Goal: Task Accomplishment & Management: Manage account settings

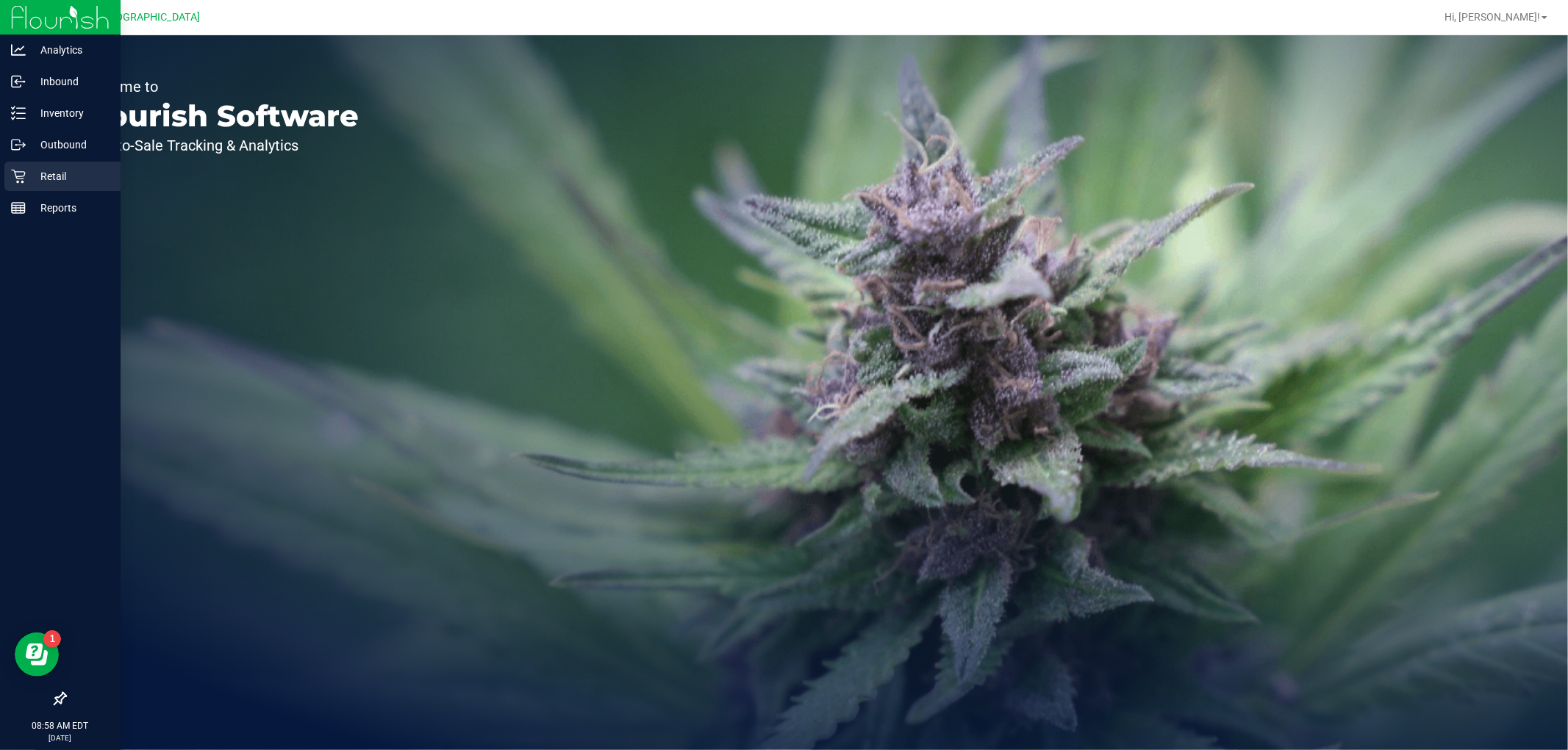
click at [61, 184] on p "Retail" at bounding box center [69, 176] width 88 height 18
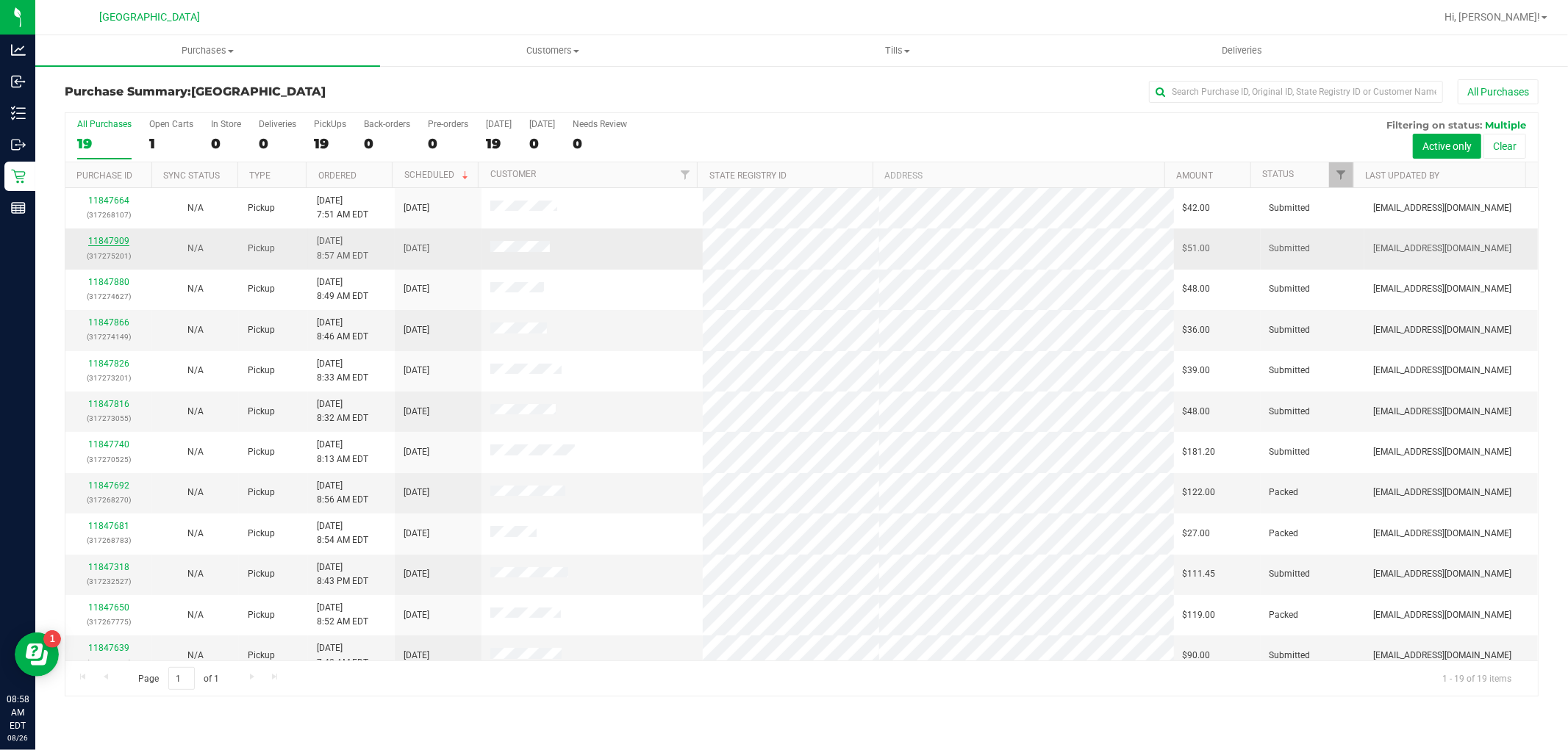
click at [110, 243] on link "11847909" at bounding box center [108, 241] width 41 height 10
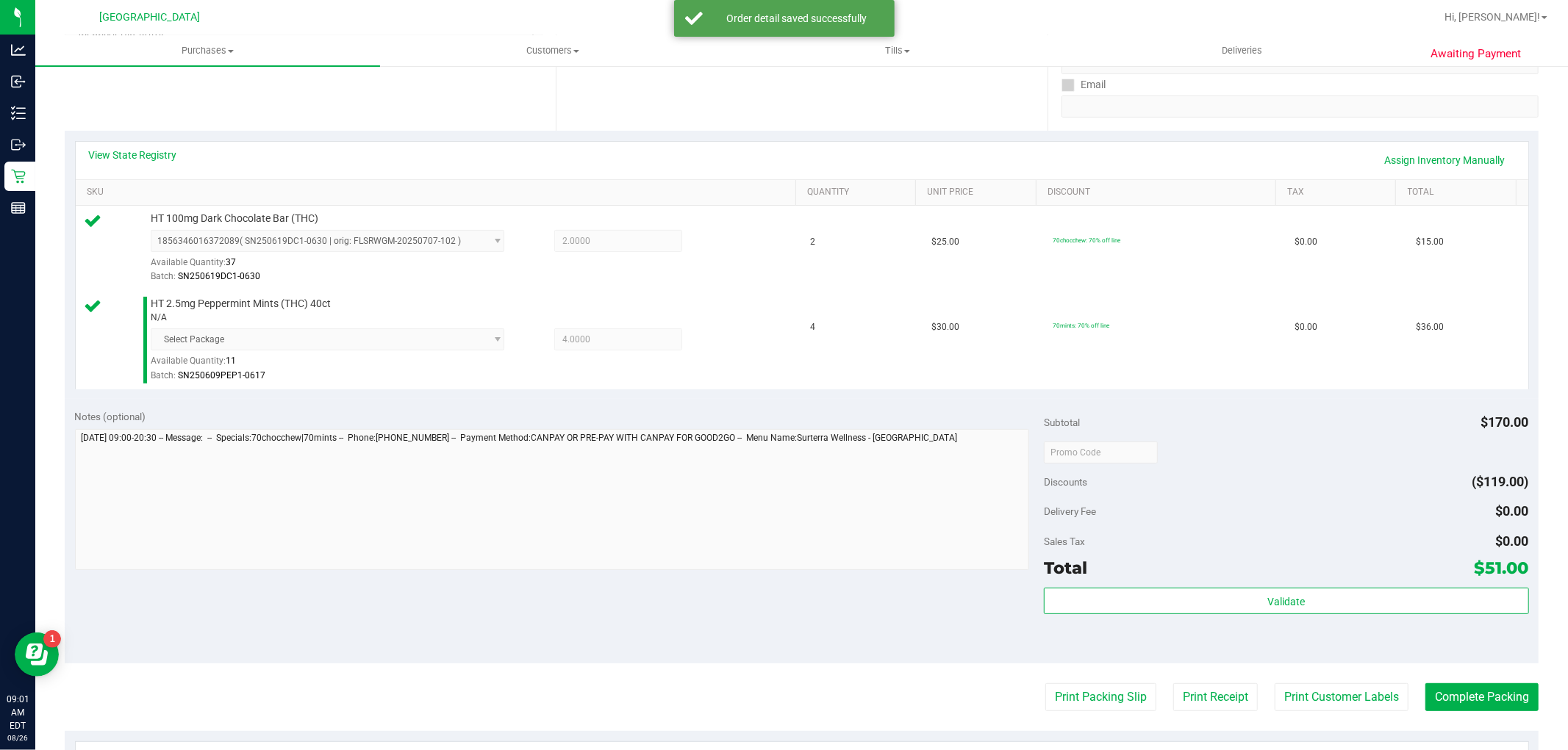
scroll to position [489, 0]
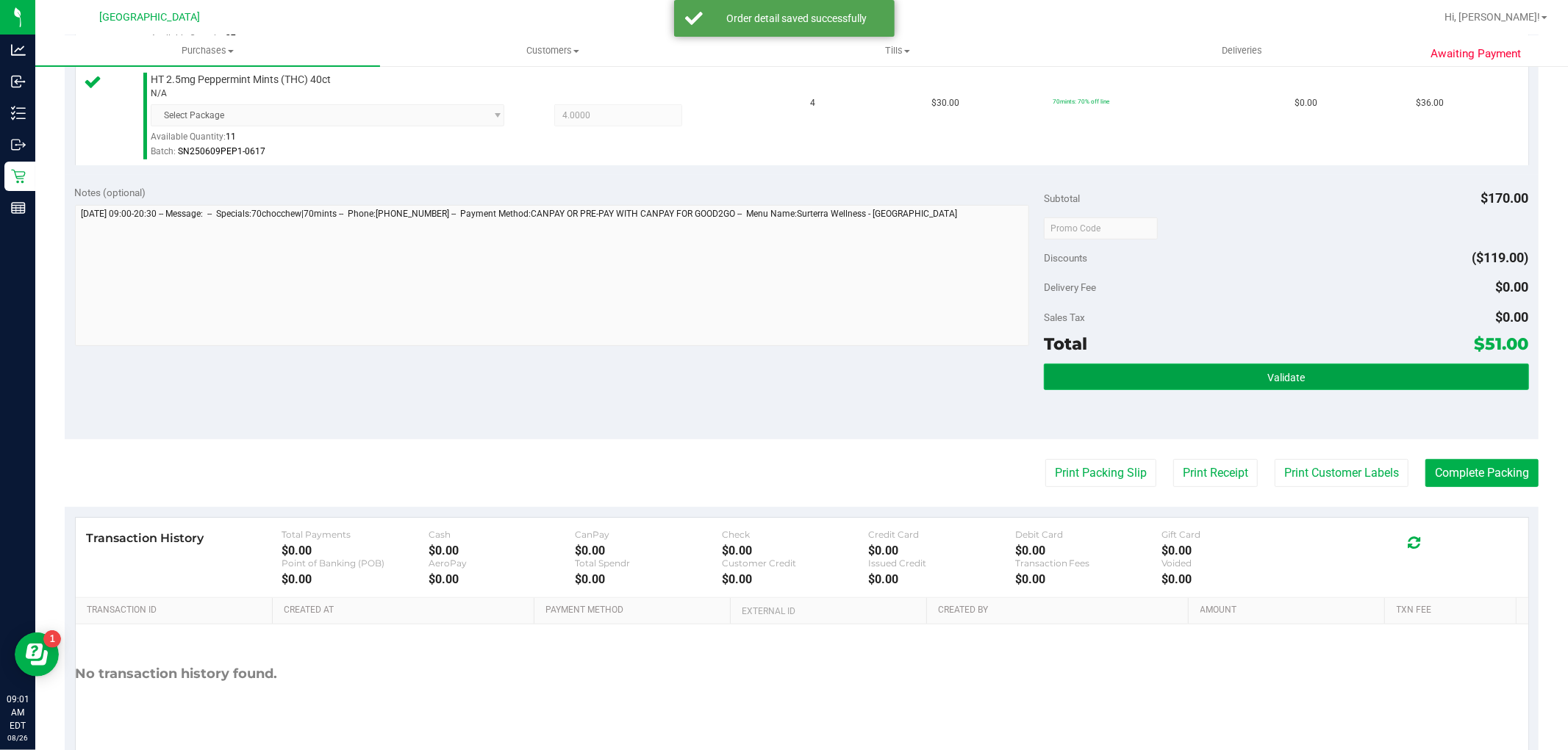
click at [1263, 365] on button "Validate" at bounding box center [1286, 376] width 485 height 27
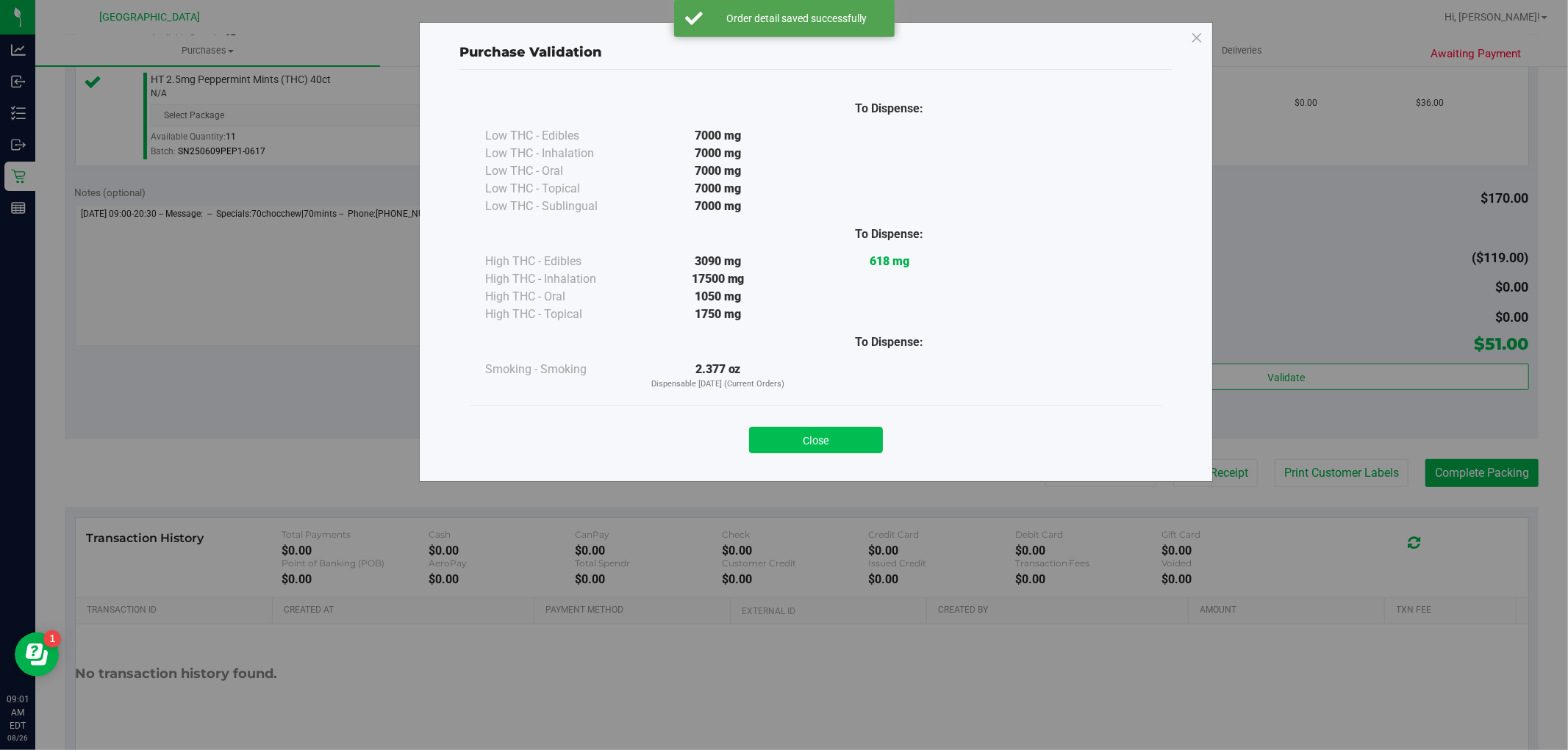
click at [843, 427] on div "Close" at bounding box center [816, 435] width 669 height 36
click at [892, 445] on div "Close" at bounding box center [816, 435] width 669 height 36
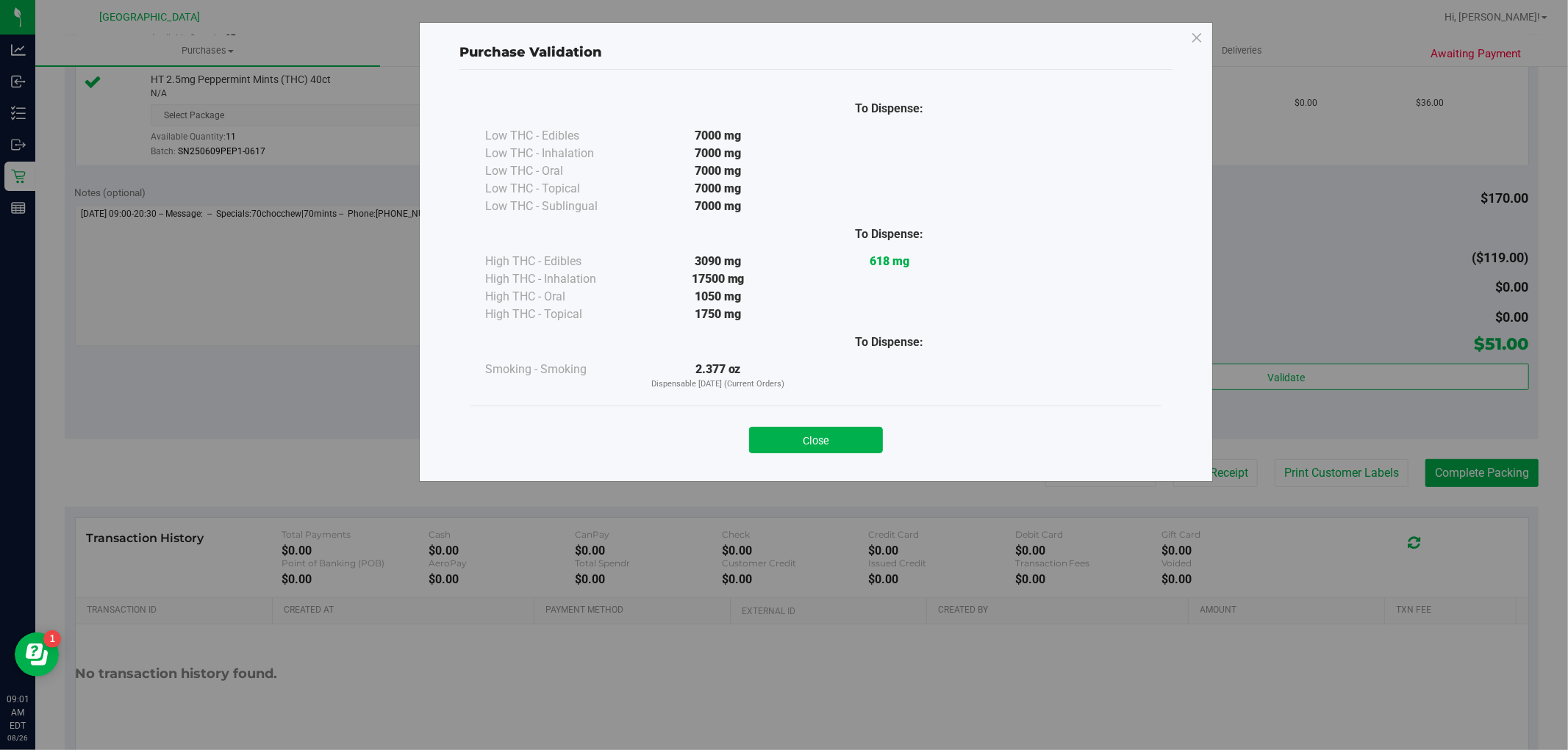
click at [871, 441] on button "Close" at bounding box center [816, 440] width 134 height 27
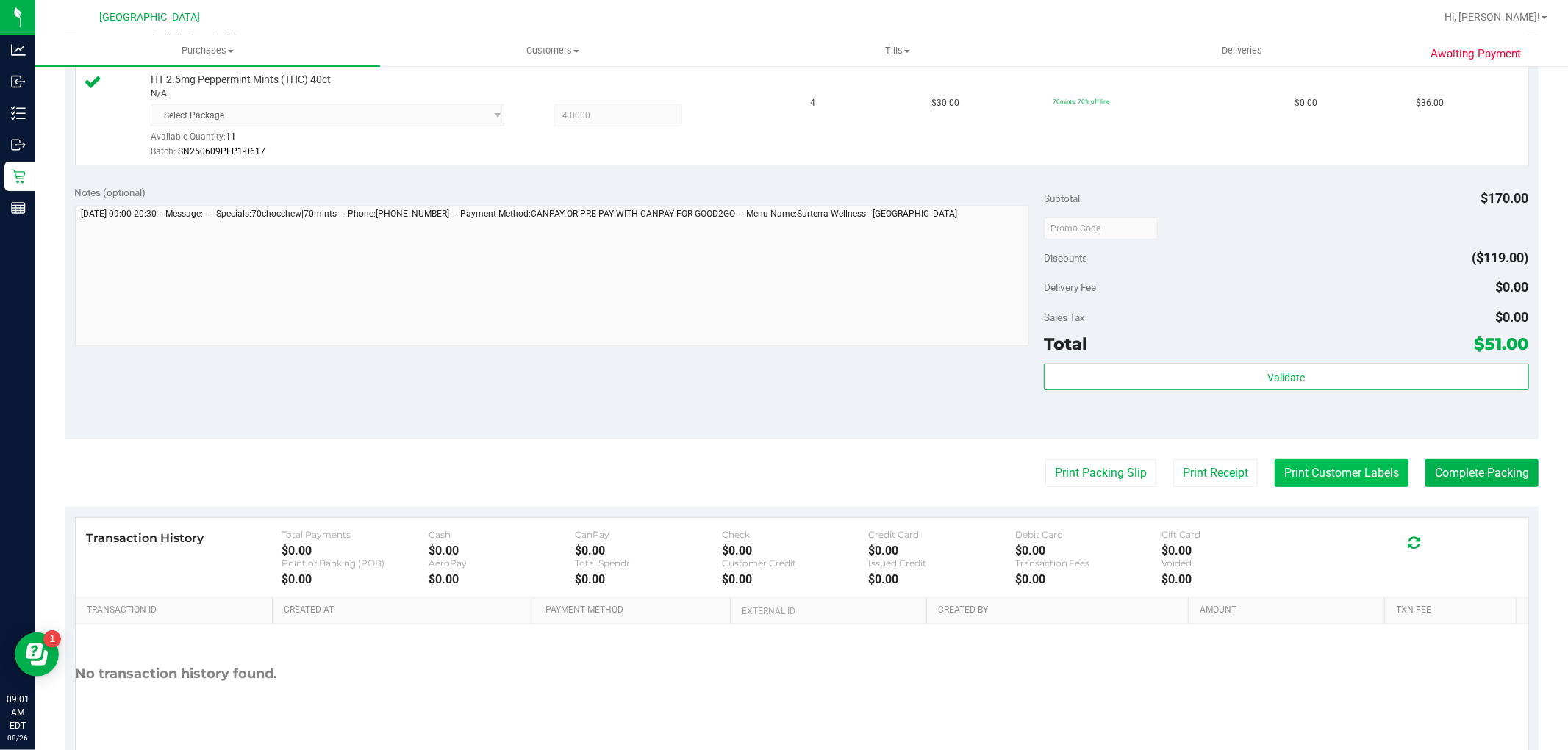
click at [1339, 460] on button "Print Customer Labels" at bounding box center [1342, 473] width 134 height 28
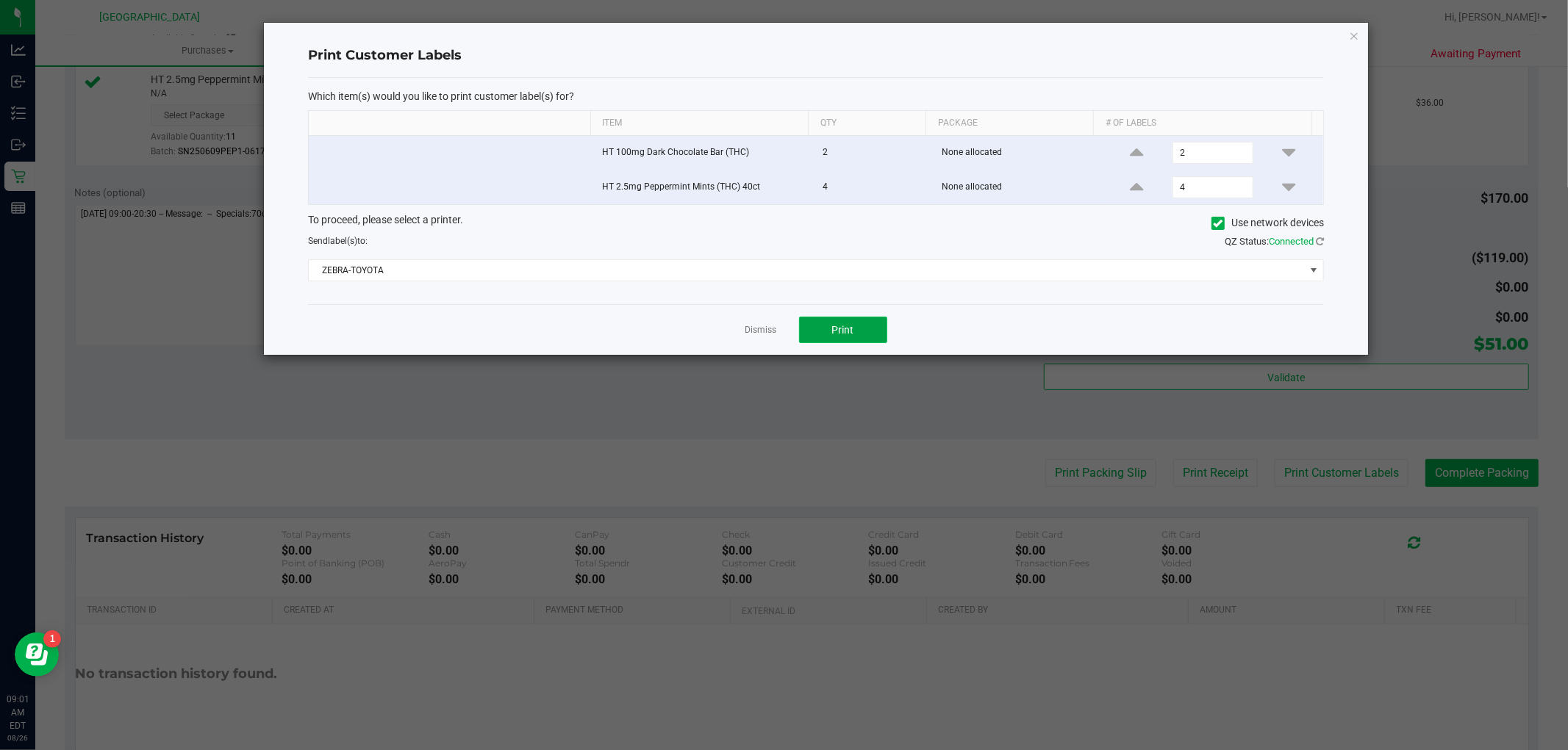
click at [826, 334] on button "Print" at bounding box center [843, 329] width 88 height 27
click at [738, 330] on div "Dismiss Print" at bounding box center [815, 329] width 1015 height 51
drag, startPoint x: 767, startPoint y: 329, endPoint x: 745, endPoint y: 329, distance: 22.0
click at [765, 329] on link "Dismiss" at bounding box center [761, 329] width 32 height 12
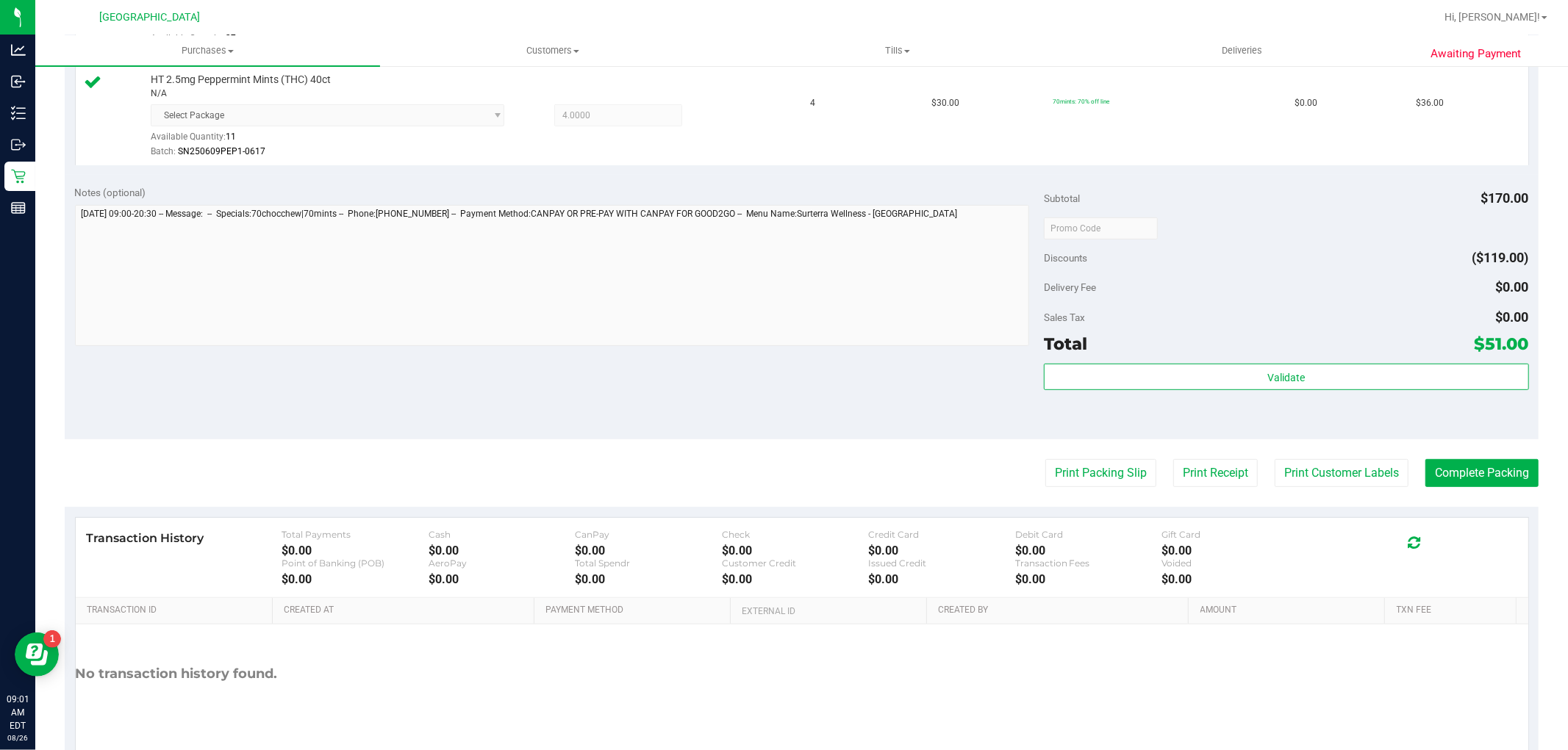
click at [1424, 510] on div "Transaction History Total Payments $0.00 Cash $0.00 CanPay $0.00 Check $0.00 Cr…" at bounding box center [801, 644] width 1473 height 274
click at [1429, 495] on purchase-details "Back Edit Purchase Cancel Purchase View Profile # 11847909 BioTrack ID: - Submi…" at bounding box center [801, 186] width 1473 height 1192
click at [1431, 485] on button "Complete Packing" at bounding box center [1482, 473] width 113 height 28
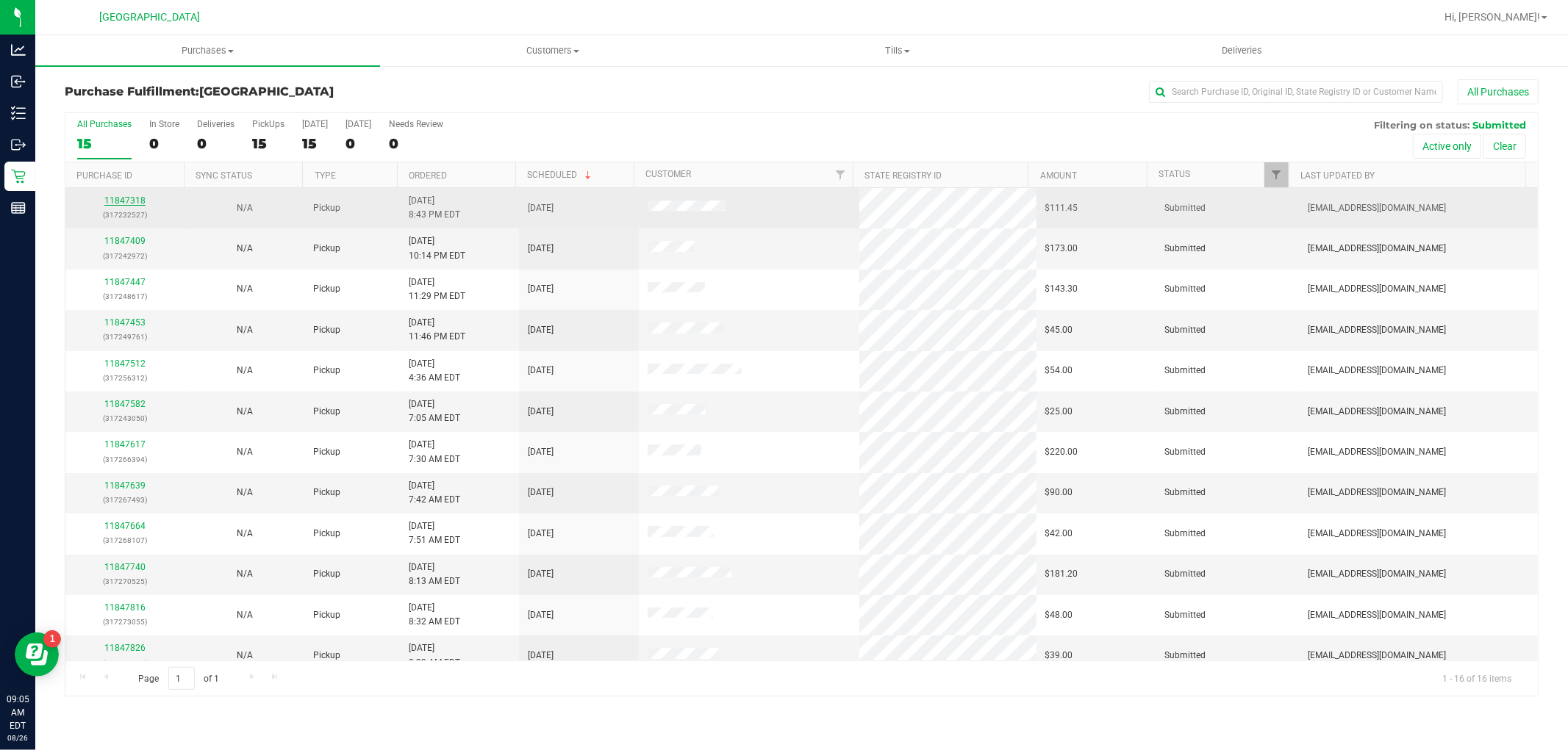
click at [135, 200] on link "11847318" at bounding box center [124, 200] width 41 height 10
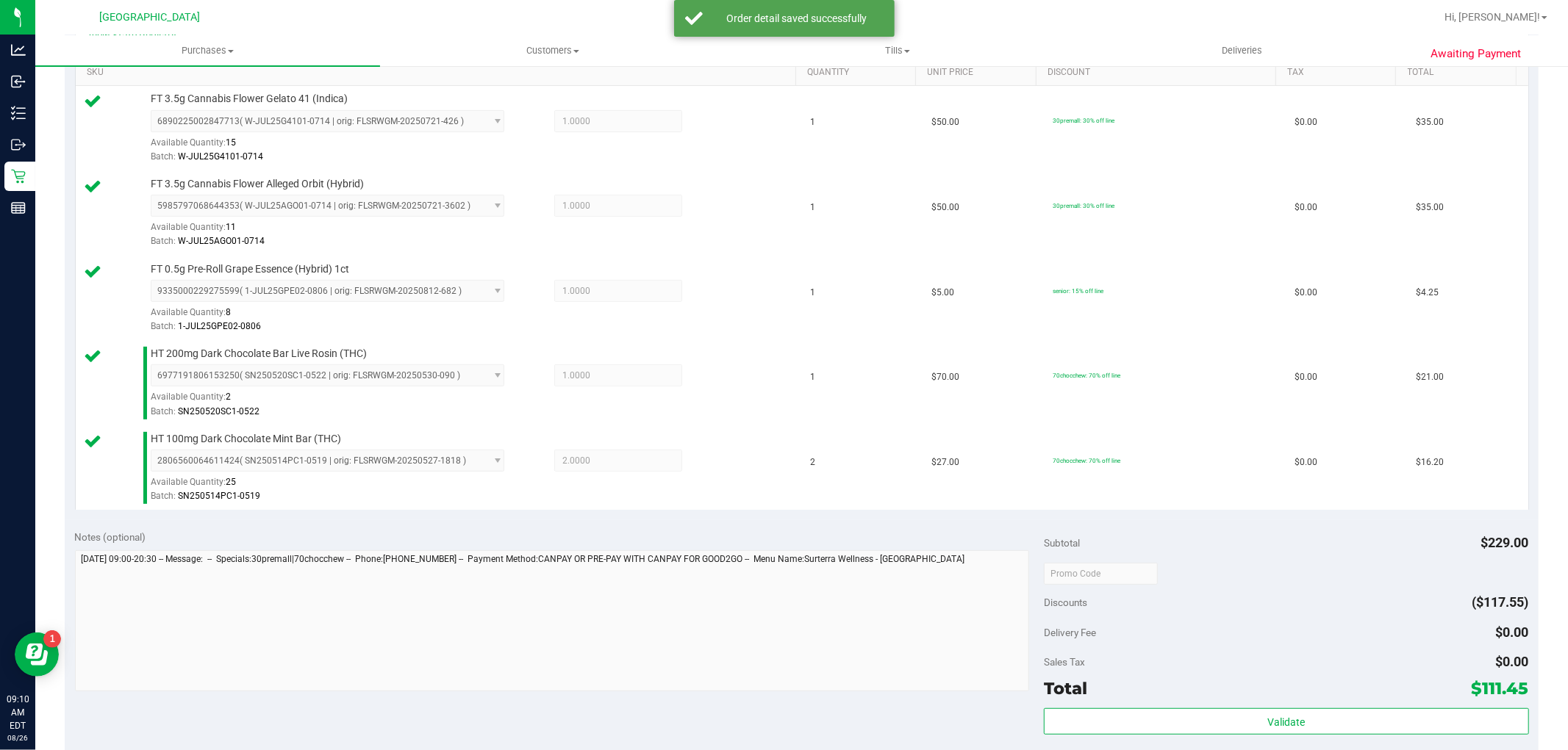
scroll to position [735, 0]
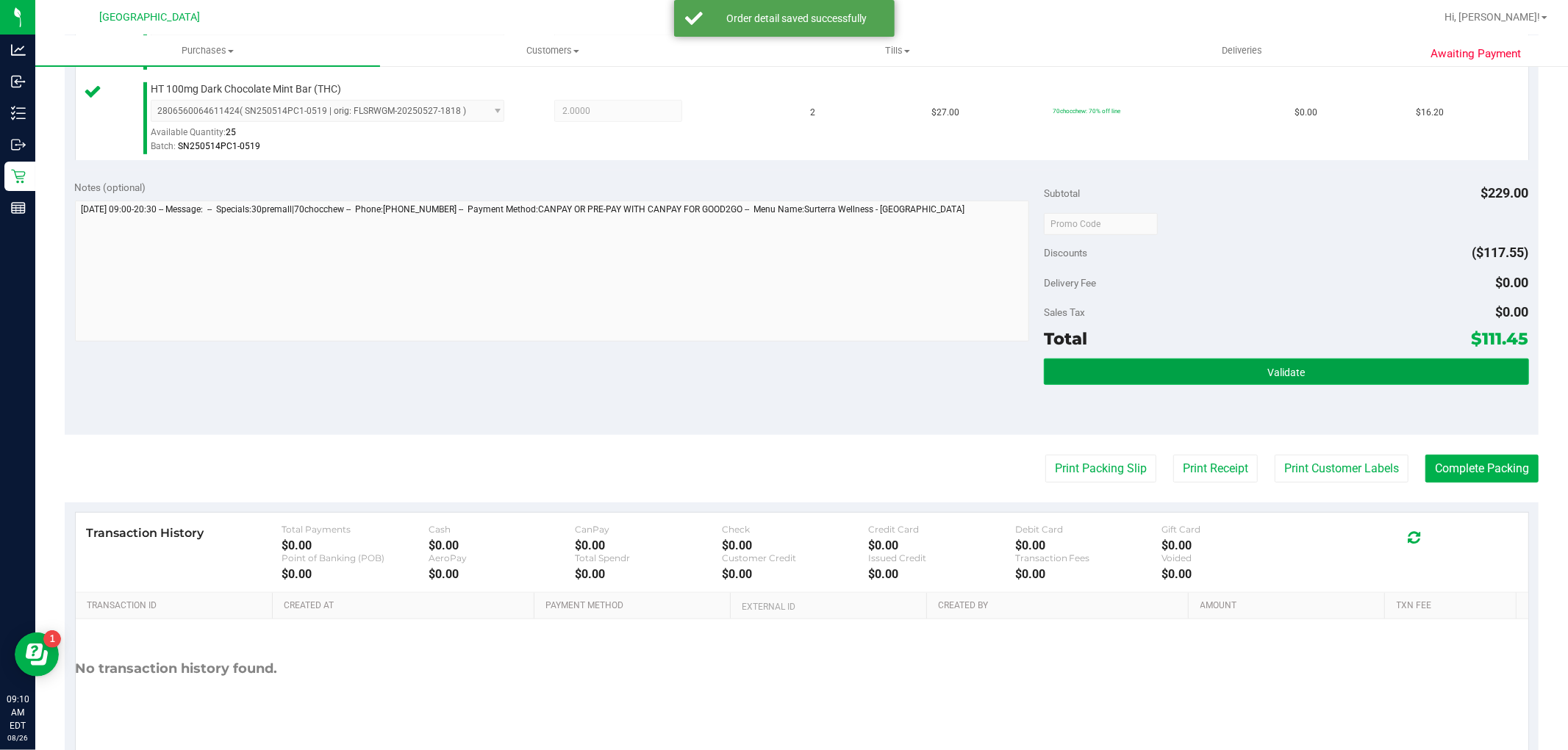
click at [1205, 360] on button "Validate" at bounding box center [1286, 371] width 485 height 27
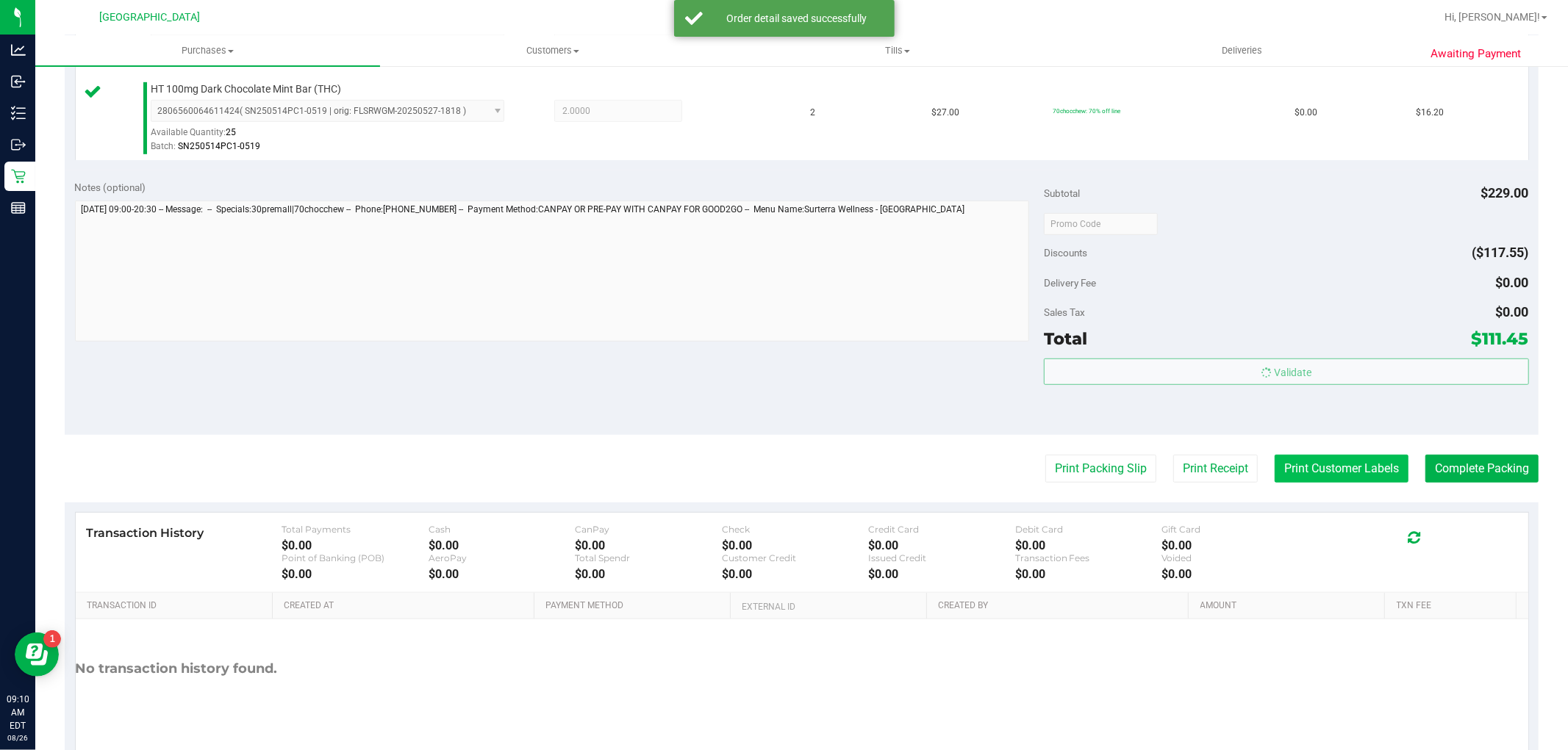
click at [1294, 455] on button "Print Customer Labels" at bounding box center [1342, 468] width 134 height 28
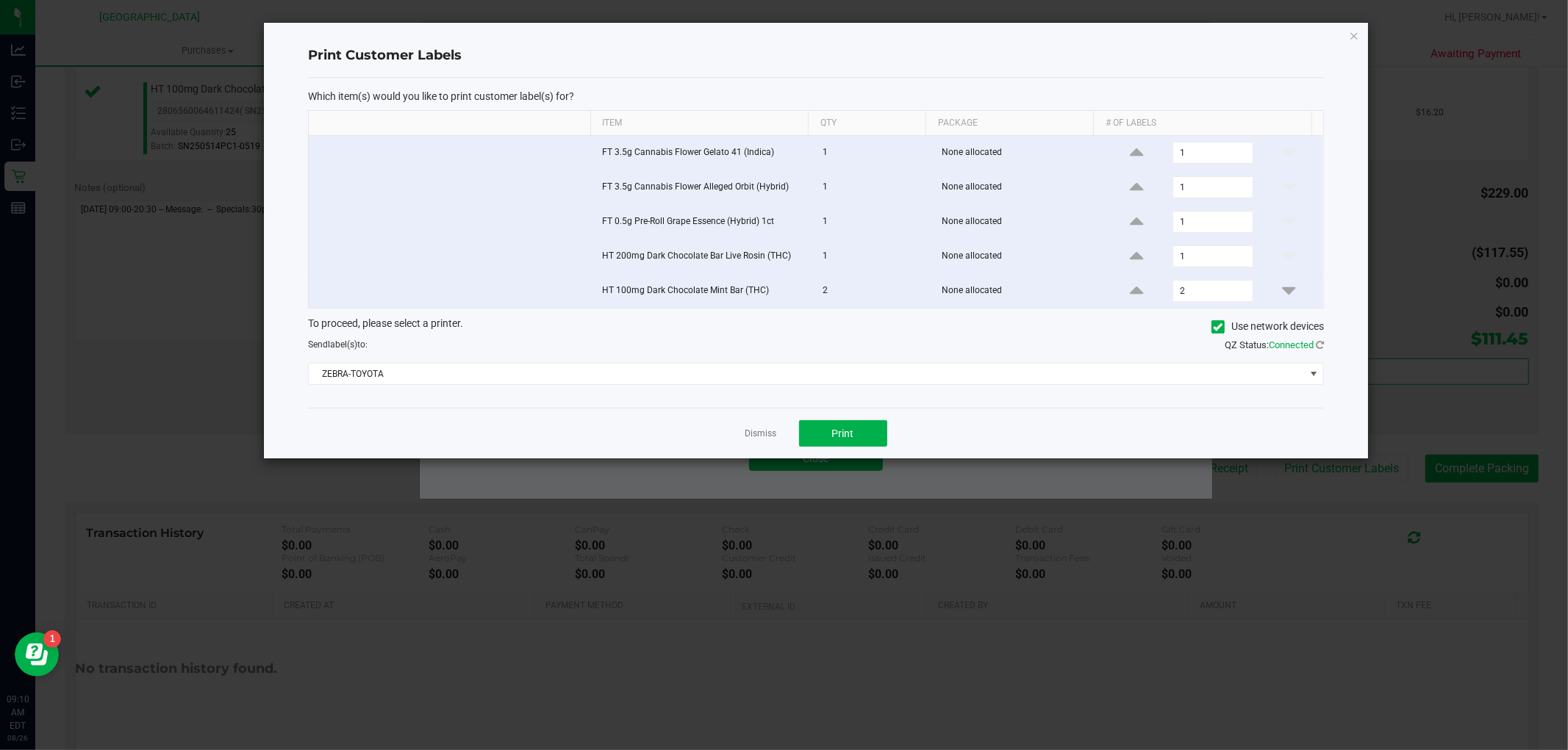
click at [863, 452] on div "Dismiss Print" at bounding box center [815, 433] width 1015 height 51
click at [855, 443] on button "Print" at bounding box center [843, 433] width 88 height 27
click at [763, 436] on link "Dismiss" at bounding box center [761, 433] width 32 height 12
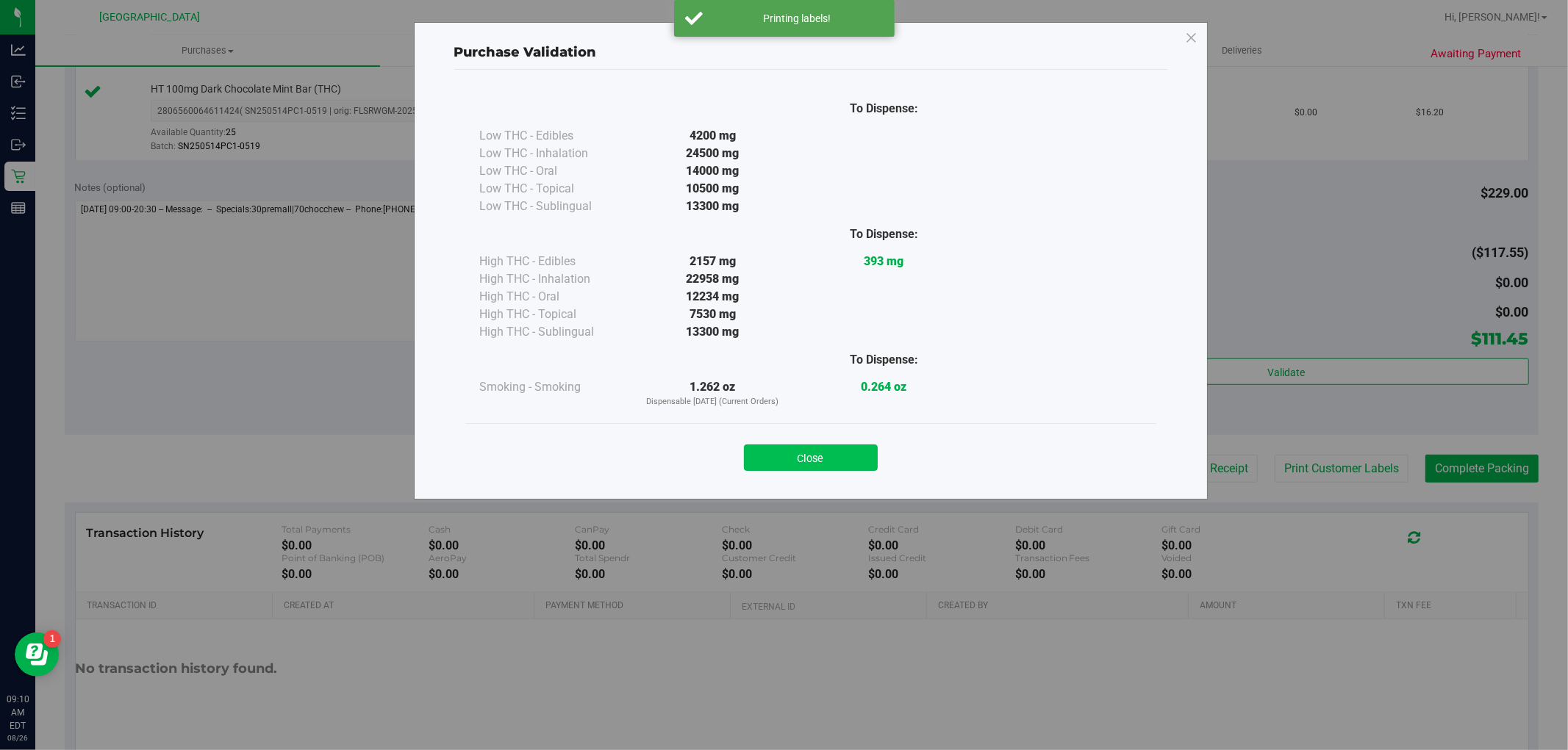
click at [788, 450] on button "Close" at bounding box center [811, 457] width 134 height 27
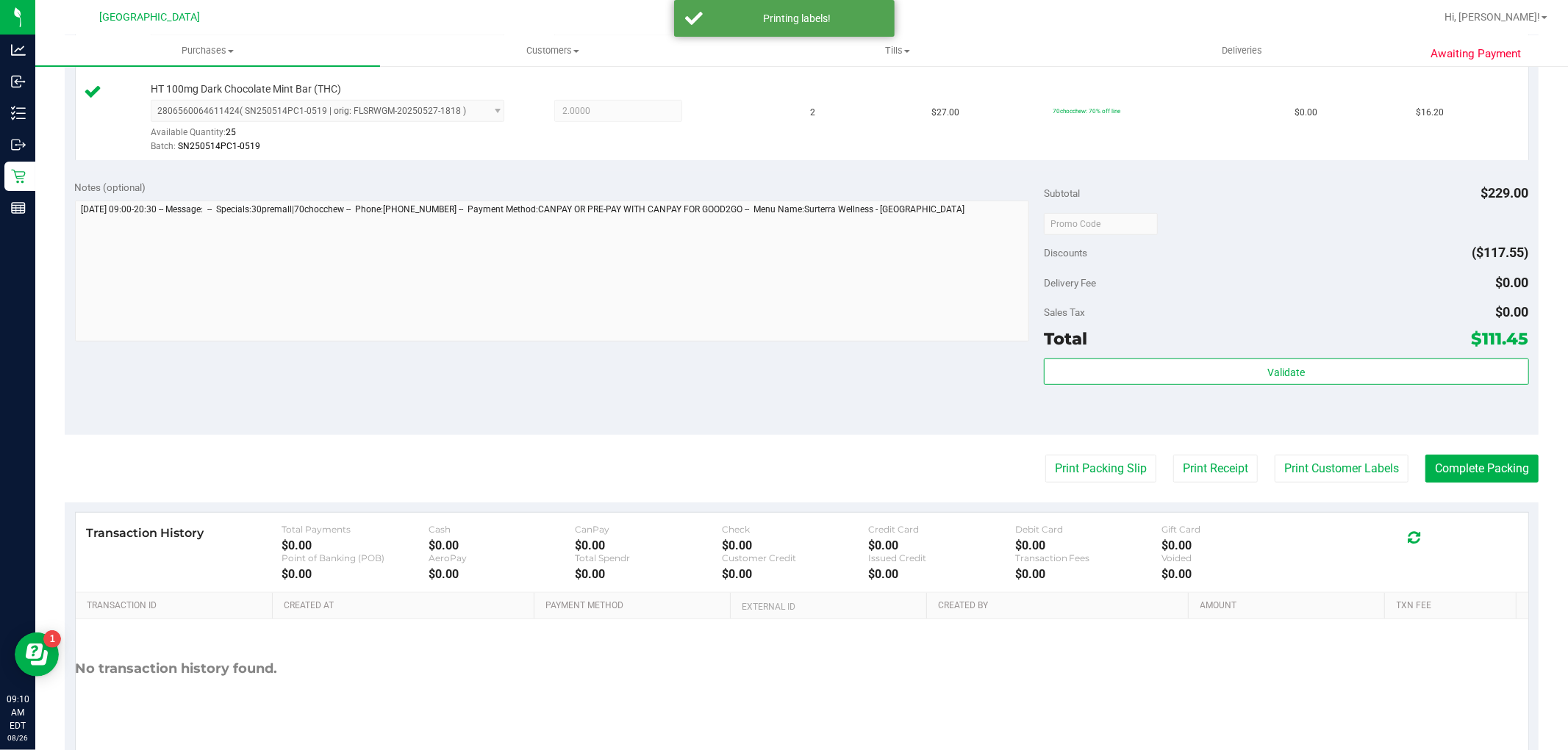
click at [1486, 435] on div "Notes (optional) Subtotal $229.00 Discounts ($117.55) Delivery Fee $0.00 Sales …" at bounding box center [801, 303] width 1473 height 265
click at [1480, 477] on button "Complete Packing" at bounding box center [1482, 468] width 113 height 28
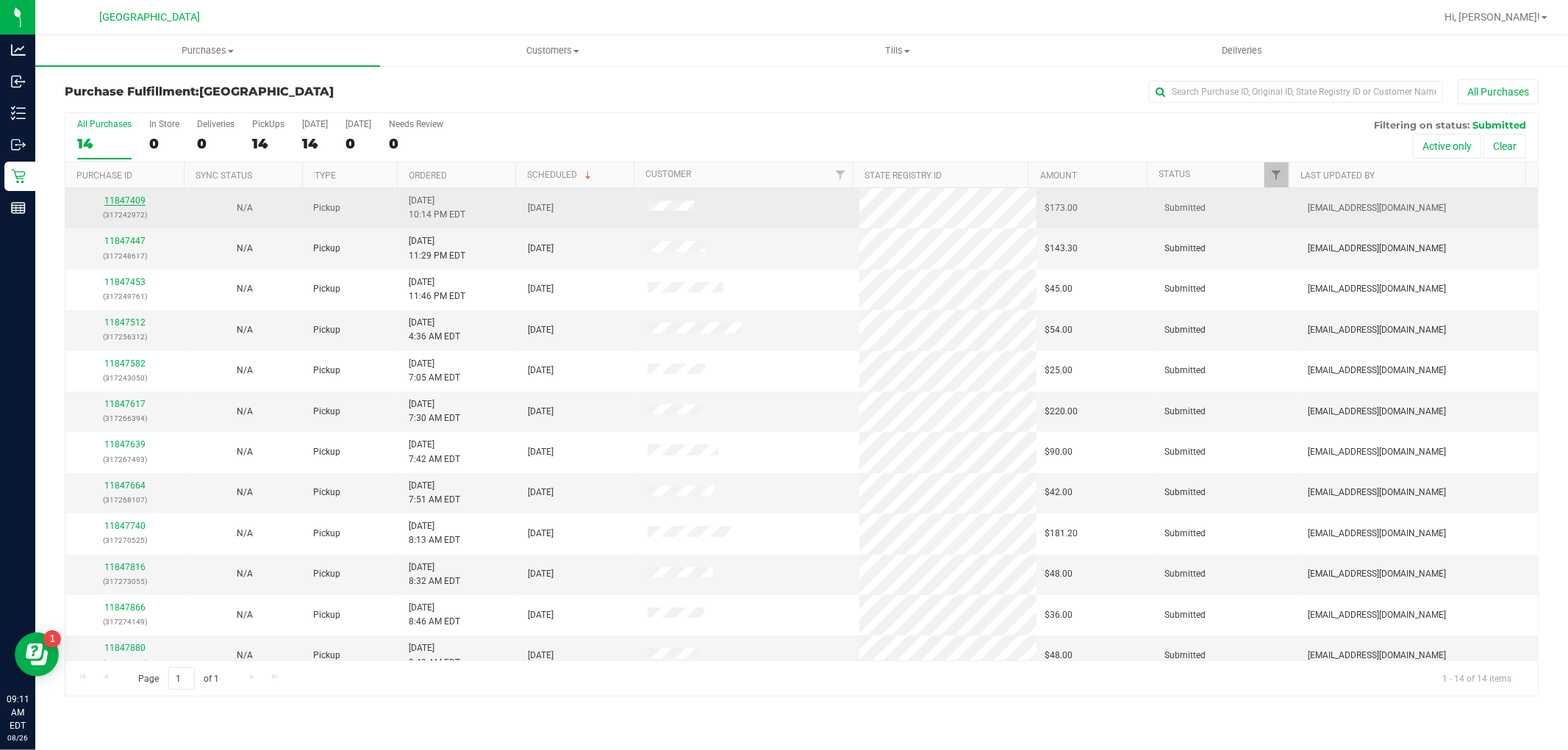
click at [129, 201] on link "11847409" at bounding box center [124, 200] width 41 height 10
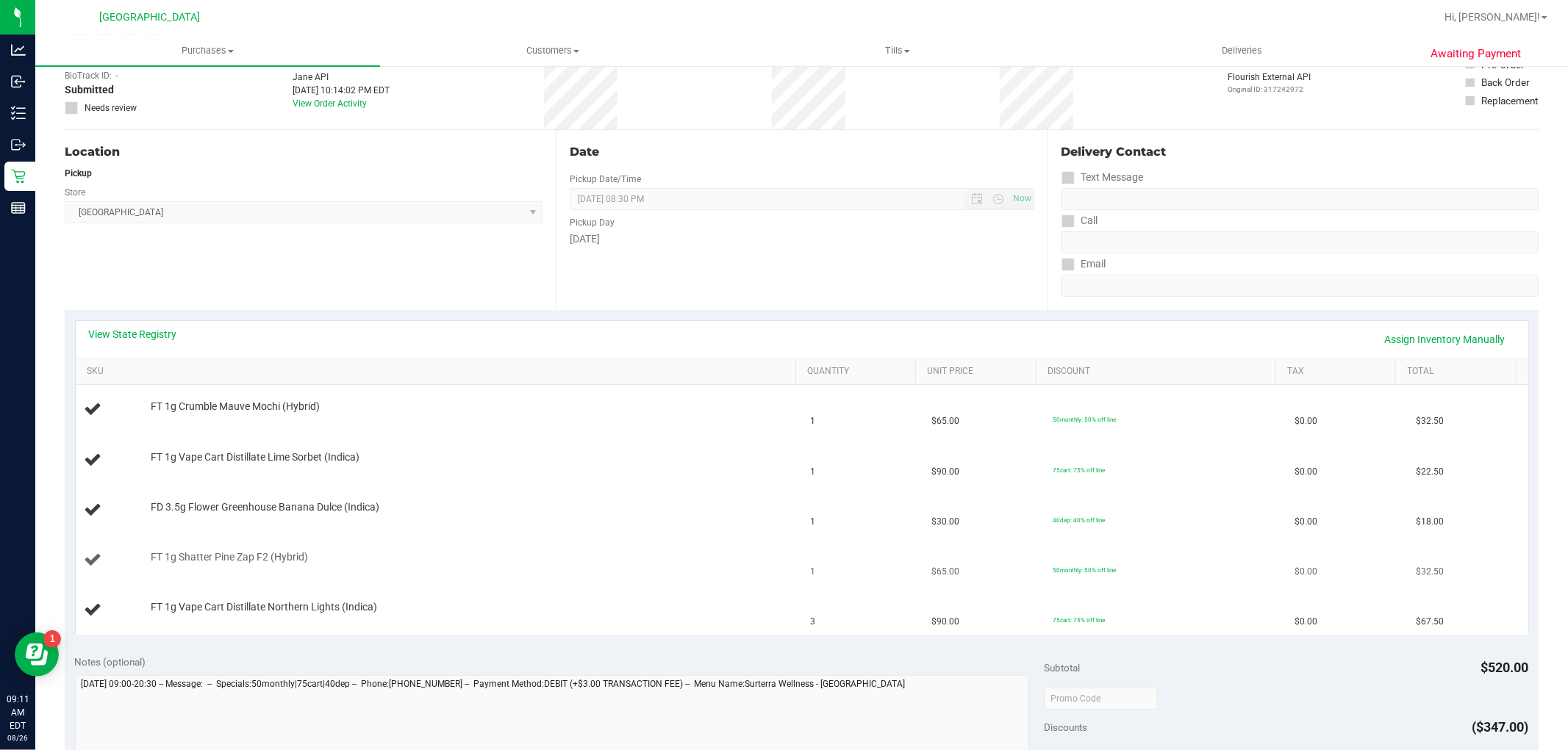
scroll to position [326, 0]
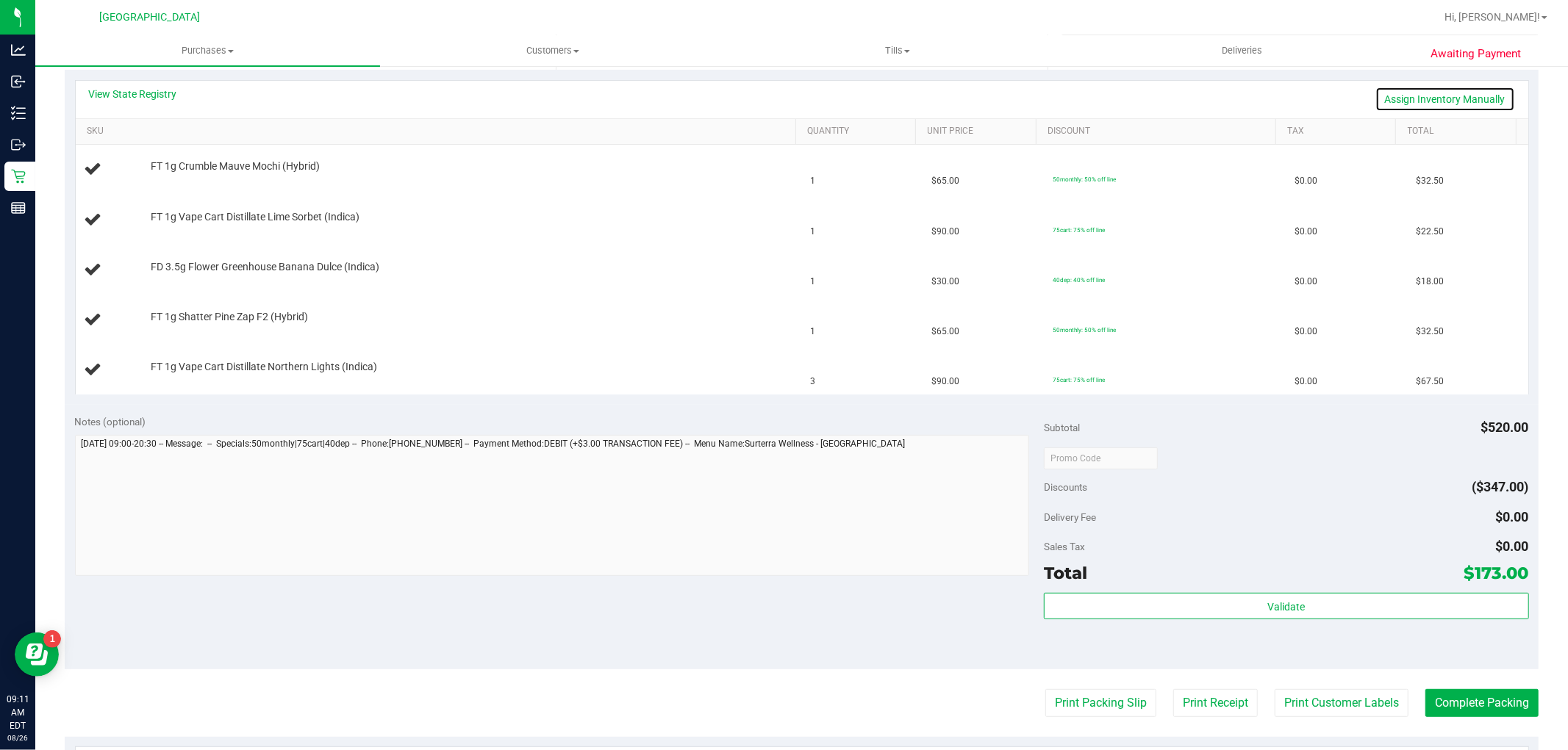
click at [1423, 92] on link "Assign Inventory Manually" at bounding box center [1444, 98] width 140 height 25
click at [154, 274] on link "Add Package" at bounding box center [178, 276] width 53 height 10
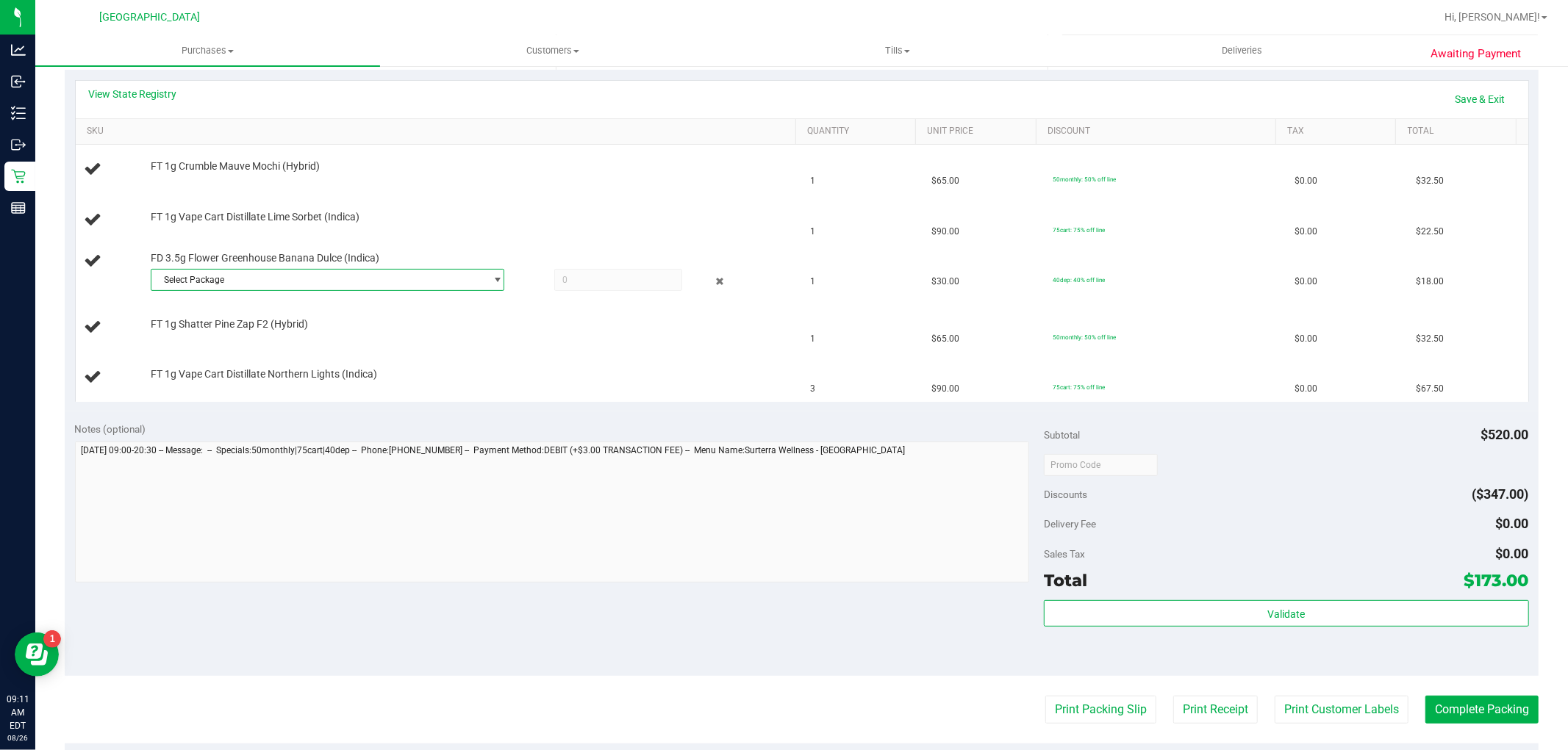
click at [302, 285] on span "Select Package" at bounding box center [317, 279] width 334 height 20
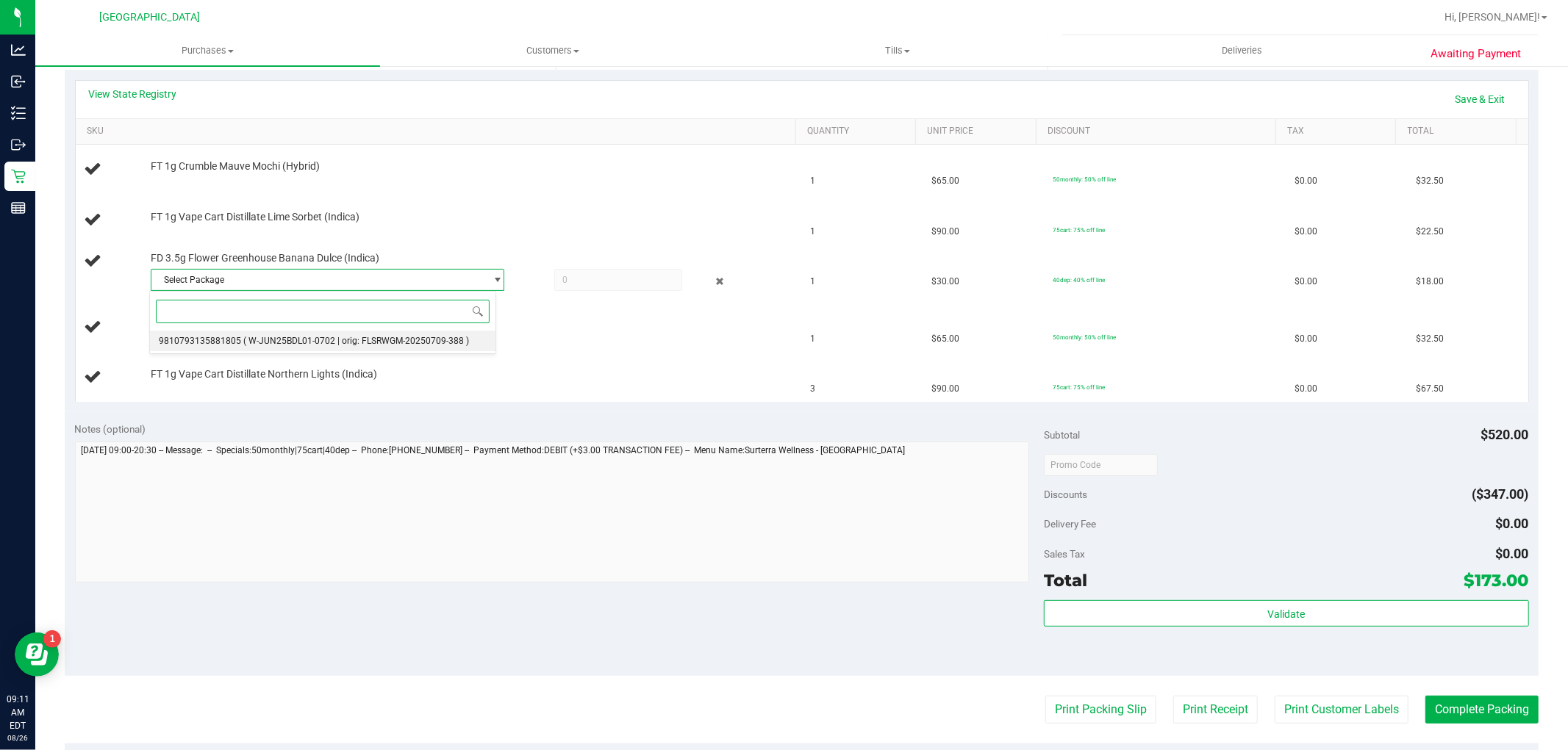
click at [299, 331] on li "9810793135881805 ( W-JUN25BDL01-0702 | orig: FLSRWGM-20250709-388 )" at bounding box center [323, 340] width 346 height 20
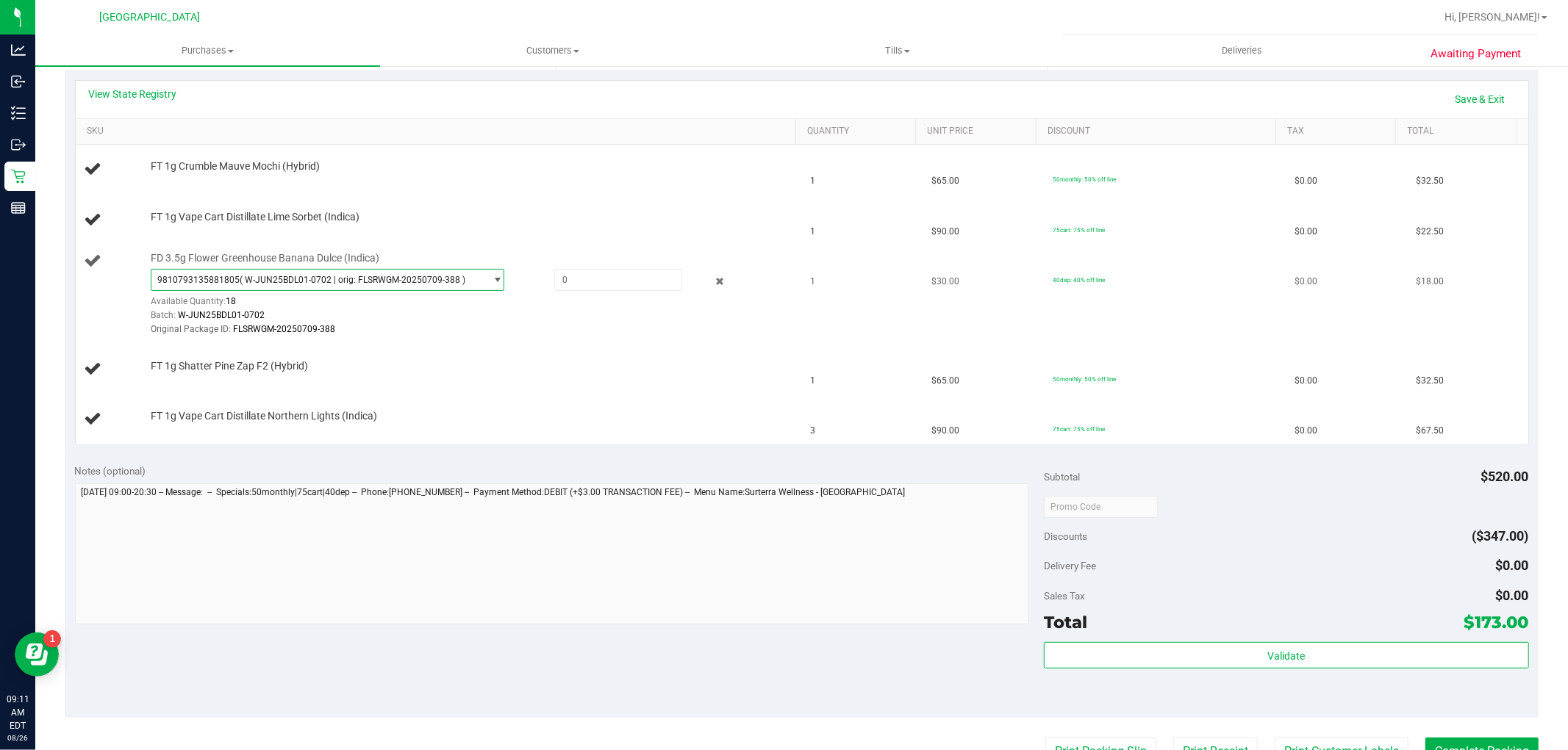
click at [561, 265] on div "FD 3.5g Flower Greenhouse Banana Dulce (Indica) 9810793135881805 ( W-JUN25BDL01…" at bounding box center [465, 294] width 645 height 86
click at [572, 278] on span at bounding box center [618, 279] width 128 height 22
type input "1"
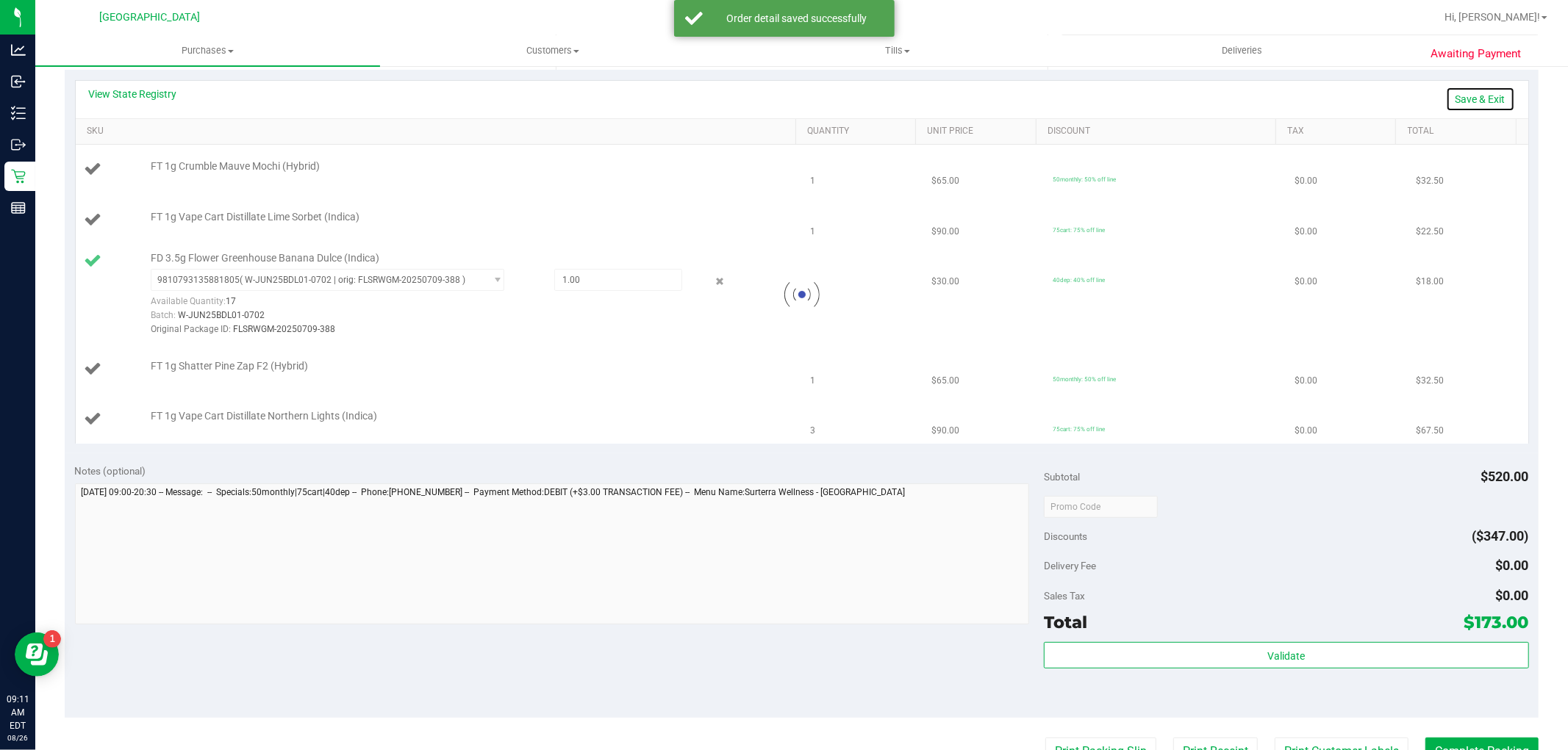
click at [1489, 99] on link "Save & Exit" at bounding box center [1481, 98] width 69 height 25
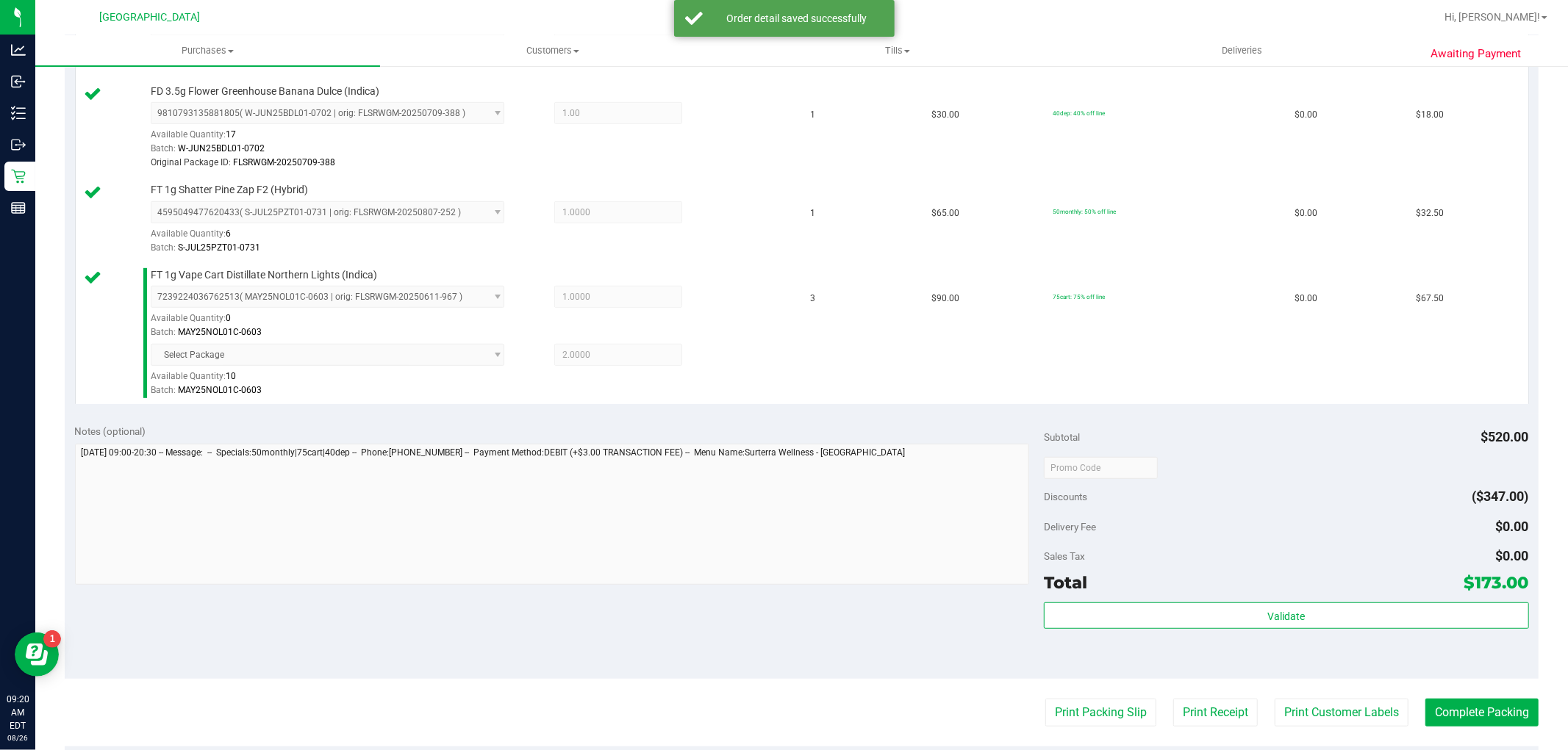
scroll to position [735, 0]
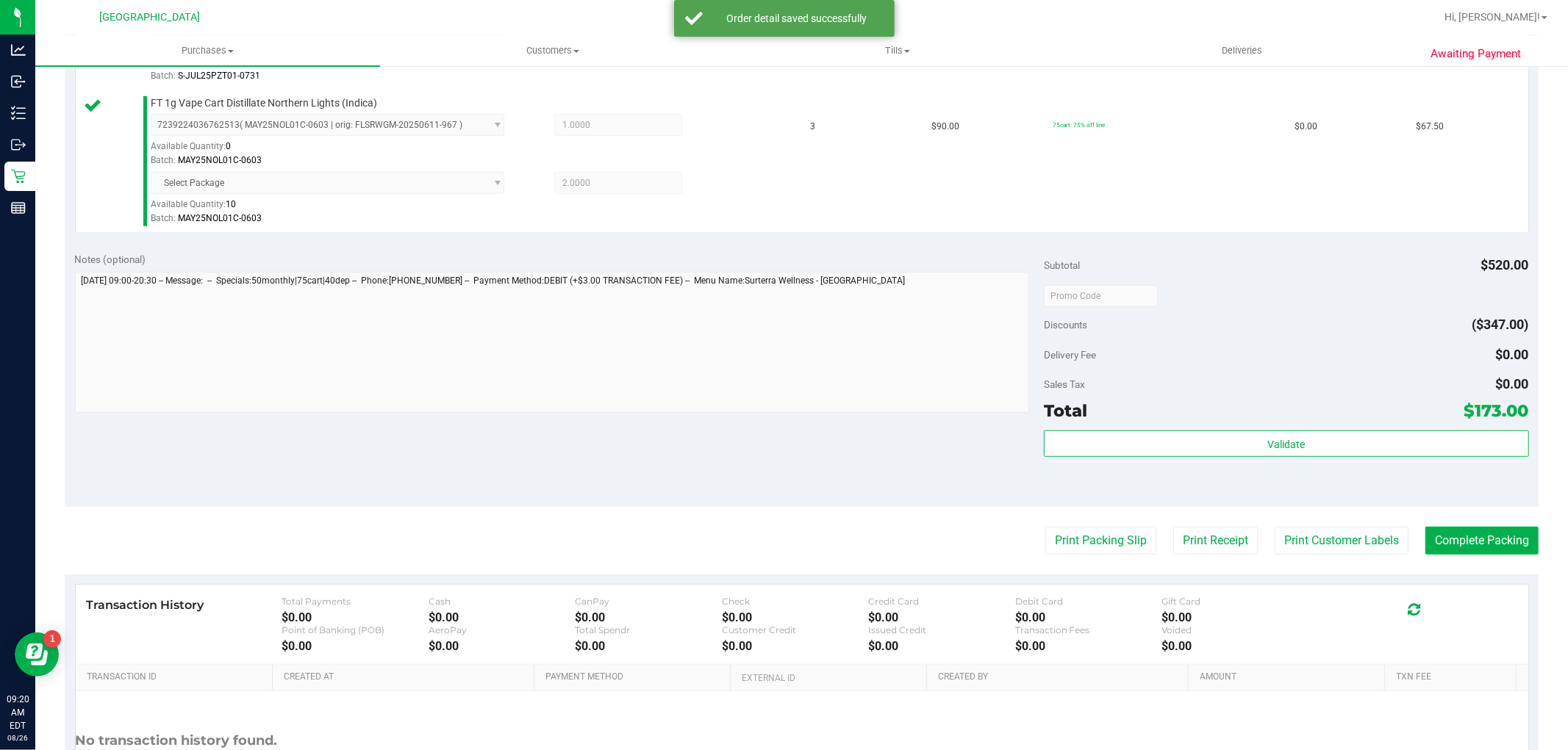
click at [1231, 467] on div "Validate" at bounding box center [1286, 463] width 485 height 66
click at [1295, 541] on button "Print Customer Labels" at bounding box center [1342, 540] width 134 height 28
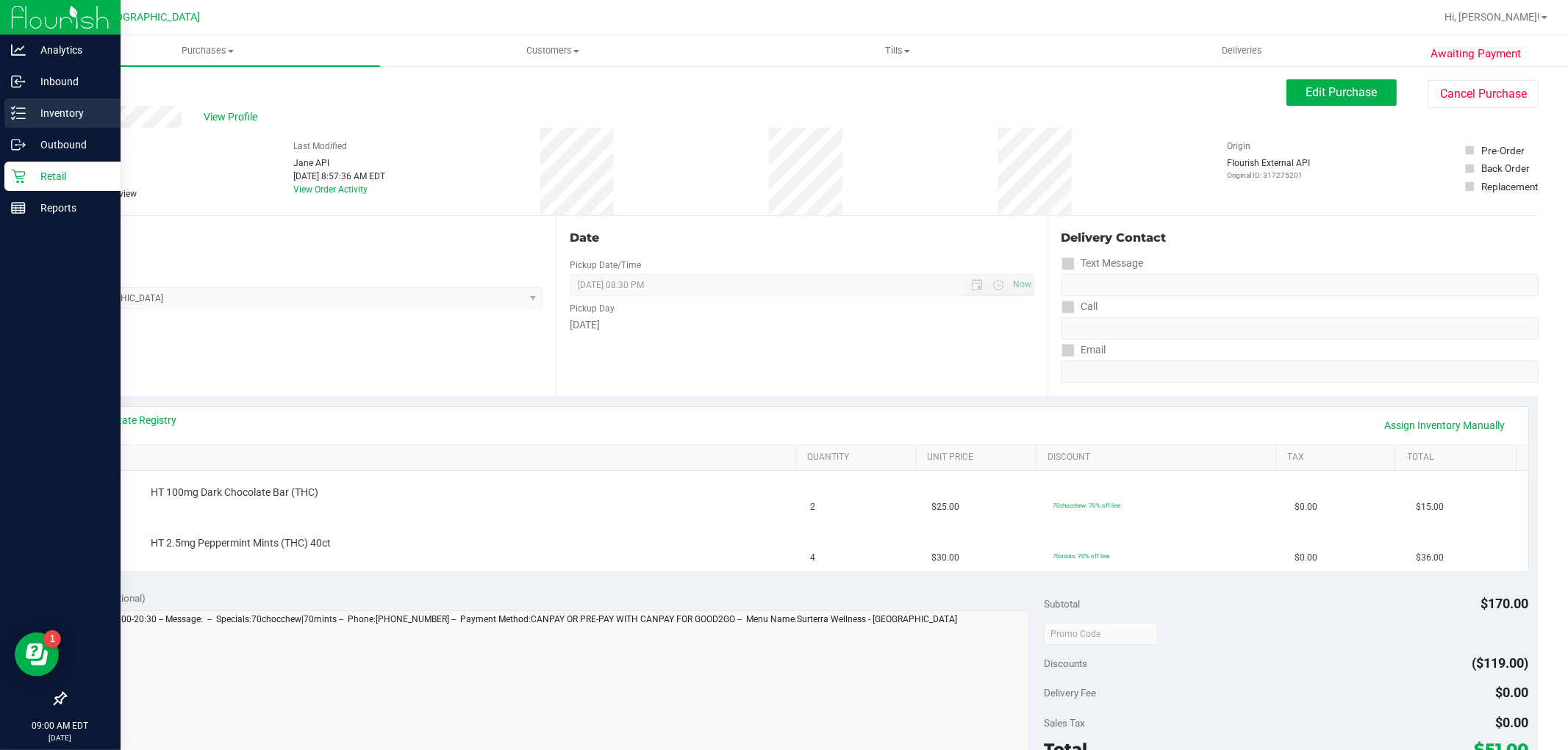
click at [61, 109] on p "Inventory" at bounding box center [69, 113] width 88 height 18
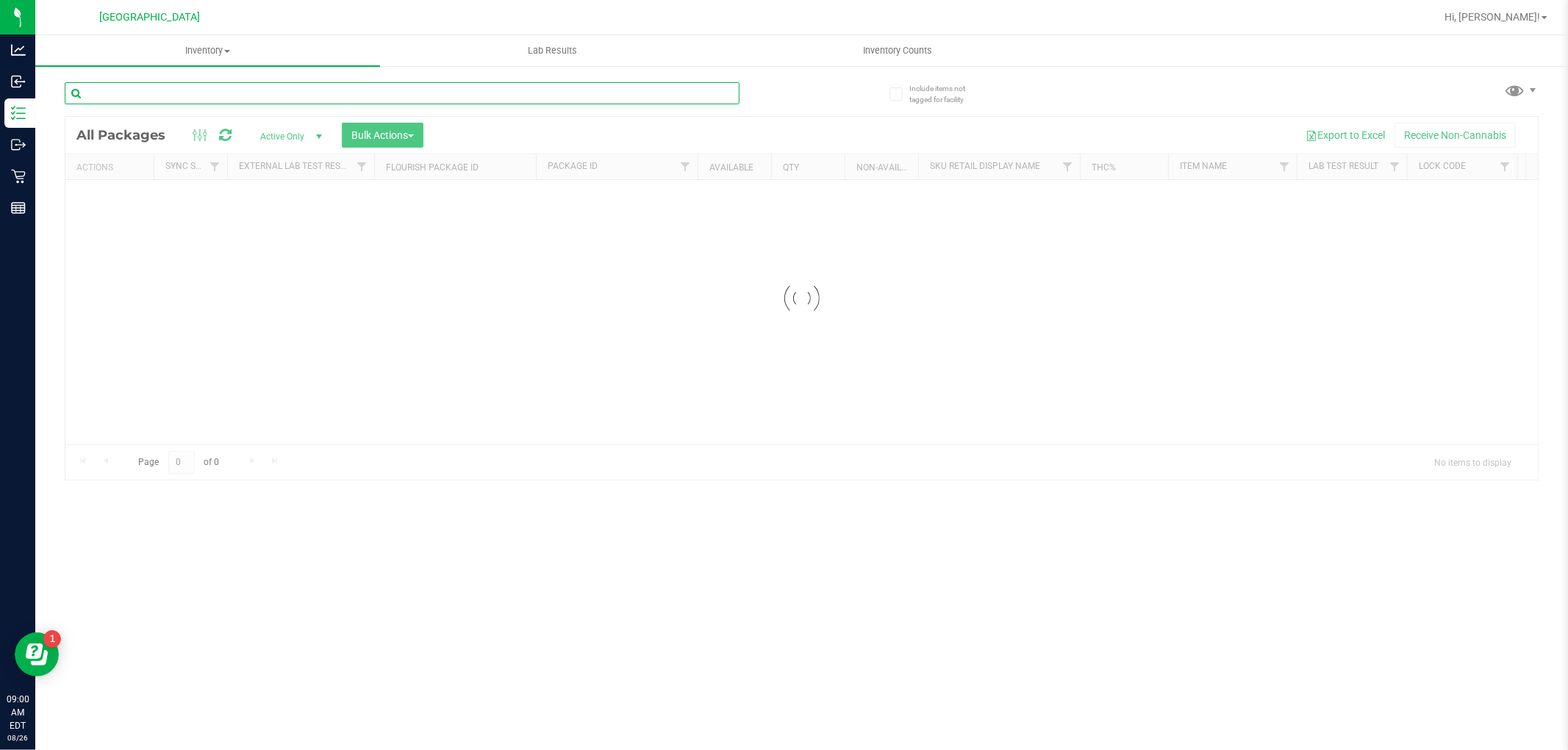
click at [197, 93] on div "Inventory All packages All inventory Waste log Create inventory Lab Results Inv…" at bounding box center [801, 392] width 1532 height 714
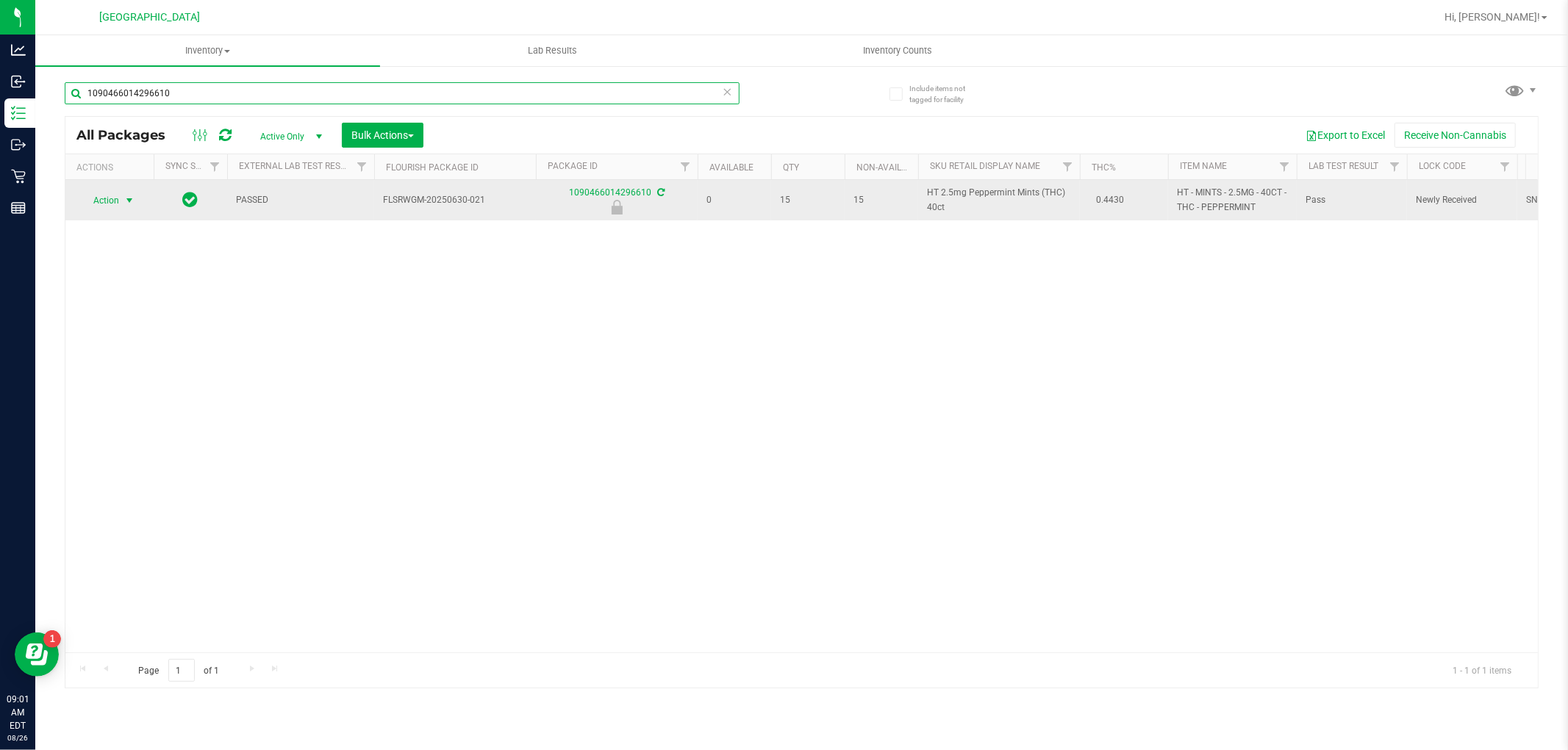
type input "1090466014296610"
click at [126, 204] on span "select" at bounding box center [129, 200] width 12 height 12
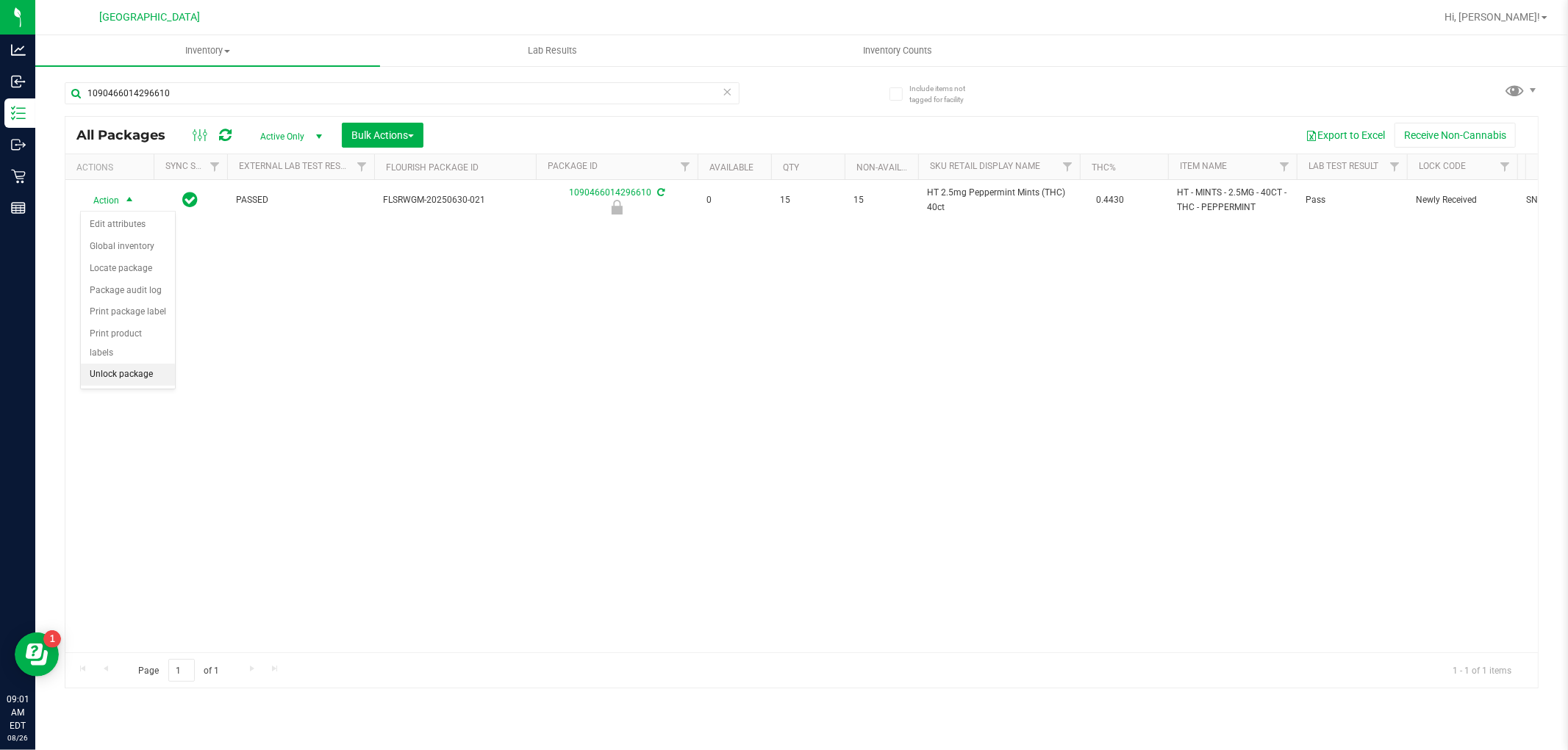
click at [116, 379] on li "Unlock package" at bounding box center [128, 374] width 94 height 22
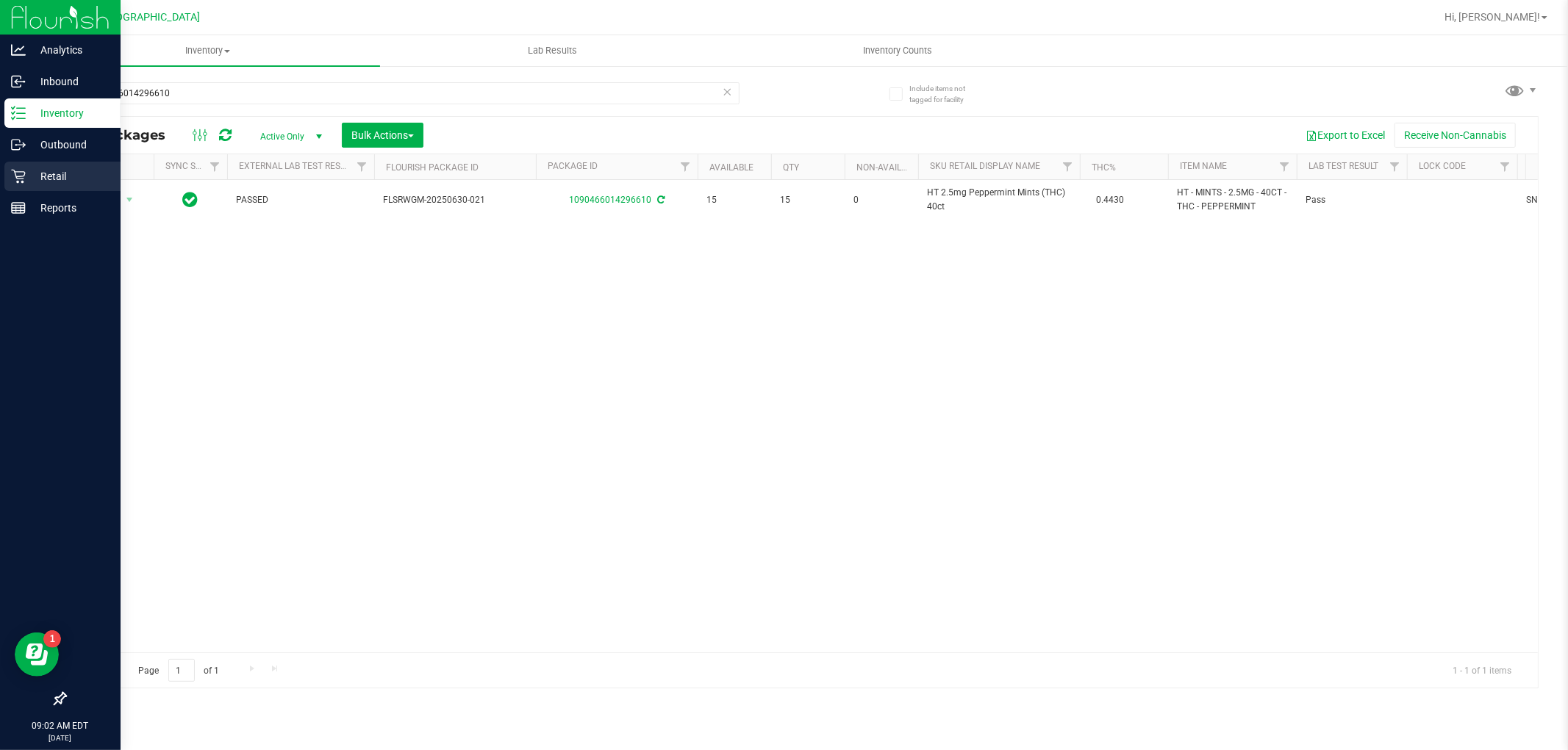
click at [36, 191] on link "Retail" at bounding box center [60, 177] width 120 height 31
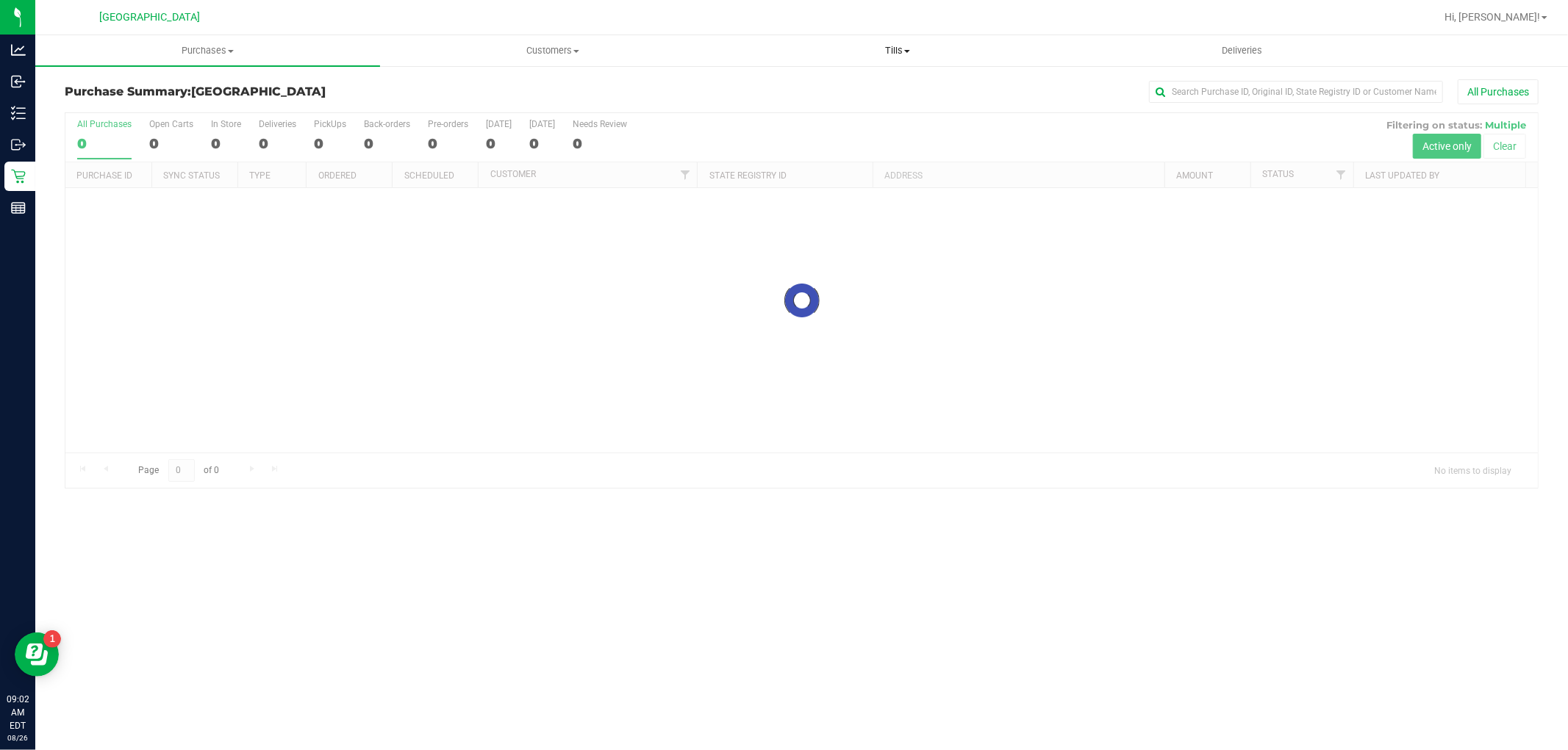
click at [876, 47] on span "Tills" at bounding box center [897, 51] width 343 height 13
click at [887, 92] on li "Manage tills" at bounding box center [897, 89] width 345 height 18
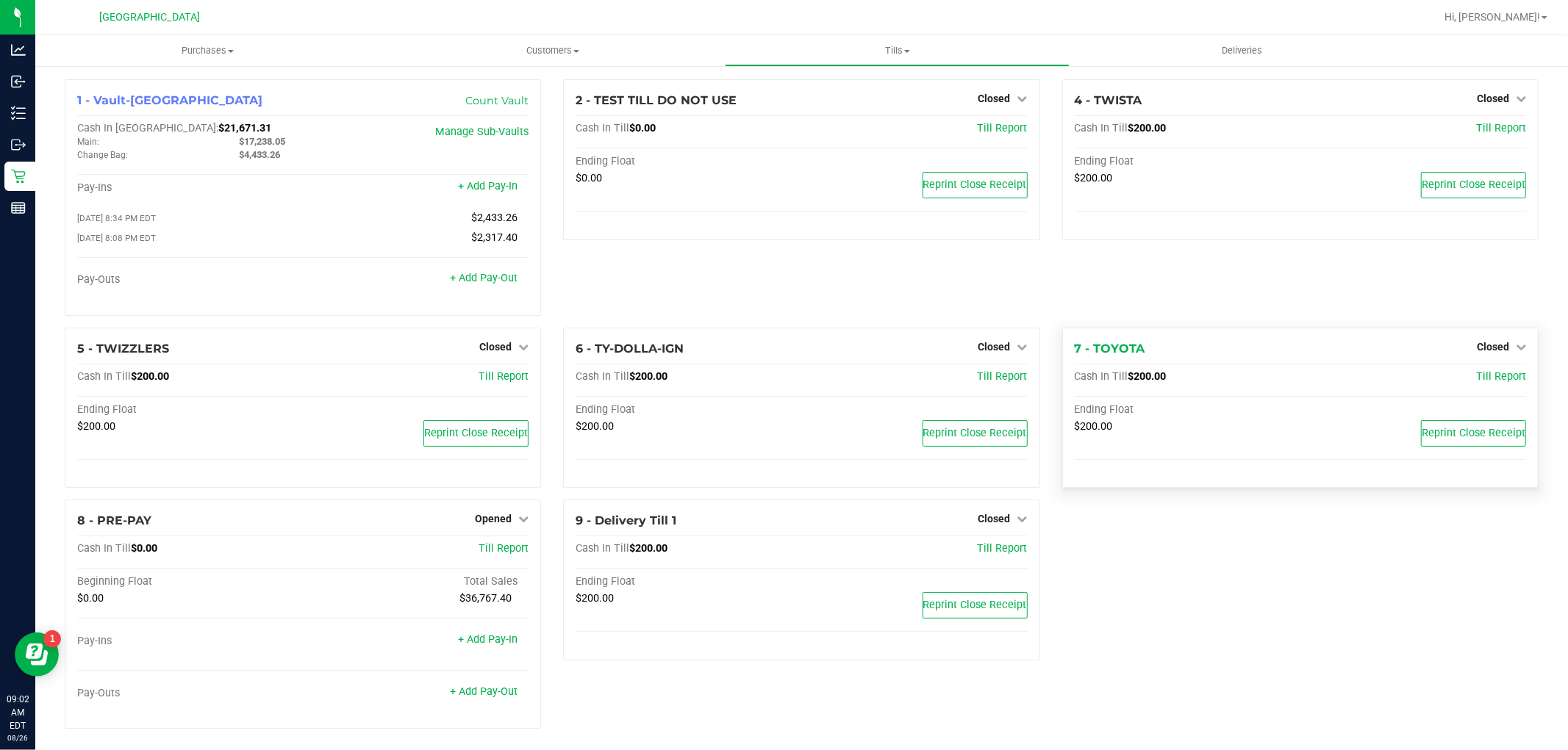
click at [1503, 338] on div "7 - TOYOTA Closed Open Till Cash In Till $200.00 Till Report Ending Float $200.…" at bounding box center [1301, 408] width 477 height 161
click at [1502, 350] on link "Closed" at bounding box center [1501, 346] width 49 height 12
click at [1458, 392] on div "Open Till" at bounding box center [1492, 379] width 110 height 44
click at [1462, 390] on div at bounding box center [1492, 388] width 109 height 4
click at [1473, 380] on link "Open Till" at bounding box center [1492, 376] width 39 height 12
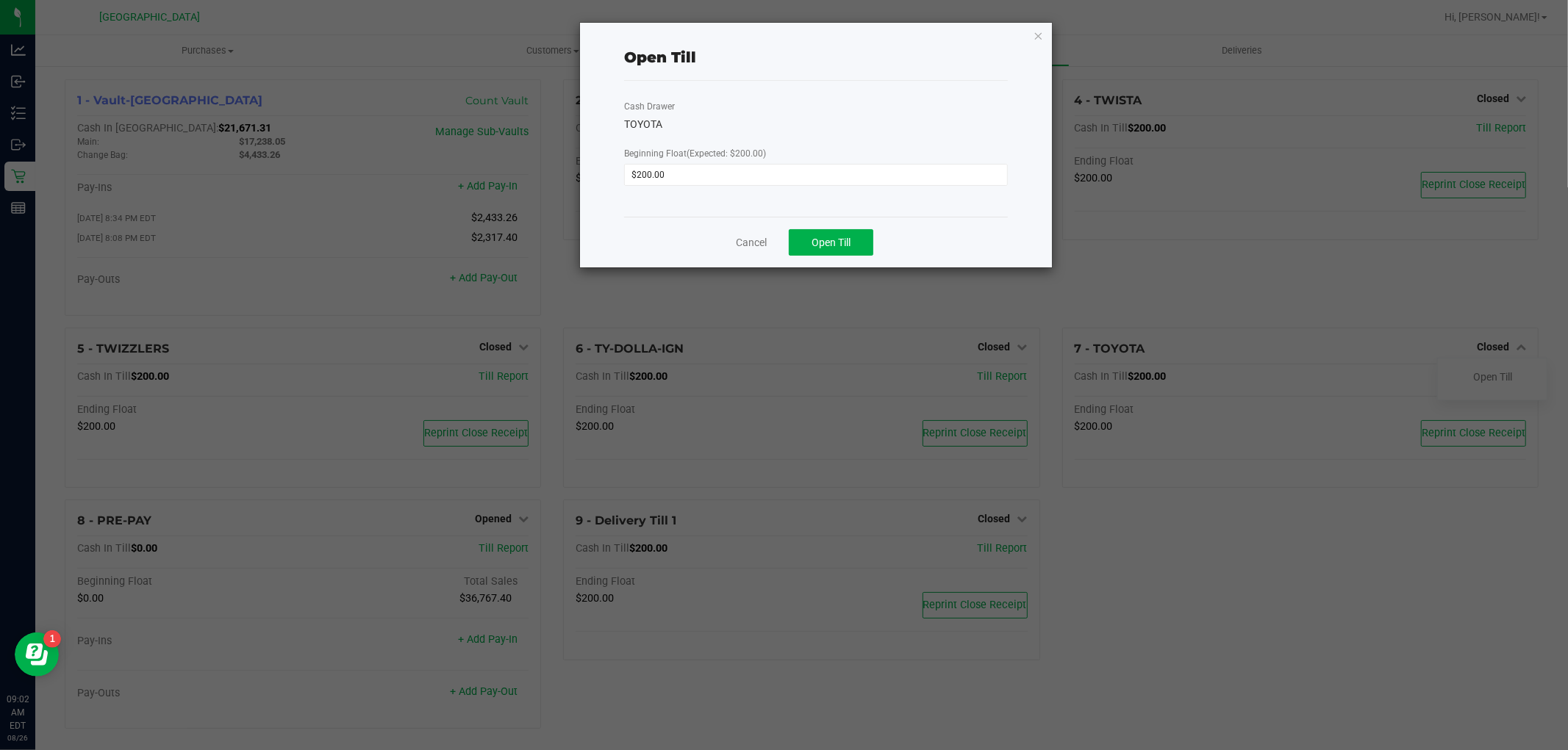
click at [877, 230] on div "Cancel Open Till" at bounding box center [815, 241] width 384 height 51
click at [856, 232] on button "Open Till" at bounding box center [830, 242] width 85 height 27
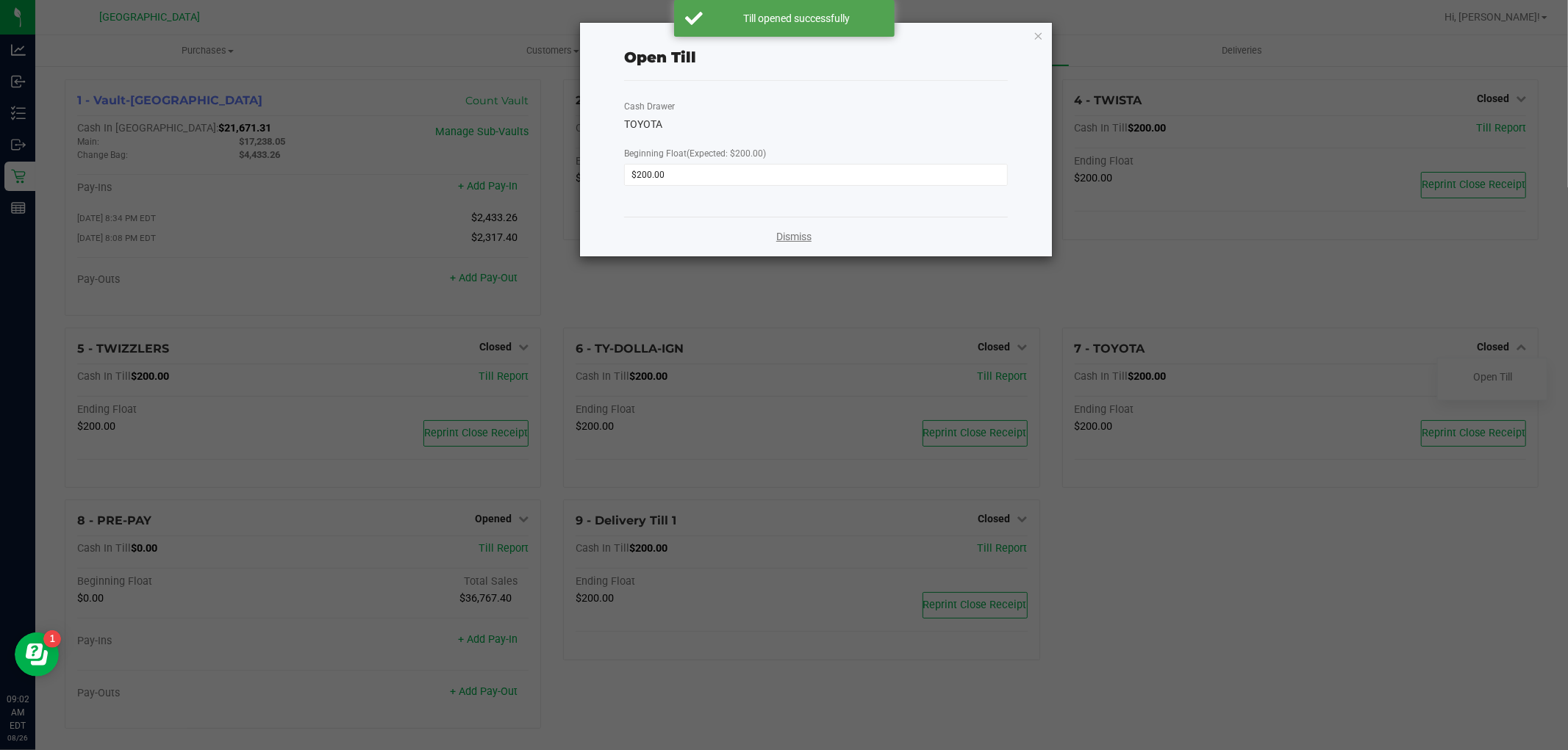
click at [797, 233] on link "Dismiss" at bounding box center [794, 237] width 36 height 15
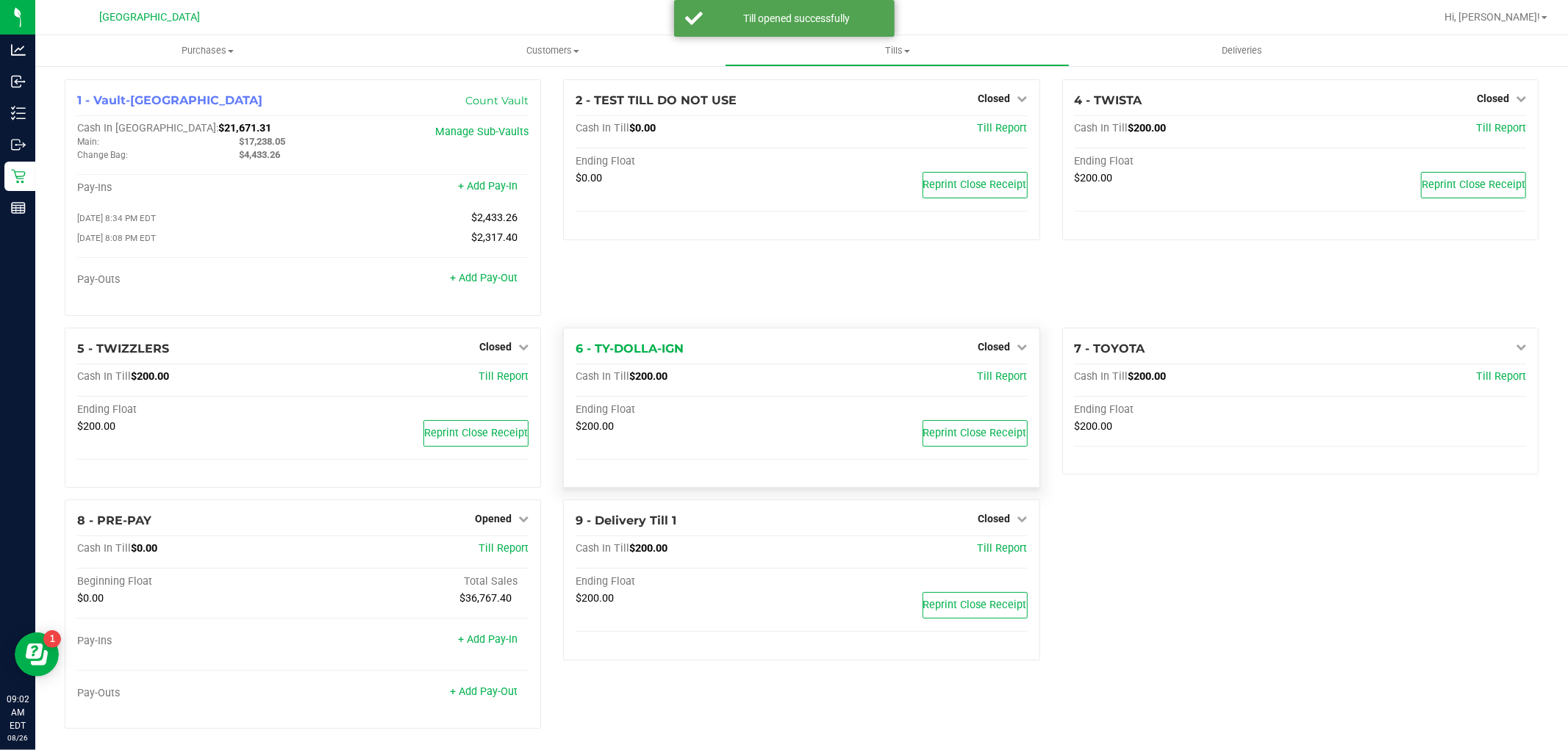
click at [980, 342] on div "Closed" at bounding box center [1003, 346] width 49 height 18
click at [982, 346] on span "Closed" at bounding box center [994, 346] width 32 height 12
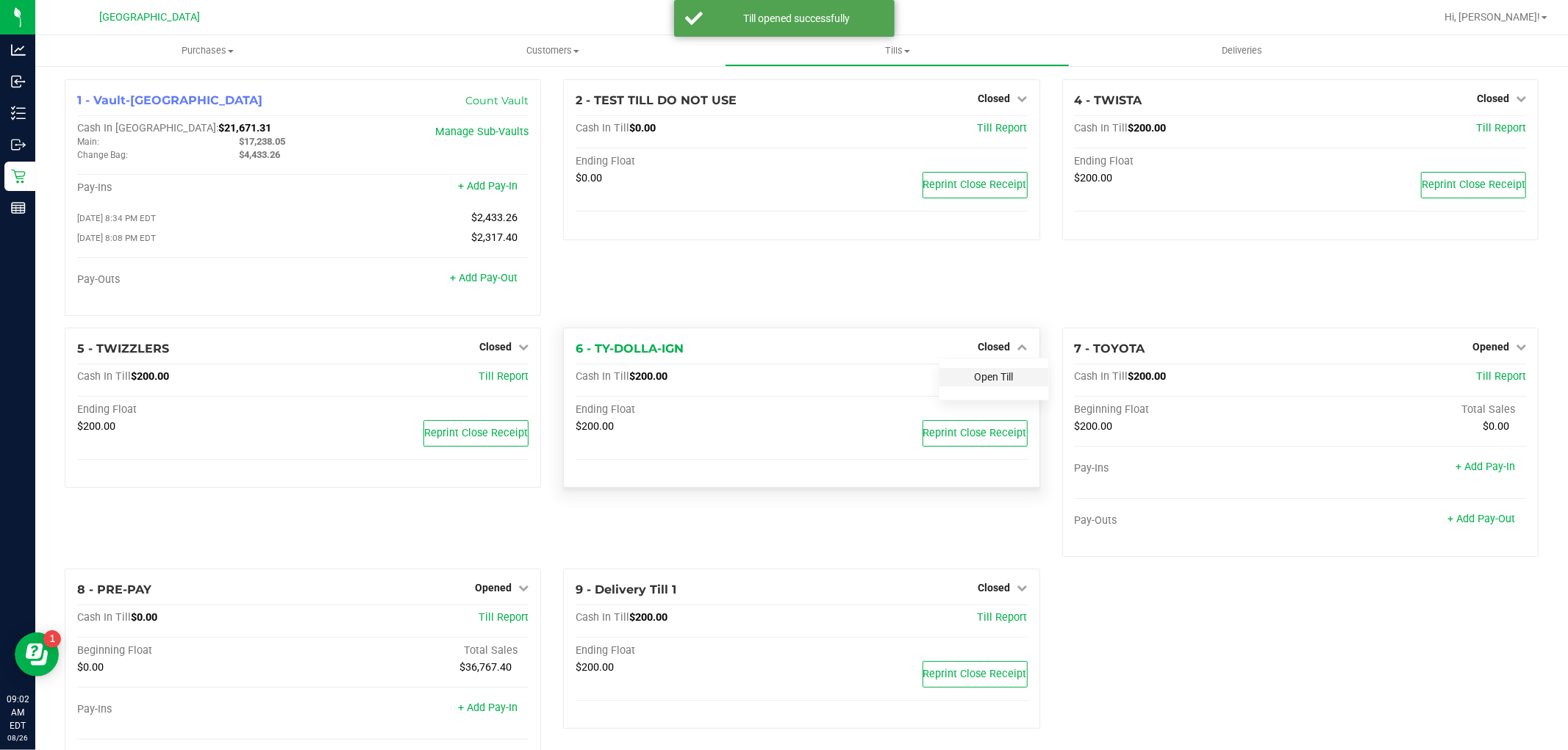
click at [980, 376] on link "Open Till" at bounding box center [994, 376] width 39 height 12
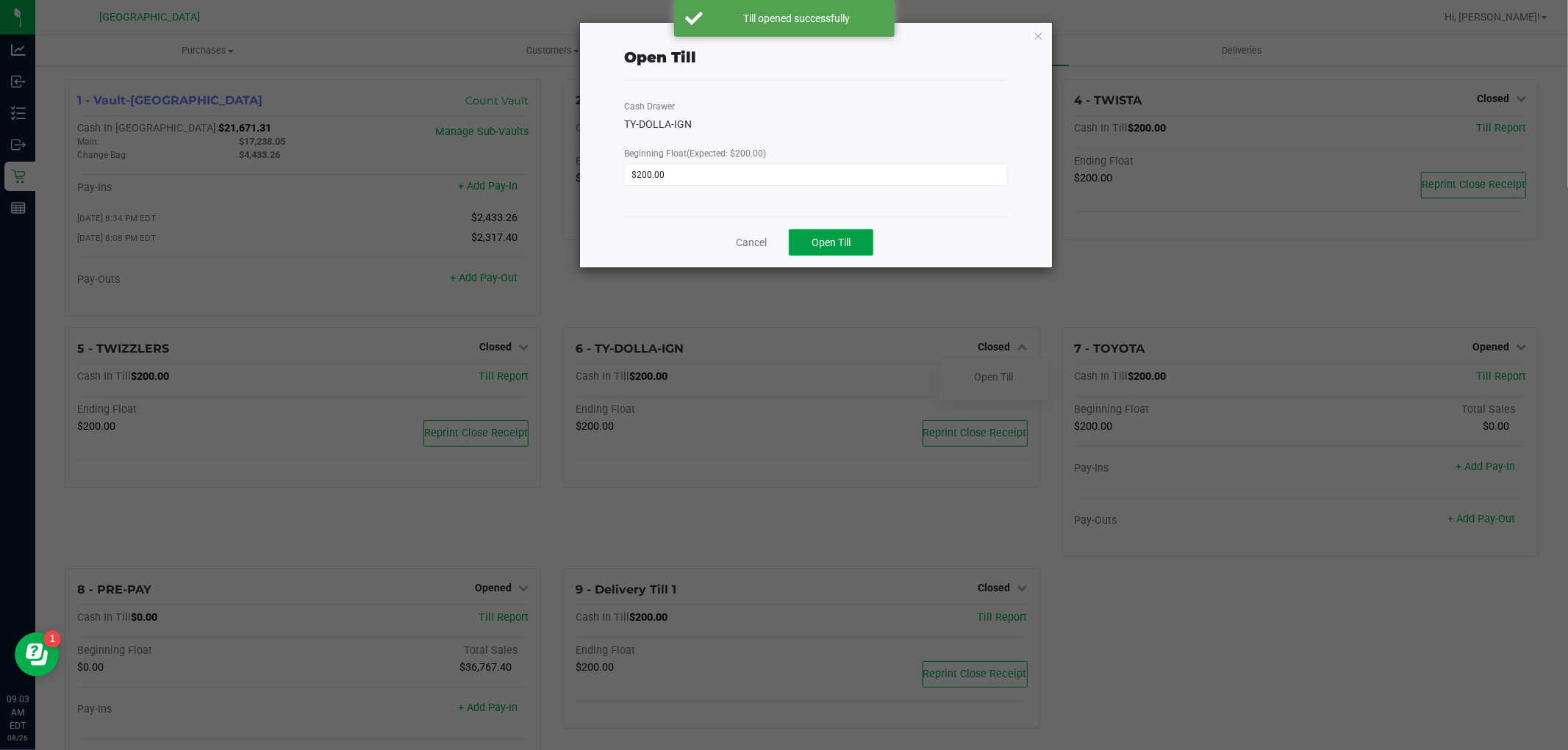
click at [811, 237] on span "Open Till" at bounding box center [830, 242] width 39 height 12
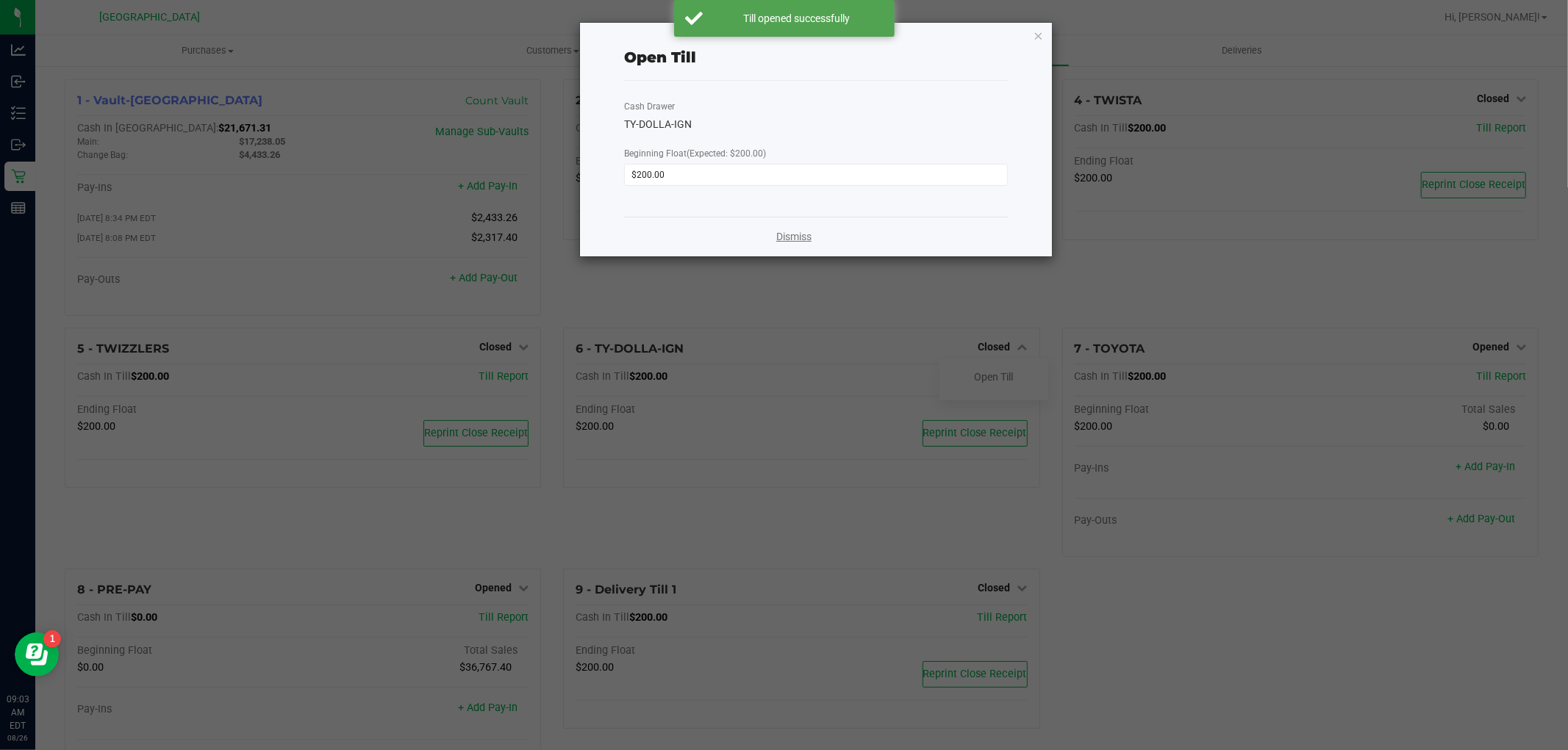
click at [792, 235] on link "Dismiss" at bounding box center [794, 237] width 36 height 15
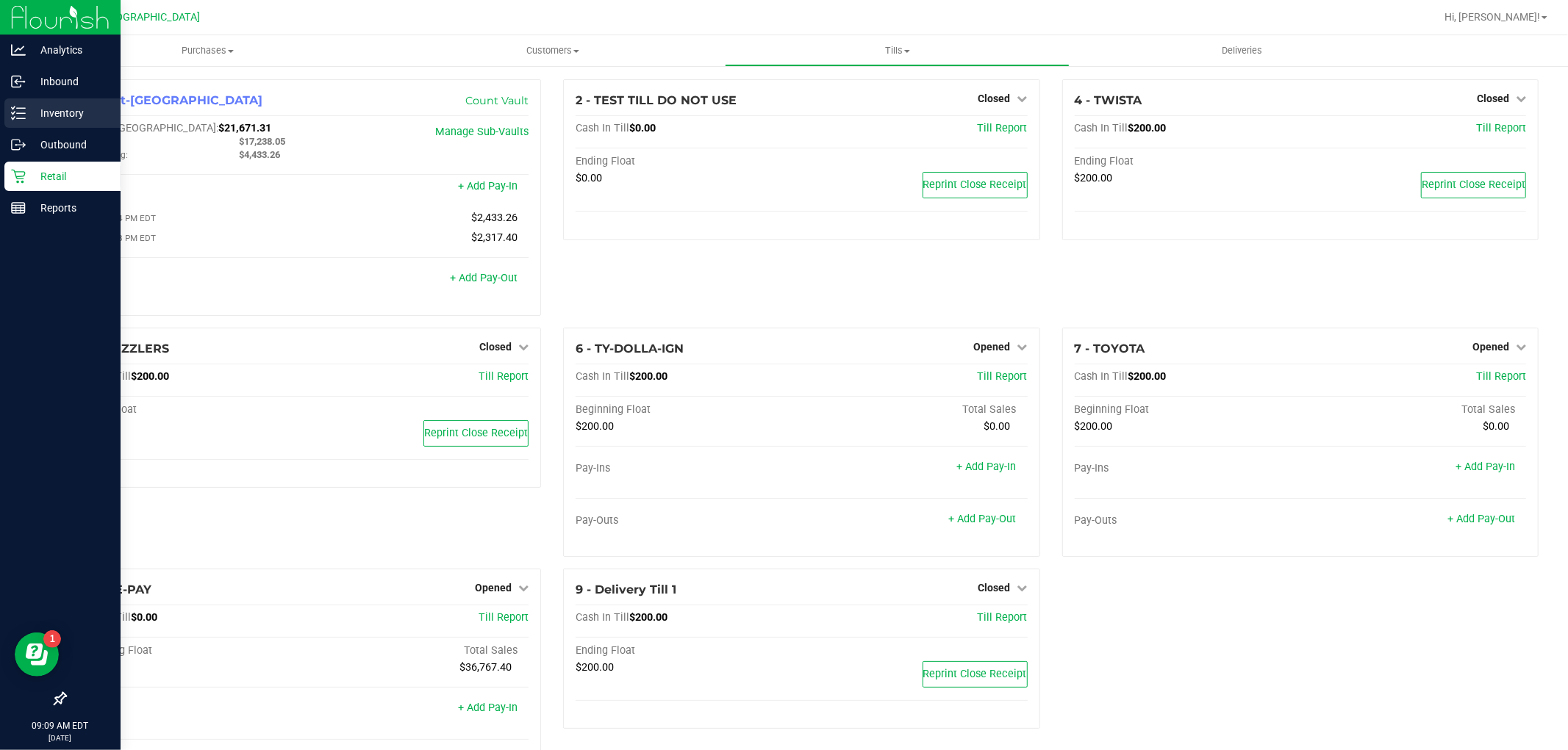
click at [38, 120] on p "Inventory" at bounding box center [69, 113] width 88 height 18
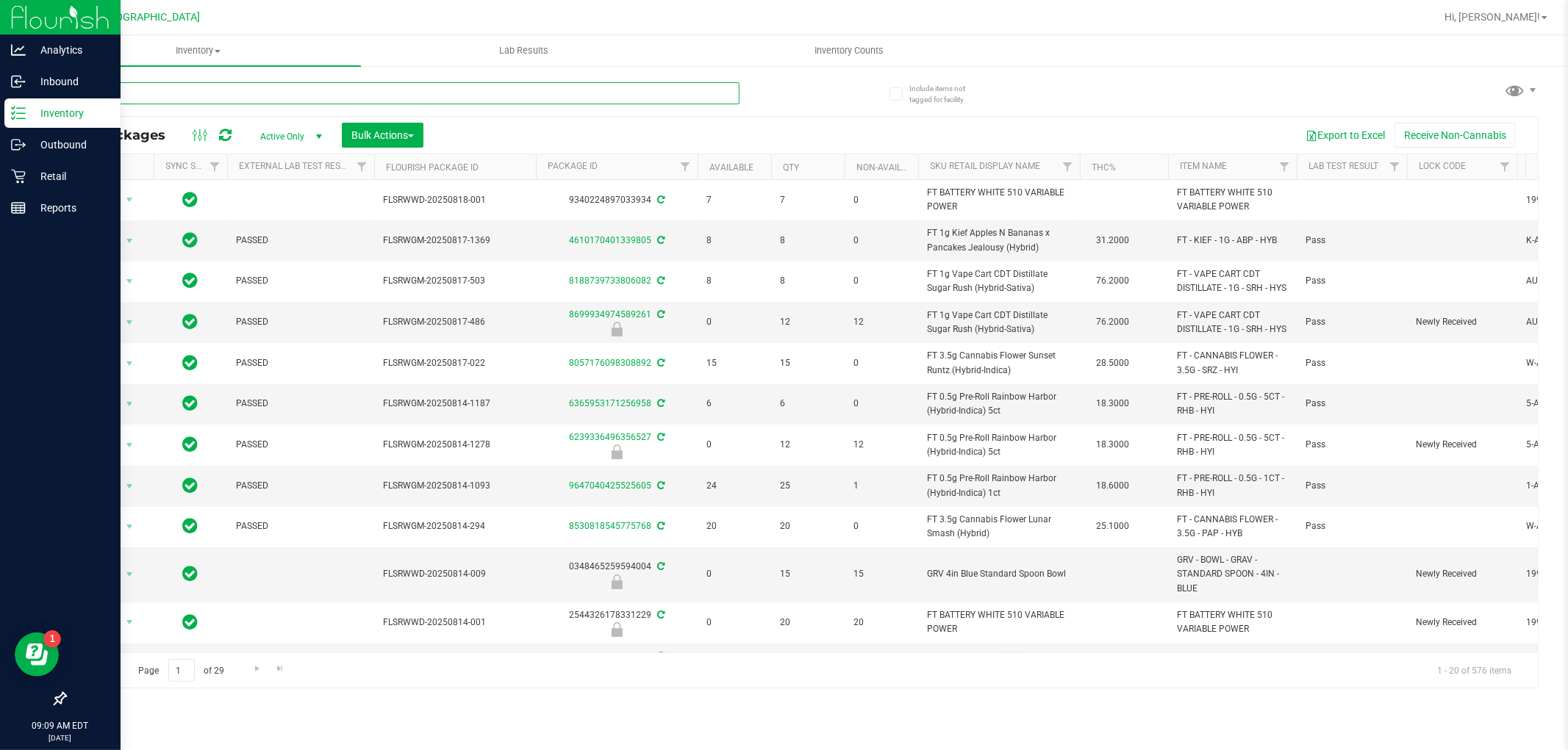
click at [239, 101] on input "text" at bounding box center [401, 93] width 675 height 22
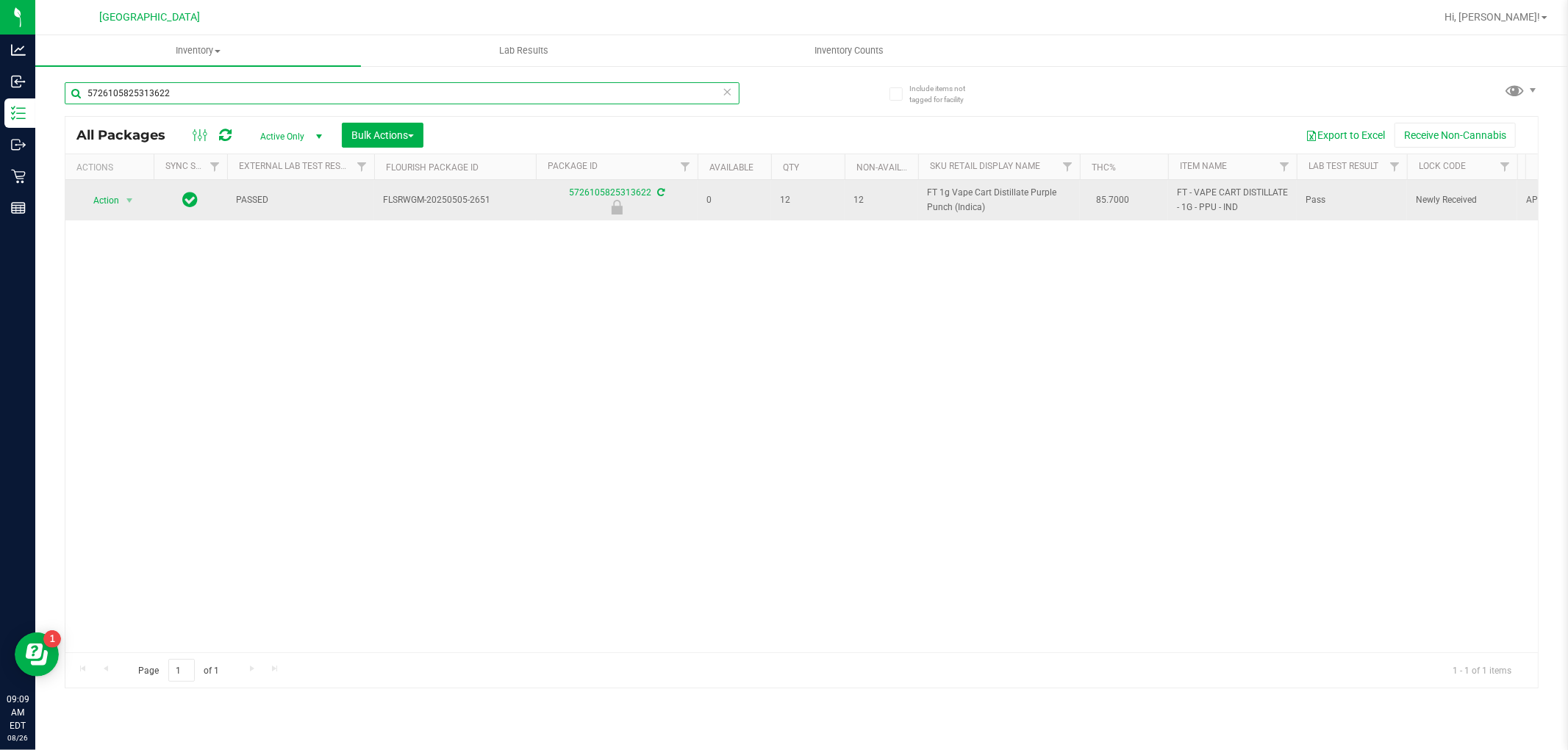
type input "5726105825313622"
click at [125, 207] on span "select" at bounding box center [129, 200] width 19 height 20
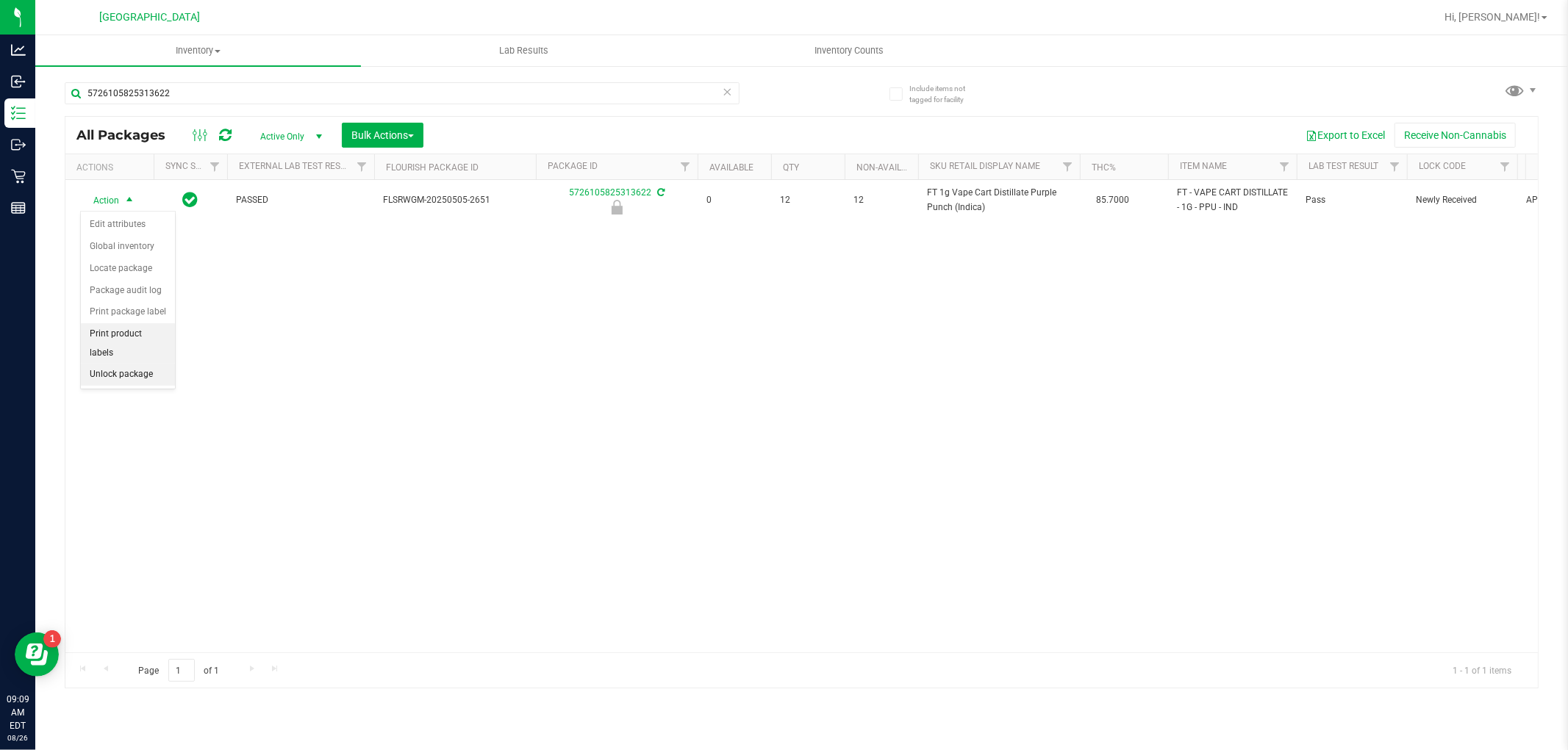
click at [151, 371] on li "Unlock package" at bounding box center [128, 374] width 94 height 22
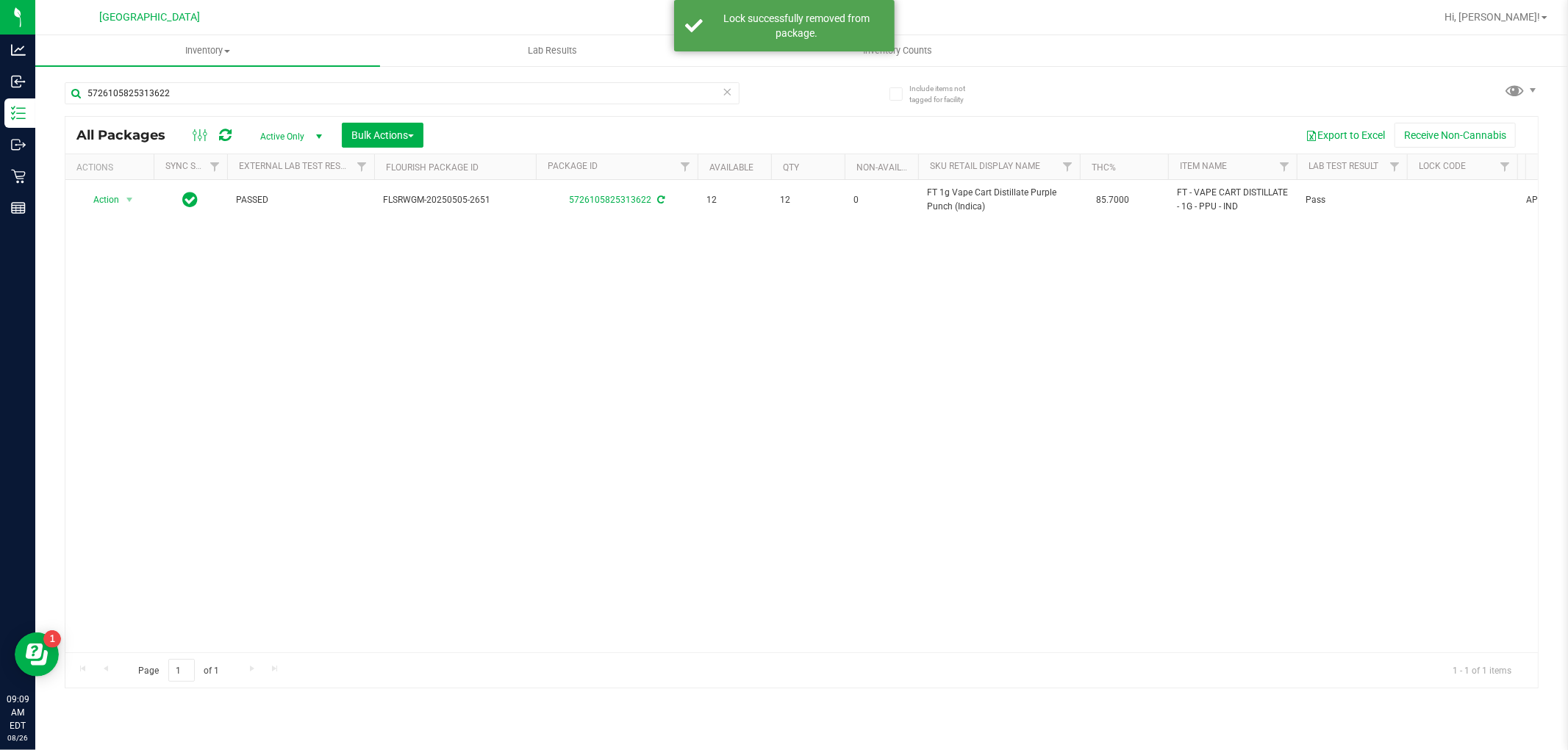
click at [943, 196] on span "FT 1g Vape Cart Distillate Purple Punch (Indica)" at bounding box center [998, 199] width 144 height 28
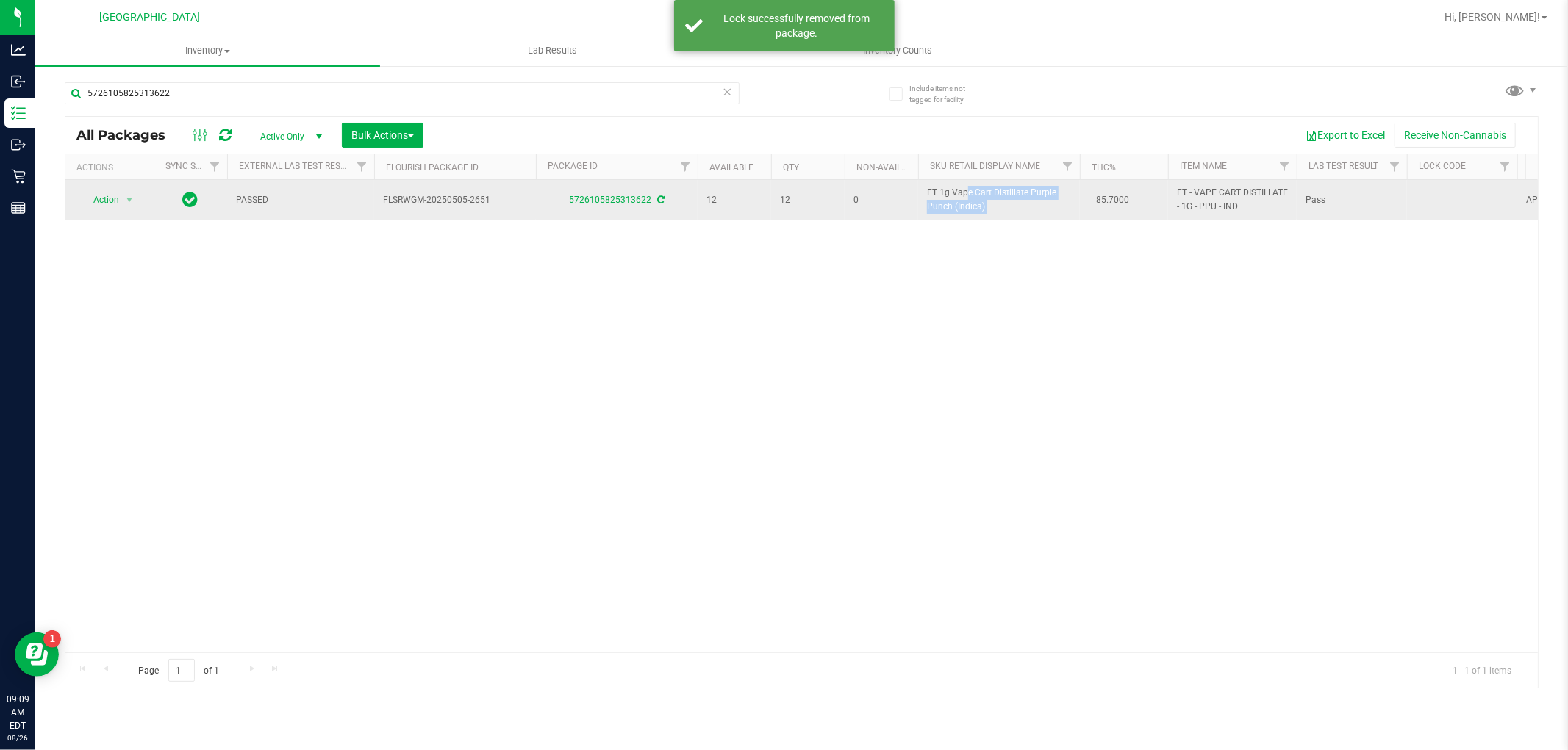
click at [943, 197] on span "FT 1g Vape Cart Distillate Purple Punch (Indica)" at bounding box center [998, 199] width 144 height 28
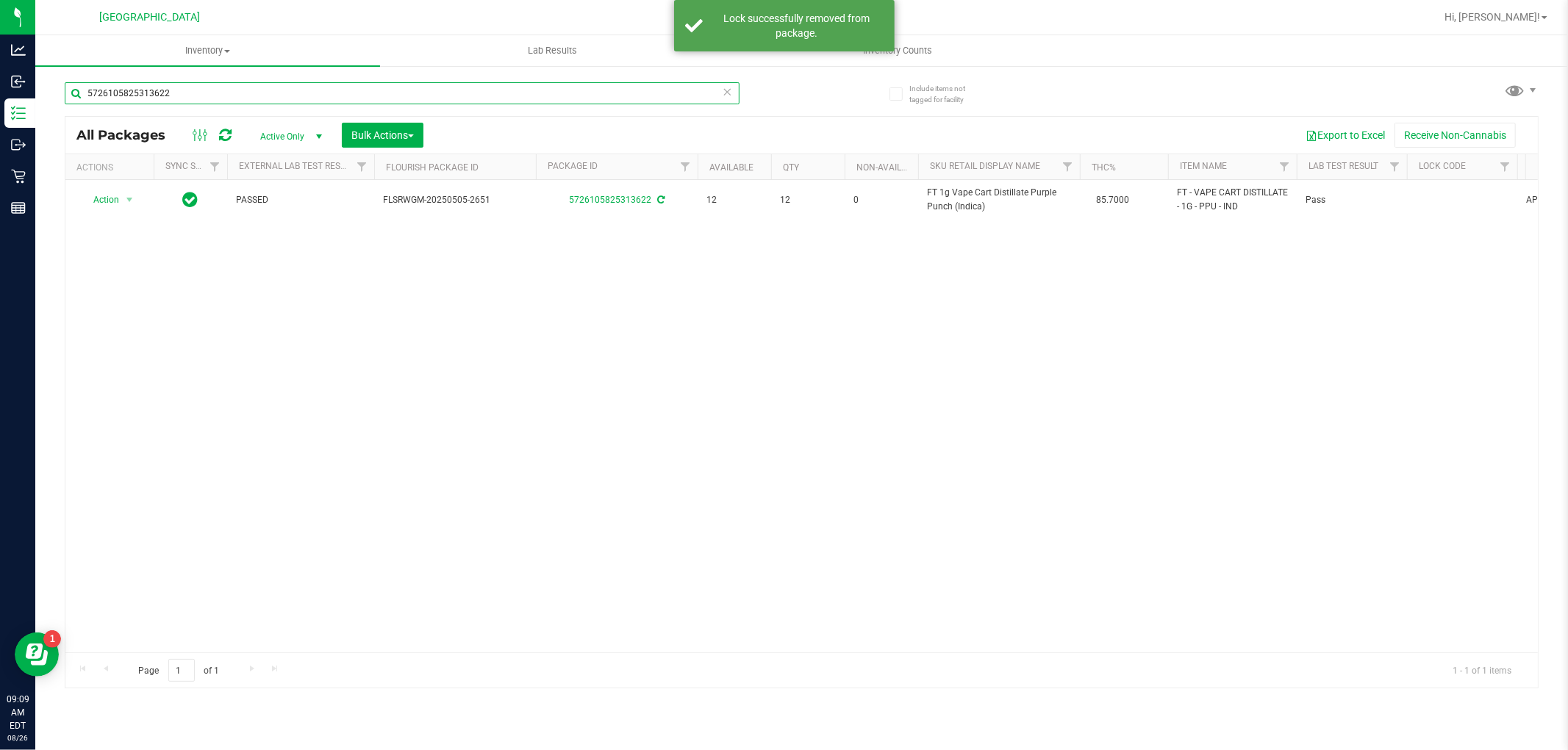
click at [615, 84] on input "5726105825313622" at bounding box center [401, 93] width 675 height 22
drag, startPoint x: 615, startPoint y: 84, endPoint x: 611, endPoint y: 96, distance: 12.6
click at [615, 86] on input "5726105825313622" at bounding box center [401, 93] width 675 height 22
paste input "FT 1g Vape Cart Distillate Purple Punch (Indica)"
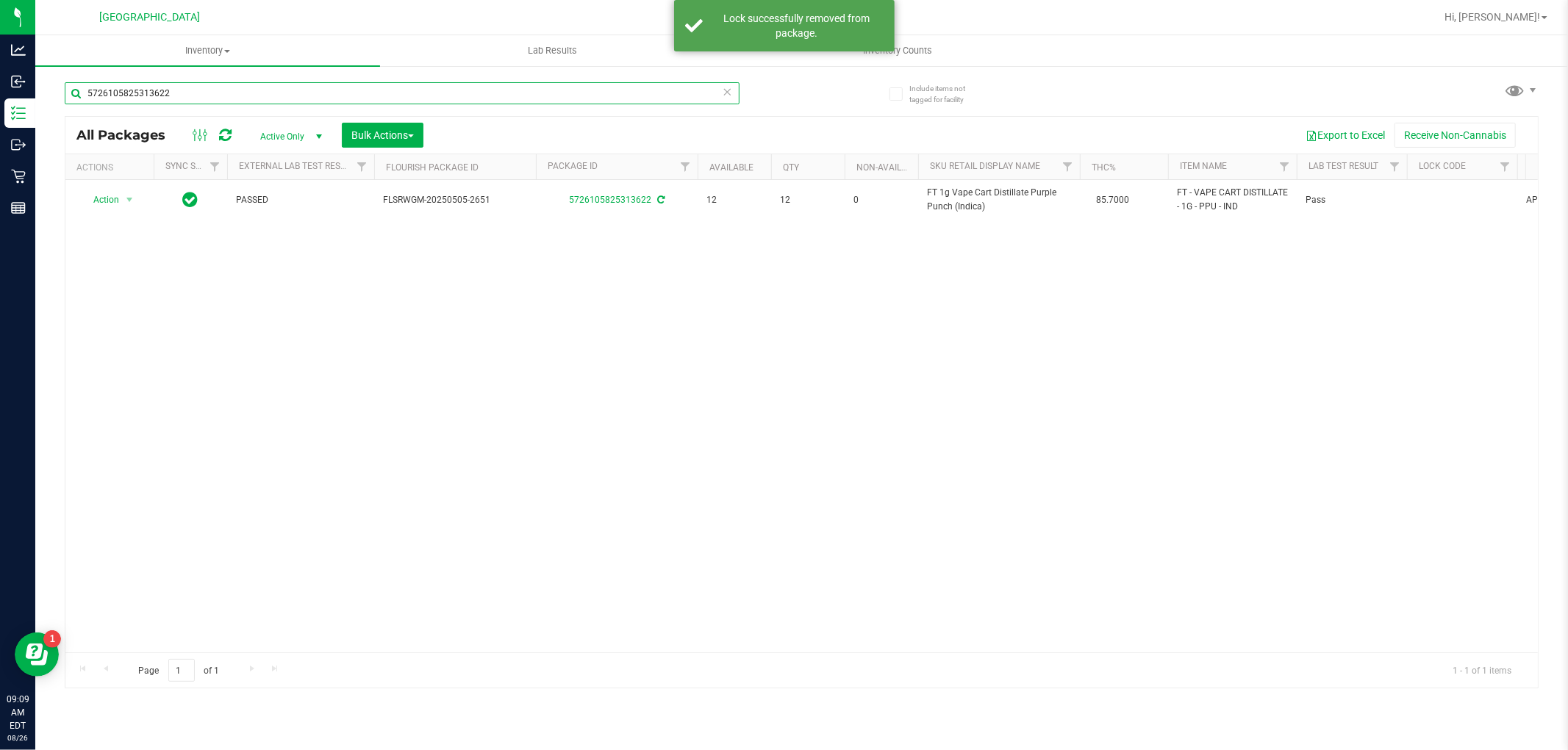
type input "FT 1g Vape Cart Distillate Purple Punch (Indica)"
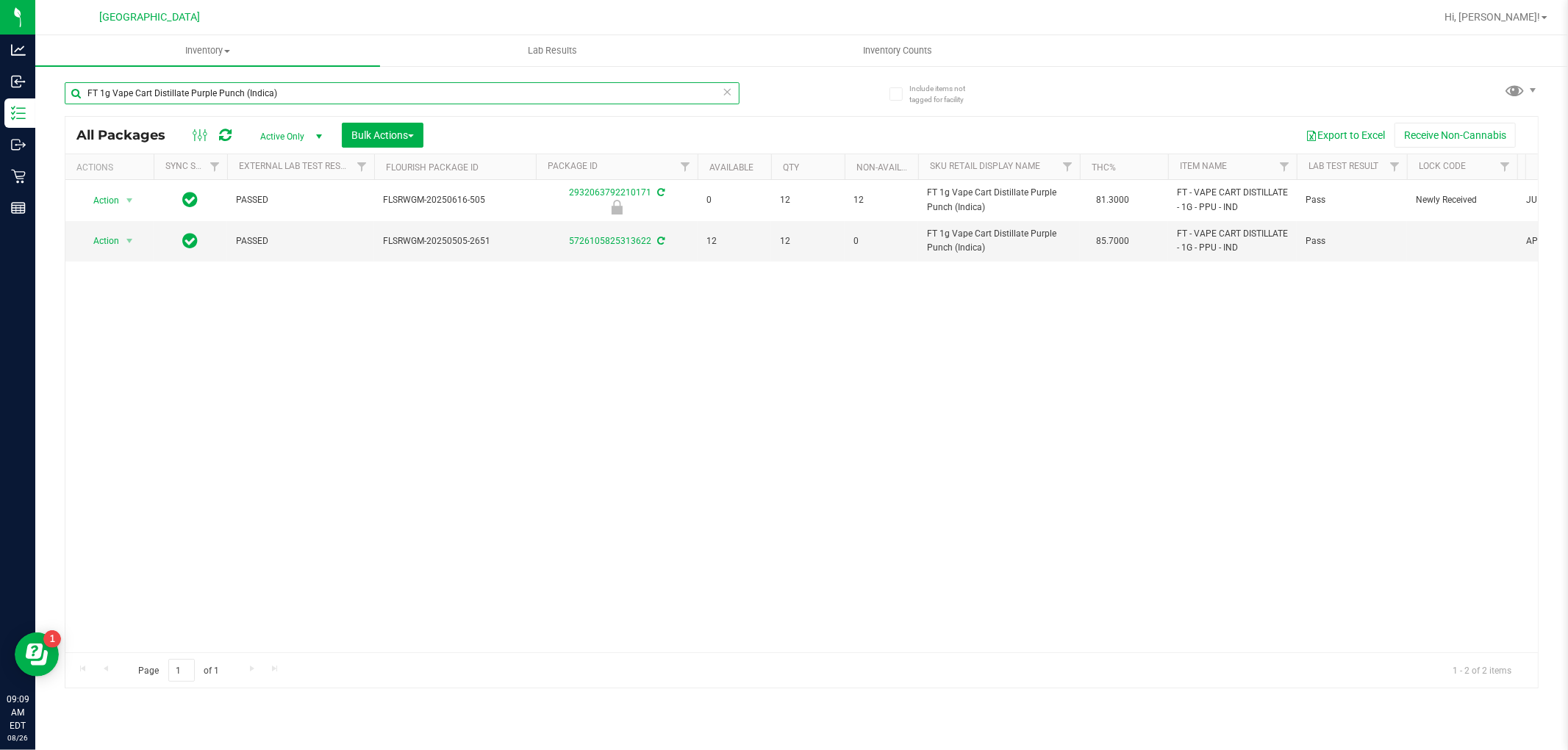
click at [393, 94] on input "FT 1g Vape Cart Distillate Purple Punch (Indica)" at bounding box center [401, 93] width 675 height 22
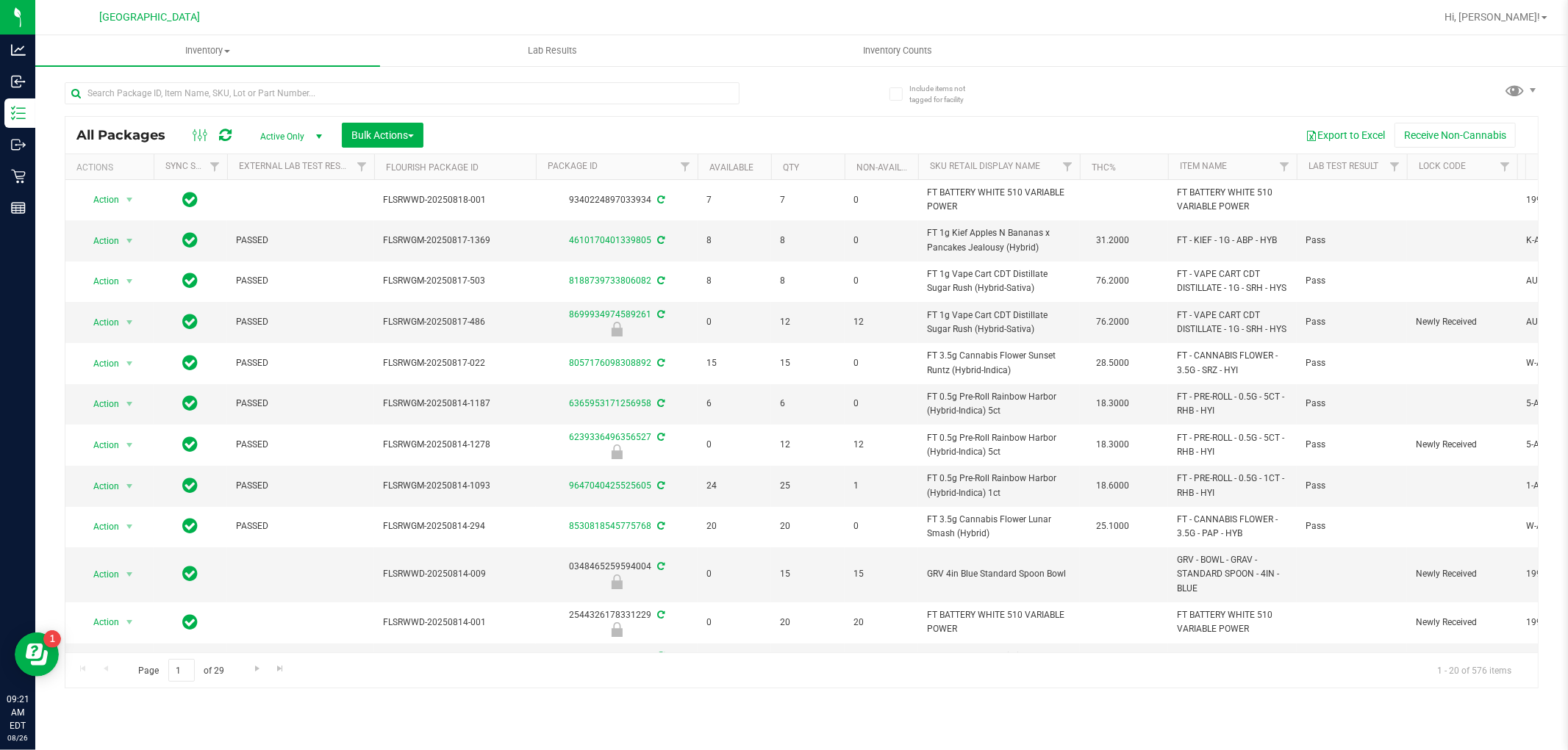
click at [289, 107] on div at bounding box center [401, 99] width 675 height 34
click at [289, 102] on input "text" at bounding box center [401, 93] width 675 height 22
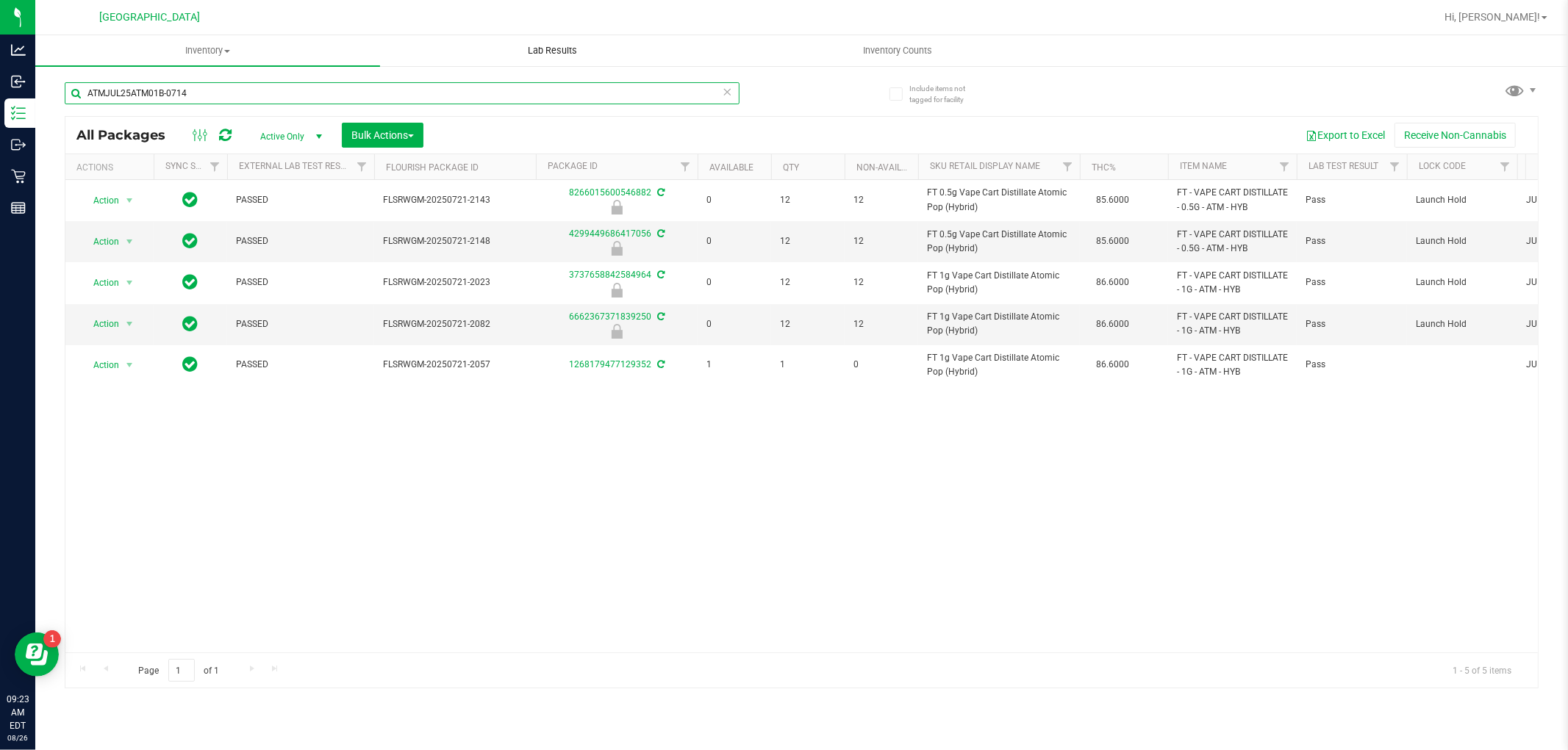
type input "ATMJUL25ATM01B-0714"
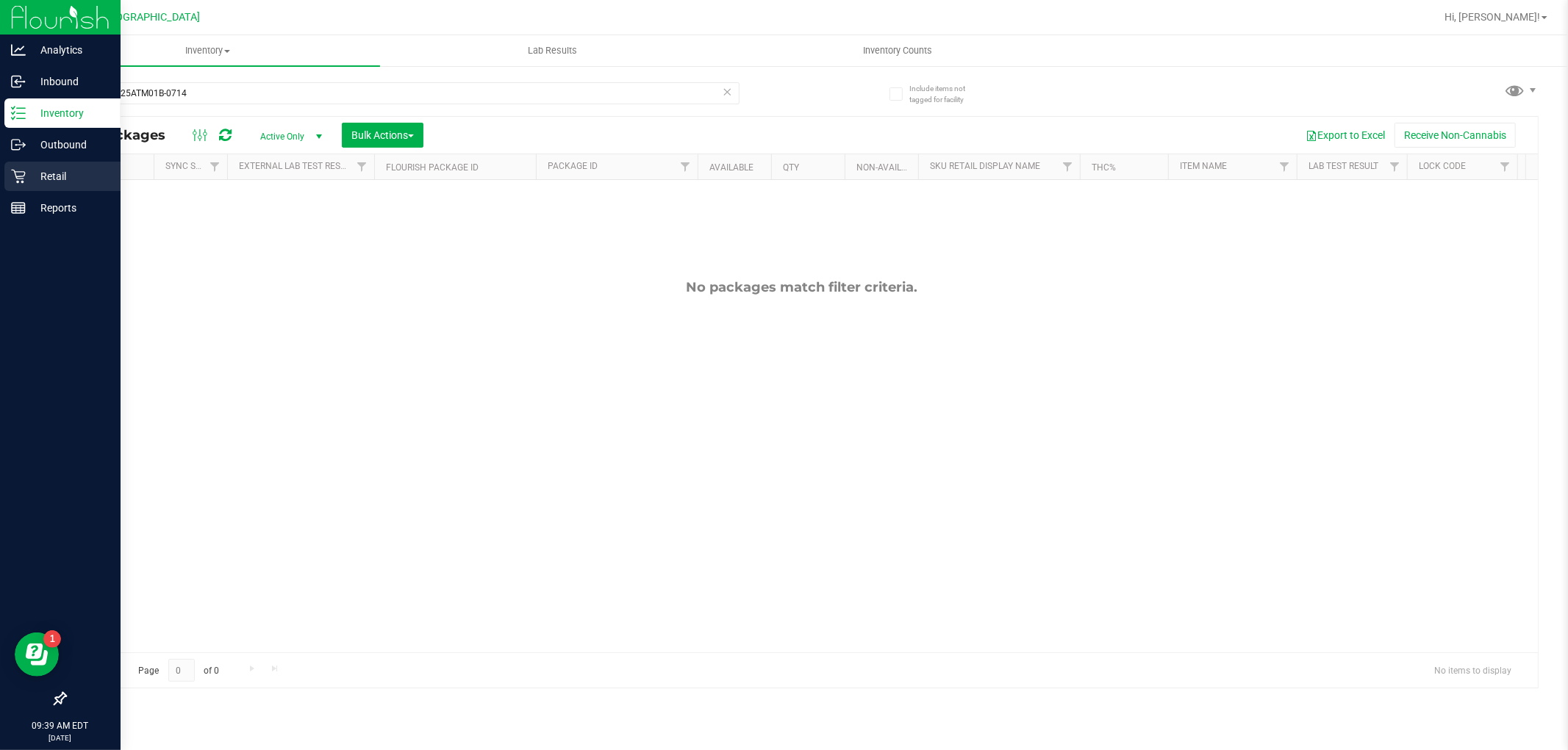
click at [36, 180] on p "Retail" at bounding box center [69, 176] width 88 height 18
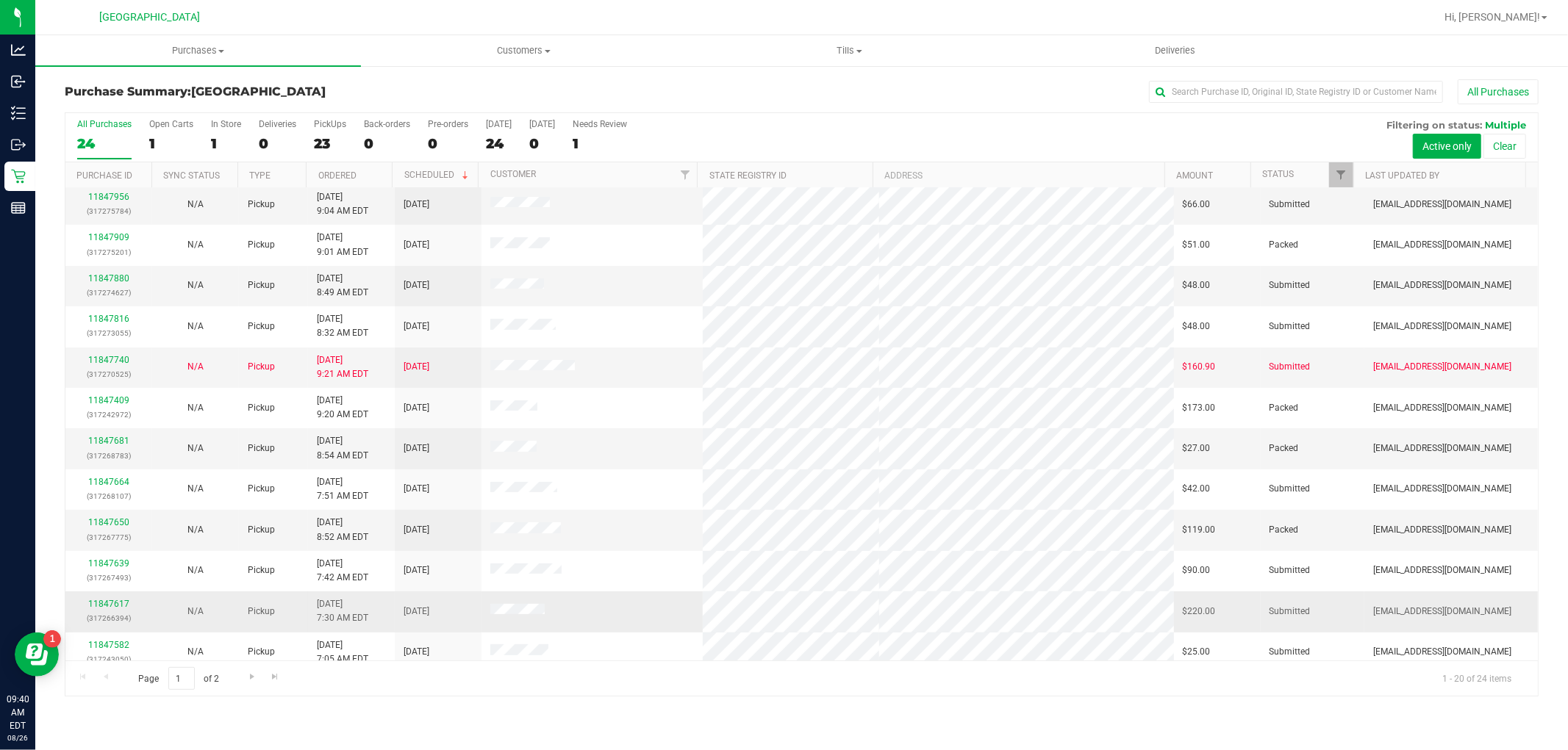
scroll to position [178, 0]
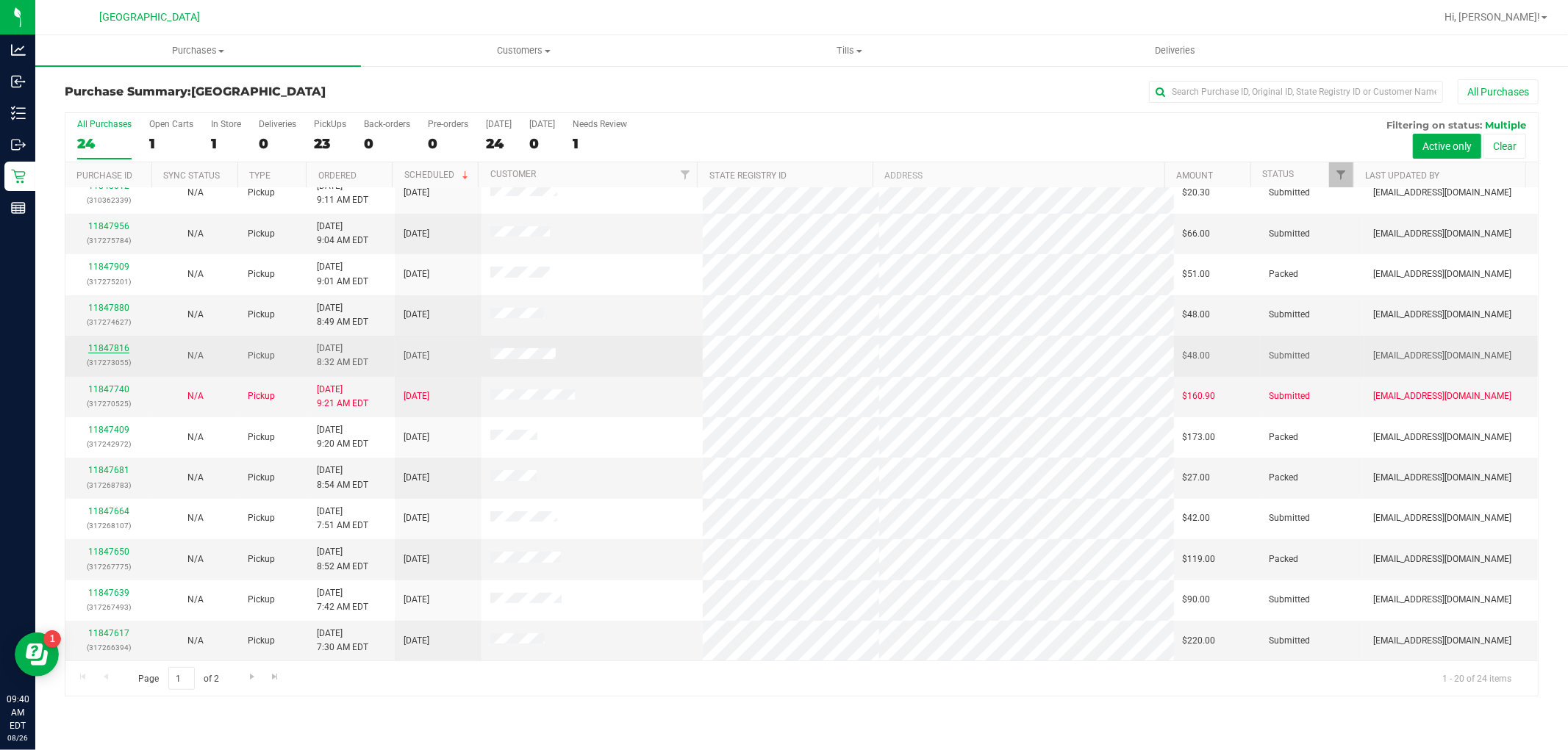
click at [102, 346] on link "11847816" at bounding box center [108, 348] width 41 height 10
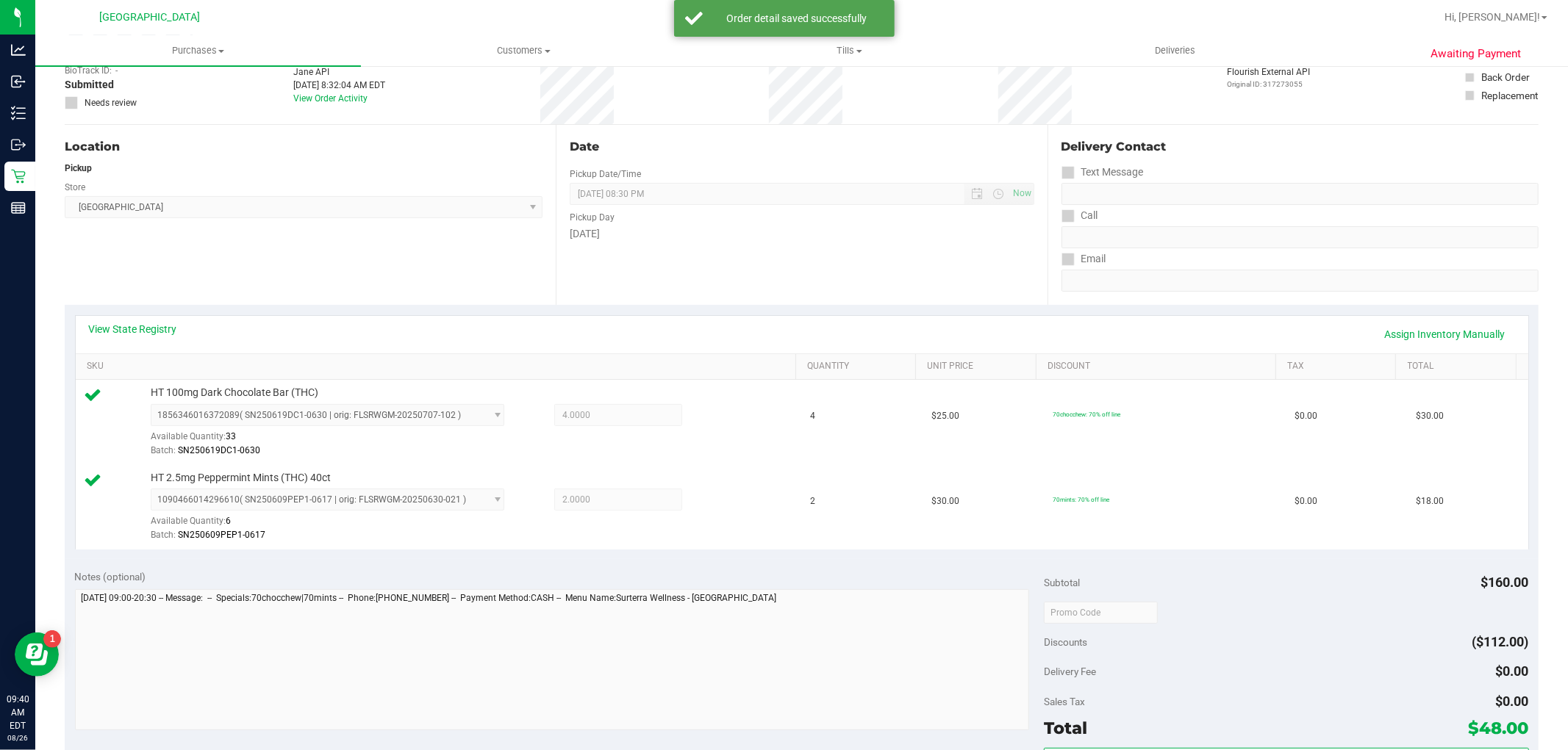
scroll to position [245, 0]
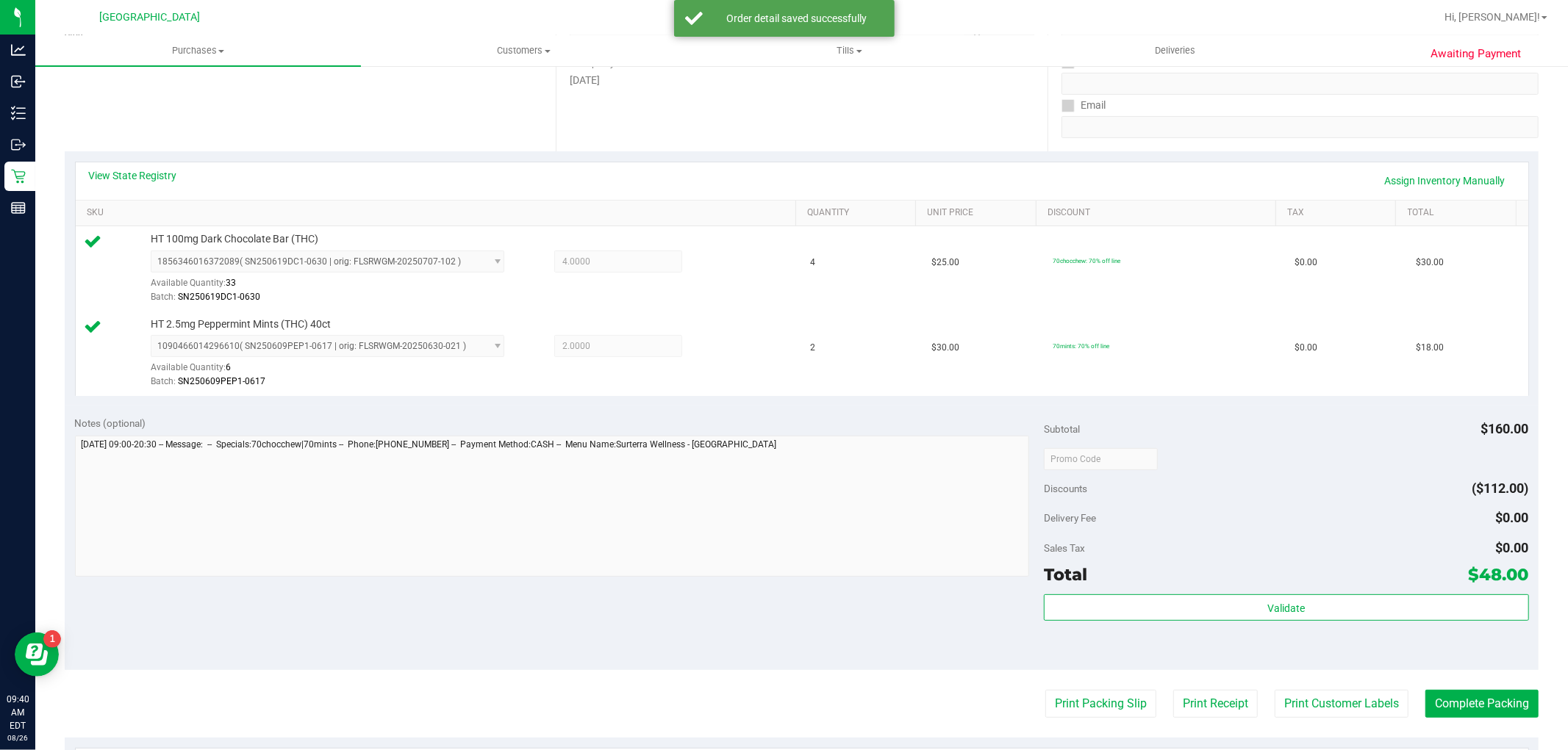
click at [1360, 627] on div "Validate" at bounding box center [1286, 627] width 485 height 66
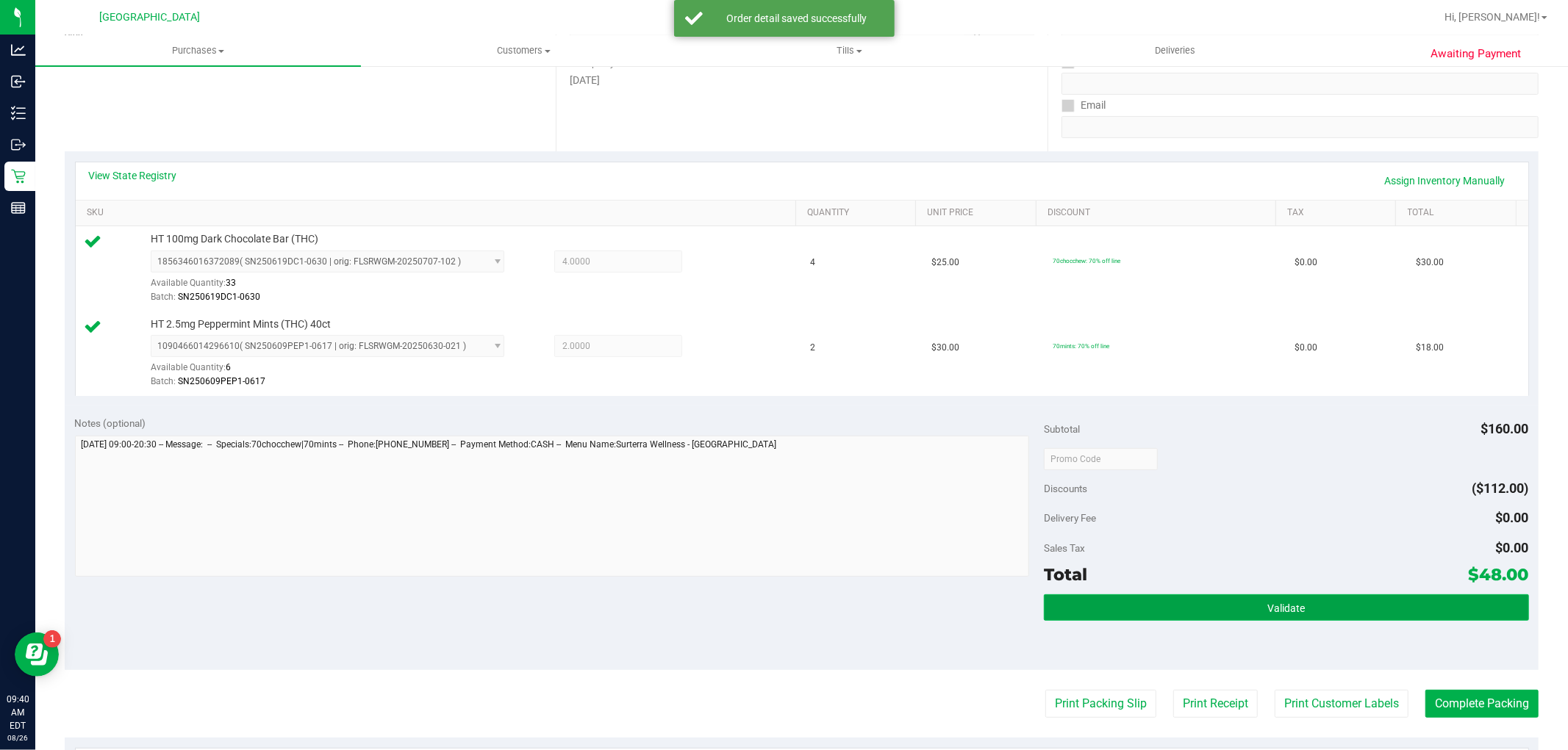
click at [1341, 605] on button "Validate" at bounding box center [1286, 607] width 485 height 27
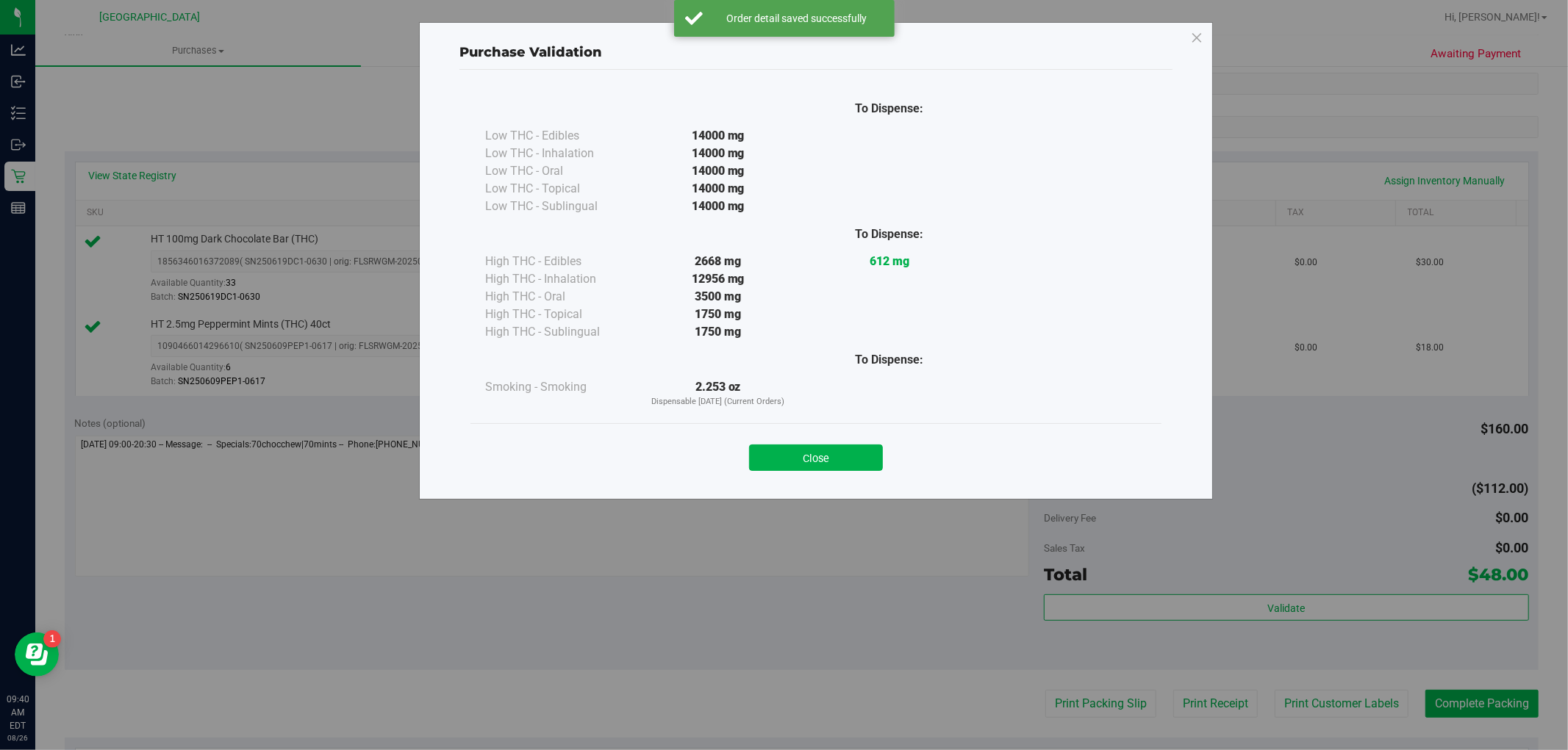
click at [851, 457] on button "Close" at bounding box center [816, 457] width 134 height 27
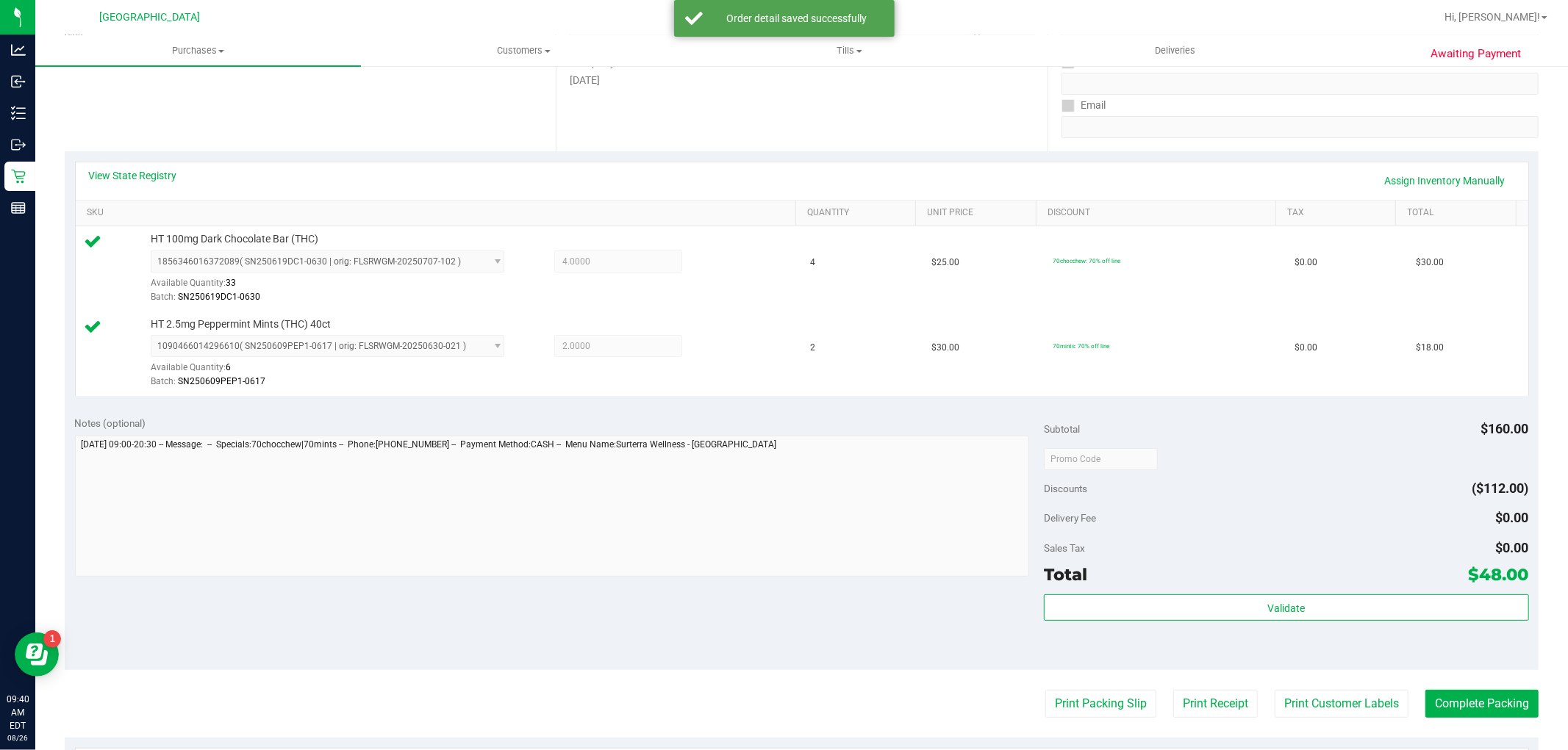
click at [1304, 668] on div "Notes (optional) Subtotal $160.00 Discounts ($112.00) Delivery Fee $0.00 Sales …" at bounding box center [801, 538] width 1473 height 265
click at [1321, 690] on button "Print Customer Labels" at bounding box center [1342, 703] width 134 height 28
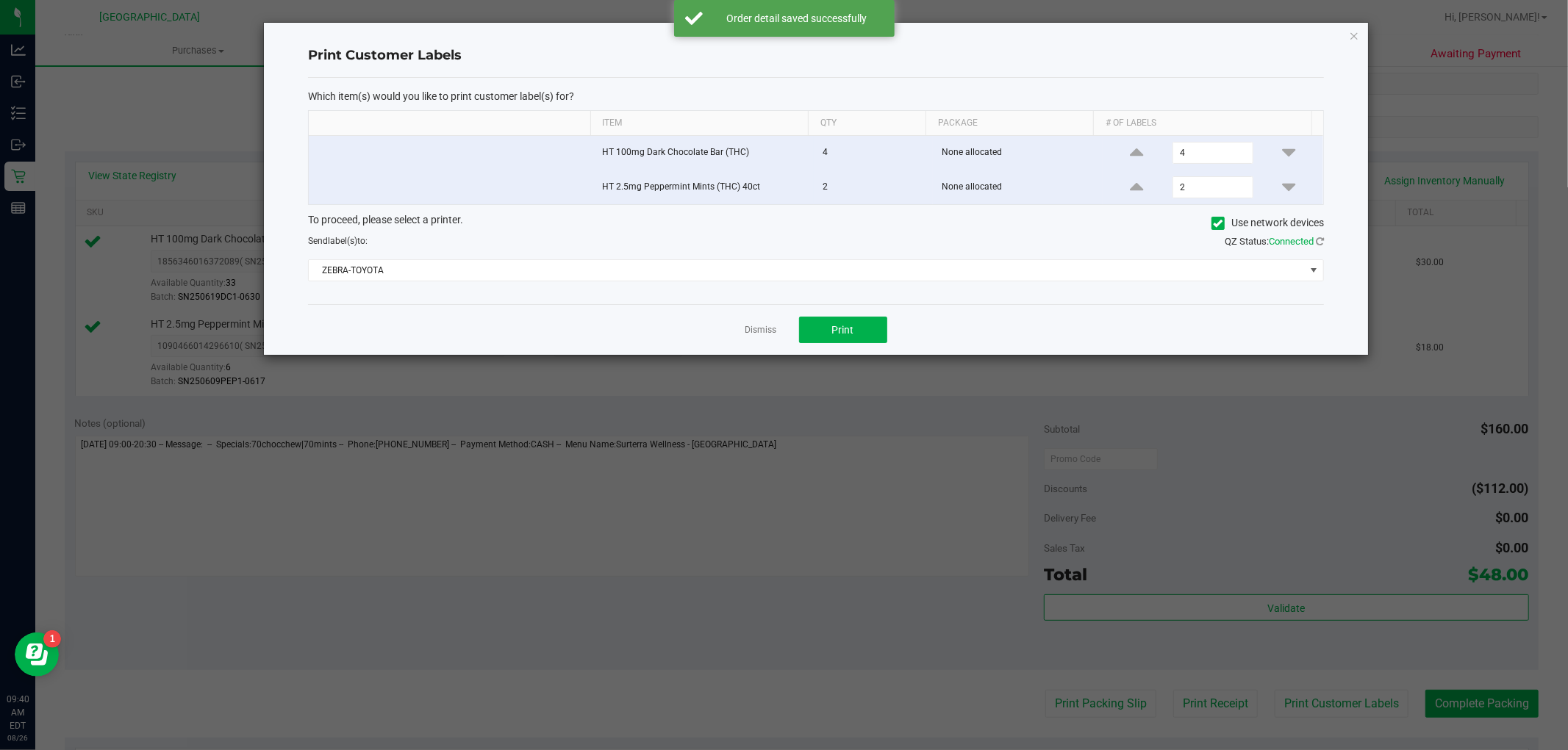
click at [843, 302] on div "Which item(s) would you like to print customer label(s) for? Item Qty Package #…" at bounding box center [815, 191] width 1015 height 226
click at [832, 329] on span "Print" at bounding box center [843, 329] width 22 height 12
click at [758, 341] on div "Dismiss Print" at bounding box center [815, 329] width 1015 height 51
click at [758, 332] on link "Dismiss" at bounding box center [761, 329] width 32 height 12
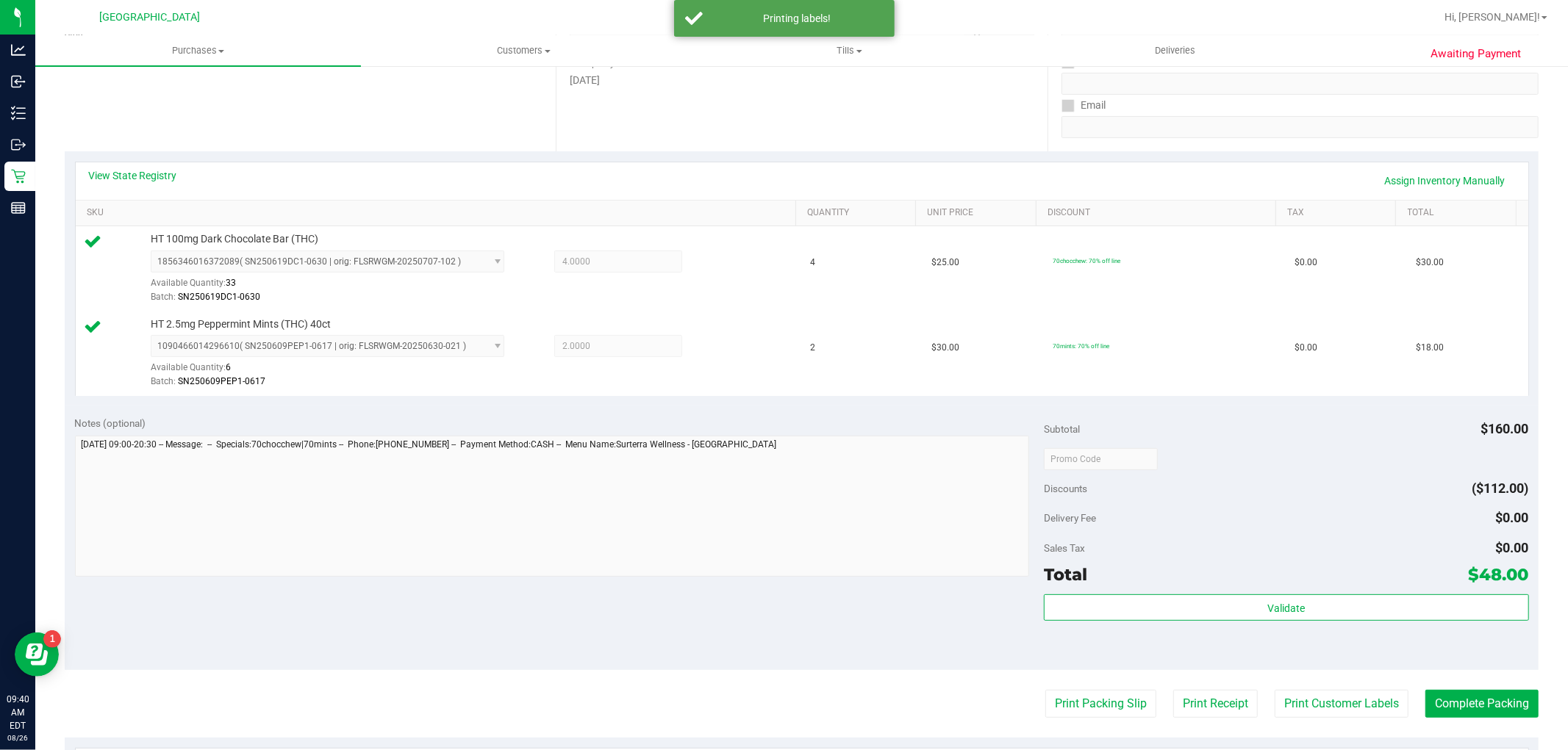
click at [1482, 721] on purchase-details "Back Edit Purchase Cancel Purchase View Profile # 11847816 BioTrack ID: - Submi…" at bounding box center [801, 423] width 1473 height 1177
click at [1470, 706] on button "Complete Packing" at bounding box center [1482, 703] width 113 height 28
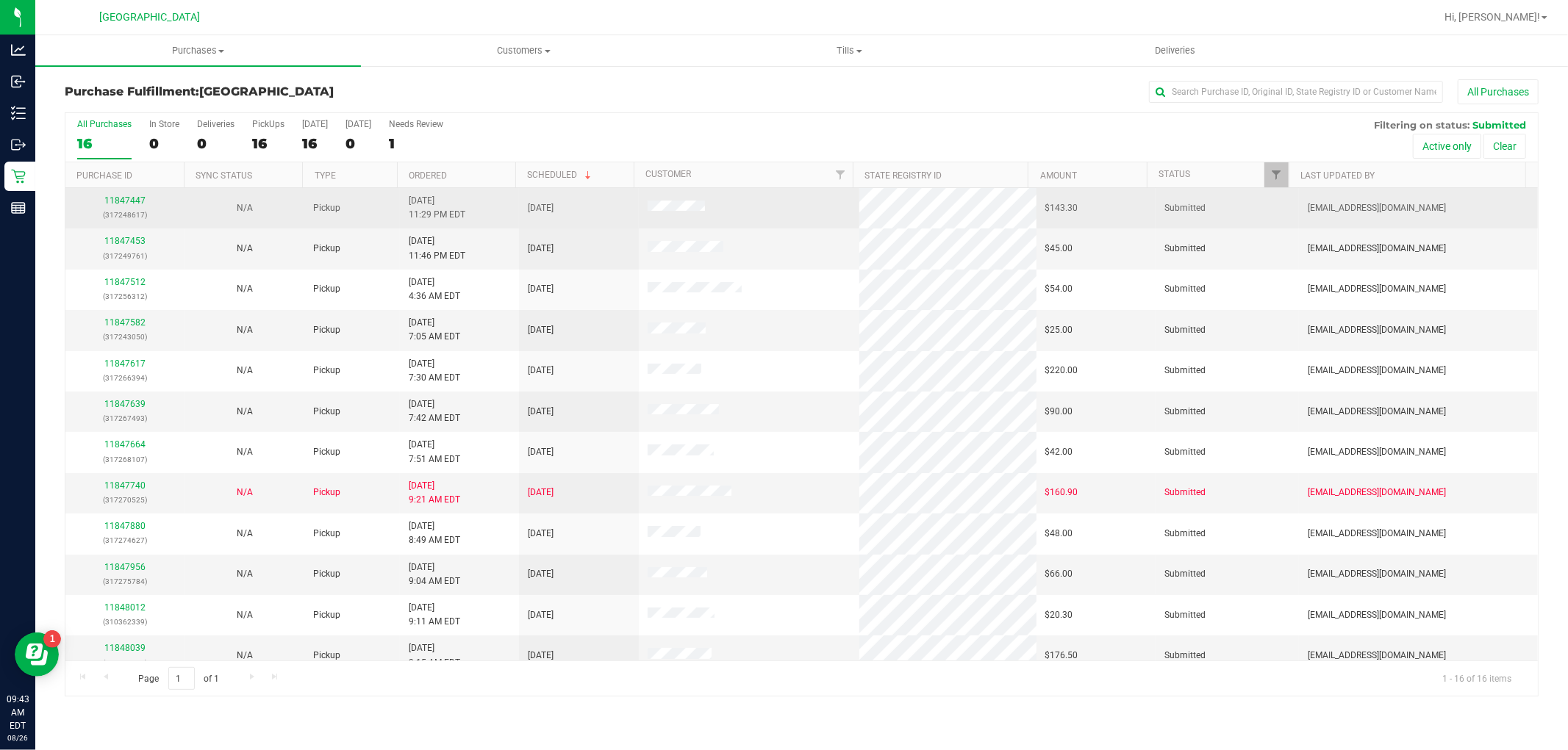
click at [134, 207] on div "11847447 (317248617)" at bounding box center [125, 207] width 102 height 28
click at [134, 204] on link "11847447" at bounding box center [124, 200] width 41 height 10
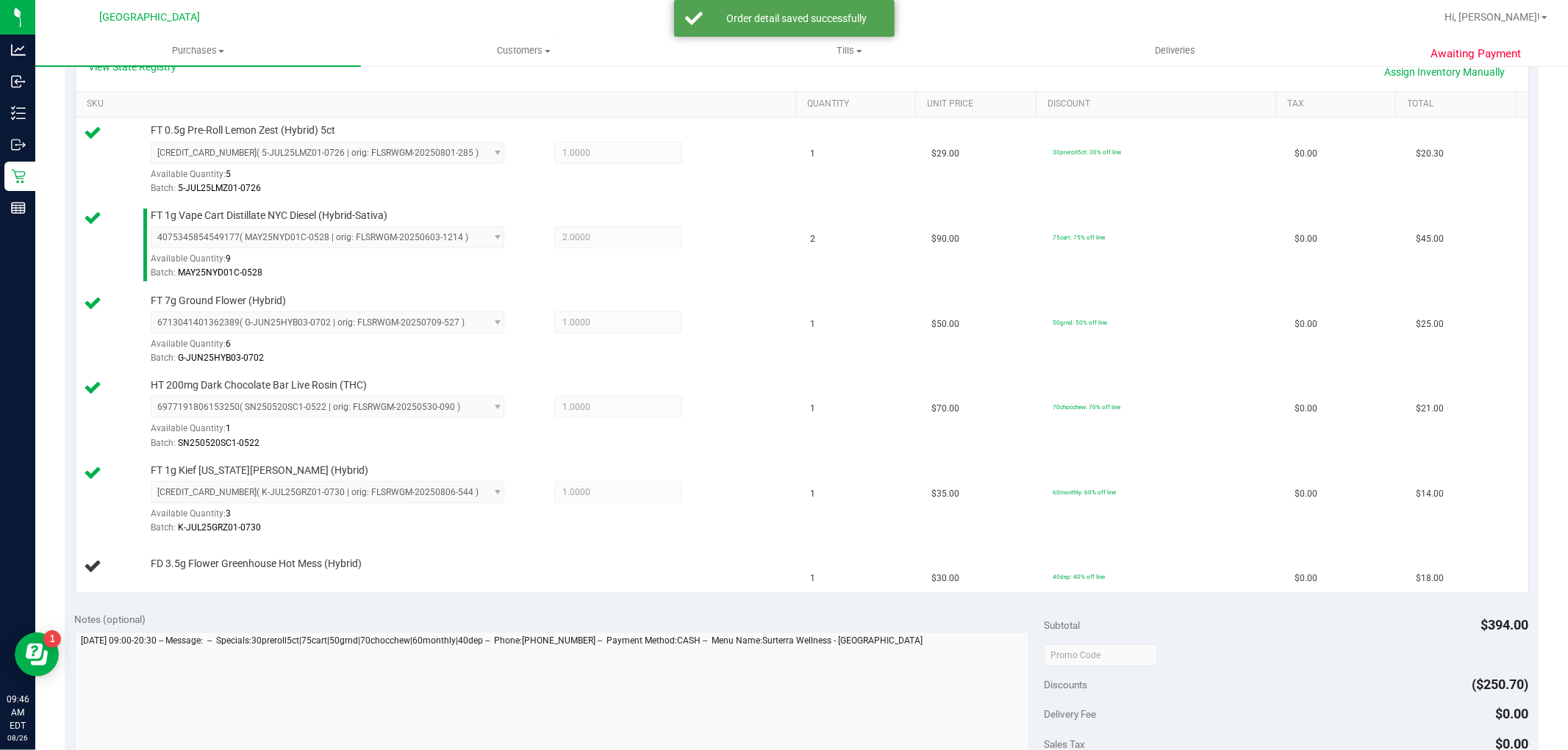
scroll to position [190, 0]
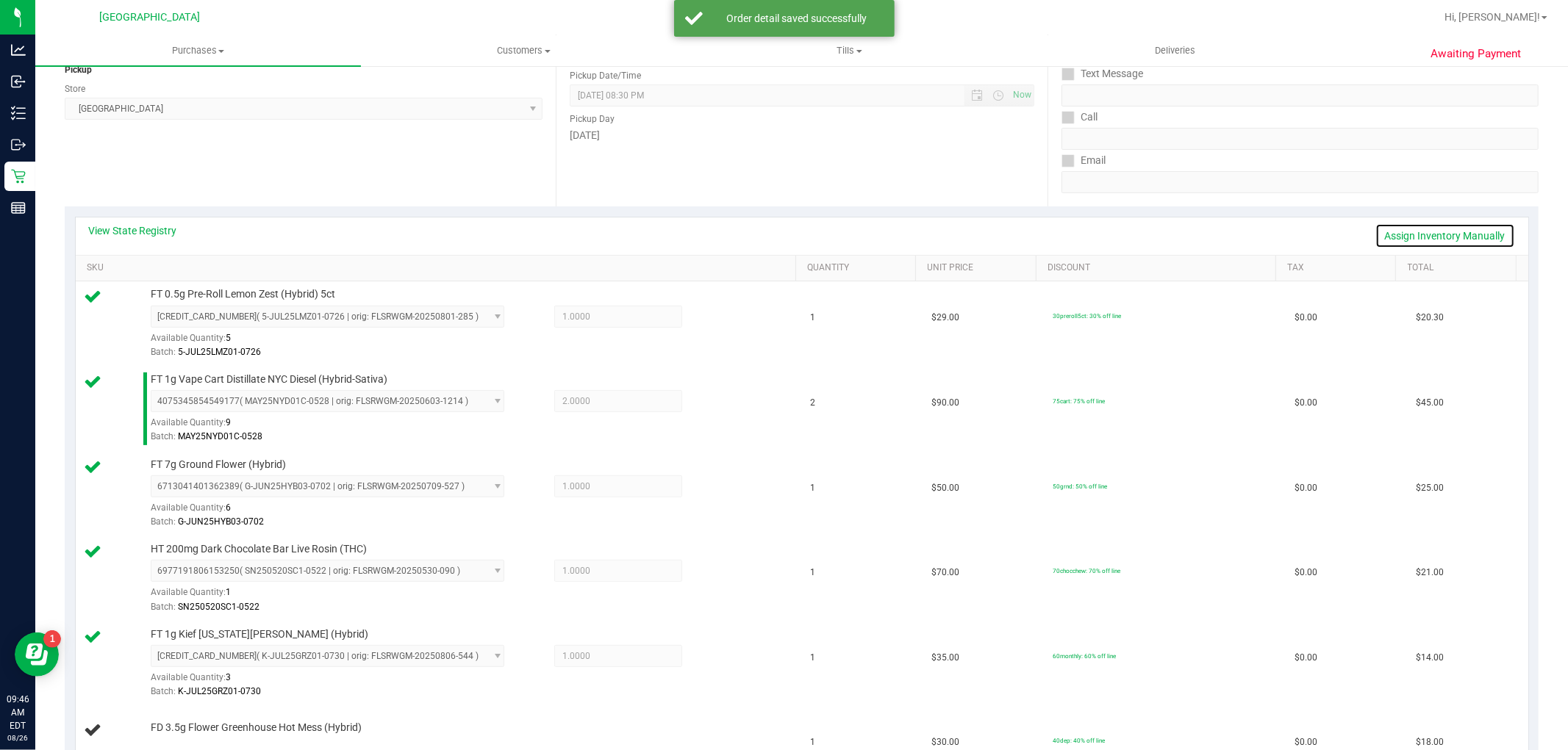
click at [1466, 233] on link "Assign Inventory Manually" at bounding box center [1444, 236] width 140 height 25
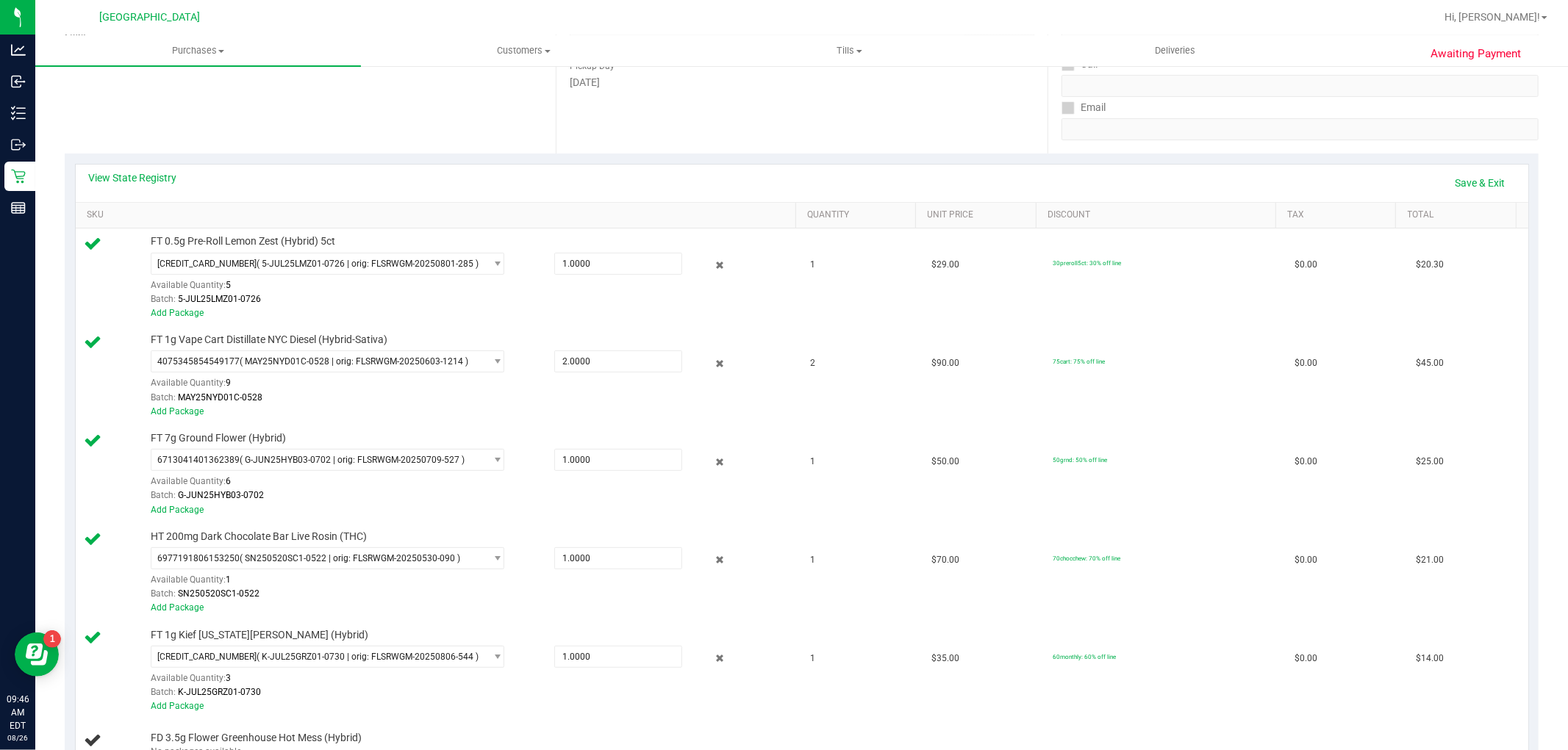
scroll to position [272, 0]
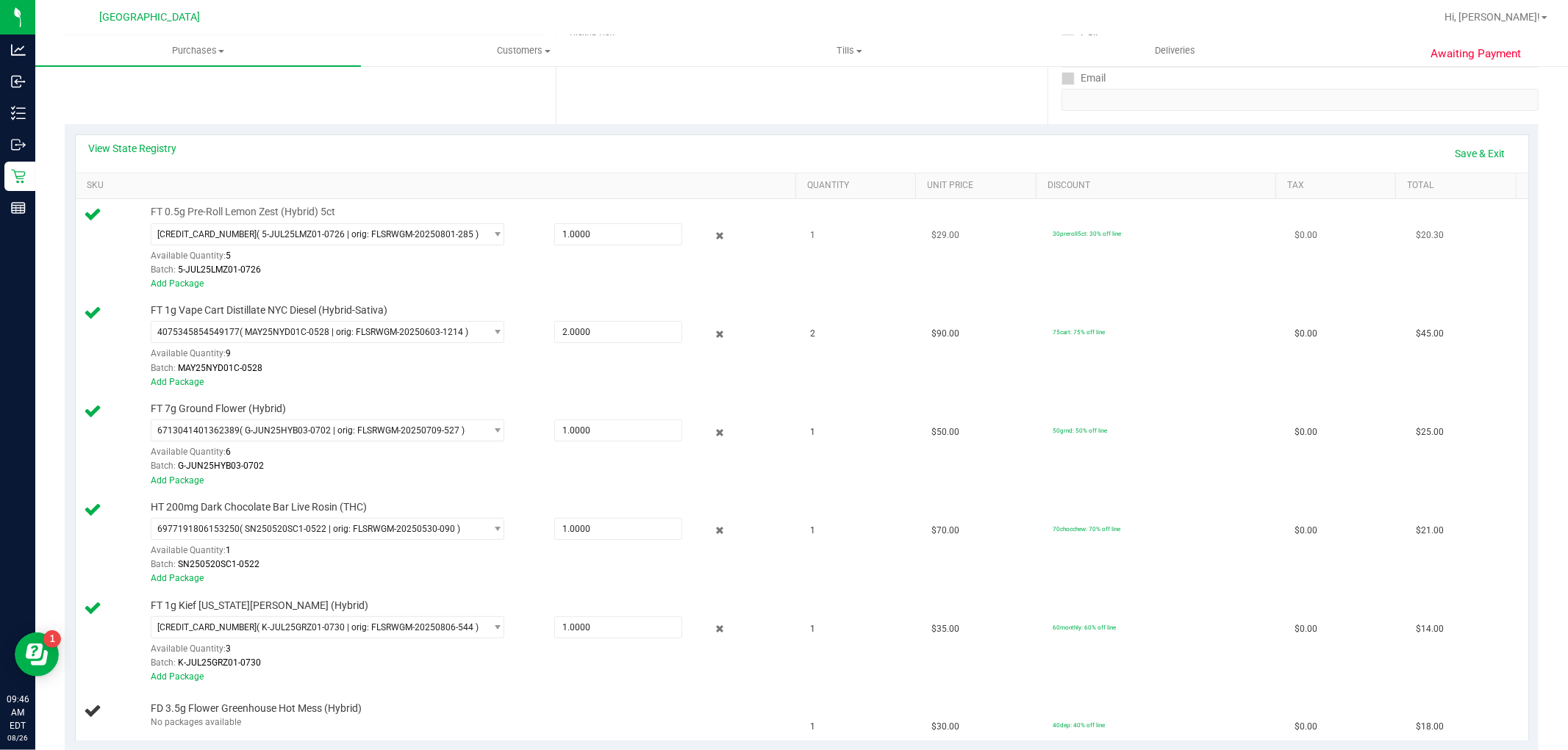
click at [1466, 199] on td "$20.30" at bounding box center [1467, 249] width 121 height 98
click at [1465, 158] on link "Save & Exit" at bounding box center [1481, 153] width 69 height 25
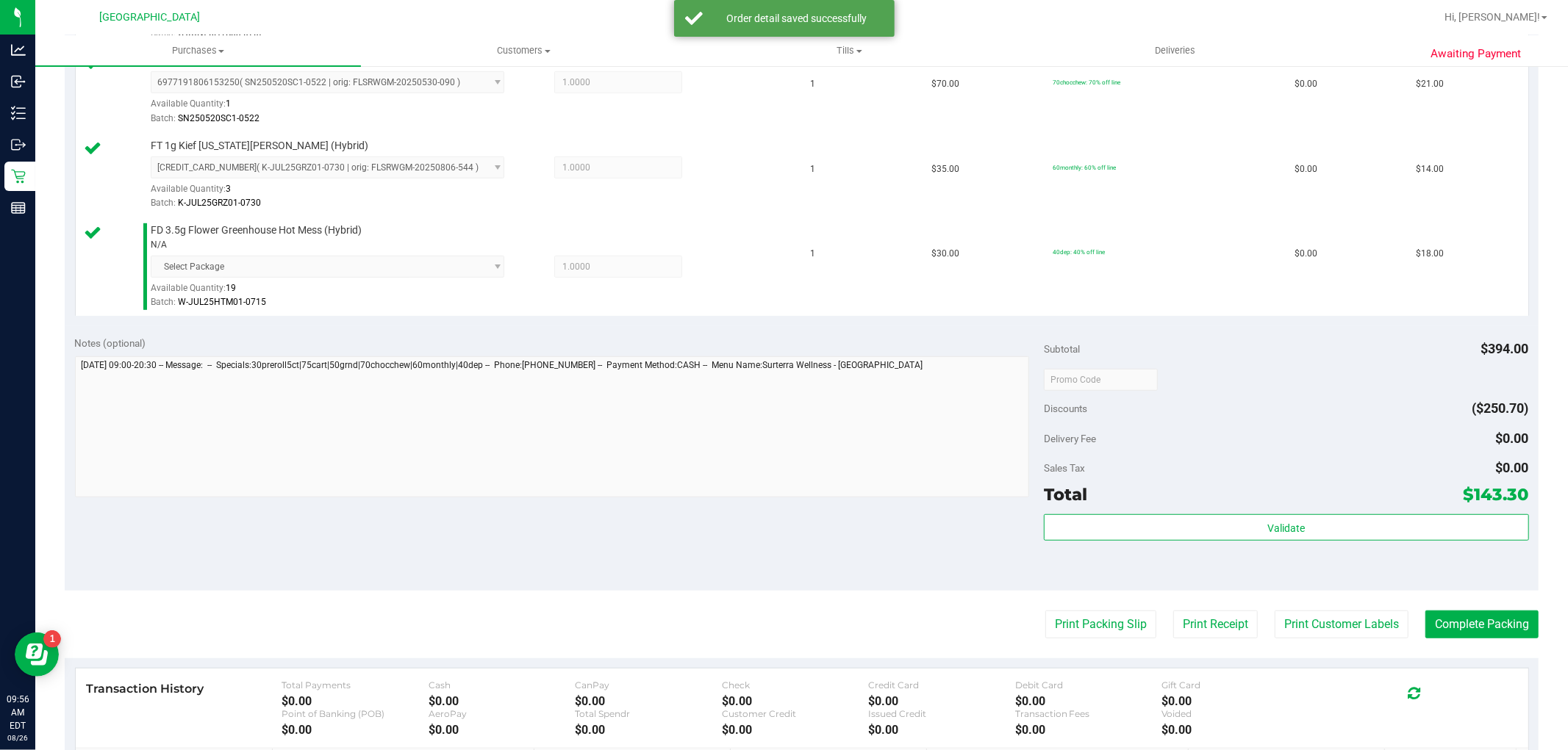
scroll to position [680, 0]
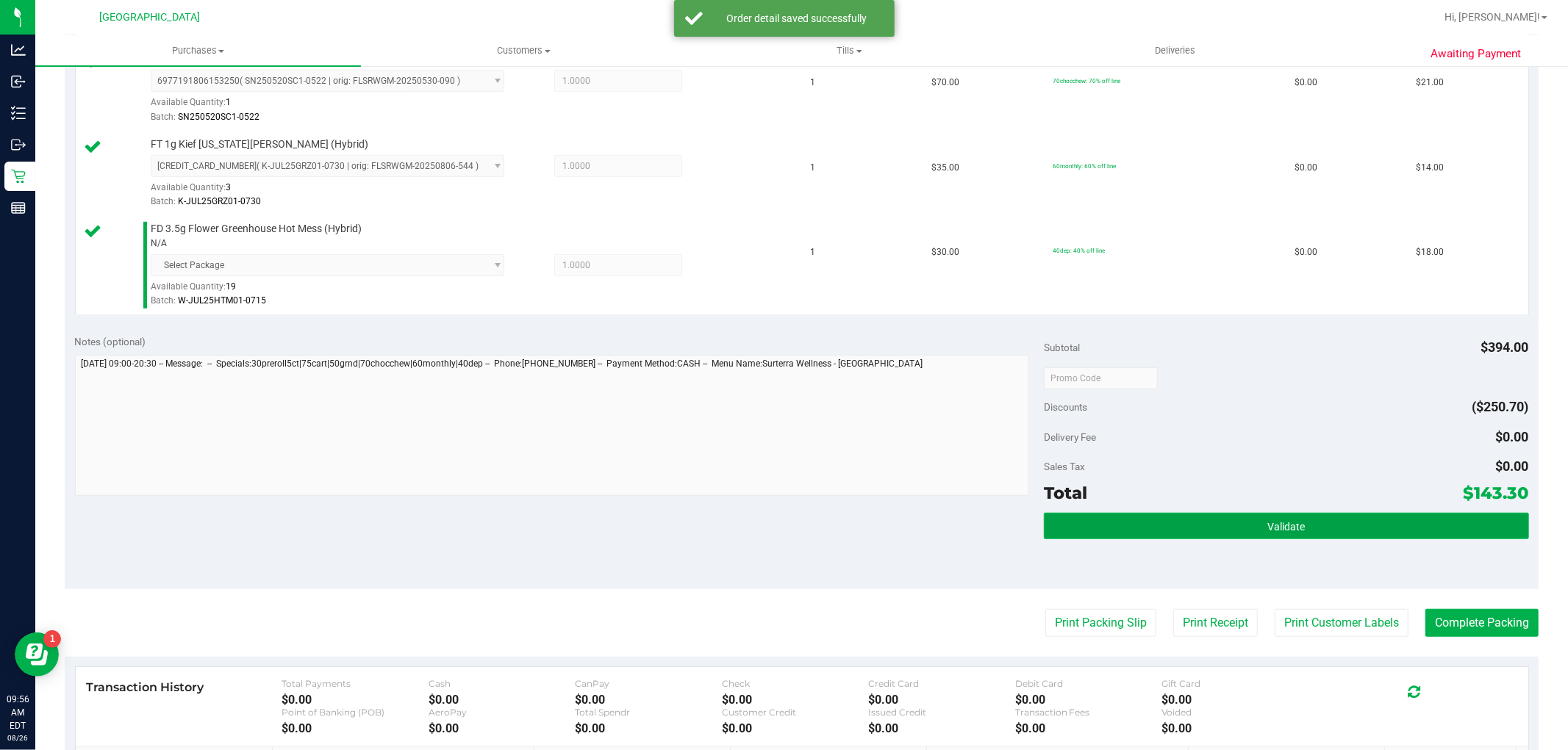
click at [1270, 526] on span "Validate" at bounding box center [1285, 526] width 37 height 12
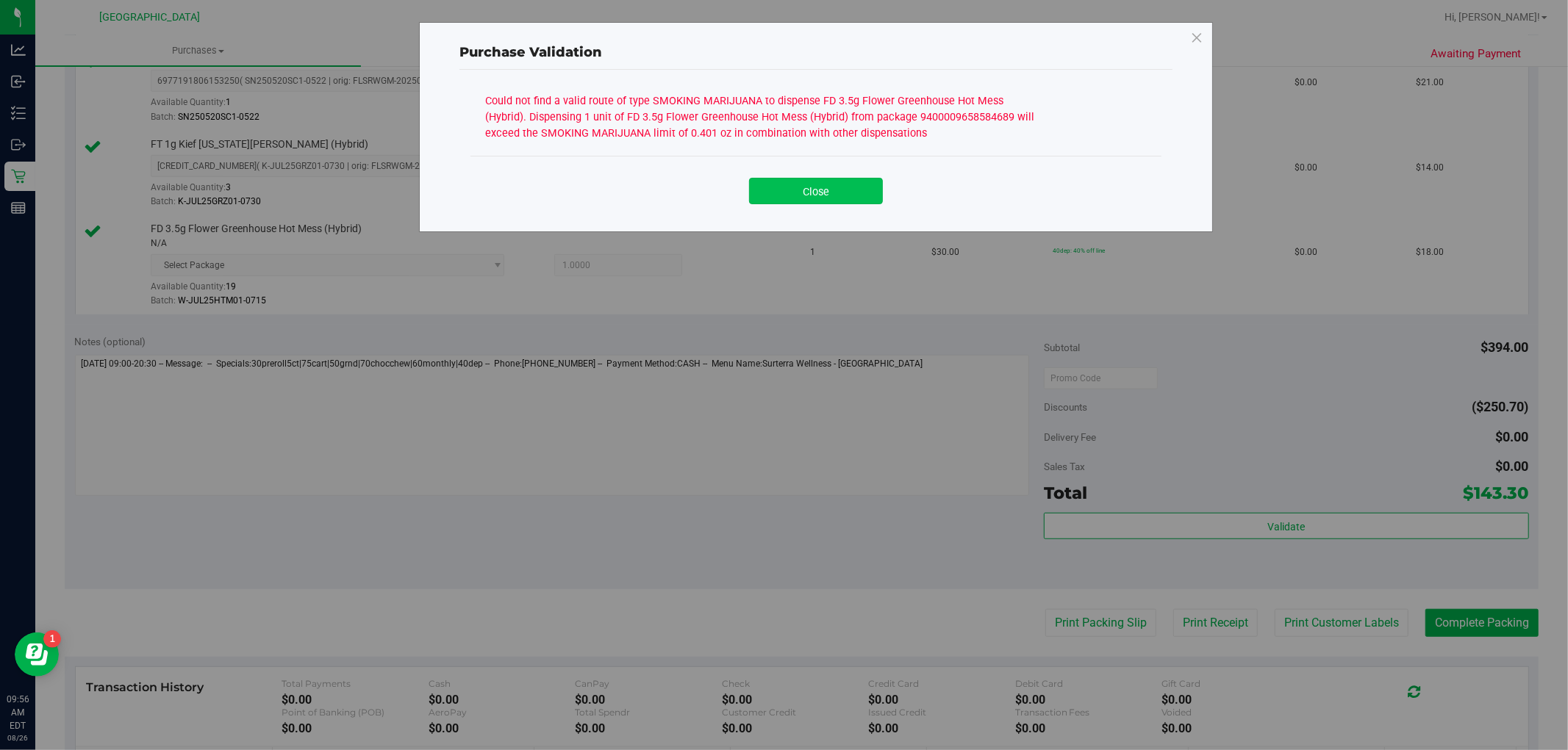
click at [794, 196] on button "Close" at bounding box center [816, 191] width 134 height 27
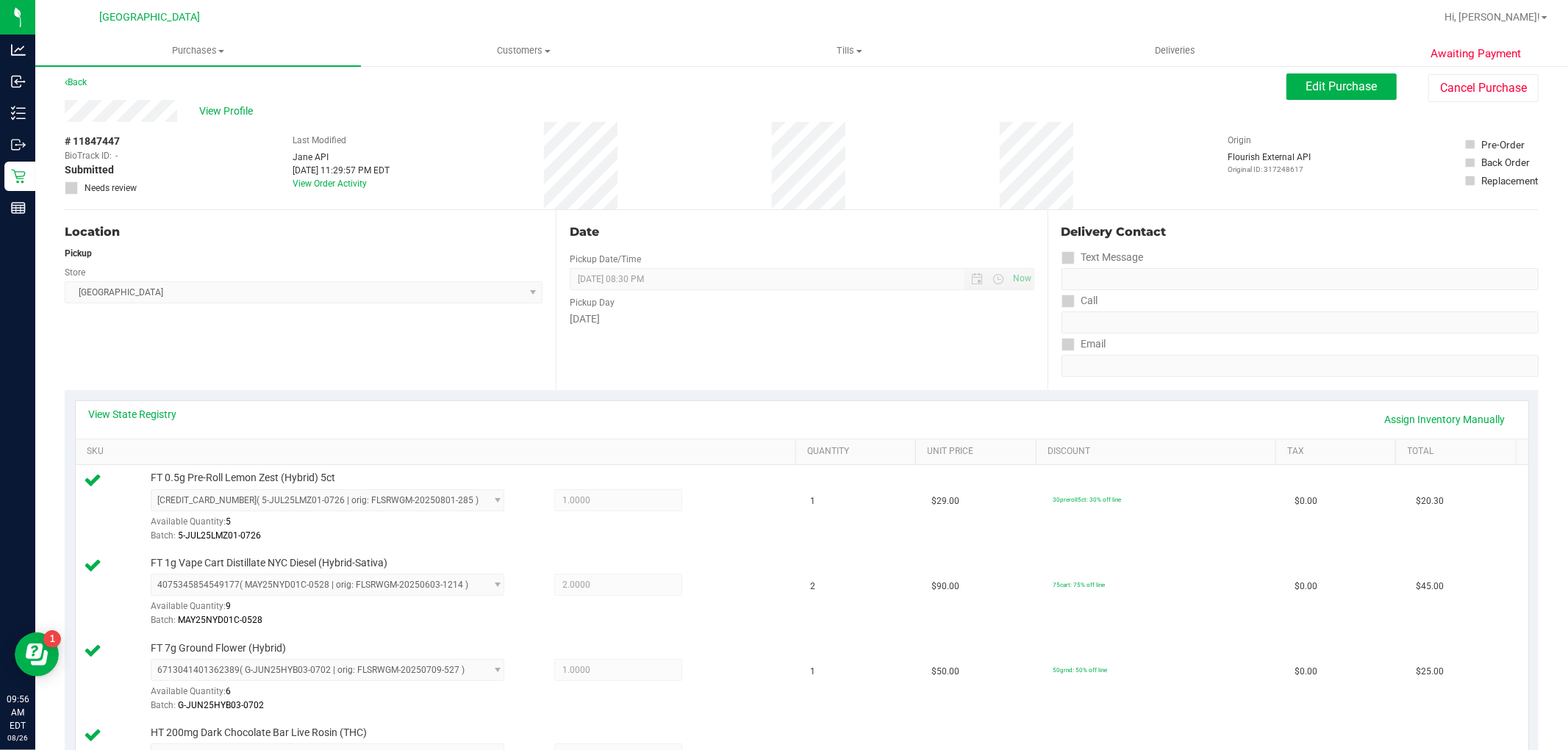
scroll to position [0, 0]
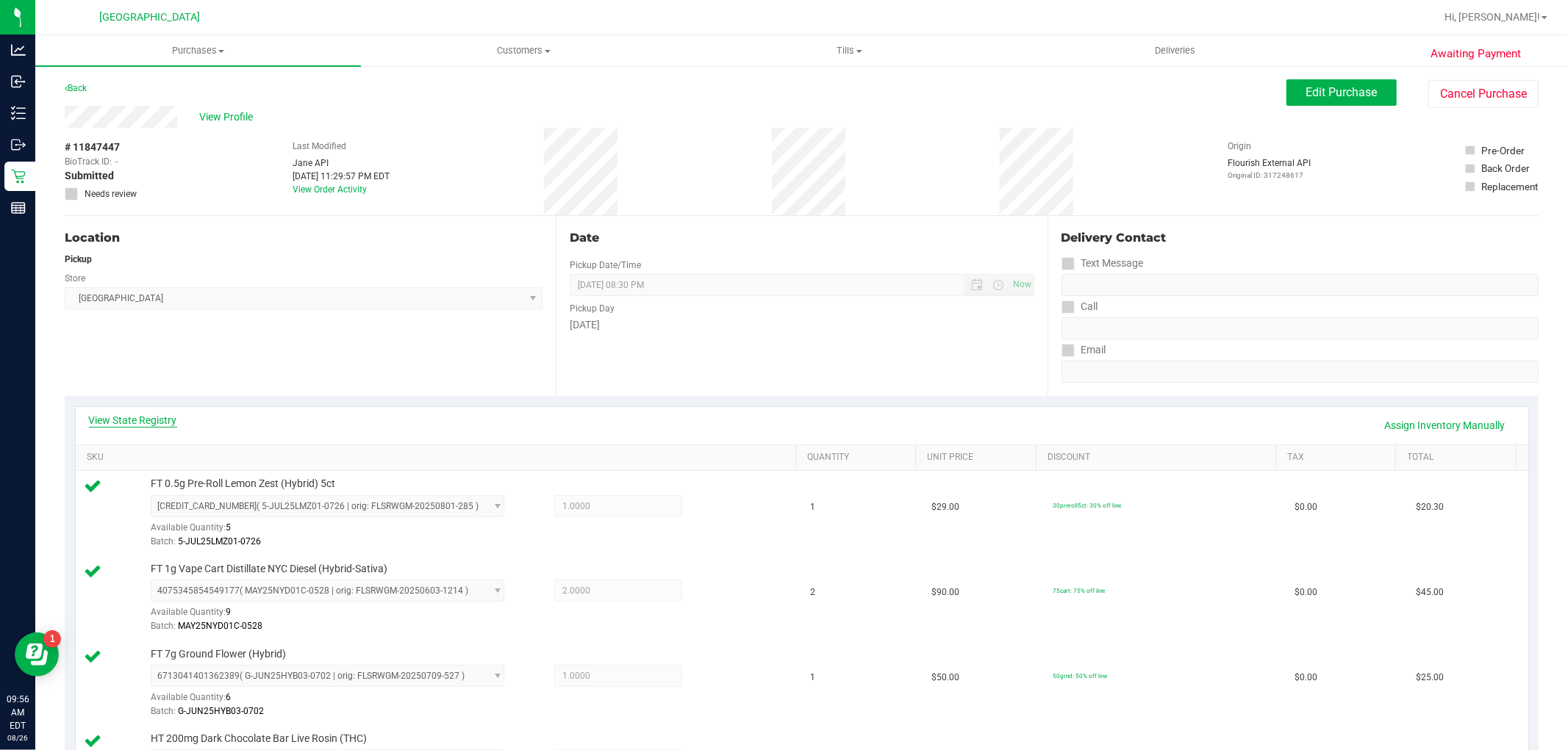
click at [113, 413] on link "View State Registry" at bounding box center [132, 420] width 88 height 15
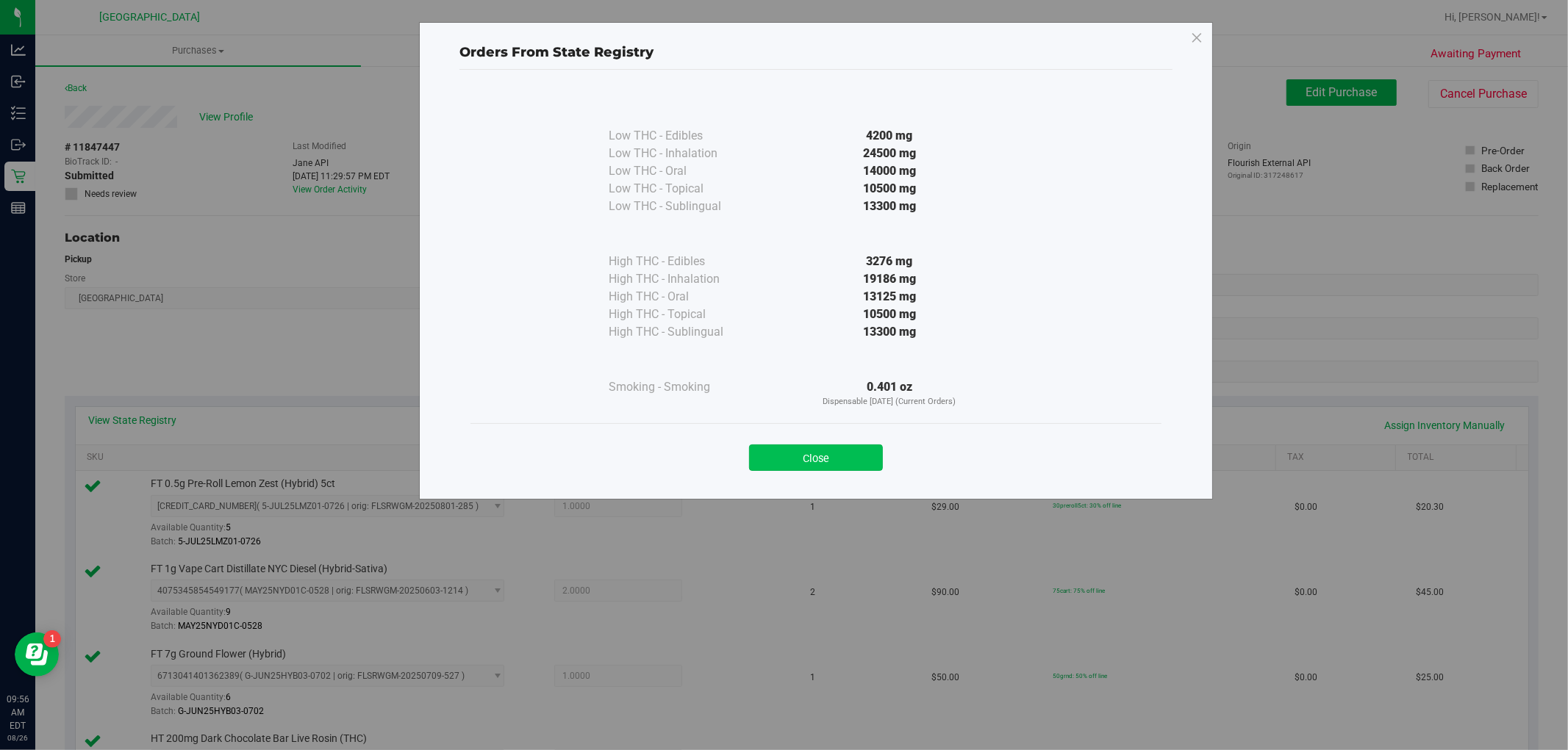
click at [773, 453] on button "Close" at bounding box center [816, 457] width 134 height 27
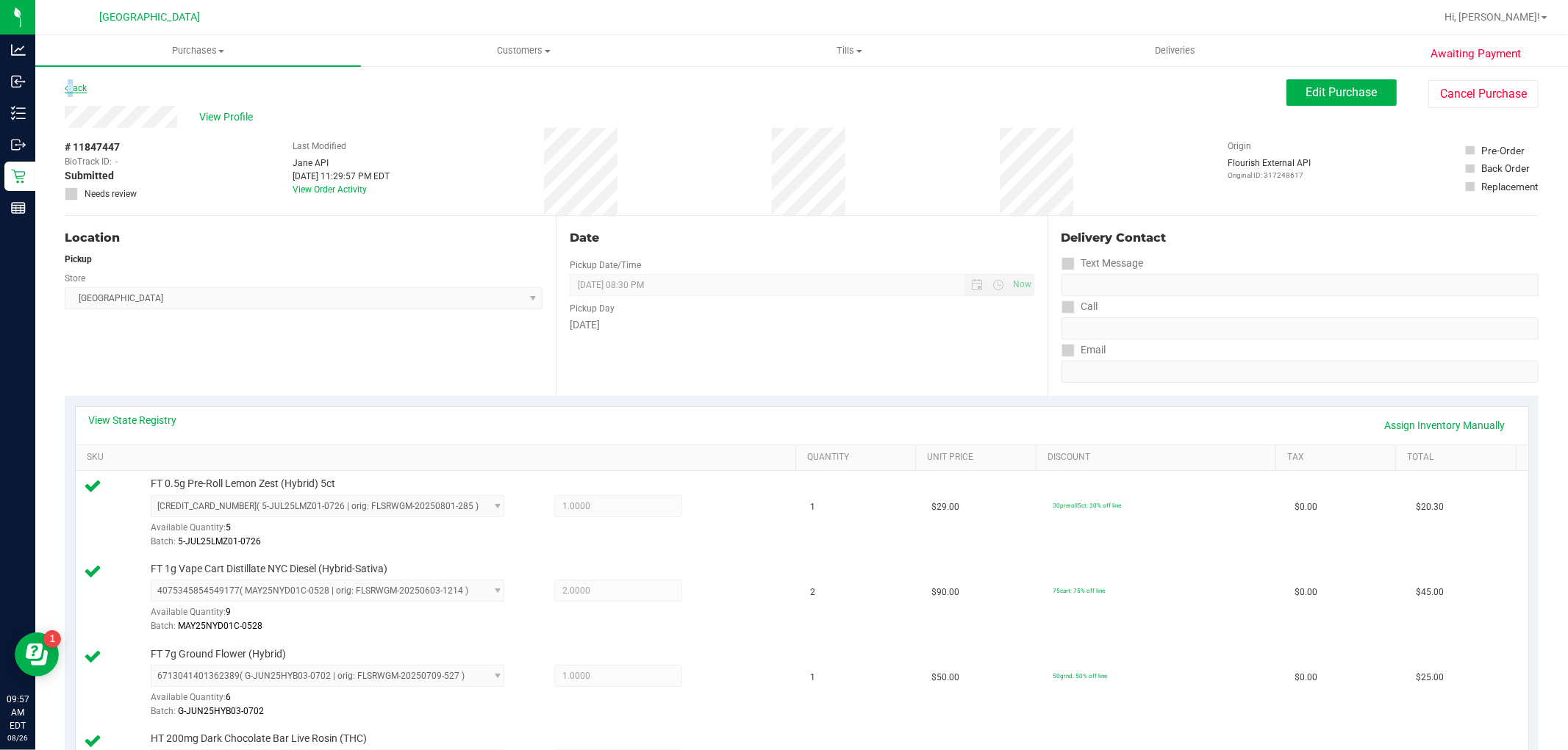
click at [70, 86] on link "Back" at bounding box center [75, 88] width 22 height 10
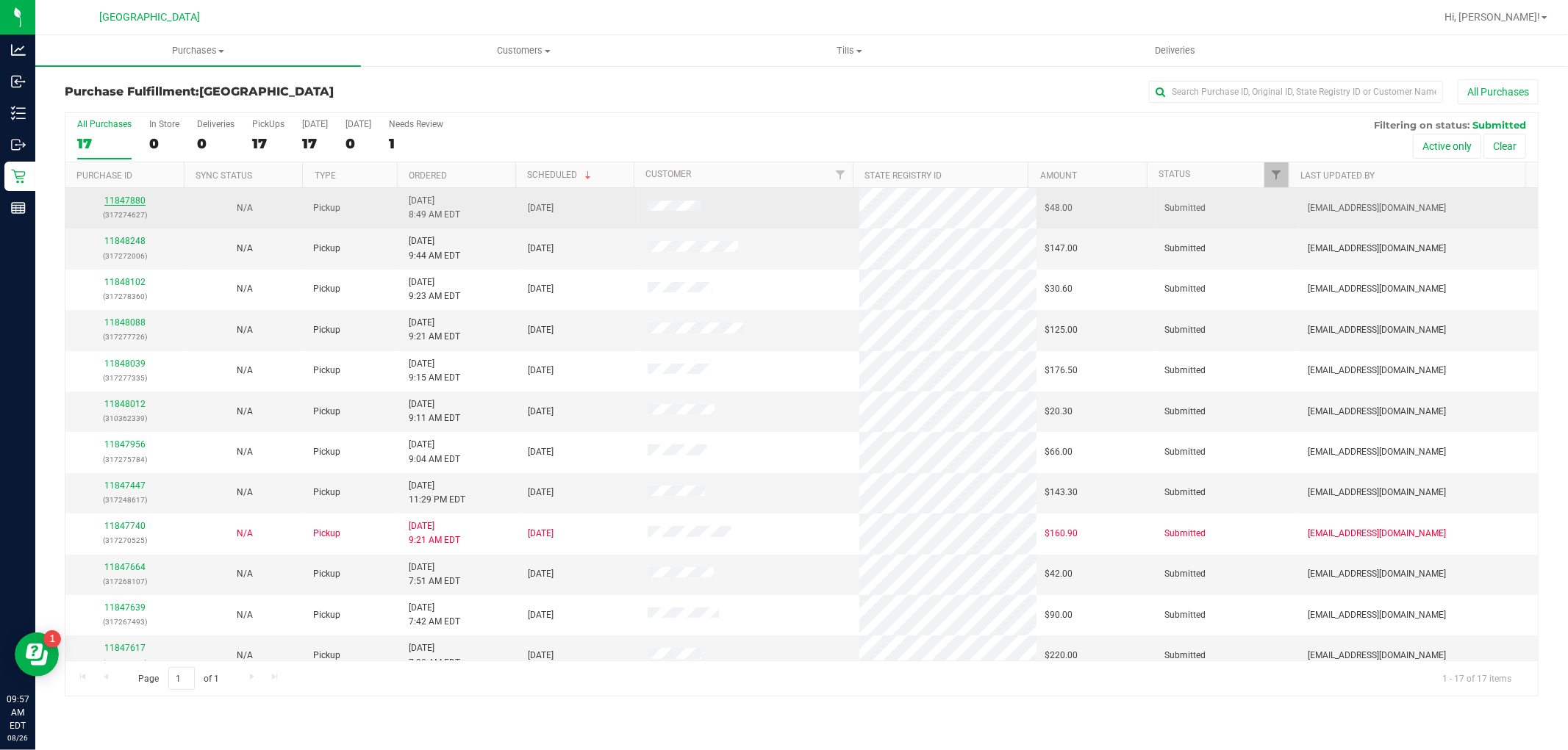
click at [140, 204] on link "11847880" at bounding box center [124, 200] width 41 height 10
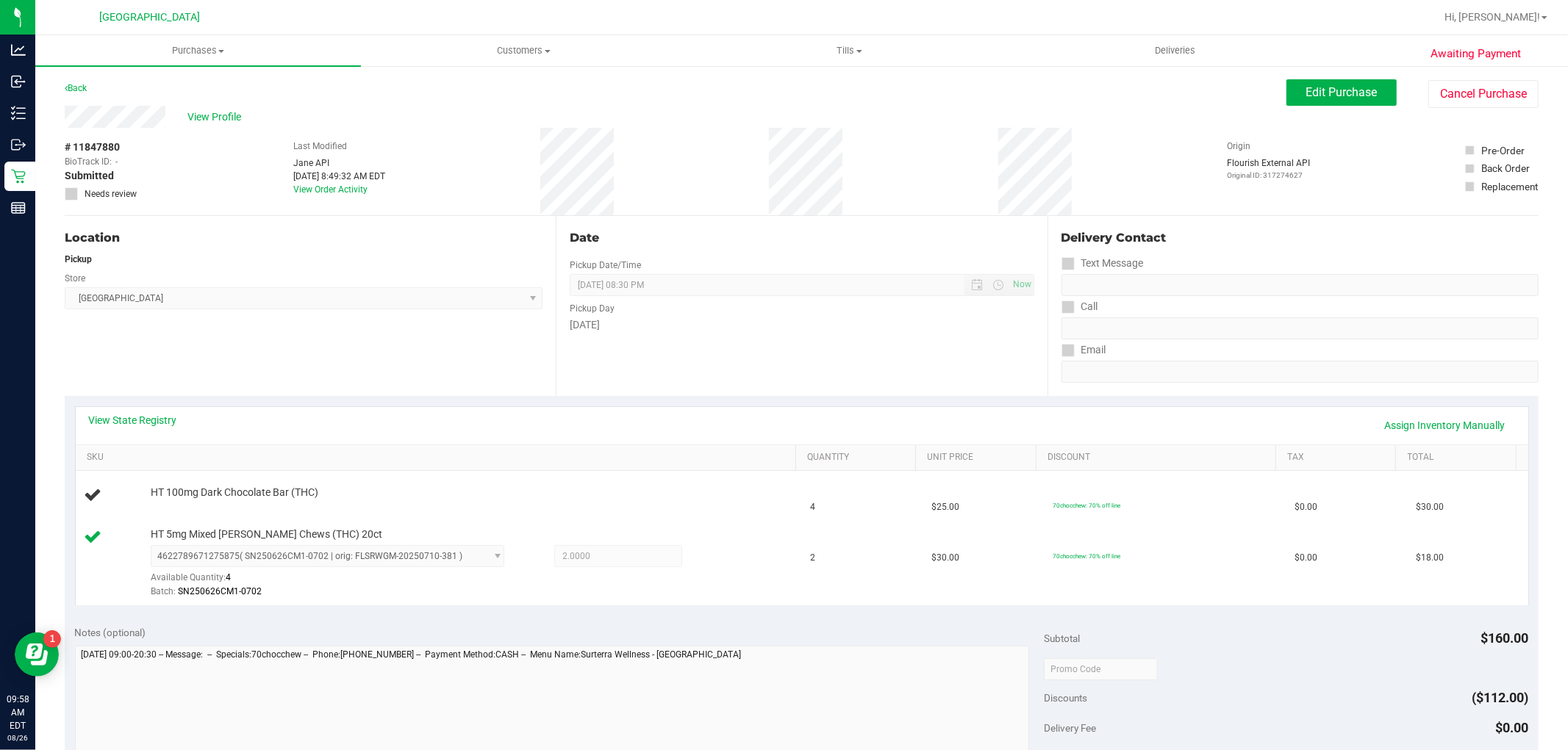
click at [66, 78] on div "Awaiting Payment Back Edit Purchase Cancel Purchase View Profile # 11847880 Bio…" at bounding box center [801, 658] width 1532 height 1187
click at [57, 90] on div "Awaiting Payment Back Edit Purchase Cancel Purchase View Profile # 11847880 Bio…" at bounding box center [801, 658] width 1532 height 1187
click at [69, 86] on link "Back" at bounding box center [75, 88] width 22 height 10
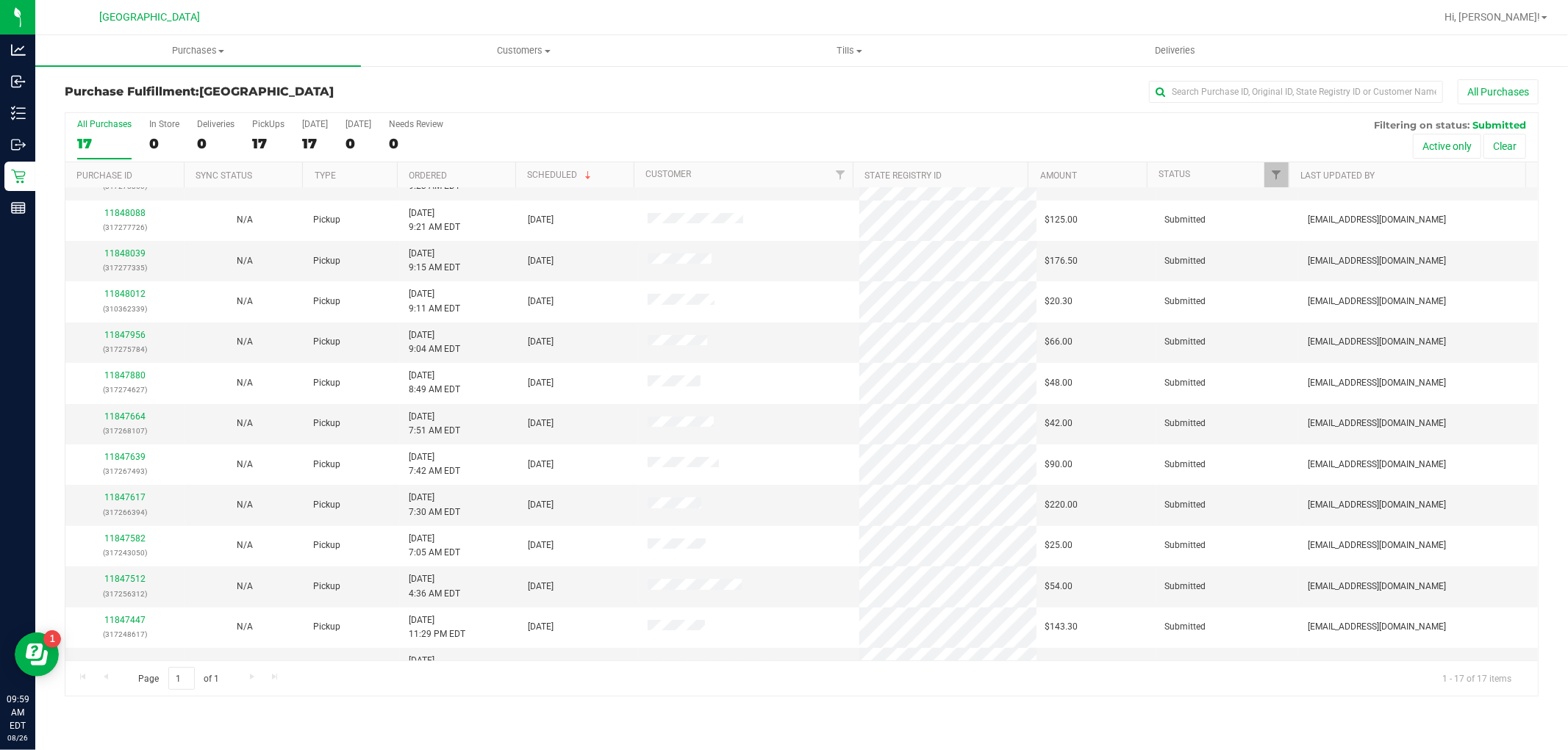
scroll to position [56, 0]
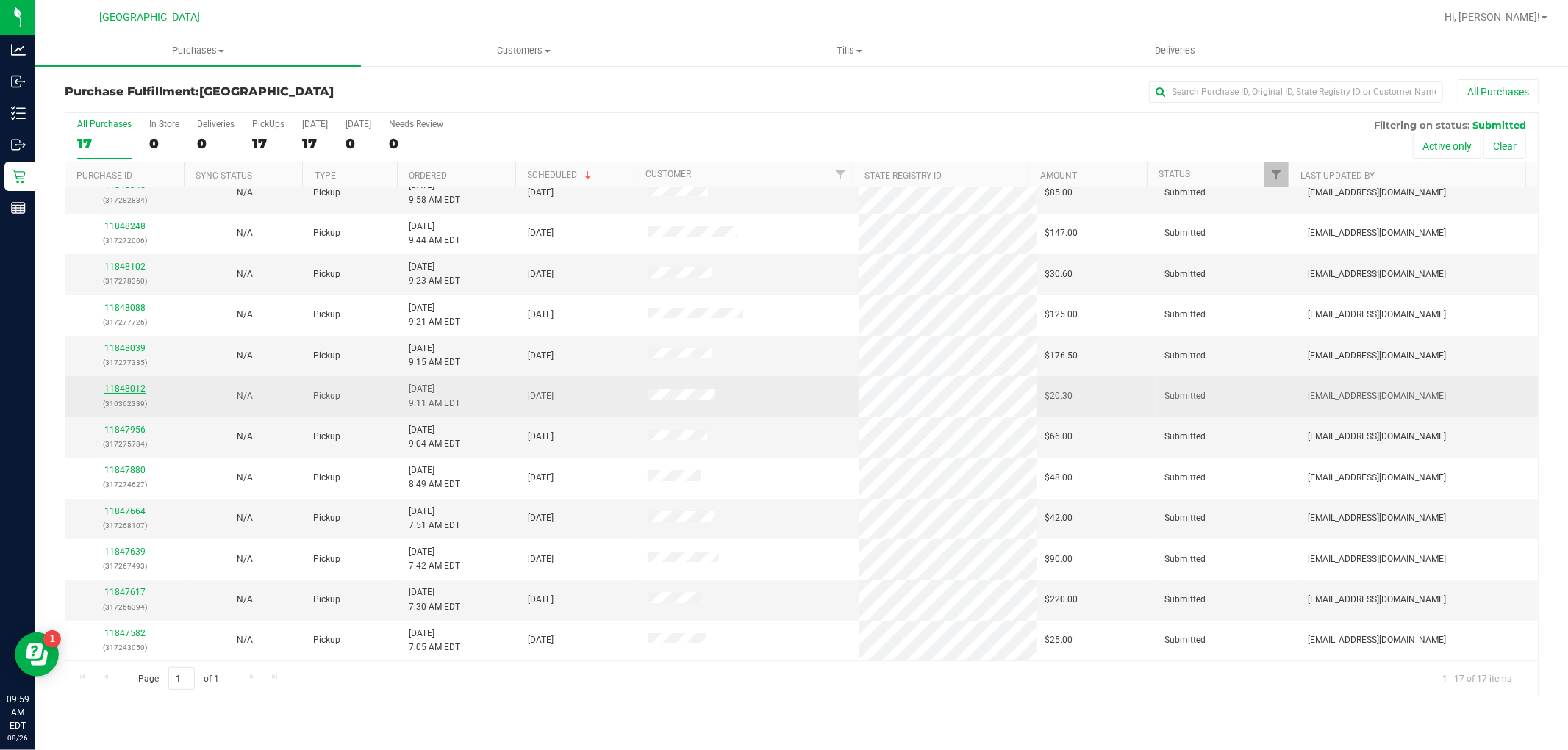
click at [137, 391] on link "11848012" at bounding box center [124, 388] width 41 height 10
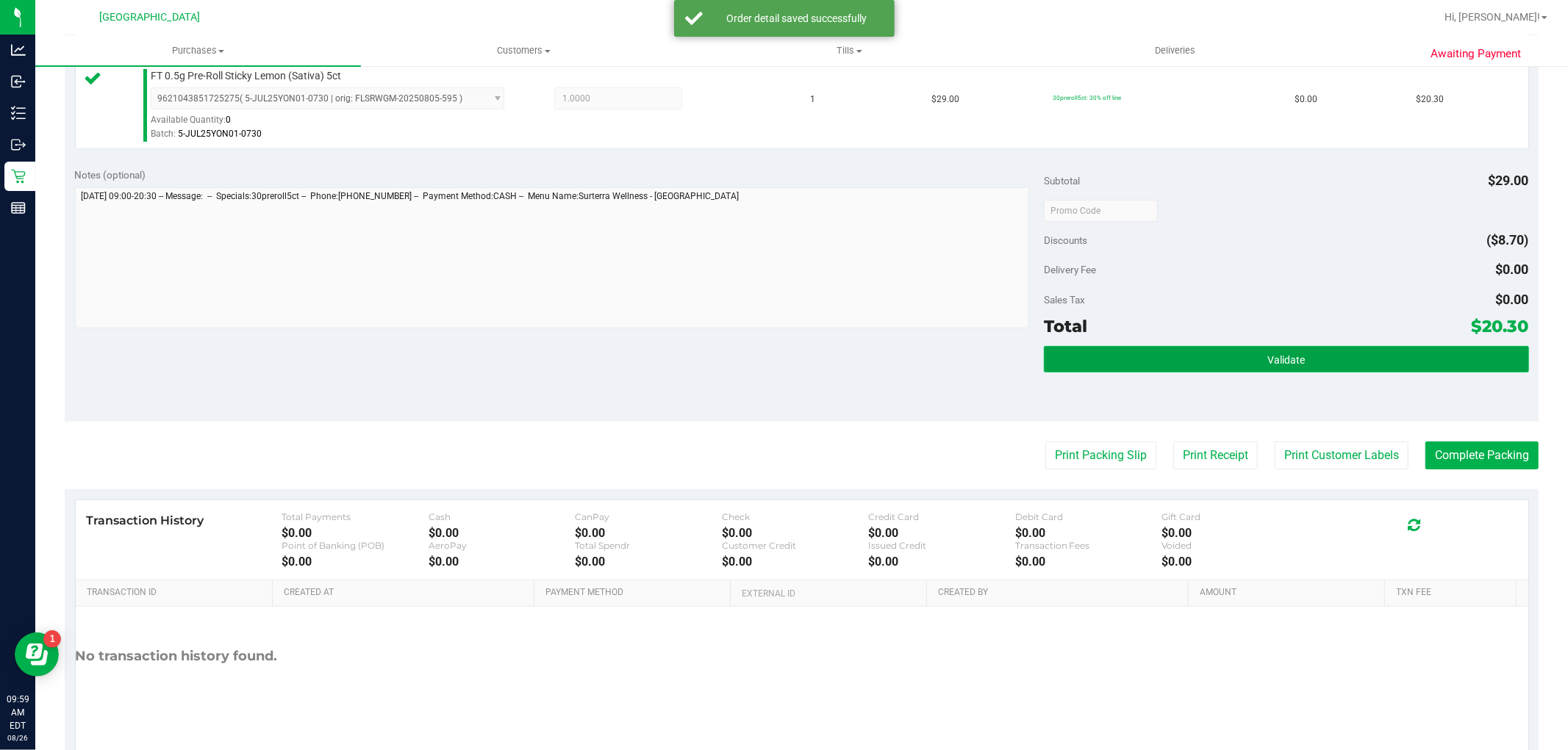
click at [1186, 356] on button "Validate" at bounding box center [1286, 358] width 485 height 27
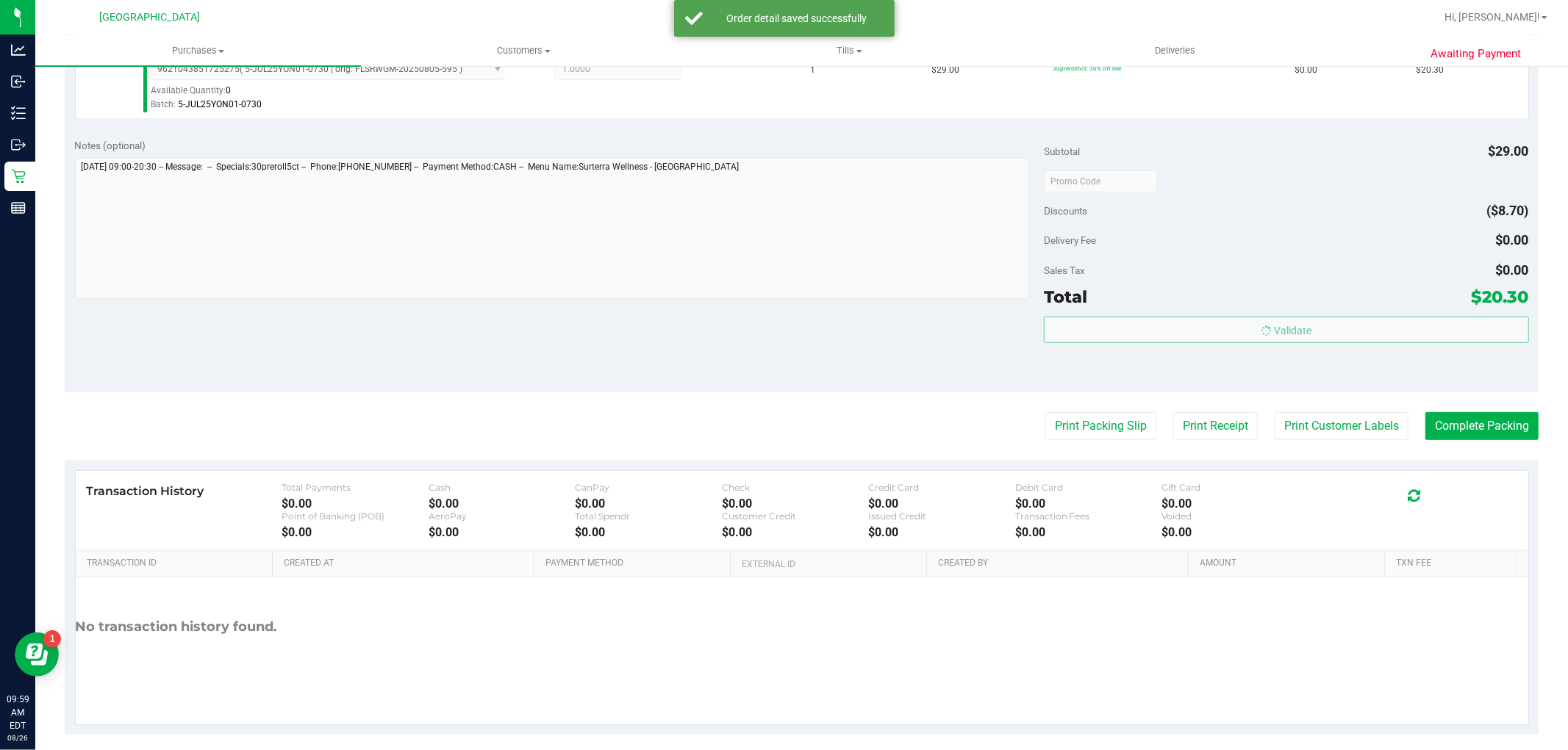
scroll to position [452, 0]
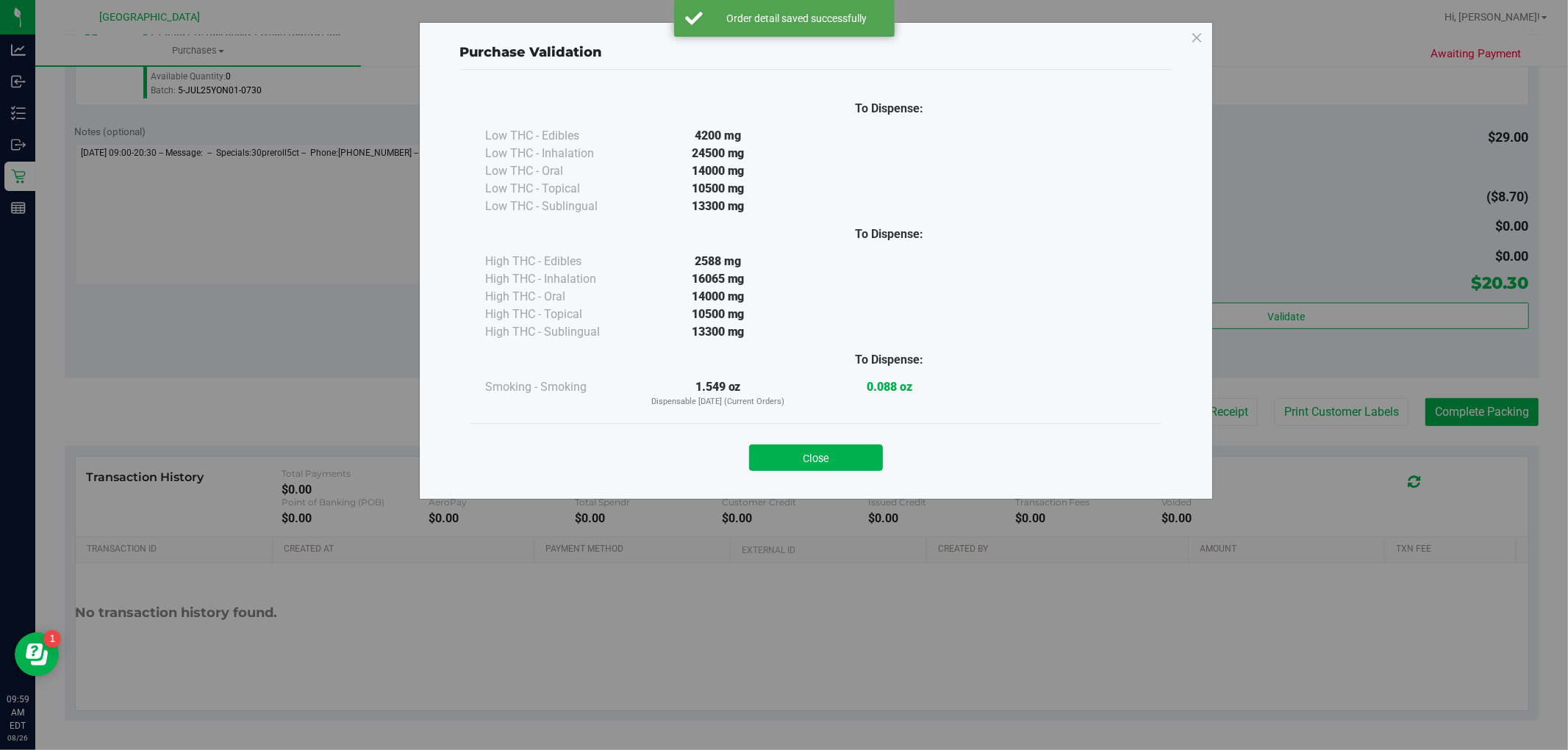
click at [784, 486] on div "Purchase Validation To Dispense: Low THC - Edibles 4200 mg" at bounding box center [816, 260] width 794 height 477
click at [802, 444] on button "Close" at bounding box center [816, 457] width 134 height 27
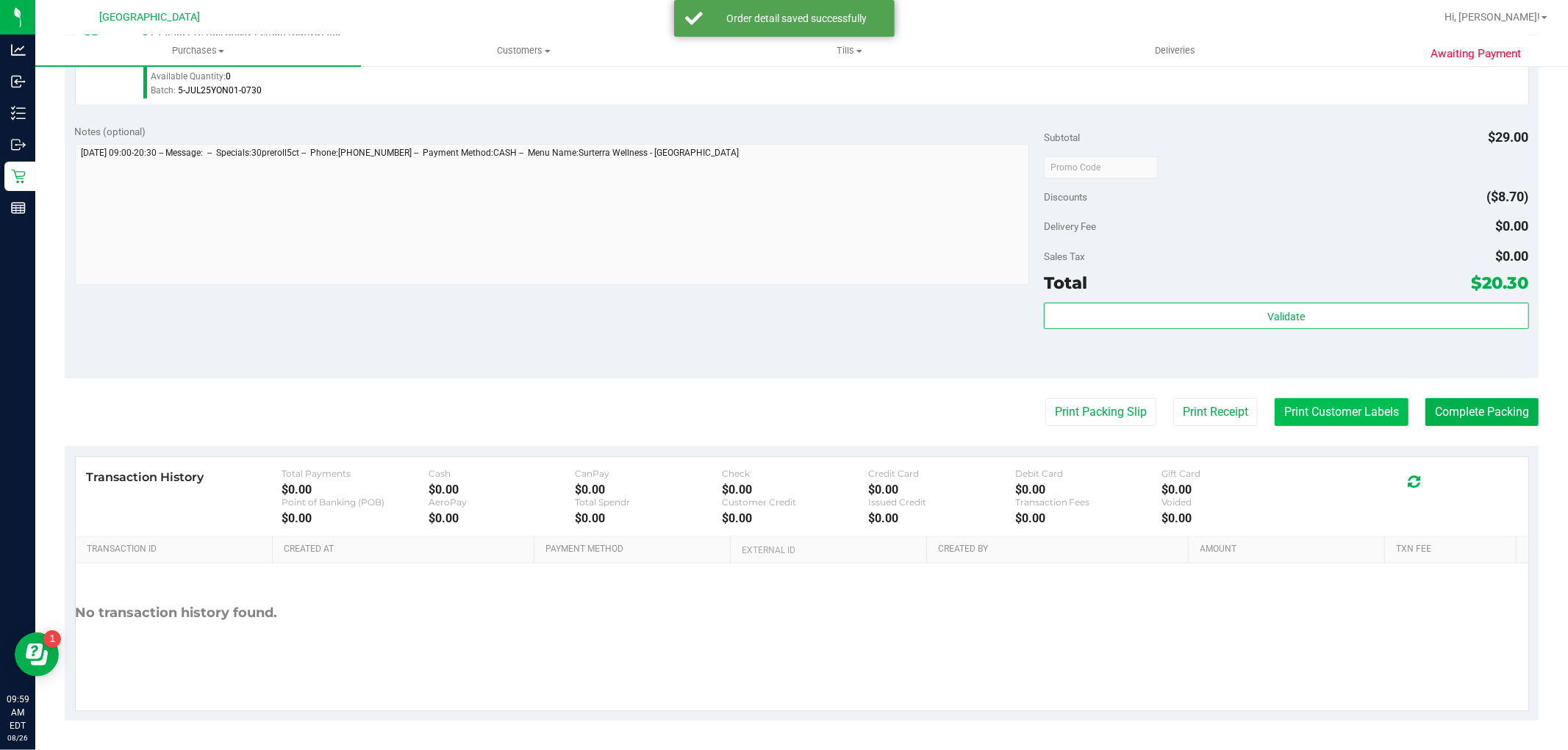
click at [1356, 413] on button "Print Customer Labels" at bounding box center [1342, 412] width 134 height 28
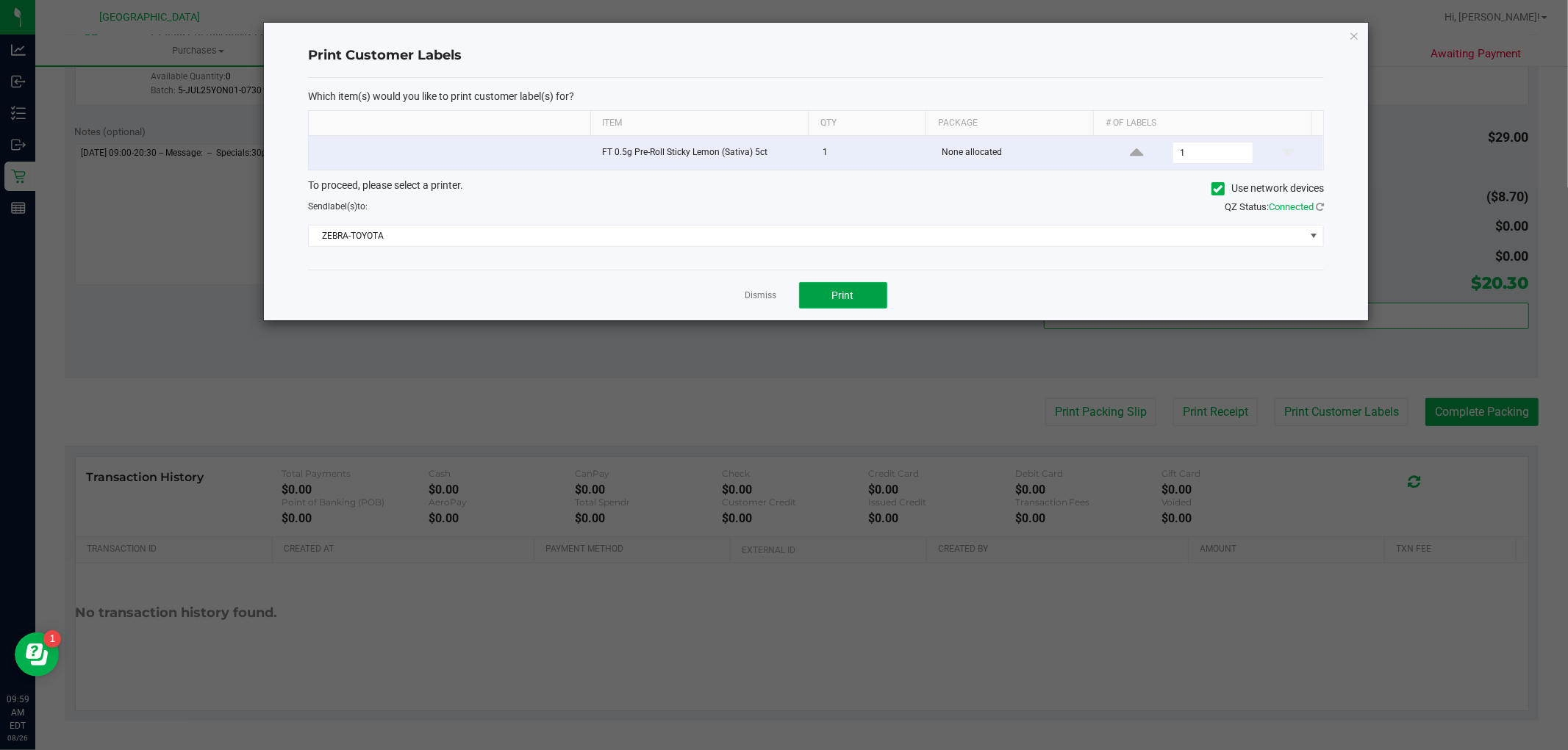
click at [848, 283] on button "Print" at bounding box center [843, 295] width 88 height 27
click at [1356, 33] on icon "button" at bounding box center [1353, 36] width 11 height 18
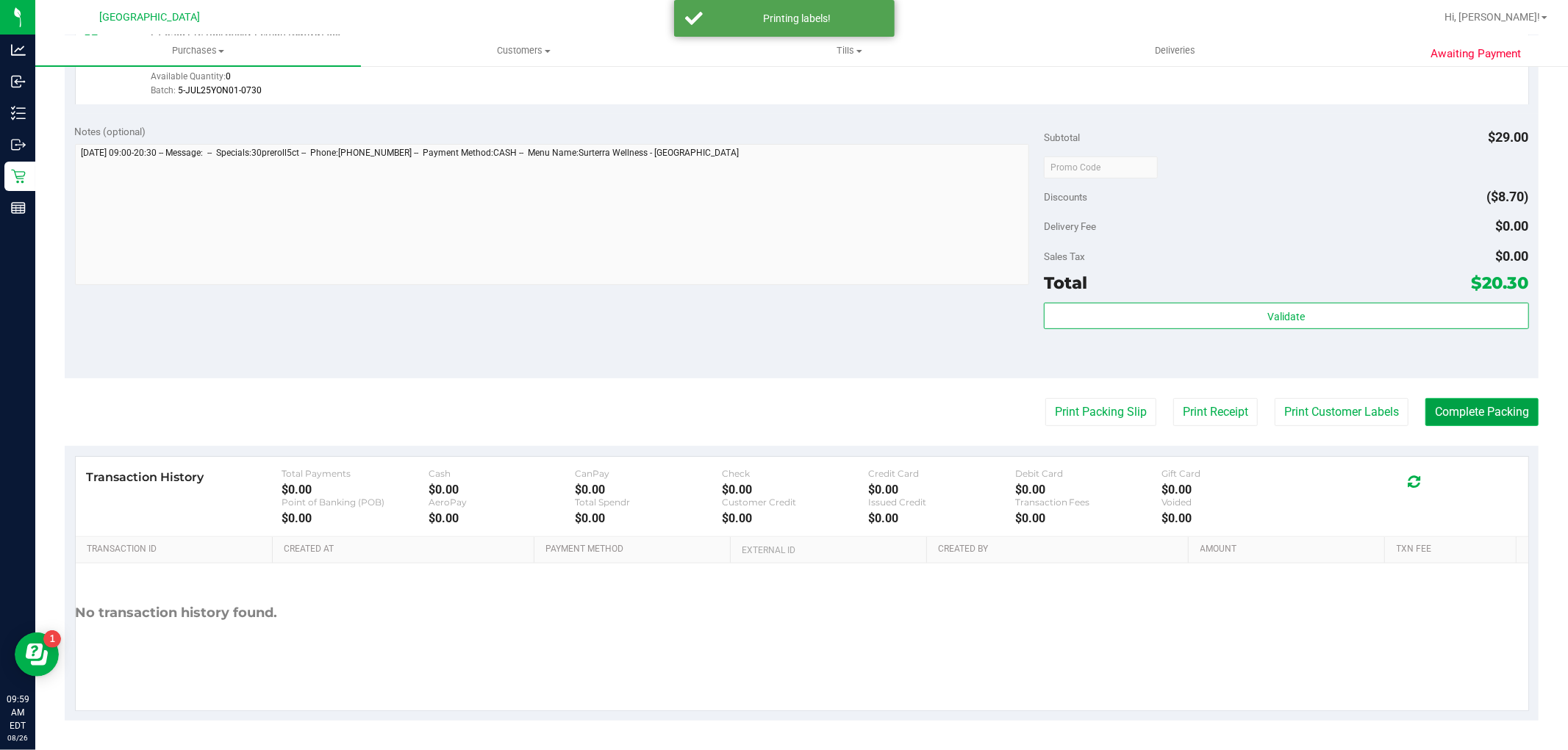
click at [1478, 408] on button "Complete Packing" at bounding box center [1482, 412] width 113 height 28
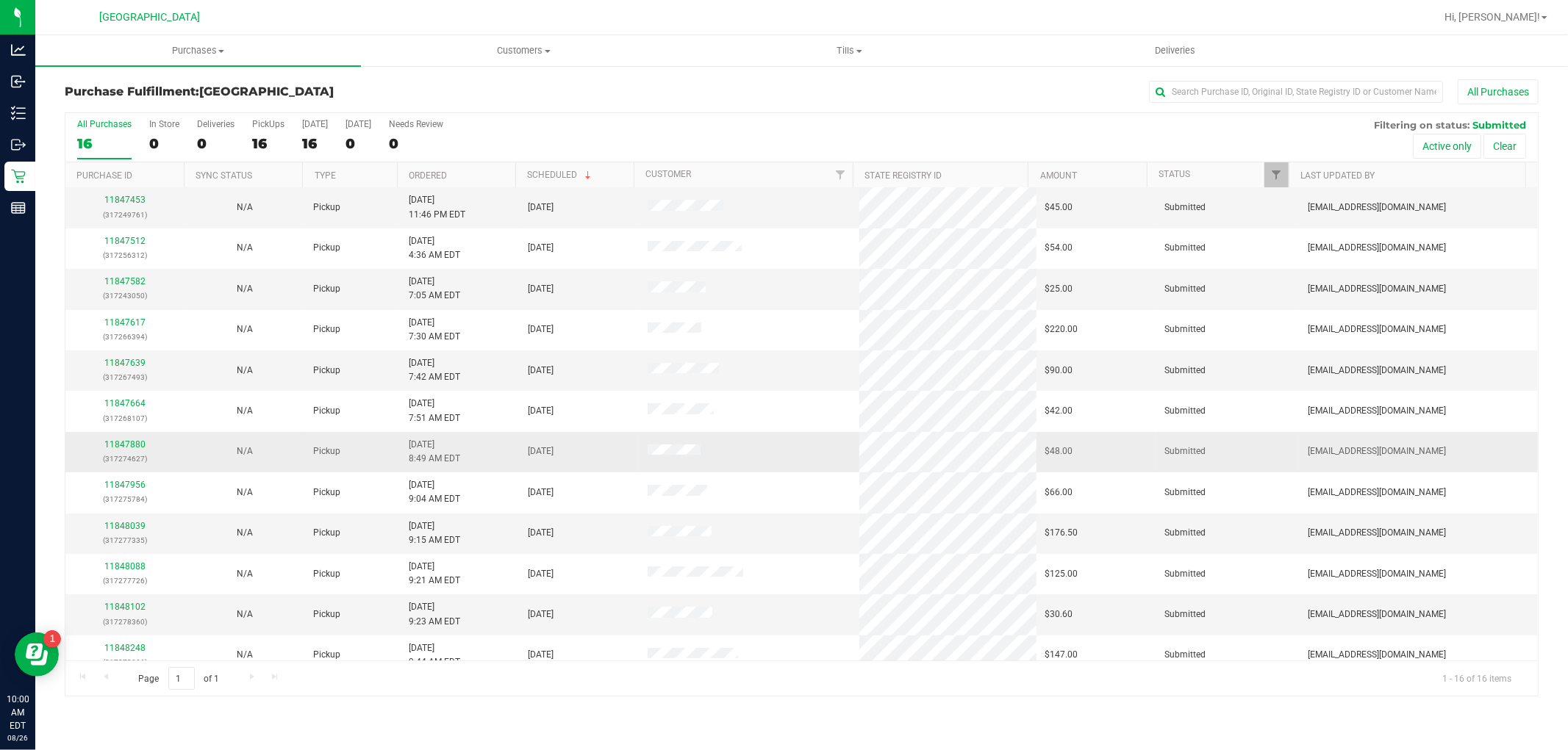
scroll to position [82, 0]
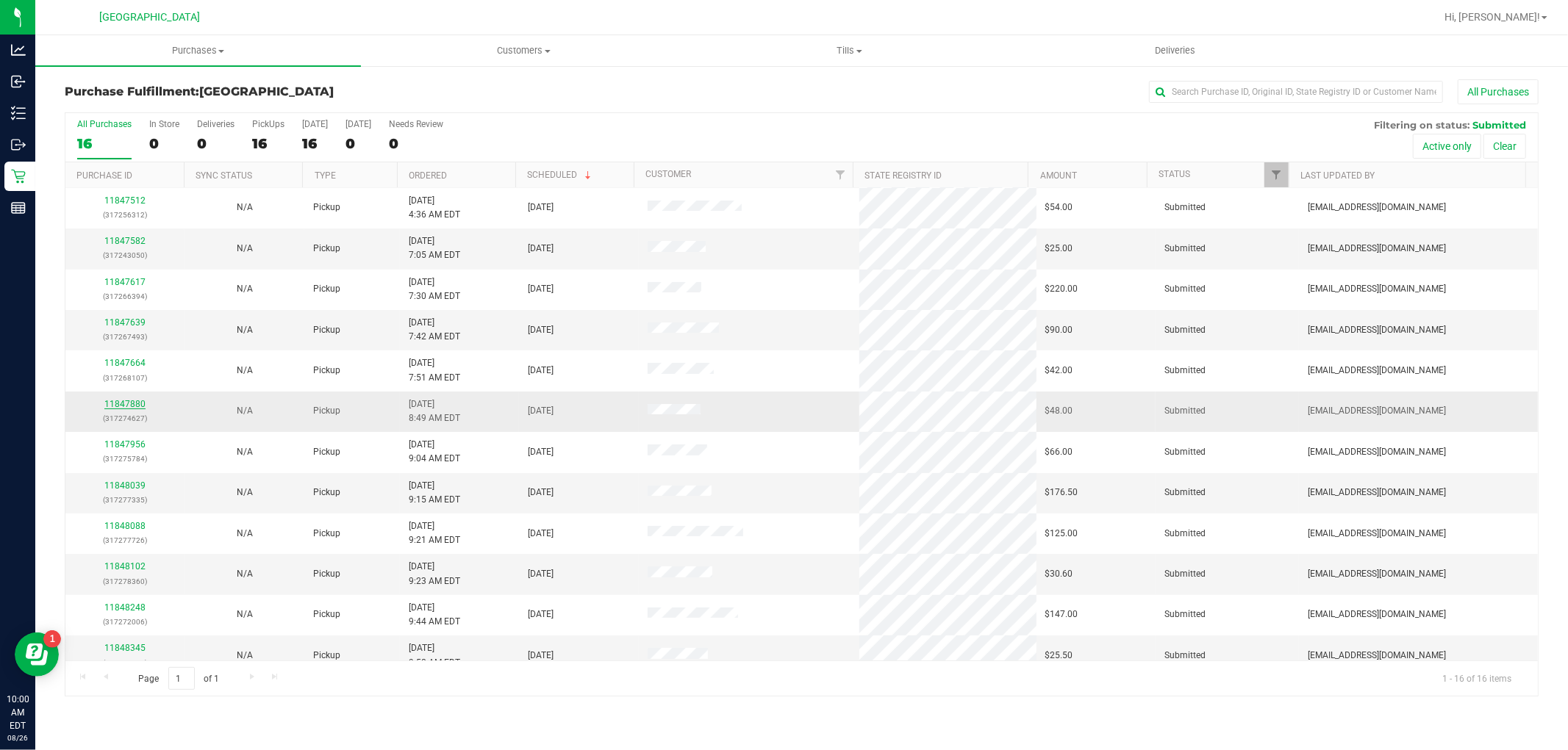
click at [136, 405] on link "11847880" at bounding box center [124, 404] width 41 height 10
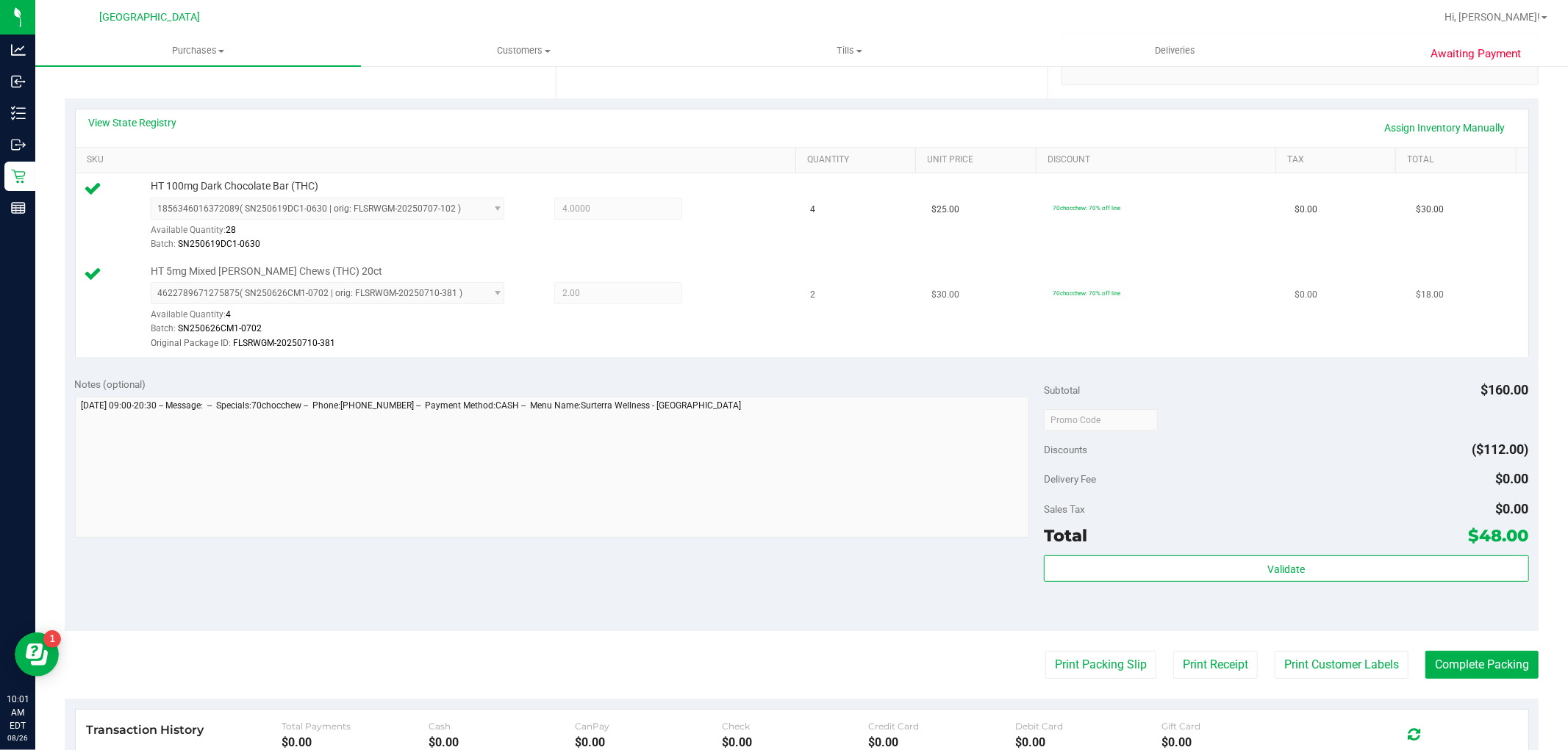
scroll to position [326, 0]
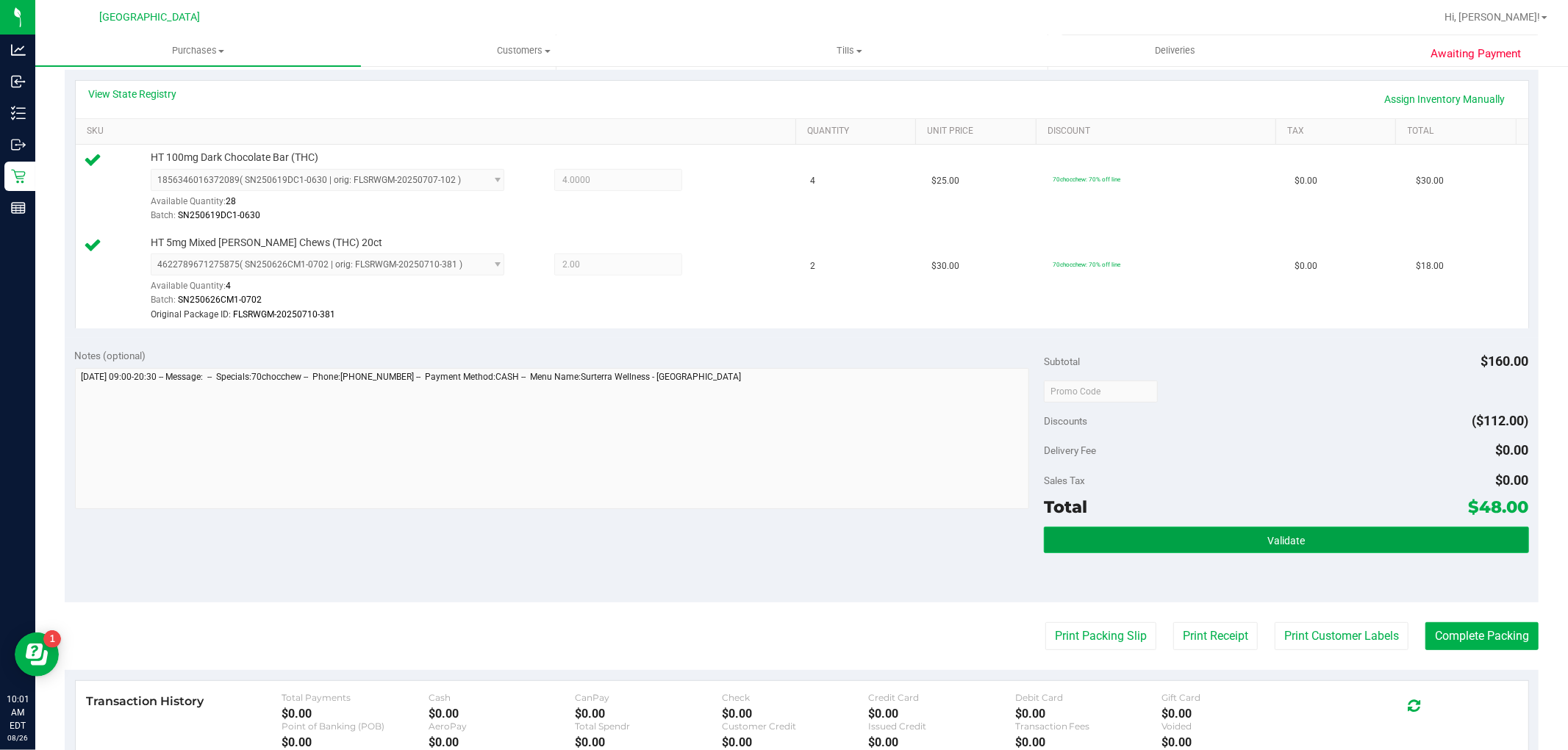
click at [1137, 534] on button "Validate" at bounding box center [1286, 539] width 485 height 27
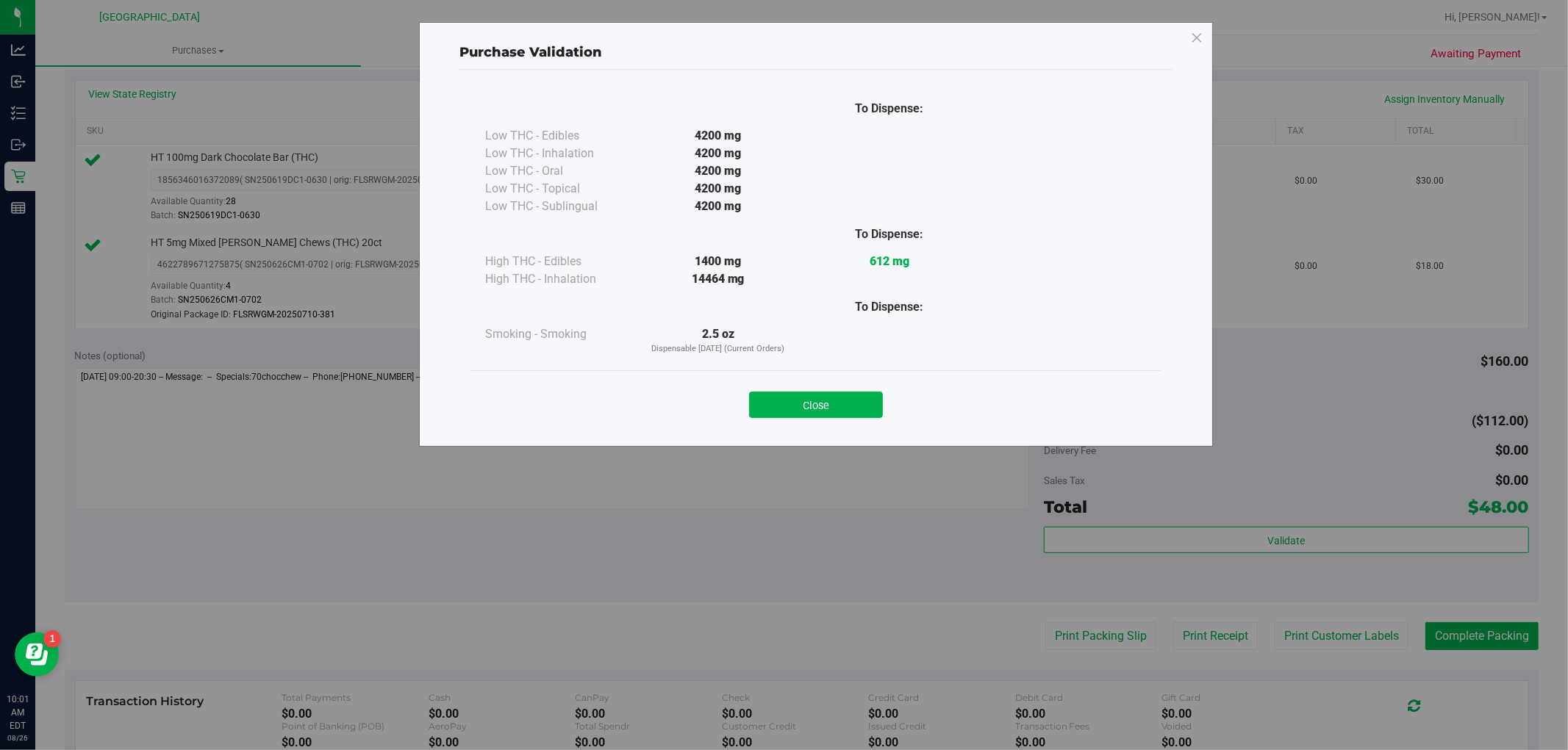
click at [781, 405] on button "Close" at bounding box center [816, 404] width 134 height 27
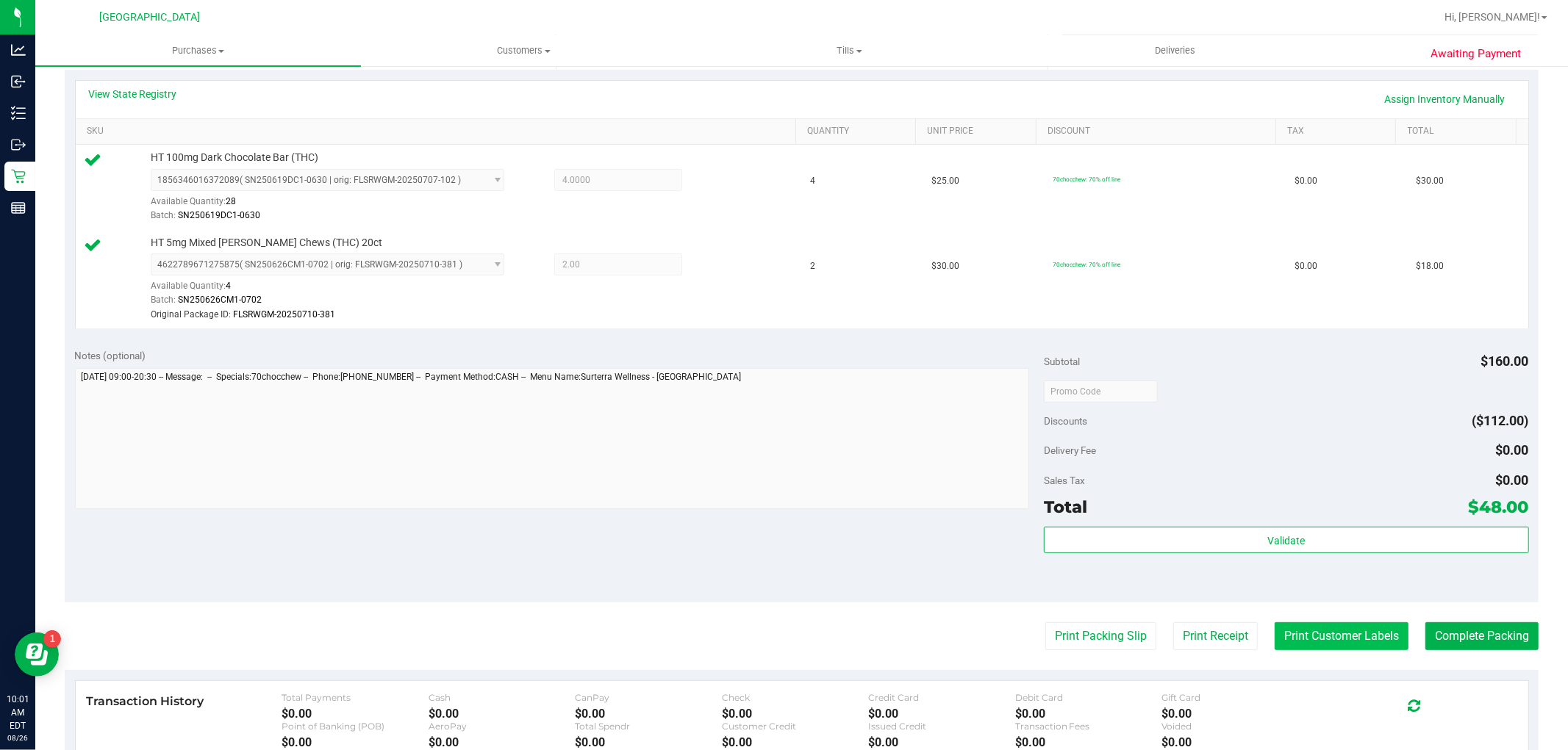
click at [1299, 627] on button "Print Customer Labels" at bounding box center [1342, 636] width 134 height 28
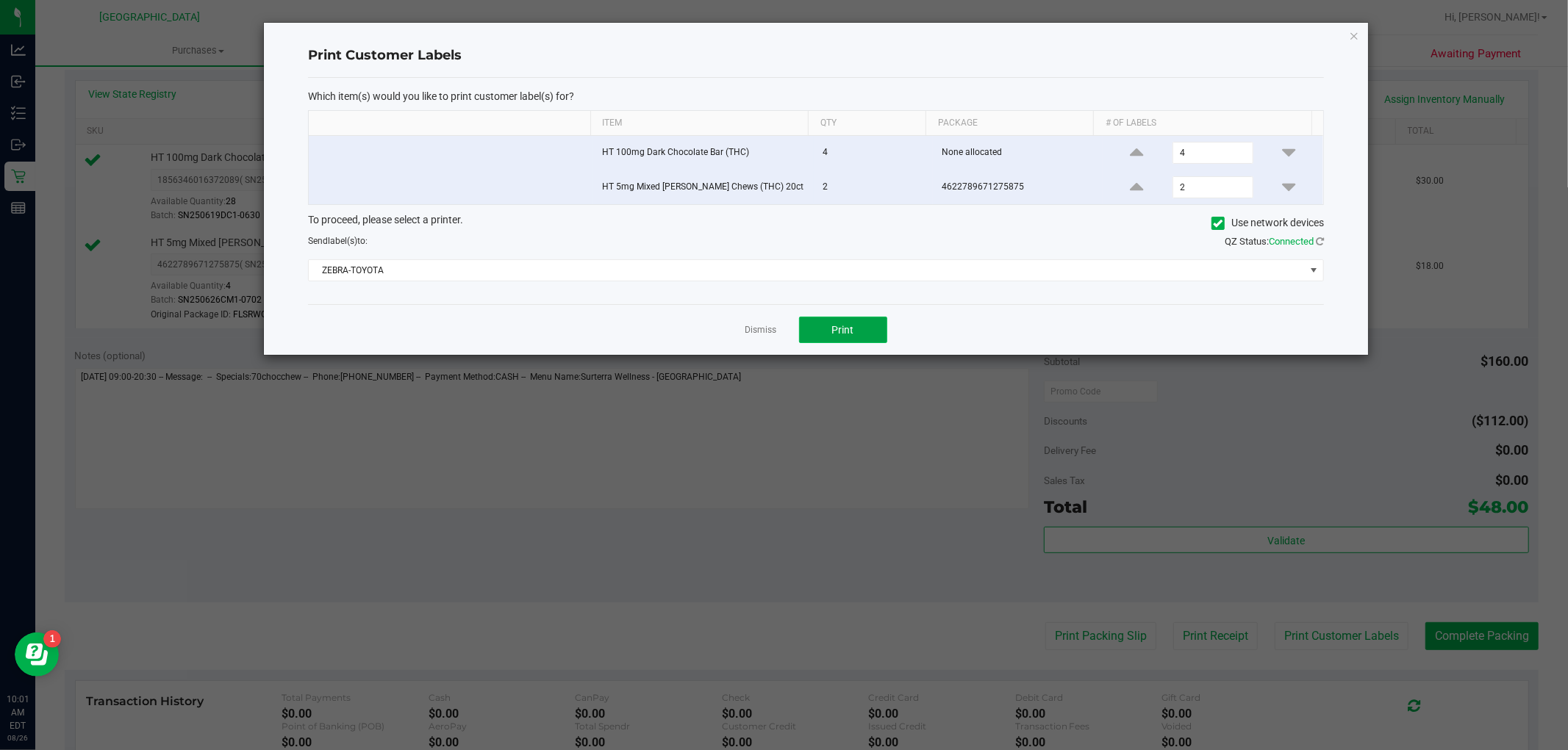
click at [851, 329] on span "Print" at bounding box center [843, 329] width 22 height 12
click at [738, 333] on div "Dismiss Print" at bounding box center [815, 329] width 1015 height 51
click at [751, 333] on link "Dismiss" at bounding box center [761, 329] width 32 height 12
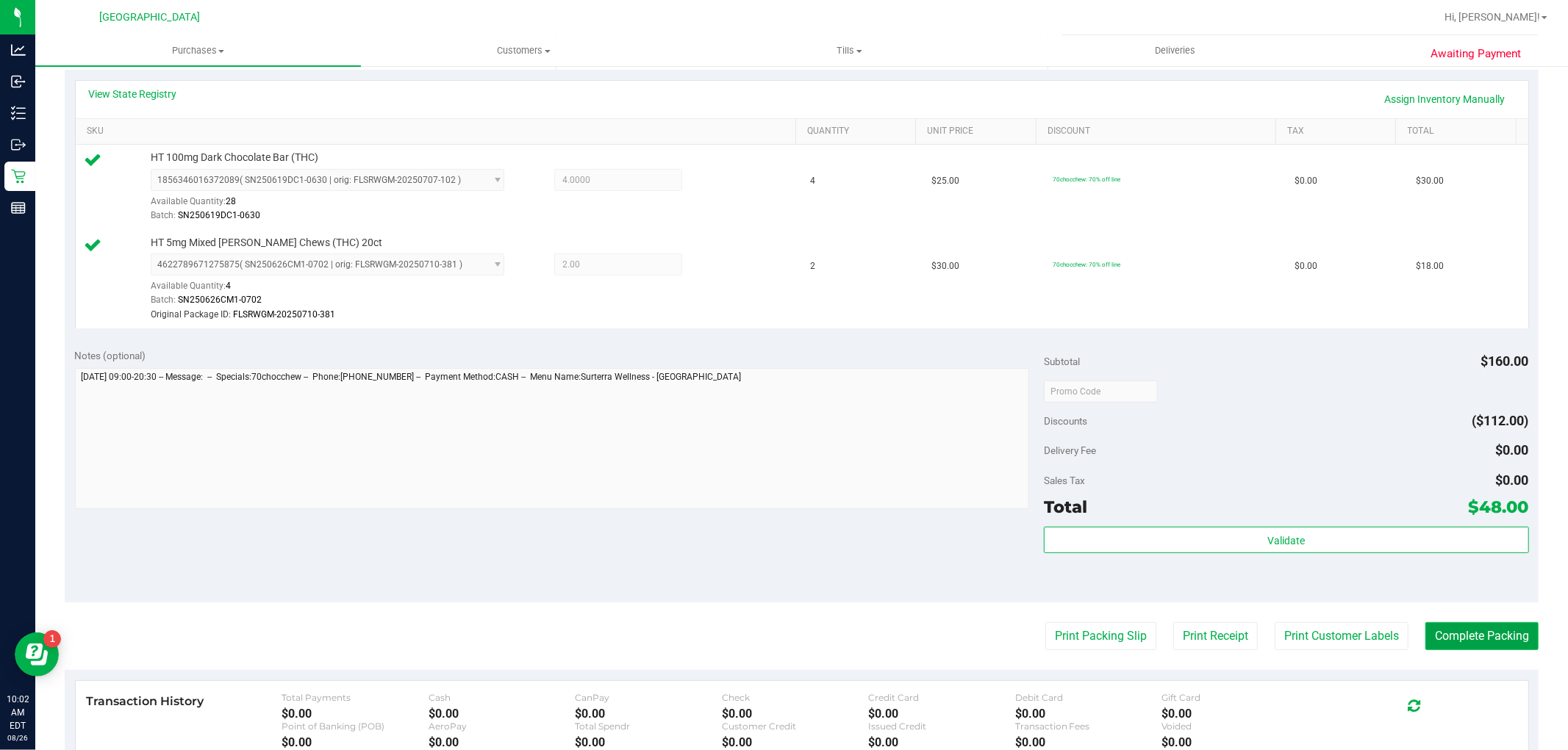
click at [1461, 640] on button "Complete Packing" at bounding box center [1482, 636] width 113 height 28
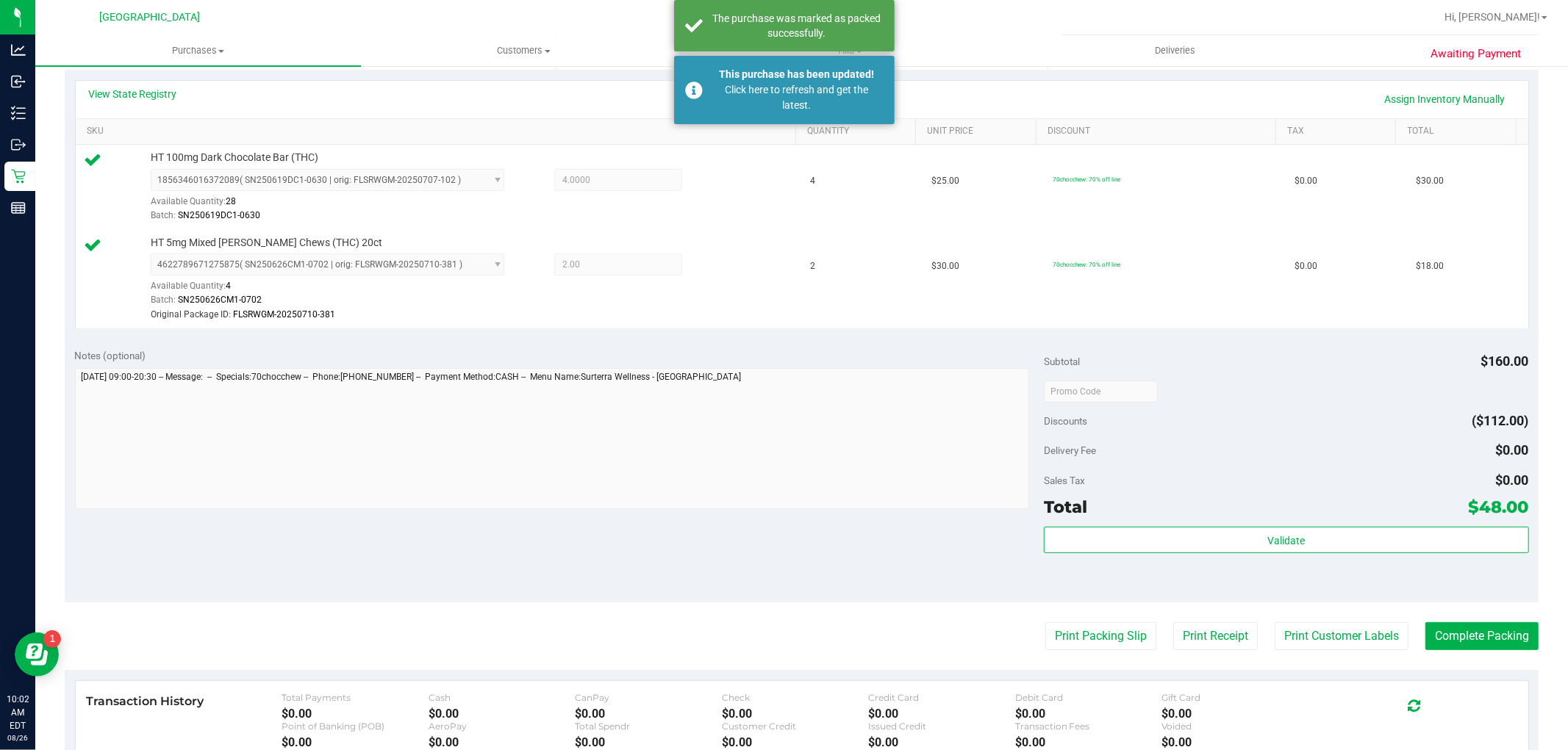
click at [1436, 621] on purchase-details "Back Edit Purchase Cancel Purchase View Profile # 11847880 BioTrack ID: - Submi…" at bounding box center [801, 349] width 1473 height 1192
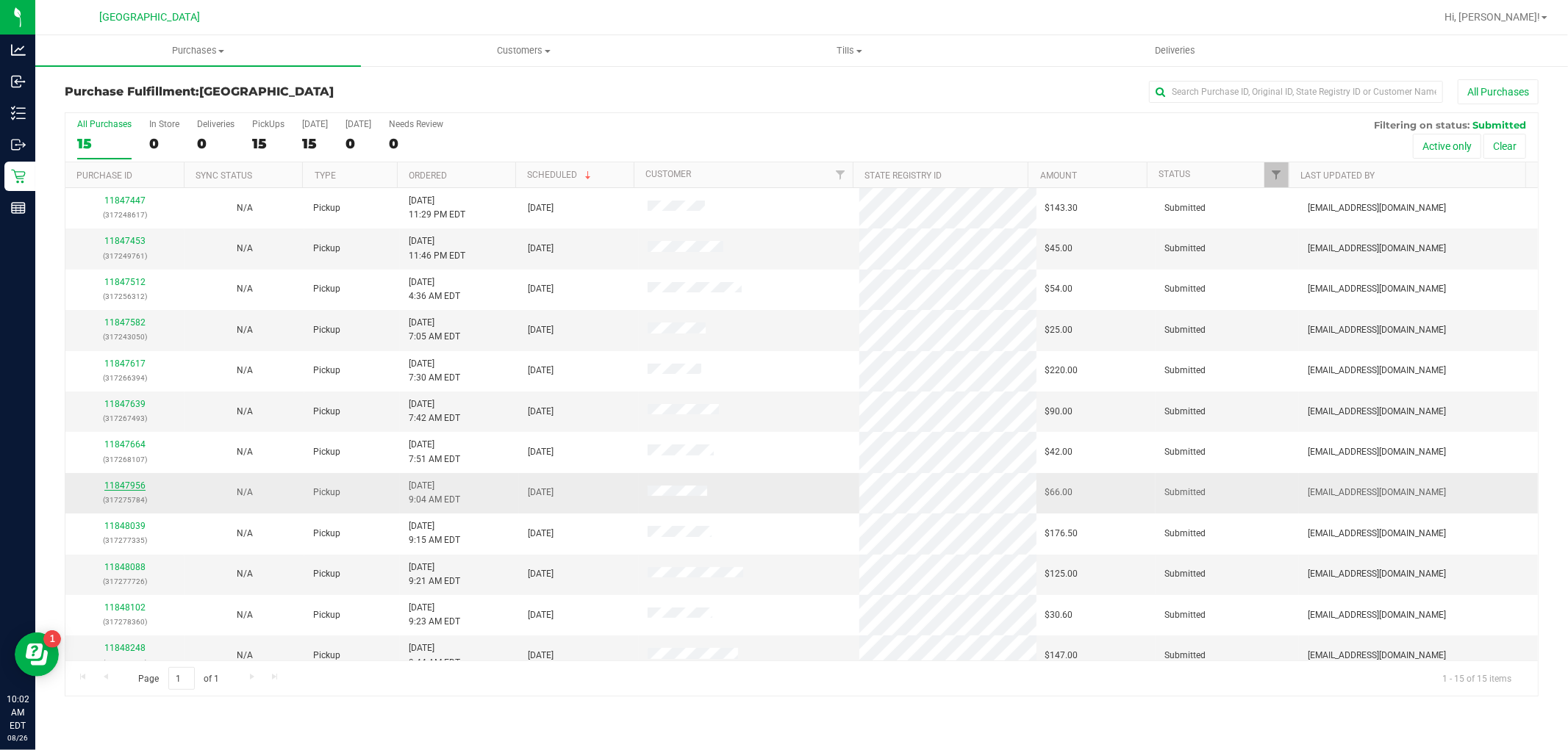
click at [126, 483] on link "11847956" at bounding box center [124, 485] width 41 height 10
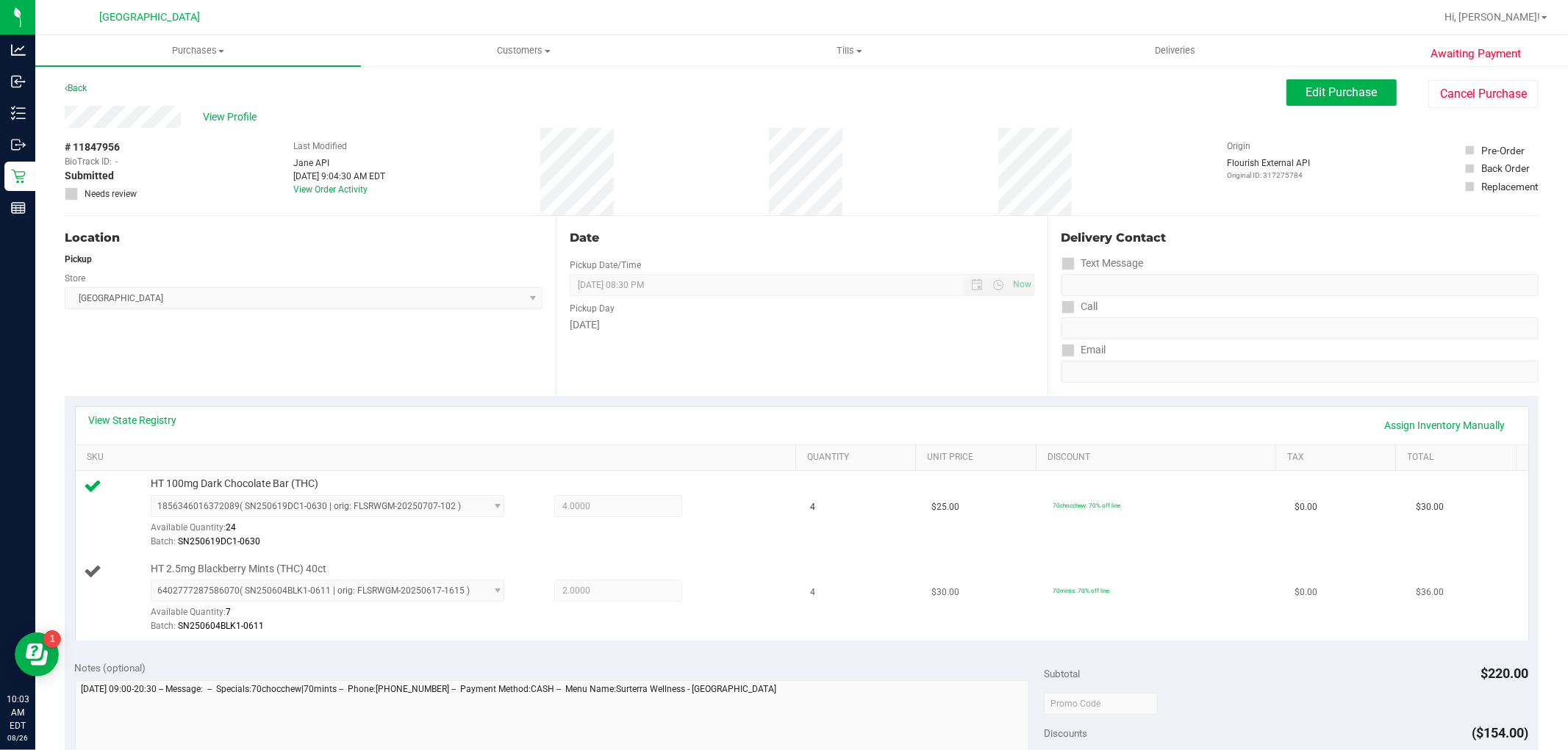
click at [572, 566] on div "HT 2.5mg Blackberry Mints (THC) 40ct 6402777287586070 ( SN250604BLK1-0611 | ori…" at bounding box center [465, 598] width 645 height 73
click at [598, 438] on div "View State Registry Assign Inventory Manually" at bounding box center [802, 425] width 1452 height 37
click at [472, 390] on div "Location Pickup Store Boynton Beach WC Select Store Bonita Springs WC Boynton B…" at bounding box center [310, 305] width 491 height 180
click at [465, 435] on div "View State Registry Assign Inventory Manually" at bounding box center [801, 425] width 1426 height 25
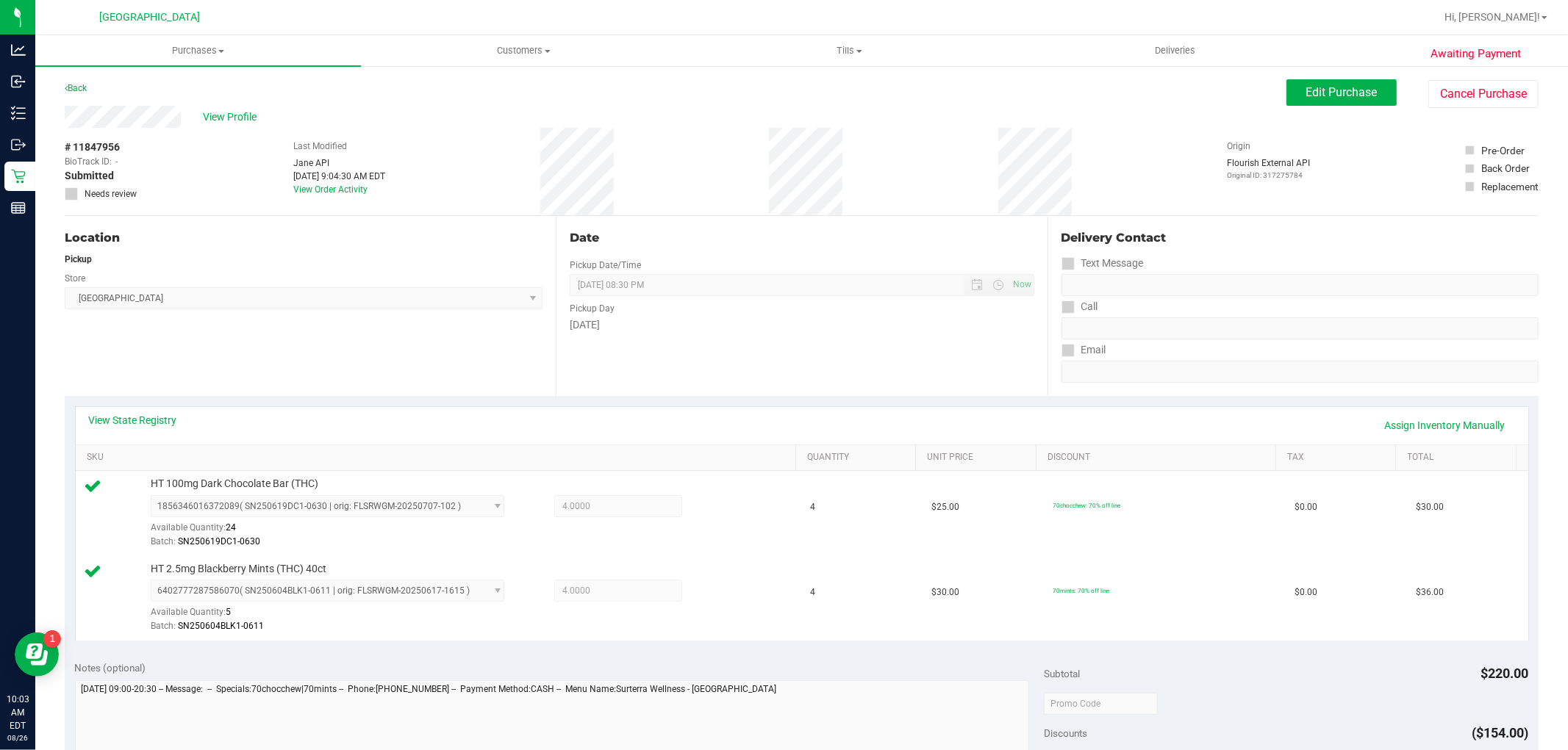
scroll to position [326, 0]
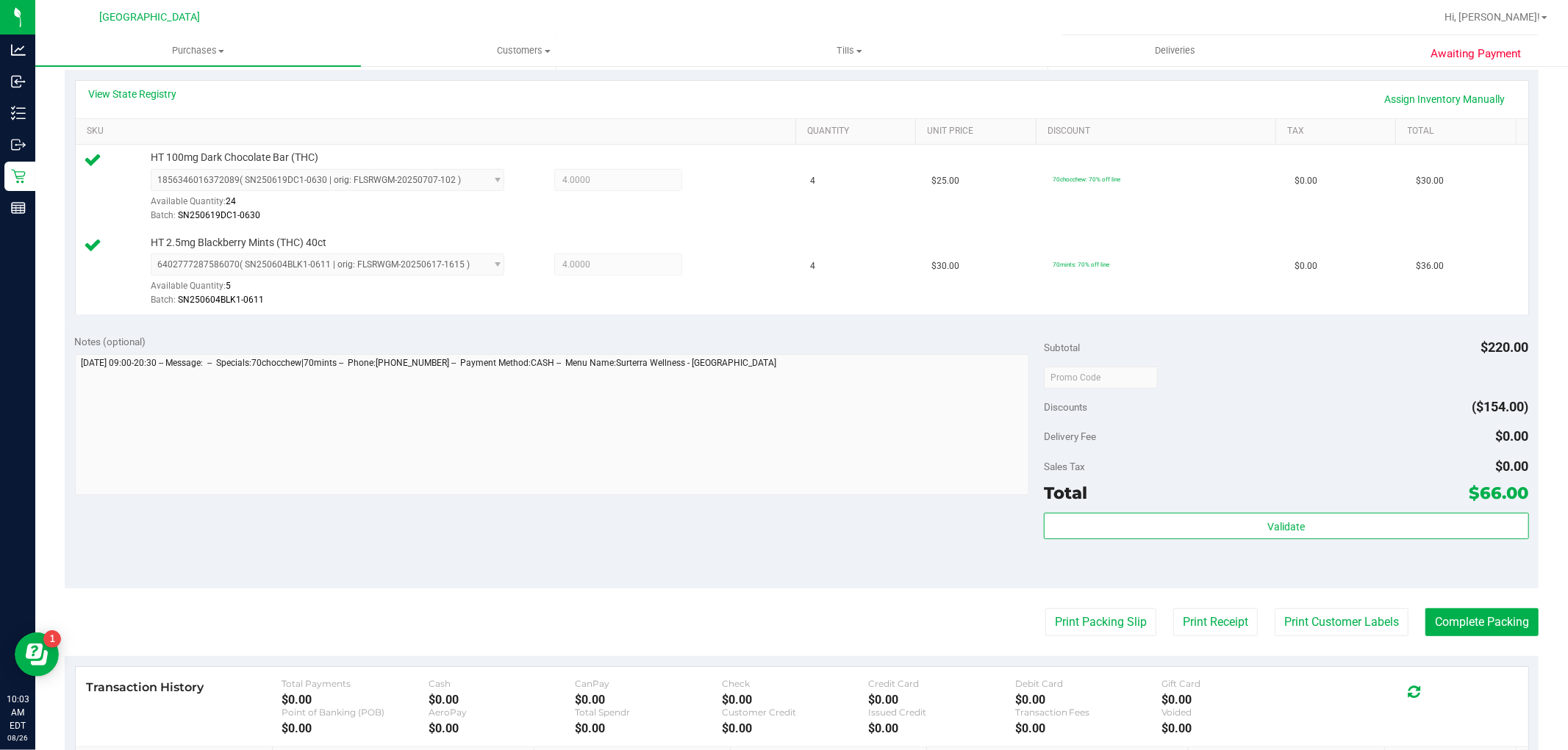
click at [1118, 509] on div "Subtotal $220.00 Discounts ($154.00) Delivery Fee $0.00 Sales Tax $0.00 Total $…" at bounding box center [1286, 456] width 485 height 245
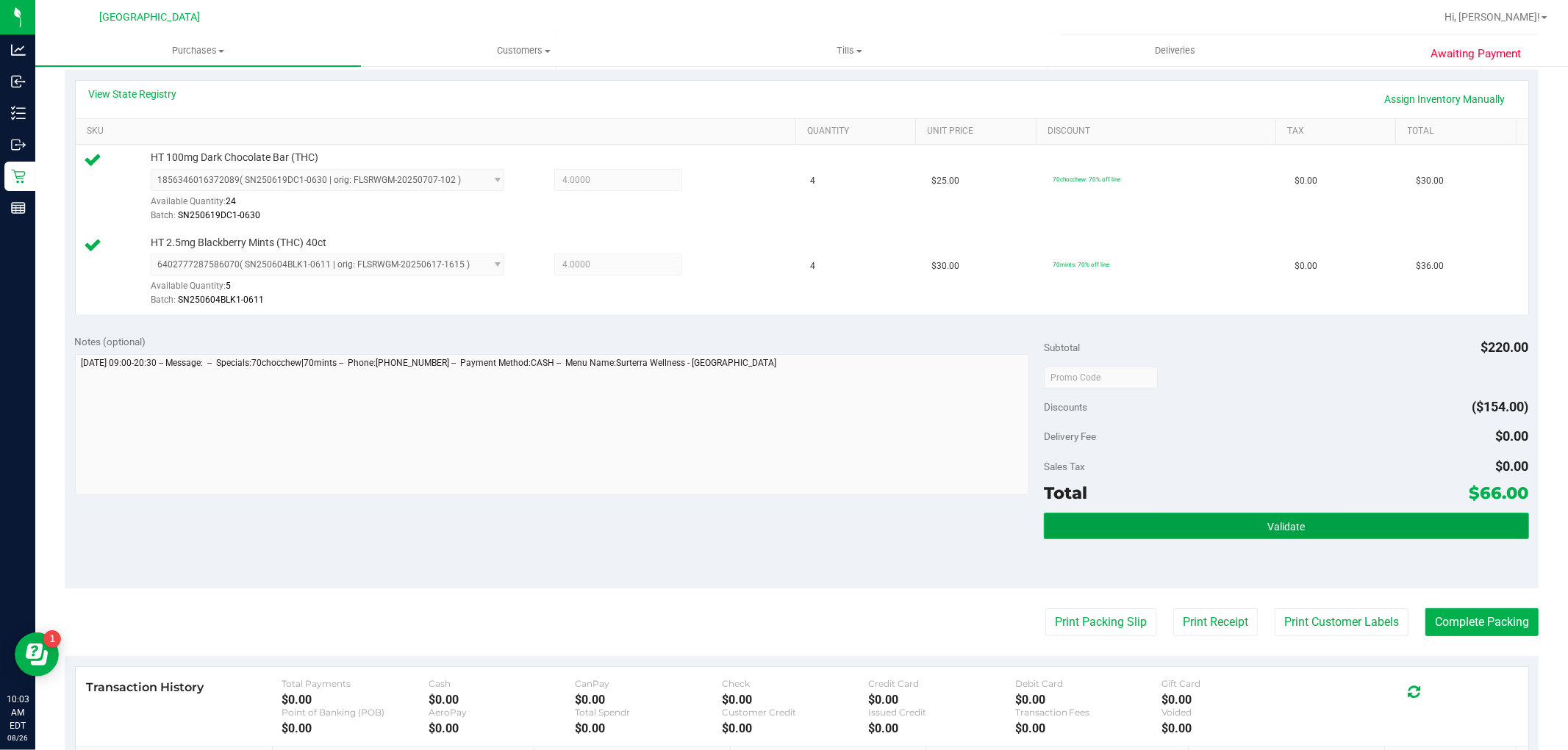
click at [1116, 520] on button "Validate" at bounding box center [1286, 526] width 485 height 27
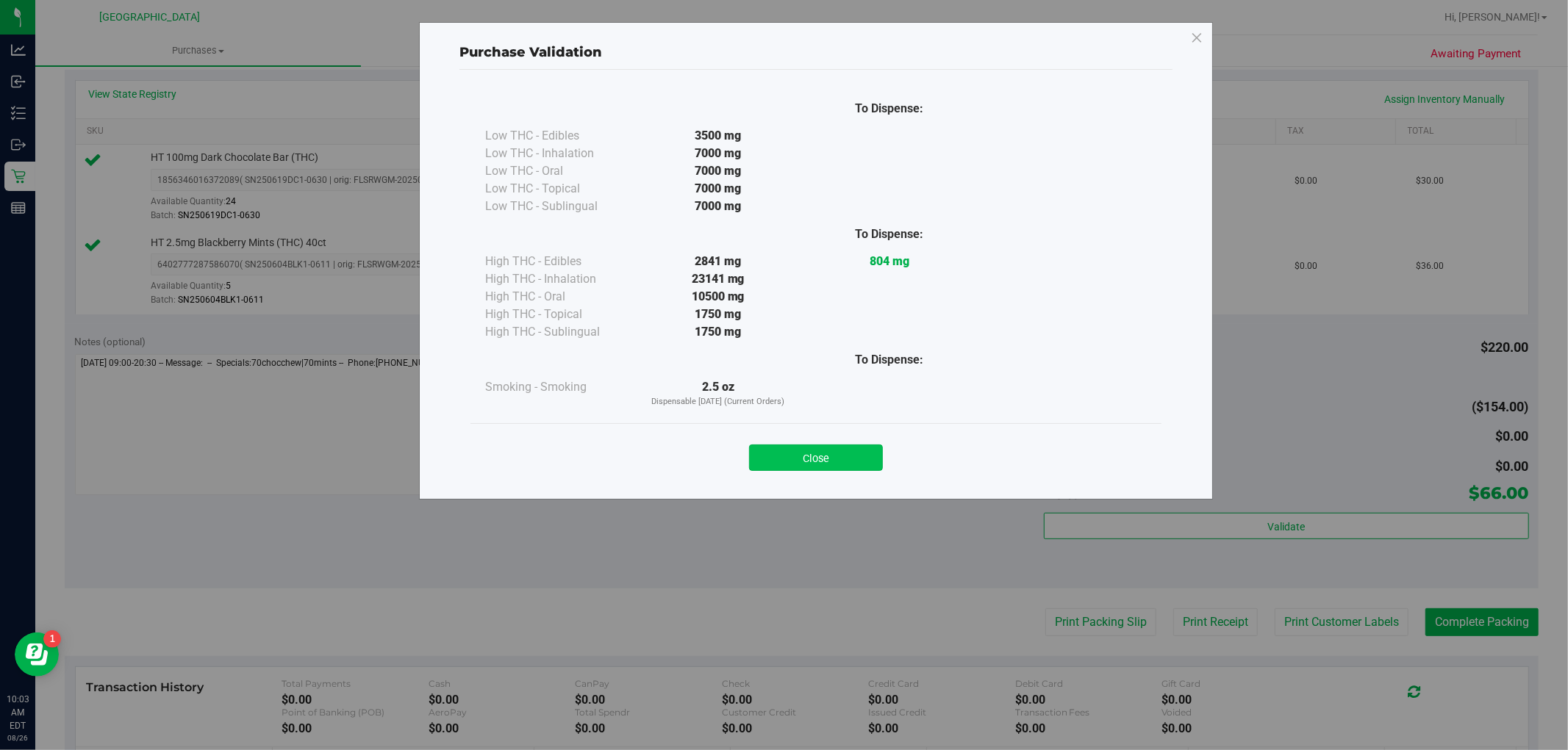
click at [868, 463] on button "Close" at bounding box center [816, 457] width 134 height 27
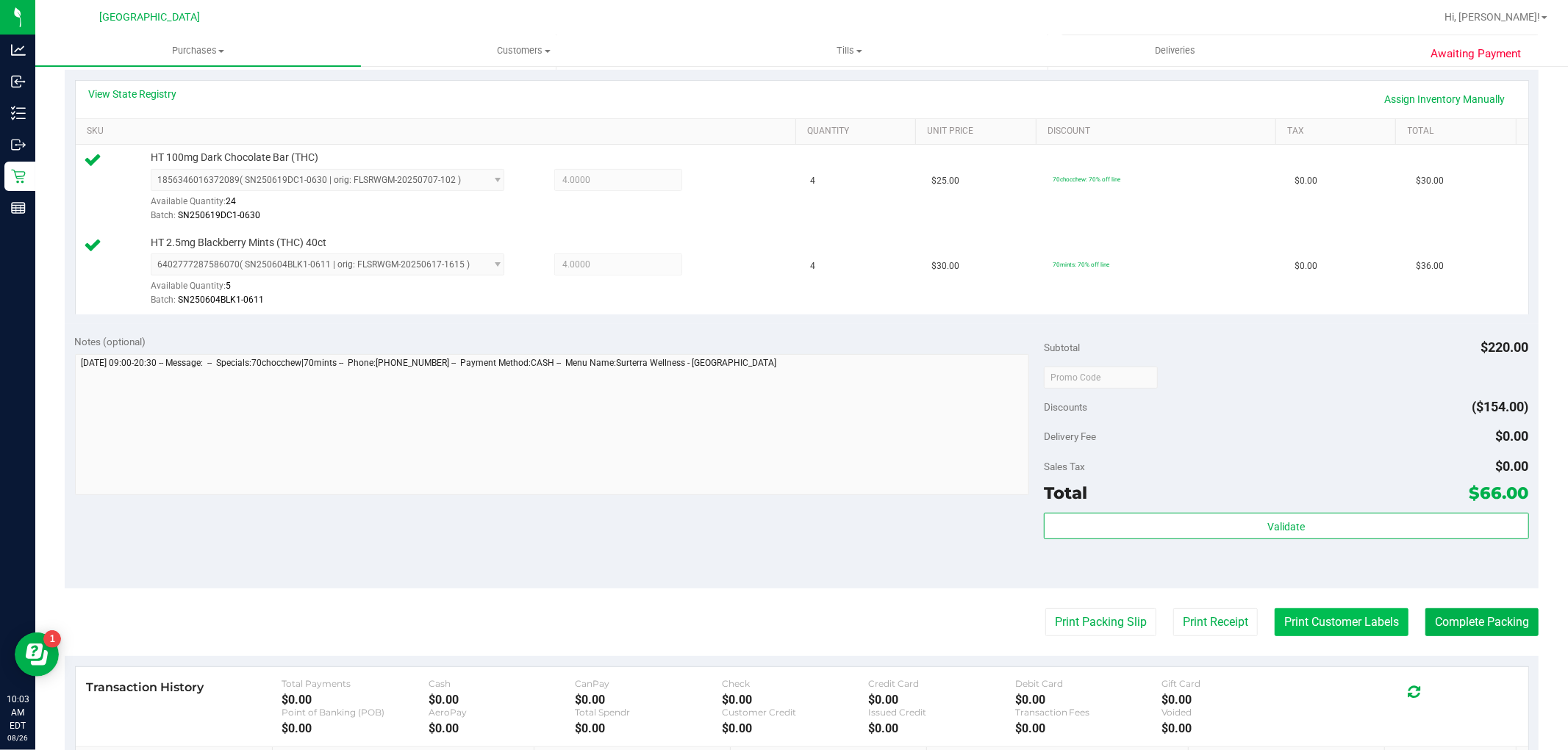
drag, startPoint x: 1339, startPoint y: 593, endPoint x: 1338, endPoint y: 613, distance: 20.0
click at [1339, 599] on purchase-details "Back Edit Purchase Cancel Purchase View Profile # 11847956 BioTrack ID: - Submi…" at bounding box center [801, 341] width 1473 height 1177
click at [1338, 618] on button "Print Customer Labels" at bounding box center [1342, 622] width 134 height 28
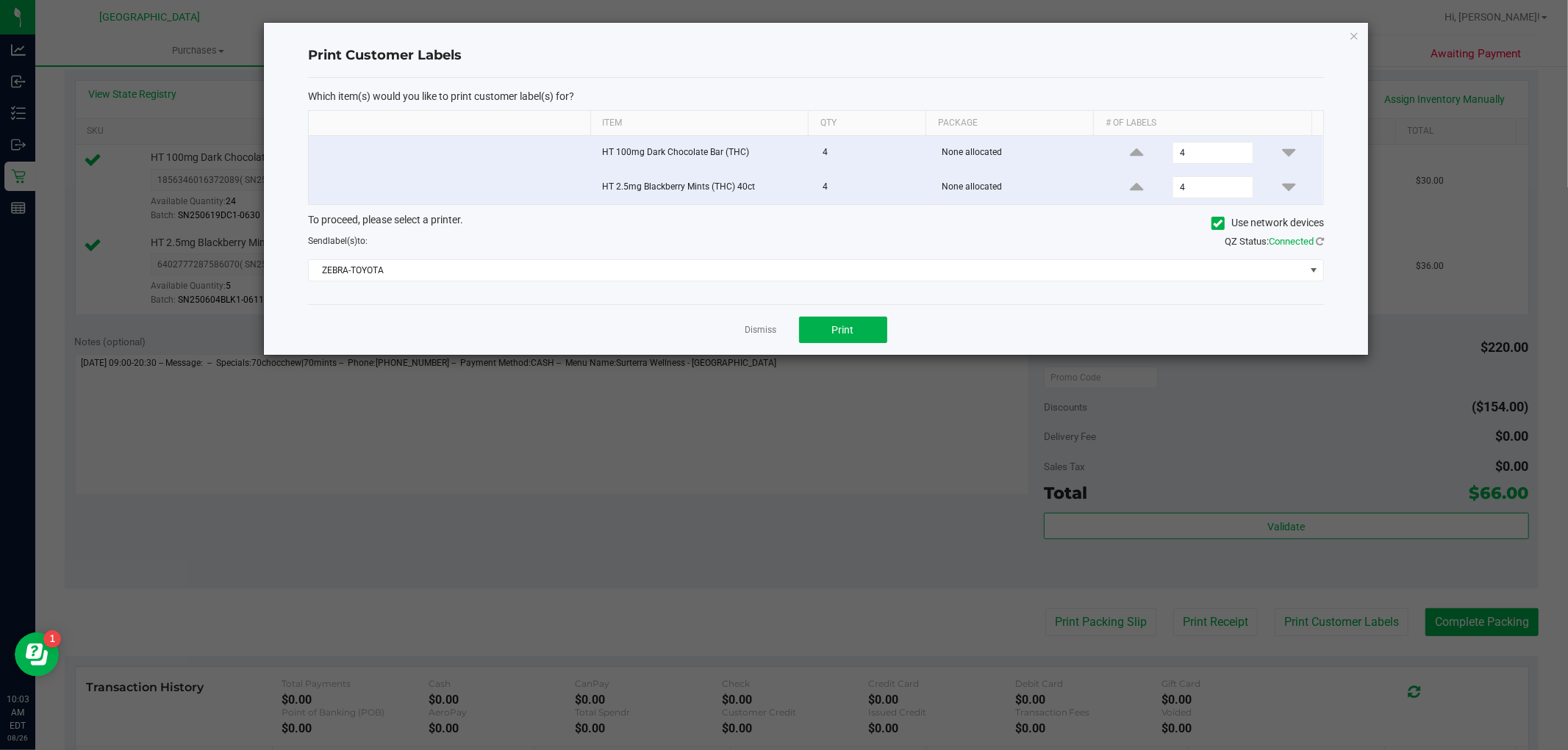
click at [866, 348] on div "Dismiss Print" at bounding box center [815, 329] width 1015 height 51
click at [857, 329] on button "Print" at bounding box center [843, 329] width 88 height 27
click at [761, 336] on link "Dismiss" at bounding box center [761, 329] width 32 height 12
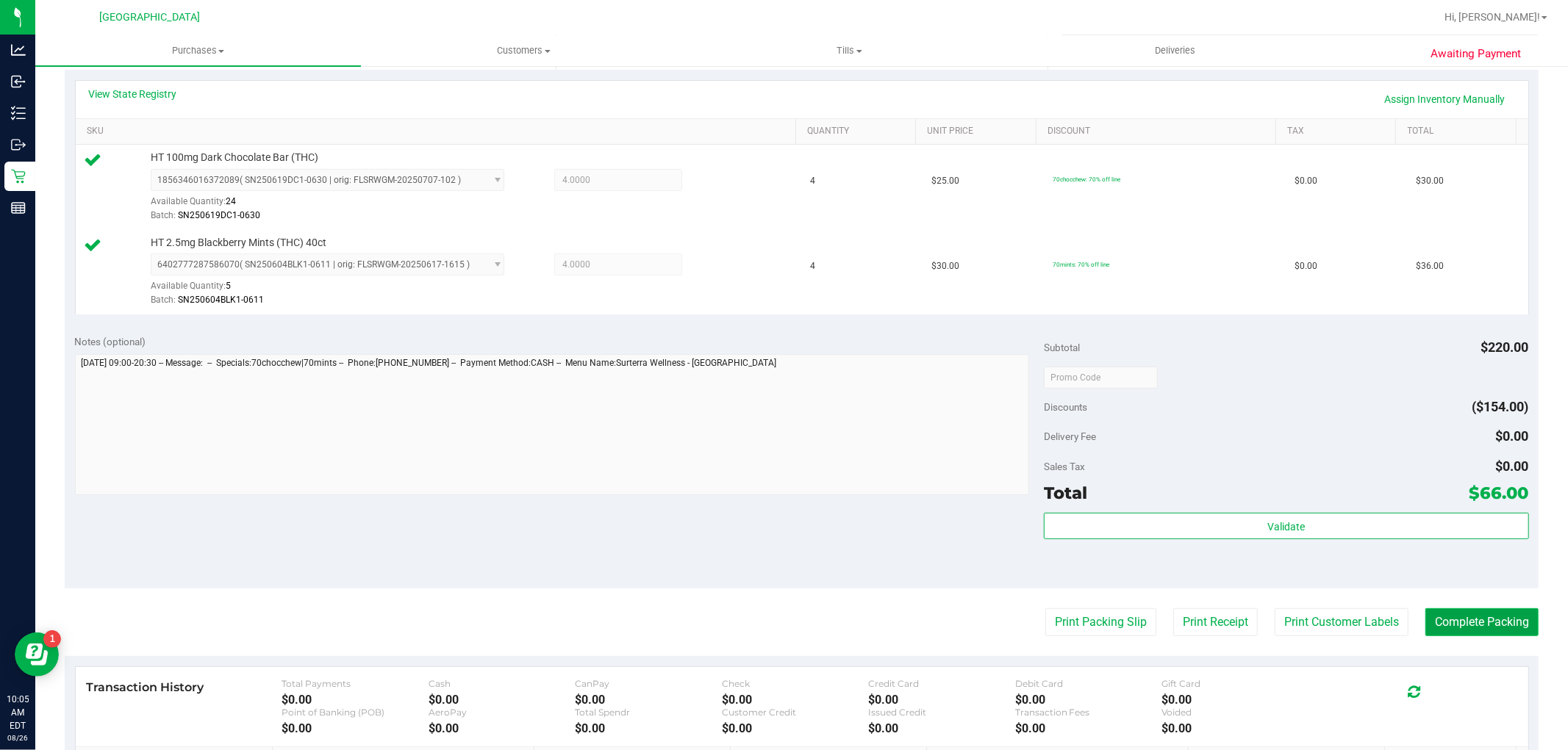
click at [1429, 622] on button "Complete Packing" at bounding box center [1482, 622] width 113 height 28
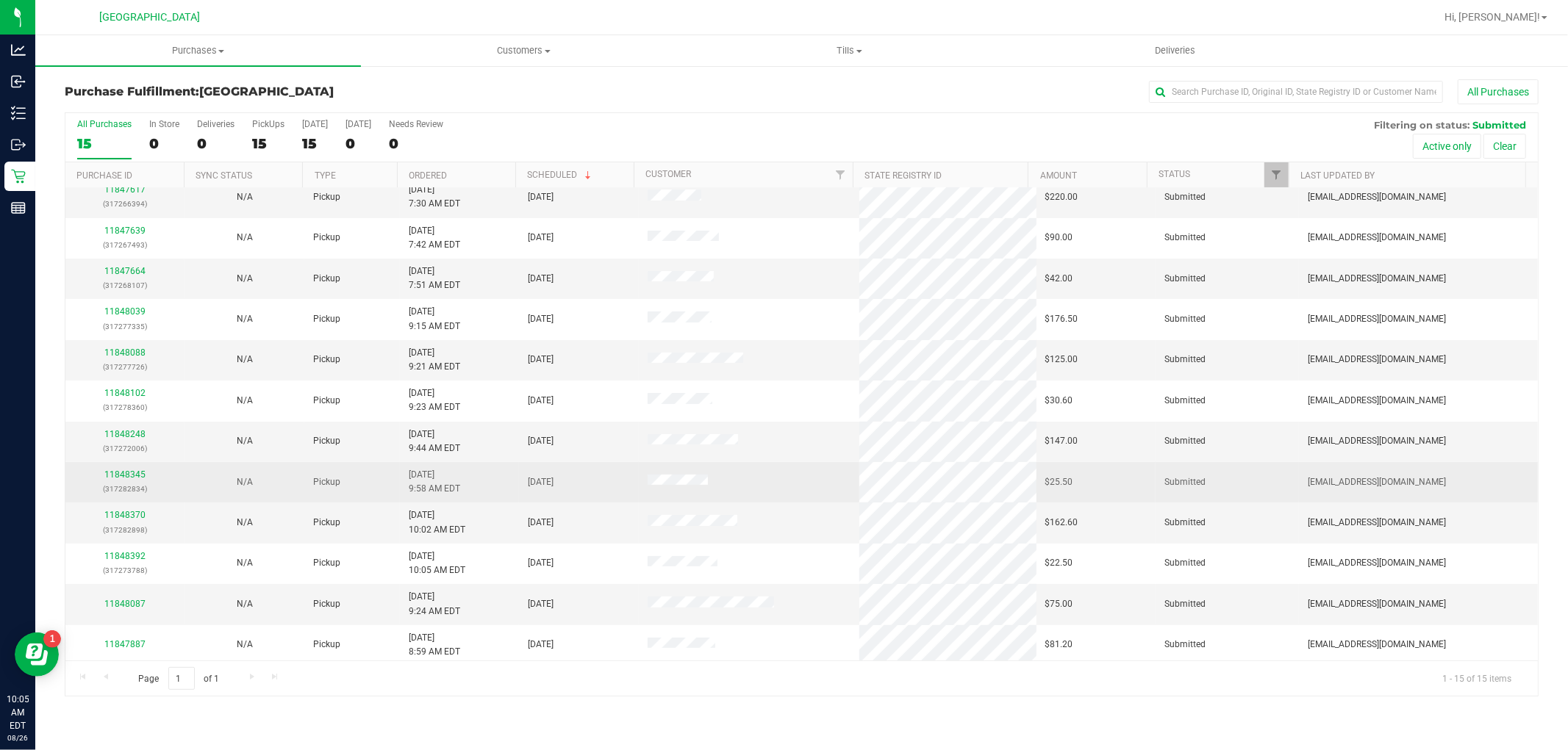
scroll to position [137, 0]
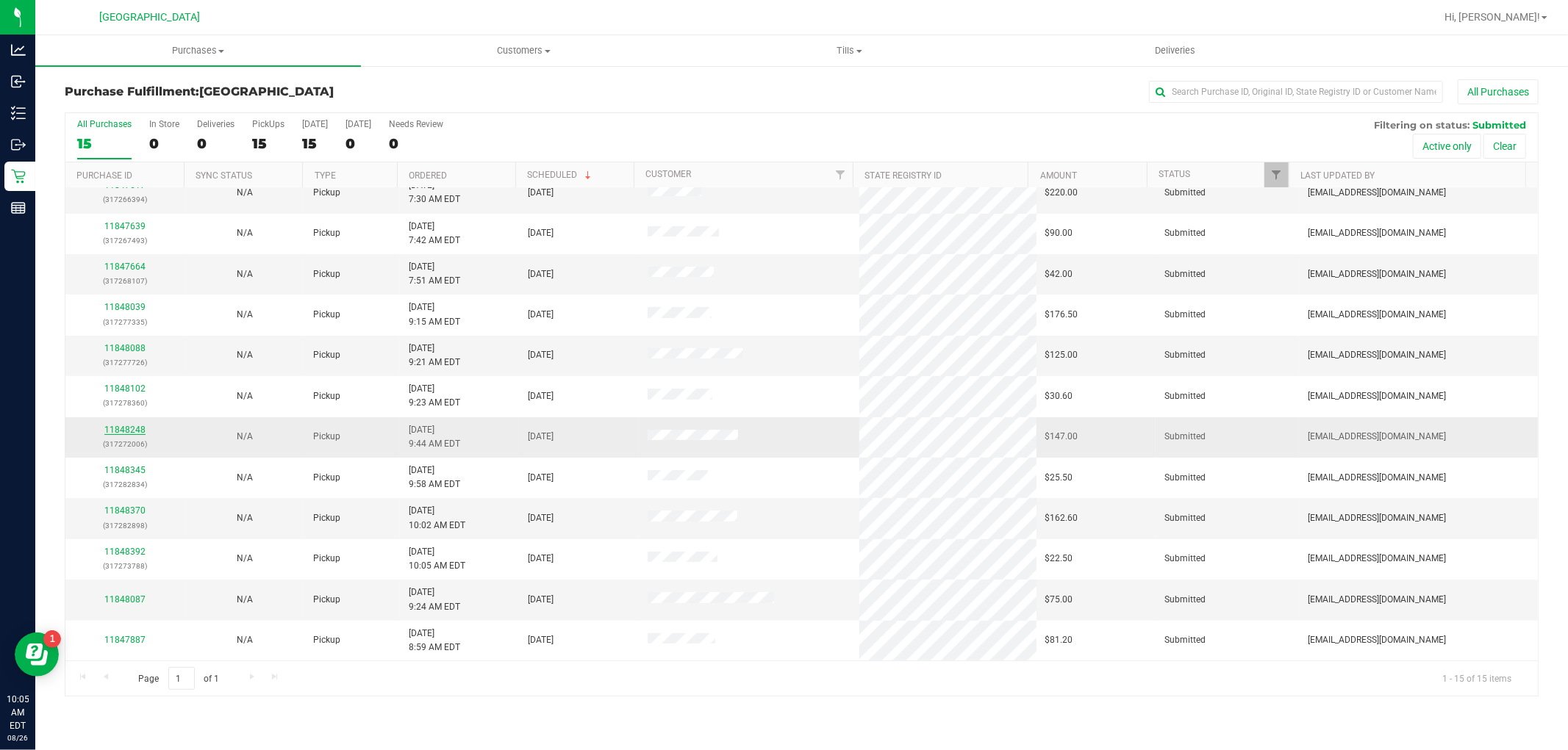
click at [140, 430] on link "11848248" at bounding box center [124, 429] width 41 height 10
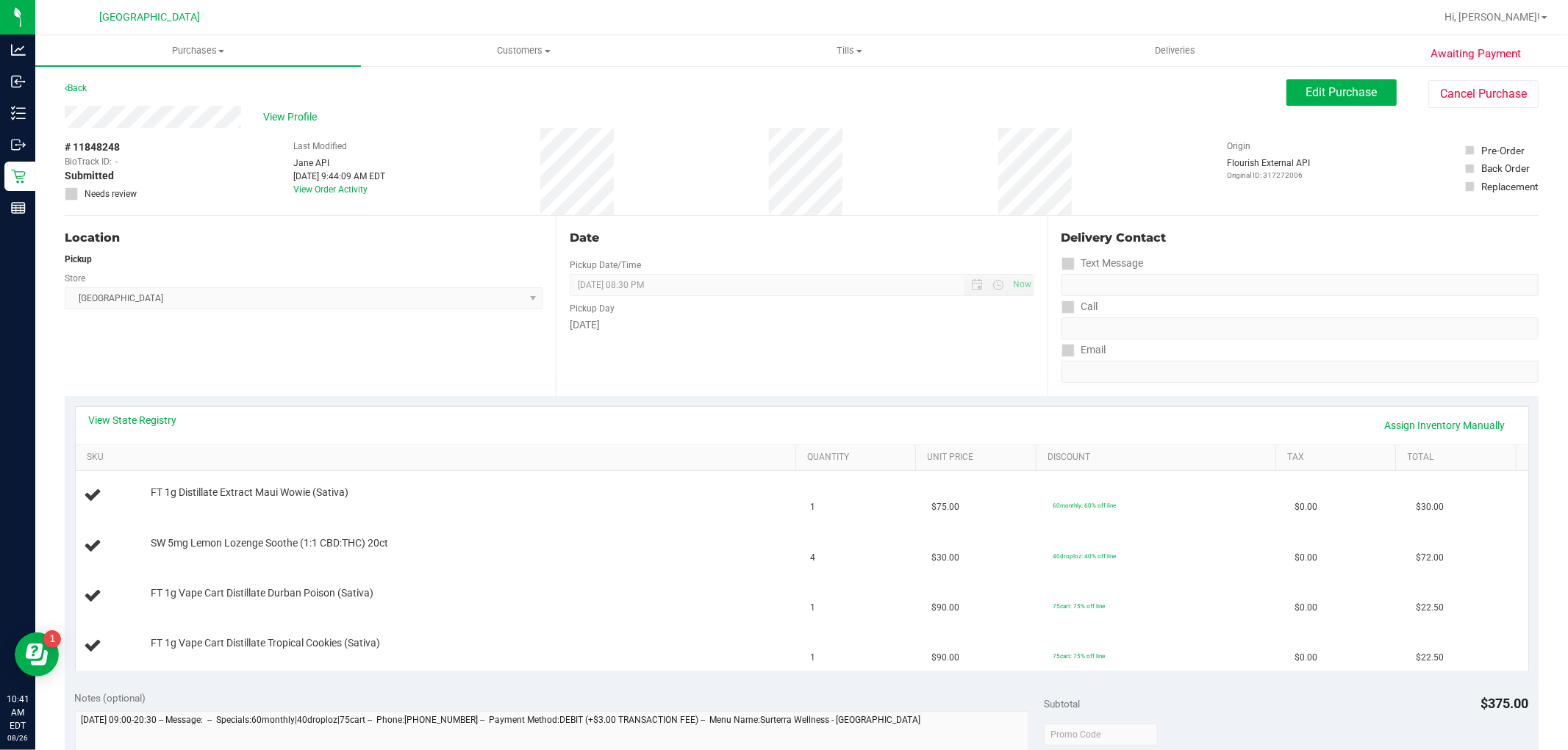
click at [75, 97] on div "Back Edit Purchase Cancel Purchase" at bounding box center [801, 92] width 1473 height 27
click at [74, 92] on link "Back" at bounding box center [75, 88] width 22 height 10
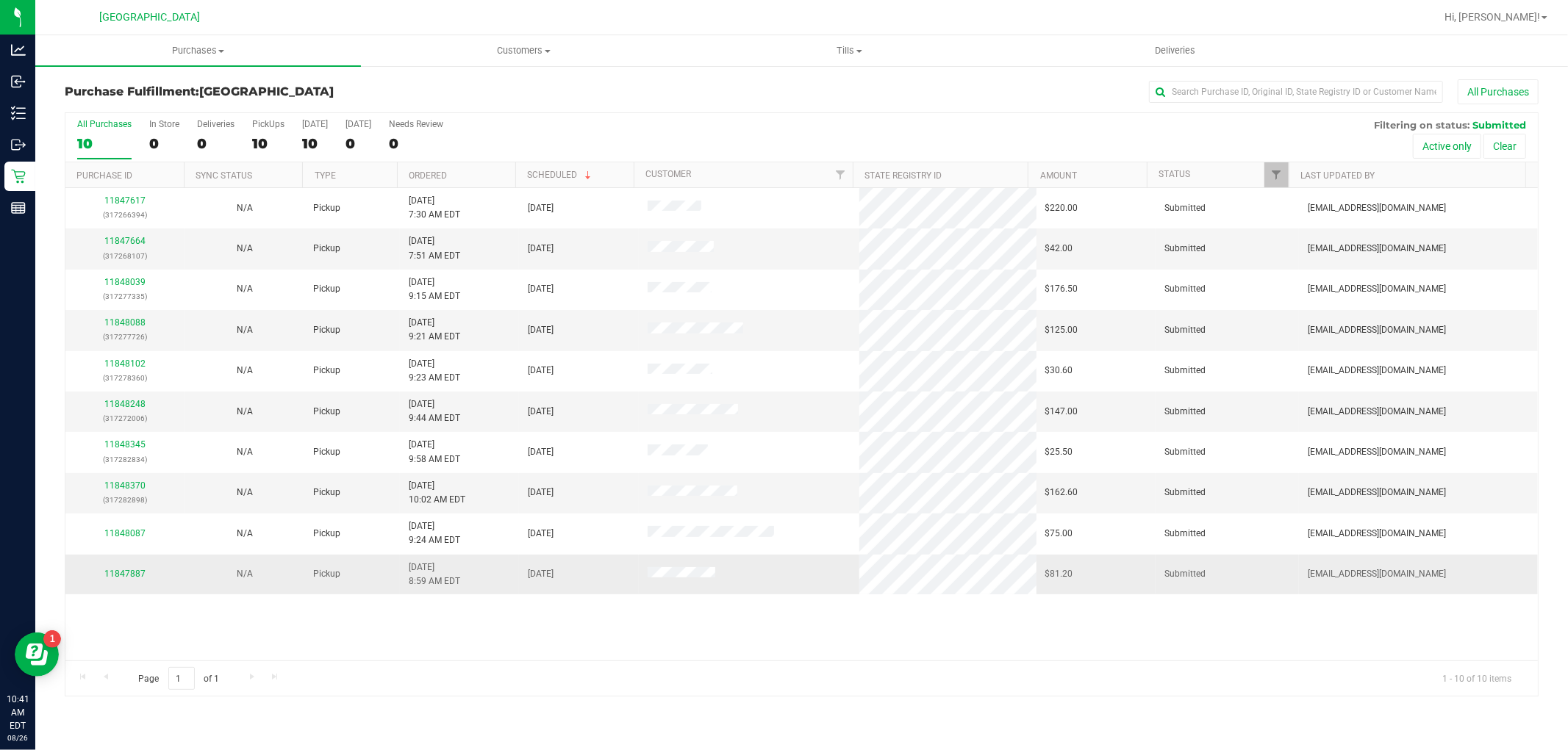
click at [124, 581] on div "11847887" at bounding box center [125, 573] width 102 height 14
click at [128, 576] on link "11847887" at bounding box center [124, 573] width 41 height 10
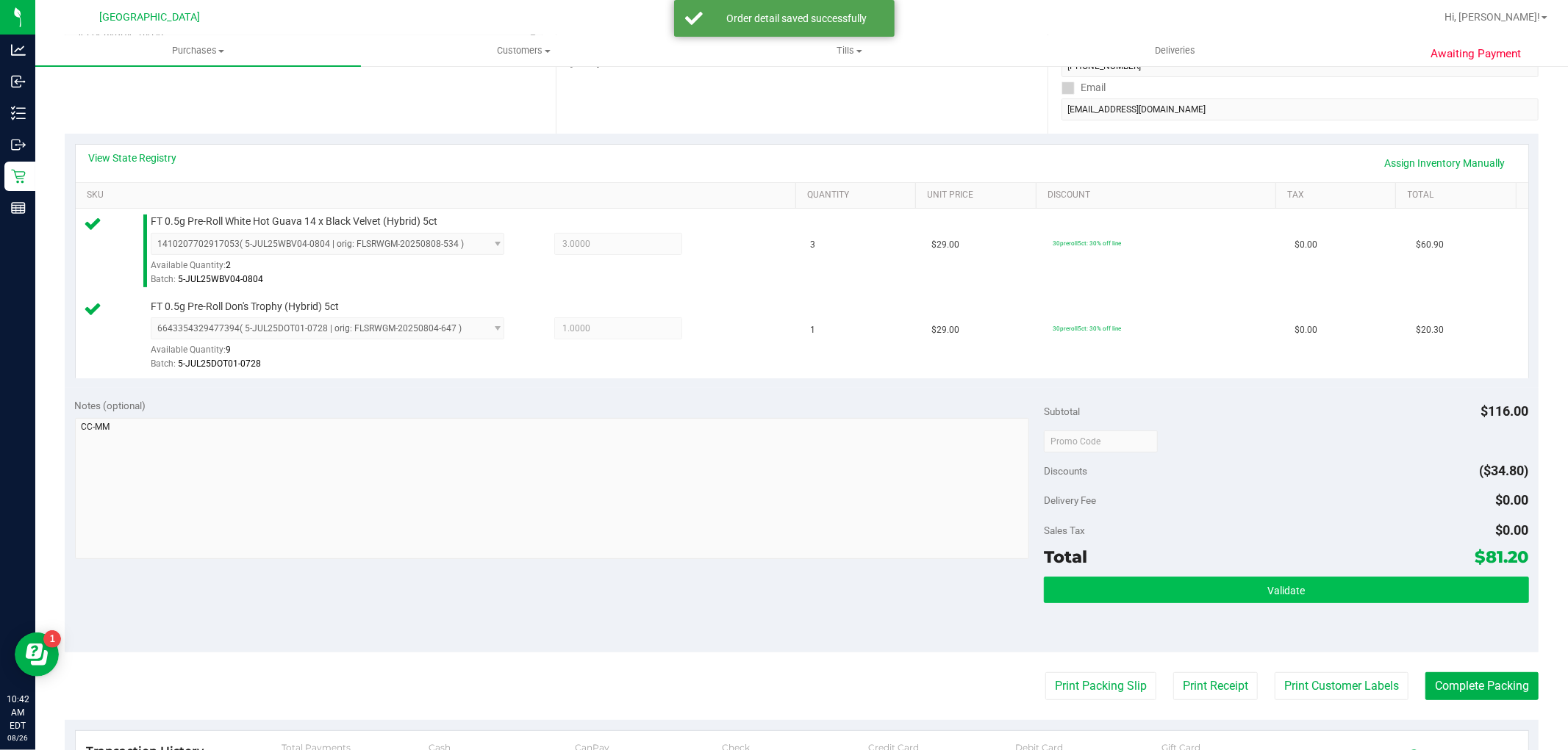
scroll to position [326, 0]
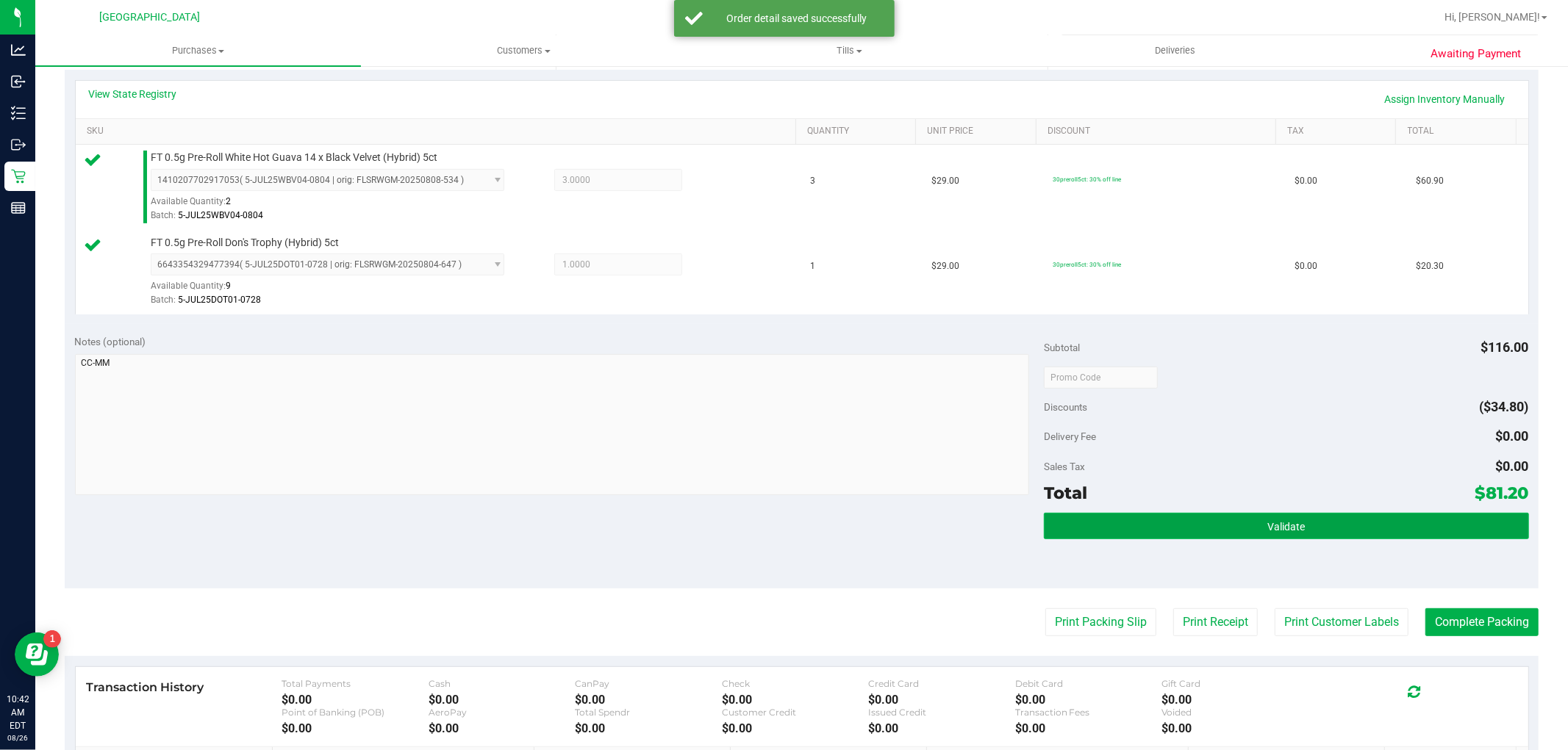
click at [1279, 534] on button "Validate" at bounding box center [1286, 526] width 485 height 27
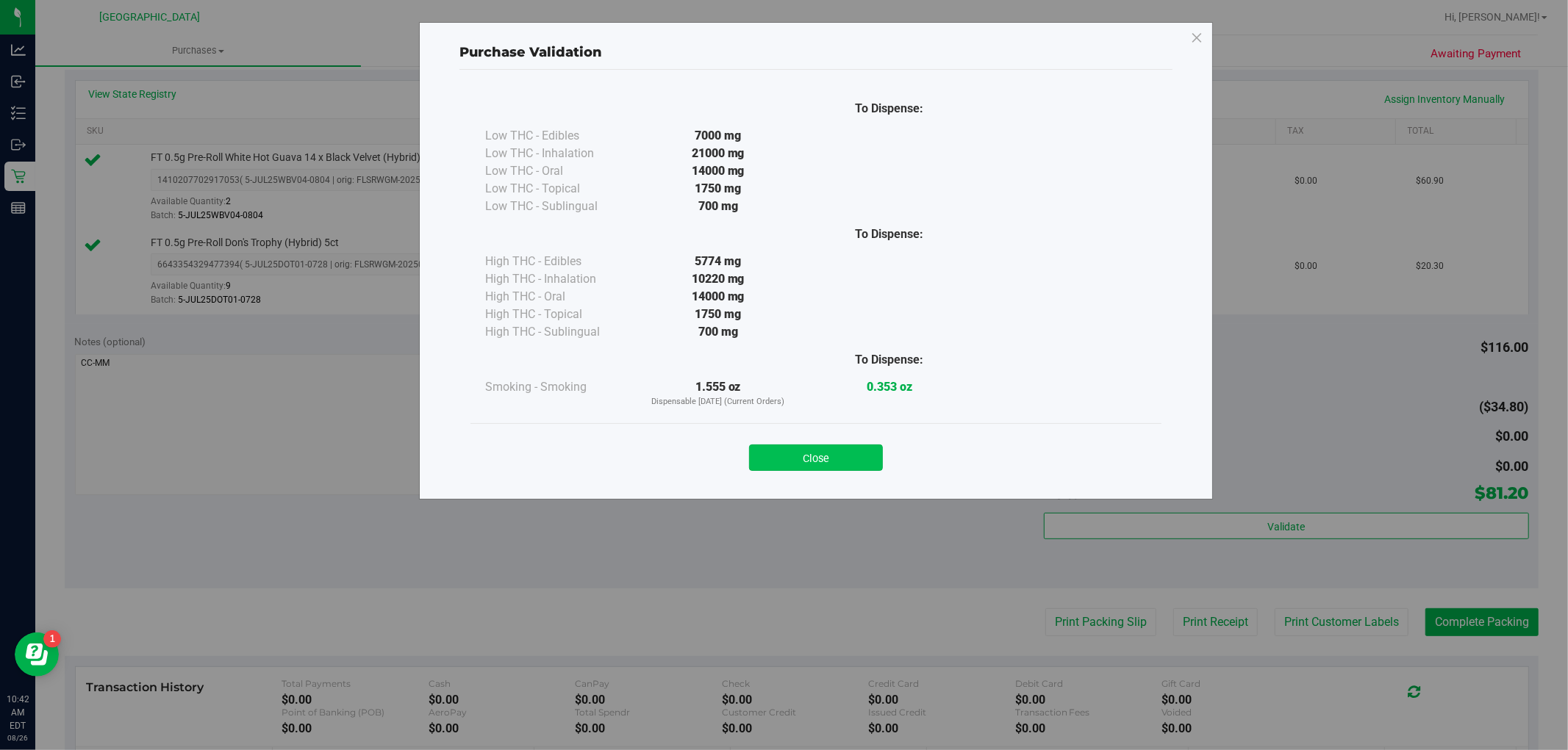
click at [839, 444] on button "Close" at bounding box center [816, 457] width 134 height 27
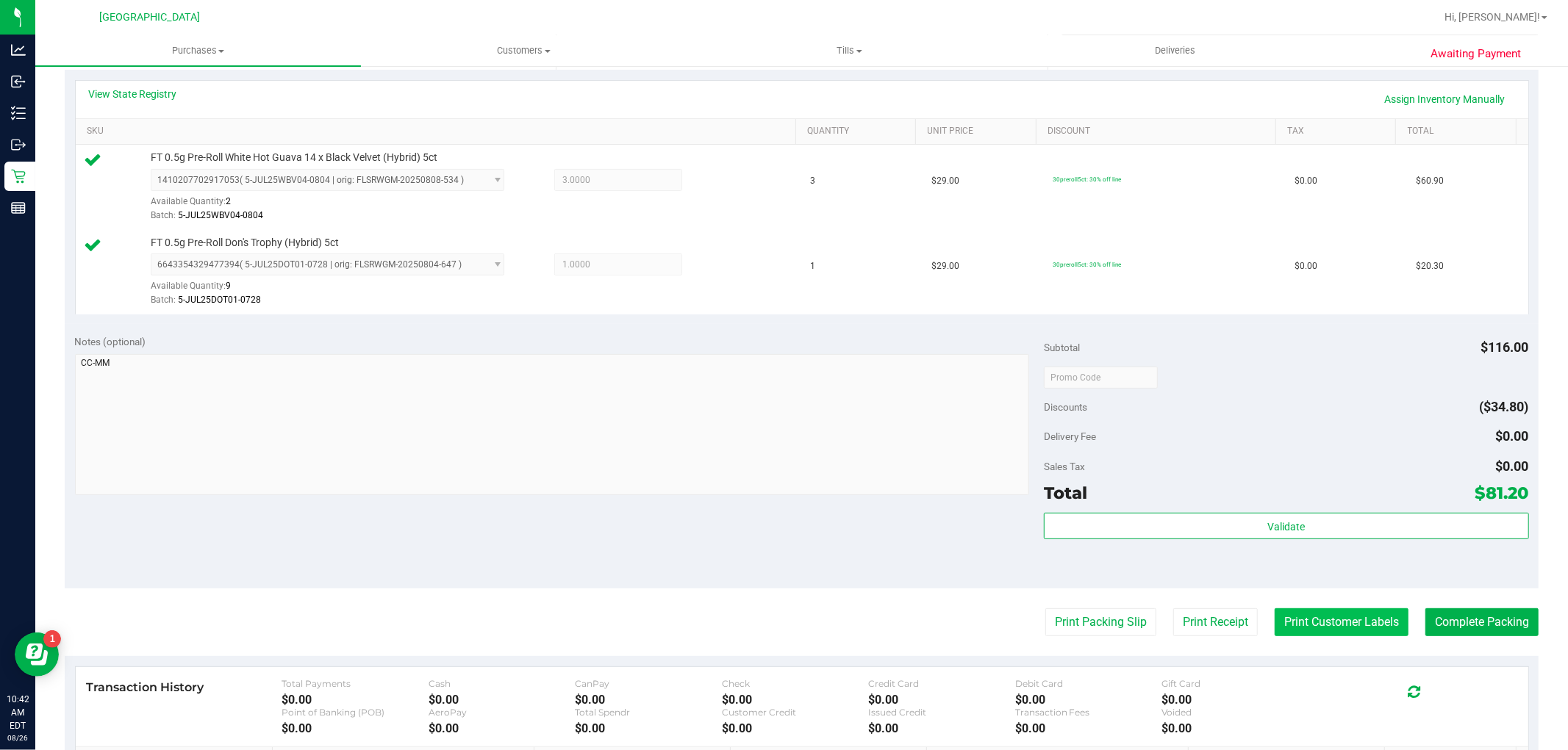
drag, startPoint x: 1297, startPoint y: 610, endPoint x: 1302, endPoint y: 619, distance: 10.3
click at [1302, 619] on purchase-details "Back Edit Purchase Cancel Purchase View Profile # 11847887 BioTrack ID: - Submi…" at bounding box center [801, 341] width 1473 height 1177
click at [1302, 619] on button "Print Customer Labels" at bounding box center [1342, 622] width 134 height 28
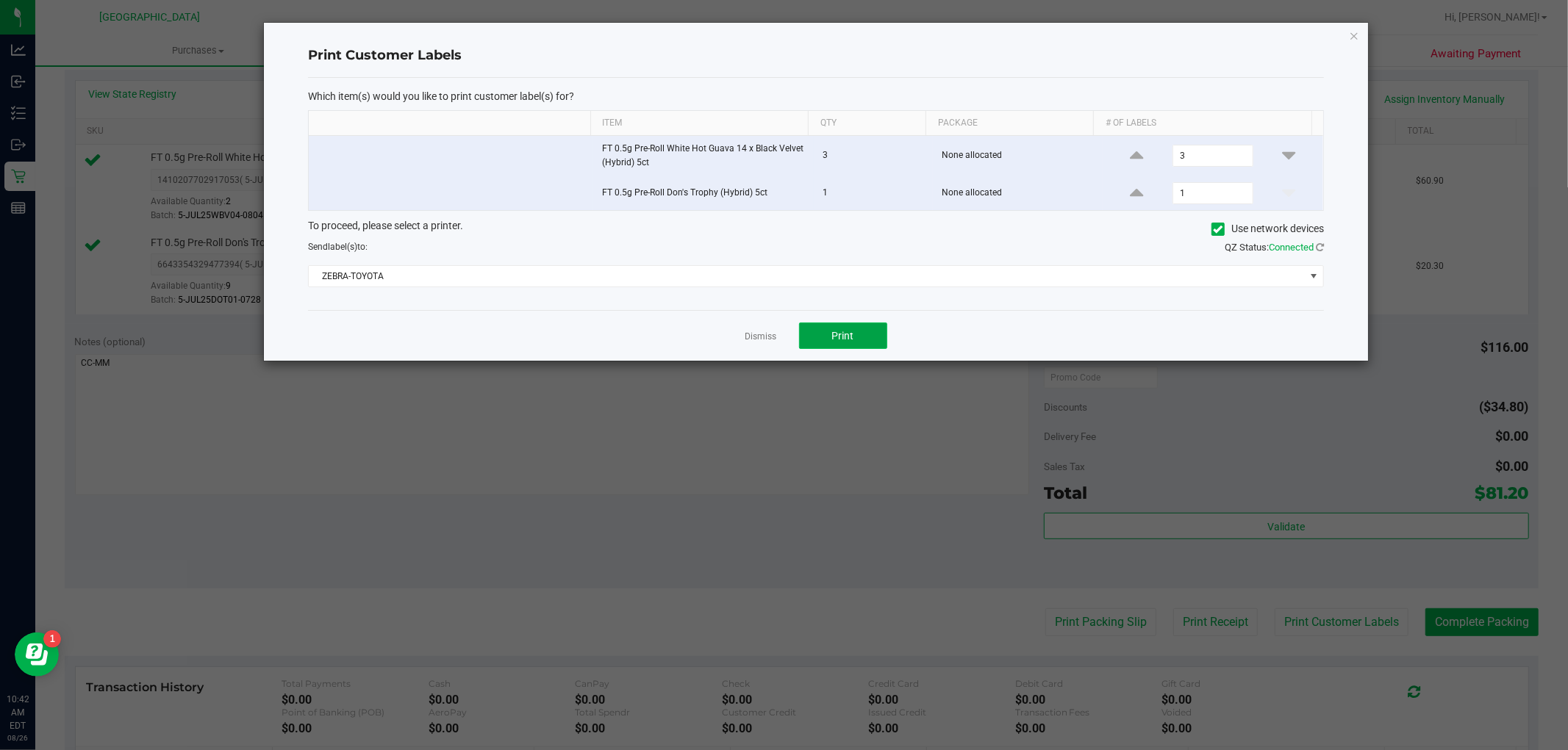
click at [850, 337] on span "Print" at bounding box center [843, 335] width 22 height 12
click at [792, 317] on div "Dismiss Print" at bounding box center [815, 335] width 1015 height 51
click at [759, 328] on div "Dismiss Print" at bounding box center [815, 335] width 1015 height 51
click at [754, 333] on link "Dismiss" at bounding box center [761, 336] width 32 height 12
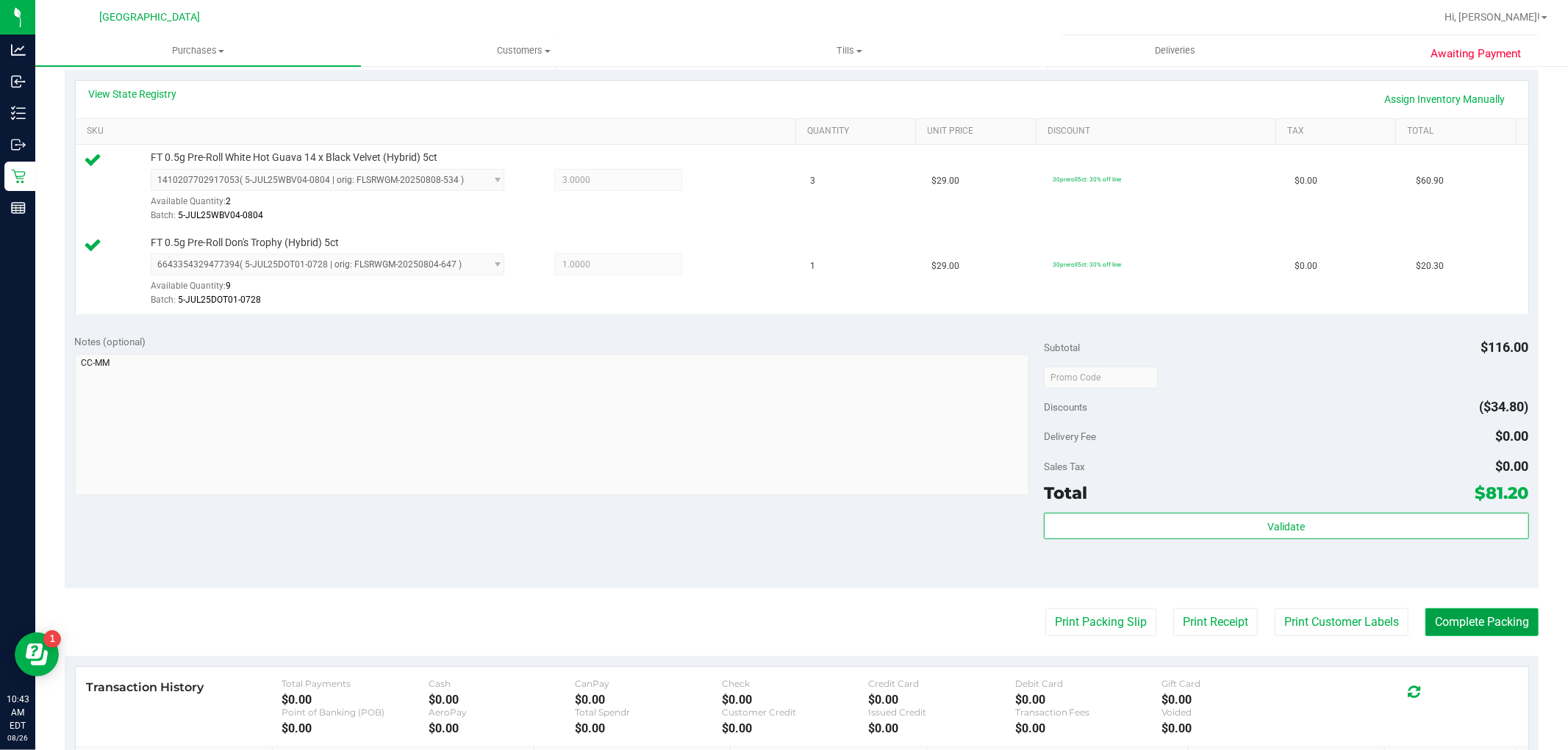
click at [1476, 628] on button "Complete Packing" at bounding box center [1482, 622] width 113 height 28
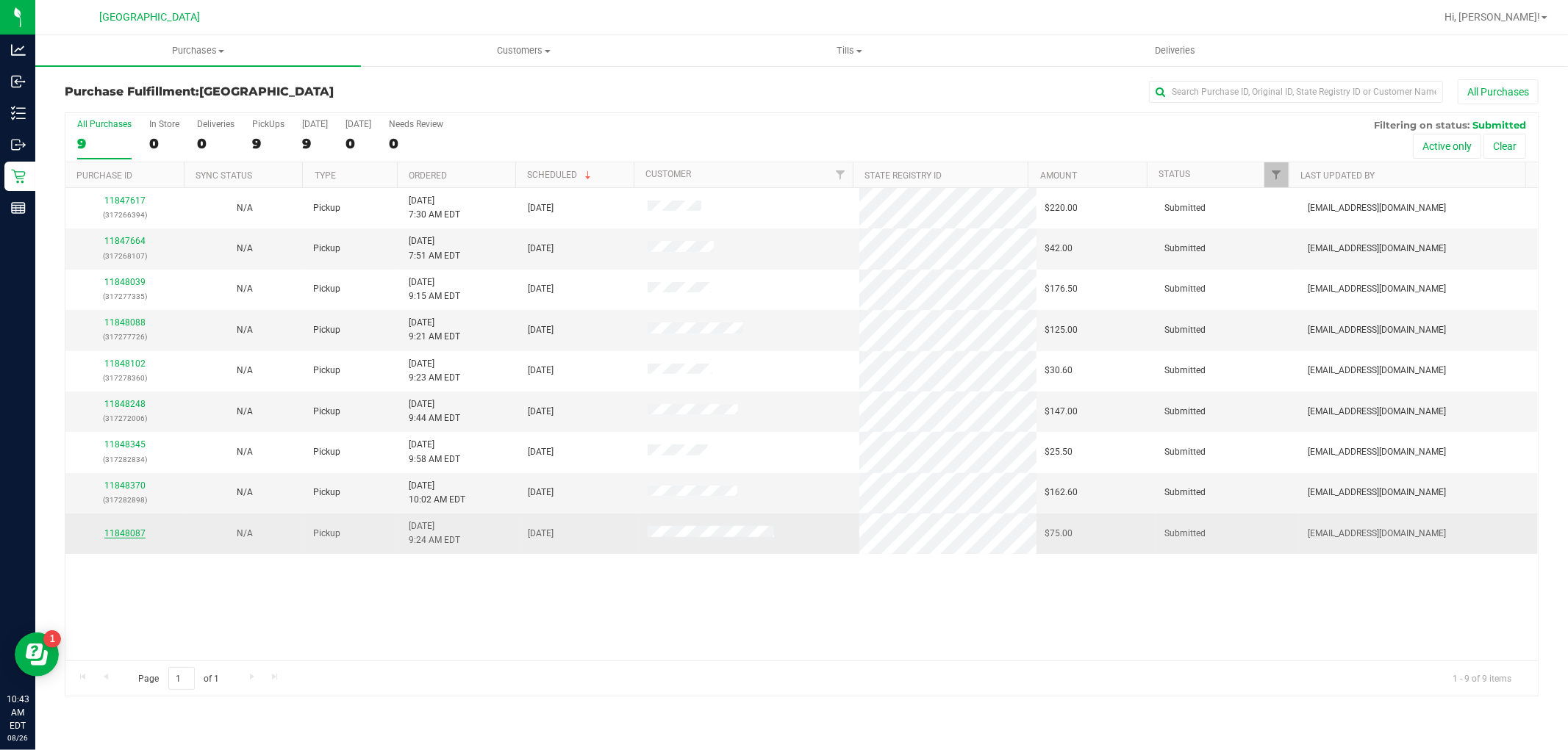
click at [132, 534] on link "11848087" at bounding box center [124, 533] width 41 height 10
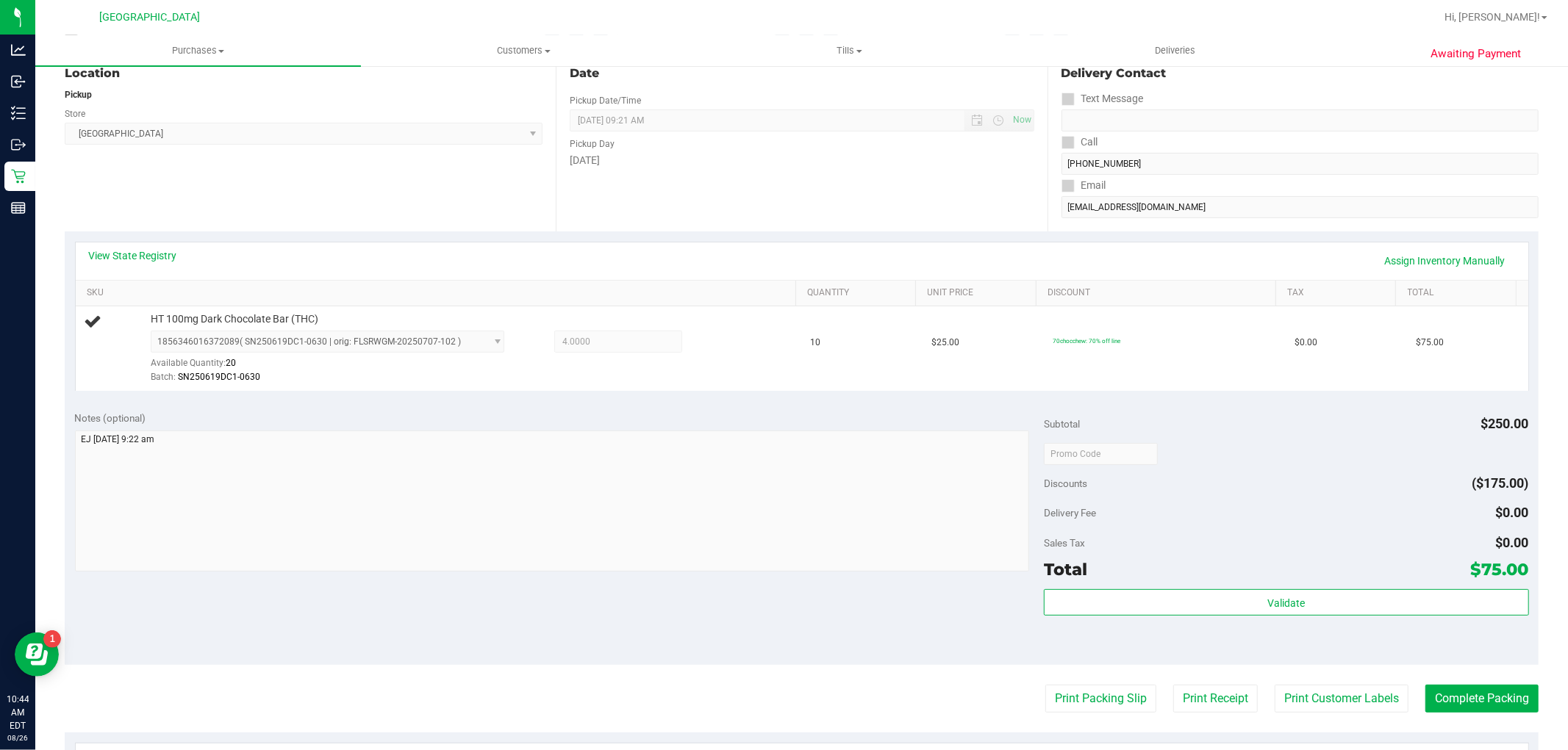
scroll to position [326, 0]
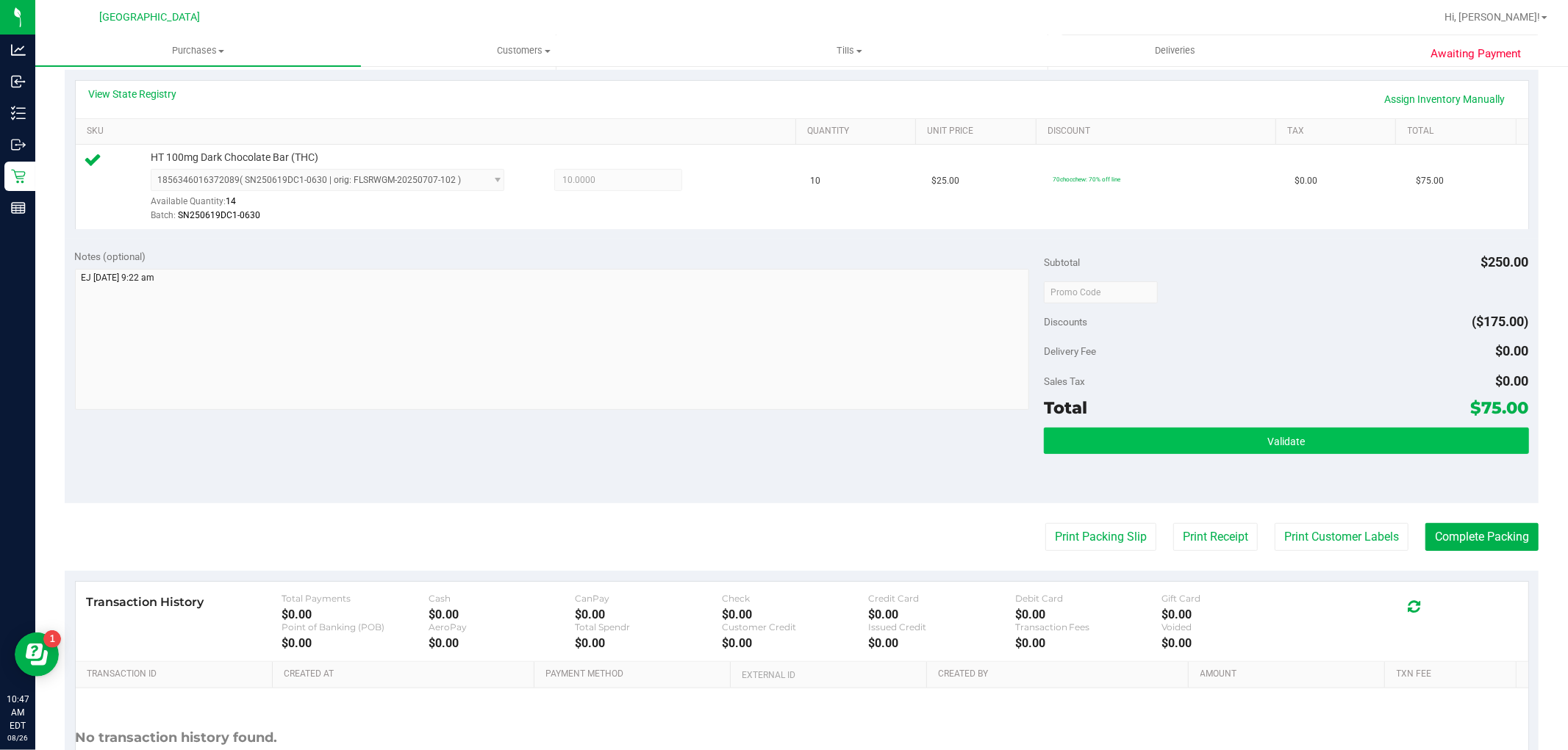
drag, startPoint x: 1099, startPoint y: 416, endPoint x: 1108, endPoint y: 432, distance: 18.4
click at [1100, 417] on div "Total $75.00" at bounding box center [1286, 408] width 485 height 27
click at [1114, 435] on button "Validate" at bounding box center [1286, 440] width 485 height 27
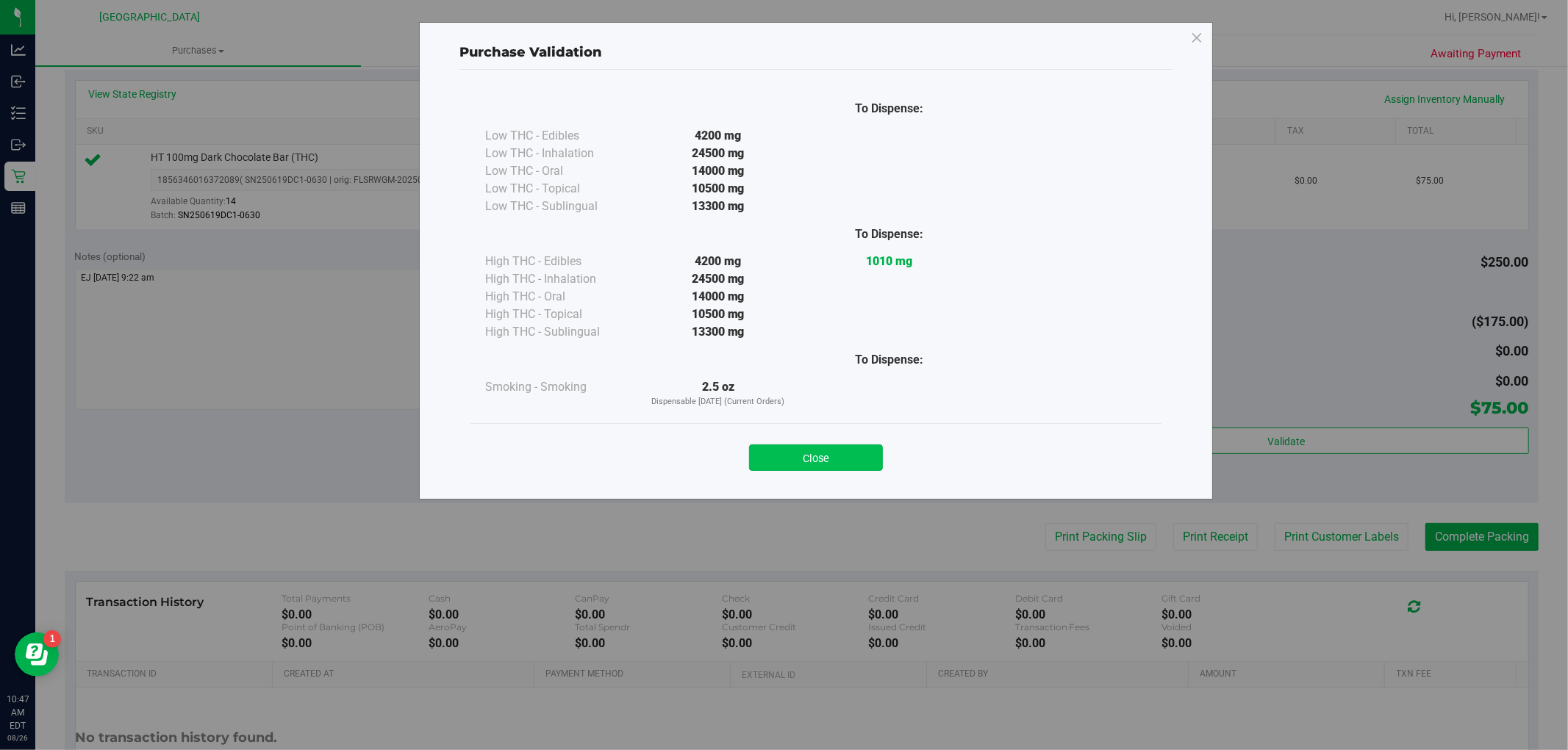
click at [809, 468] on button "Close" at bounding box center [816, 457] width 134 height 27
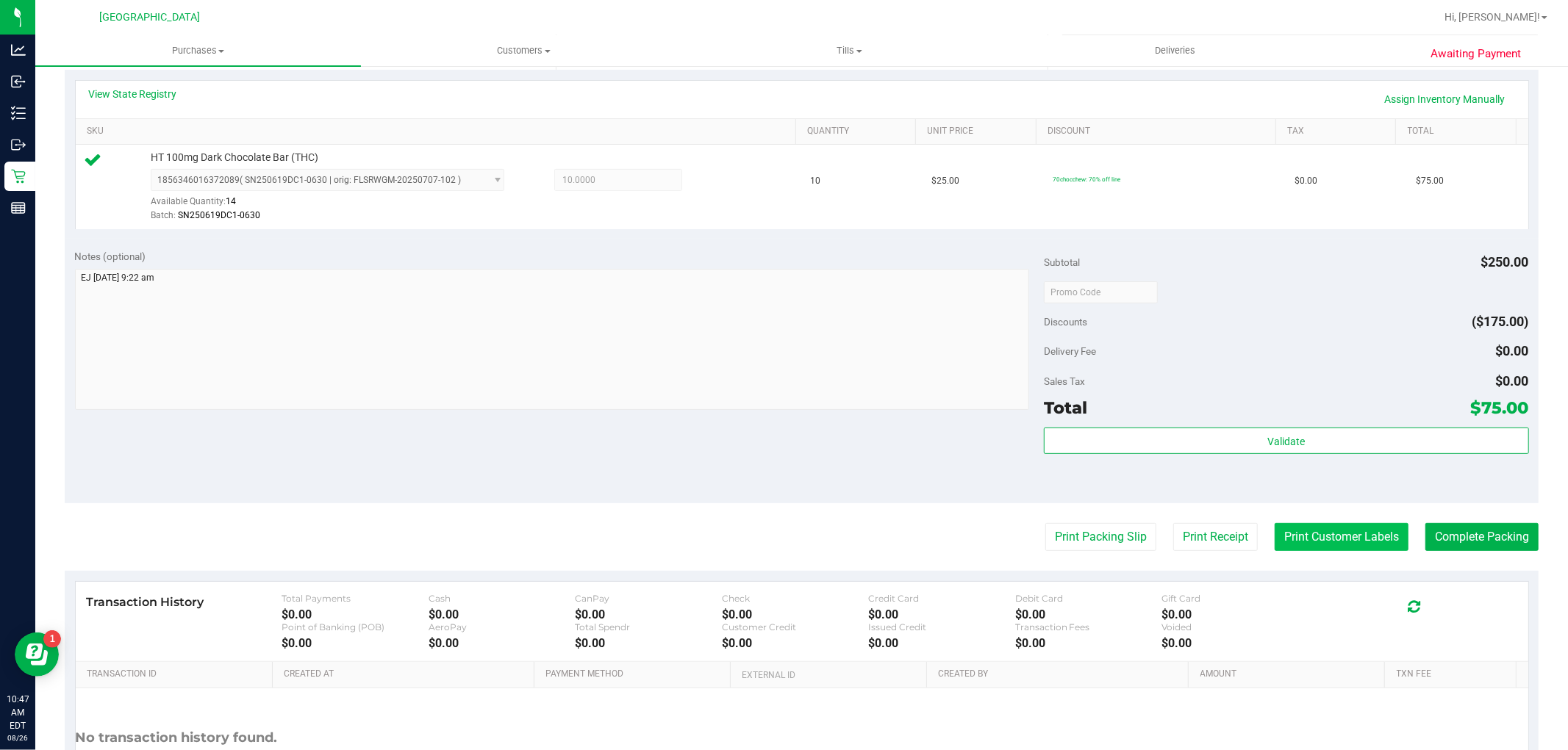
click at [1380, 527] on button "Print Customer Labels" at bounding box center [1342, 537] width 134 height 28
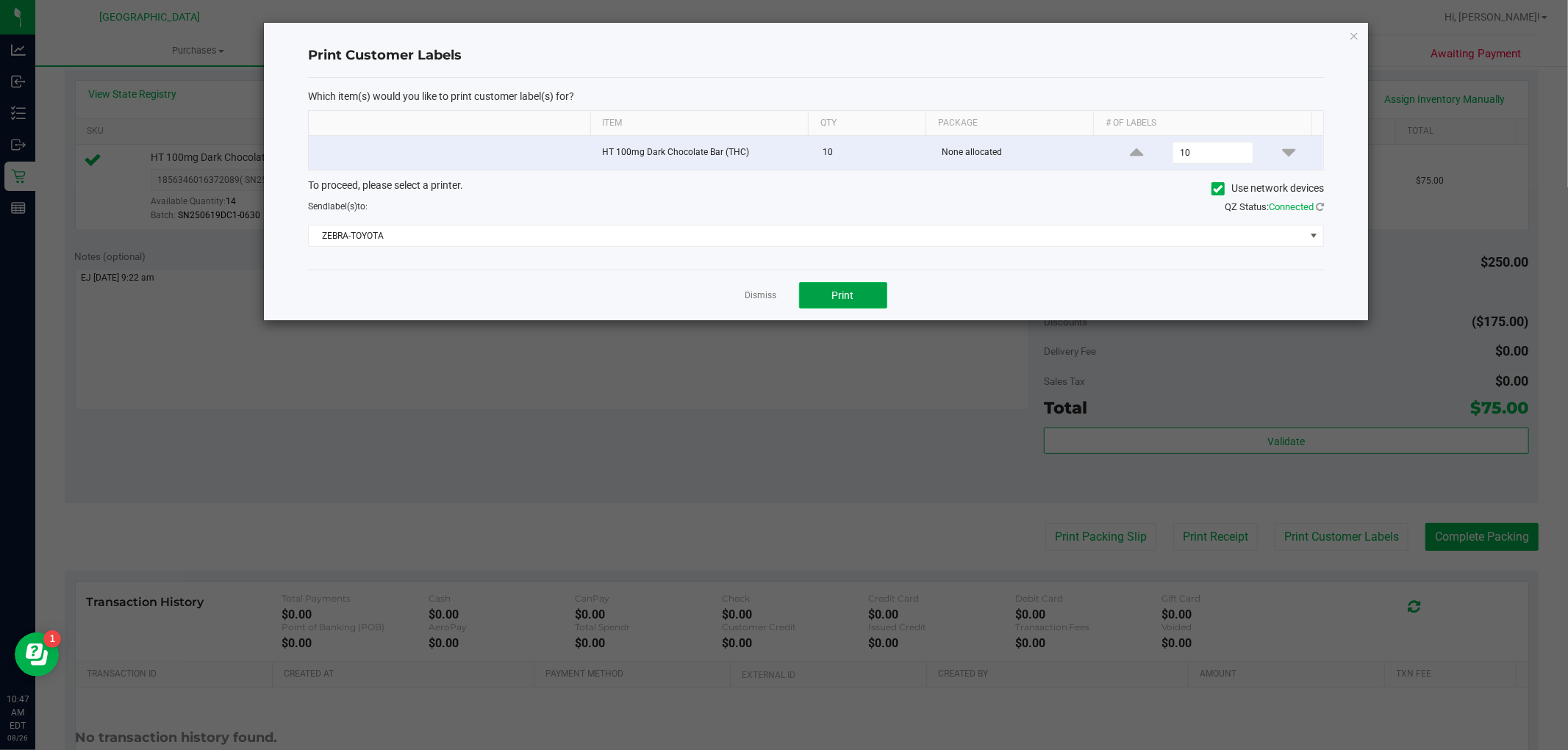
click at [869, 290] on button "Print" at bounding box center [843, 295] width 88 height 27
click at [1348, 40] on icon "button" at bounding box center [1353, 36] width 11 height 18
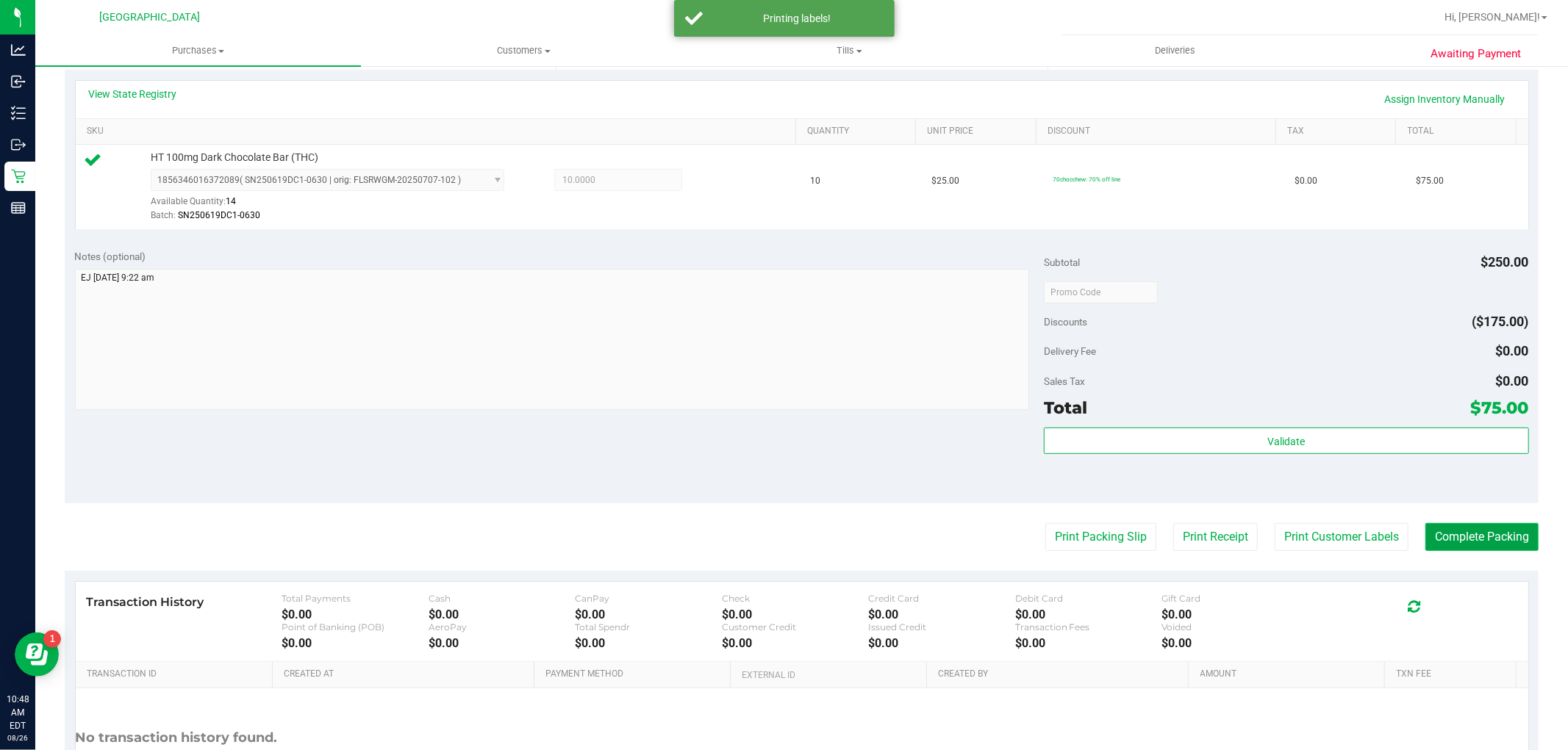
click at [1438, 532] on button "Complete Packing" at bounding box center [1482, 537] width 113 height 28
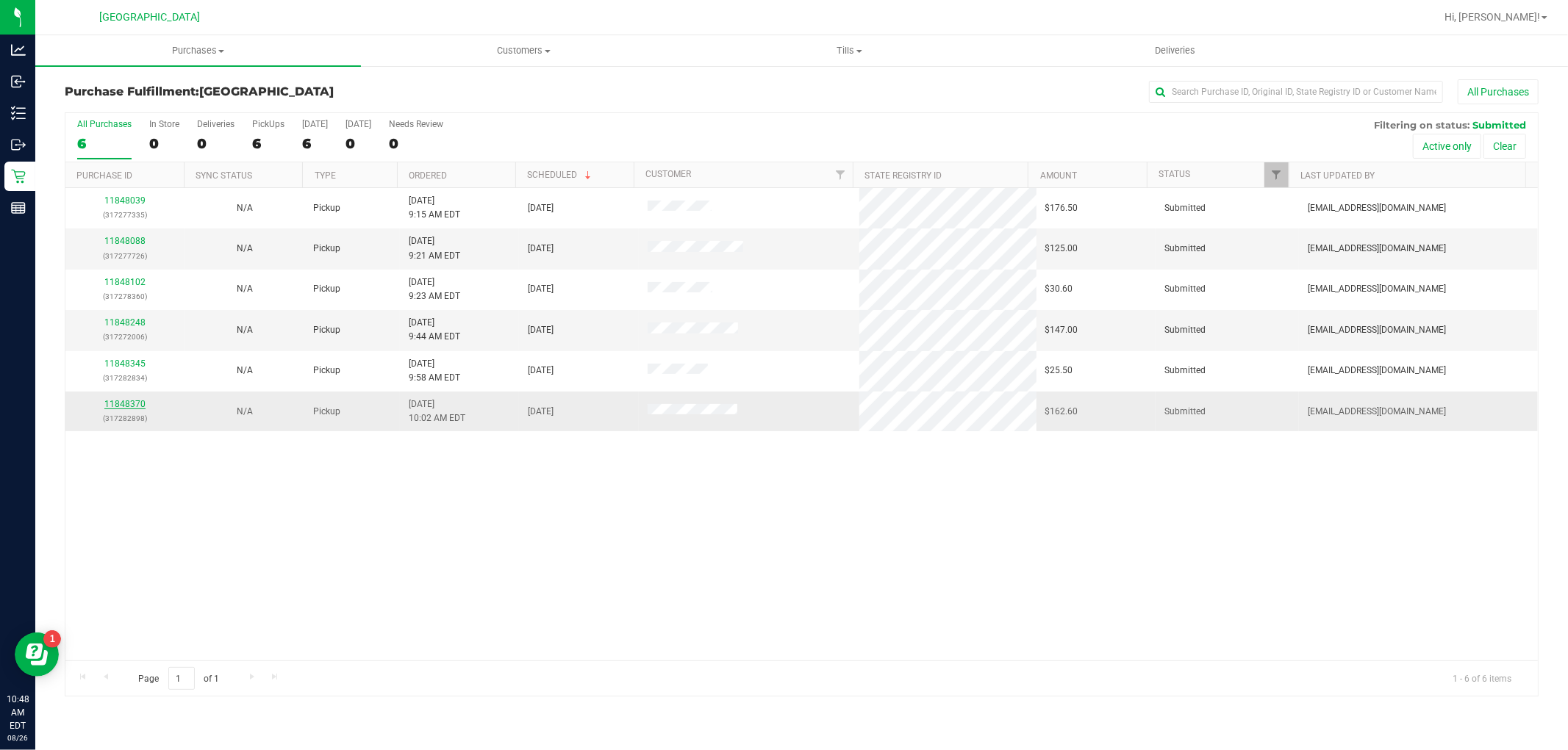
click at [142, 403] on link "11848370" at bounding box center [124, 404] width 41 height 10
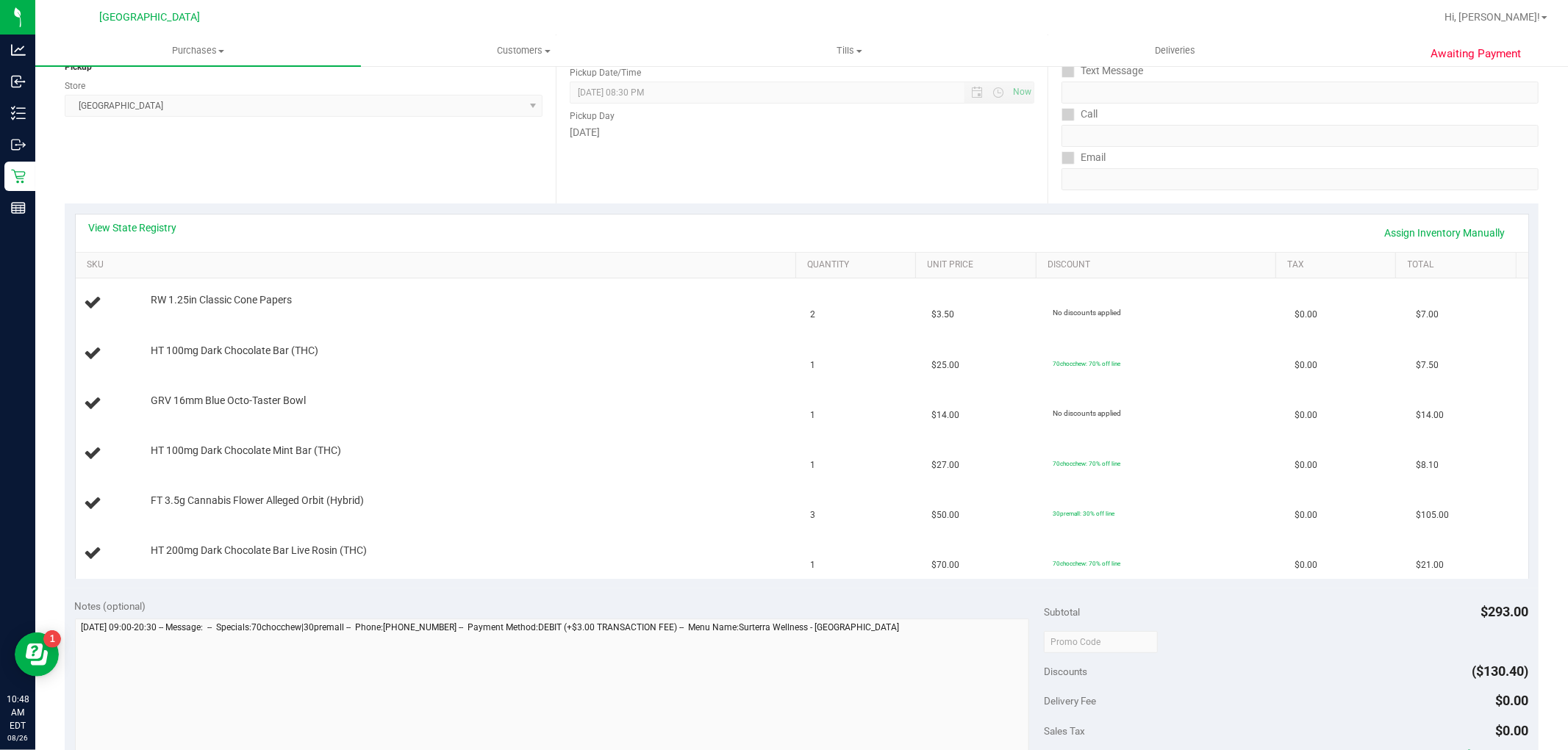
scroll to position [245, 0]
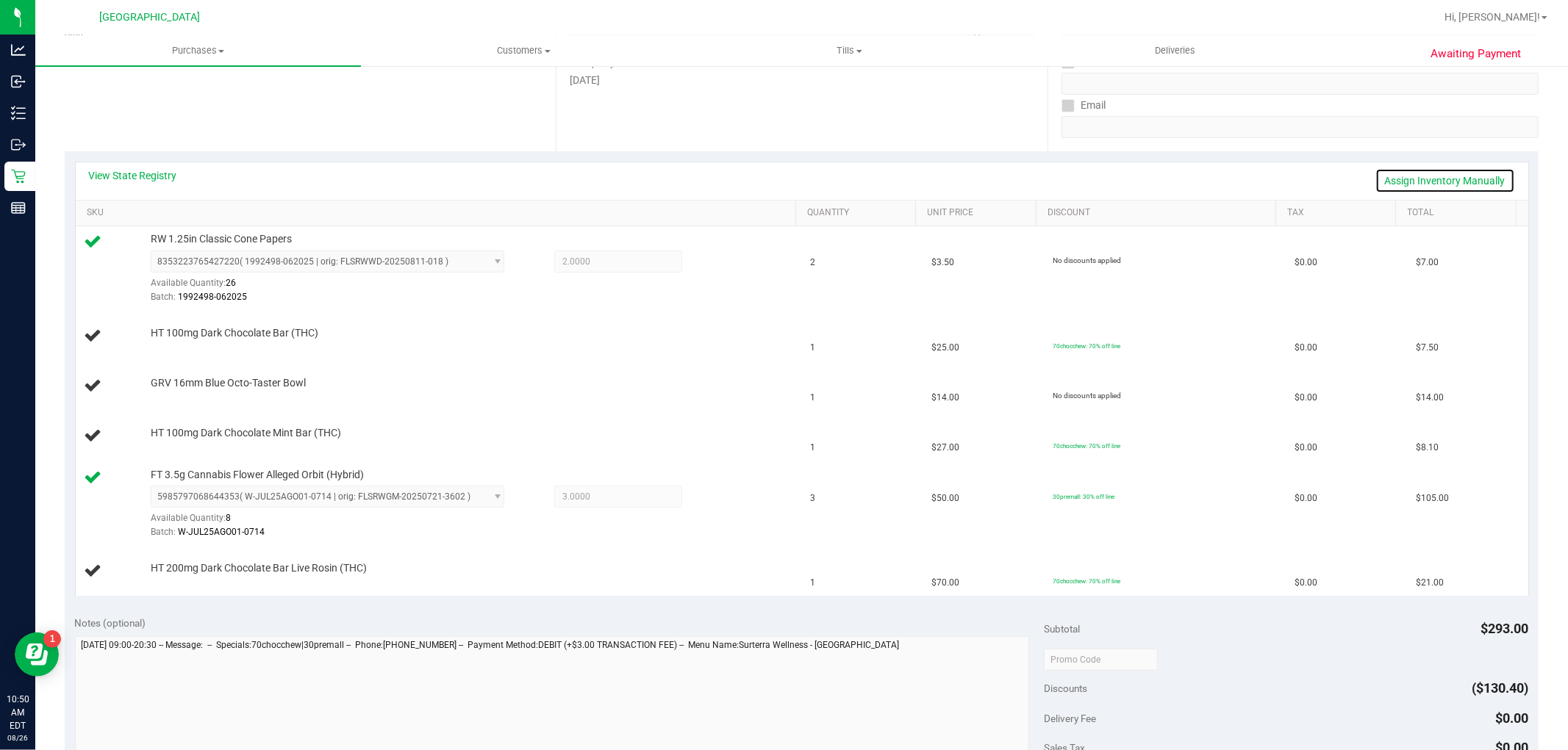
click at [1424, 182] on link "Assign Inventory Manually" at bounding box center [1444, 180] width 140 height 25
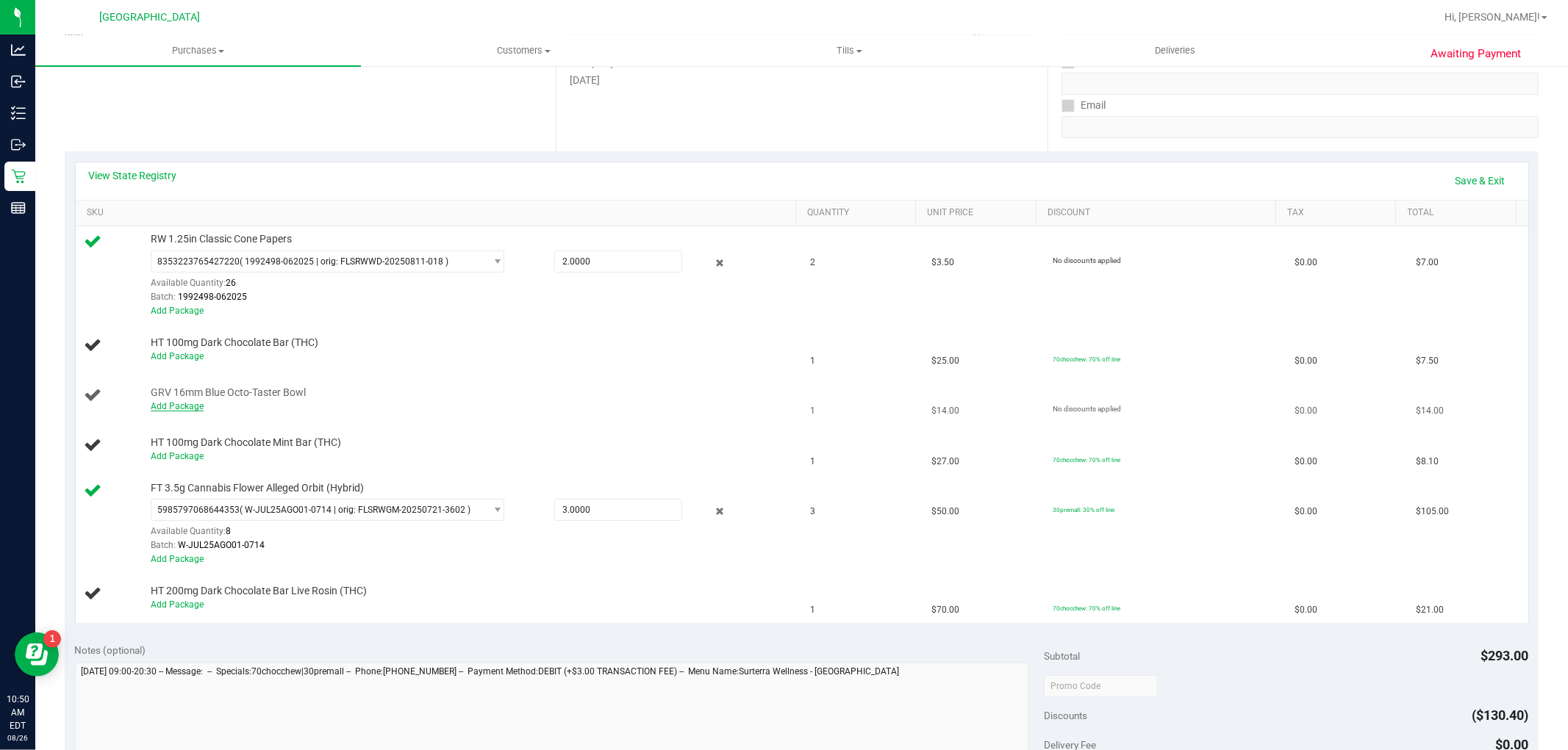
click at [170, 409] on link "Add Package" at bounding box center [178, 406] width 53 height 10
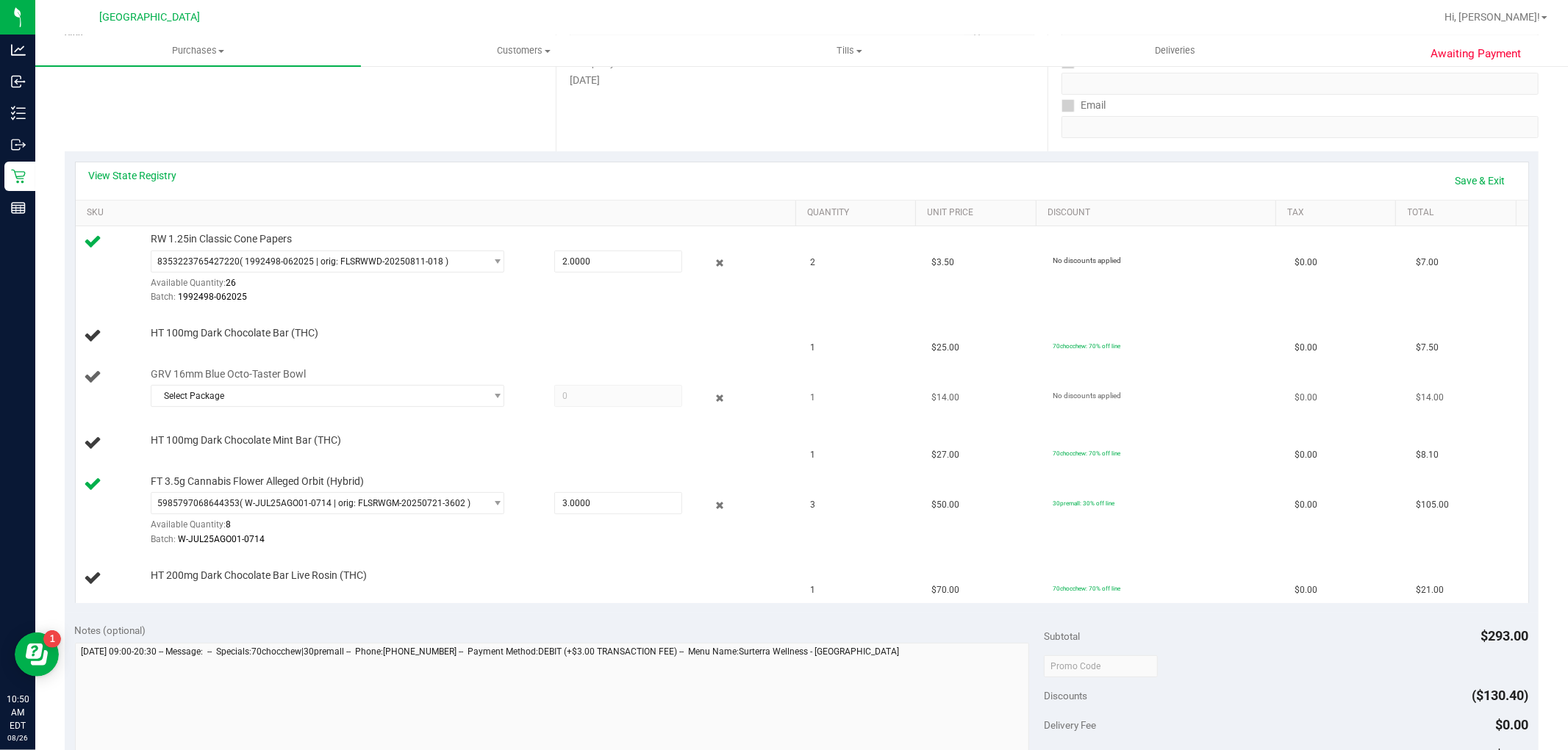
click at [232, 415] on td "GRV 16mm Blue Octo-Taster Bowl Select Package 4909043417786726" at bounding box center [439, 390] width 726 height 57
click at [235, 402] on span "Select Package" at bounding box center [317, 396] width 334 height 20
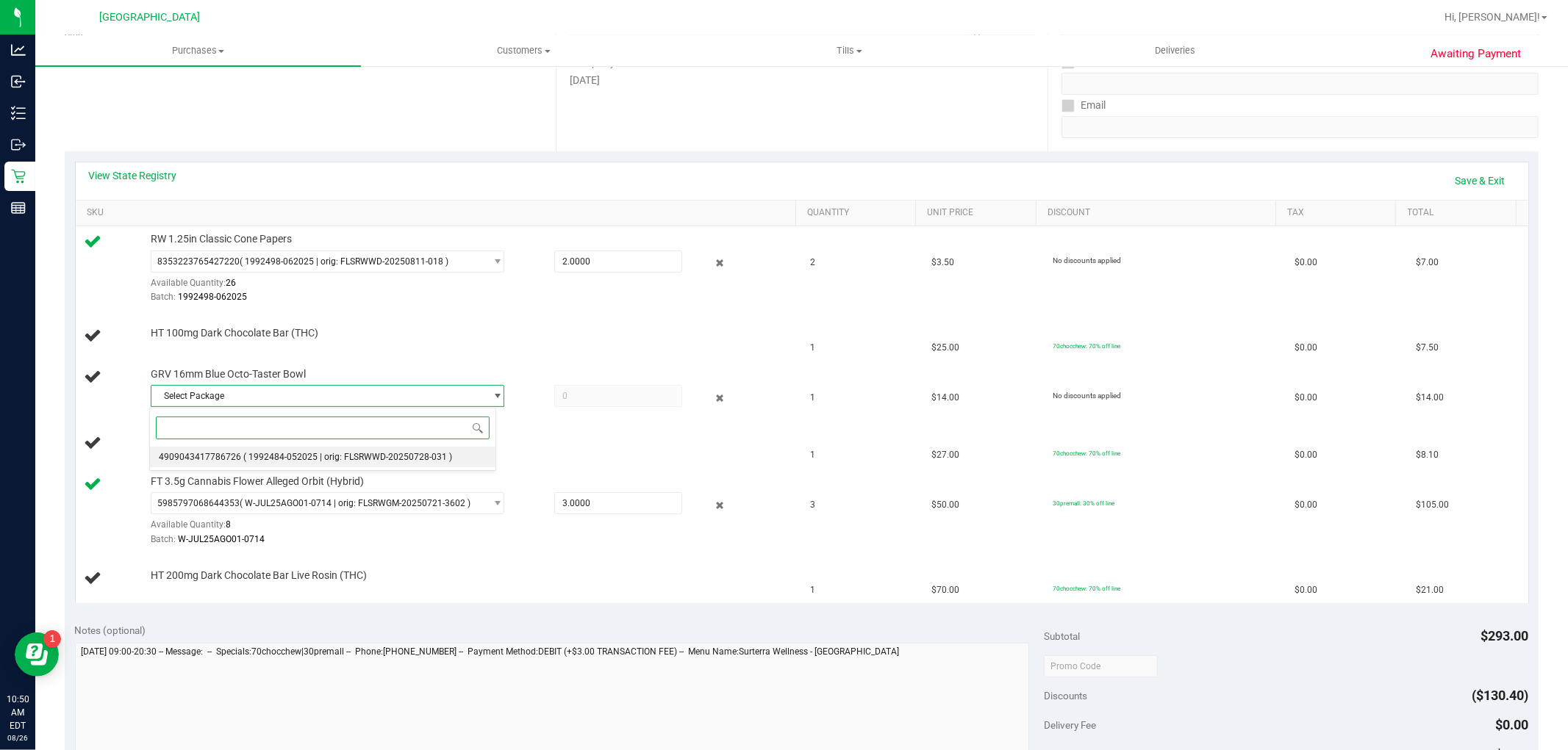
click at [225, 464] on li "4909043417786726 ( 1992484-052025 | orig: FLSRWWD-20250728-031 )" at bounding box center [323, 456] width 346 height 20
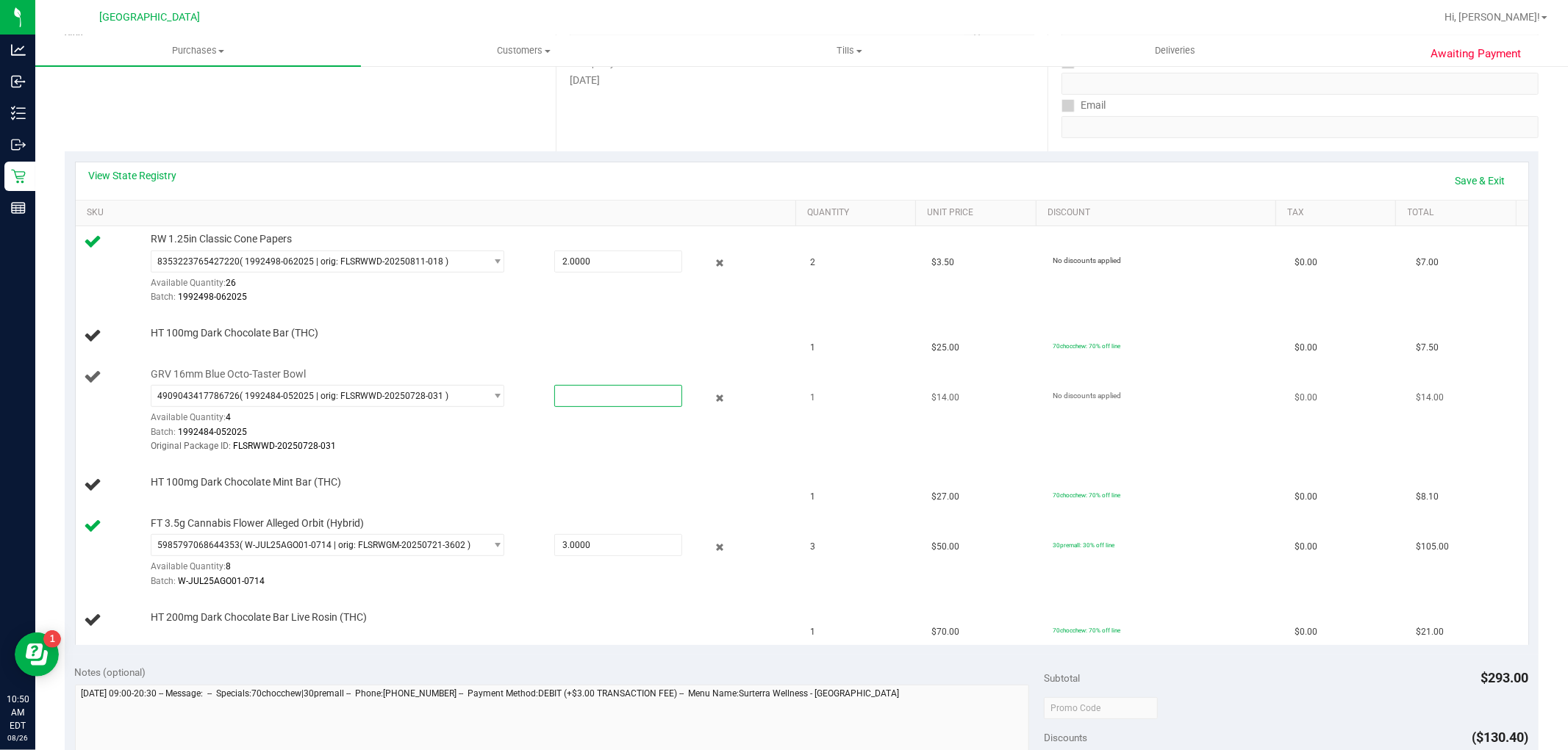
click at [579, 390] on span at bounding box center [618, 396] width 128 height 22
type input "1"
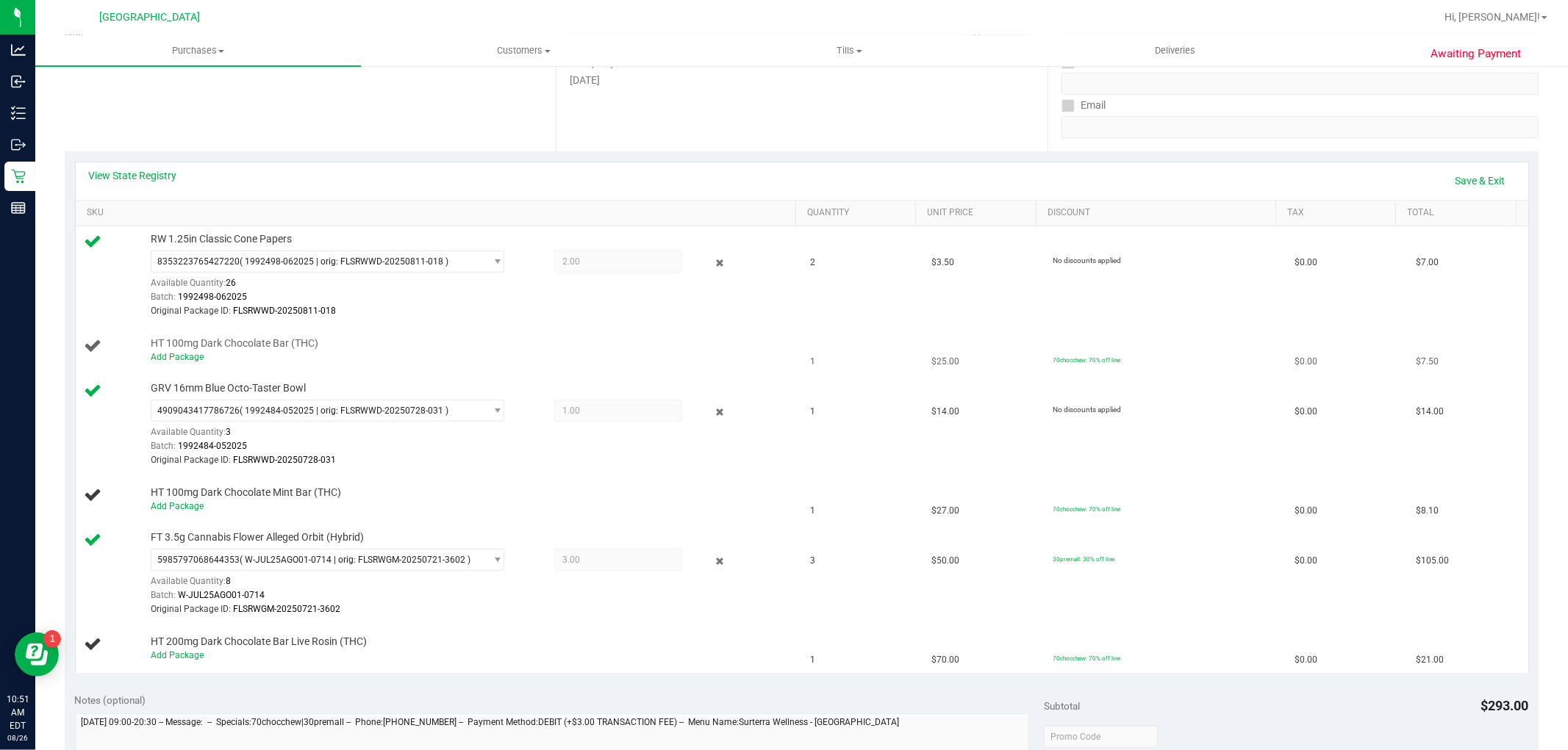
click at [716, 369] on td "HT 100mg Dark Chocolate Bar (THC) Add Package" at bounding box center [439, 350] width 726 height 50
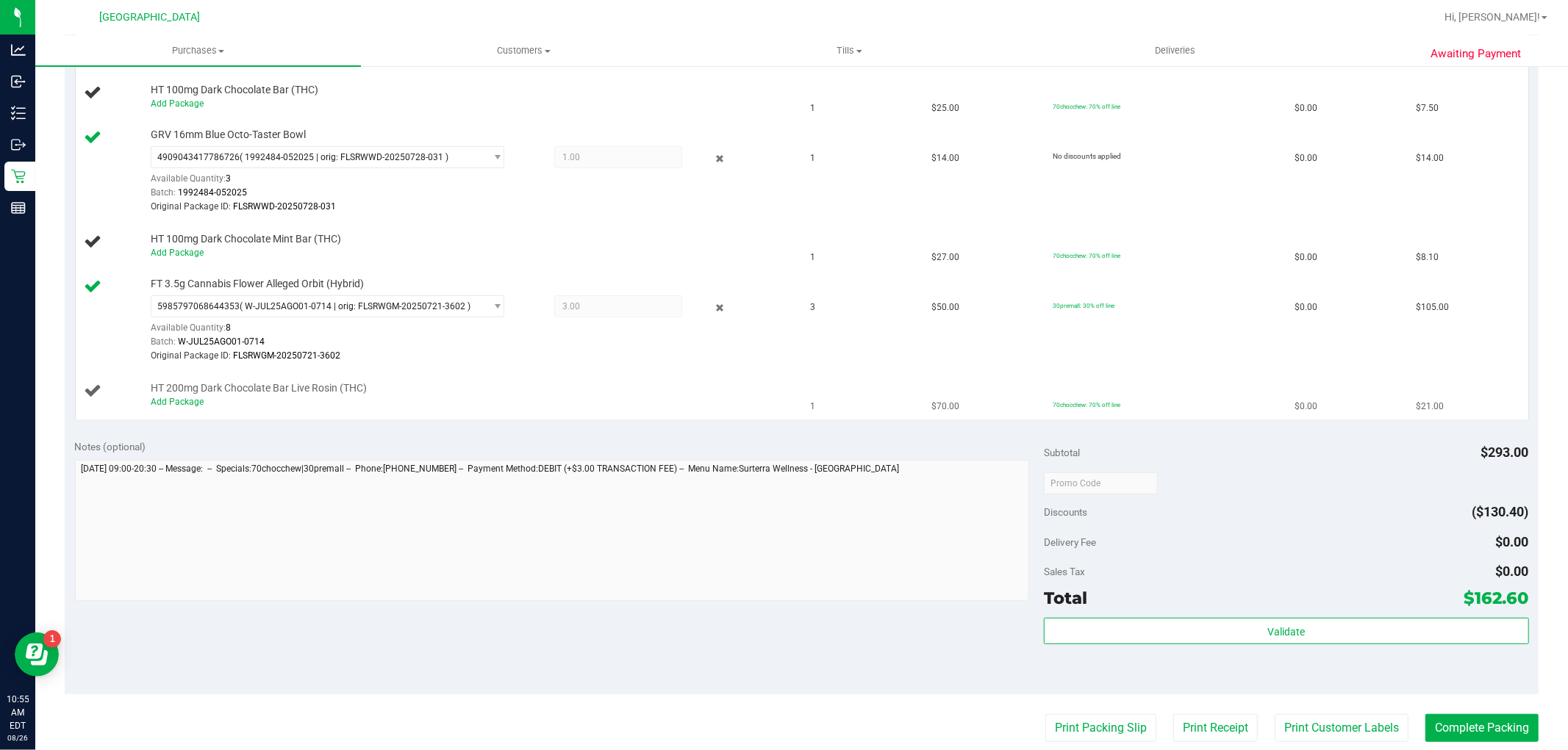
scroll to position [326, 0]
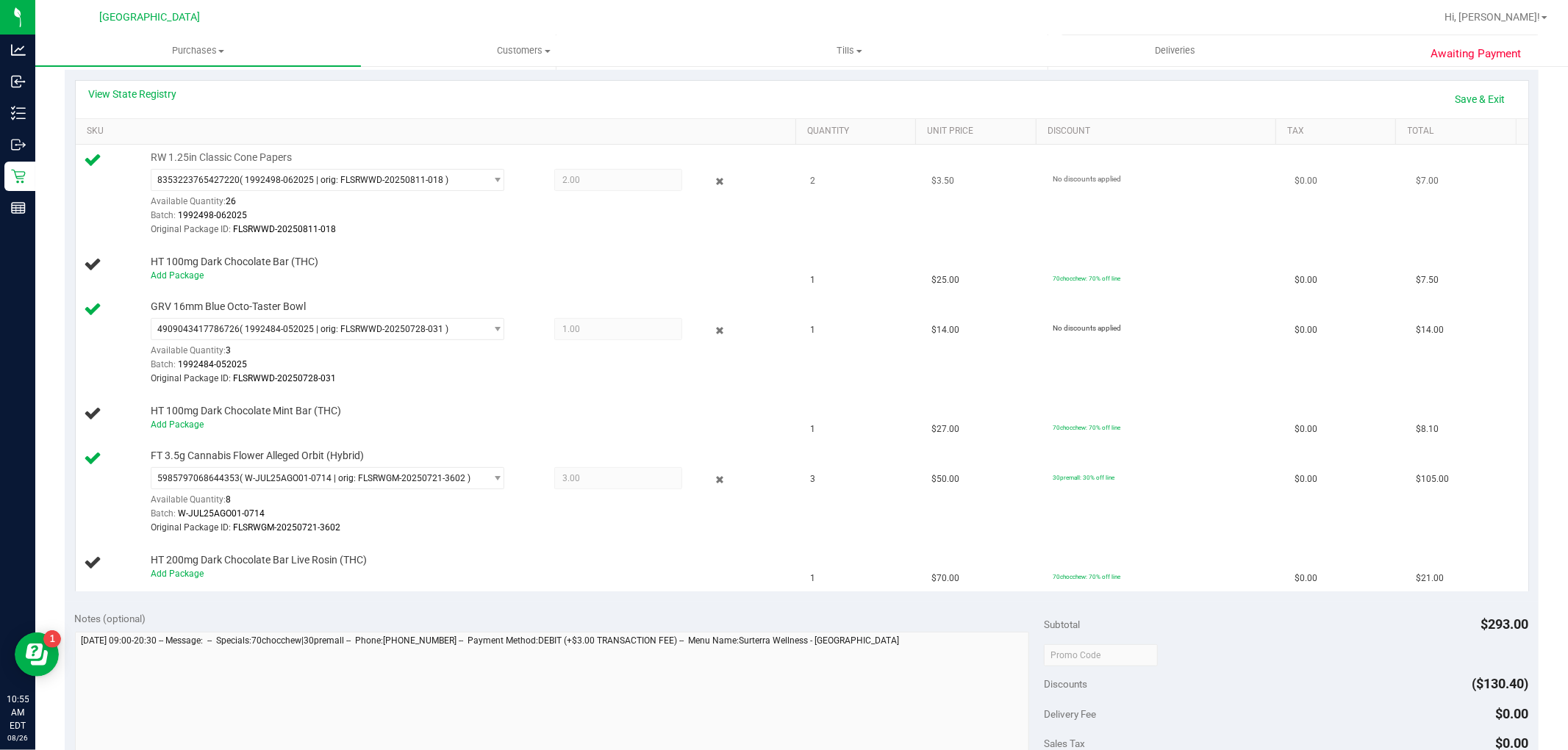
click at [104, 221] on div "RW 1.25in Classic Cone Papers 8353223765427220 ( 1992498-062025 | orig: FLSRWWD…" at bounding box center [439, 194] width 708 height 86
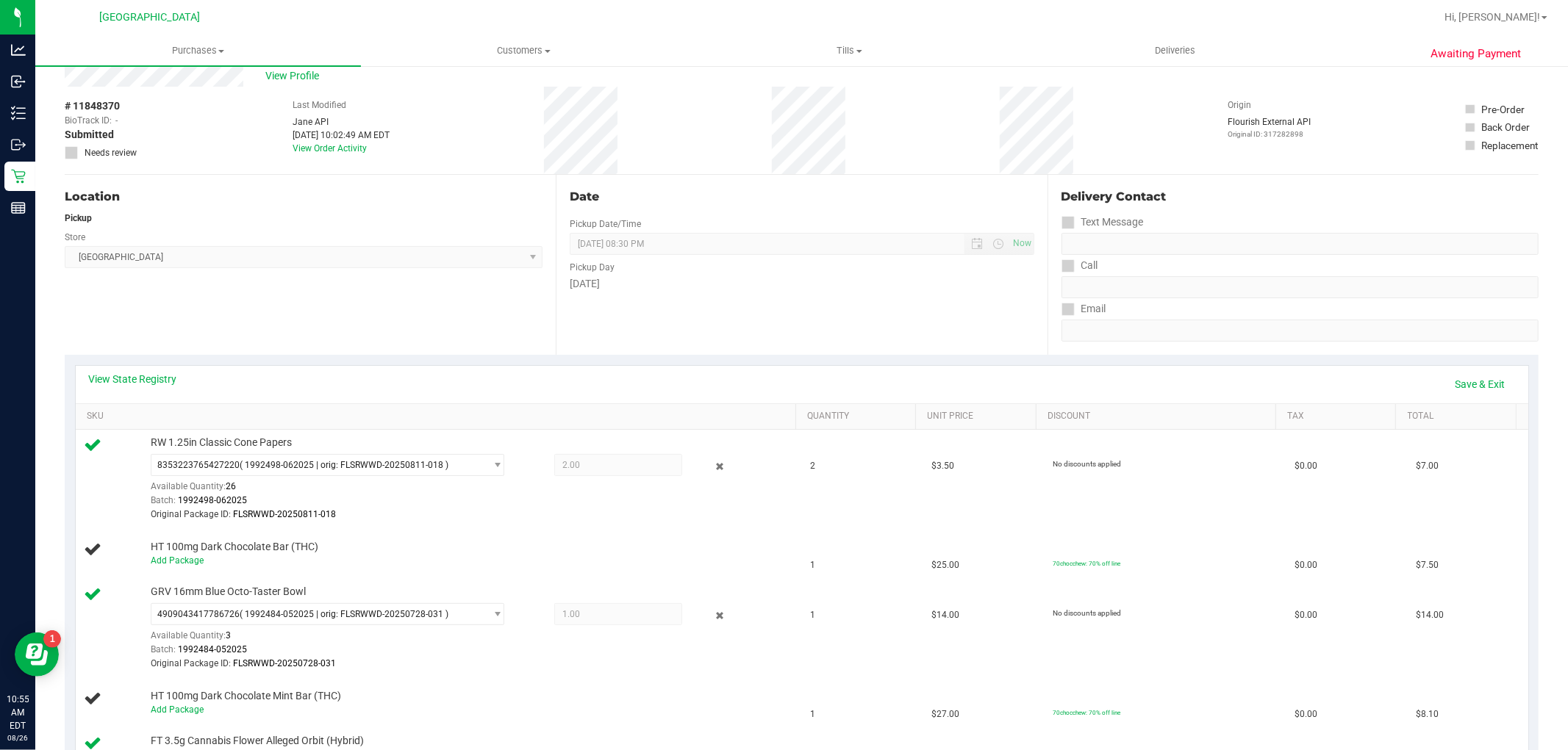
scroll to position [0, 0]
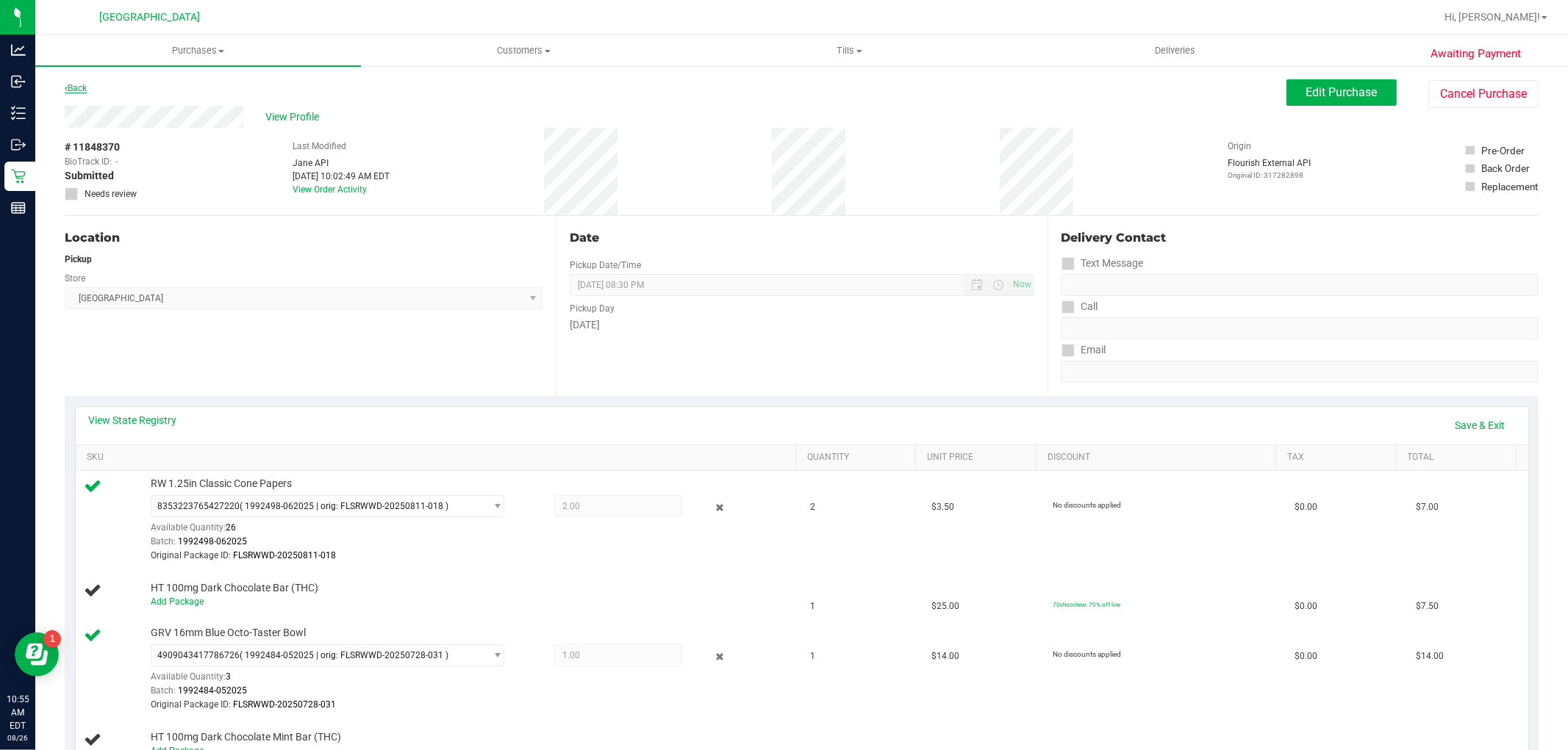
click at [78, 84] on div "Back" at bounding box center [75, 88] width 22 height 18
click at [70, 86] on link "Back" at bounding box center [75, 88] width 22 height 10
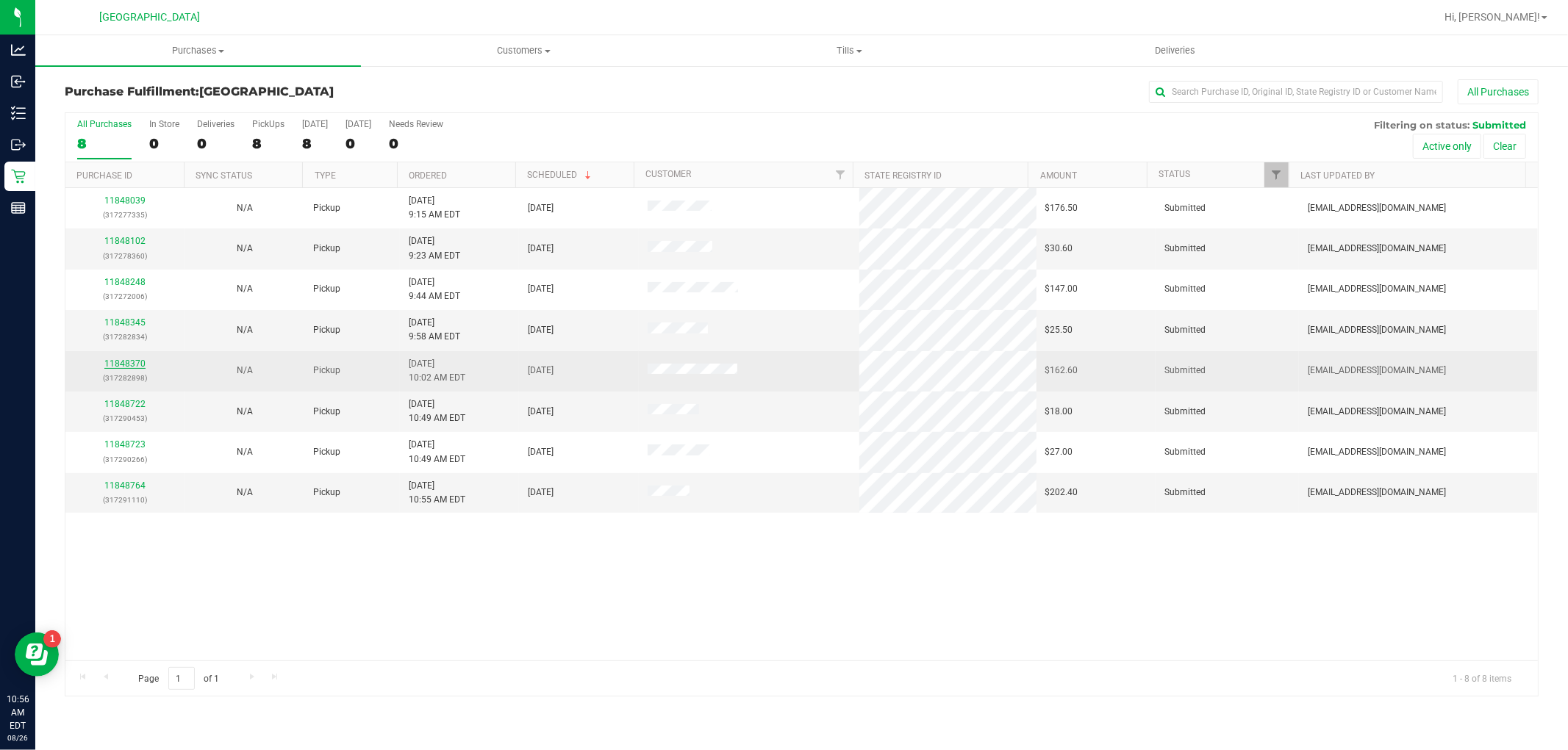
click at [140, 363] on link "11848370" at bounding box center [124, 363] width 41 height 10
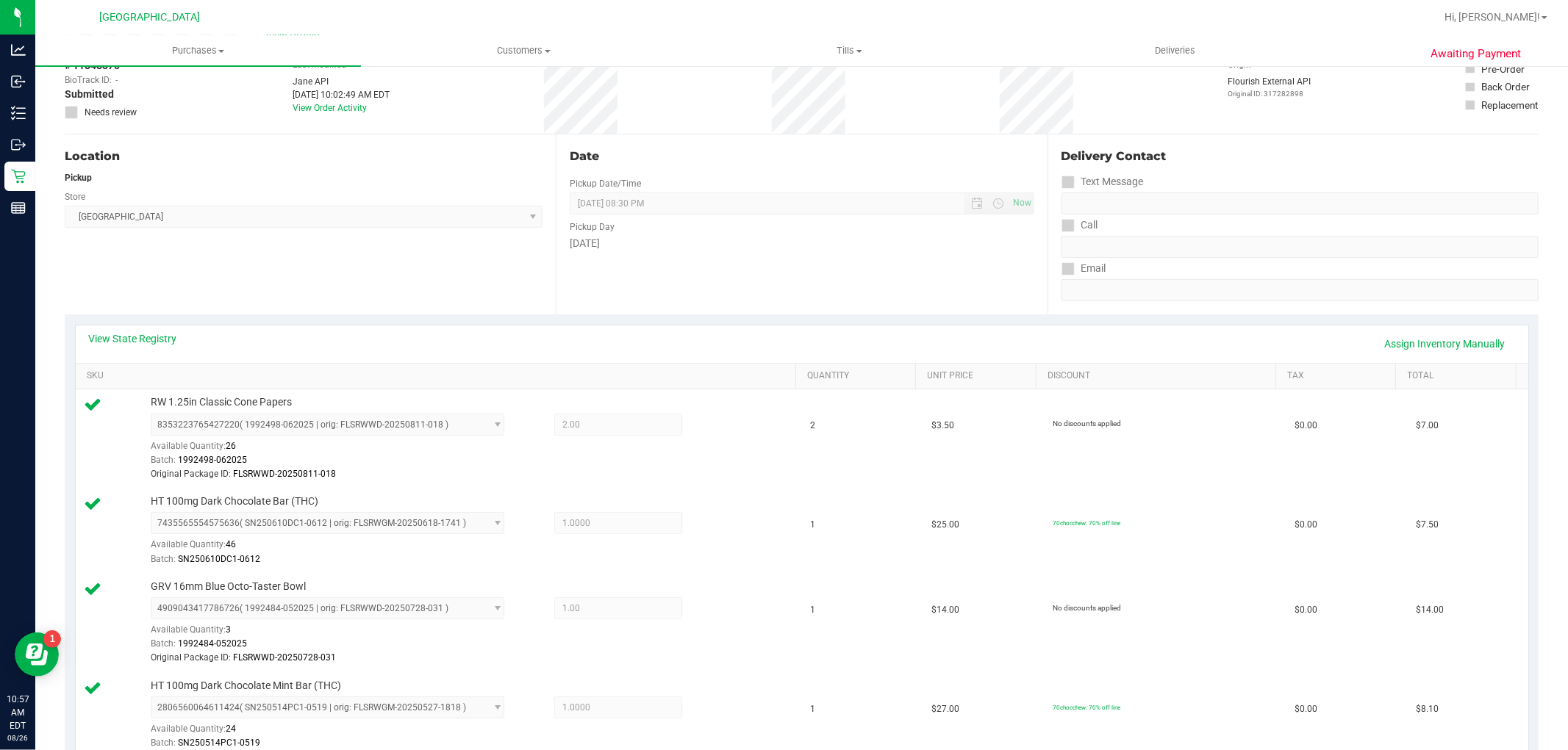
scroll to position [571, 0]
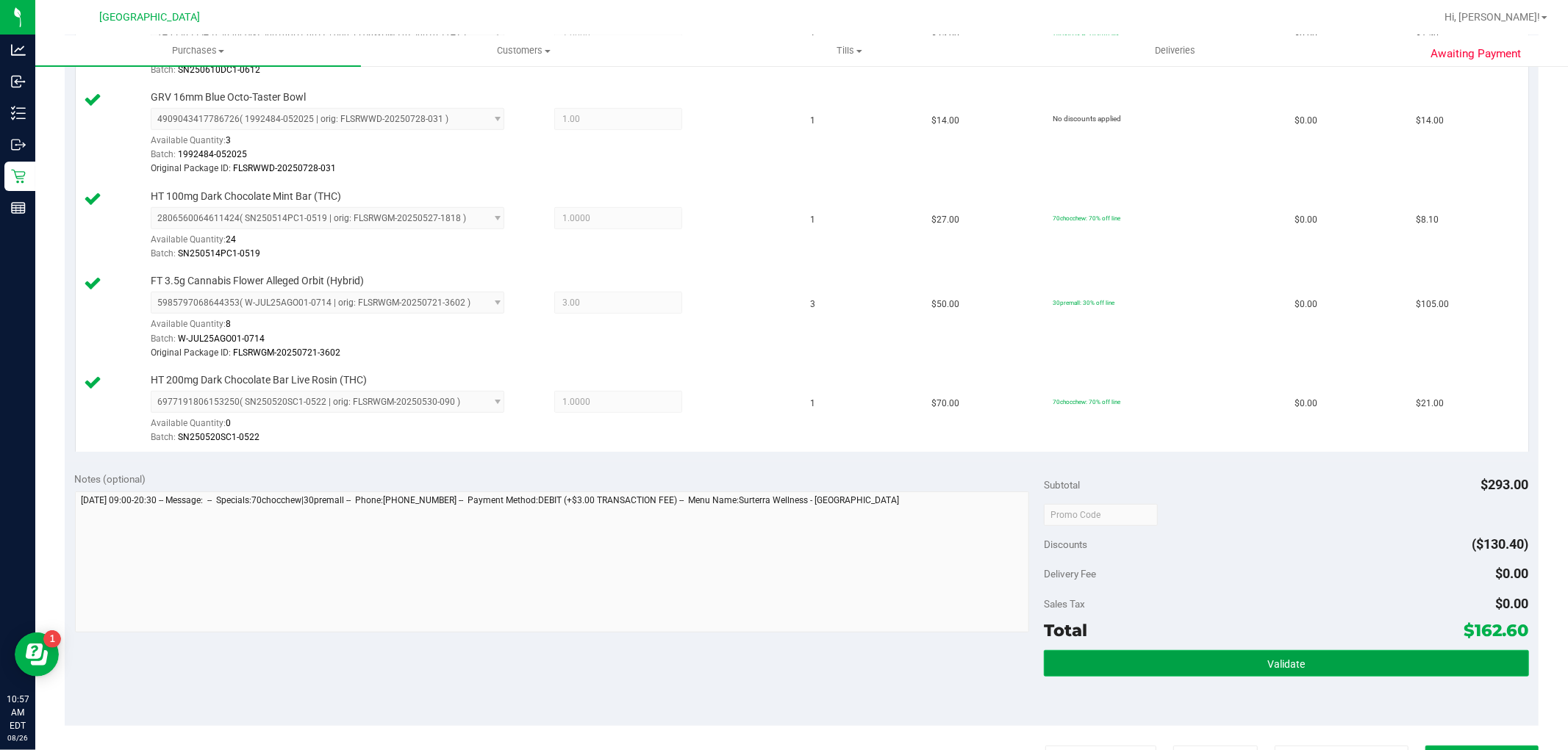
click at [1275, 664] on span "Validate" at bounding box center [1285, 664] width 37 height 12
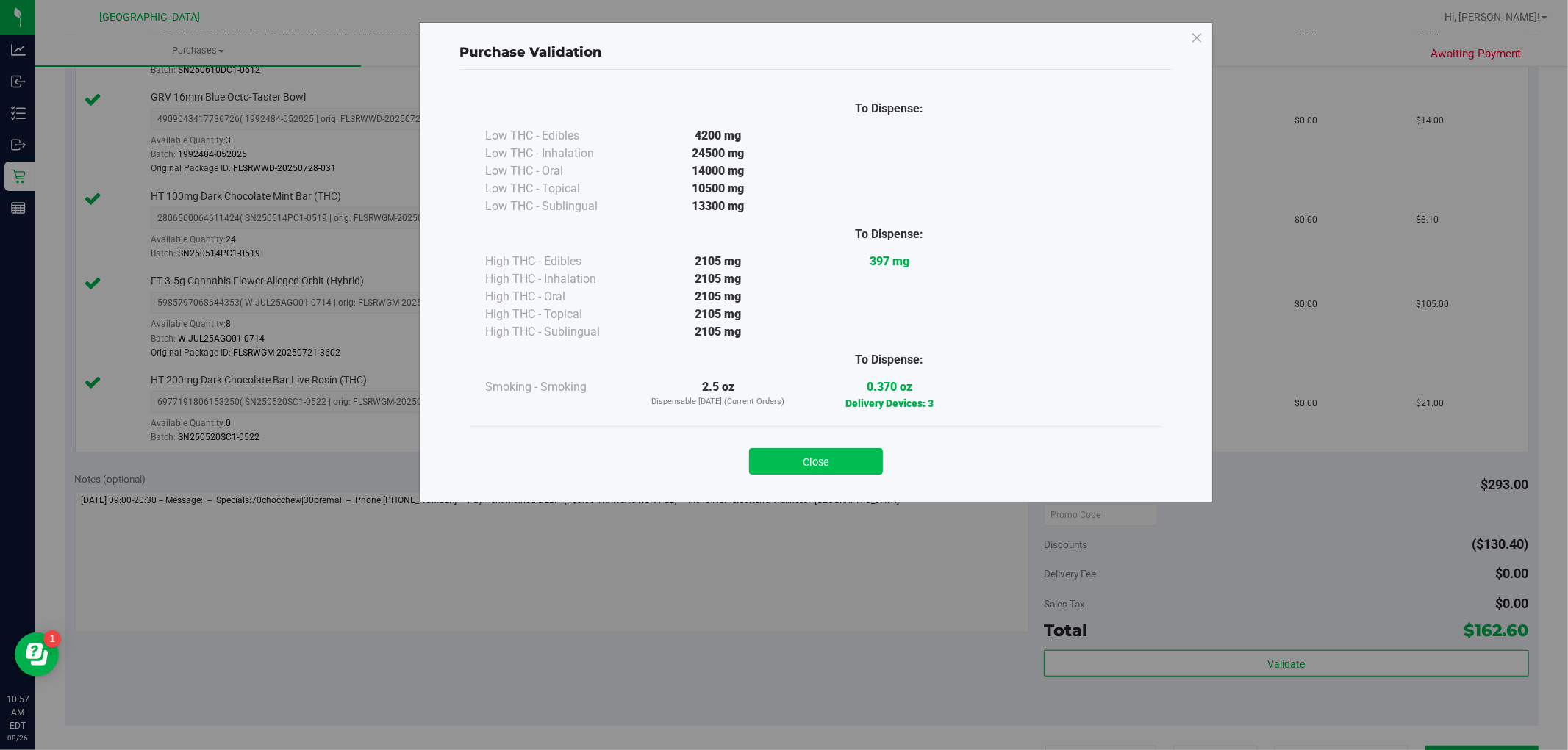
click at [873, 467] on button "Close" at bounding box center [816, 461] width 134 height 27
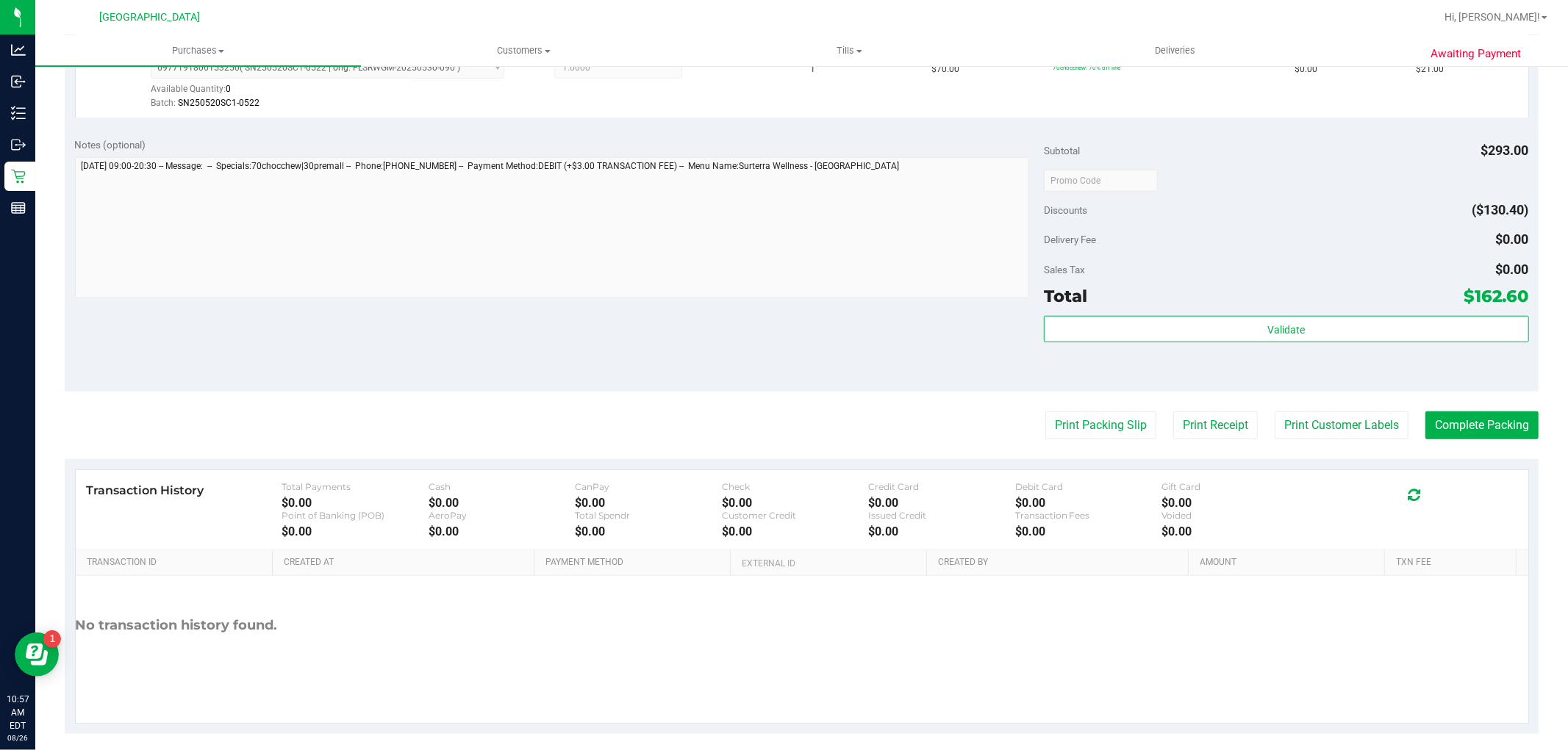
scroll to position [920, 0]
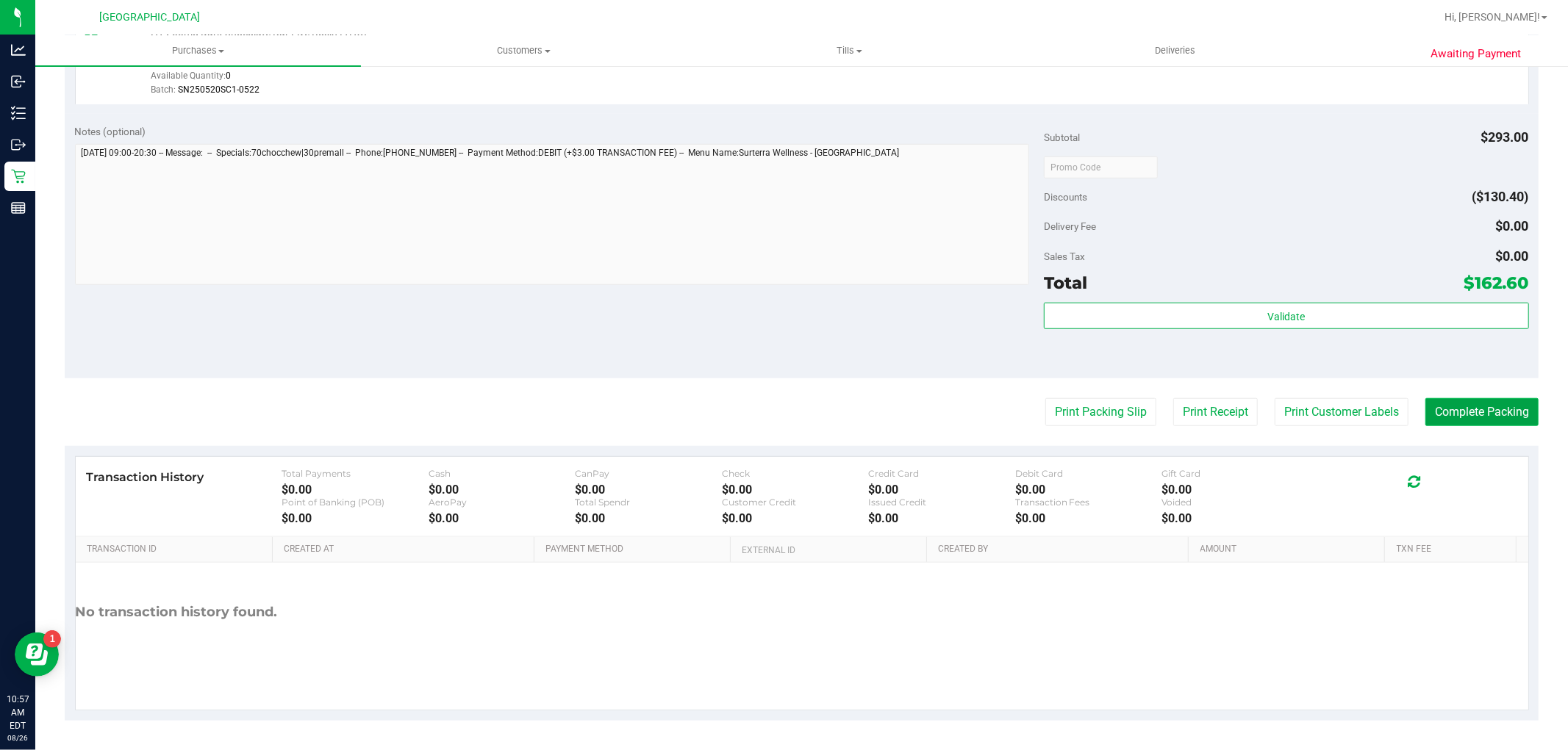
click at [1426, 416] on button "Complete Packing" at bounding box center [1482, 412] width 113 height 28
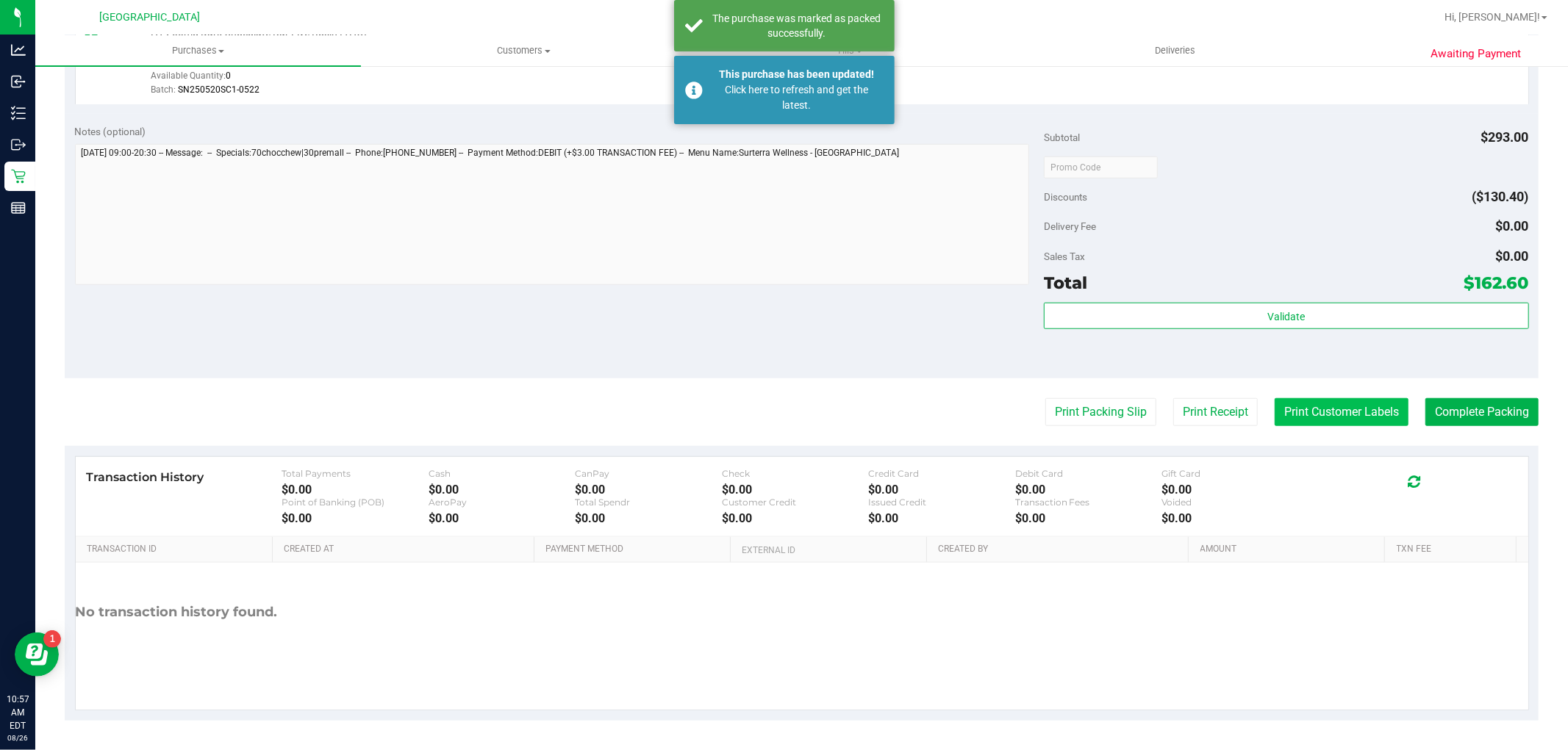
click at [1287, 412] on button "Print Customer Labels" at bounding box center [1342, 412] width 134 height 28
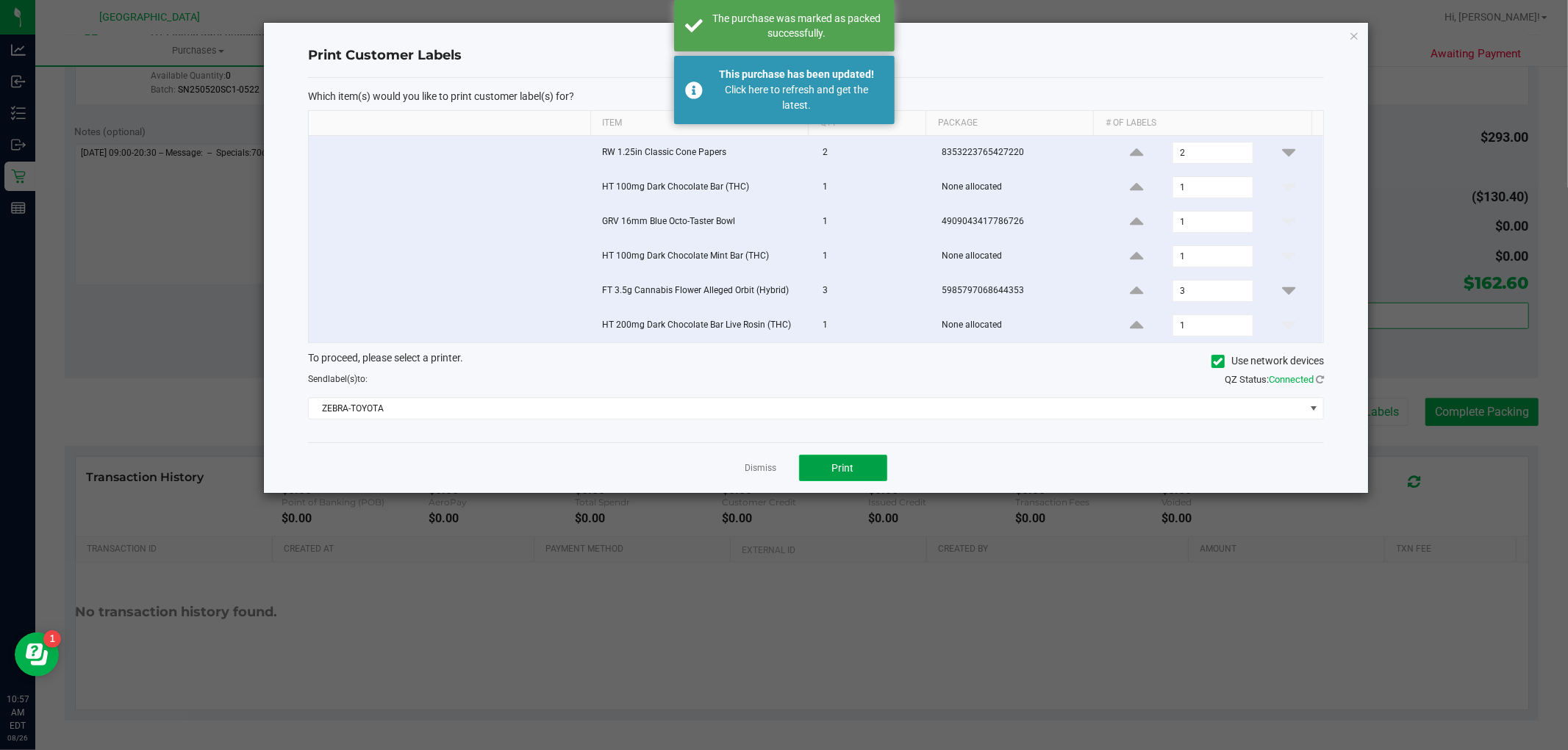
click at [834, 460] on button "Print" at bounding box center [843, 467] width 88 height 27
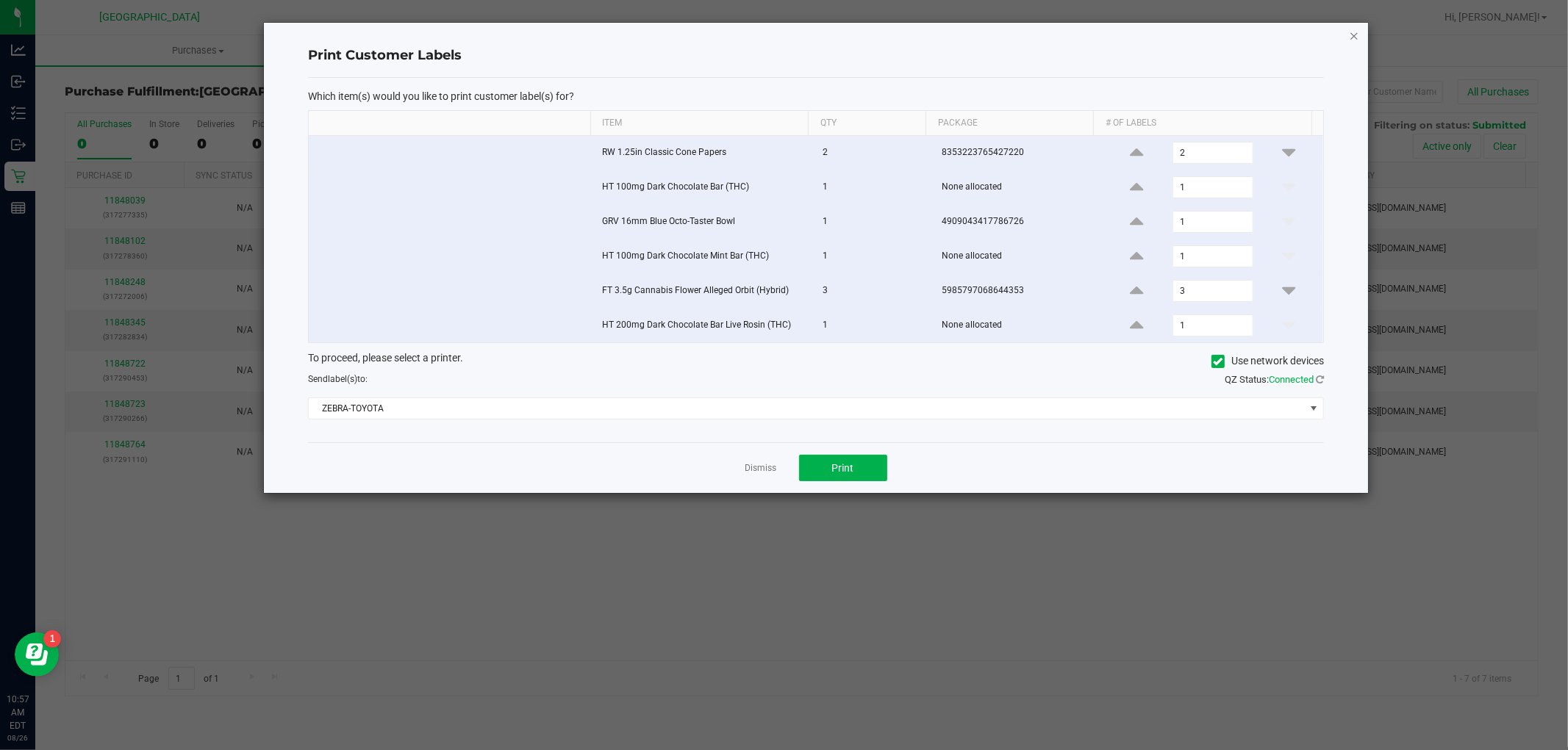
click at [1357, 31] on icon "button" at bounding box center [1353, 36] width 11 height 18
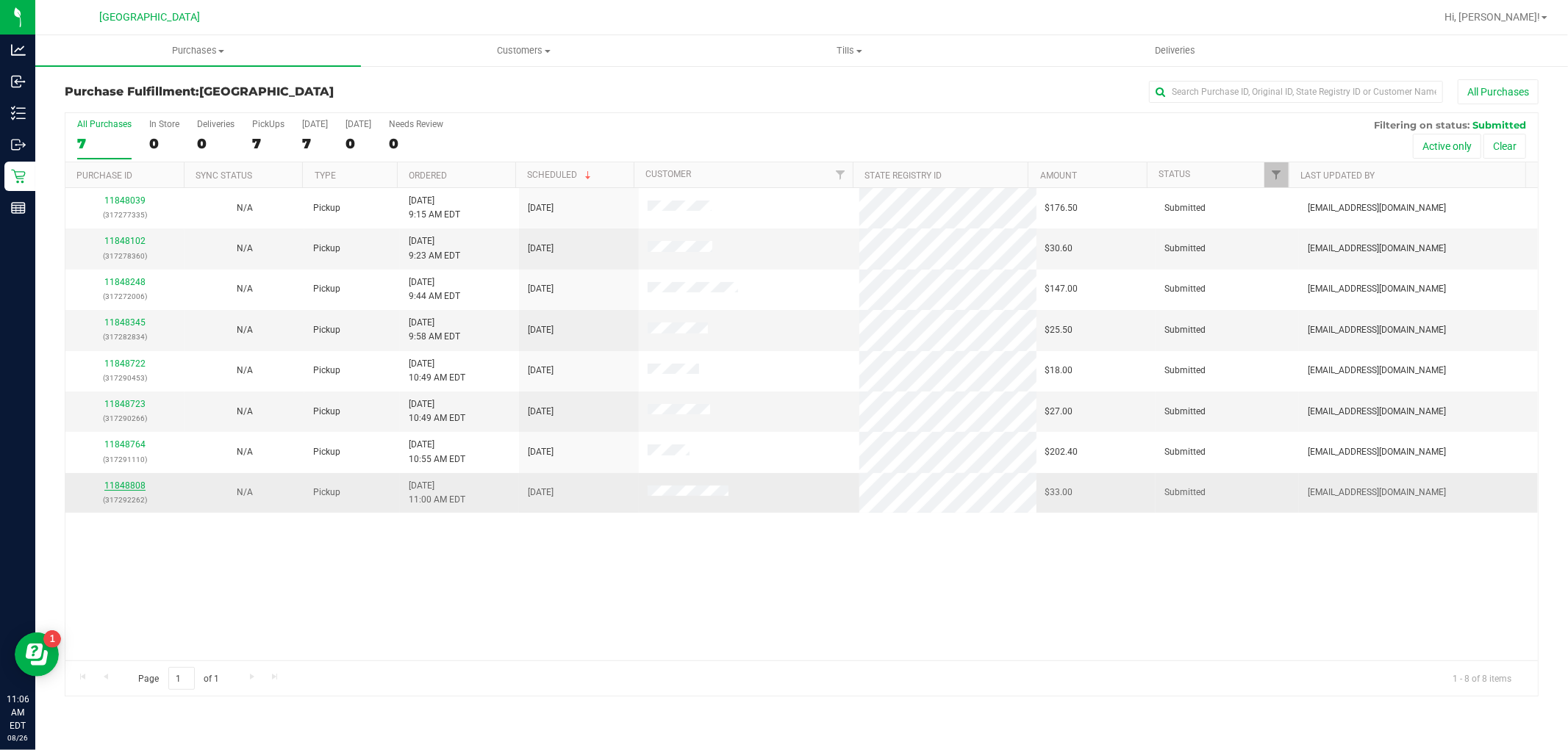
click at [134, 483] on link "11848808" at bounding box center [124, 485] width 41 height 10
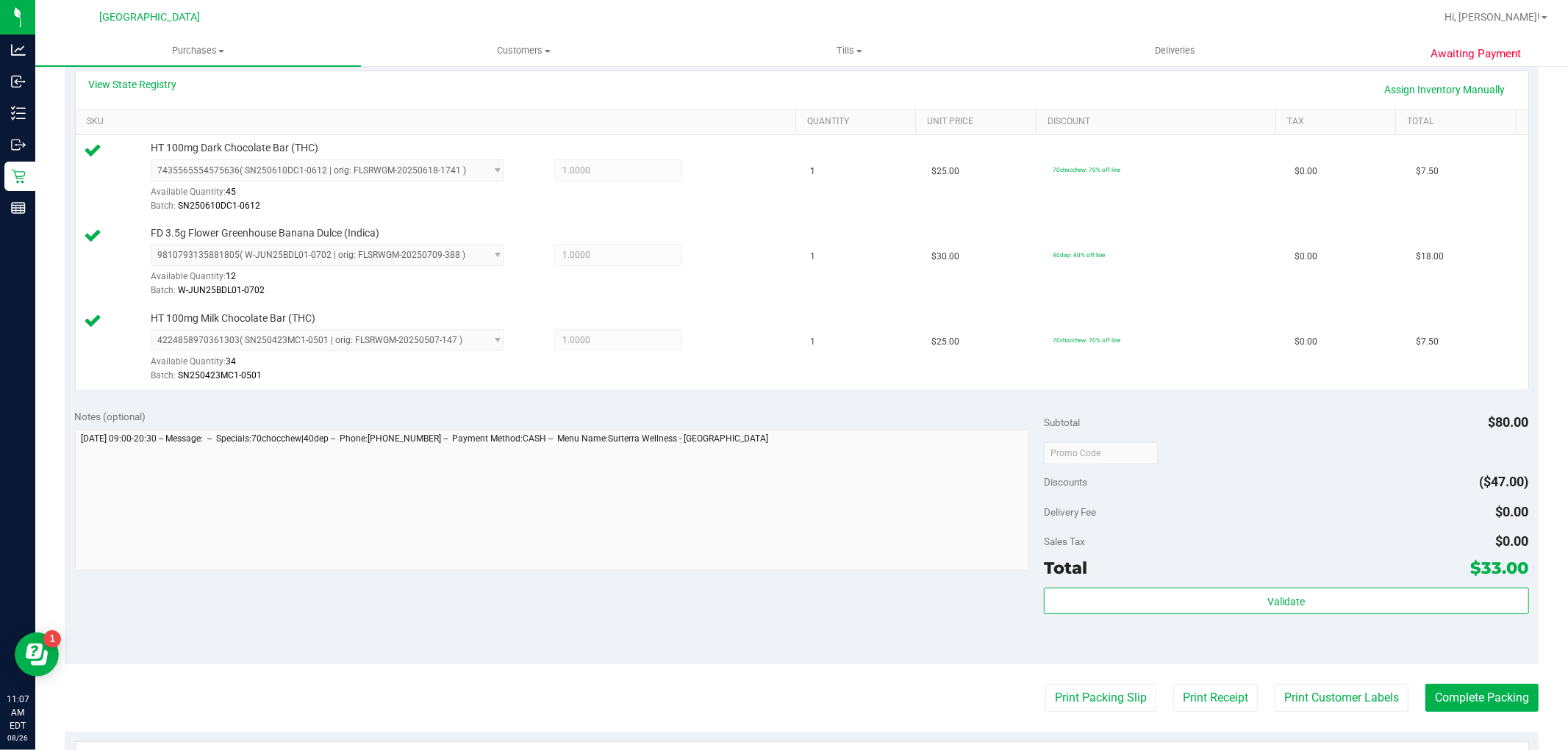
scroll to position [408, 0]
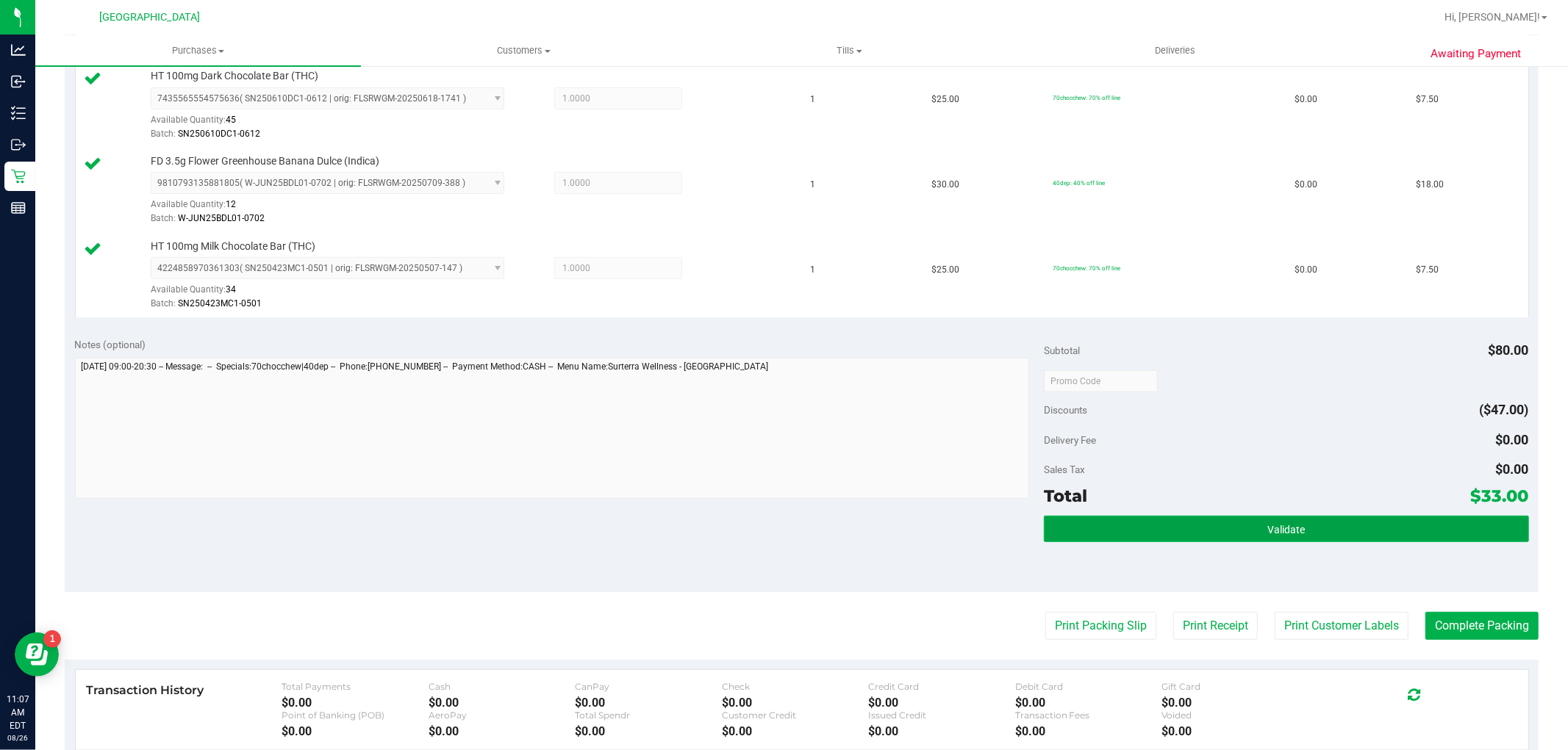
click at [1340, 529] on button "Validate" at bounding box center [1286, 529] width 485 height 27
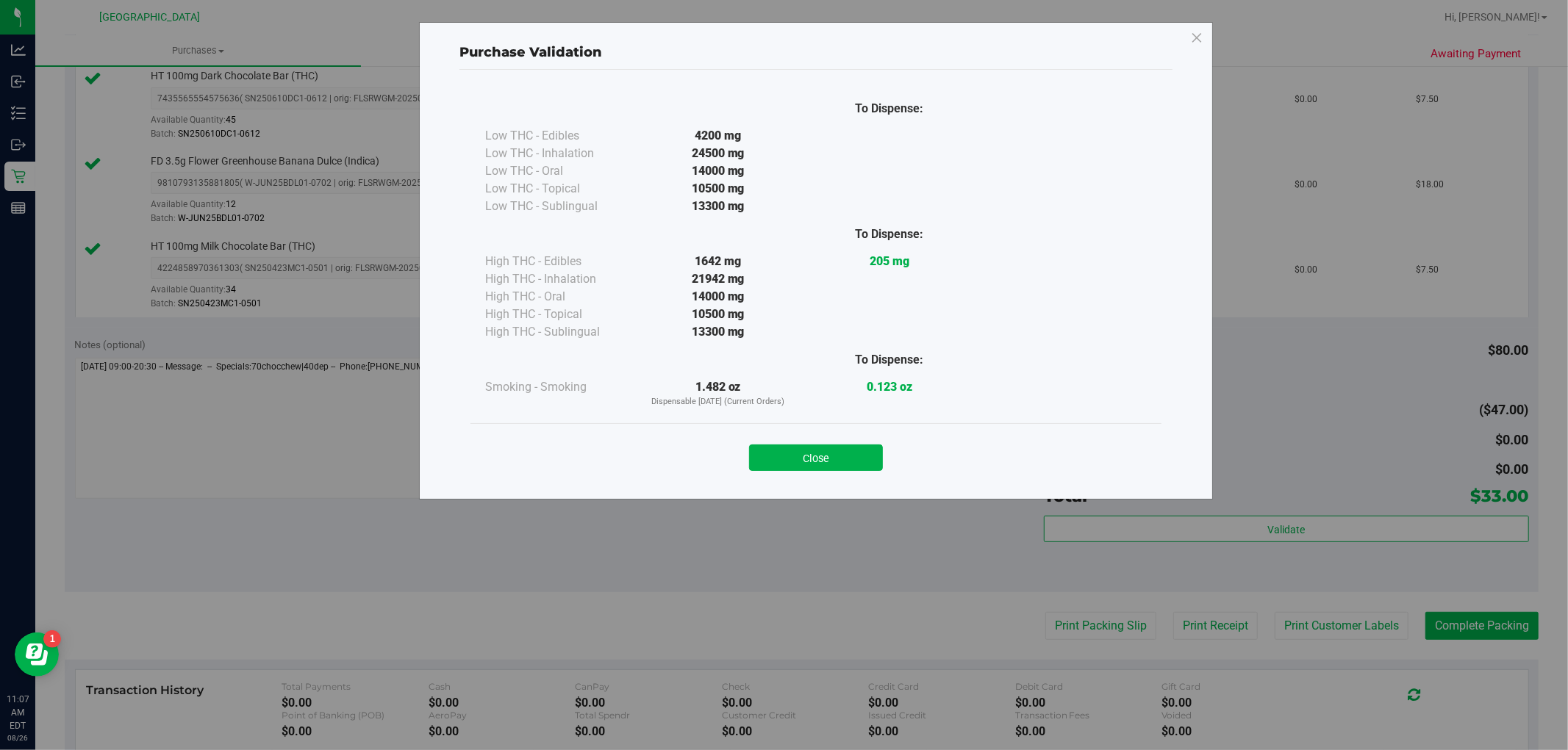
click at [828, 484] on div "To Dispense: Low THC - Edibles 4200 mg" at bounding box center [816, 277] width 713 height 416
click at [814, 463] on button "Close" at bounding box center [816, 457] width 134 height 27
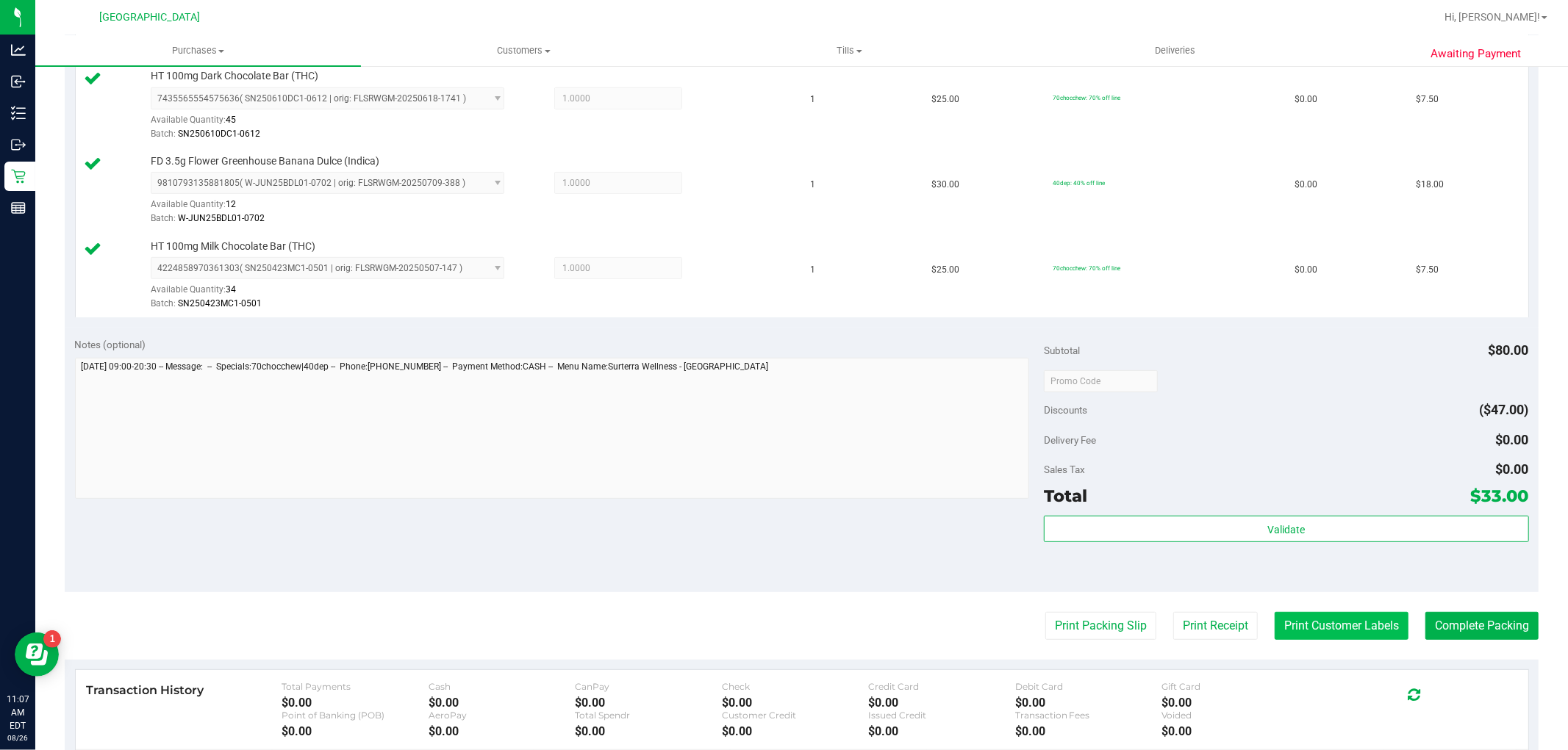
click at [1326, 622] on button "Print Customer Labels" at bounding box center [1342, 626] width 134 height 28
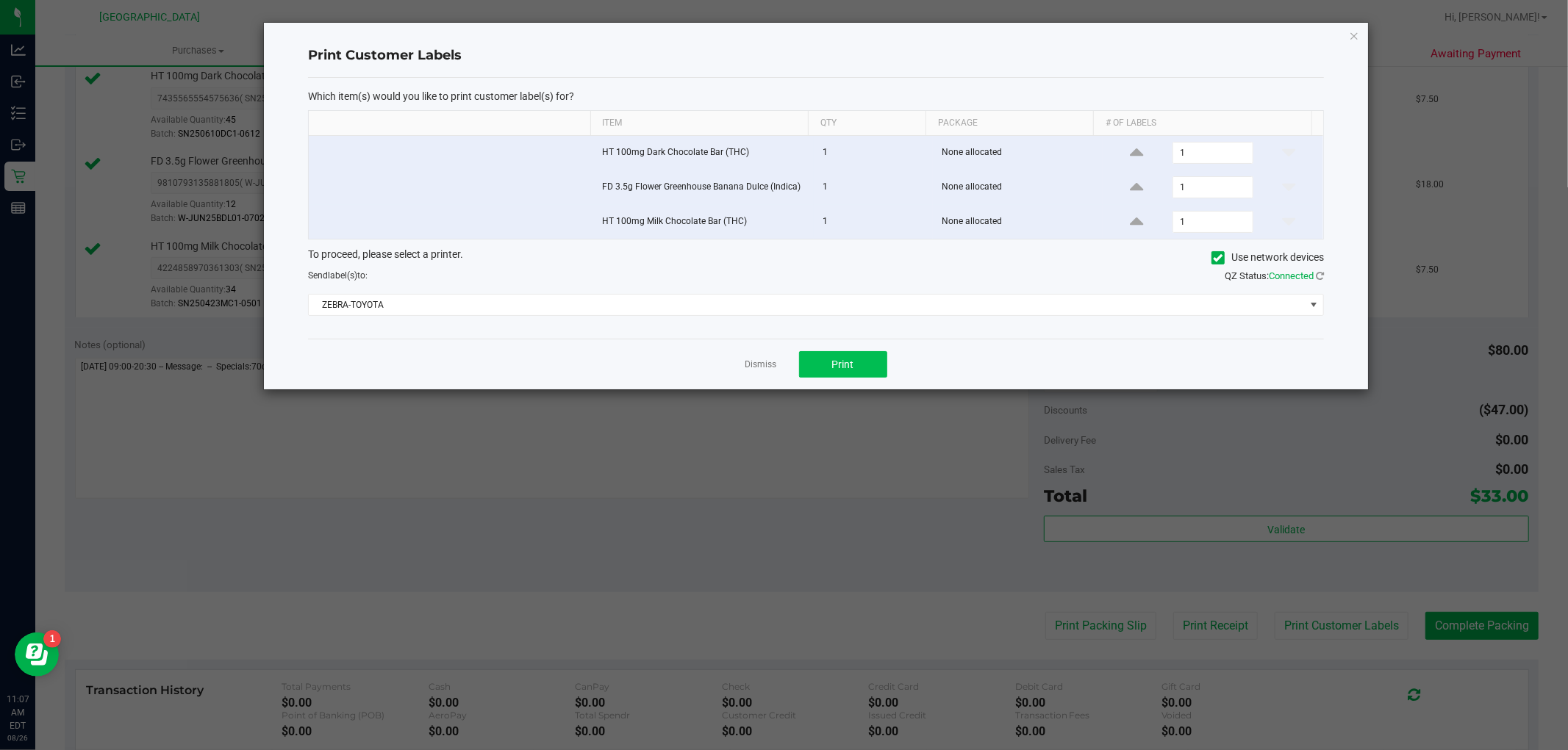
drag, startPoint x: 843, startPoint y: 337, endPoint x: 843, endPoint y: 362, distance: 25.0
click at [843, 346] on div "Print Customer Labels Which item(s) would you like to print customer label(s) f…" at bounding box center [816, 206] width 1103 height 367
click at [843, 362] on span "Print" at bounding box center [843, 364] width 22 height 12
click at [1349, 41] on icon "button" at bounding box center [1353, 36] width 11 height 18
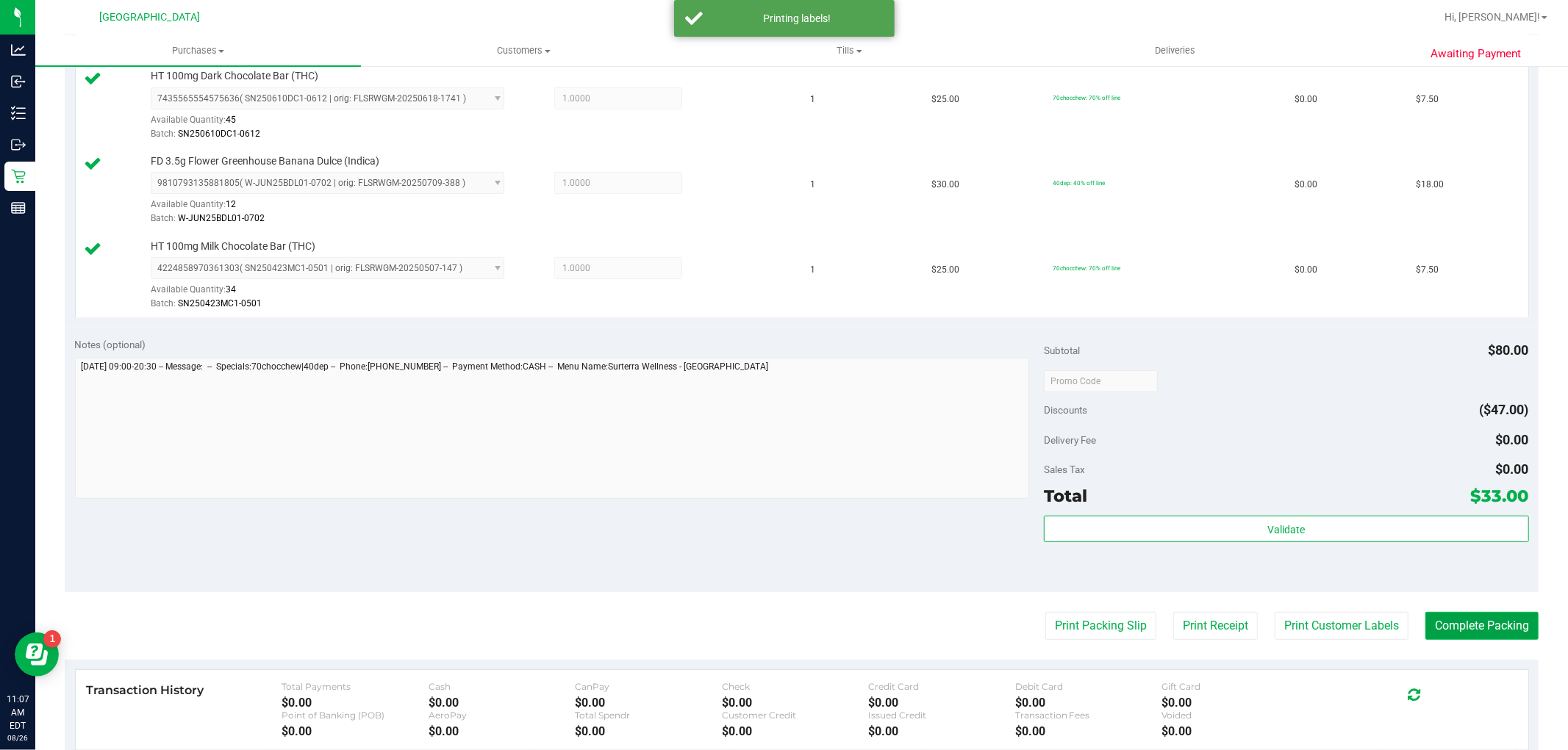
click at [1431, 620] on button "Complete Packing" at bounding box center [1482, 626] width 113 height 28
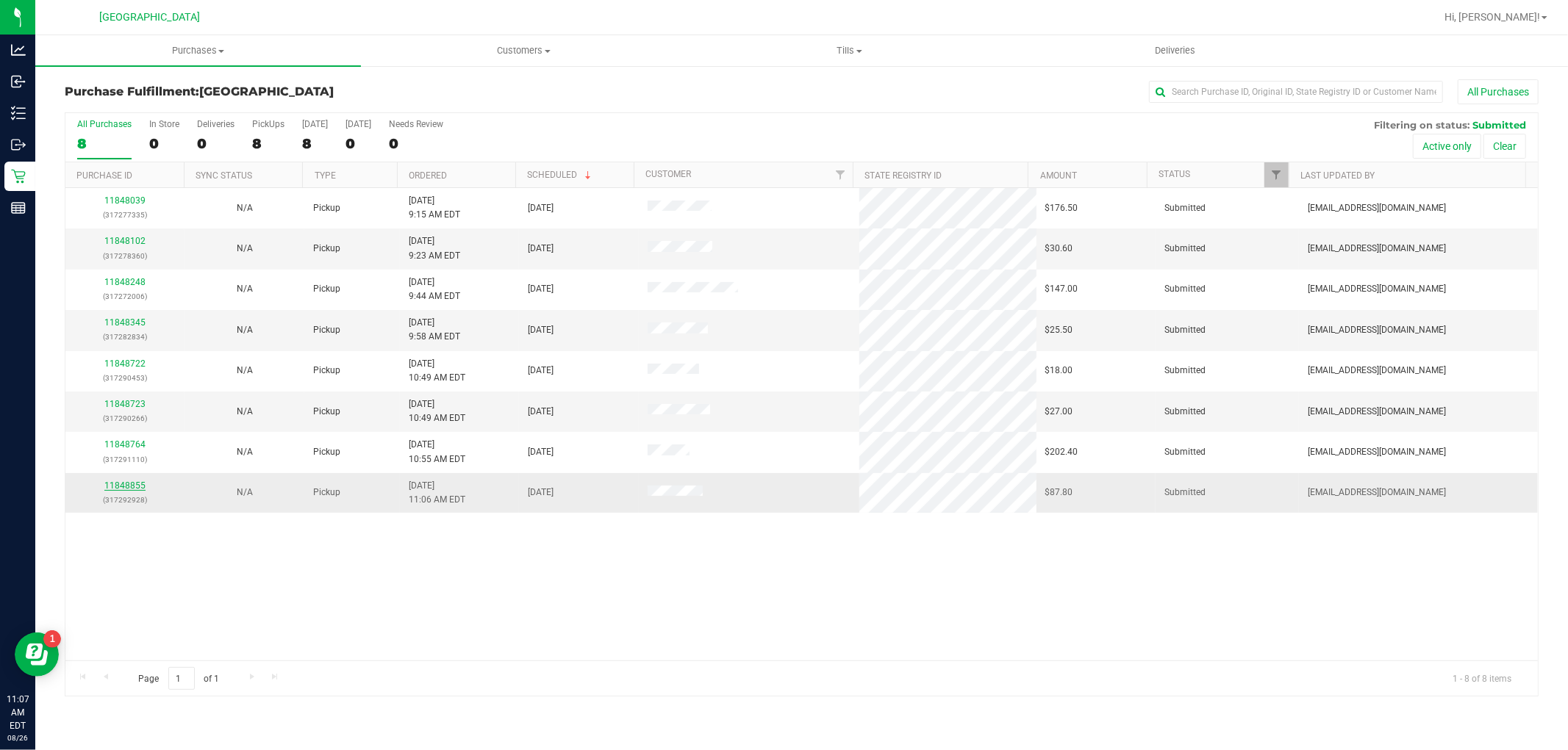
click at [120, 488] on link "11848855" at bounding box center [124, 485] width 41 height 10
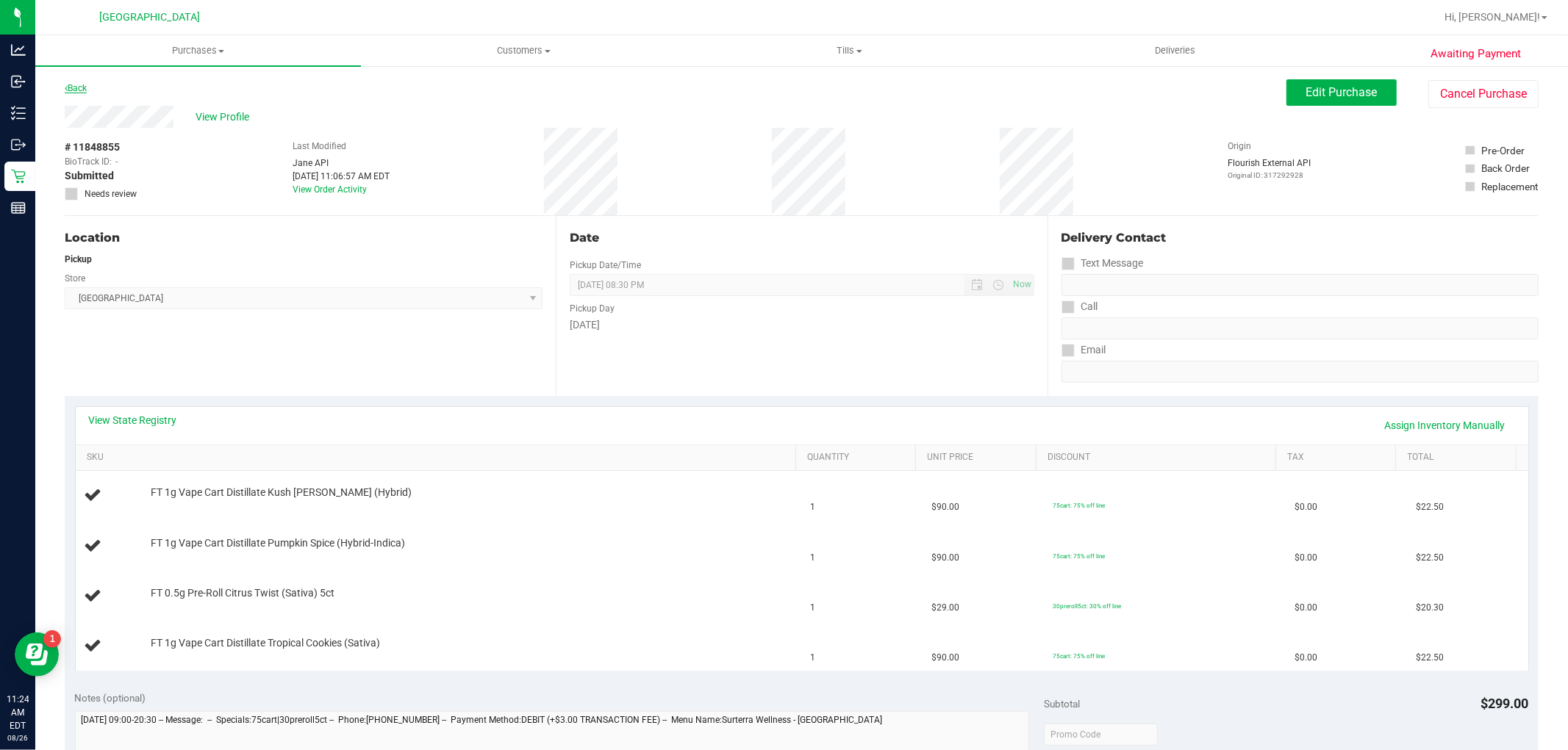
drag, startPoint x: 89, startPoint y: 85, endPoint x: 79, endPoint y: 84, distance: 10.0
click at [86, 85] on div "Back" at bounding box center [75, 88] width 22 height 18
click at [78, 83] on link "Back" at bounding box center [75, 88] width 22 height 10
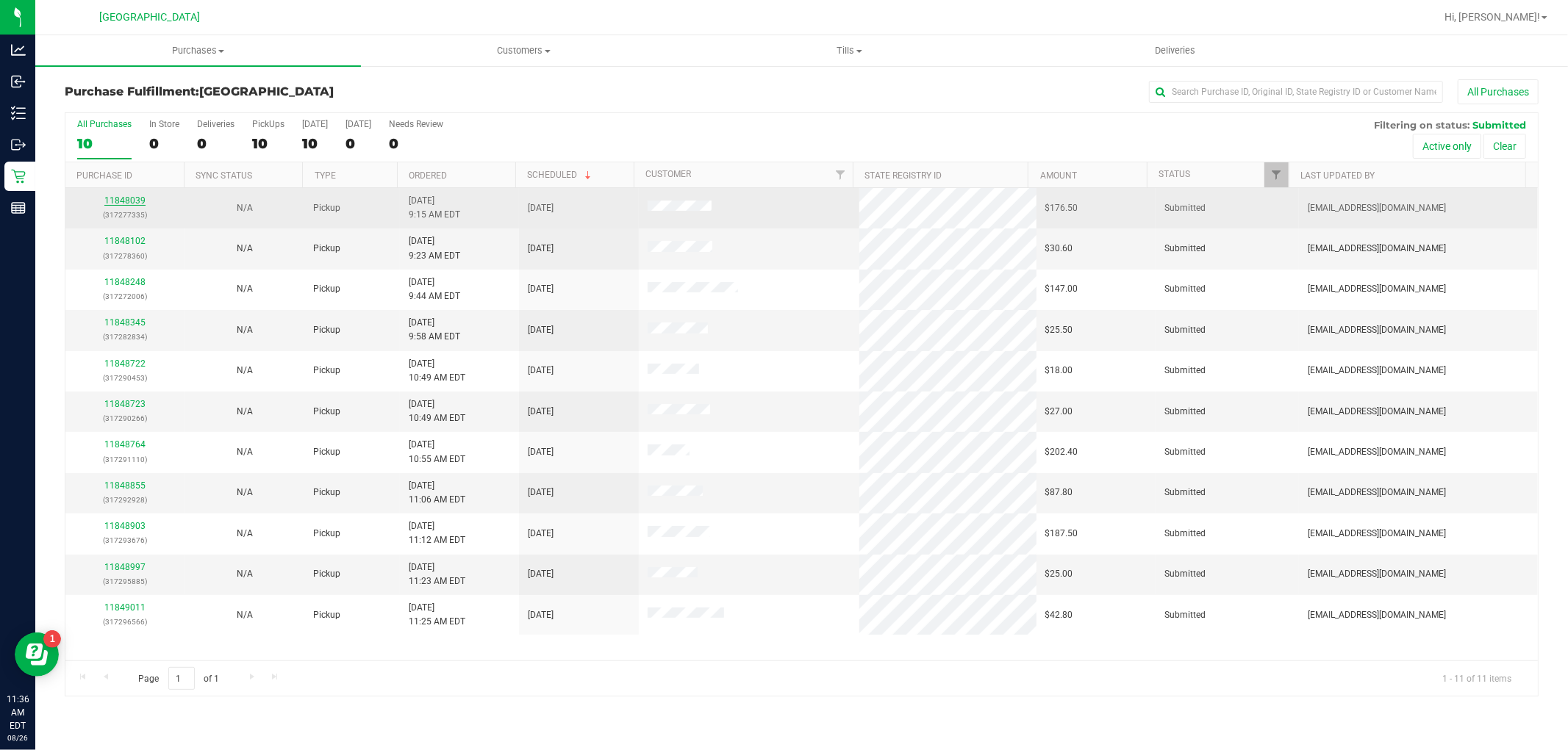
click at [126, 201] on link "11848039" at bounding box center [124, 200] width 41 height 10
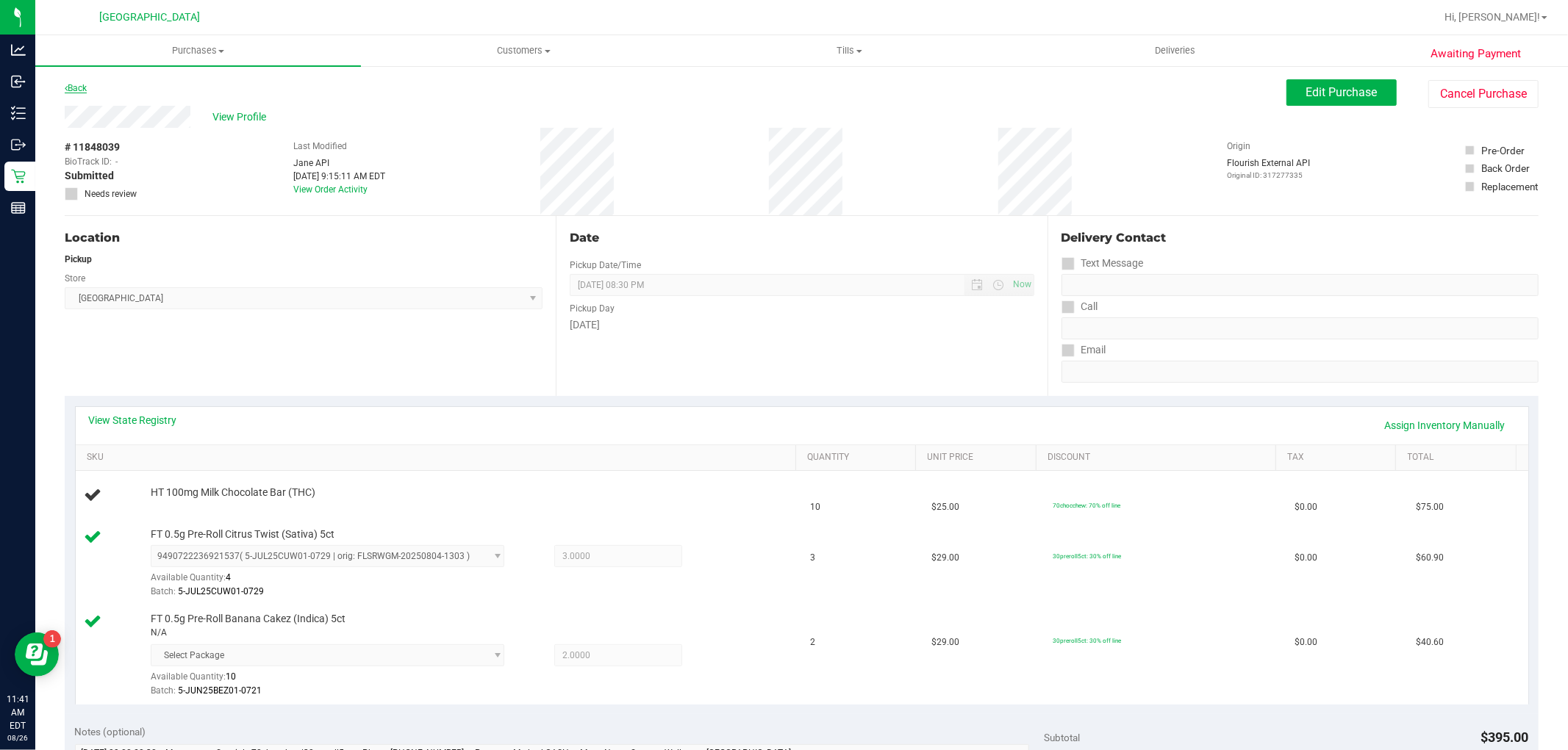
click at [65, 86] on icon at bounding box center [66, 88] width 3 height 9
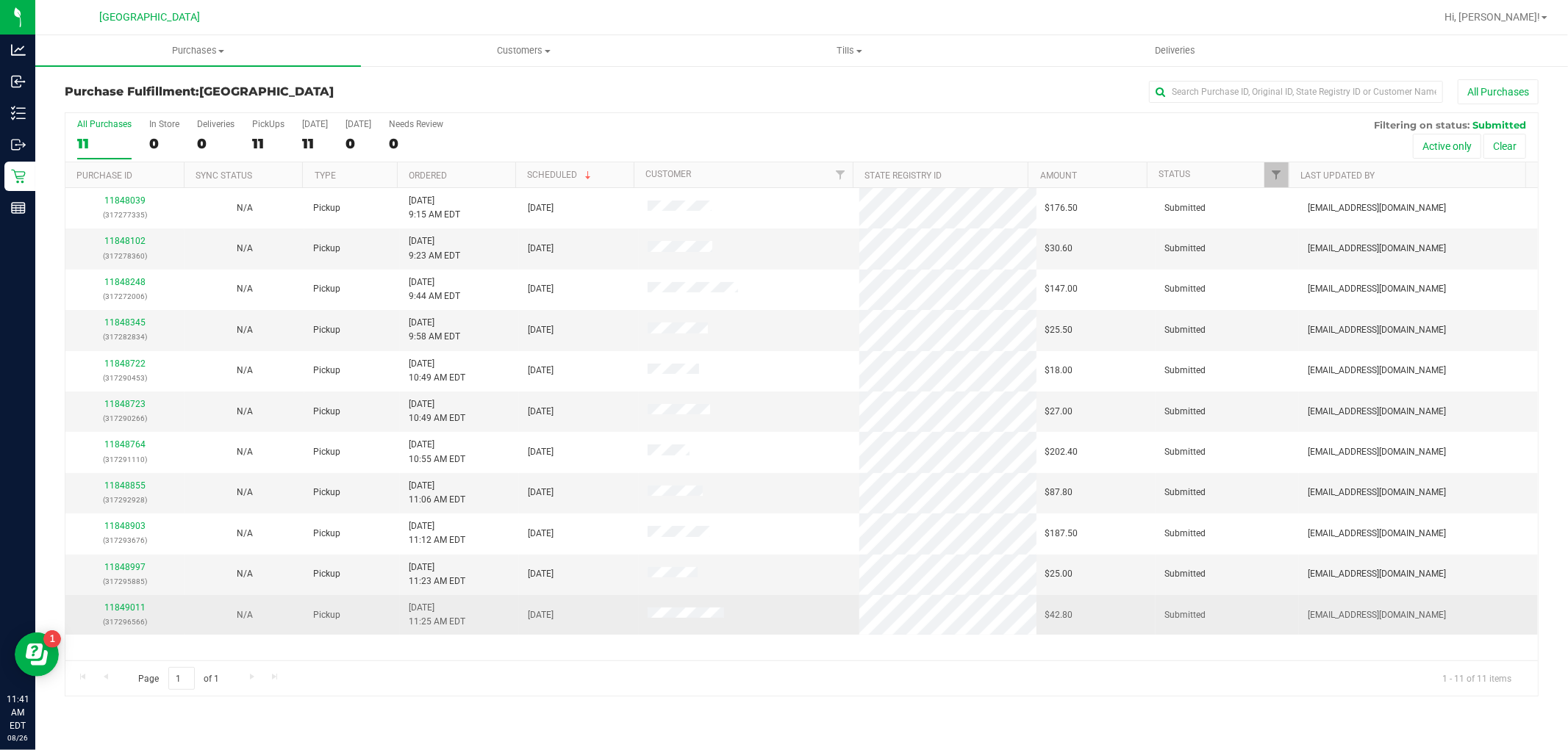
click at [128, 615] on p "(317296566)" at bounding box center [125, 621] width 102 height 14
click at [130, 611] on link "11849011" at bounding box center [124, 607] width 41 height 10
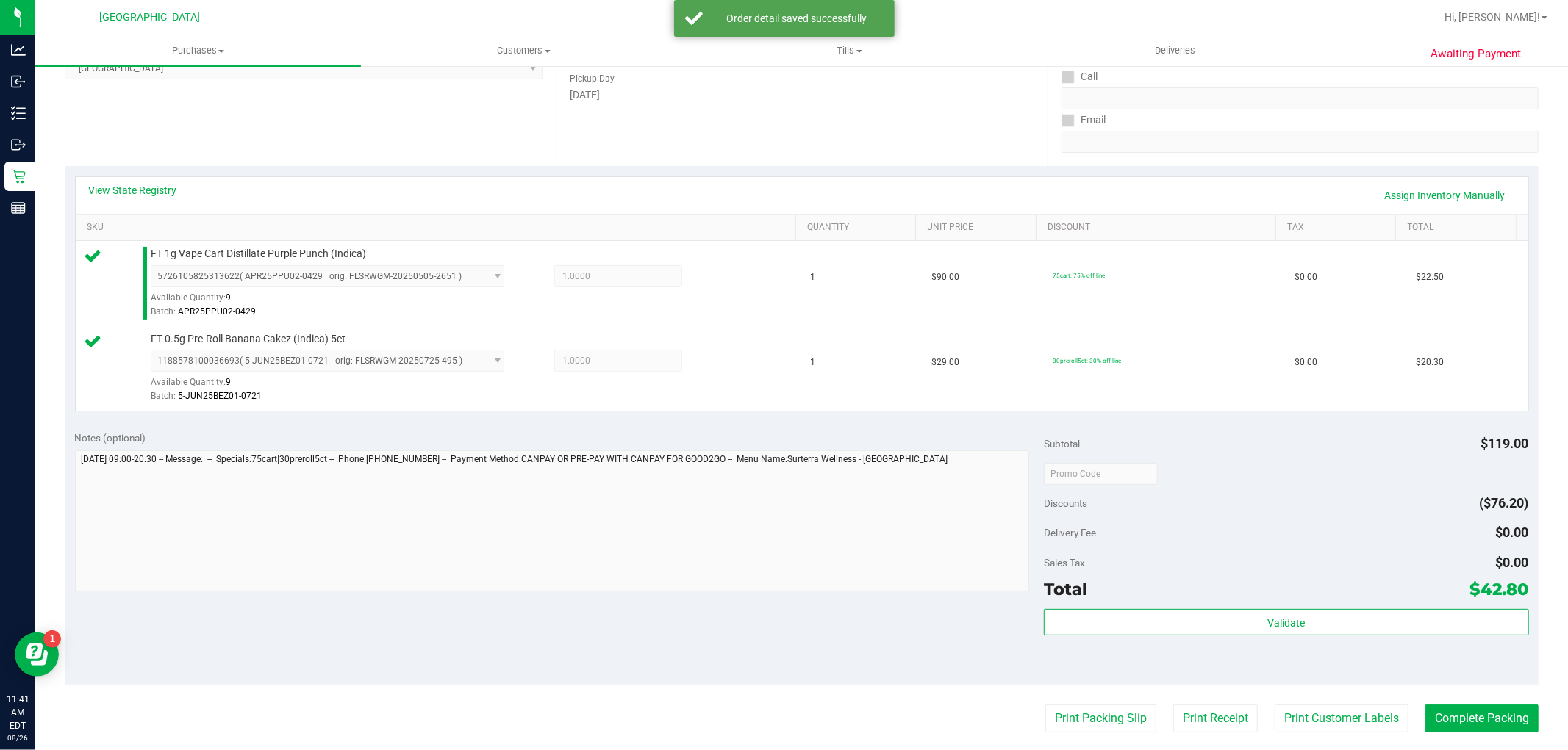
scroll to position [326, 0]
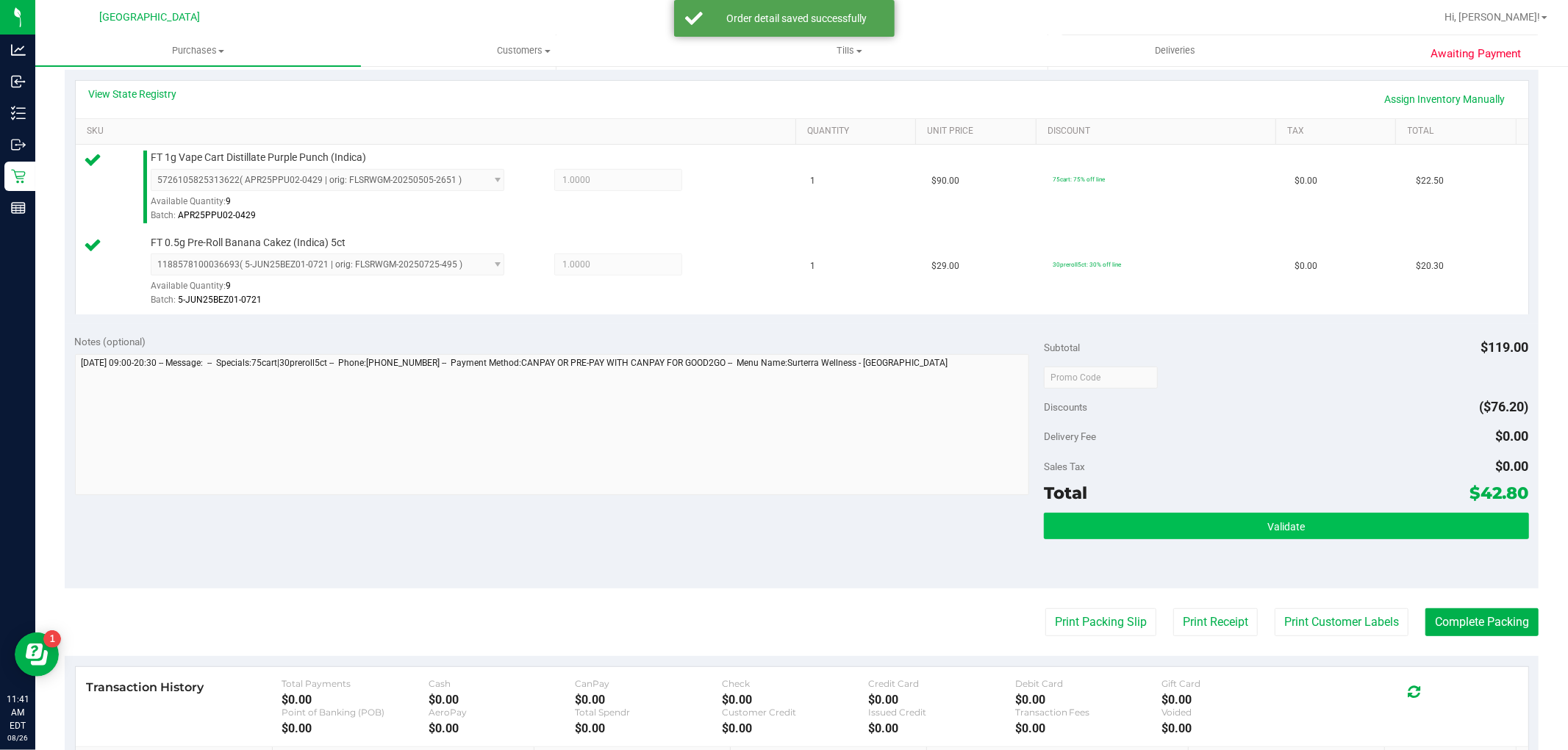
drag, startPoint x: 1122, startPoint y: 509, endPoint x: 1125, endPoint y: 519, distance: 10.4
click at [1123, 517] on div "Subtotal $119.00 Discounts ($76.20) Delivery Fee $0.00 Sales Tax $0.00 Total $4…" at bounding box center [1286, 456] width 485 height 245
click at [1125, 520] on button "Validate" at bounding box center [1286, 526] width 485 height 27
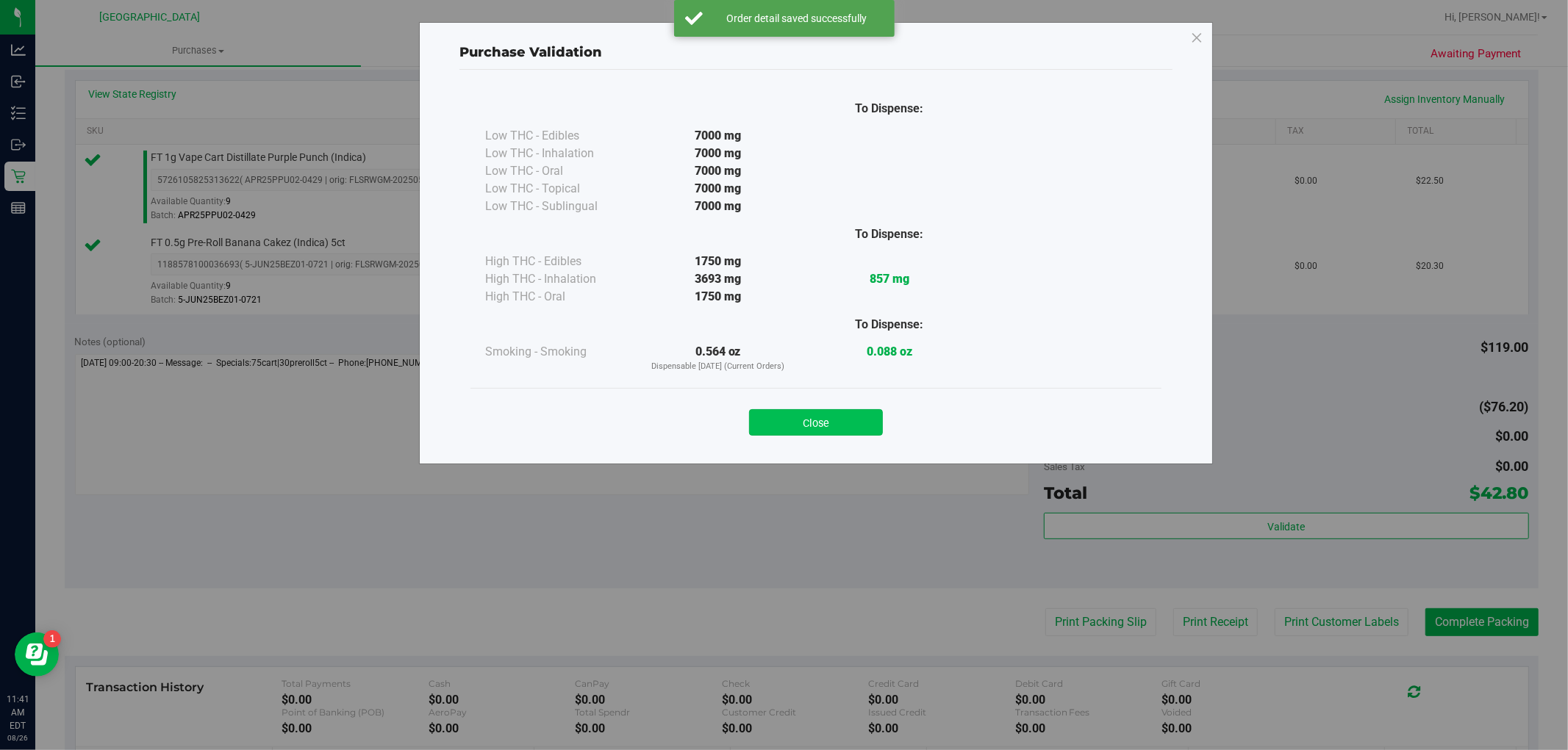
click at [820, 434] on button "Close" at bounding box center [816, 422] width 134 height 27
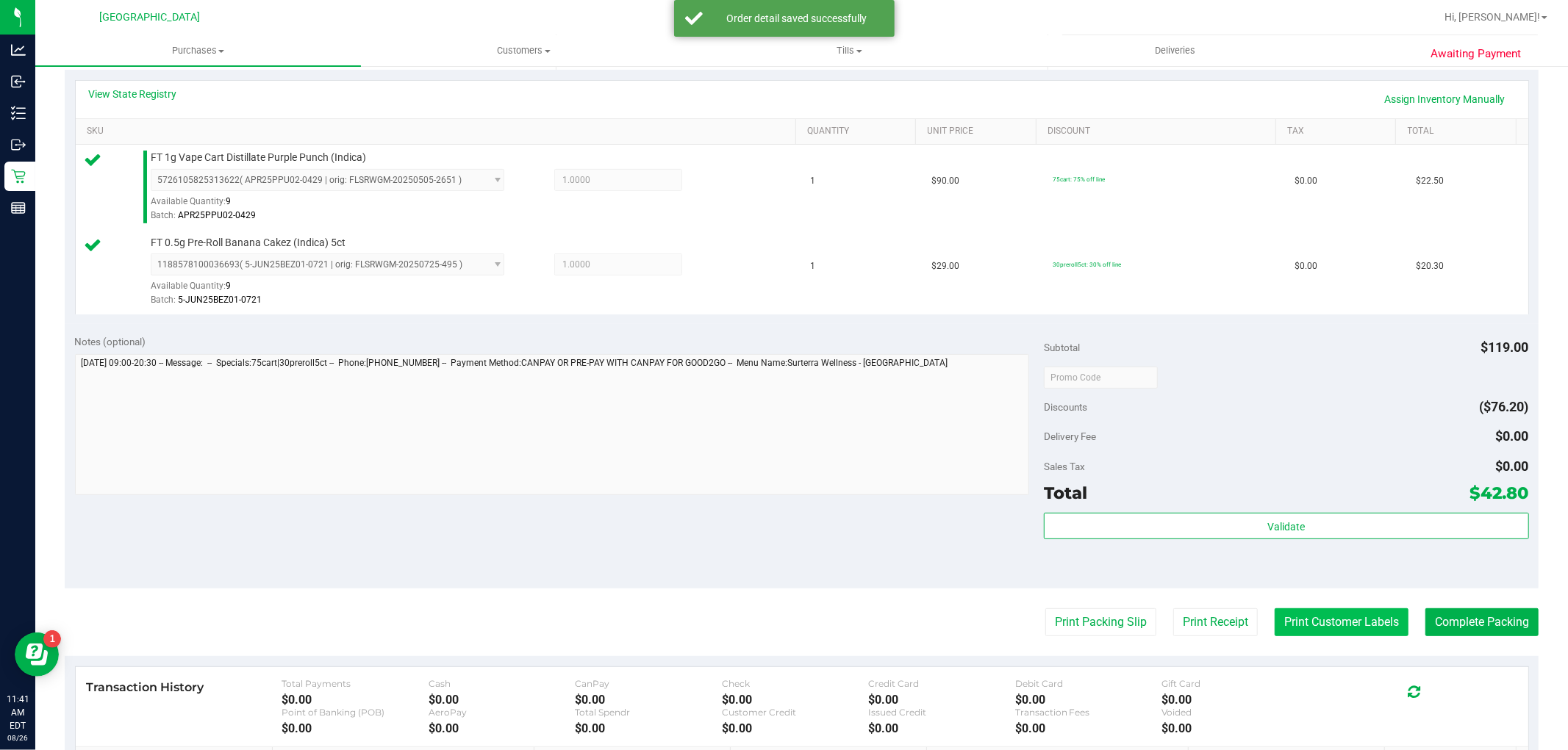
click at [1330, 626] on button "Print Customer Labels" at bounding box center [1342, 622] width 134 height 28
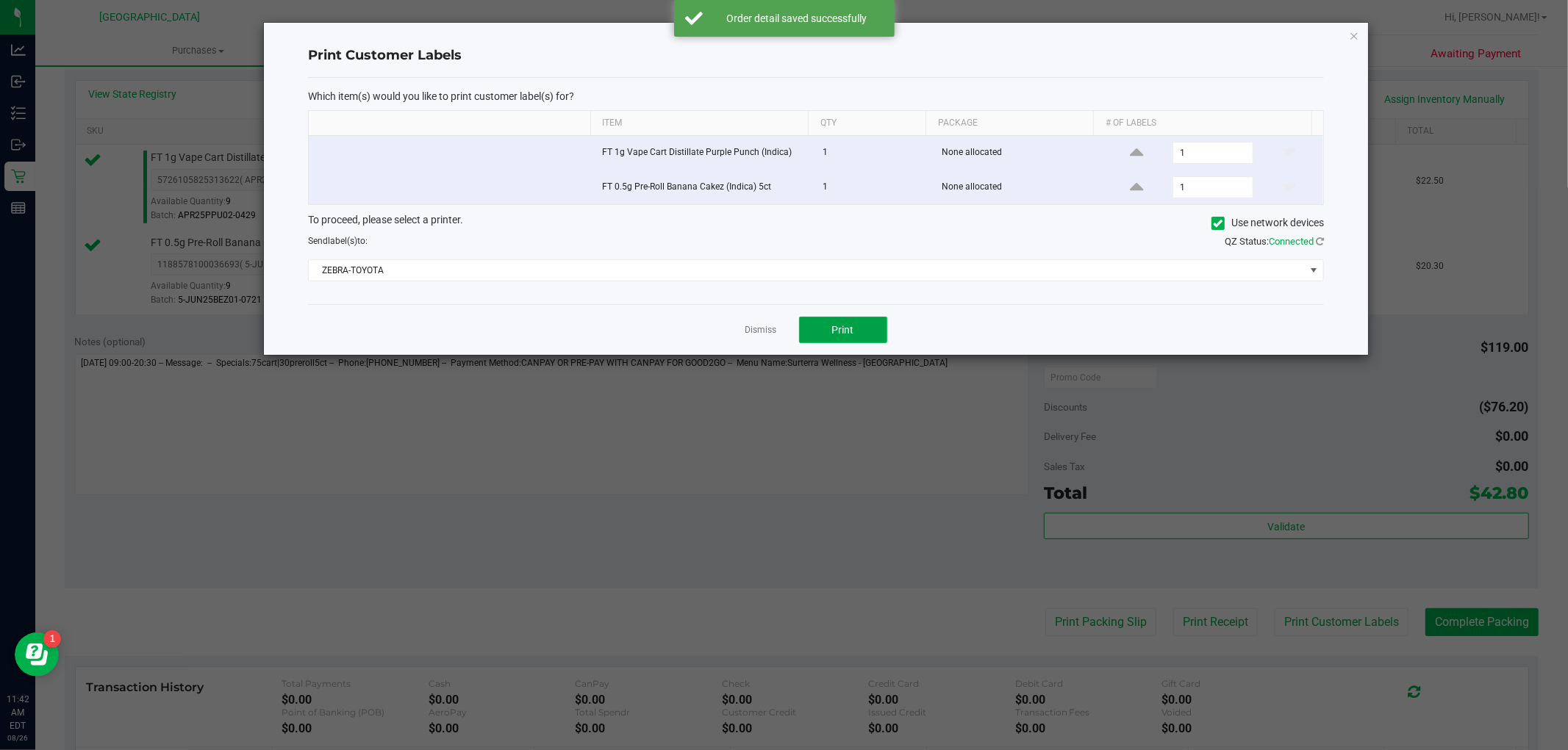
click at [832, 325] on span "Print" at bounding box center [843, 329] width 22 height 12
click at [1356, 13] on ngb-modal-window "Print Customer Labels Which item(s) would you like to print customer label(s) f…" at bounding box center [789, 375] width 1579 height 750
click at [1352, 36] on icon "button" at bounding box center [1353, 36] width 11 height 18
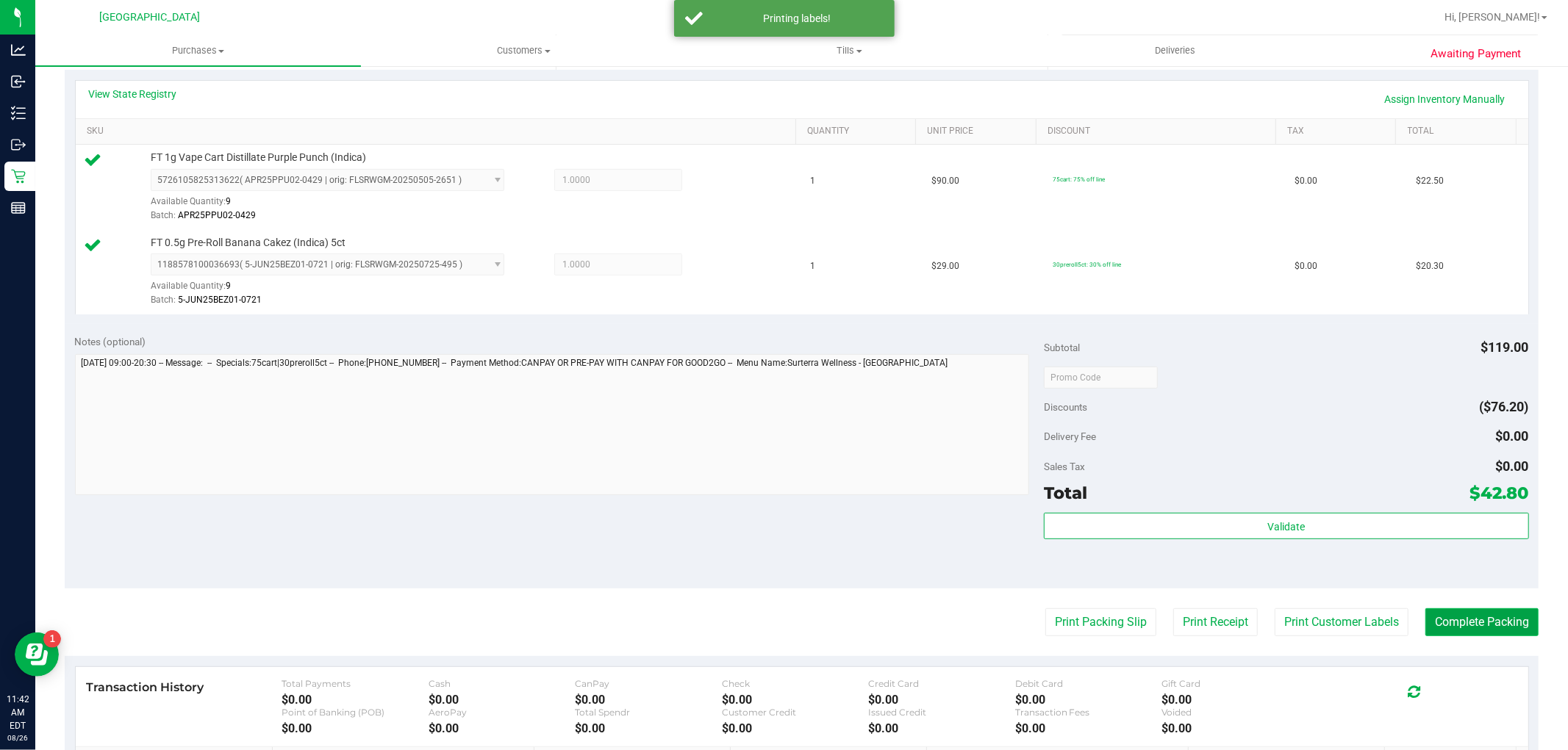
click at [1425, 622] on button "Complete Packing" at bounding box center [1482, 622] width 113 height 28
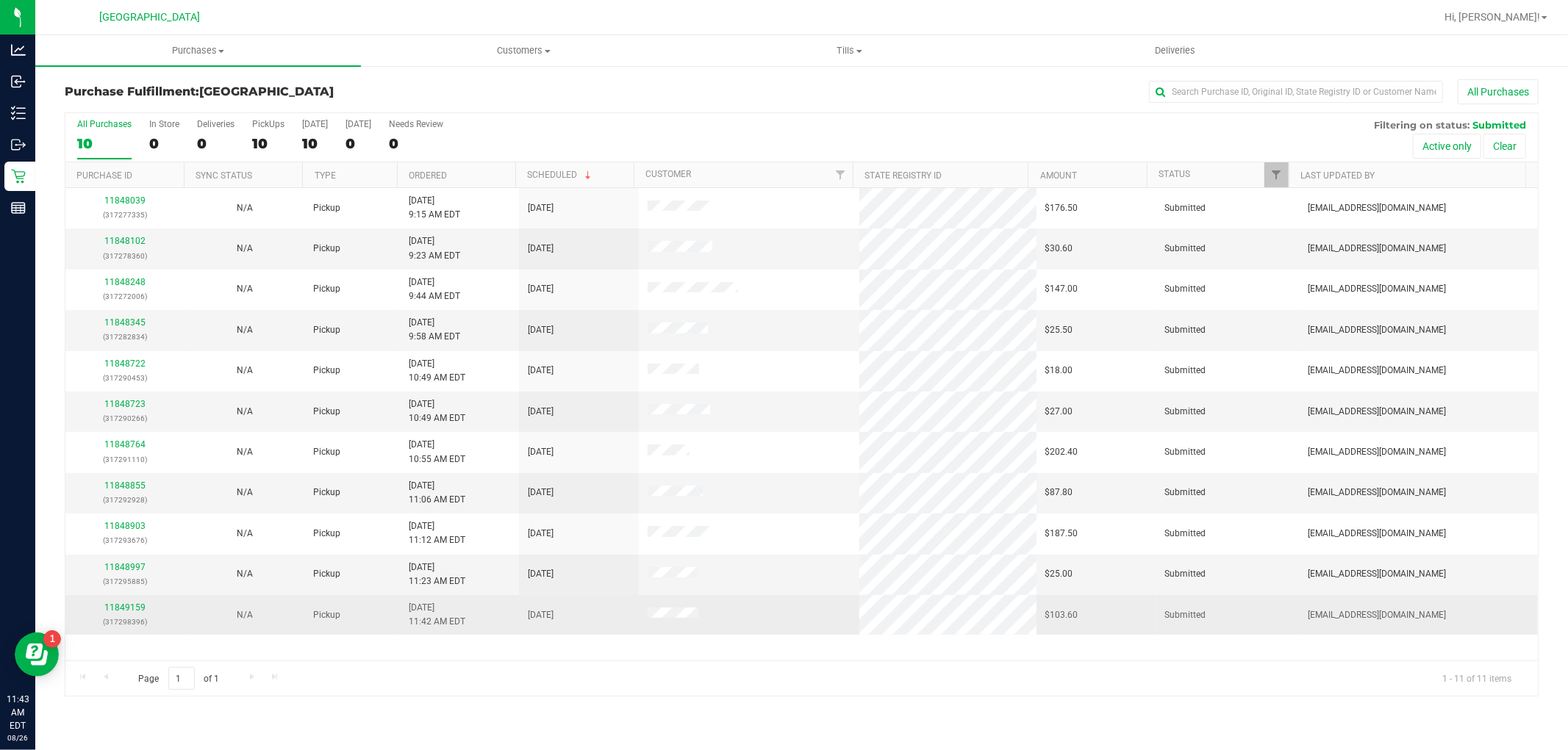
click at [122, 617] on p "(317298396)" at bounding box center [125, 621] width 102 height 14
click at [124, 610] on link "11849159" at bounding box center [124, 607] width 41 height 10
click at [116, 608] on link "11849159" at bounding box center [124, 607] width 41 height 10
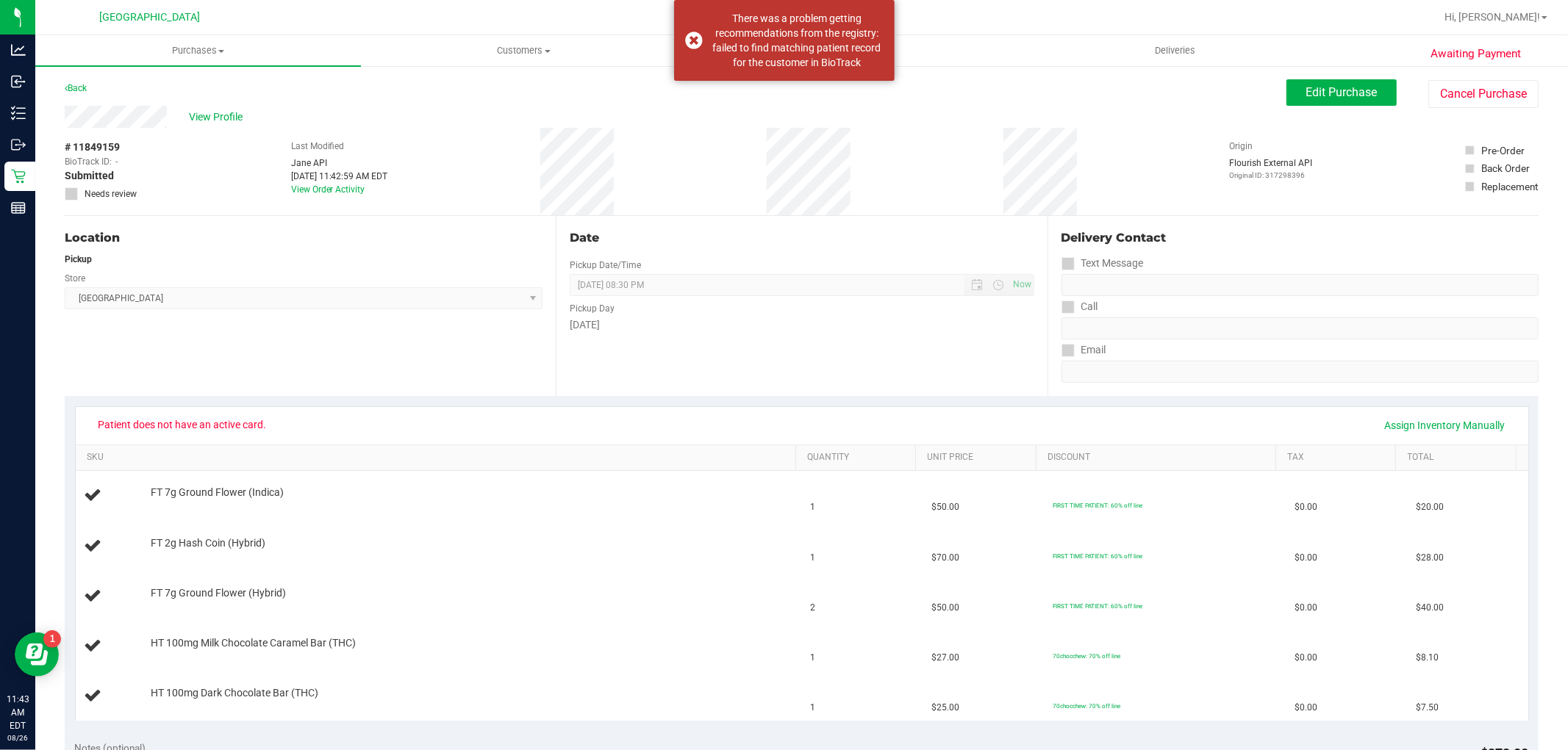
click at [1286, 77] on div "Awaiting Payment Back Edit Purchase Cancel Purchase View Profile # 11849159 Bio…" at bounding box center [801, 715] width 1532 height 1302
click at [1286, 82] on button "Edit Purchase" at bounding box center [1341, 92] width 110 height 27
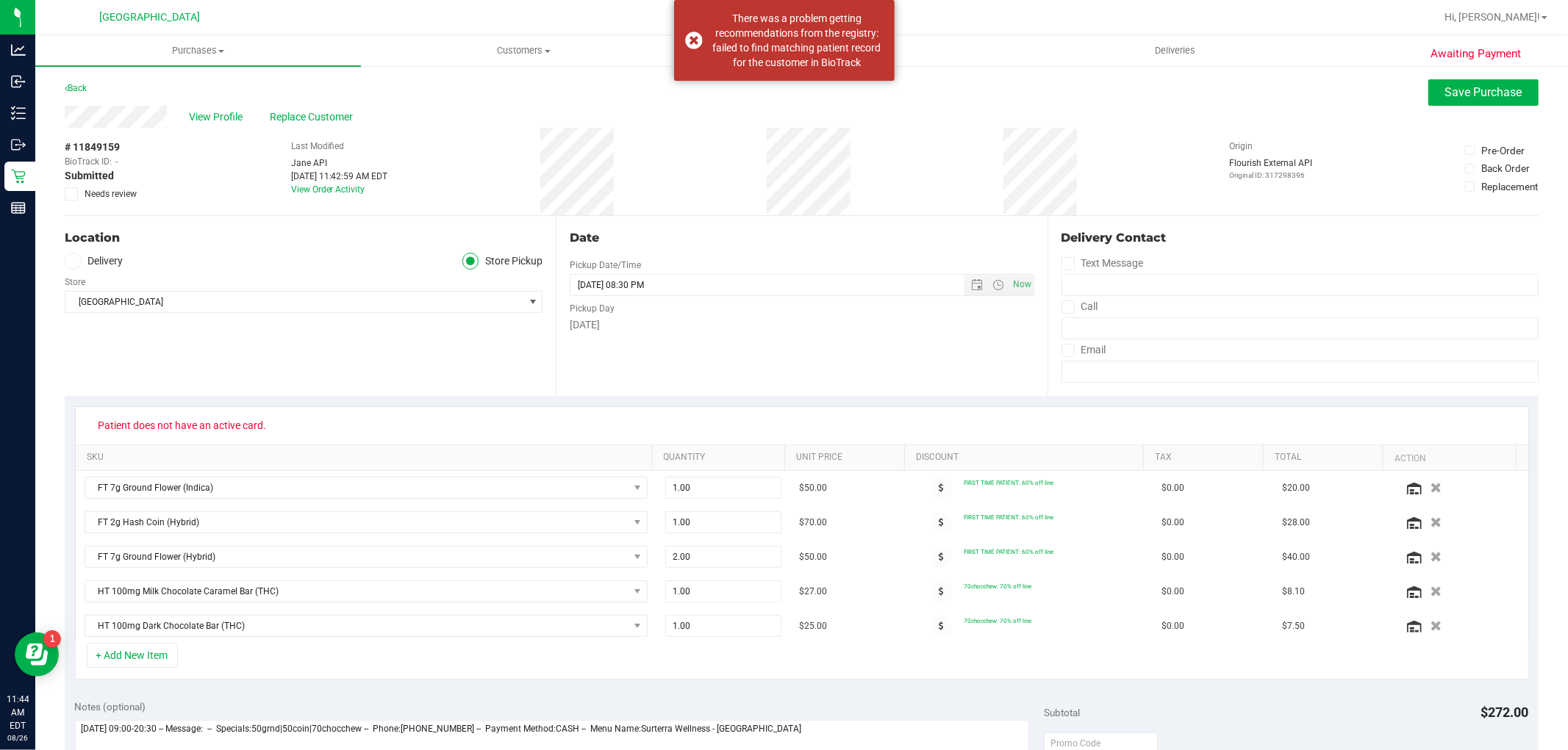
click at [72, 194] on icon at bounding box center [72, 194] width 10 height 0
click at [0, 0] on input "Needs review" at bounding box center [0, 0] width 0 height 0
click at [1428, 94] on button "Save Purchase" at bounding box center [1483, 92] width 110 height 27
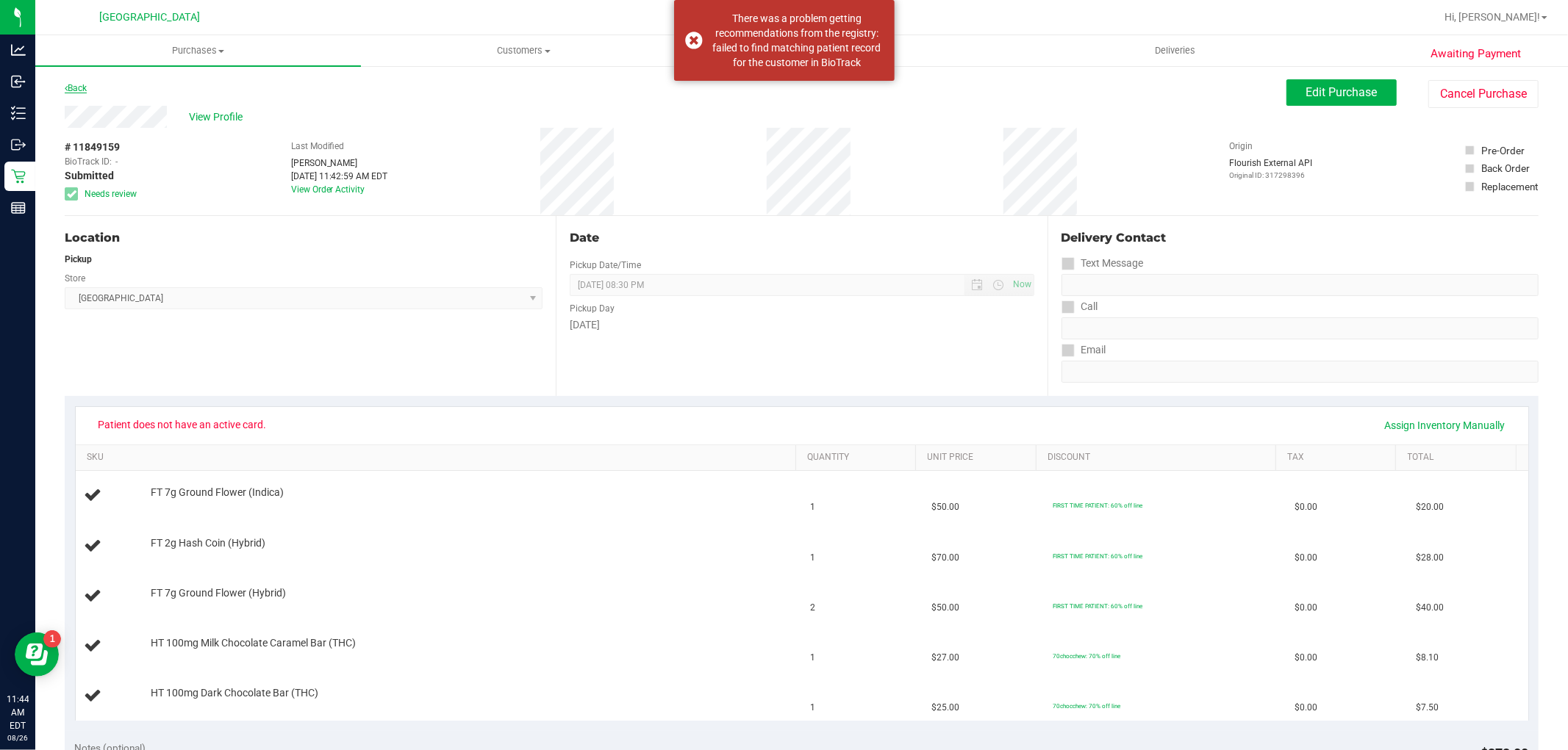
click at [79, 89] on link "Back" at bounding box center [75, 88] width 22 height 10
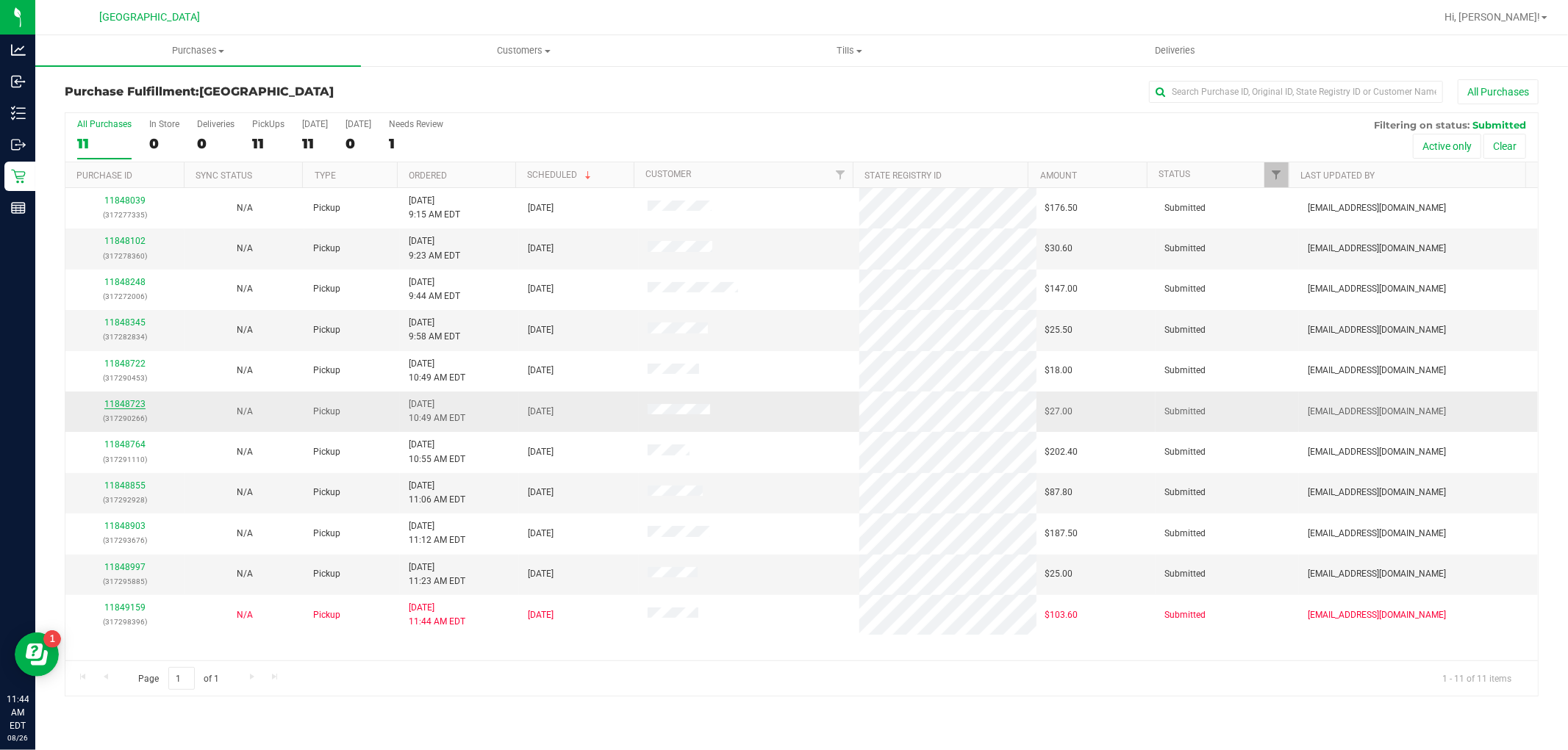
click at [133, 404] on link "11848723" at bounding box center [124, 404] width 41 height 10
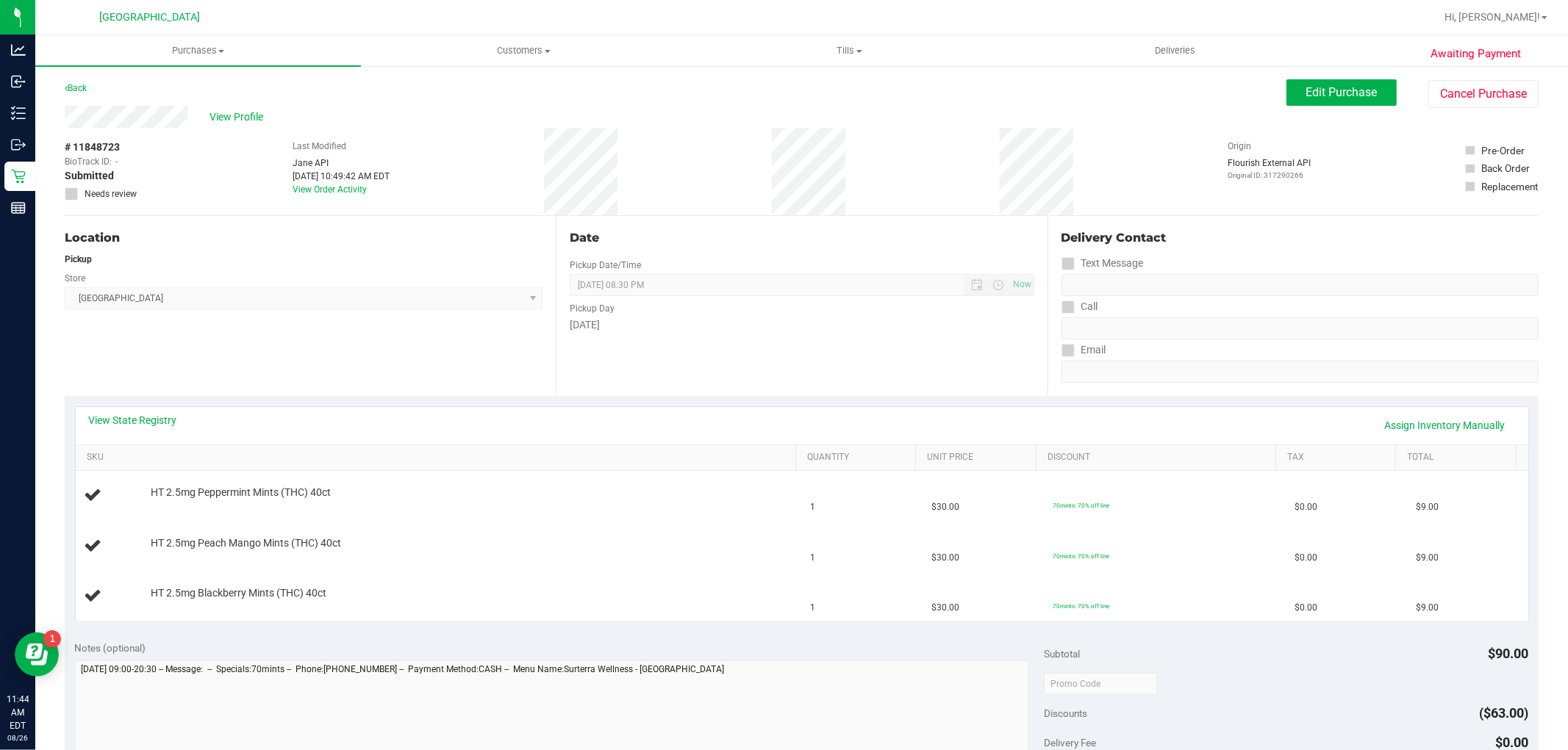
click at [77, 82] on div "Back" at bounding box center [75, 88] width 22 height 18
click at [69, 86] on link "Back" at bounding box center [75, 88] width 22 height 10
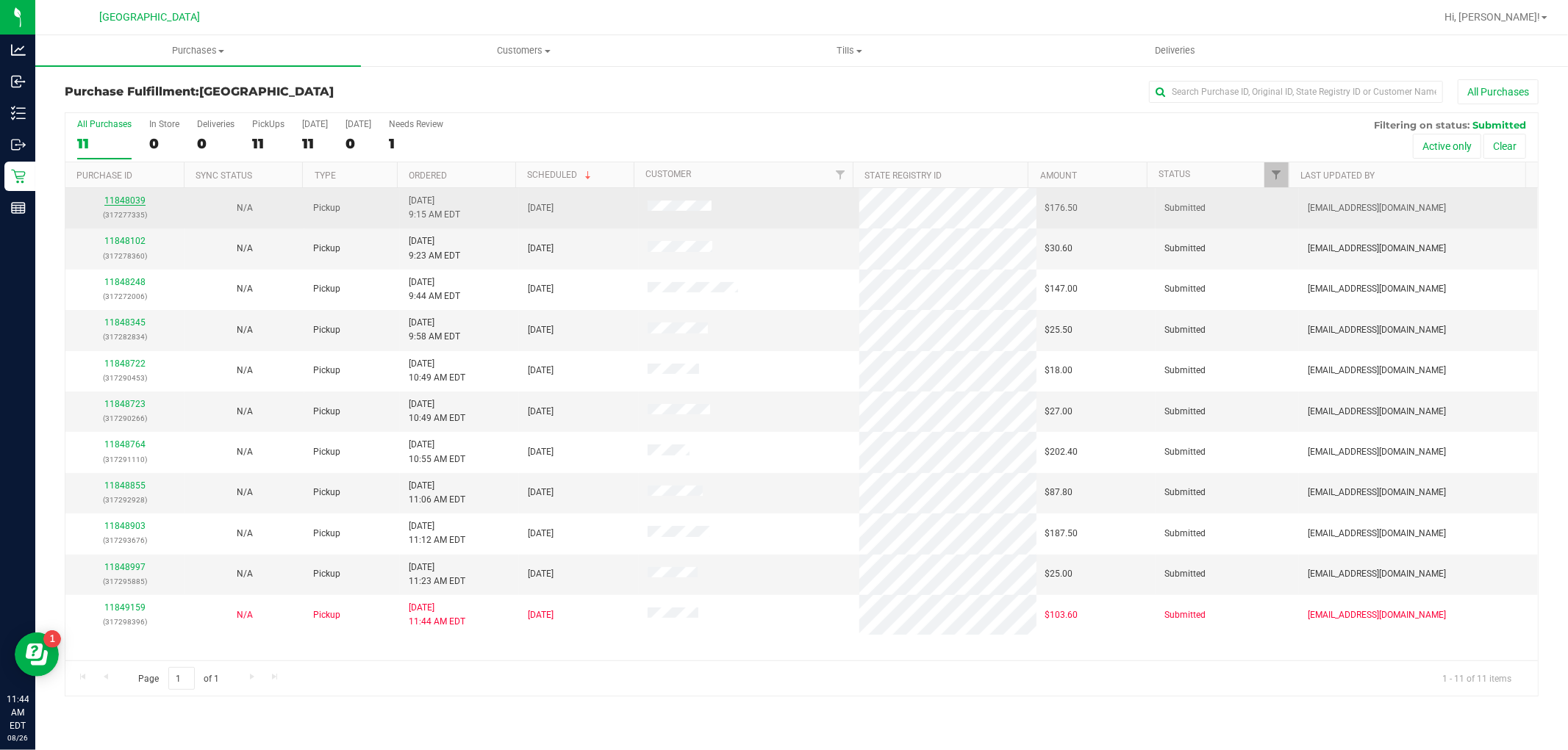
click at [122, 201] on link "11848039" at bounding box center [124, 200] width 41 height 10
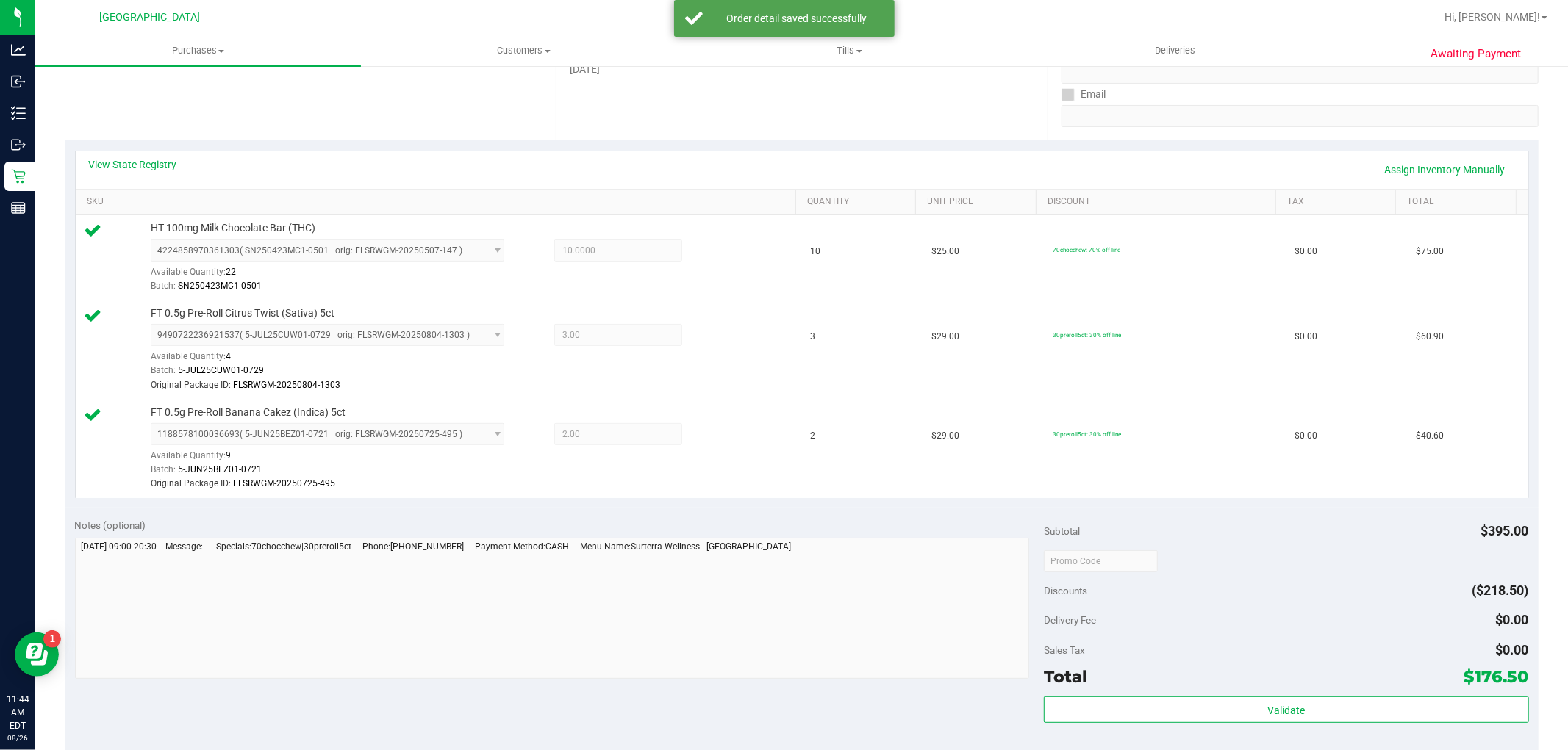
scroll to position [408, 0]
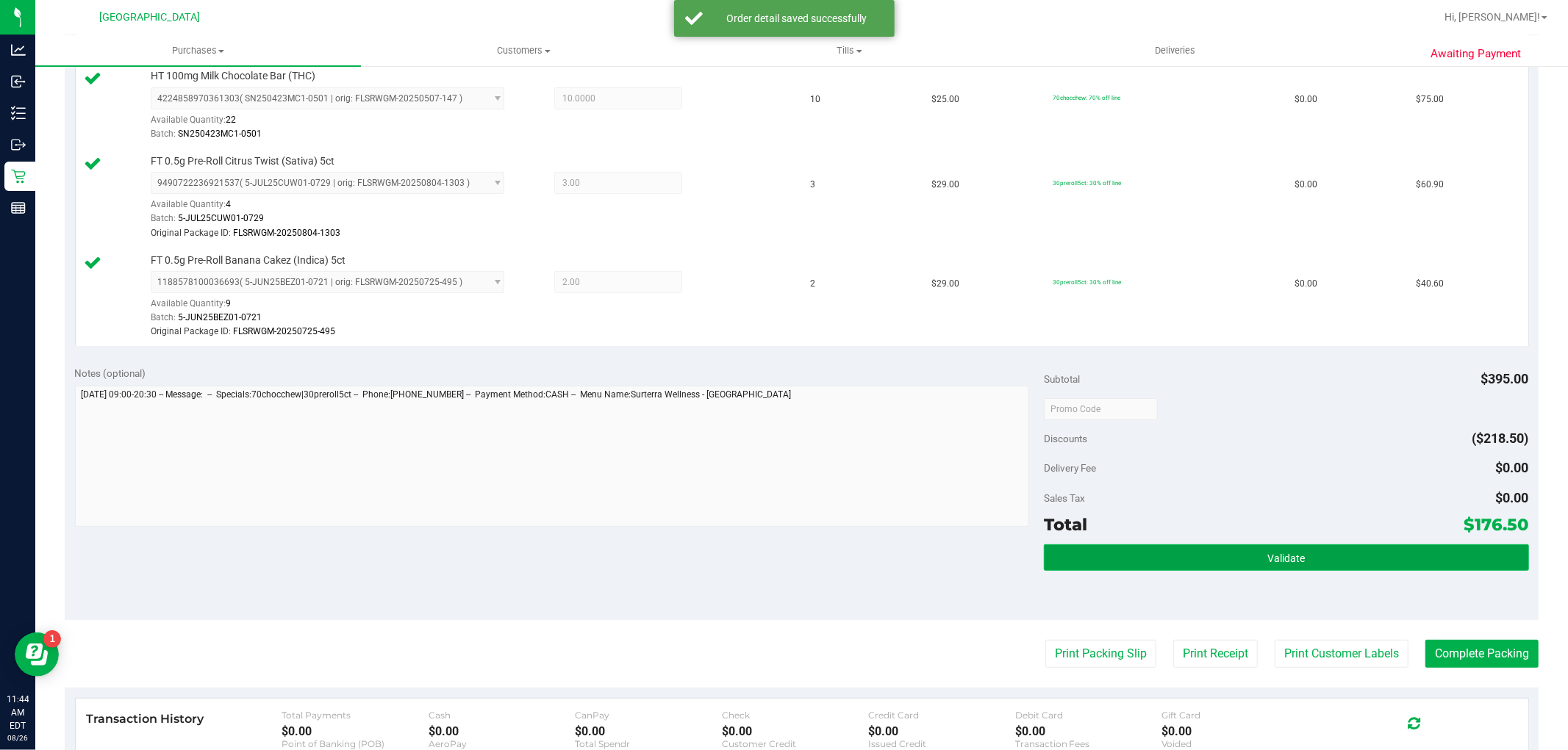
click at [1177, 551] on button "Validate" at bounding box center [1286, 557] width 485 height 27
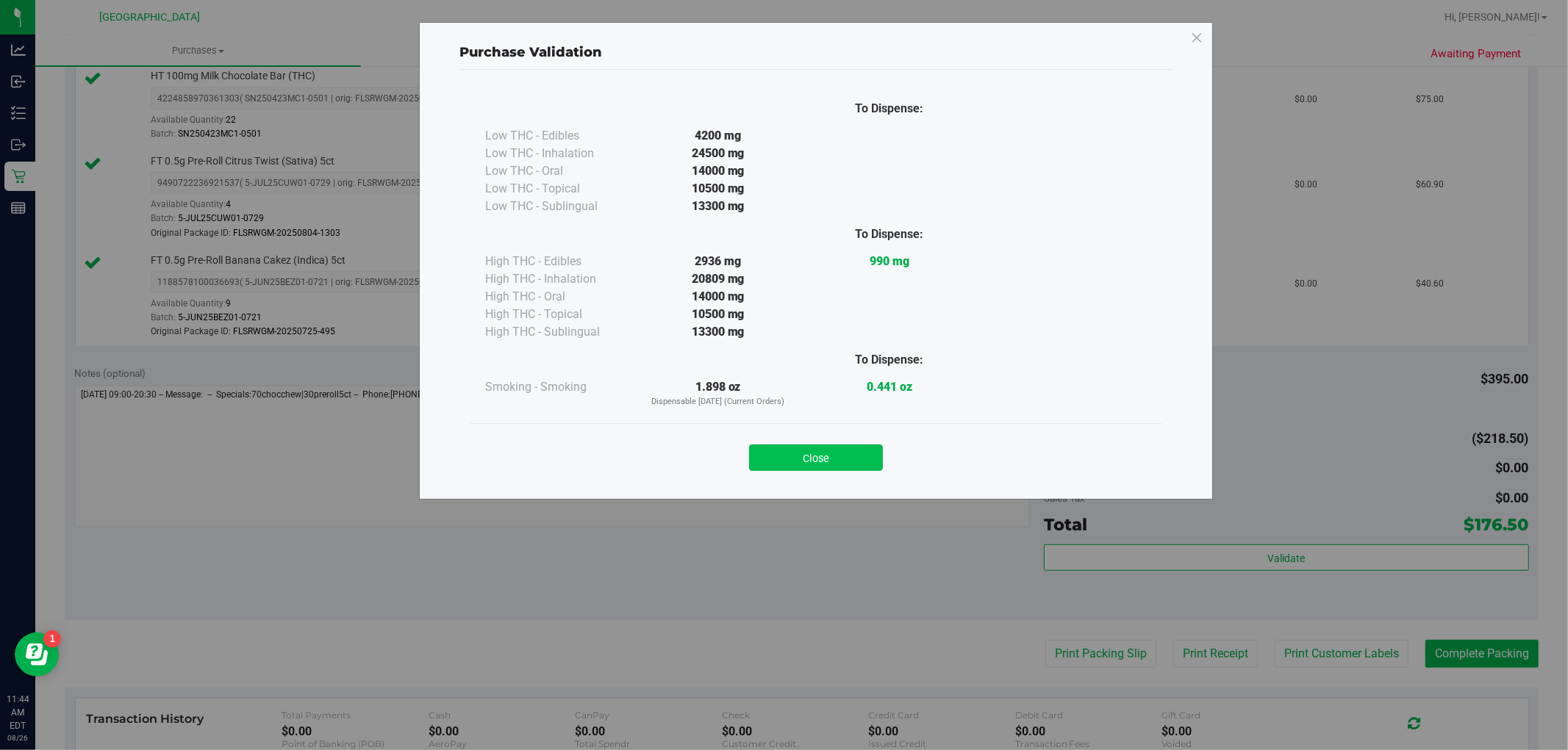
click at [873, 459] on button "Close" at bounding box center [816, 457] width 134 height 27
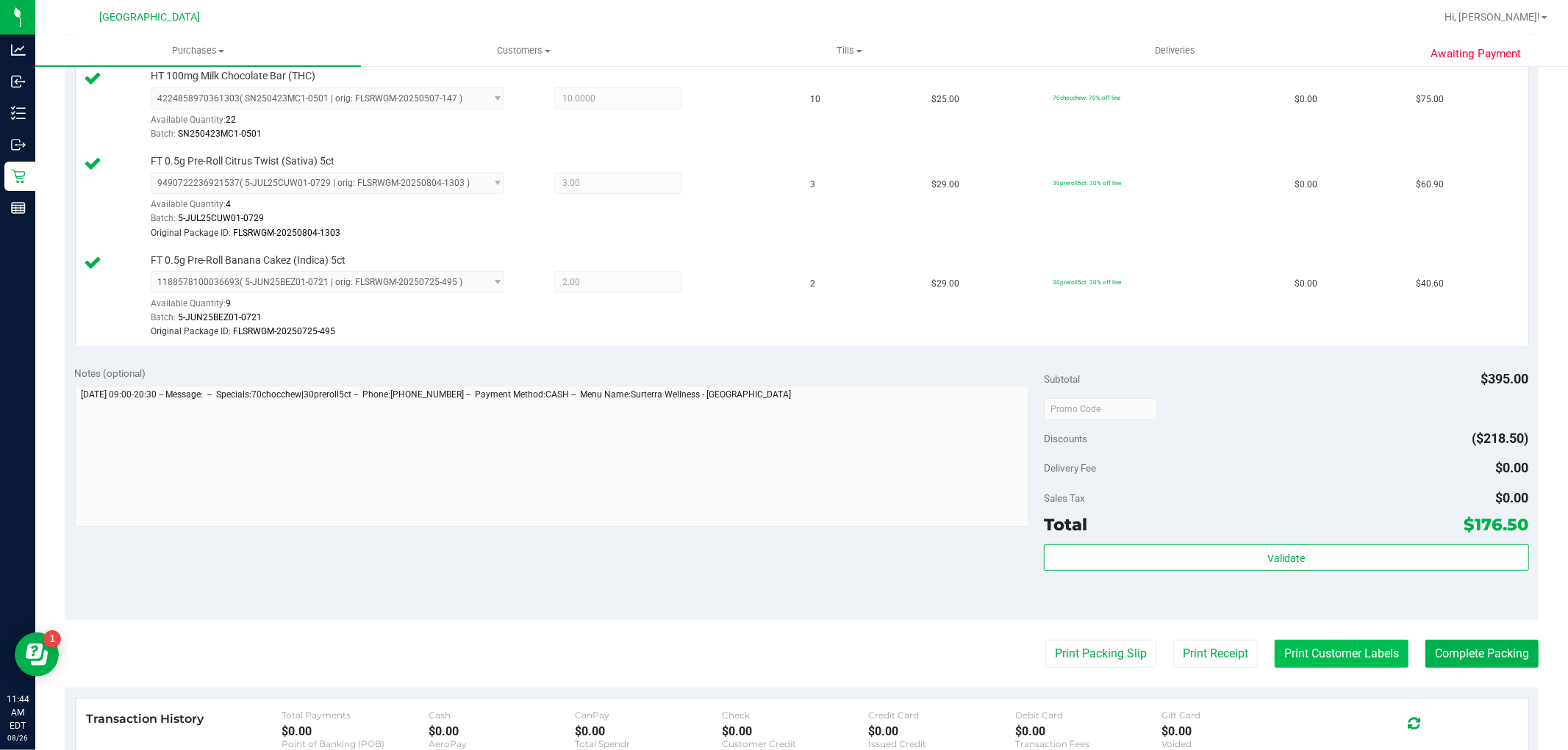
click at [1306, 647] on button "Print Customer Labels" at bounding box center [1342, 653] width 134 height 28
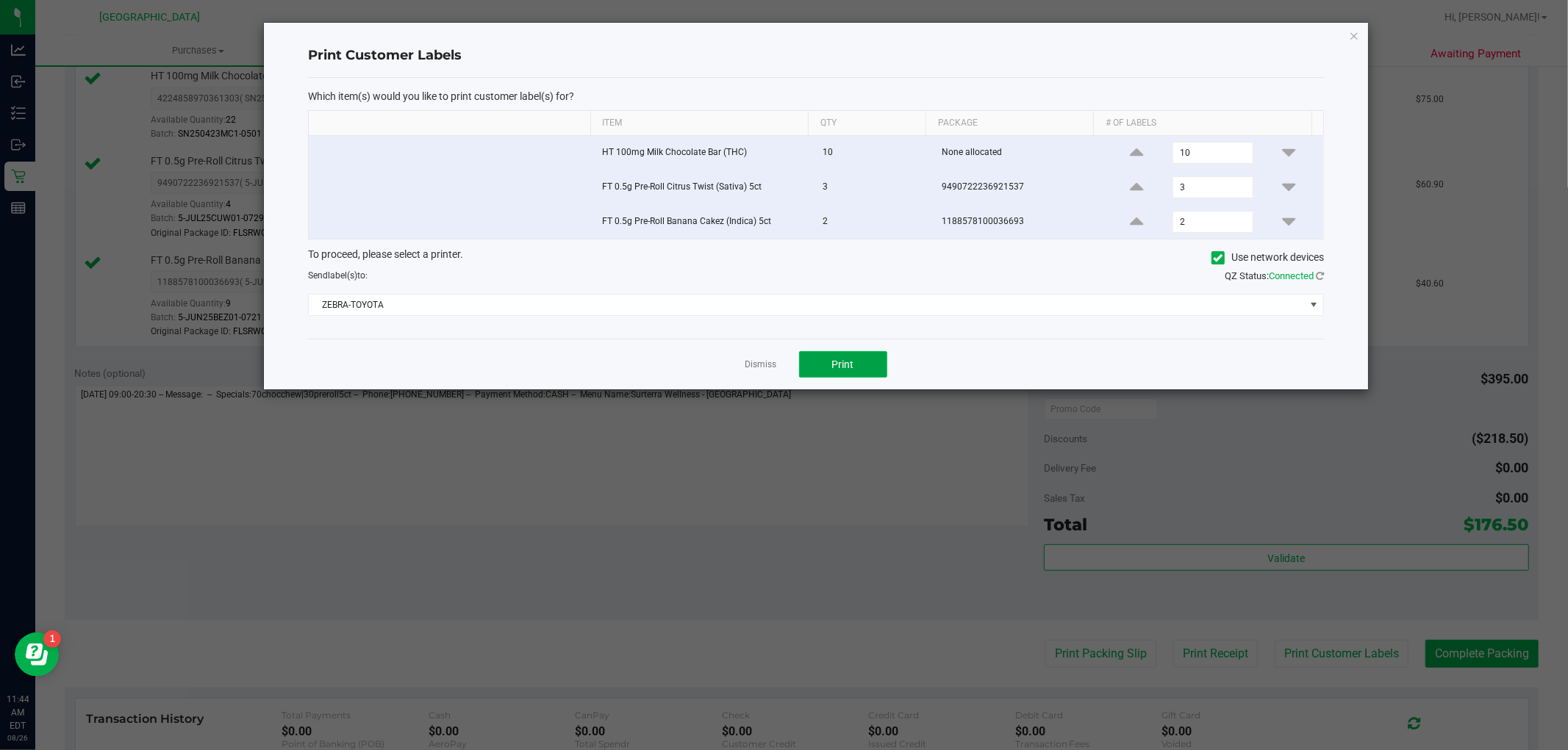
click at [868, 369] on button "Print" at bounding box center [843, 364] width 88 height 27
click at [1364, 36] on div "Print Customer Labels Which item(s) would you like to print customer label(s) f…" at bounding box center [816, 206] width 1103 height 367
click at [1351, 38] on icon "button" at bounding box center [1353, 36] width 11 height 18
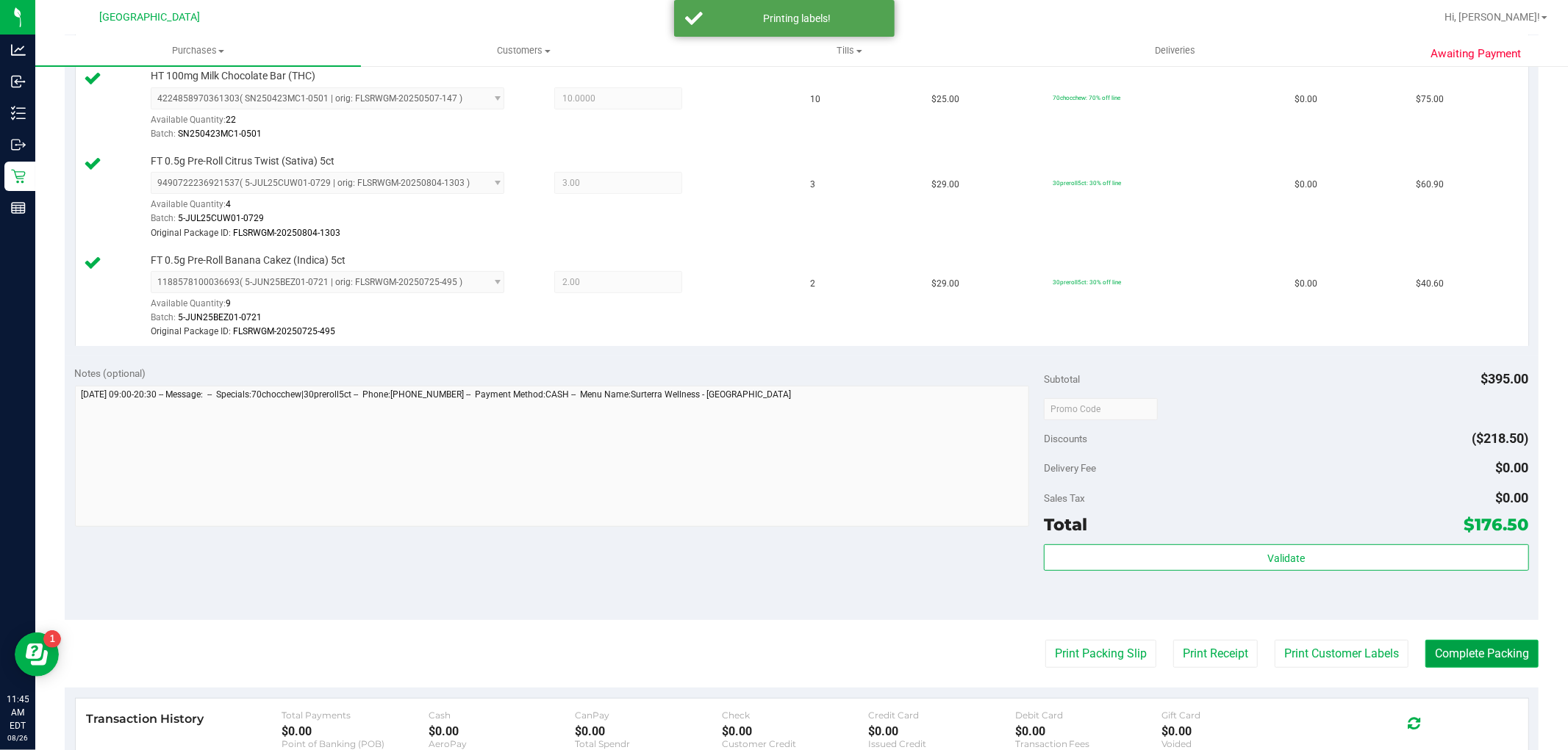
click at [1425, 651] on button "Complete Packing" at bounding box center [1482, 653] width 113 height 28
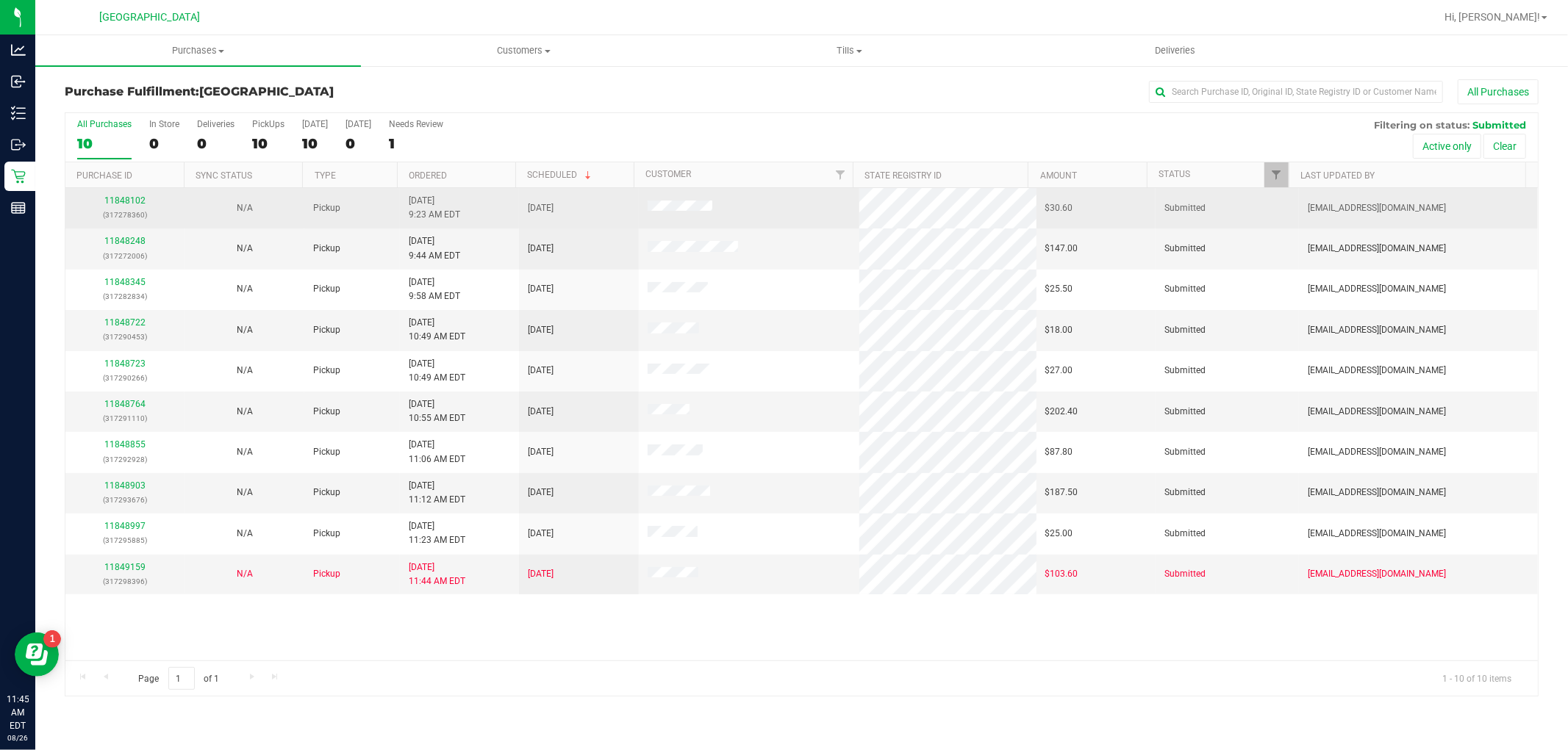
click at [120, 211] on p "(317278360)" at bounding box center [125, 214] width 102 height 14
click at [121, 199] on link "11848102" at bounding box center [124, 200] width 41 height 10
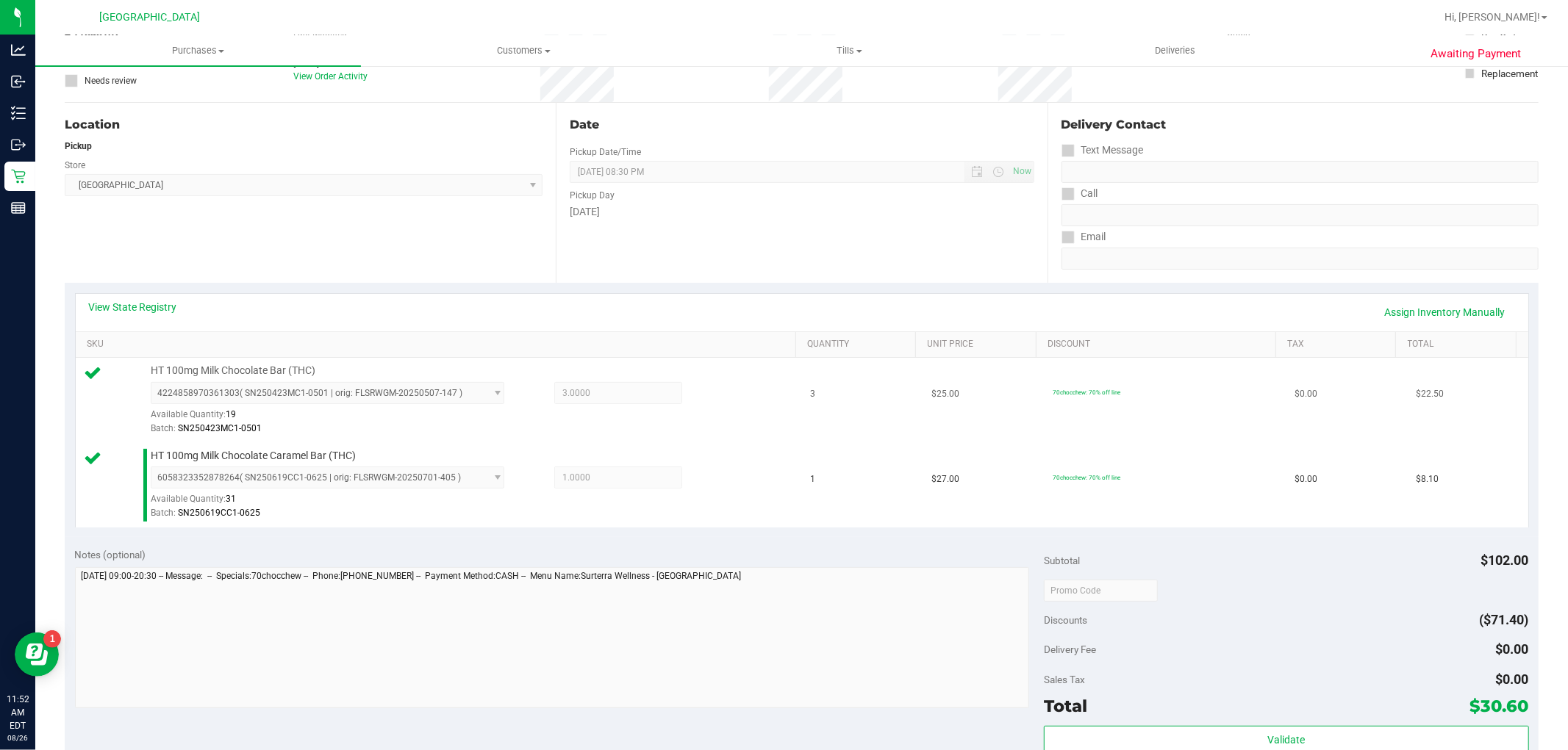
scroll to position [489, 0]
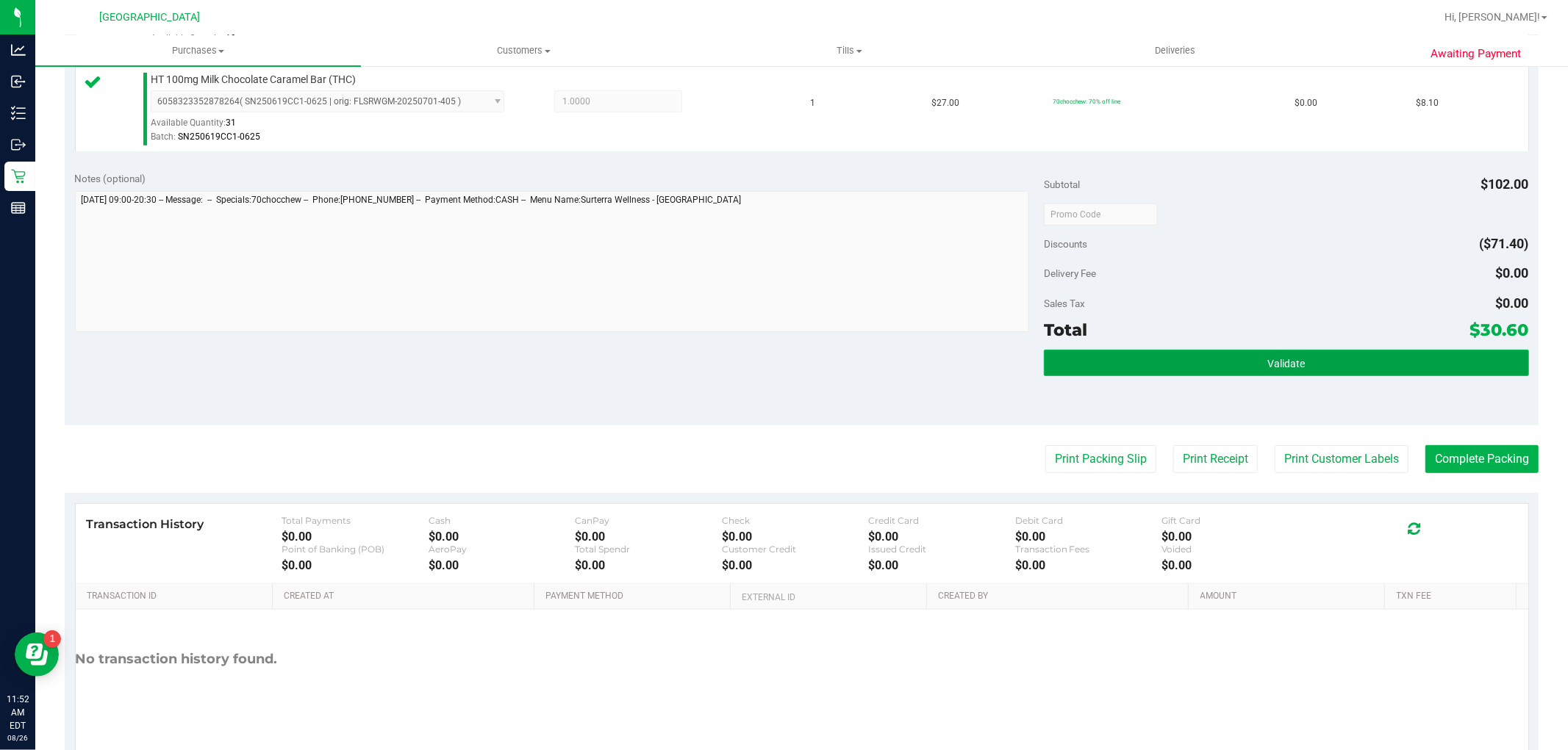
click at [1251, 362] on button "Validate" at bounding box center [1286, 362] width 485 height 27
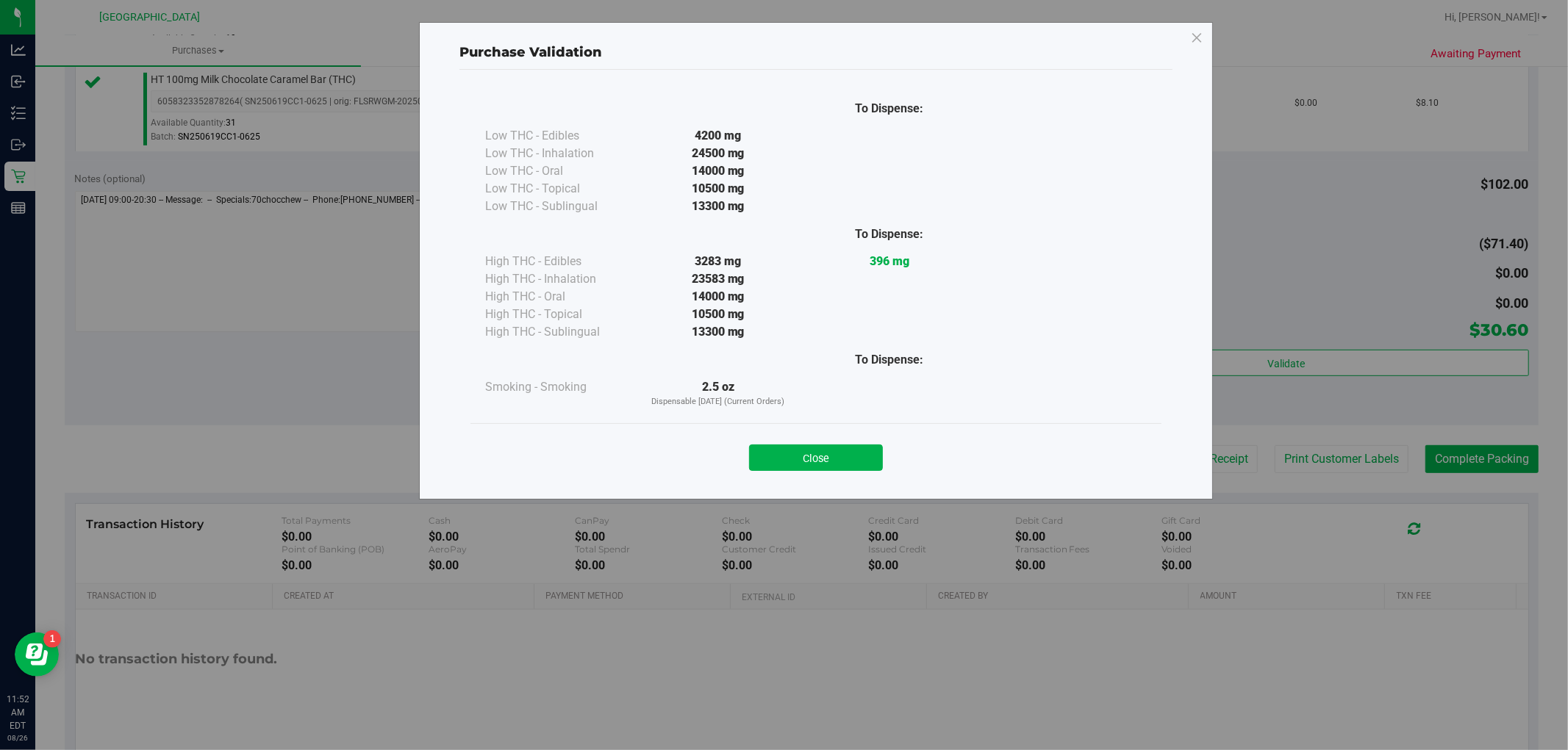
click at [836, 443] on div "Close" at bounding box center [816, 453] width 669 height 36
drag, startPoint x: 817, startPoint y: 451, endPoint x: 843, endPoint y: 434, distance: 31.1
click at [817, 452] on button "Close" at bounding box center [816, 457] width 134 height 27
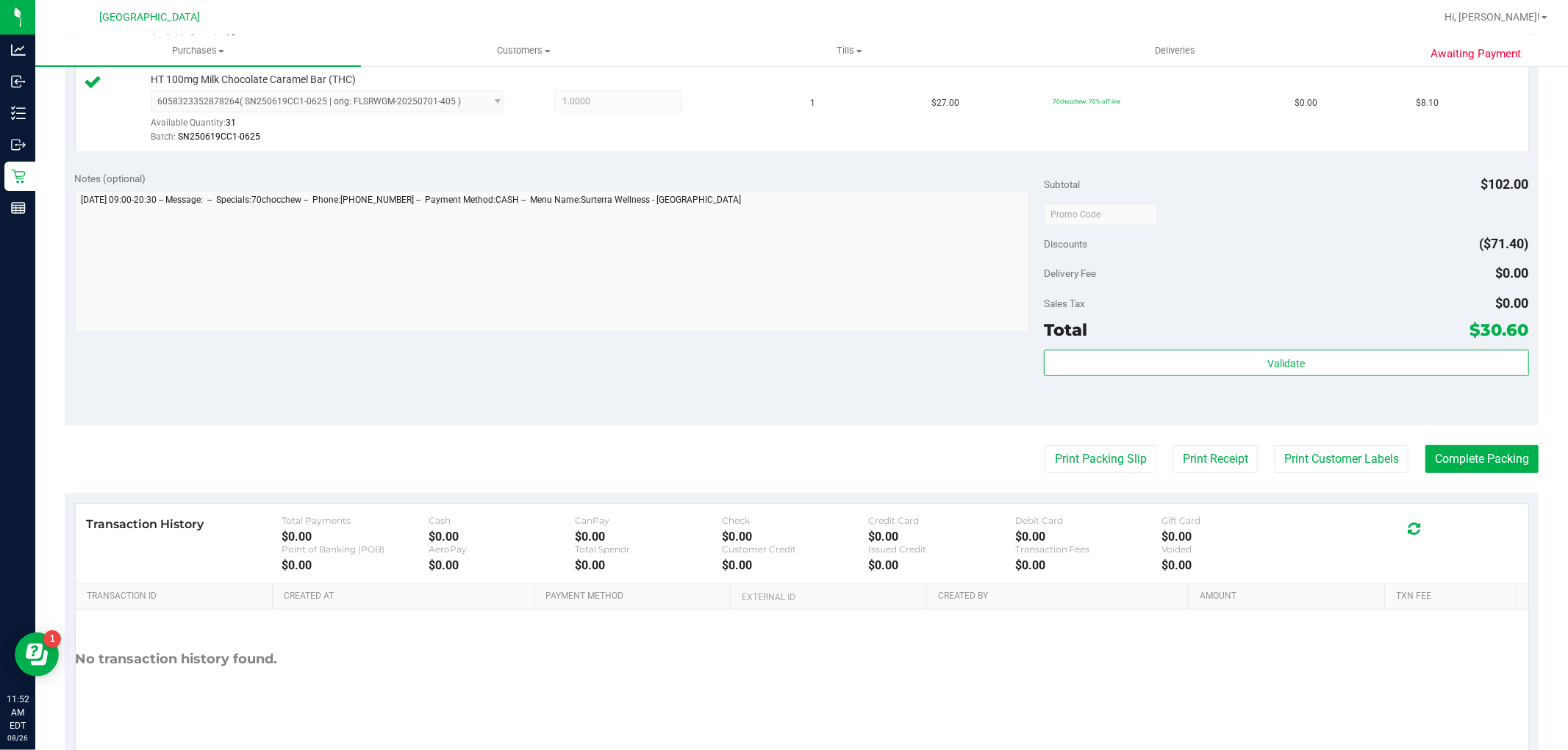
click at [1398, 459] on div "Print Packing Slip Print Receipt Print Customer Labels Complete Packing" at bounding box center [801, 459] width 1473 height 28
click at [1378, 459] on button "Print Customer Labels" at bounding box center [1342, 459] width 134 height 28
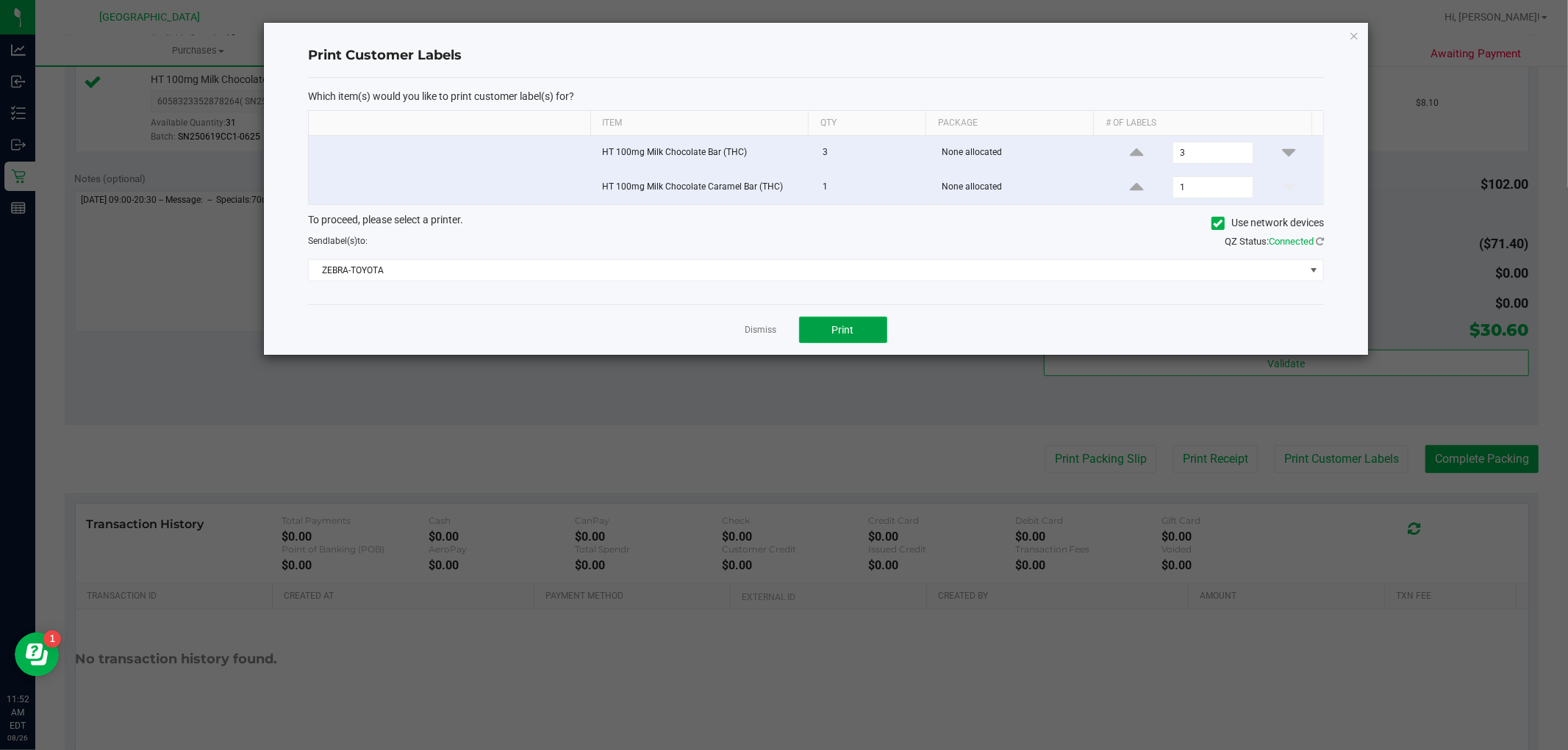
click at [818, 337] on button "Print" at bounding box center [843, 329] width 88 height 27
click at [757, 336] on link "Dismiss" at bounding box center [761, 329] width 32 height 12
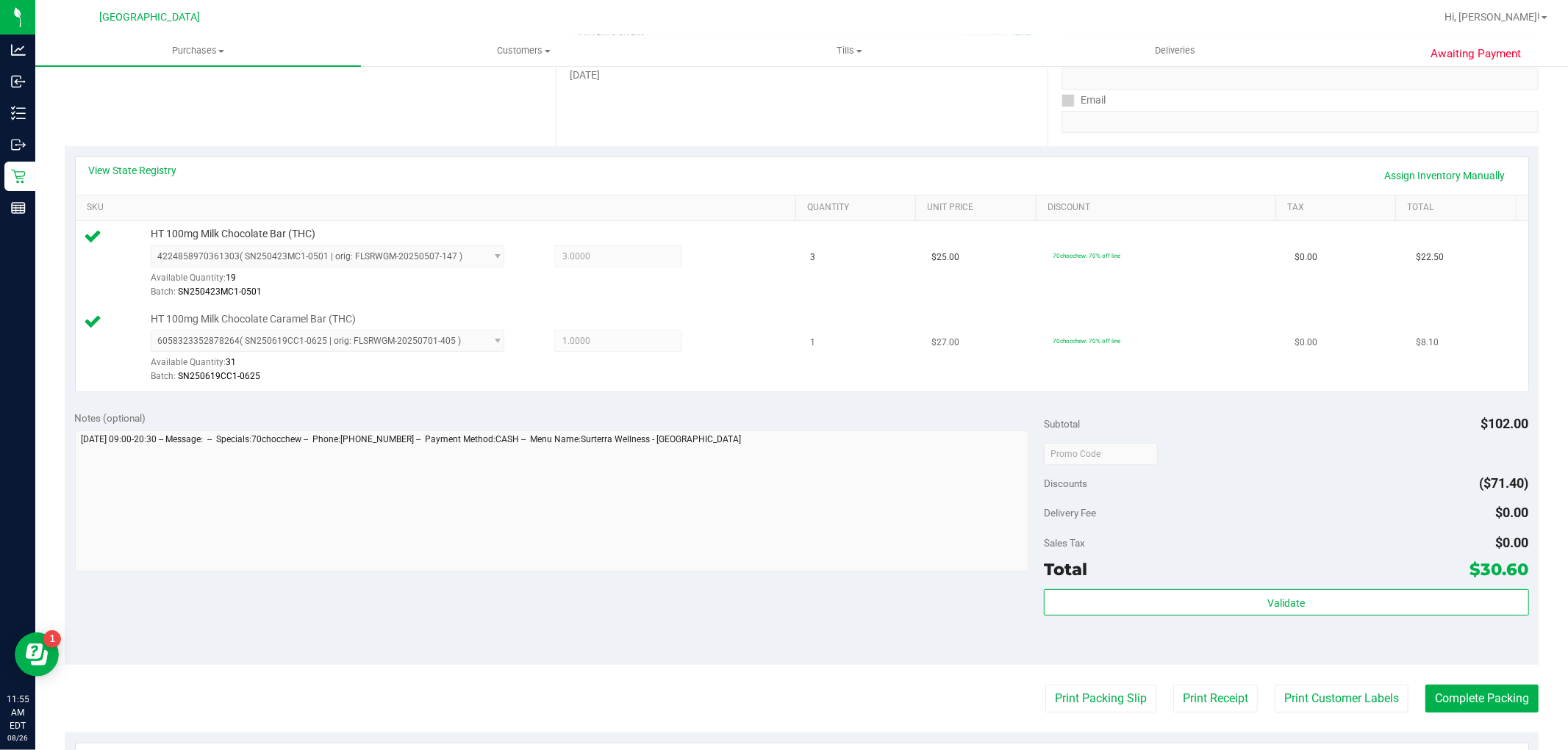
scroll to position [245, 0]
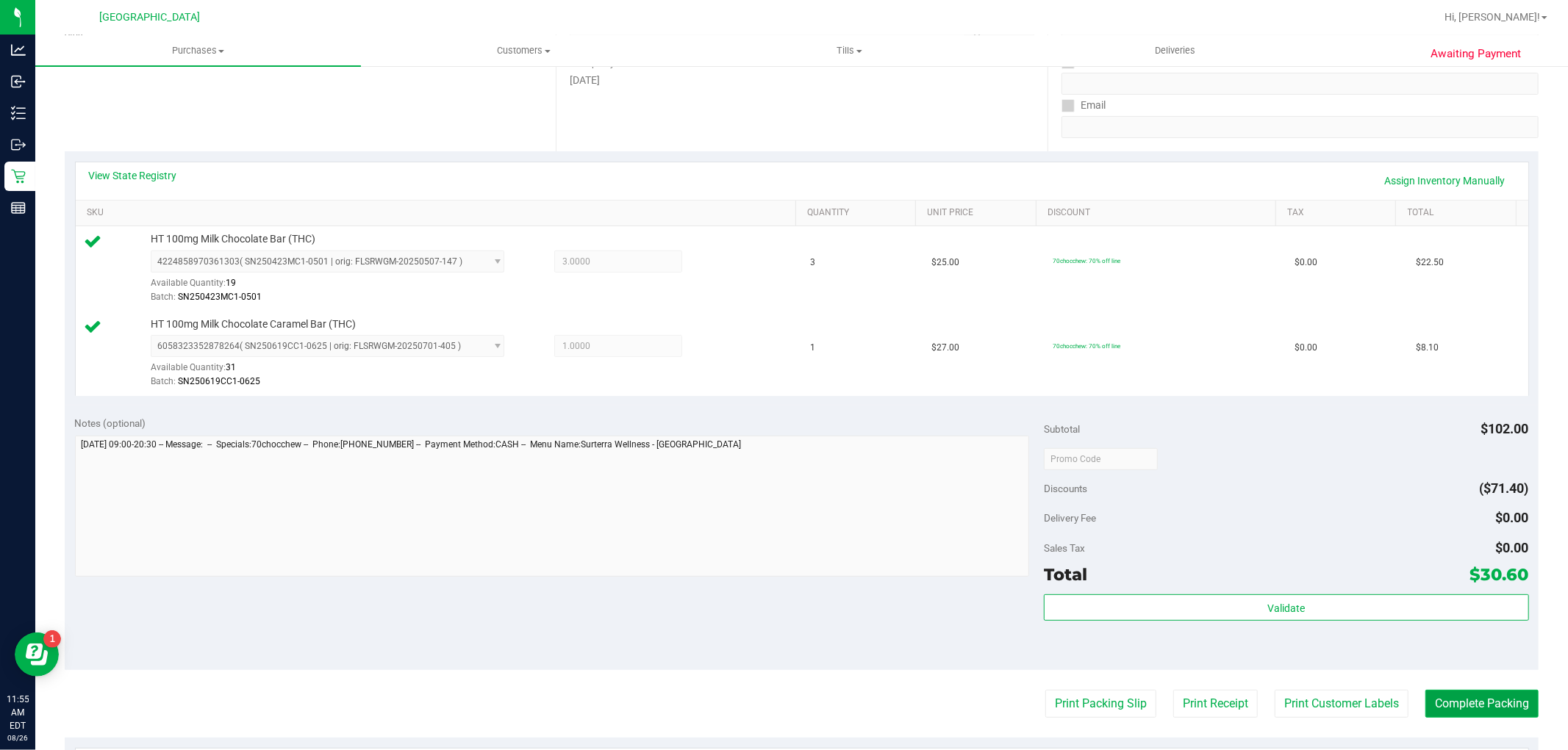
click at [1474, 693] on button "Complete Packing" at bounding box center [1482, 703] width 113 height 28
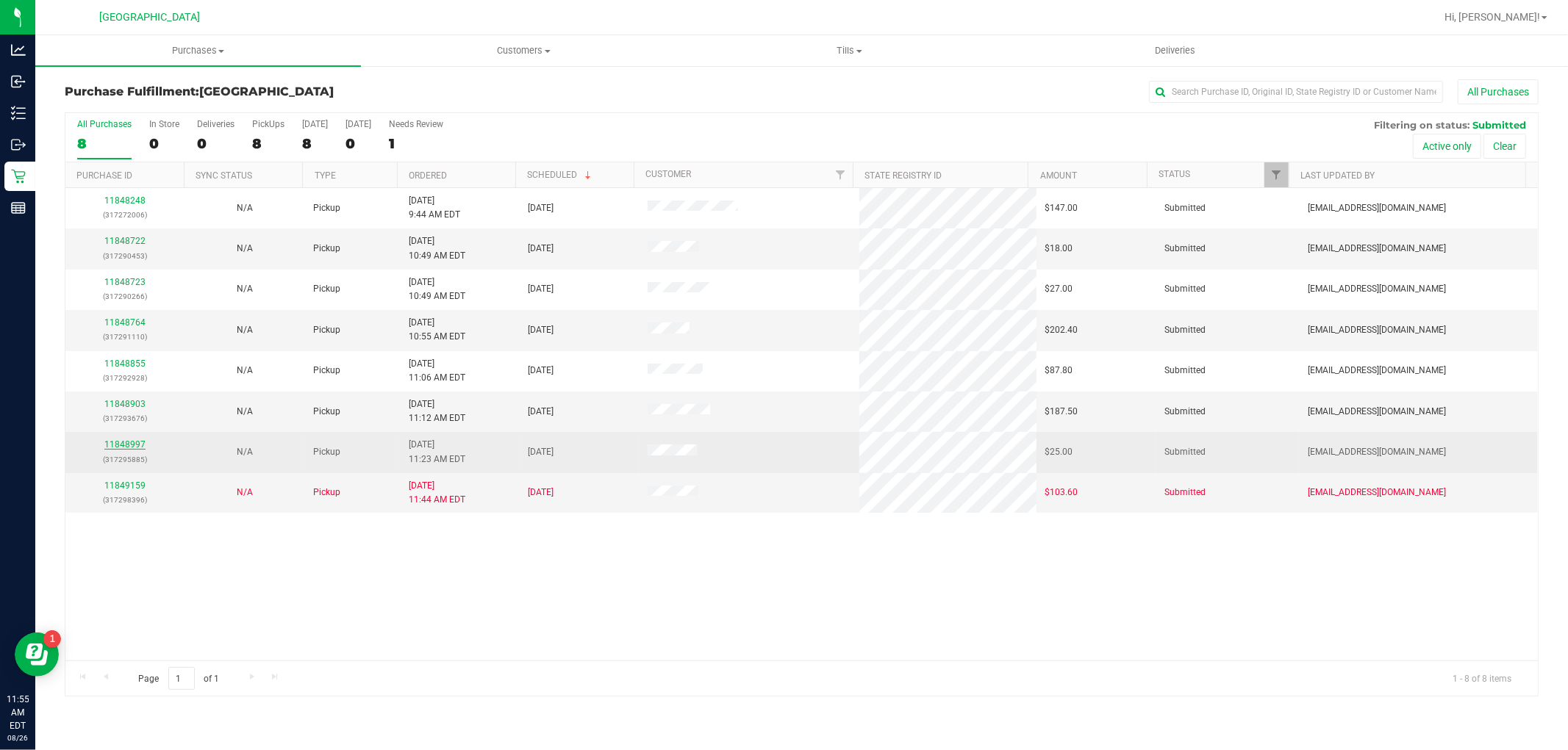
click at [114, 446] on link "11848997" at bounding box center [124, 444] width 41 height 10
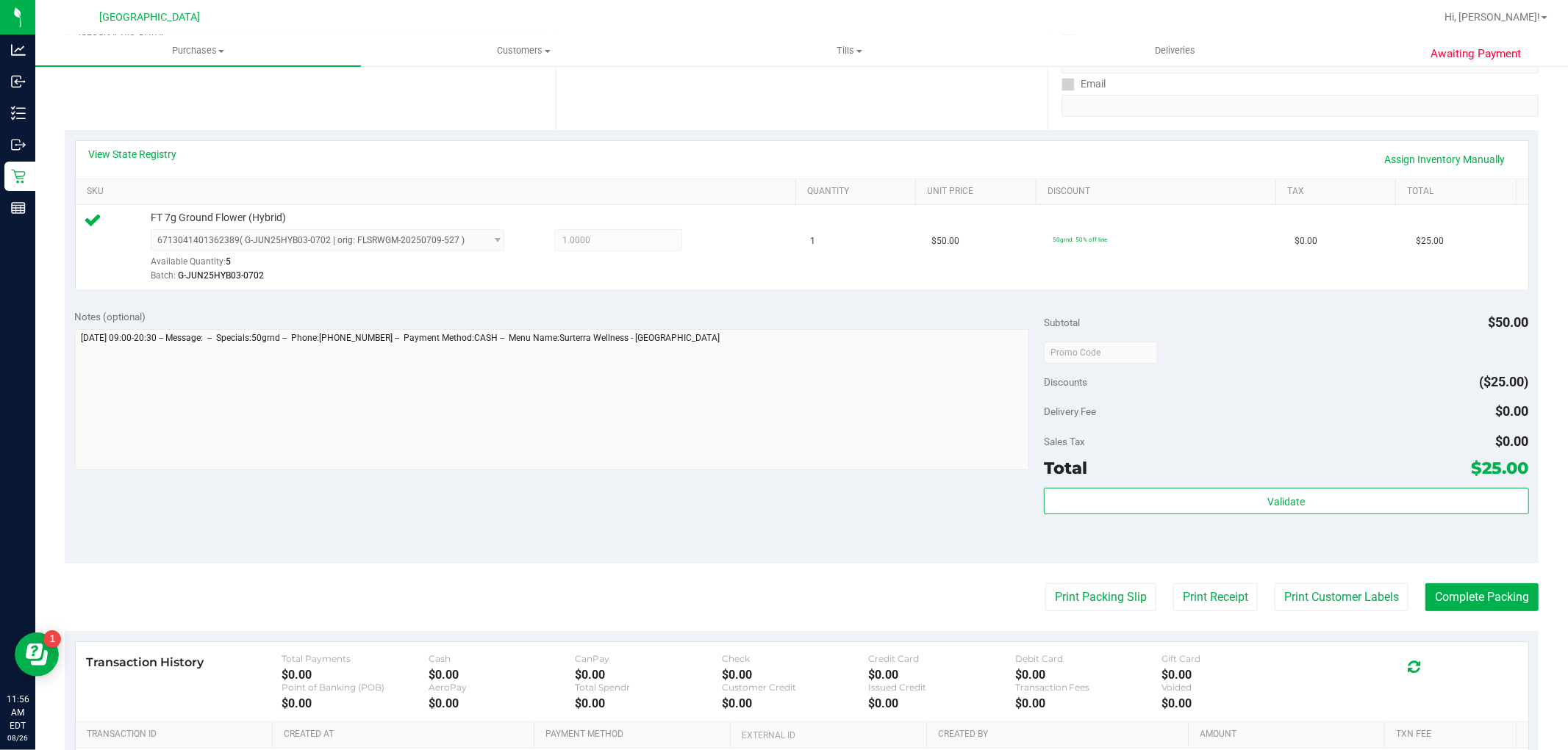
scroll to position [326, 0]
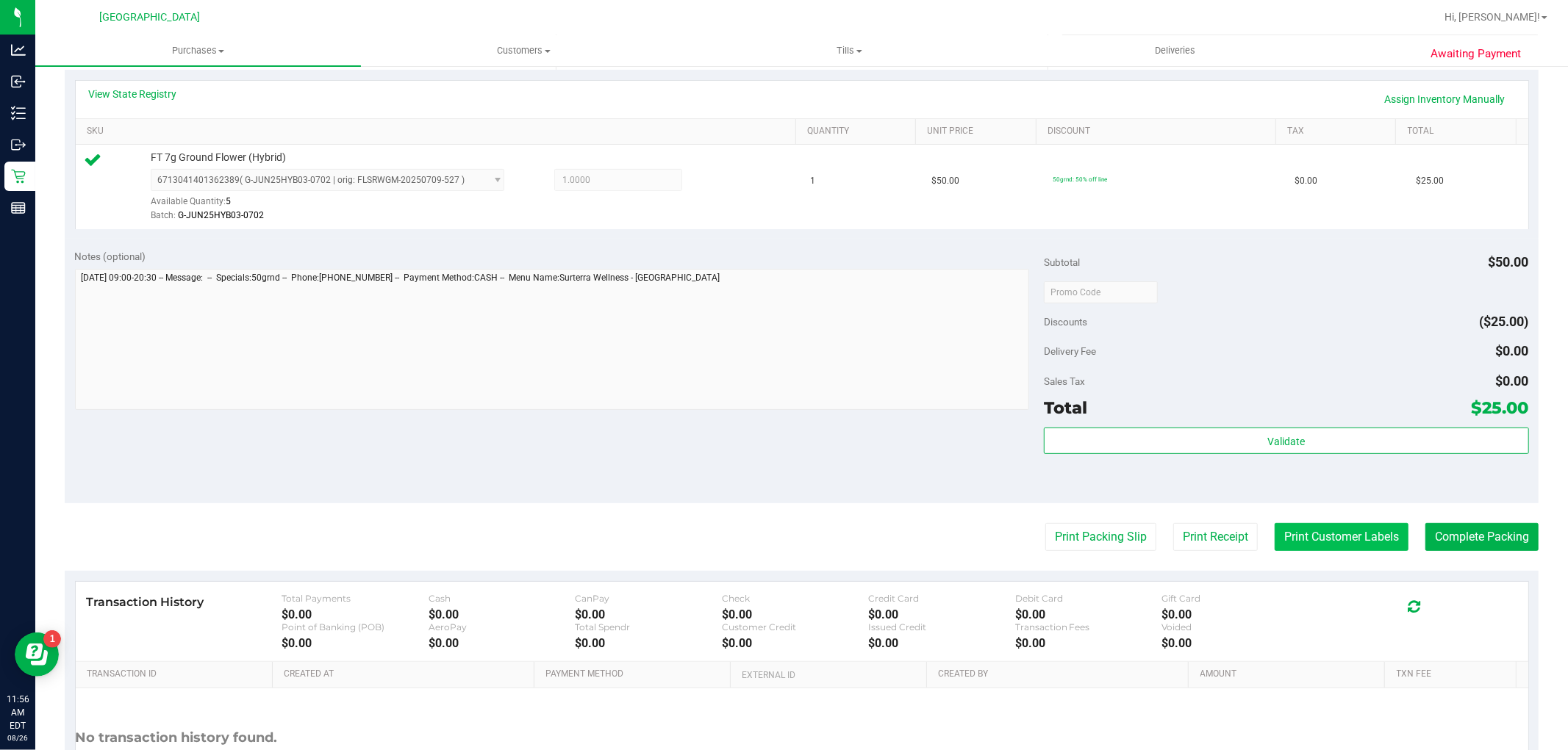
click at [1299, 529] on button "Print Customer Labels" at bounding box center [1342, 537] width 134 height 28
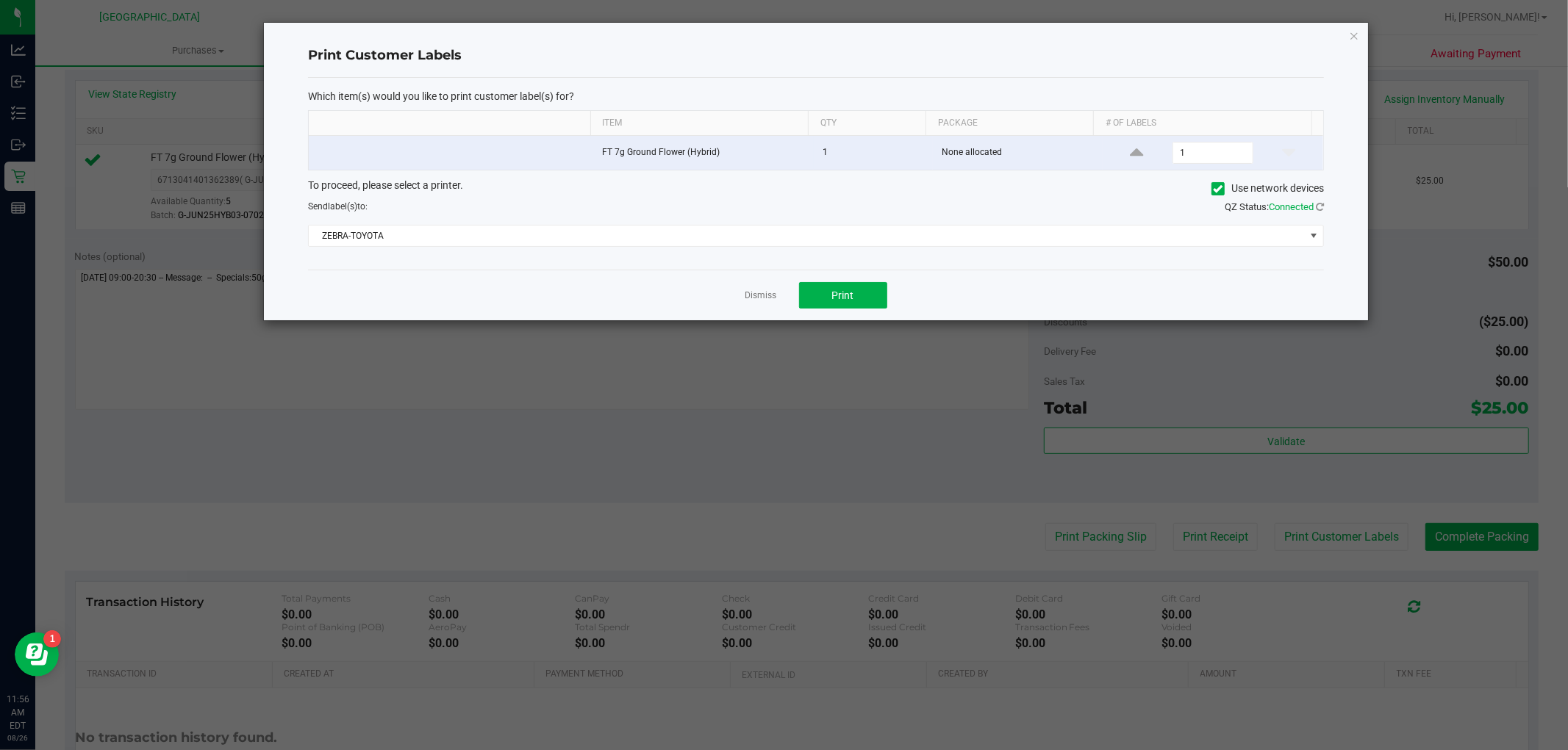
click at [855, 280] on div "Dismiss Print" at bounding box center [815, 295] width 1015 height 51
click at [868, 287] on button "Print" at bounding box center [843, 295] width 88 height 27
drag, startPoint x: 1340, startPoint y: 31, endPoint x: 1349, endPoint y: 35, distance: 9.8
click at [1343, 34] on div "Print Customer Labels Which item(s) would you like to print customer label(s) f…" at bounding box center [816, 171] width 1103 height 297
click at [1347, 35] on div "Print Customer Labels Which item(s) would you like to print customer label(s) f…" at bounding box center [816, 171] width 1103 height 297
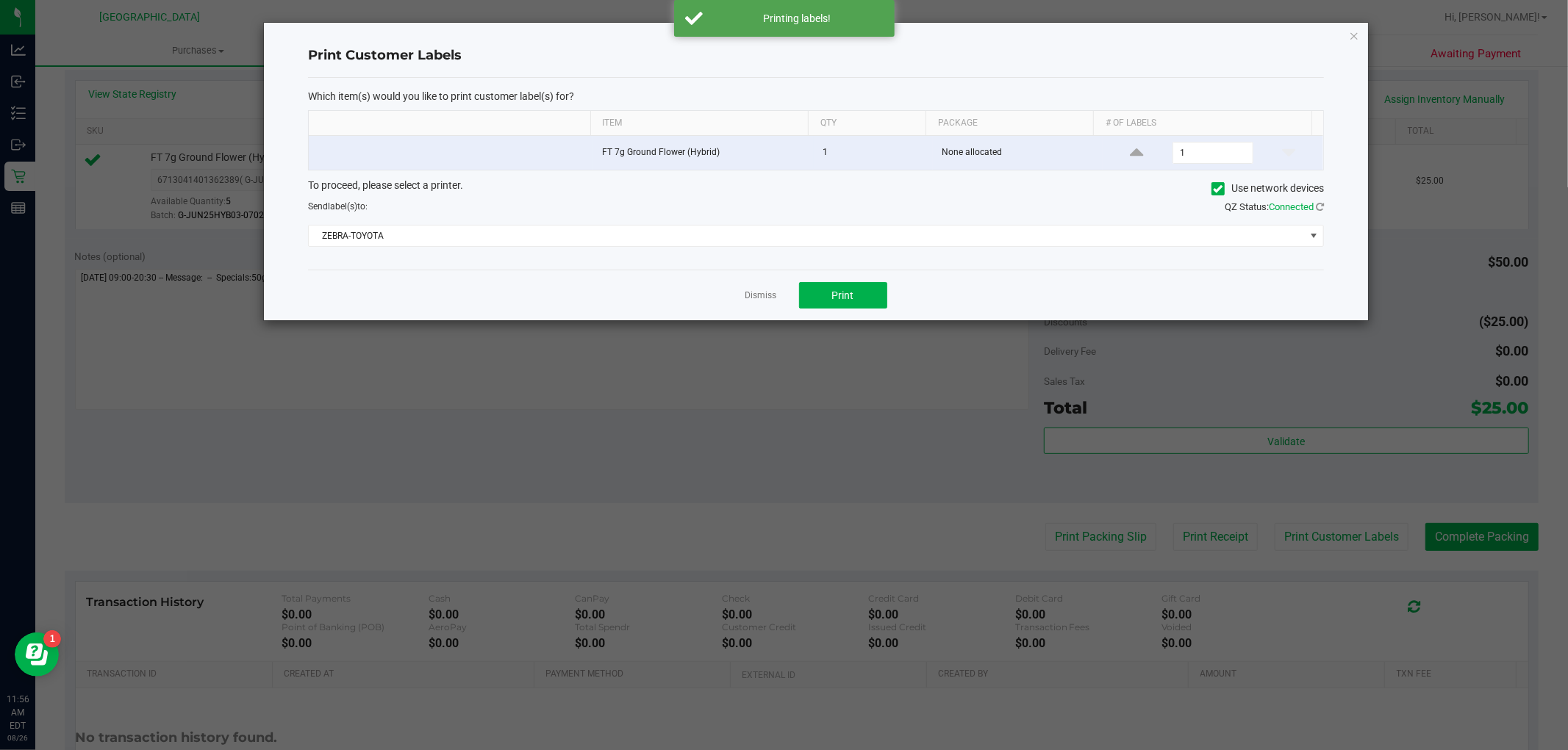
drag, startPoint x: 1360, startPoint y: 33, endPoint x: 1347, endPoint y: 41, distance: 15.3
click at [1360, 33] on div "Print Customer Labels Which item(s) would you like to print customer label(s) f…" at bounding box center [816, 171] width 1103 height 297
click at [1346, 42] on div "Print Customer Labels Which item(s) would you like to print customer label(s) f…" at bounding box center [816, 171] width 1103 height 297
click at [1350, 40] on icon "button" at bounding box center [1353, 36] width 11 height 18
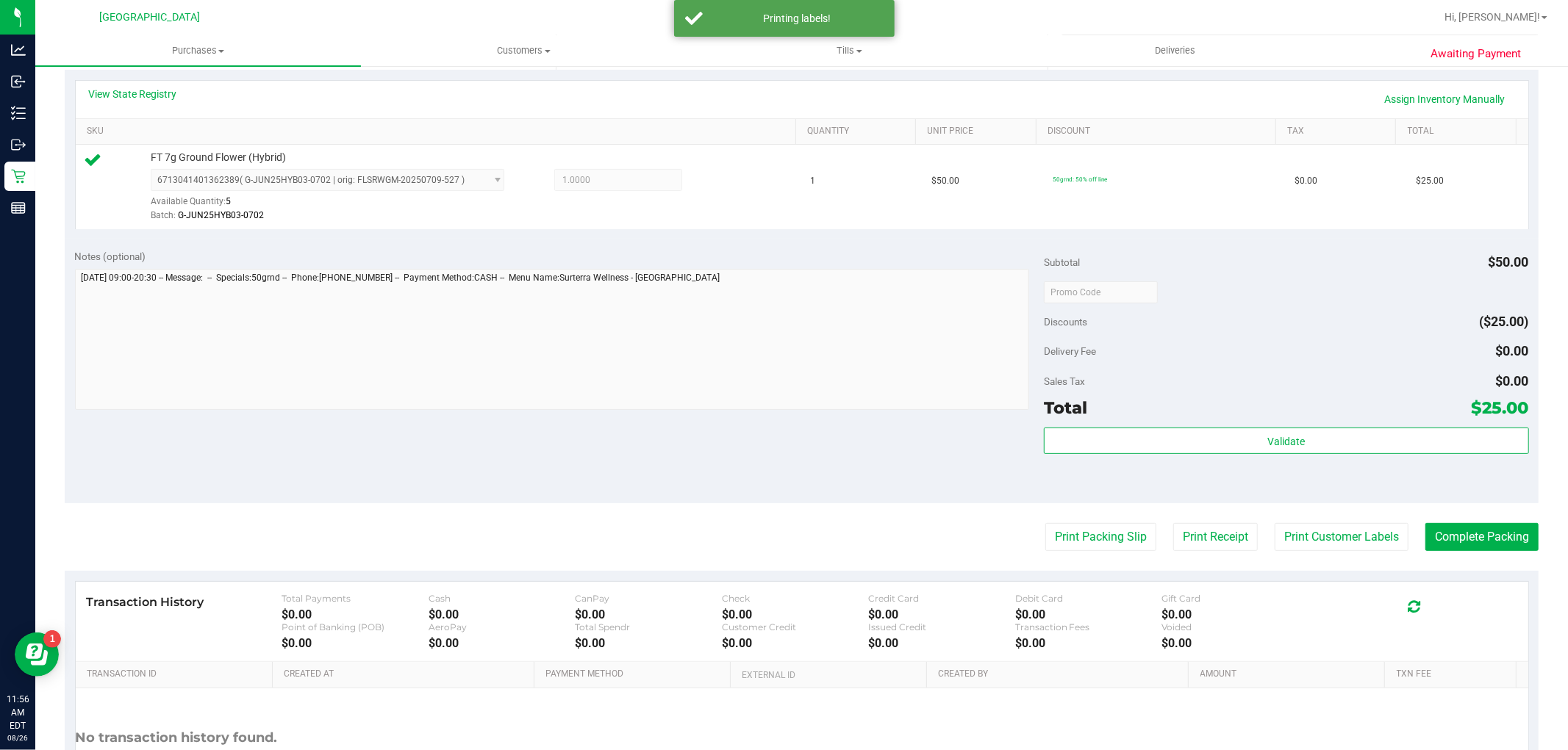
click at [1457, 551] on purchase-details "Back Edit Purchase Cancel Purchase View Profile # 11848997 BioTrack ID: - Submi…" at bounding box center [801, 299] width 1473 height 1092
click at [1457, 541] on button "Complete Packing" at bounding box center [1482, 537] width 113 height 28
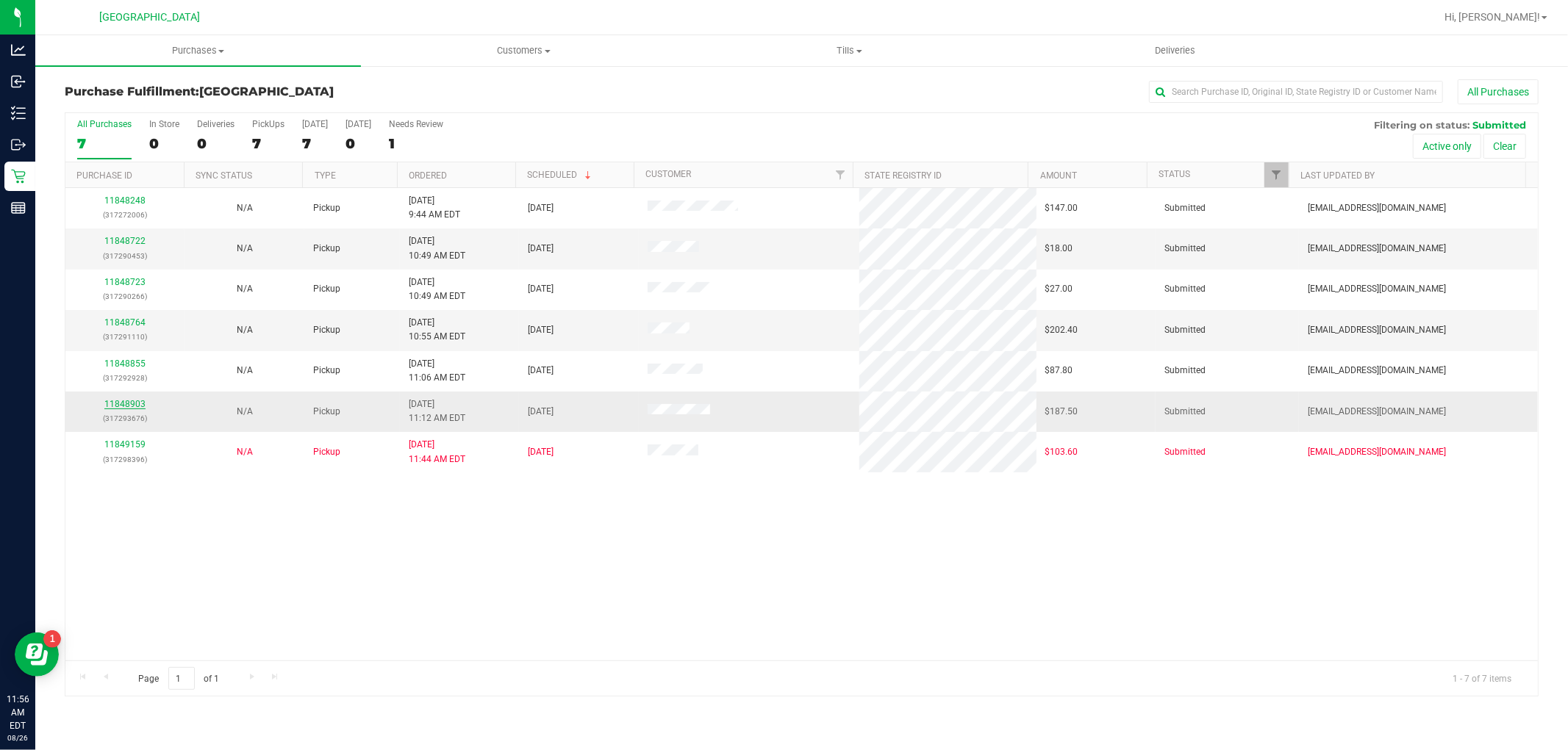
click at [128, 405] on link "11848903" at bounding box center [124, 404] width 41 height 10
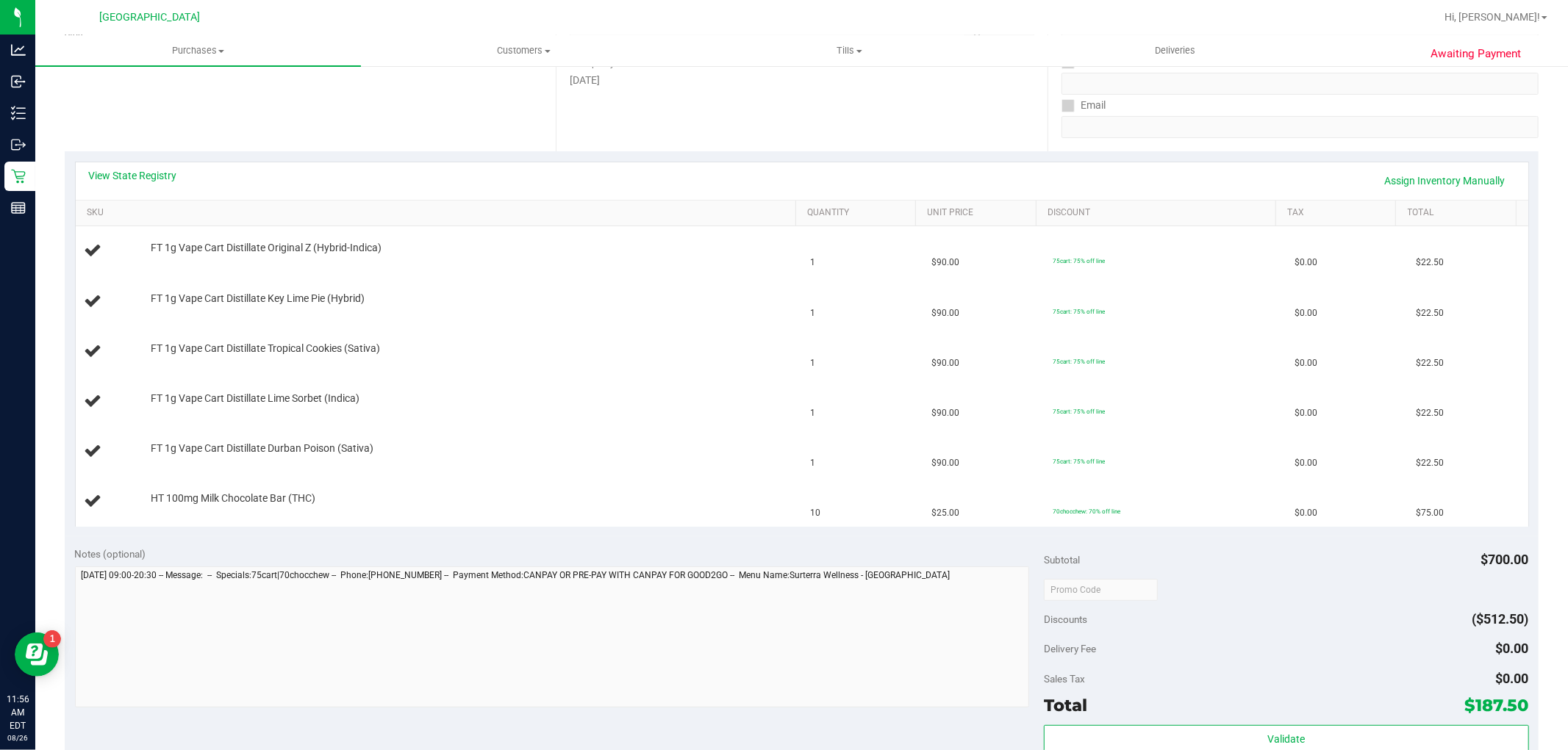
scroll to position [408, 0]
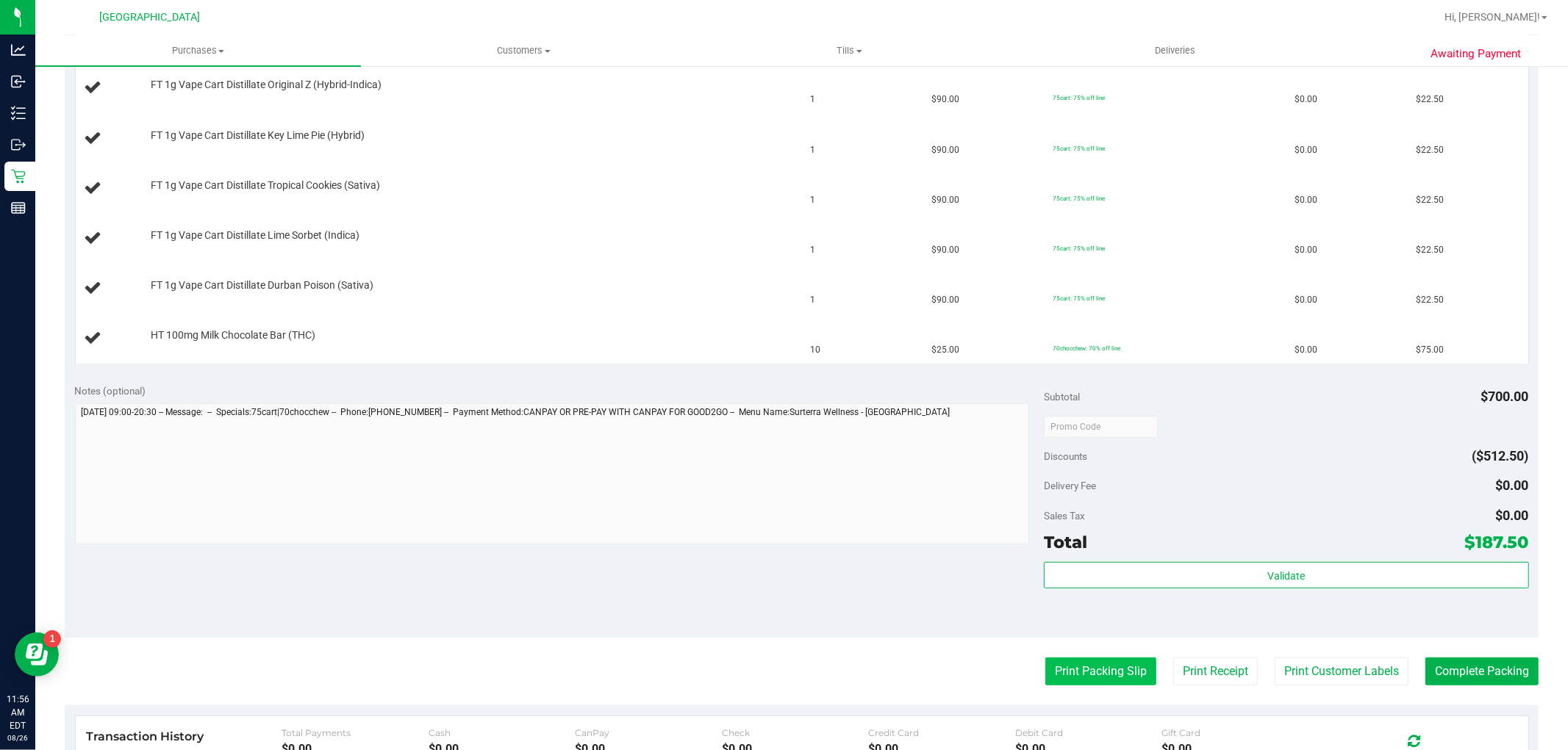
click at [1115, 670] on button "Print Packing Slip" at bounding box center [1100, 671] width 111 height 28
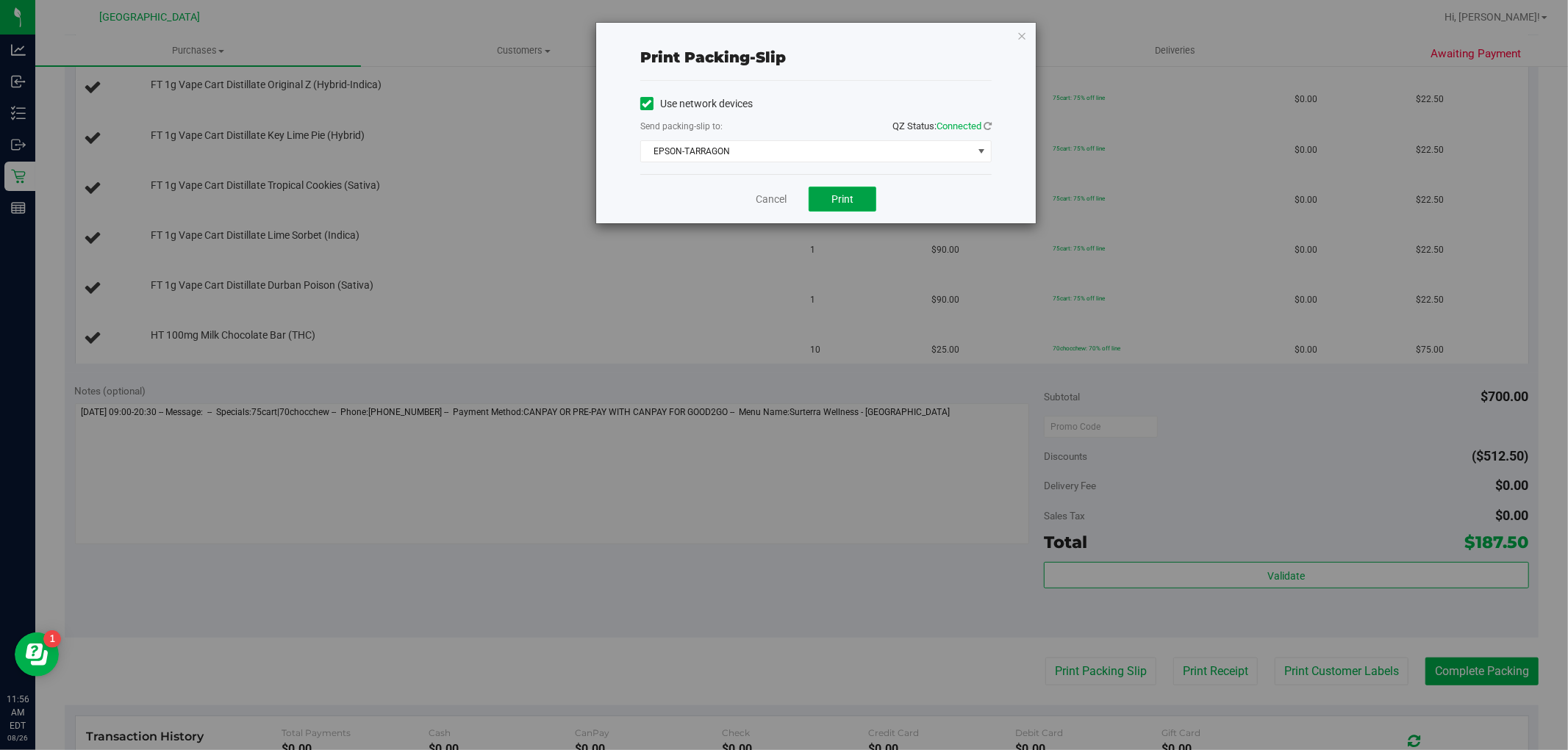
click at [843, 208] on button "Print" at bounding box center [843, 199] width 68 height 25
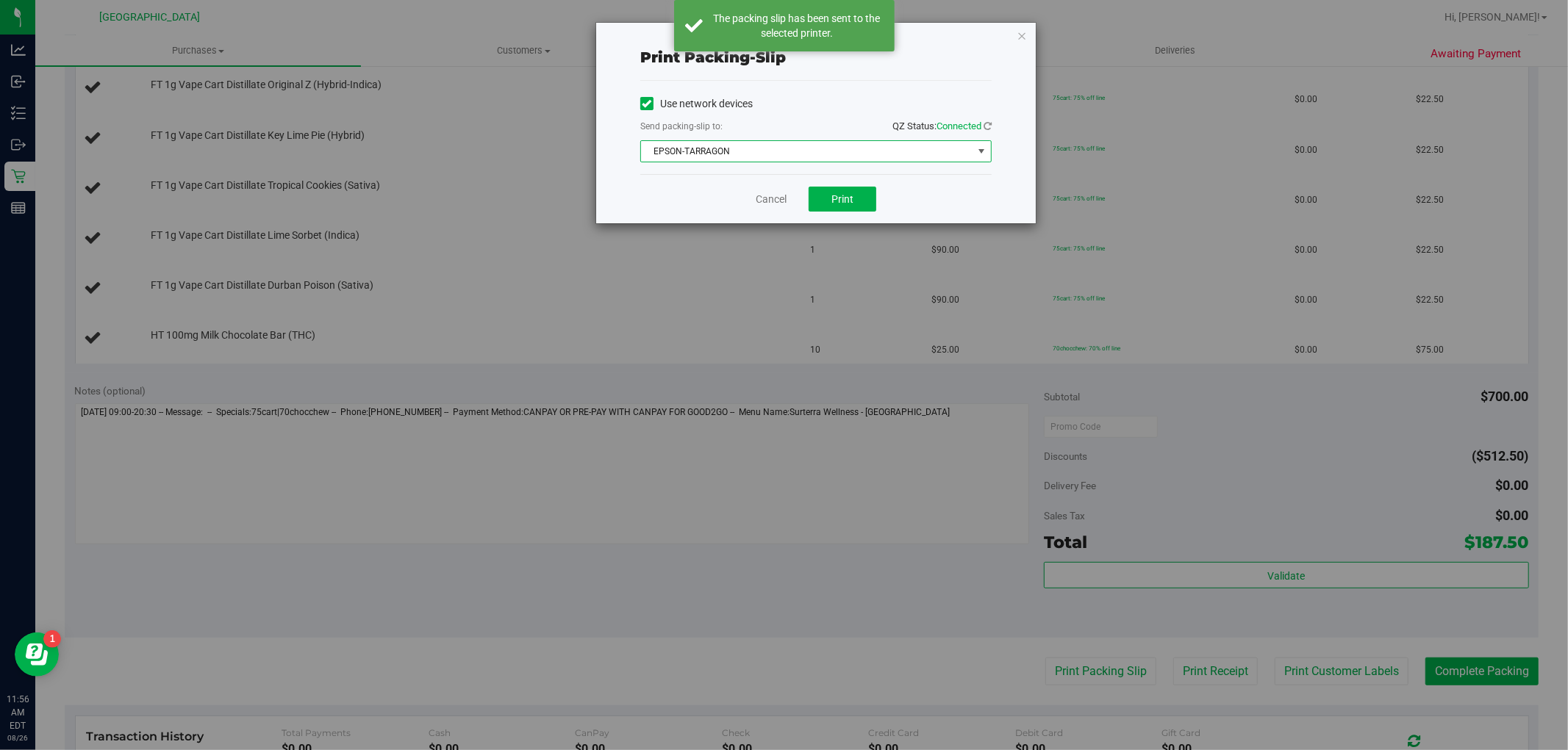
click at [802, 149] on span "EPSON-TARRAGON" at bounding box center [806, 151] width 331 height 20
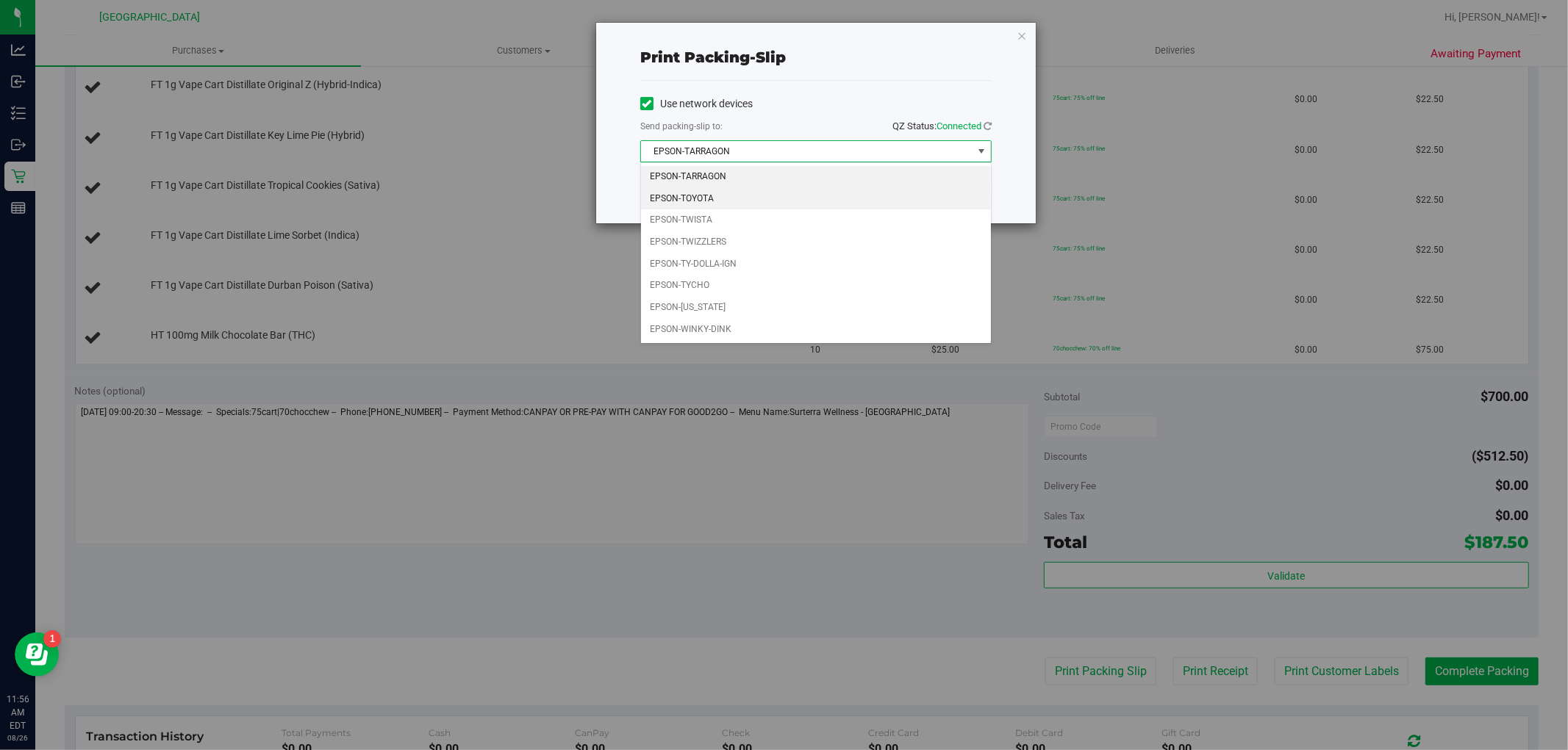
click at [698, 207] on li "EPSON-TOYOTA" at bounding box center [815, 199] width 350 height 22
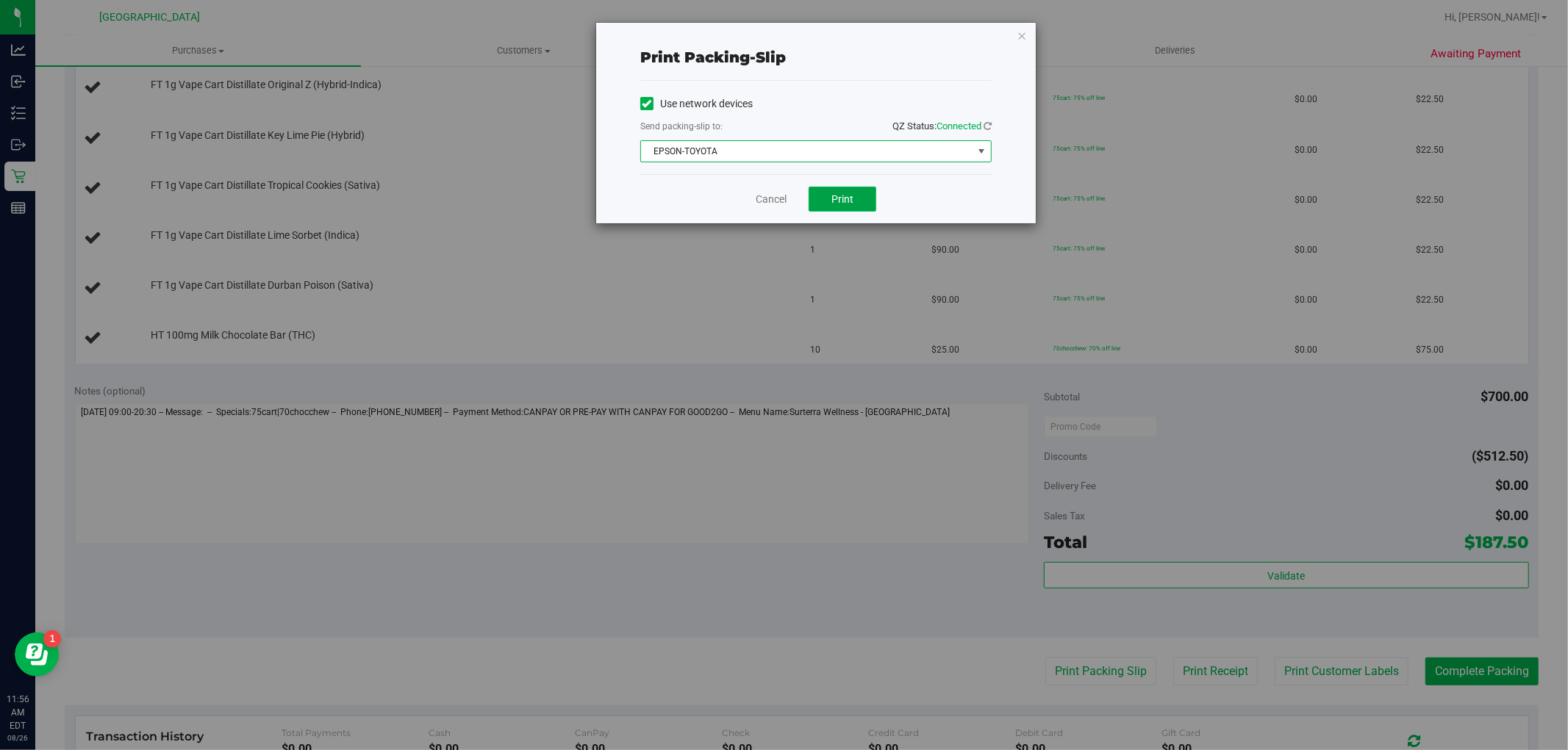
click at [825, 199] on button "Print" at bounding box center [843, 199] width 68 height 25
click at [767, 194] on link "Cancel" at bounding box center [771, 199] width 31 height 15
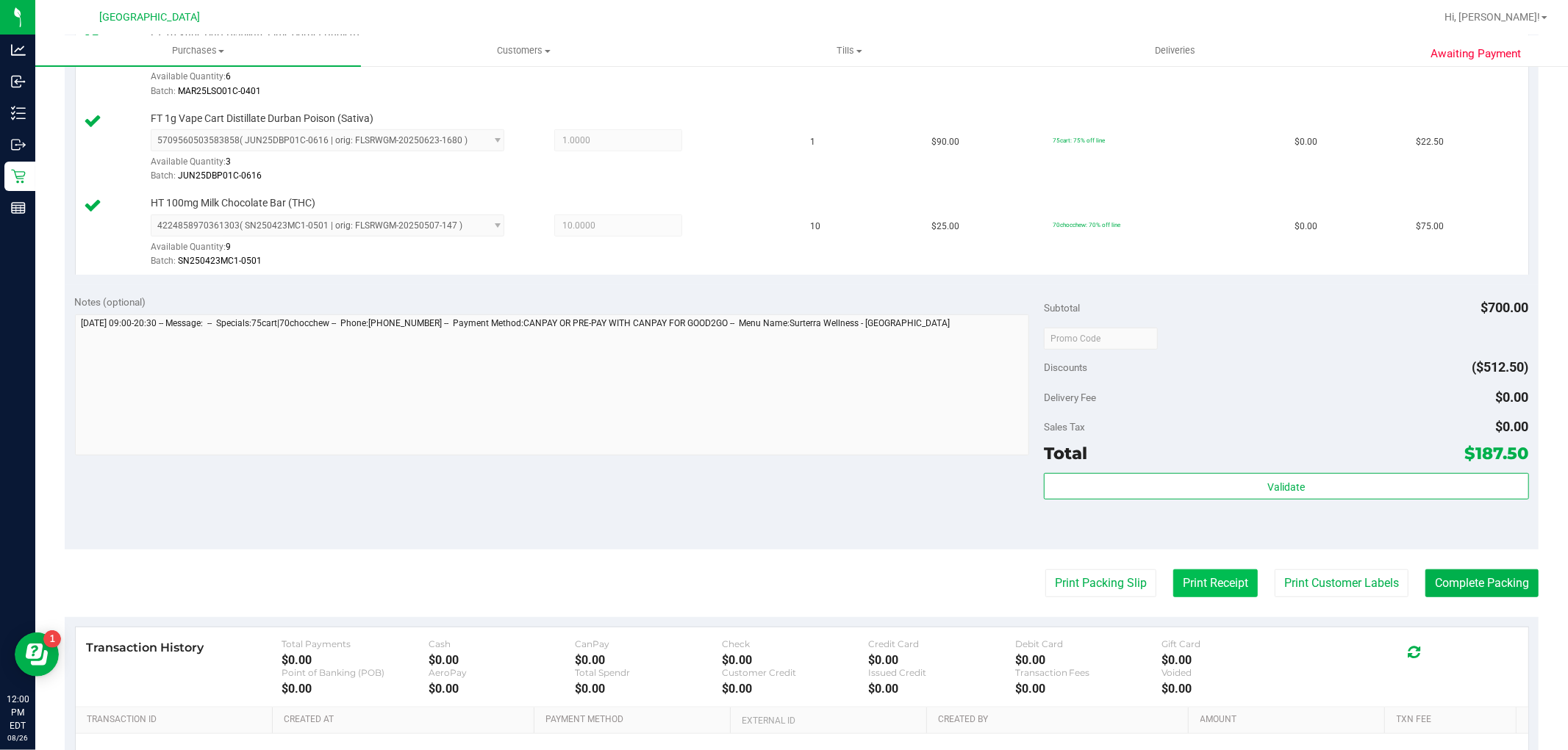
scroll to position [735, 0]
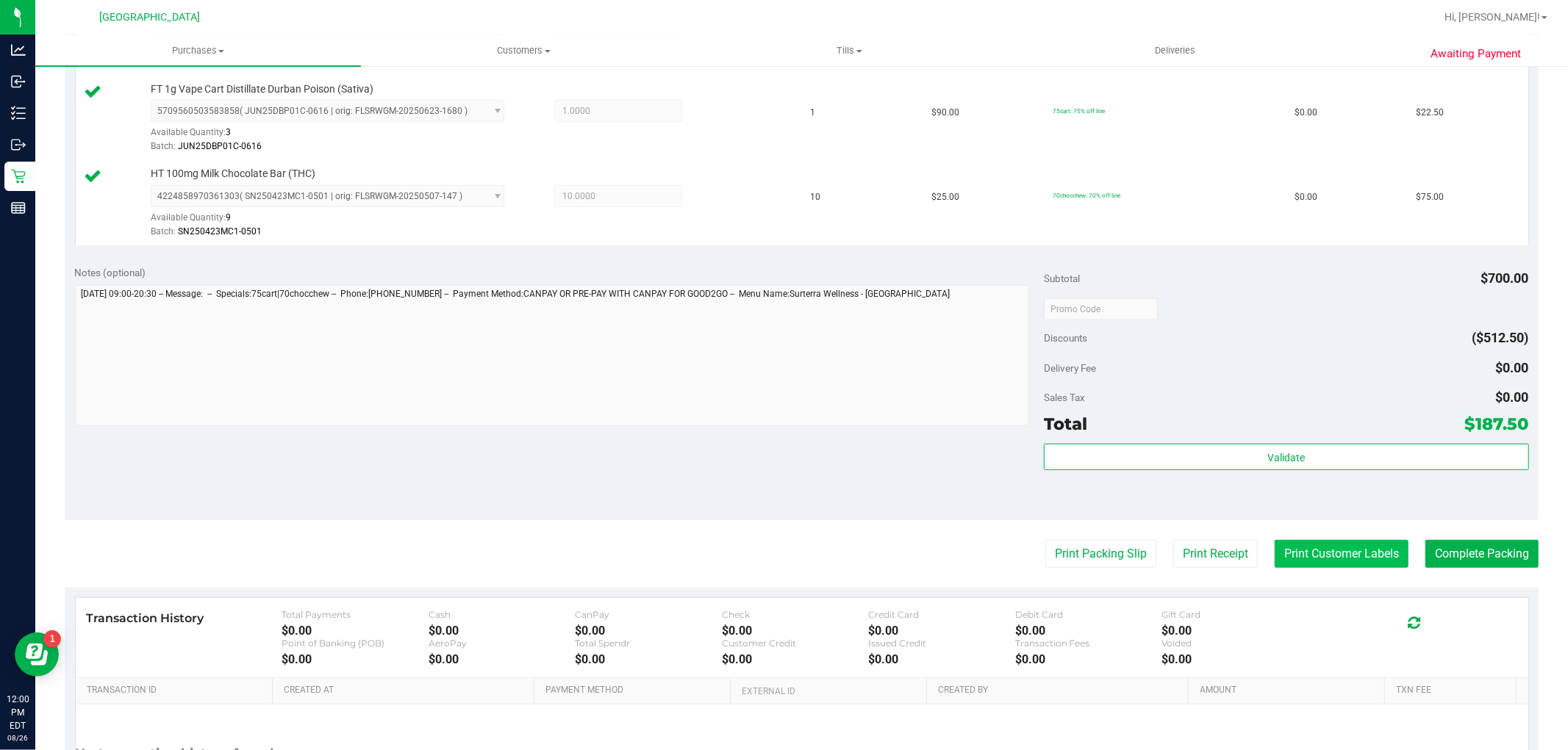
click at [1275, 555] on button "Print Customer Labels" at bounding box center [1342, 554] width 134 height 28
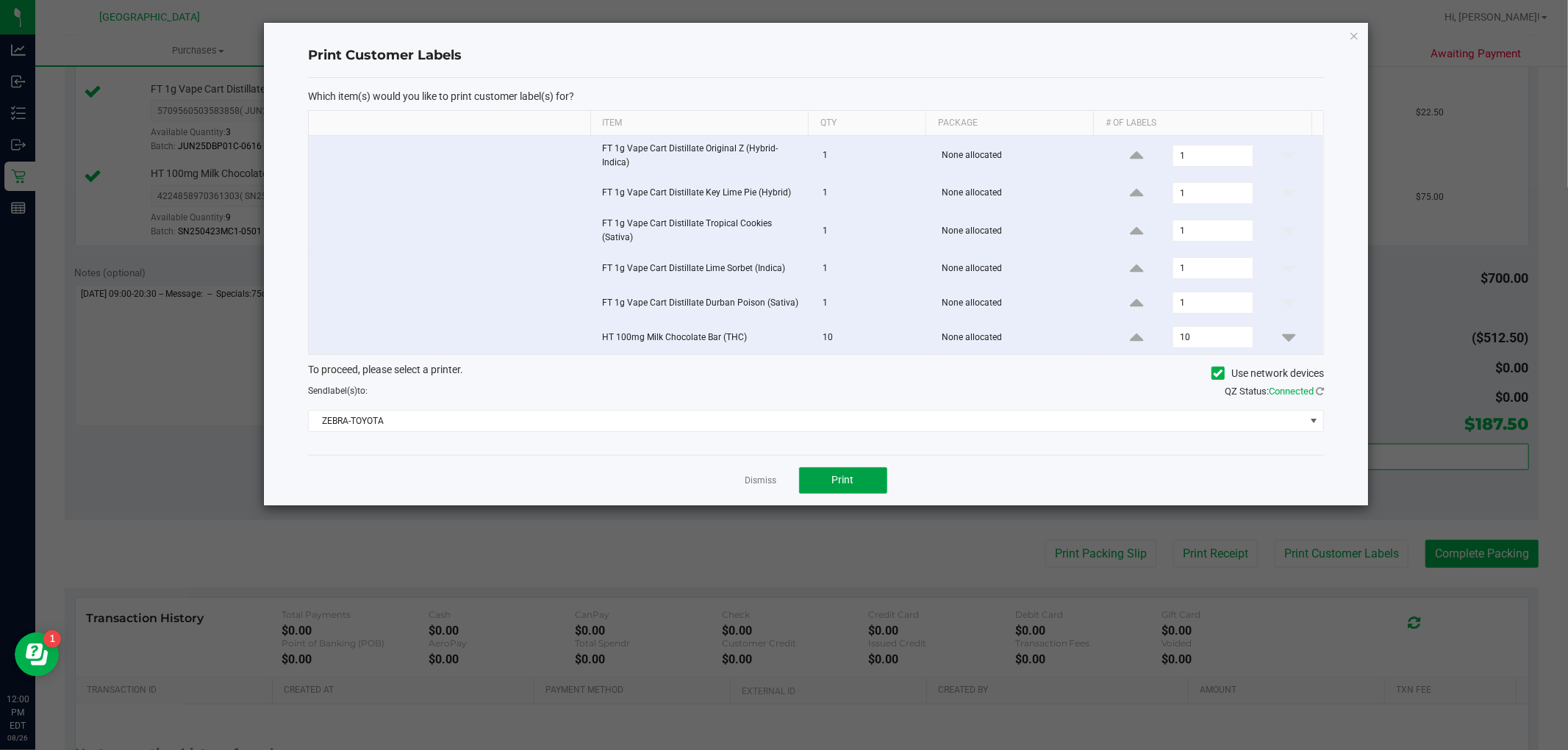
click at [860, 468] on button "Print" at bounding box center [843, 480] width 88 height 27
click at [1348, 31] on icon "button" at bounding box center [1353, 36] width 11 height 18
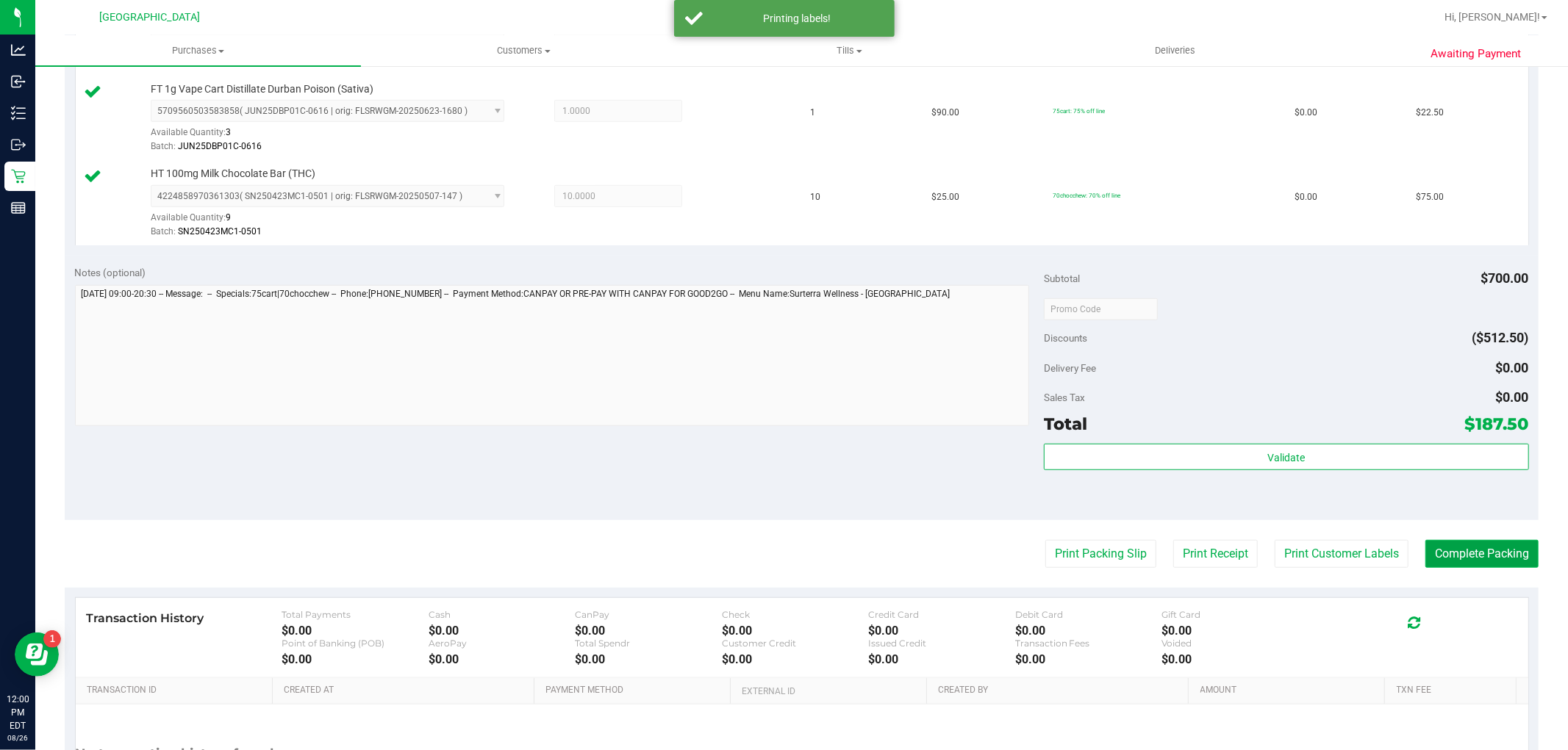
click at [1436, 567] on button "Complete Packing" at bounding box center [1482, 554] width 113 height 28
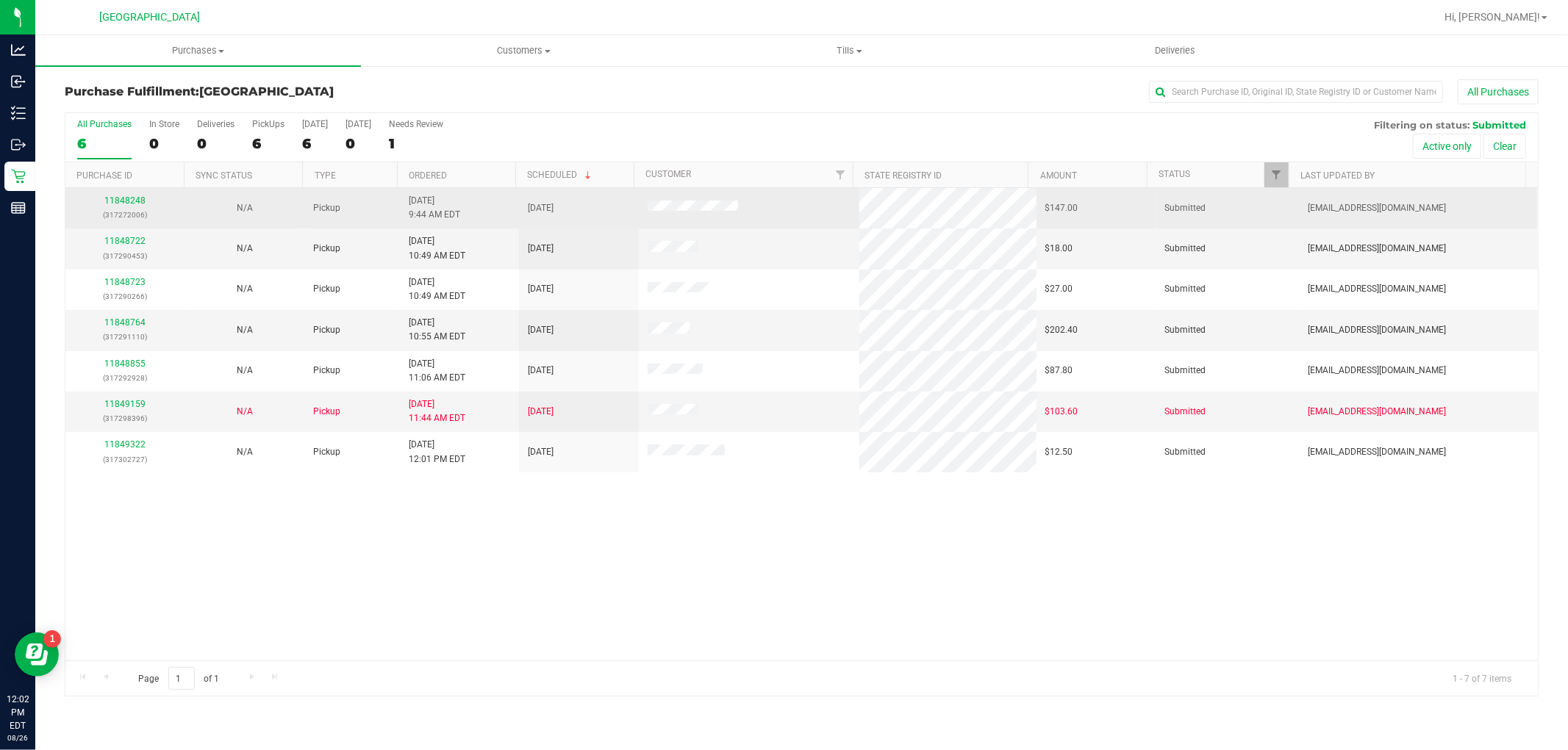
click at [120, 207] on div "11848248 (317272006)" at bounding box center [125, 207] width 102 height 28
click at [126, 203] on link "11848248" at bounding box center [124, 200] width 41 height 10
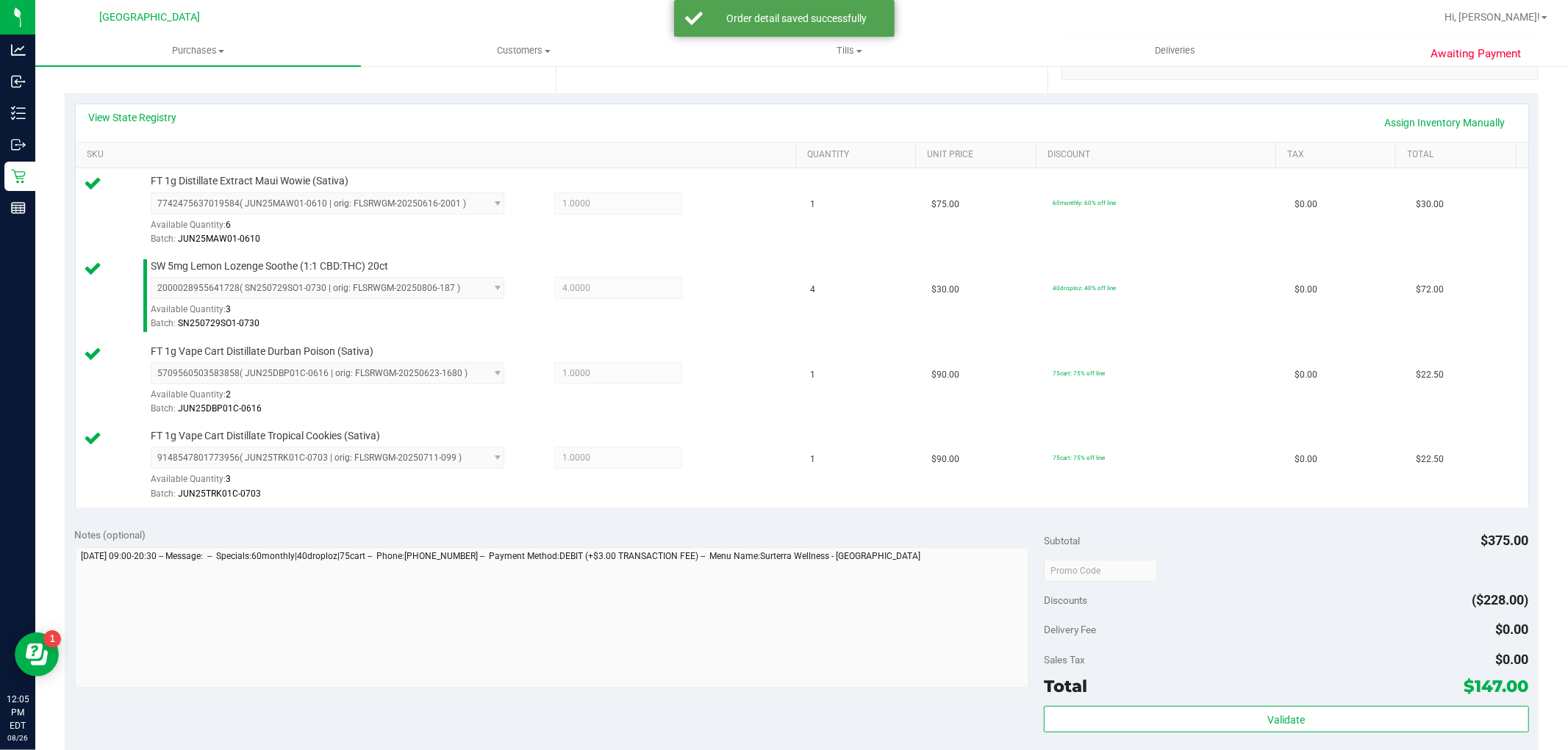
scroll to position [571, 0]
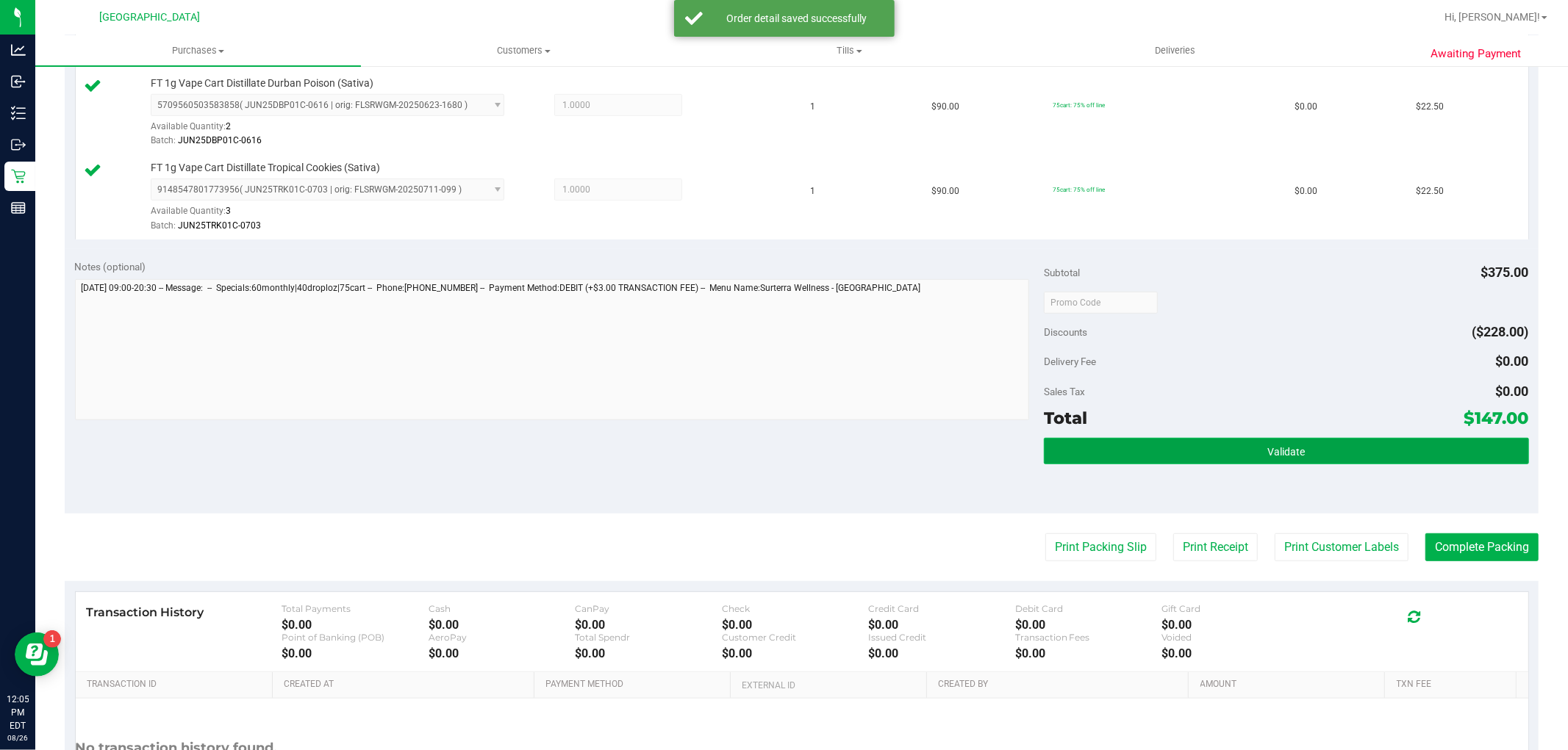
click at [1288, 443] on button "Validate" at bounding box center [1286, 450] width 485 height 27
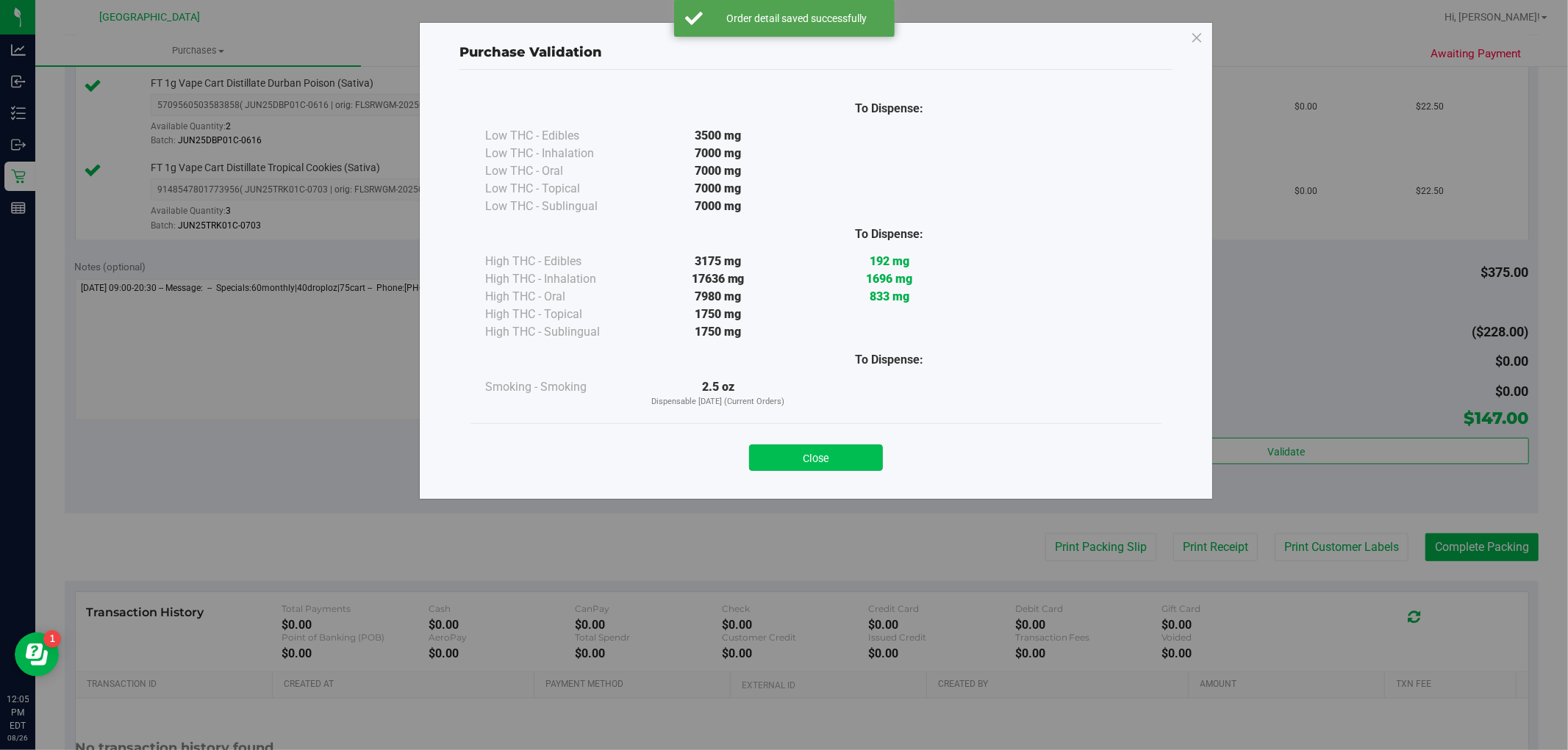
click at [807, 461] on button "Close" at bounding box center [816, 457] width 134 height 27
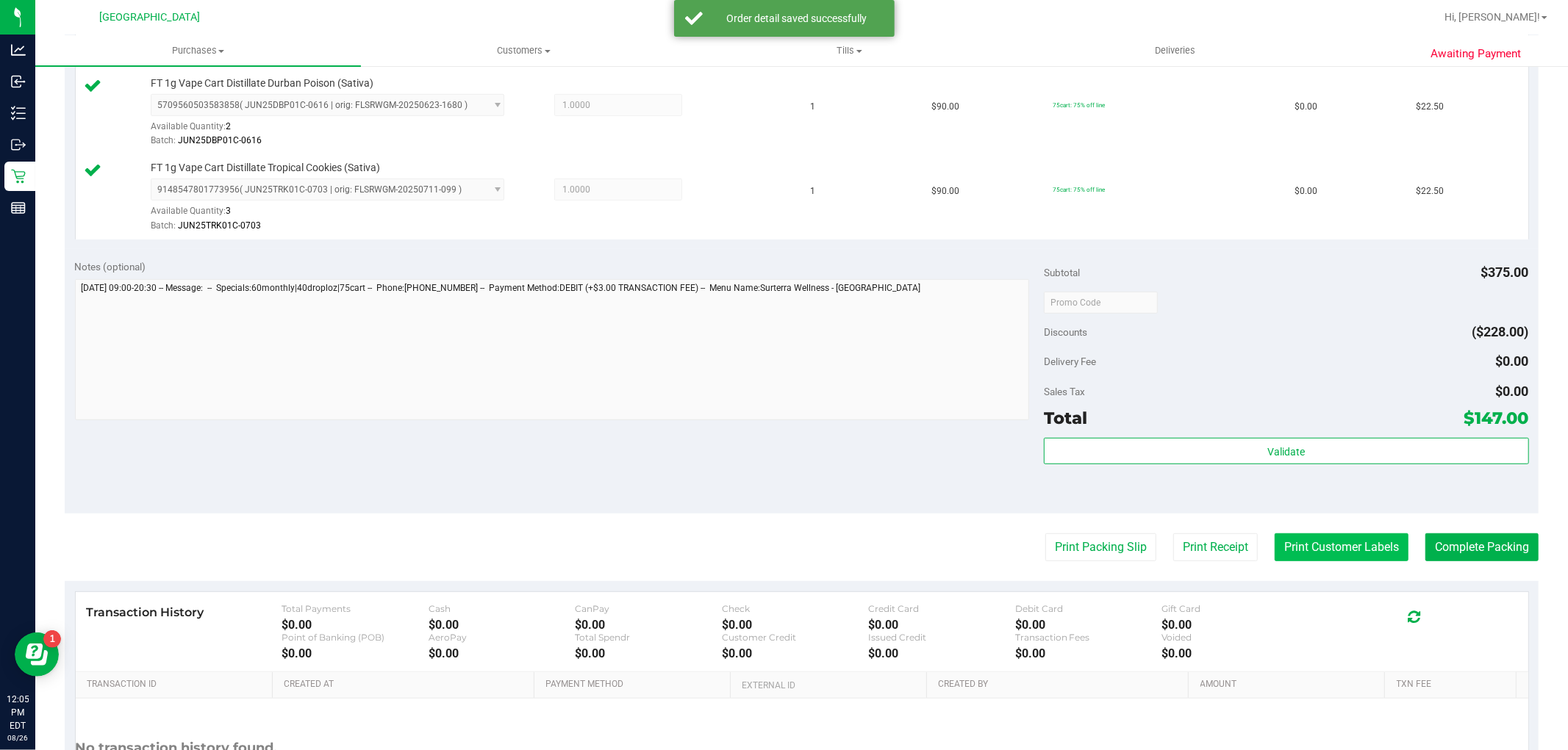
click at [1340, 538] on button "Print Customer Labels" at bounding box center [1342, 547] width 134 height 28
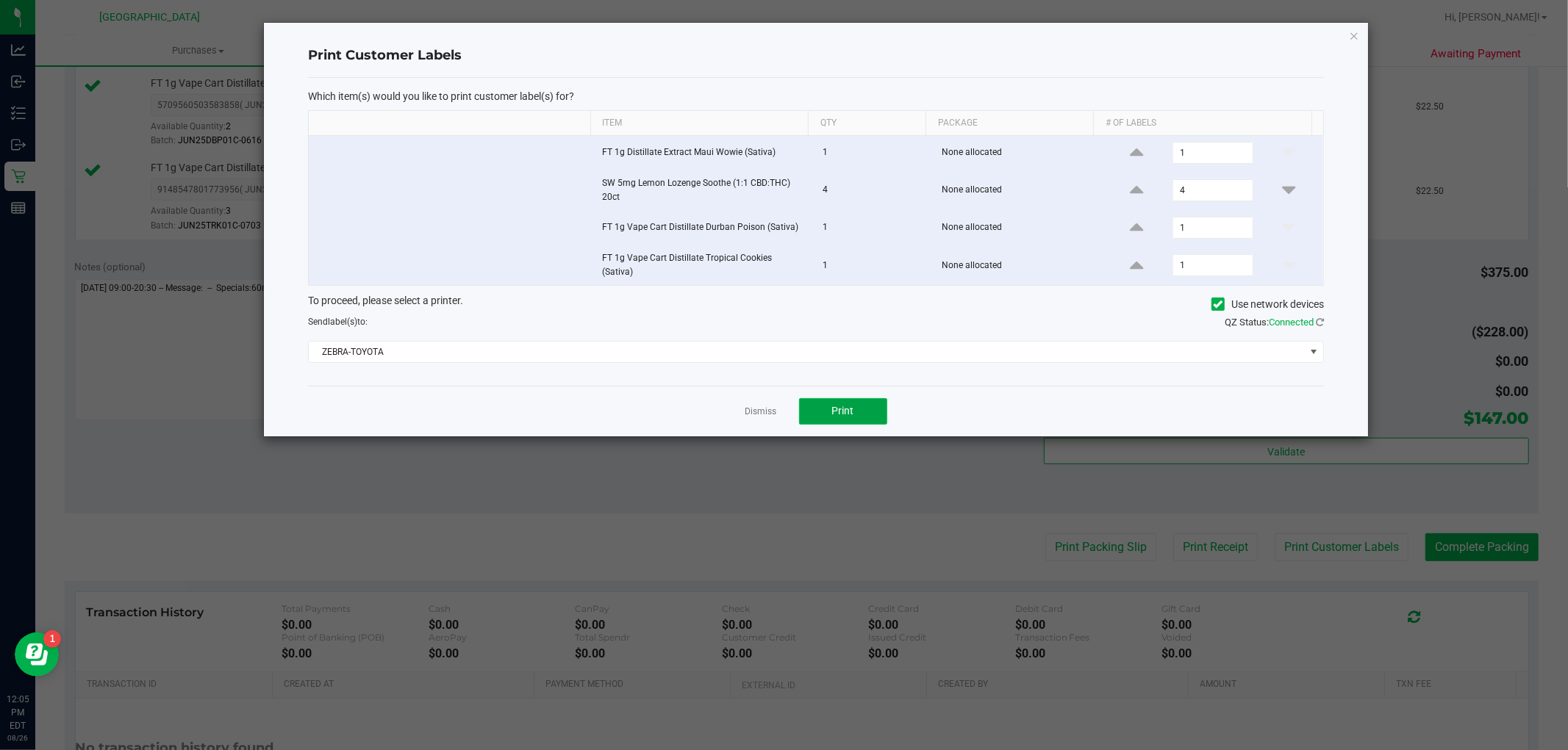
click at [839, 399] on button "Print" at bounding box center [843, 411] width 88 height 27
click at [773, 409] on link "Dismiss" at bounding box center [761, 411] width 32 height 12
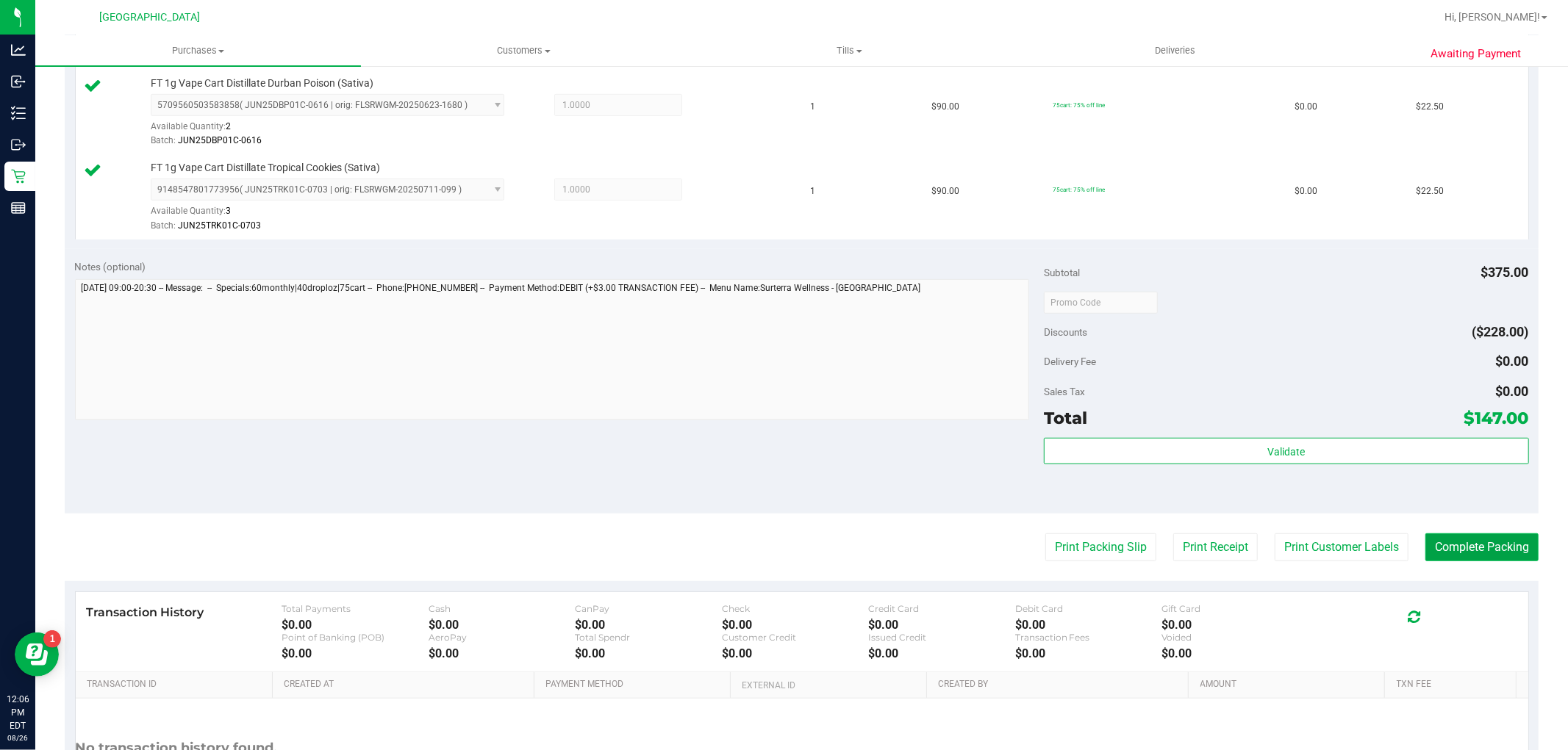
click at [1472, 553] on button "Complete Packing" at bounding box center [1482, 547] width 113 height 28
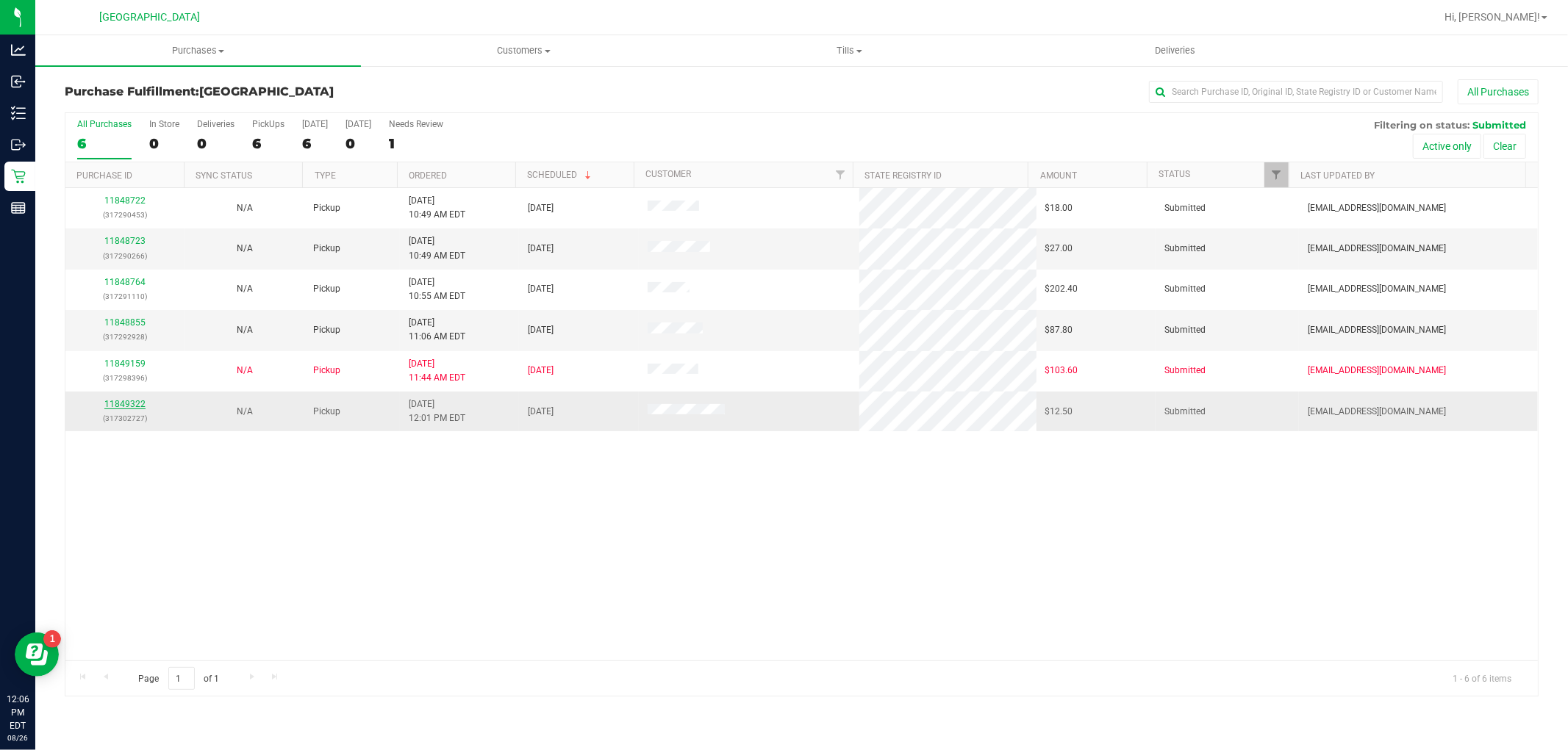
click at [128, 405] on link "11849322" at bounding box center [124, 404] width 41 height 10
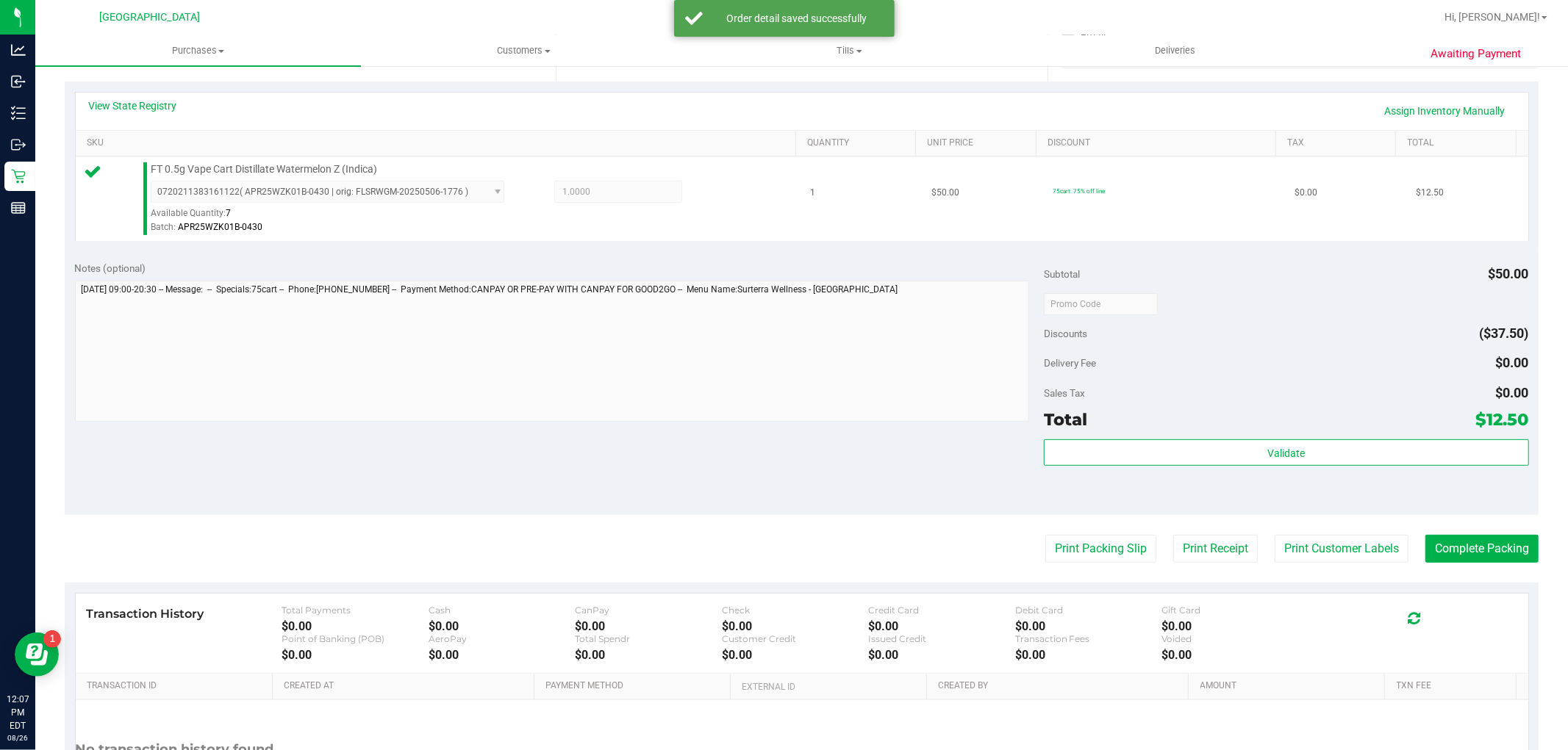
scroll to position [326, 0]
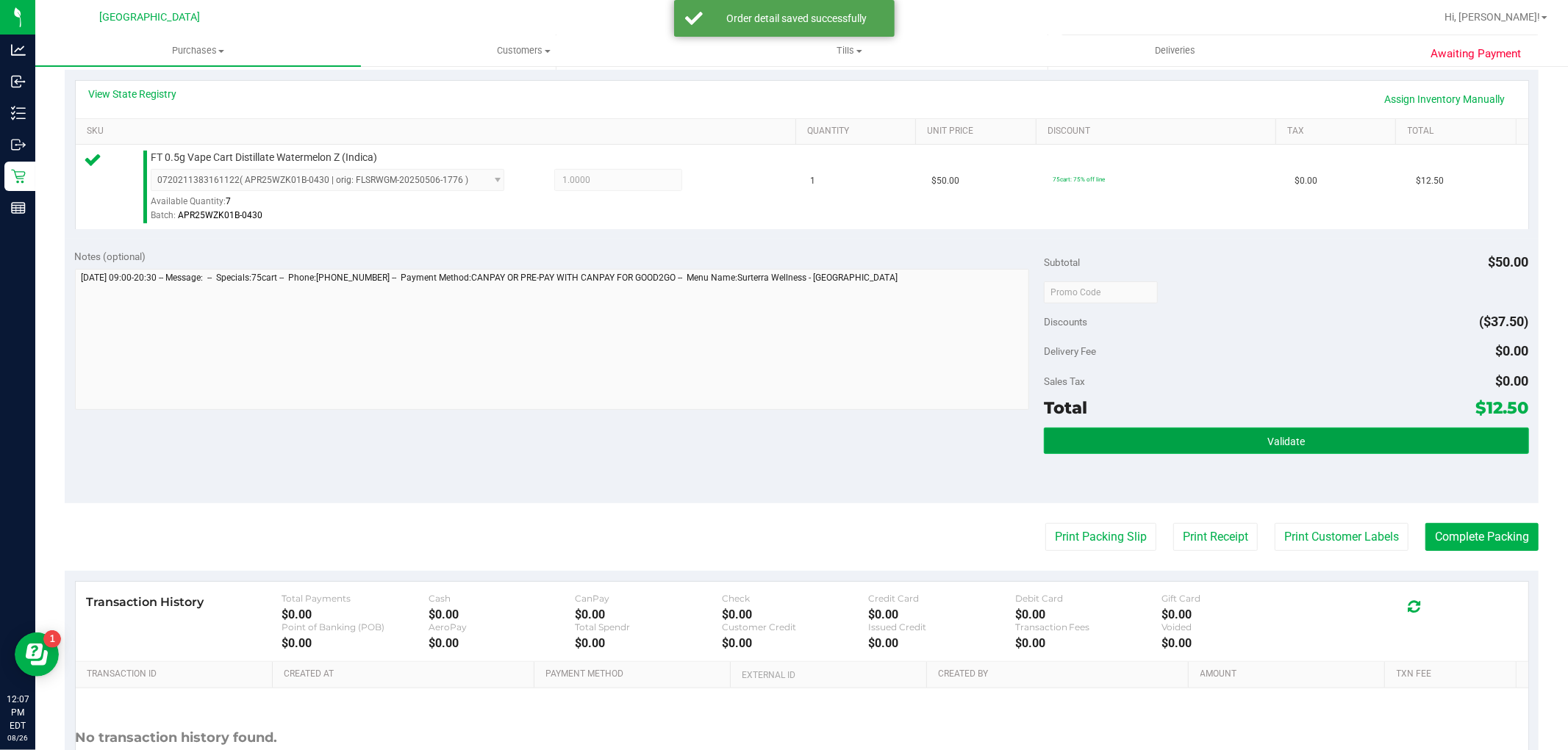
click at [1215, 451] on button "Validate" at bounding box center [1286, 440] width 485 height 27
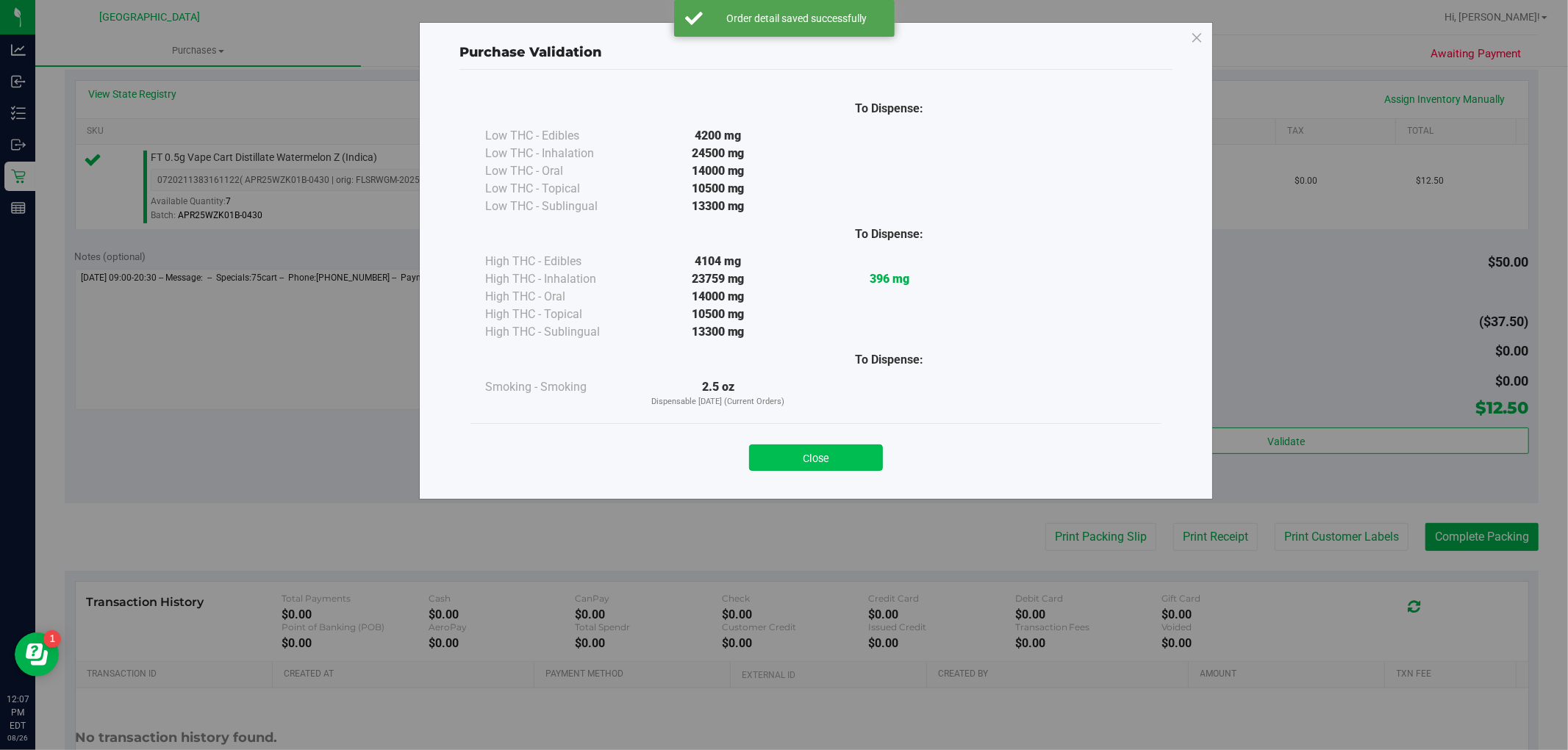
click at [814, 455] on button "Close" at bounding box center [816, 457] width 134 height 27
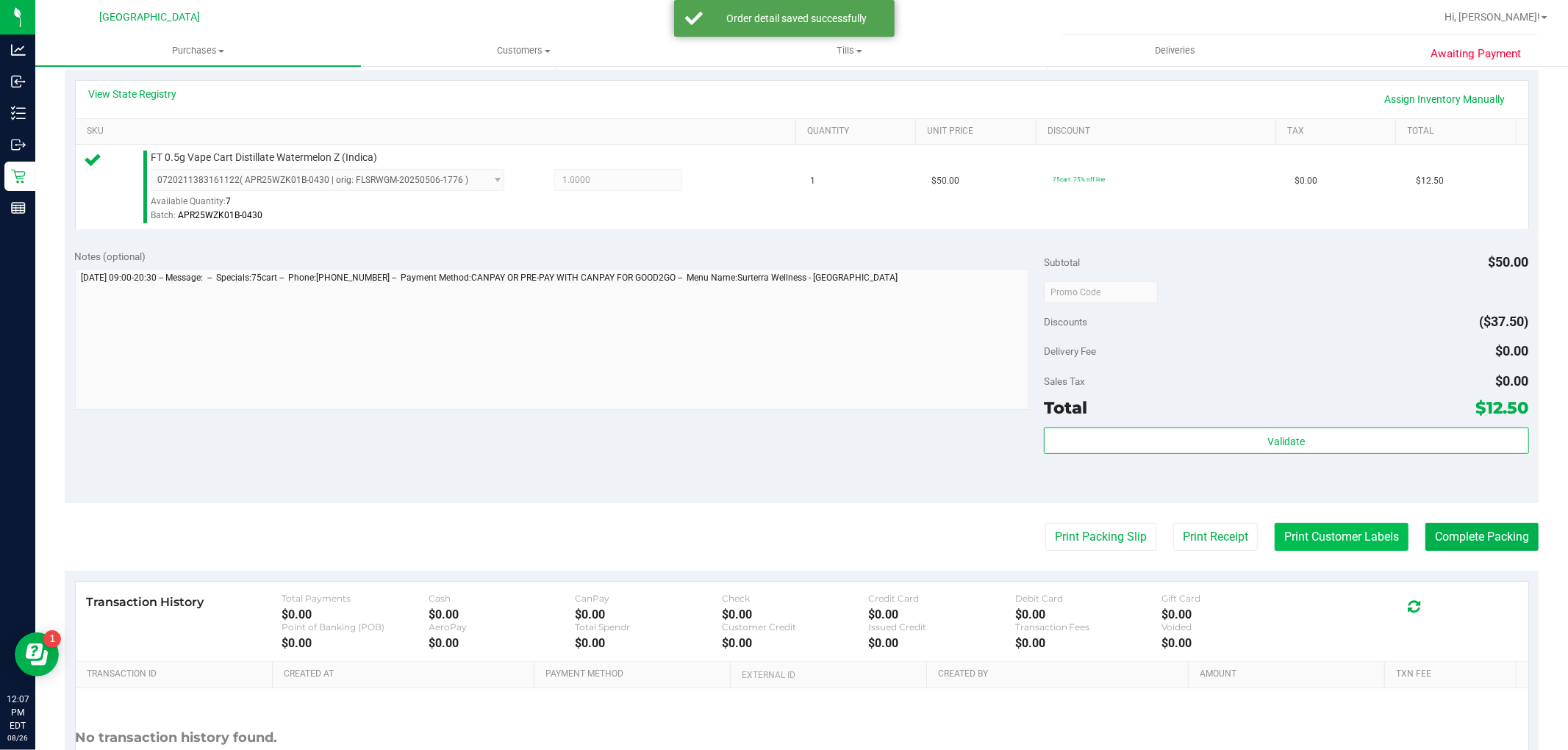
click at [1314, 533] on button "Print Customer Labels" at bounding box center [1342, 537] width 134 height 28
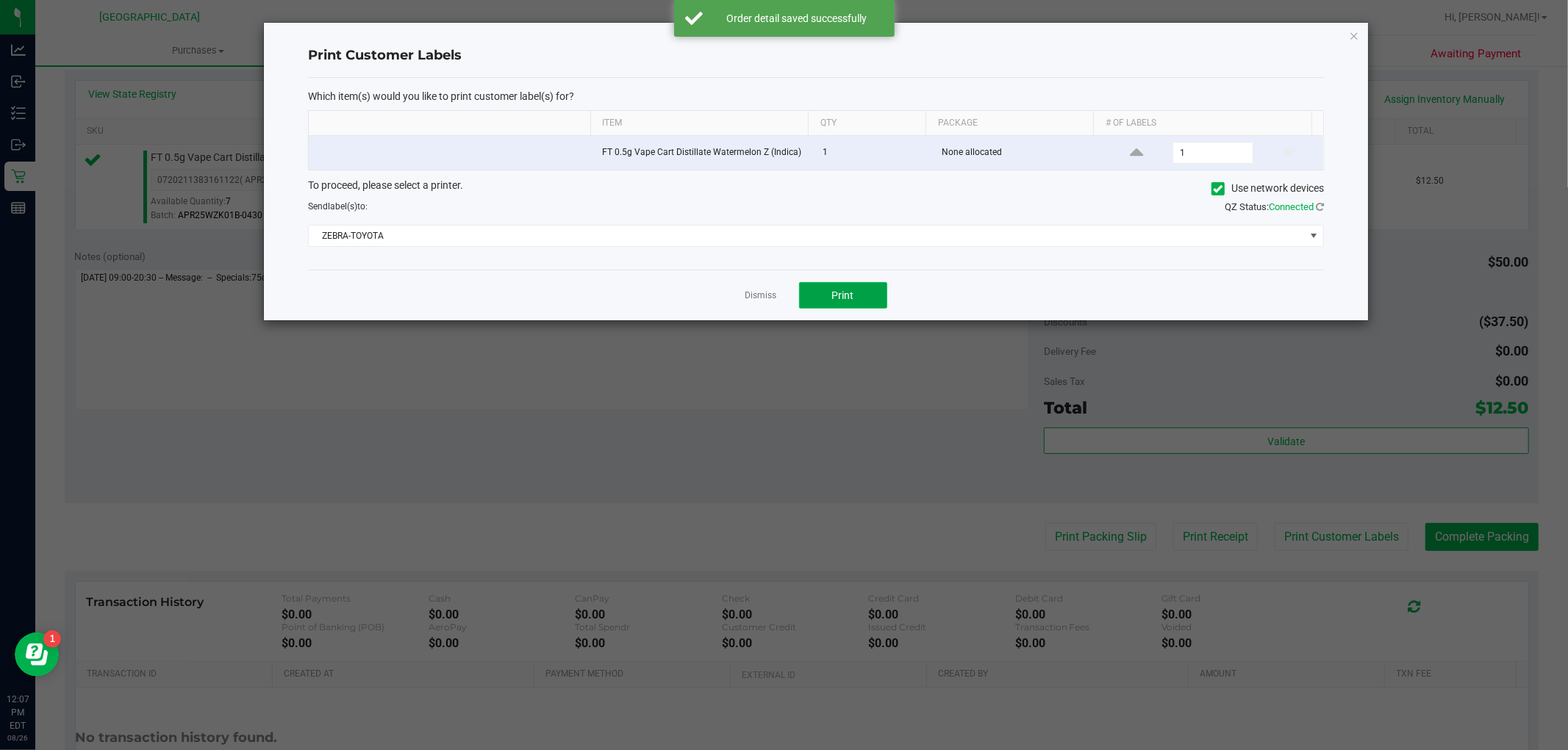
click at [876, 308] on button "Print" at bounding box center [843, 295] width 88 height 27
click at [1353, 36] on icon "button" at bounding box center [1353, 36] width 11 height 18
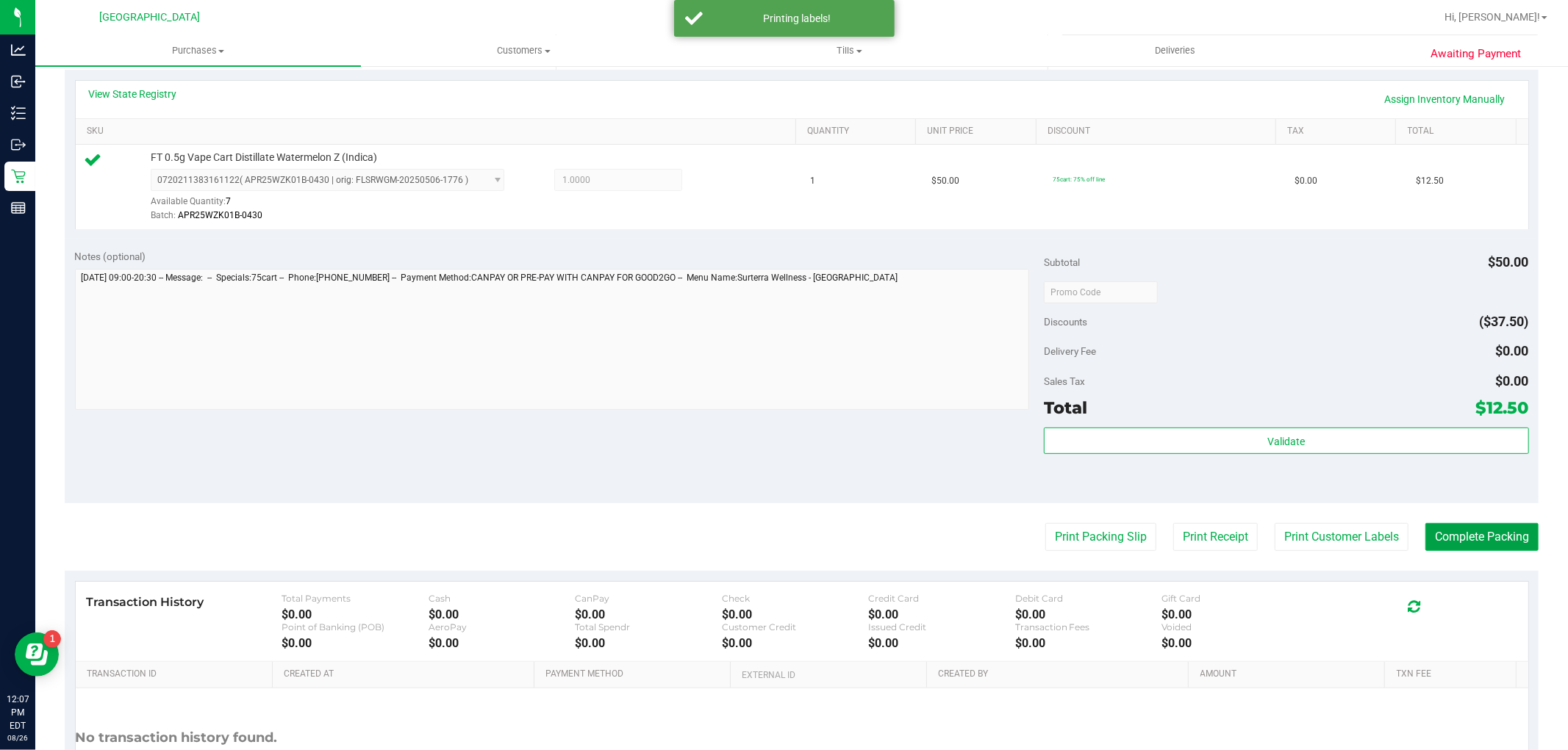
click at [1500, 525] on button "Complete Packing" at bounding box center [1482, 537] width 113 height 28
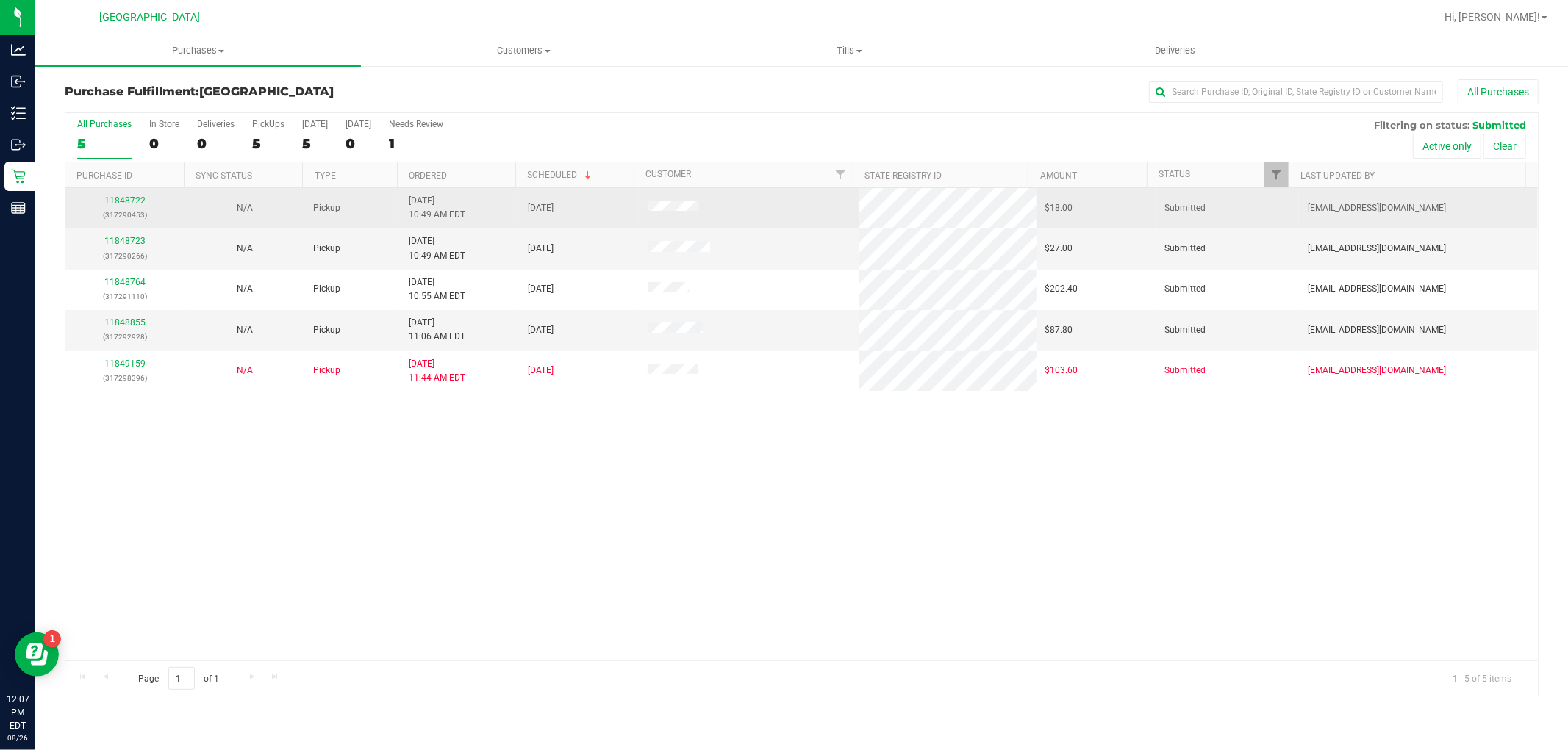
click at [126, 195] on div "11848722 (317290453)" at bounding box center [125, 207] width 102 height 28
click at [118, 199] on link "11848722" at bounding box center [124, 200] width 41 height 10
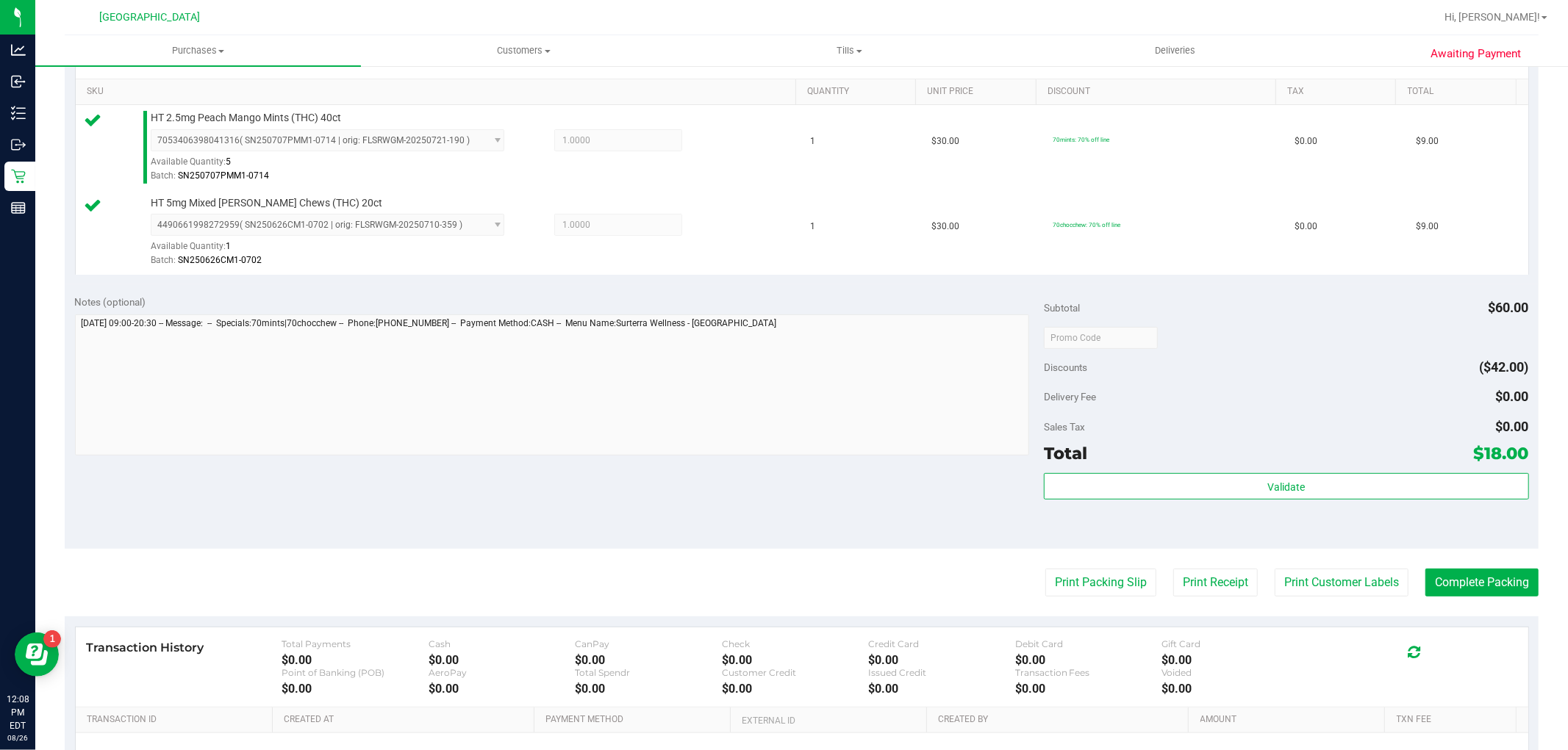
scroll to position [538, 0]
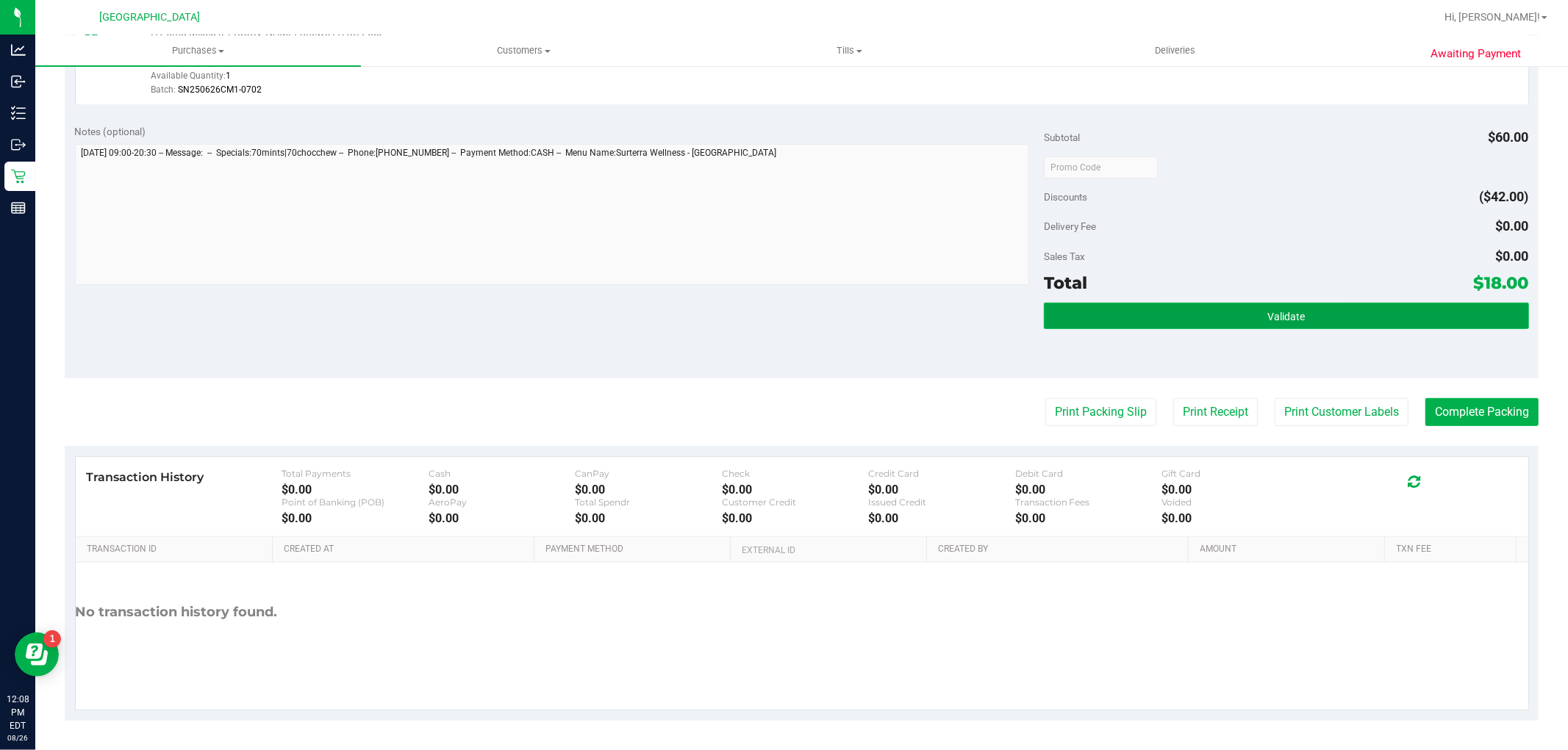
click at [1296, 326] on button "Validate" at bounding box center [1286, 316] width 485 height 27
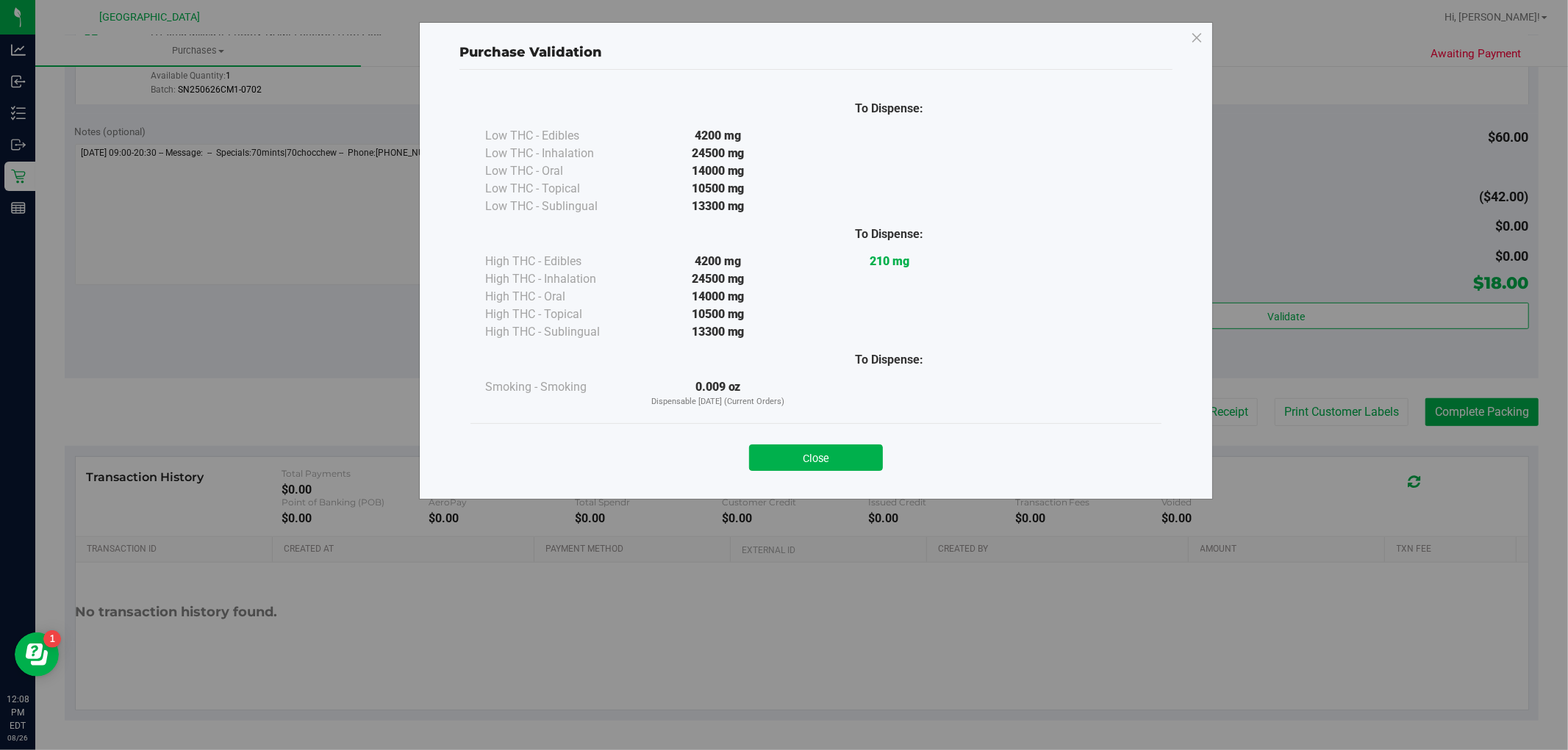
click at [761, 471] on button "Close" at bounding box center [816, 457] width 134 height 27
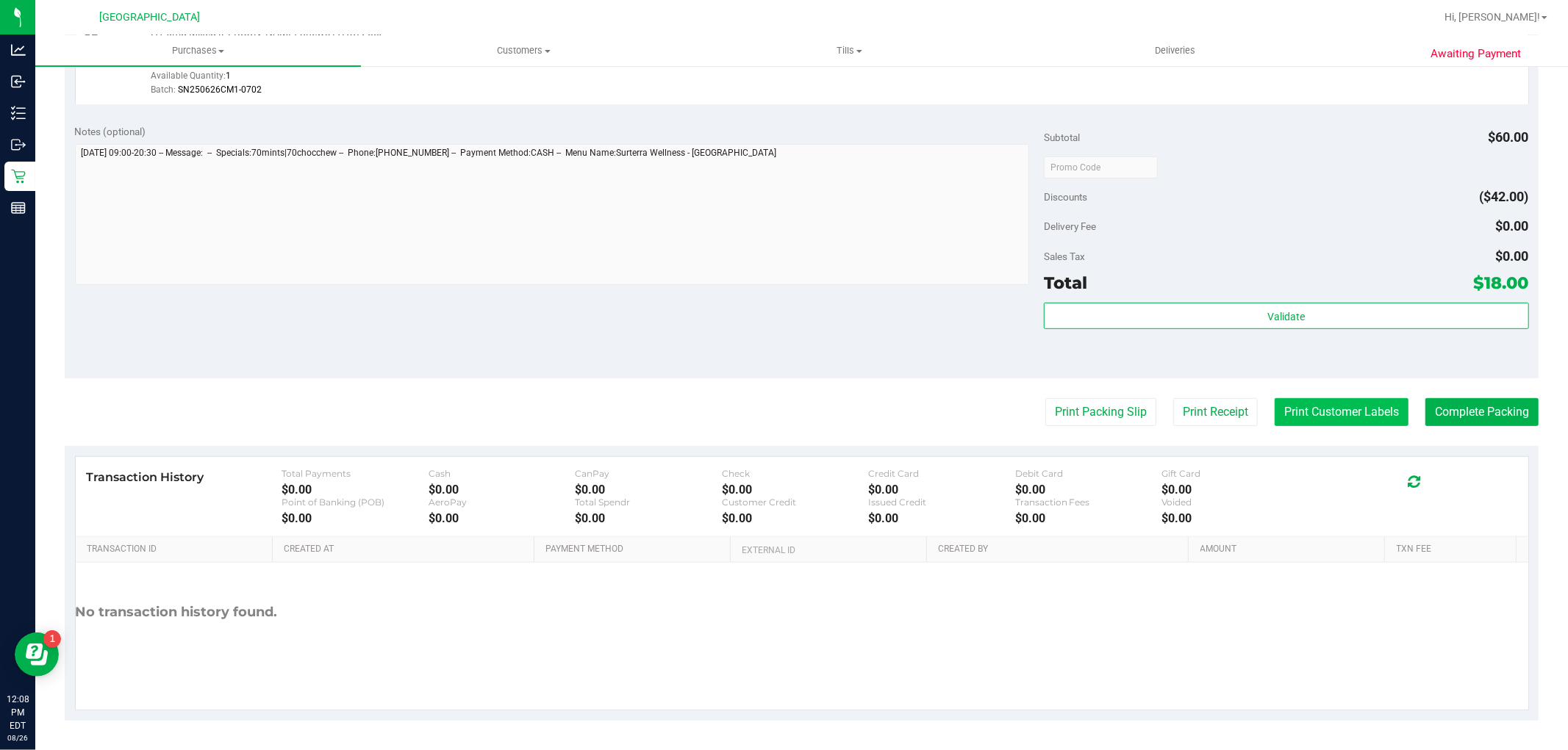
click at [1309, 408] on button "Print Customer Labels" at bounding box center [1342, 412] width 134 height 28
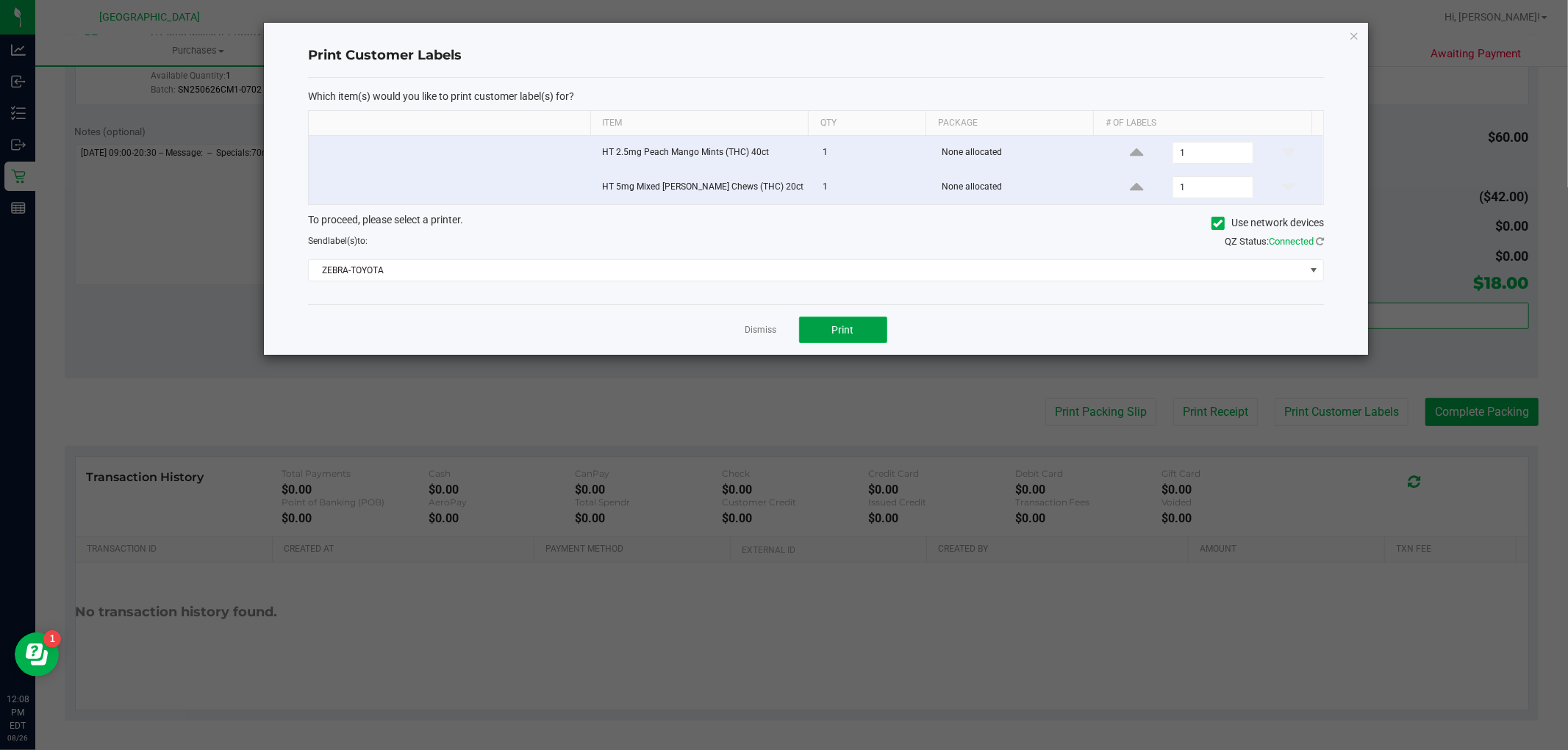
click at [810, 328] on button "Print" at bounding box center [843, 329] width 88 height 27
click at [739, 337] on div "Dismiss Print" at bounding box center [815, 329] width 1015 height 51
click at [746, 337] on link "Dismiss" at bounding box center [761, 329] width 32 height 12
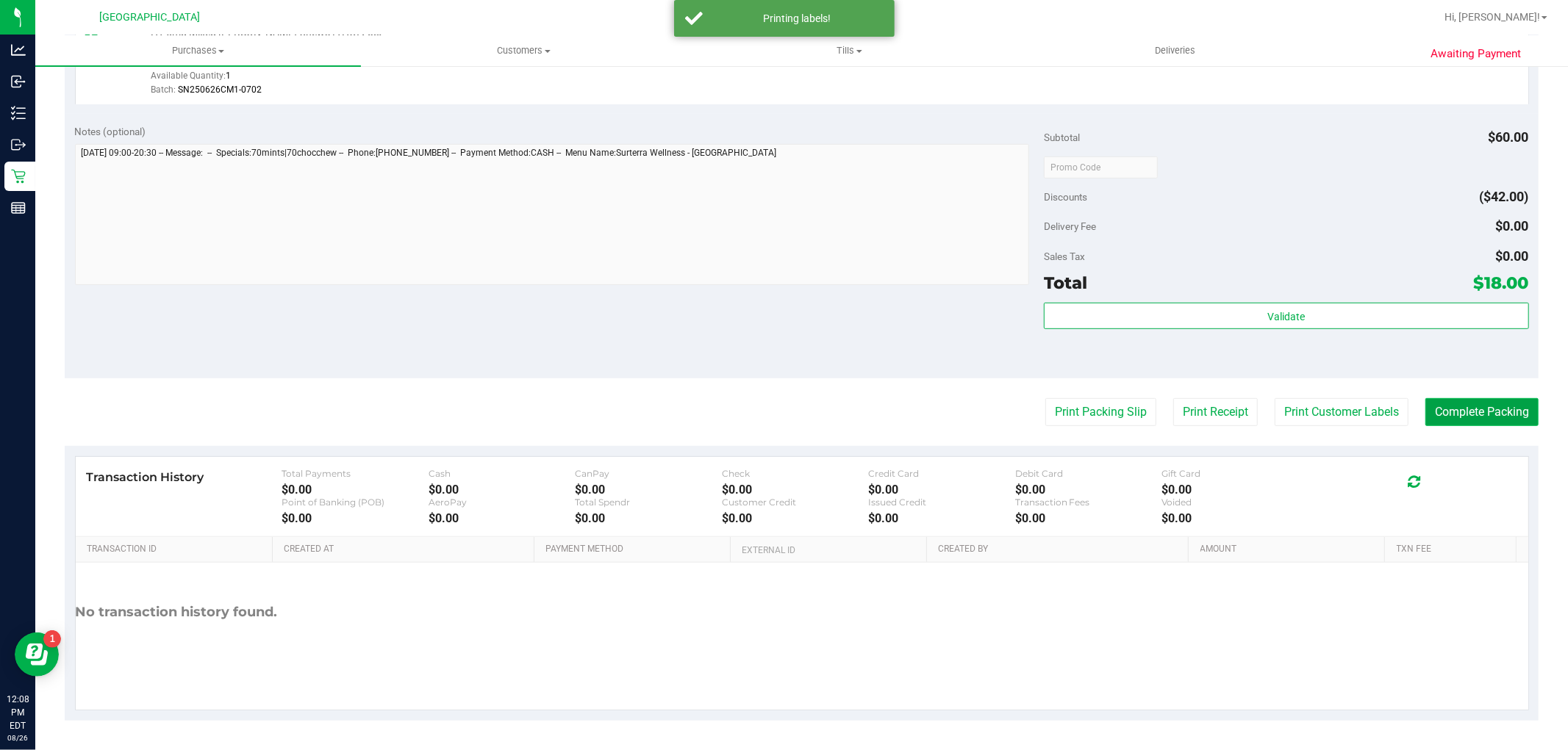
click at [1438, 409] on button "Complete Packing" at bounding box center [1482, 412] width 113 height 28
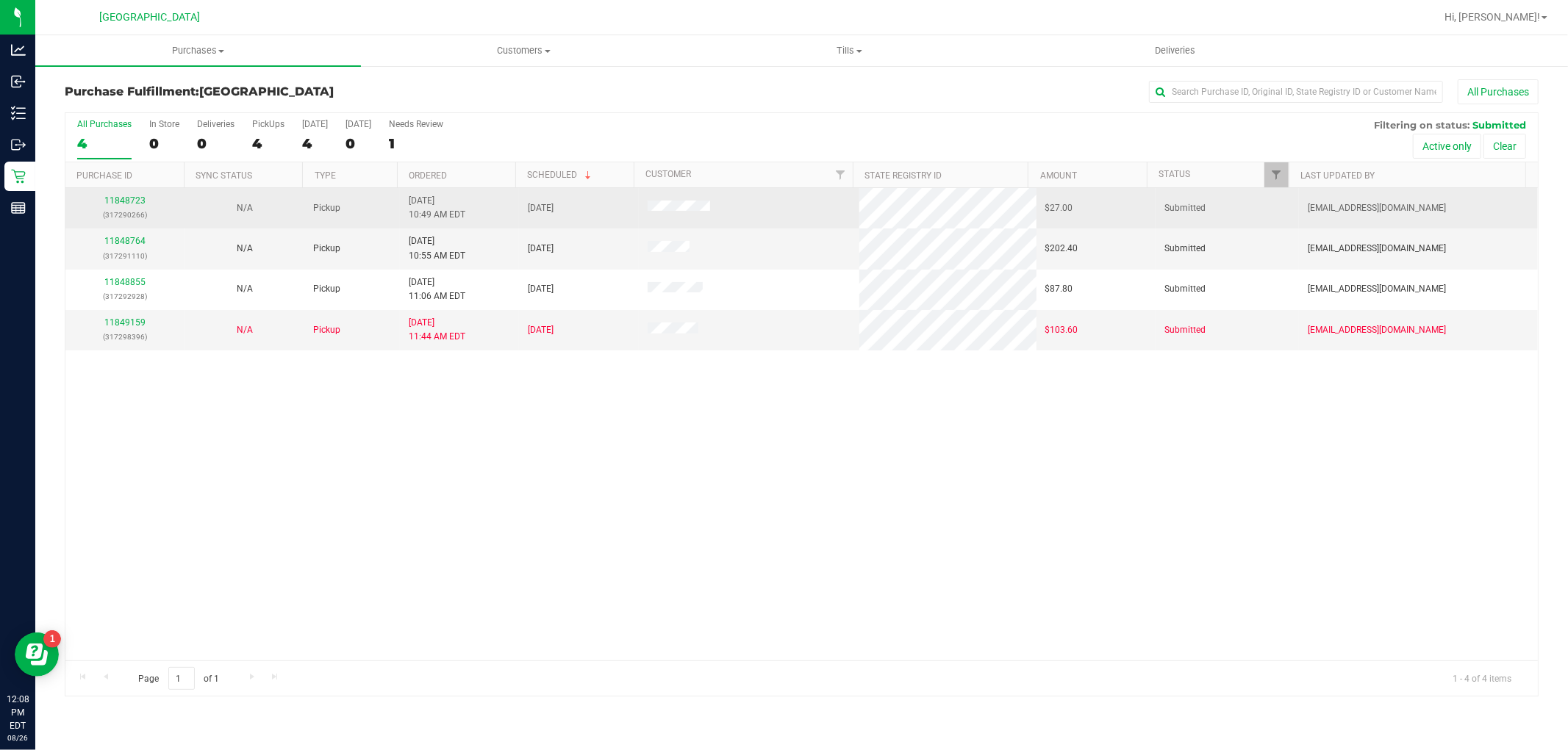
click at [135, 191] on td "11848723 (317290266)" at bounding box center [124, 208] width 119 height 40
click at [133, 214] on p "(317290266)" at bounding box center [125, 214] width 102 height 14
click at [132, 203] on link "11848723" at bounding box center [124, 200] width 41 height 10
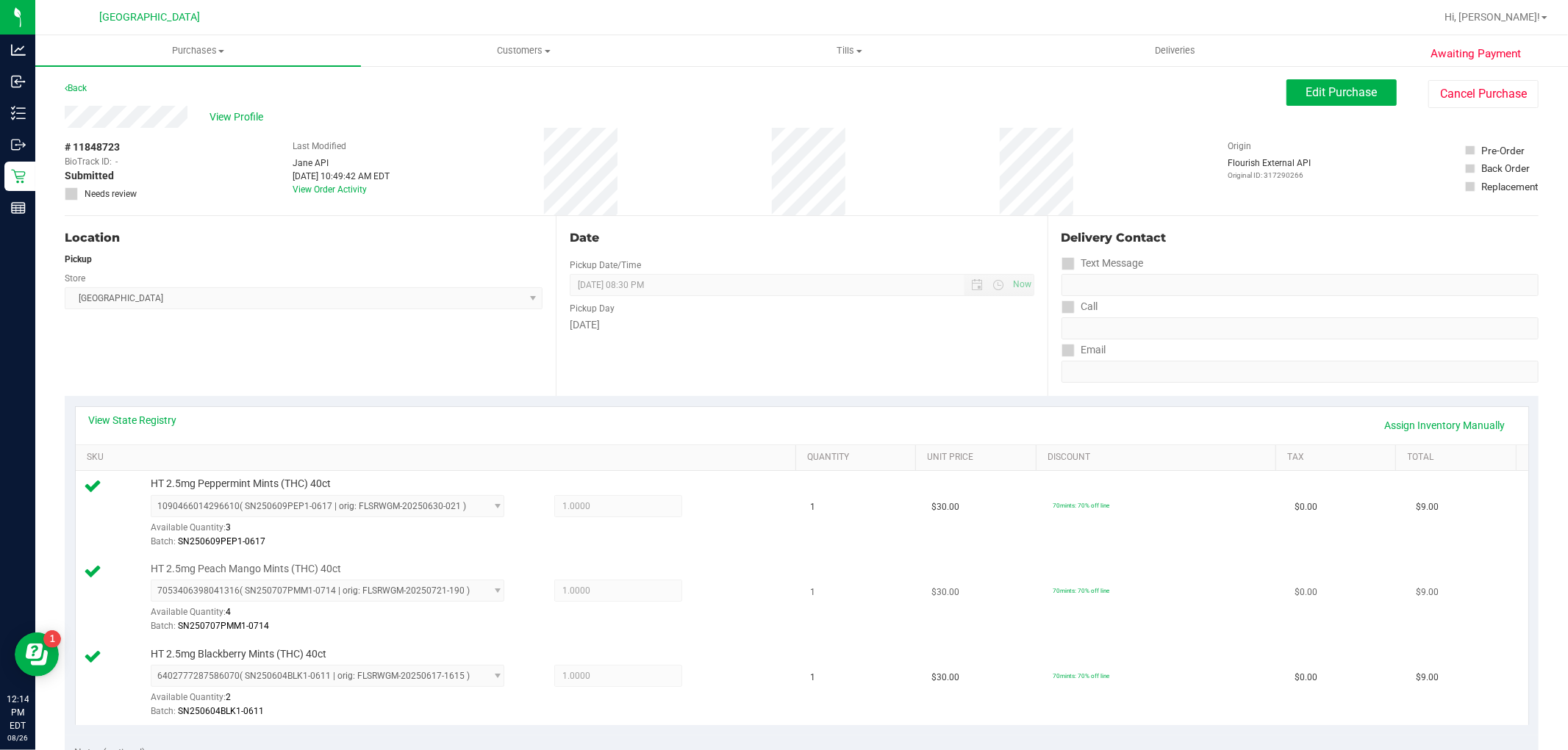
scroll to position [408, 0]
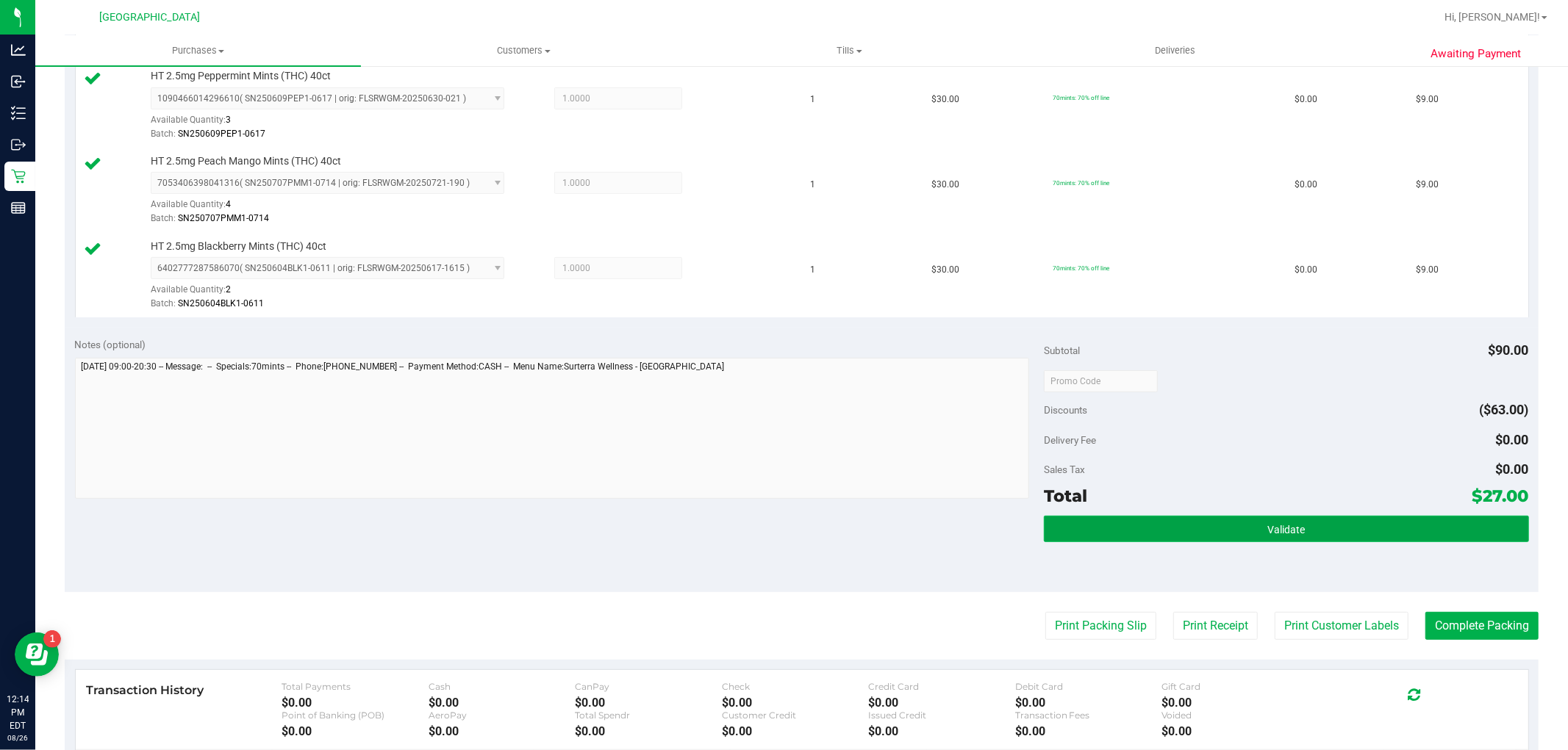
click at [1243, 537] on button "Validate" at bounding box center [1286, 529] width 485 height 27
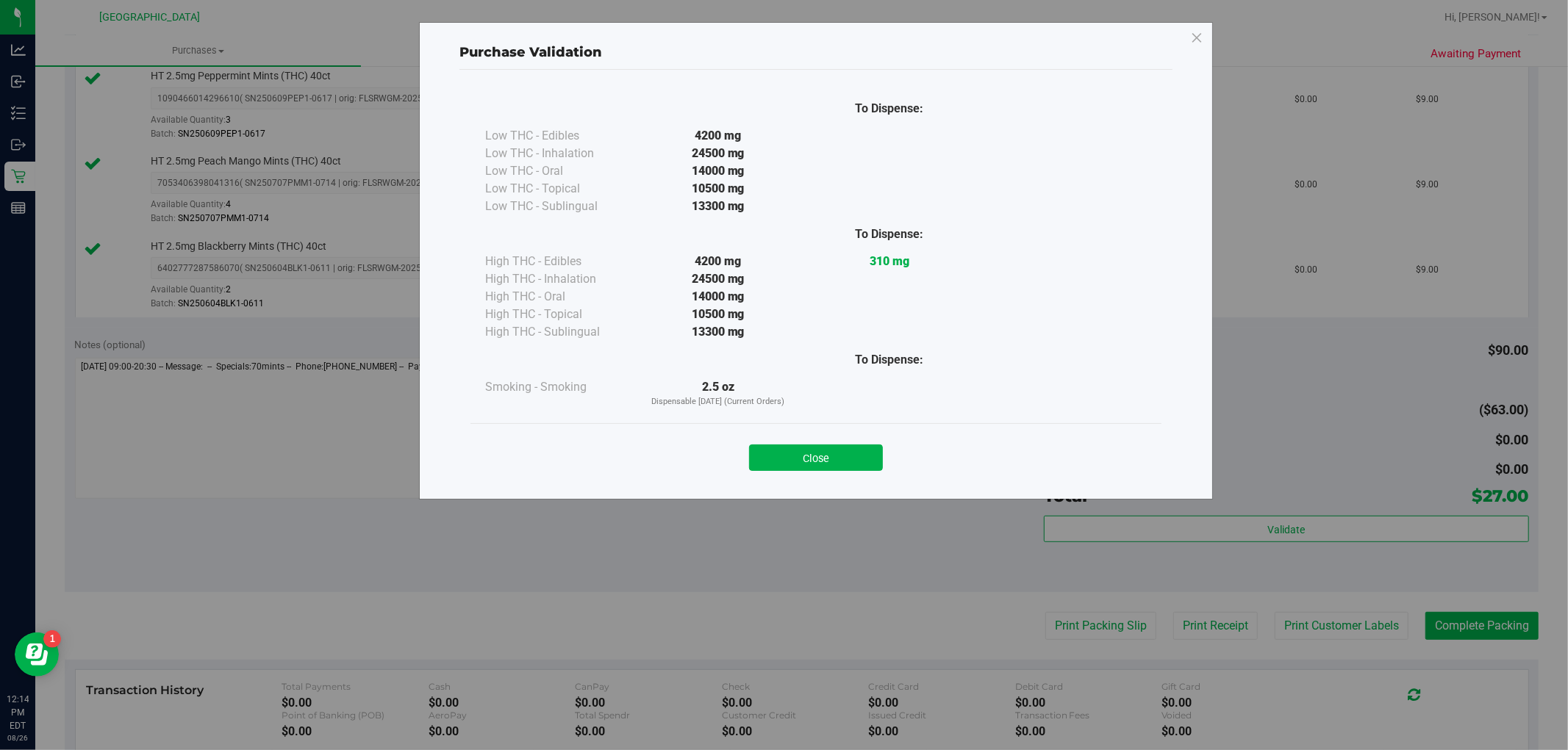
click at [840, 466] on button "Close" at bounding box center [816, 457] width 134 height 27
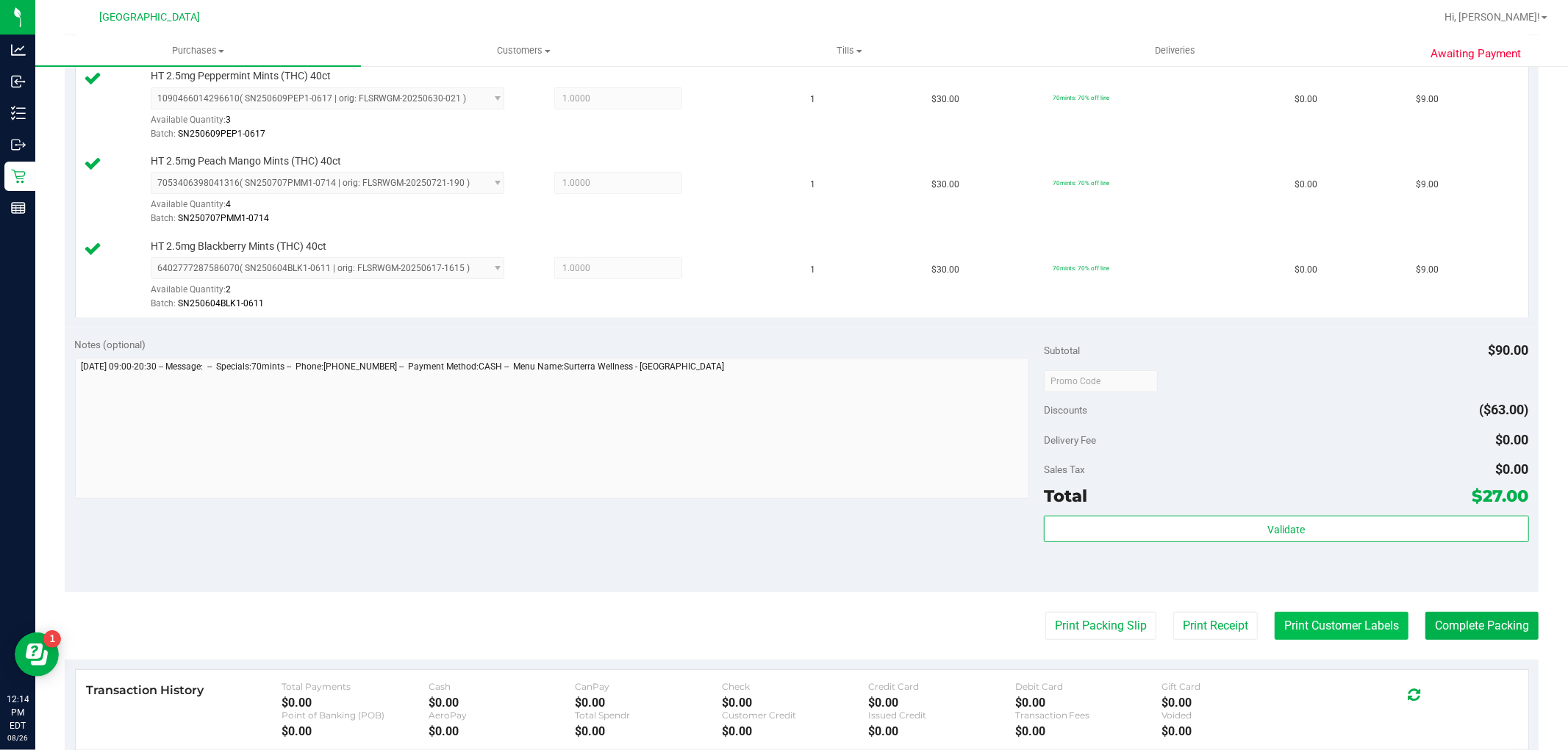
drag, startPoint x: 1298, startPoint y: 622, endPoint x: 1288, endPoint y: 632, distance: 14.1
click at [1288, 632] on button "Print Customer Labels" at bounding box center [1342, 626] width 134 height 28
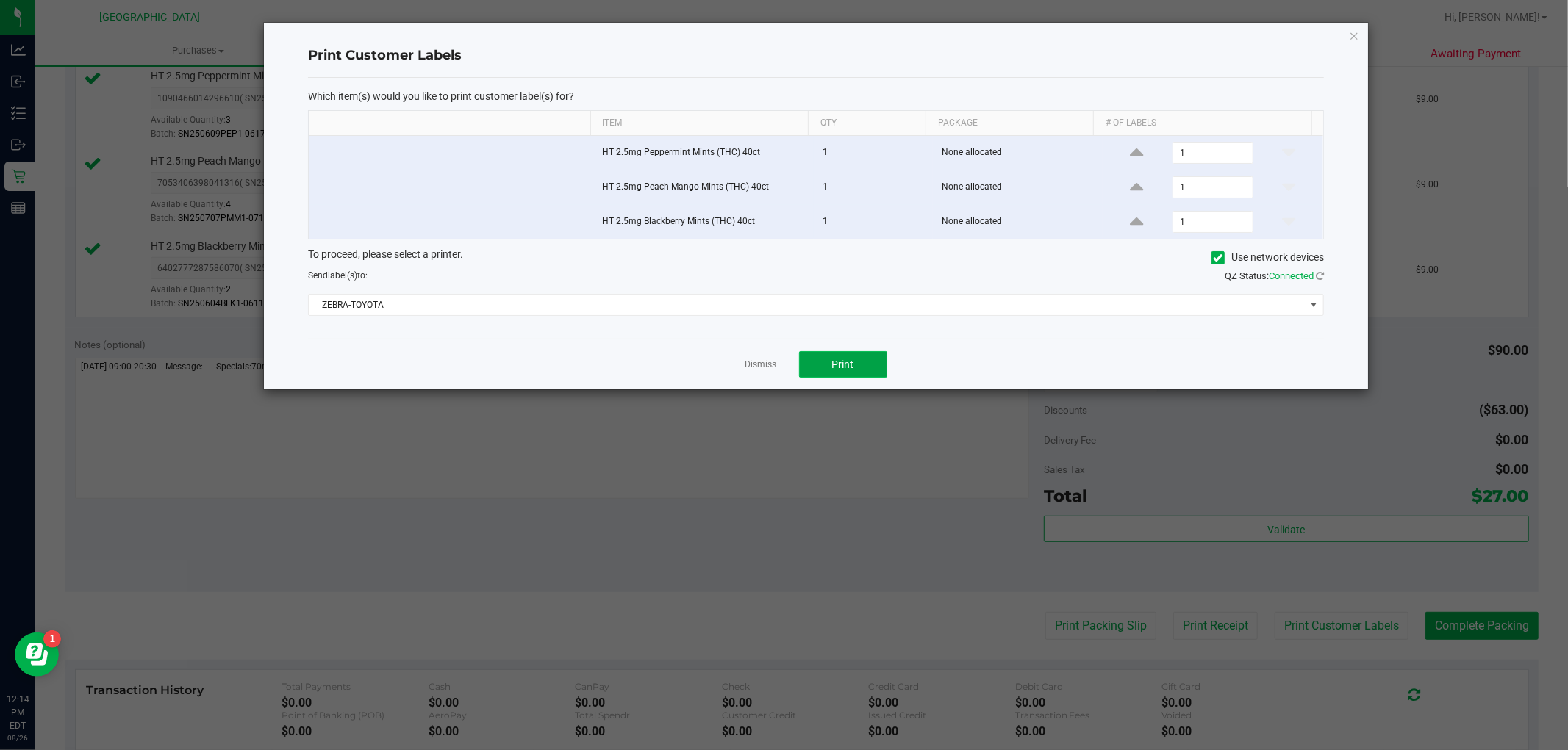
click at [836, 355] on button "Print" at bounding box center [843, 364] width 88 height 27
click at [1360, 34] on div "Print Customer Labels Which item(s) would you like to print customer label(s) f…" at bounding box center [816, 206] width 1103 height 367
click at [1356, 31] on icon "button" at bounding box center [1353, 36] width 11 height 18
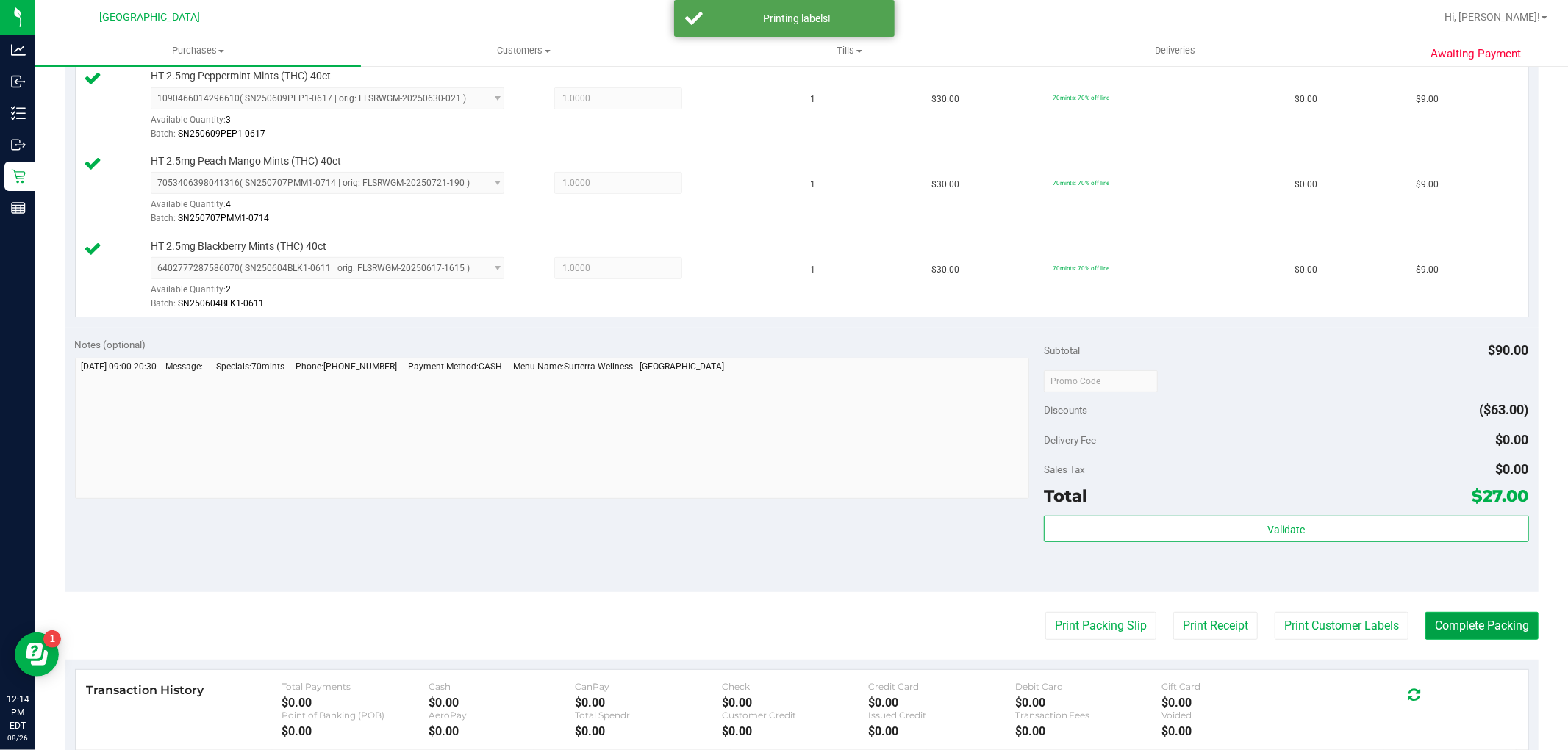
click at [1511, 631] on button "Complete Packing" at bounding box center [1482, 626] width 113 height 28
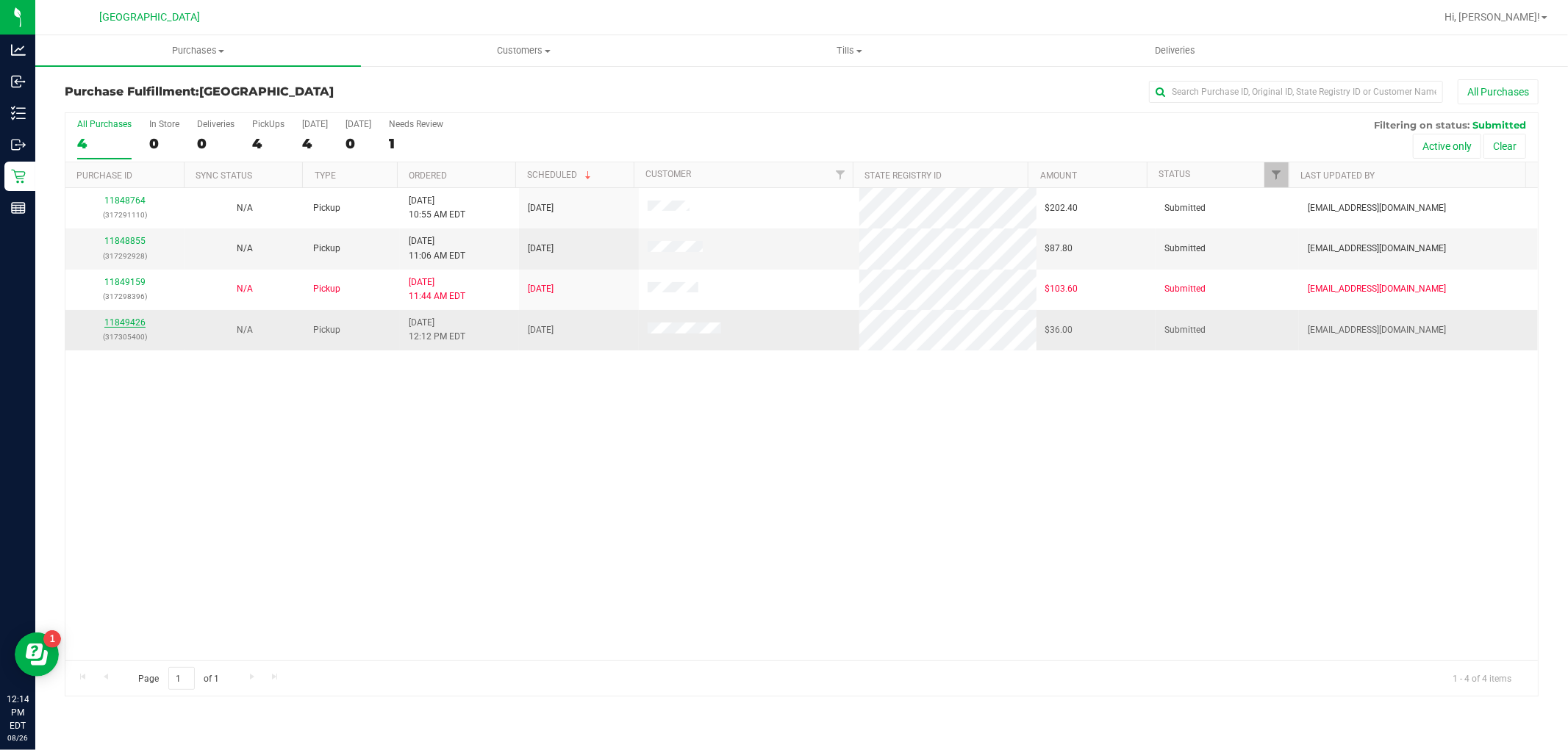
click at [135, 321] on link "11849426" at bounding box center [124, 322] width 41 height 10
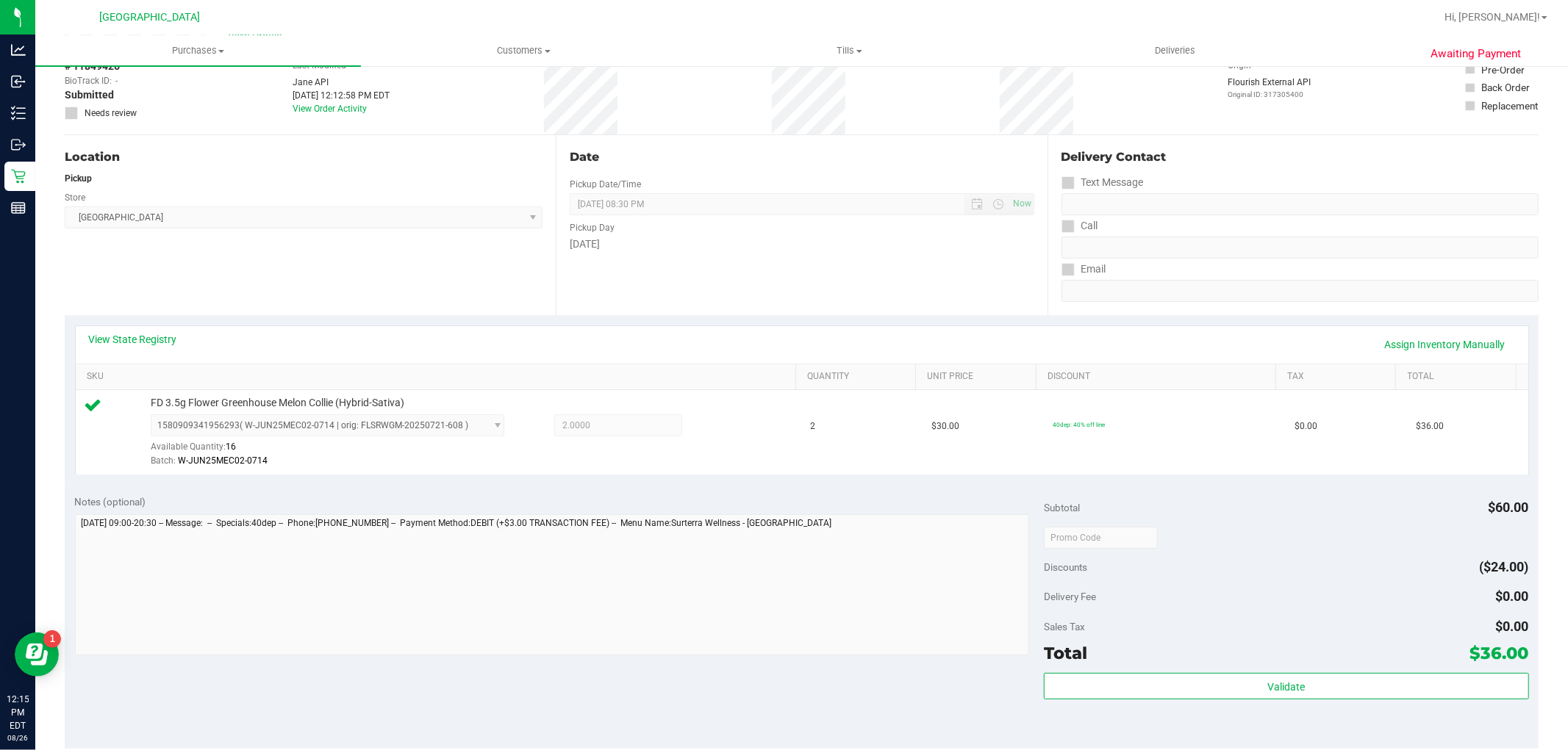
scroll to position [245, 0]
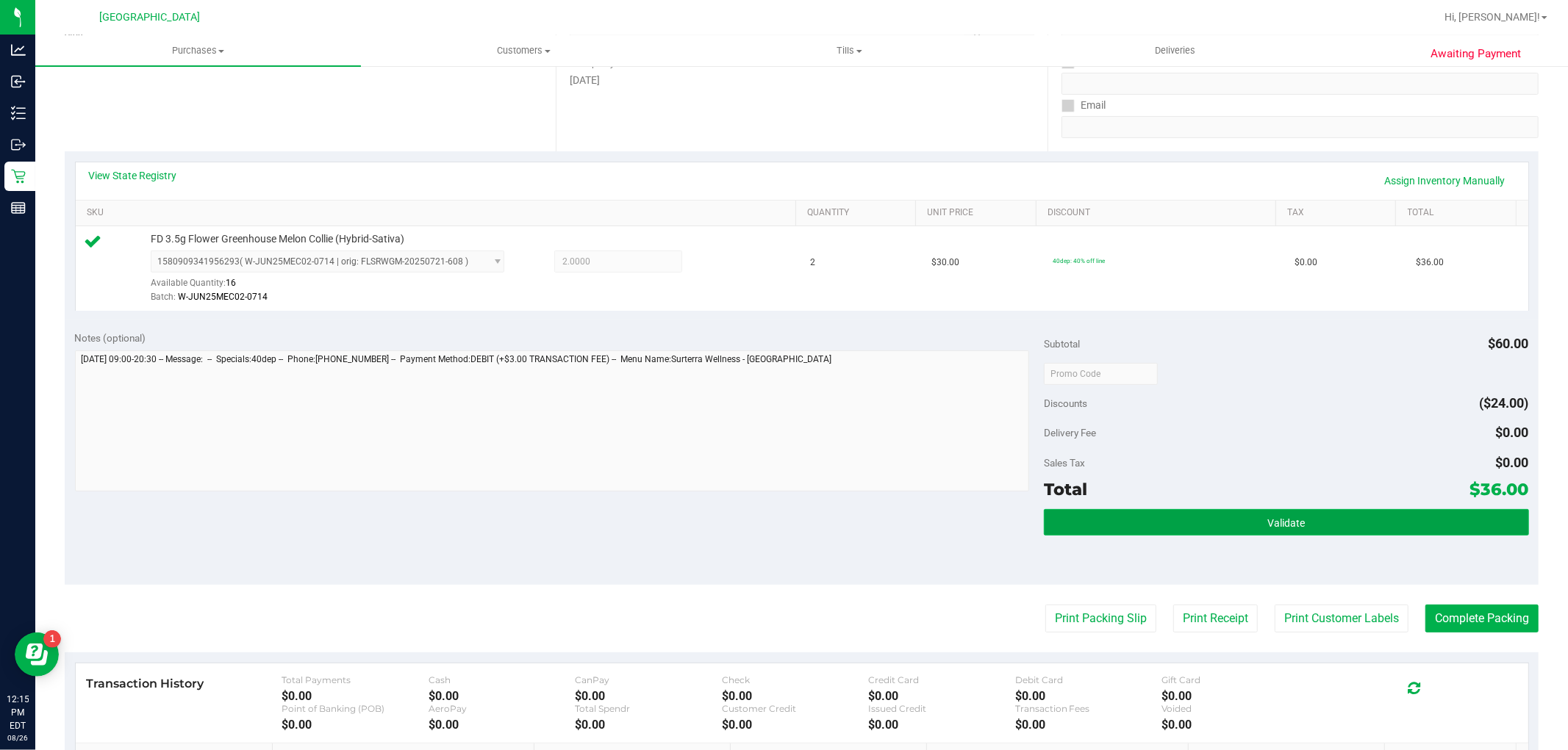
click at [1339, 517] on button "Validate" at bounding box center [1286, 522] width 485 height 27
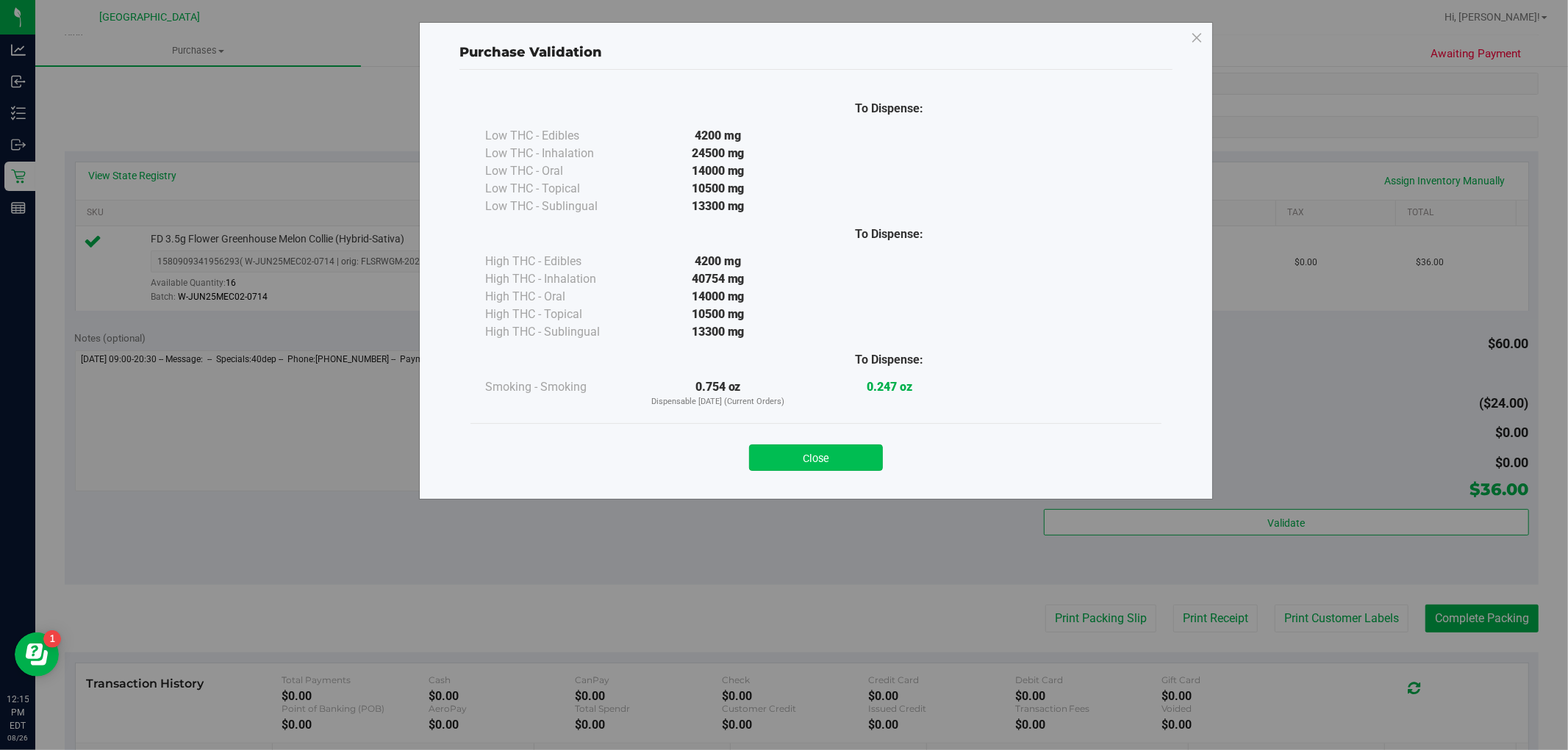
click at [840, 467] on button "Close" at bounding box center [816, 457] width 134 height 27
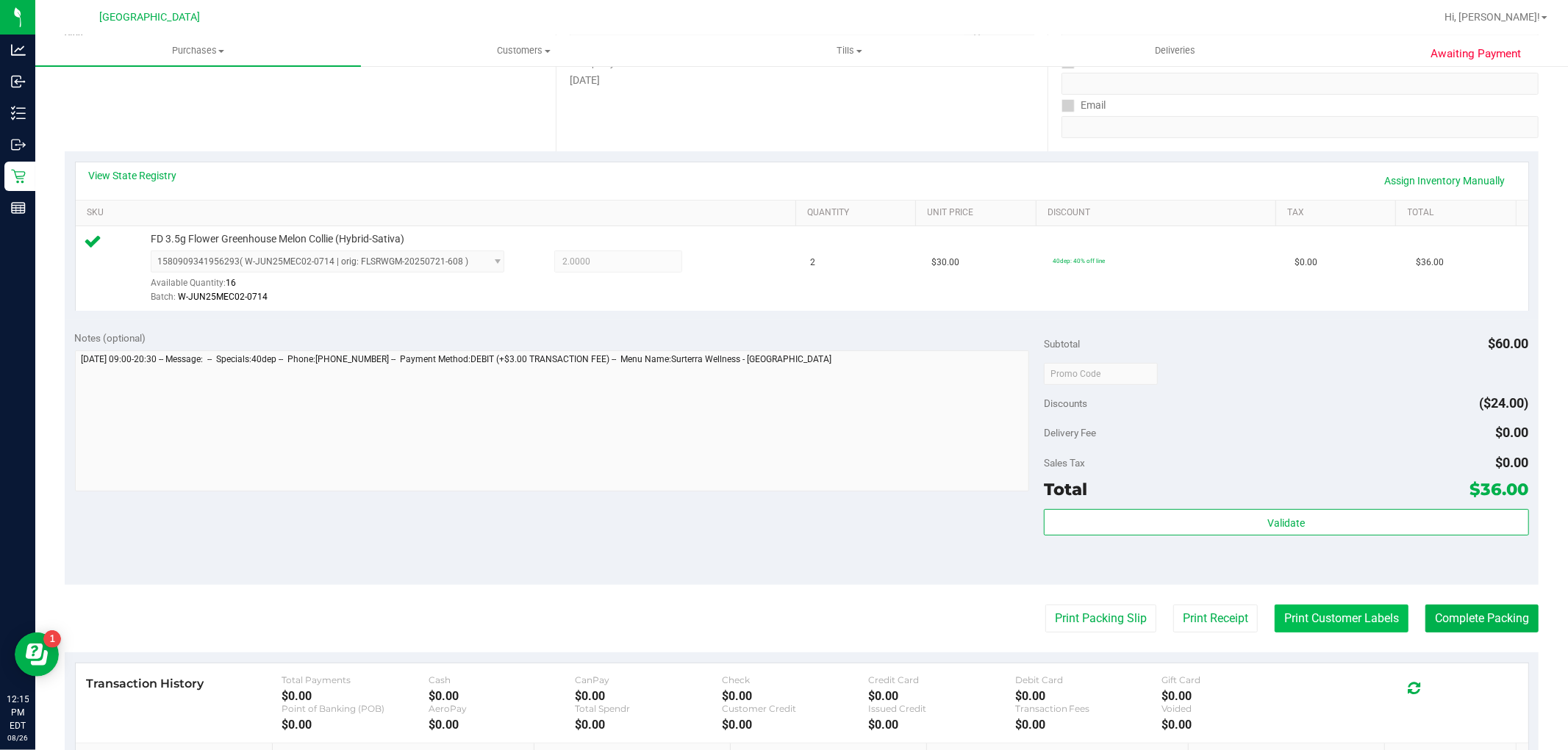
click at [1284, 610] on button "Print Customer Labels" at bounding box center [1342, 618] width 134 height 28
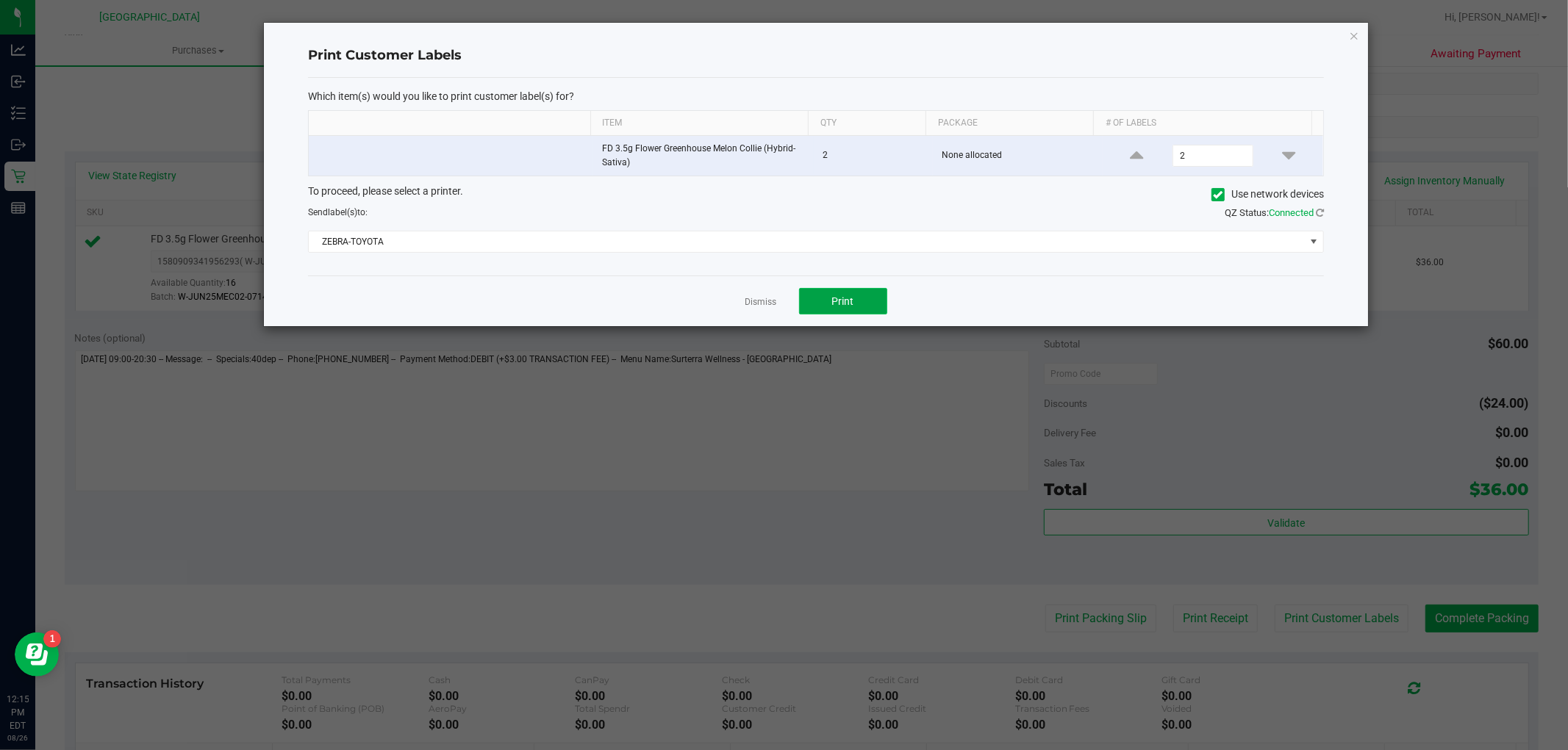
click at [831, 310] on button "Print" at bounding box center [843, 301] width 88 height 27
click at [1360, 27] on div "Print Customer Labels Which item(s) would you like to print customer label(s) f…" at bounding box center [816, 174] width 1103 height 304
click at [1357, 34] on icon "button" at bounding box center [1353, 36] width 11 height 18
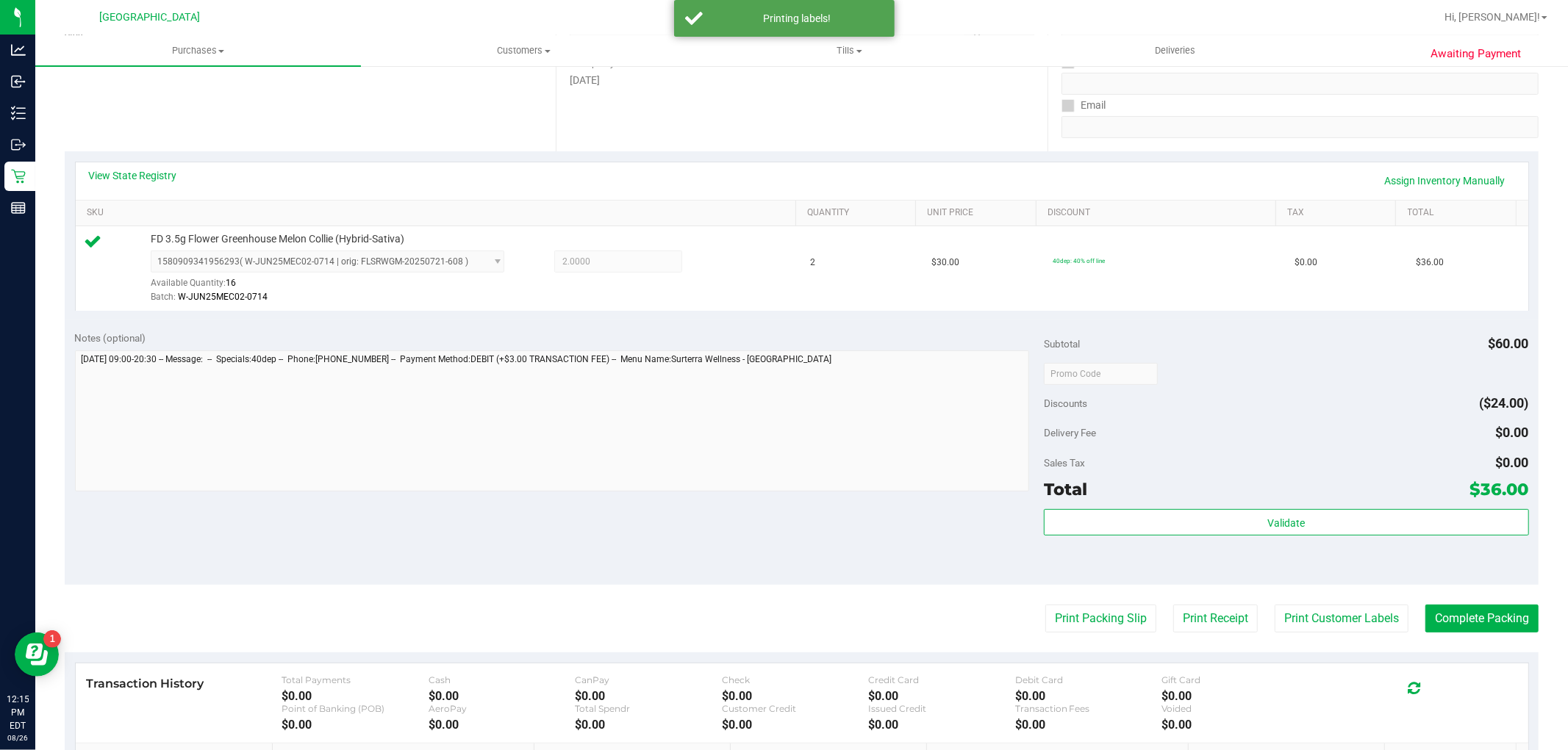
click at [1494, 603] on purchase-details "Back Edit Purchase Cancel Purchase View Profile # 11849426 BioTrack ID: - Submi…" at bounding box center [801, 380] width 1473 height 1092
click at [1488, 615] on button "Complete Packing" at bounding box center [1482, 618] width 113 height 28
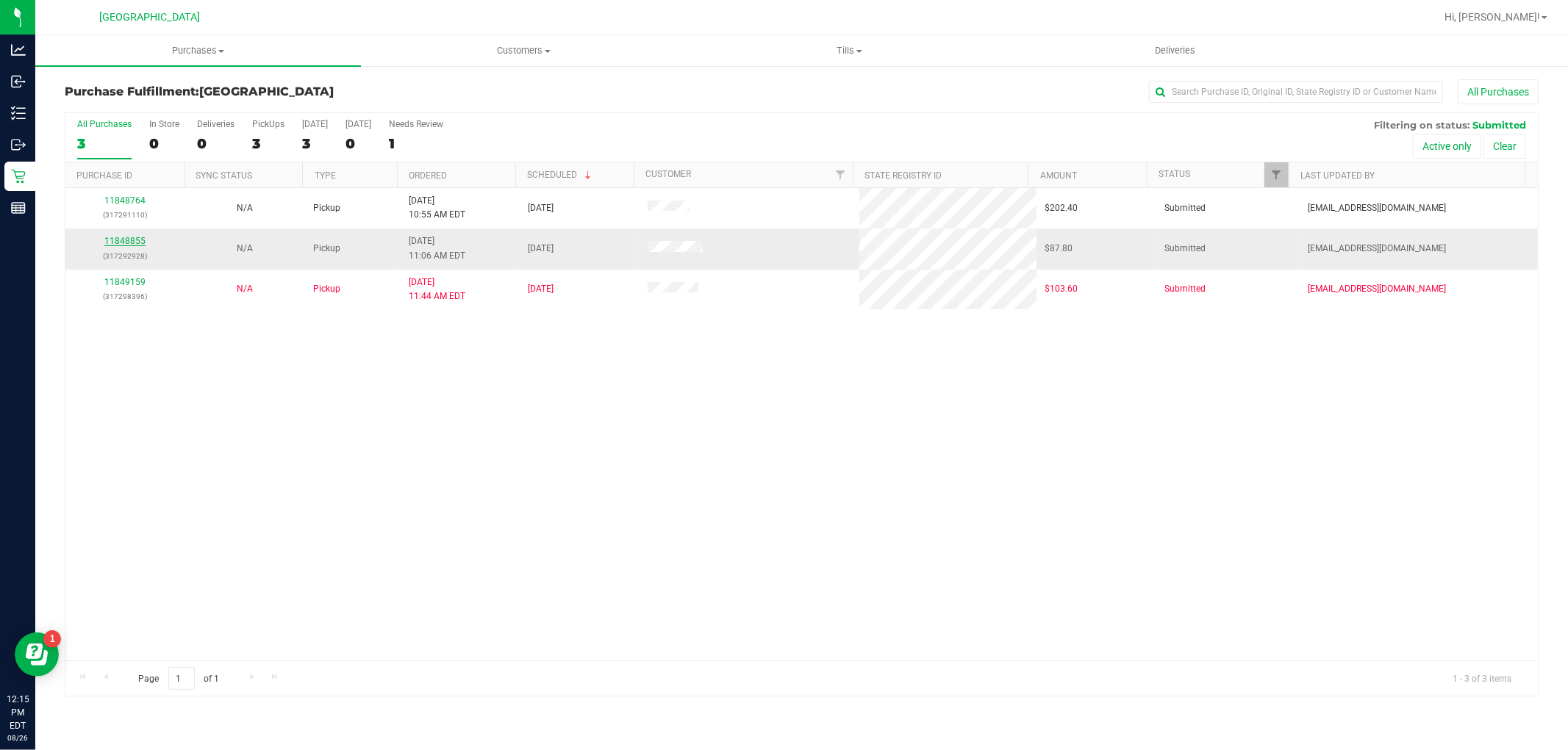
click at [110, 243] on link "11848855" at bounding box center [124, 241] width 41 height 10
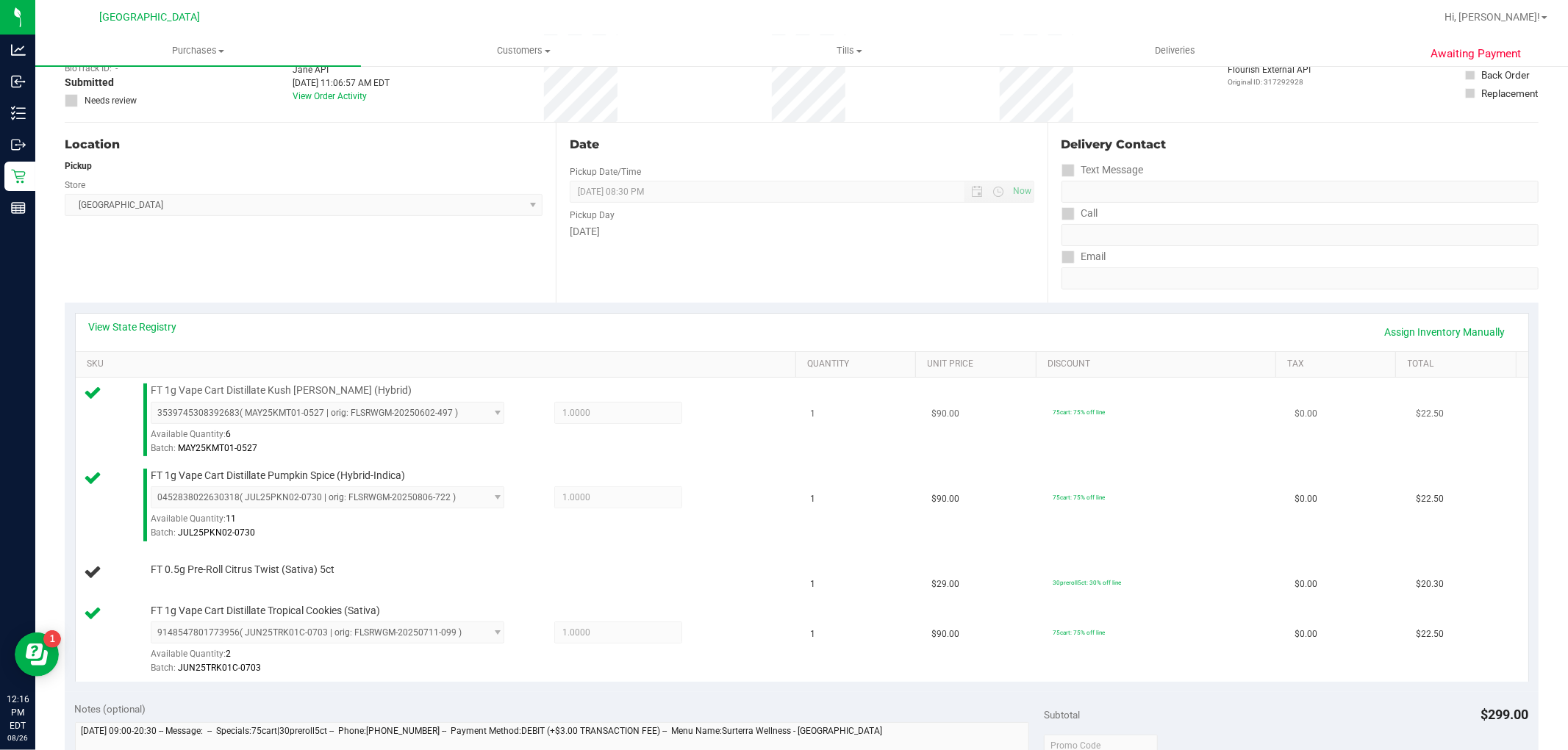
scroll to position [163, 0]
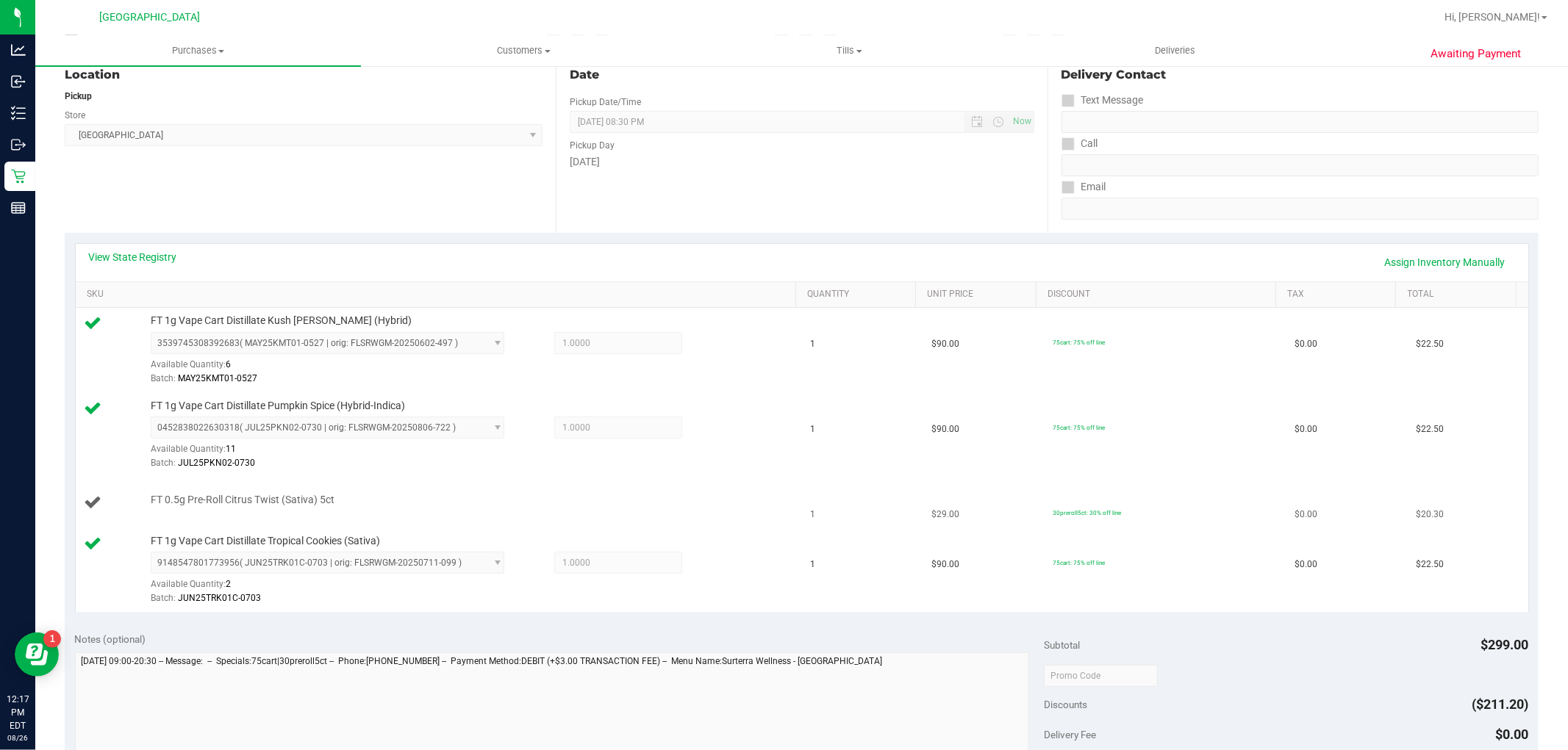
click at [163, 484] on td "FT 0.5g Pre-Roll Citrus Twist (Sativa) 5ct" at bounding box center [439, 503] width 726 height 50
click at [173, 497] on span "FT 0.5g Pre-Roll Citrus Twist (Sativa) 5ct" at bounding box center [242, 499] width 183 height 14
click at [174, 497] on span "FT 0.5g Pre-Roll Citrus Twist (Sativa) 5ct" at bounding box center [242, 499] width 183 height 14
copy div "FT 0.5g Pre-Roll Citrus Twist (Sativa) 5ct"
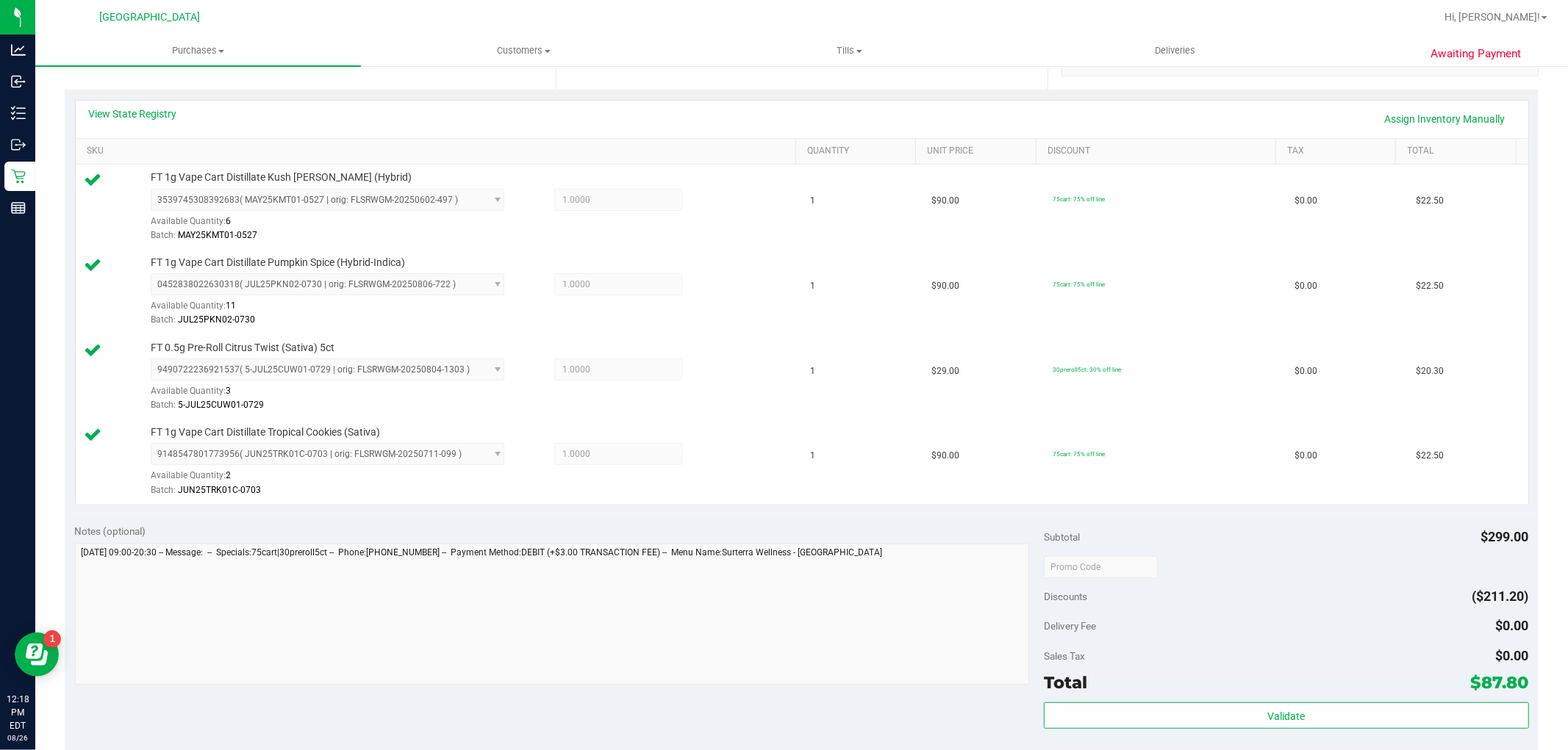
scroll to position [571, 0]
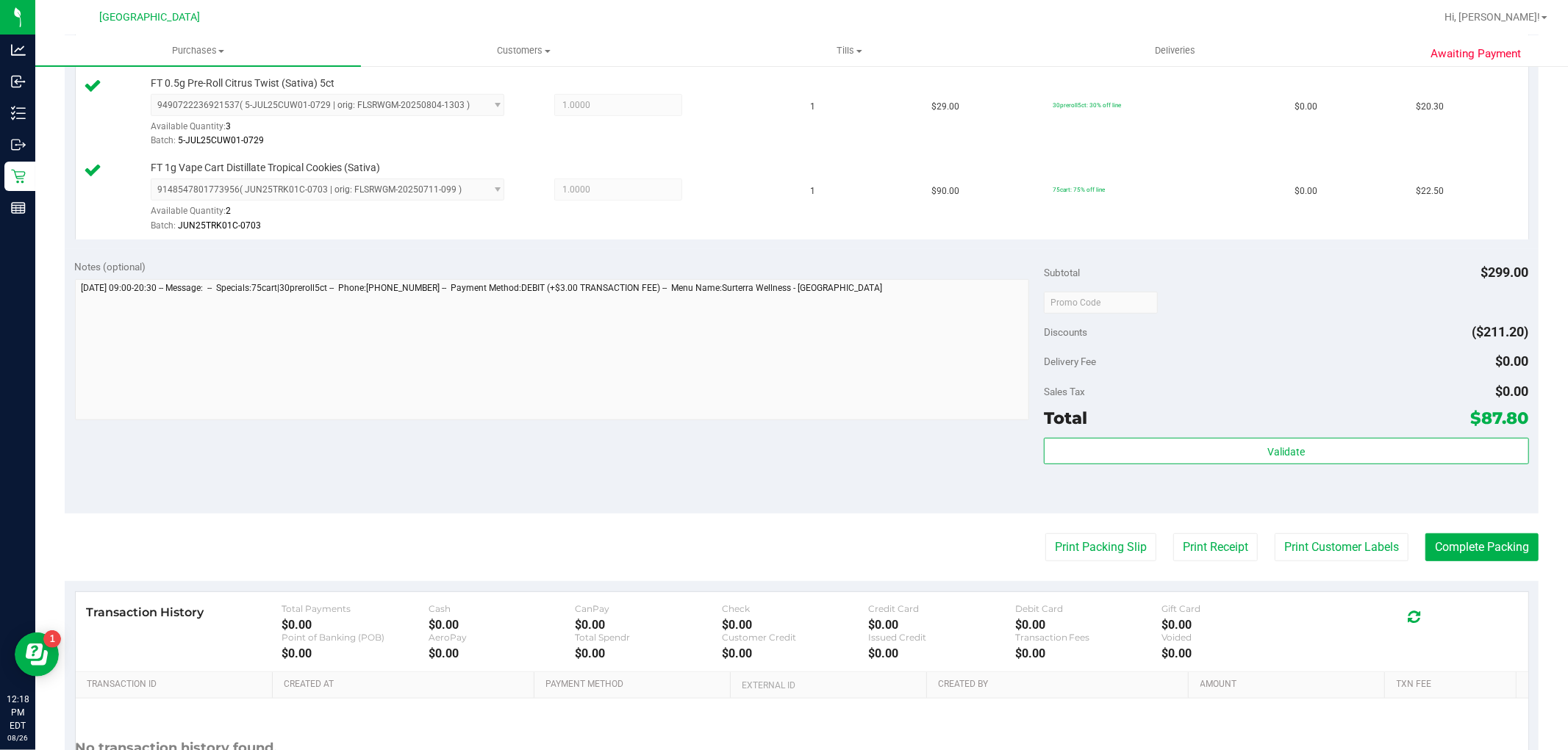
click at [1153, 472] on div "Validate" at bounding box center [1286, 471] width 485 height 66
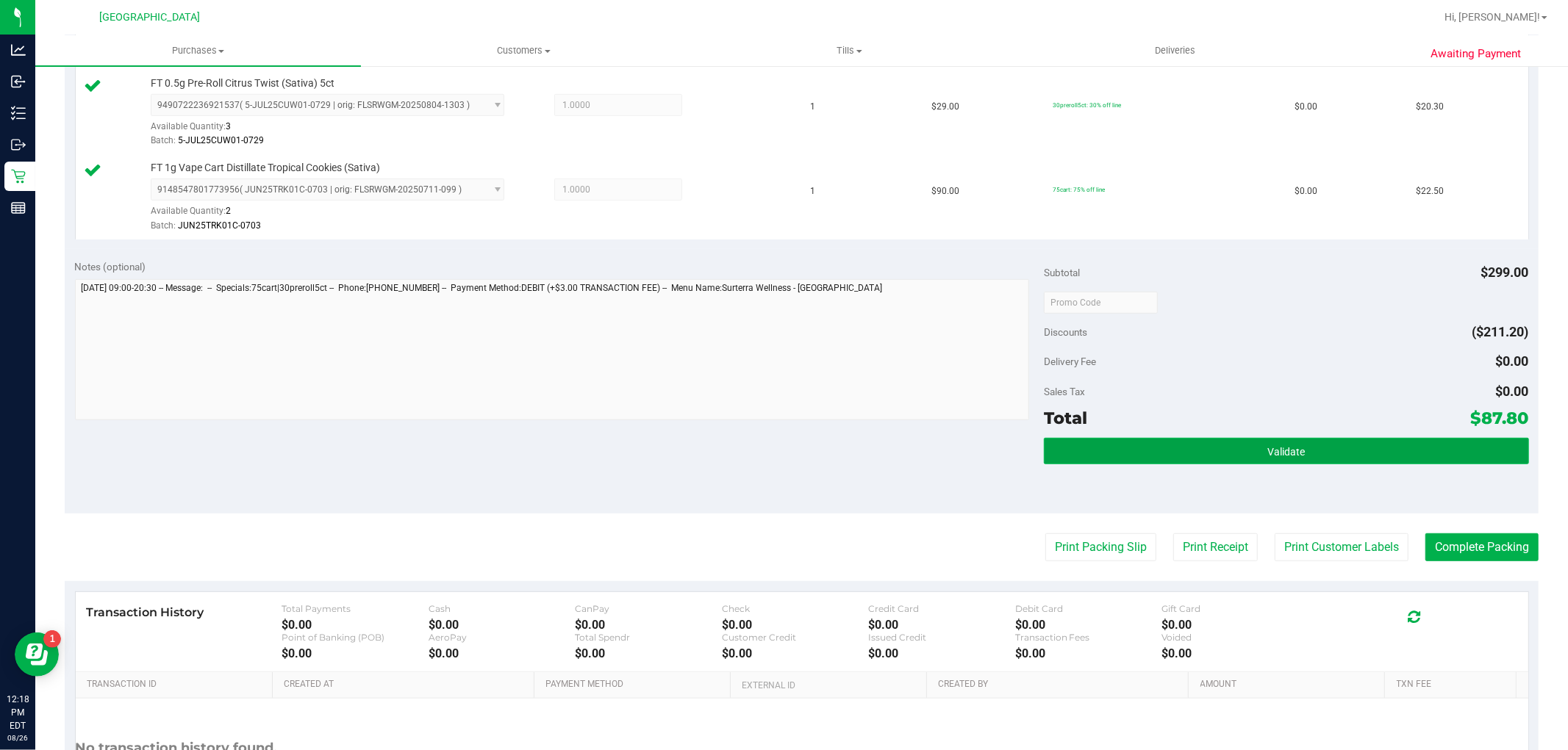
click at [1152, 450] on button "Validate" at bounding box center [1286, 450] width 485 height 27
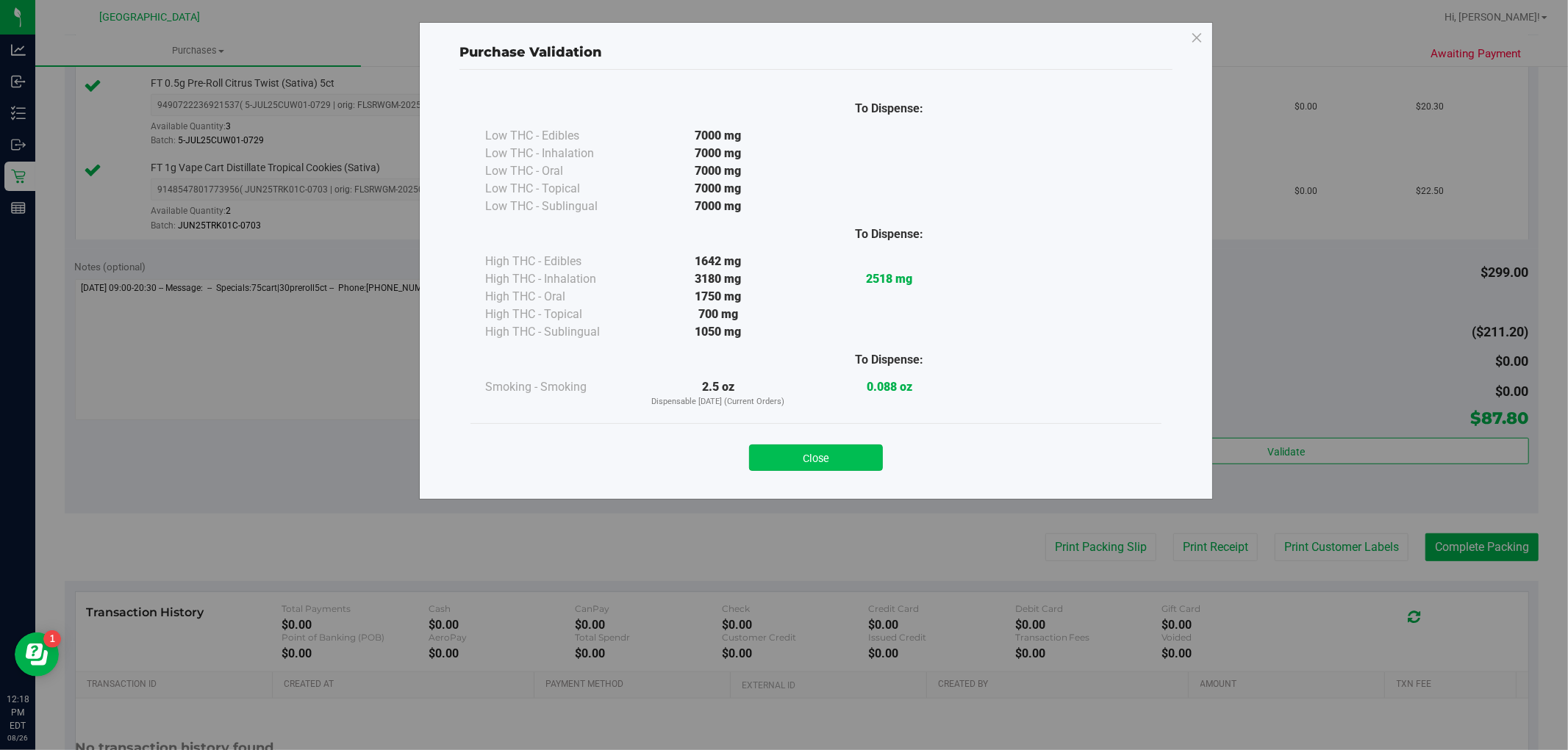
click at [813, 458] on button "Close" at bounding box center [816, 457] width 134 height 27
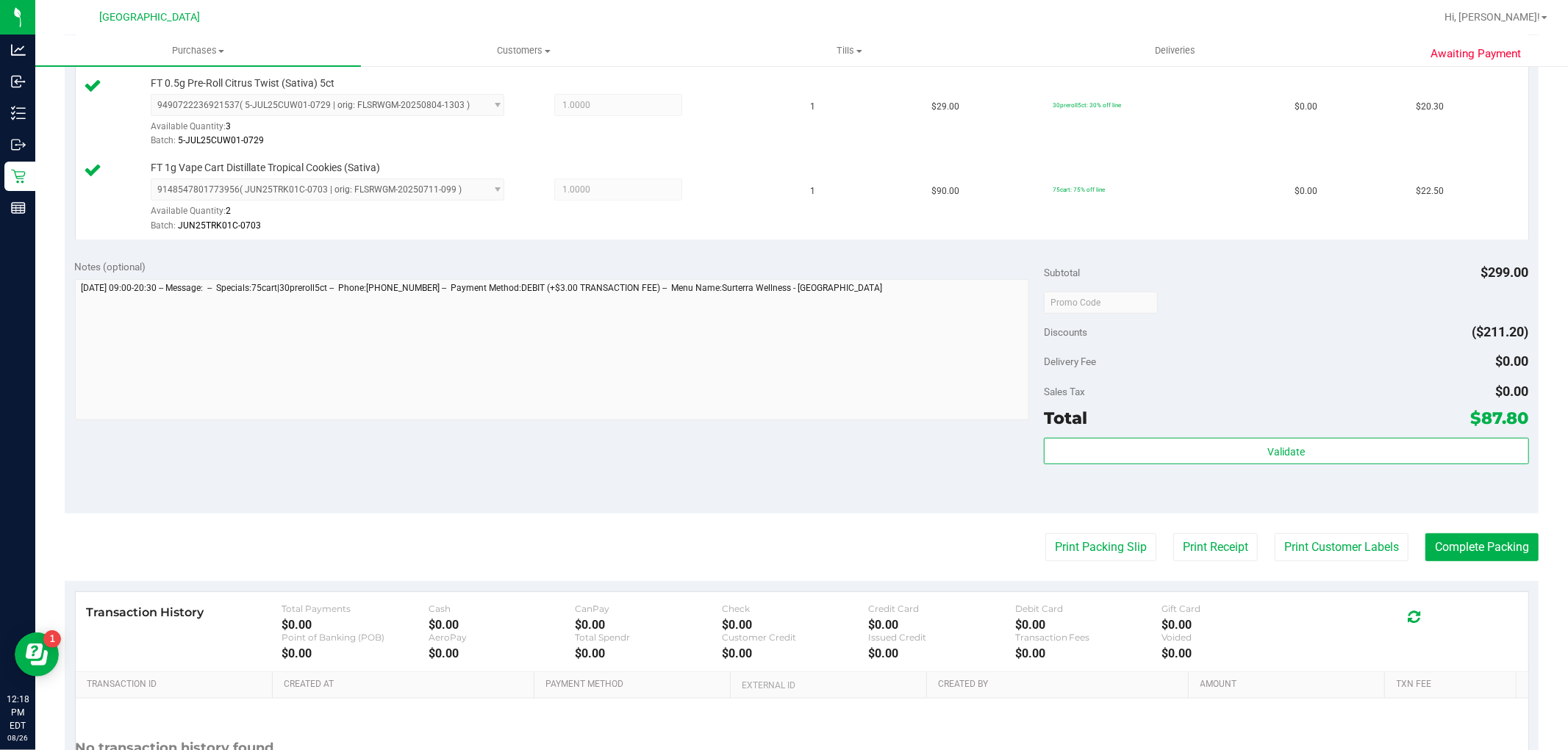
click at [1346, 564] on purchase-details "Back Edit Purchase Cancel Purchase View Profile # 11848855 BioTrack ID: - Submi…" at bounding box center [801, 182] width 1473 height 1347
click at [1339, 551] on button "Print Customer Labels" at bounding box center [1342, 547] width 134 height 28
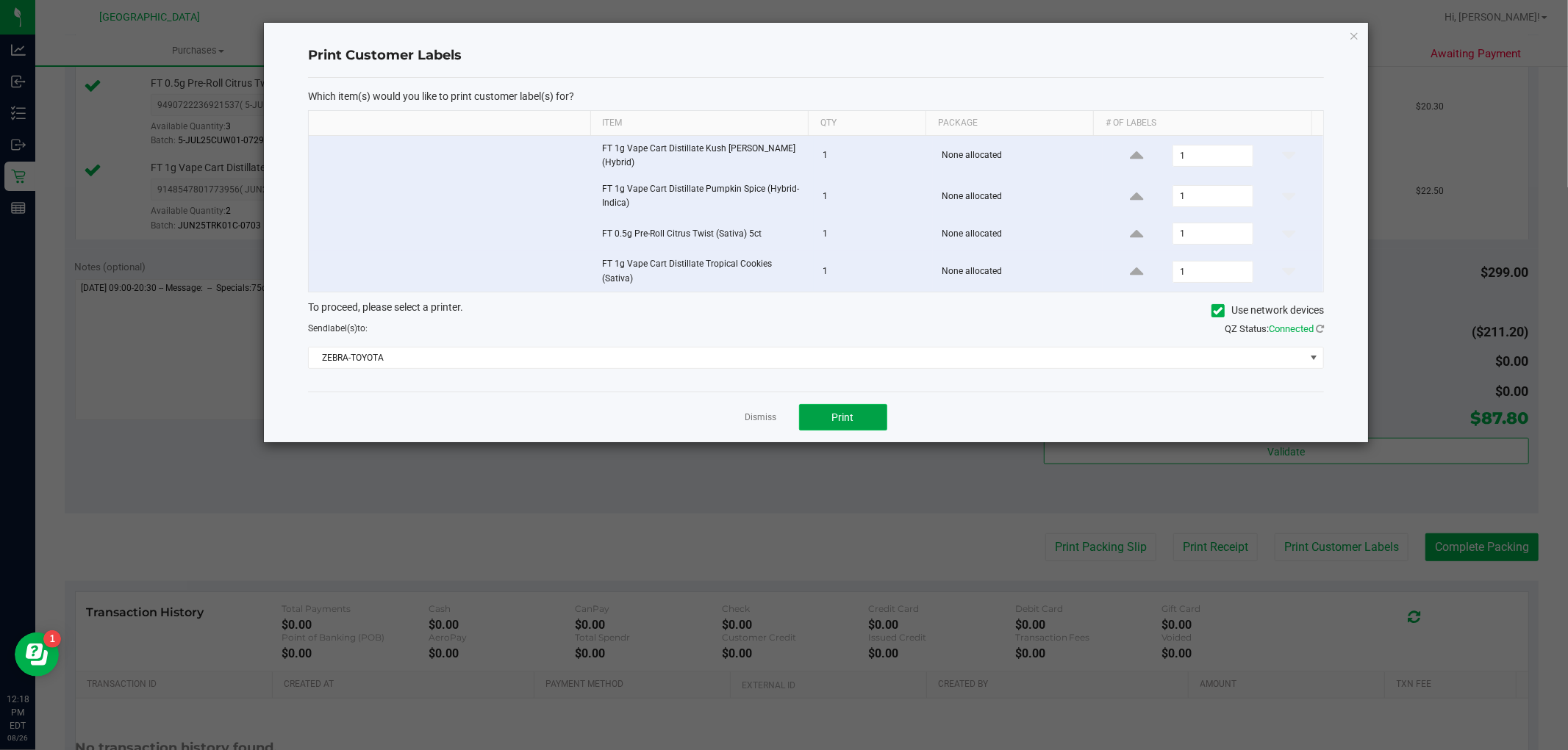
click at [826, 415] on button "Print" at bounding box center [843, 417] width 88 height 27
click at [1350, 32] on icon "button" at bounding box center [1353, 36] width 11 height 18
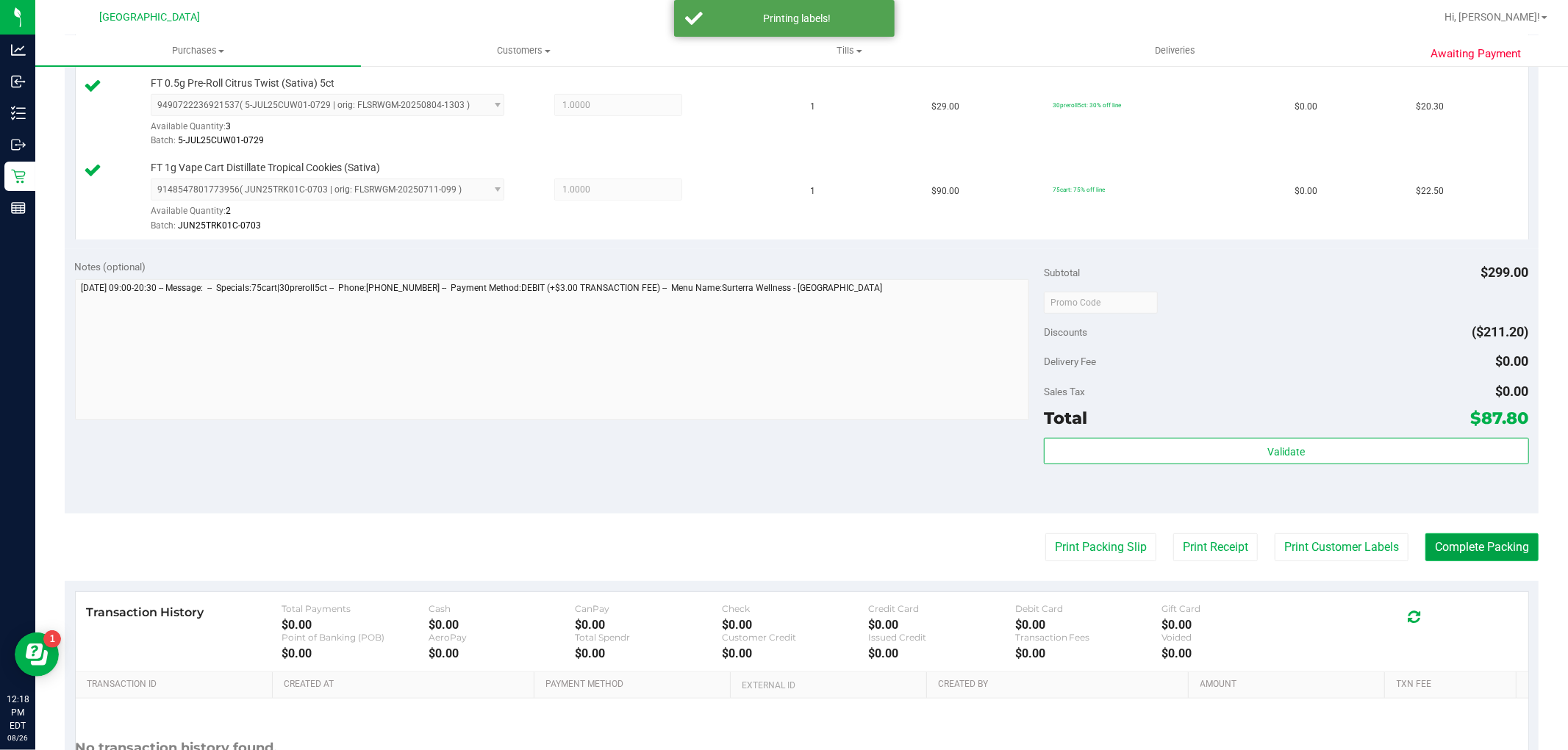
click at [1488, 533] on button "Complete Packing" at bounding box center [1482, 547] width 113 height 28
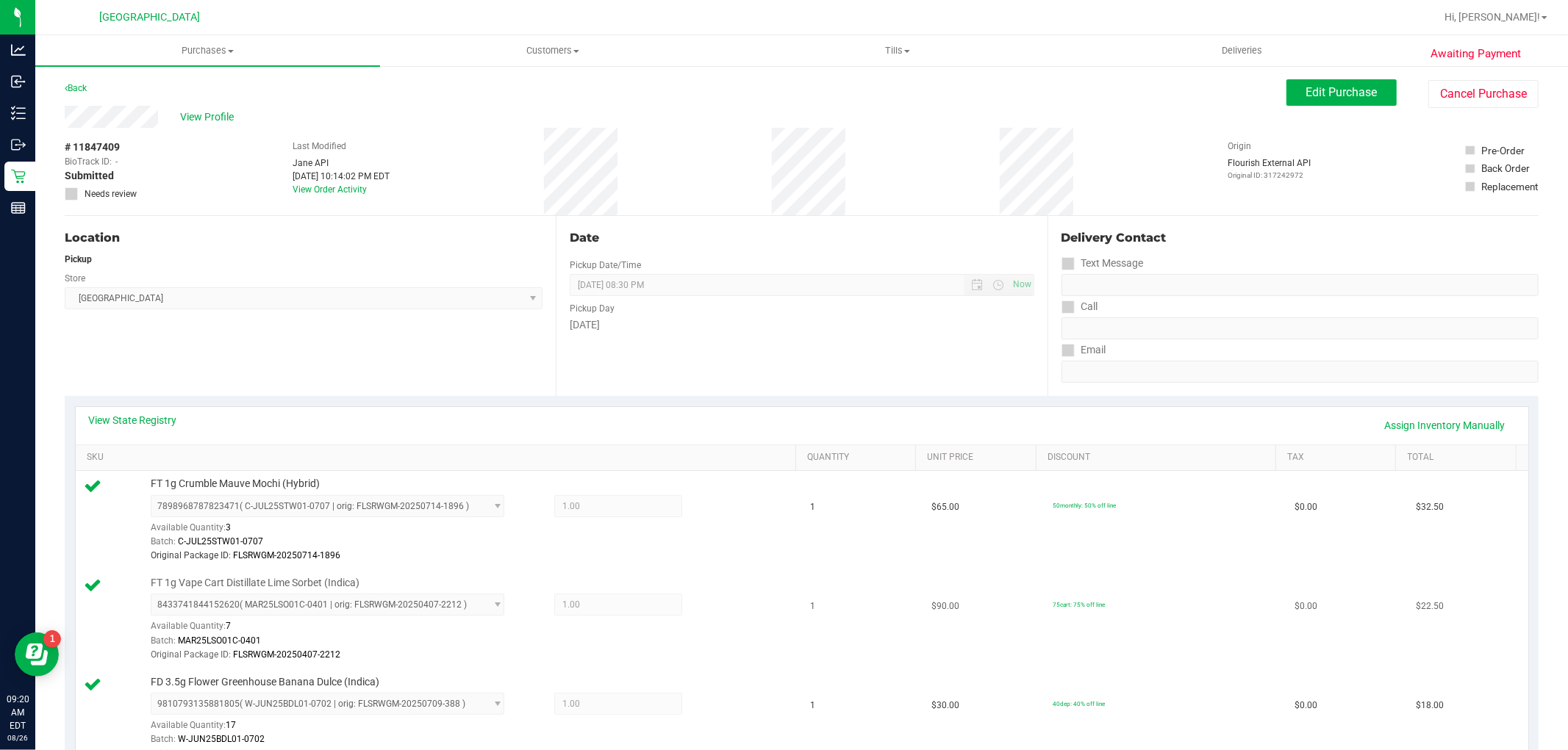
scroll to position [652, 0]
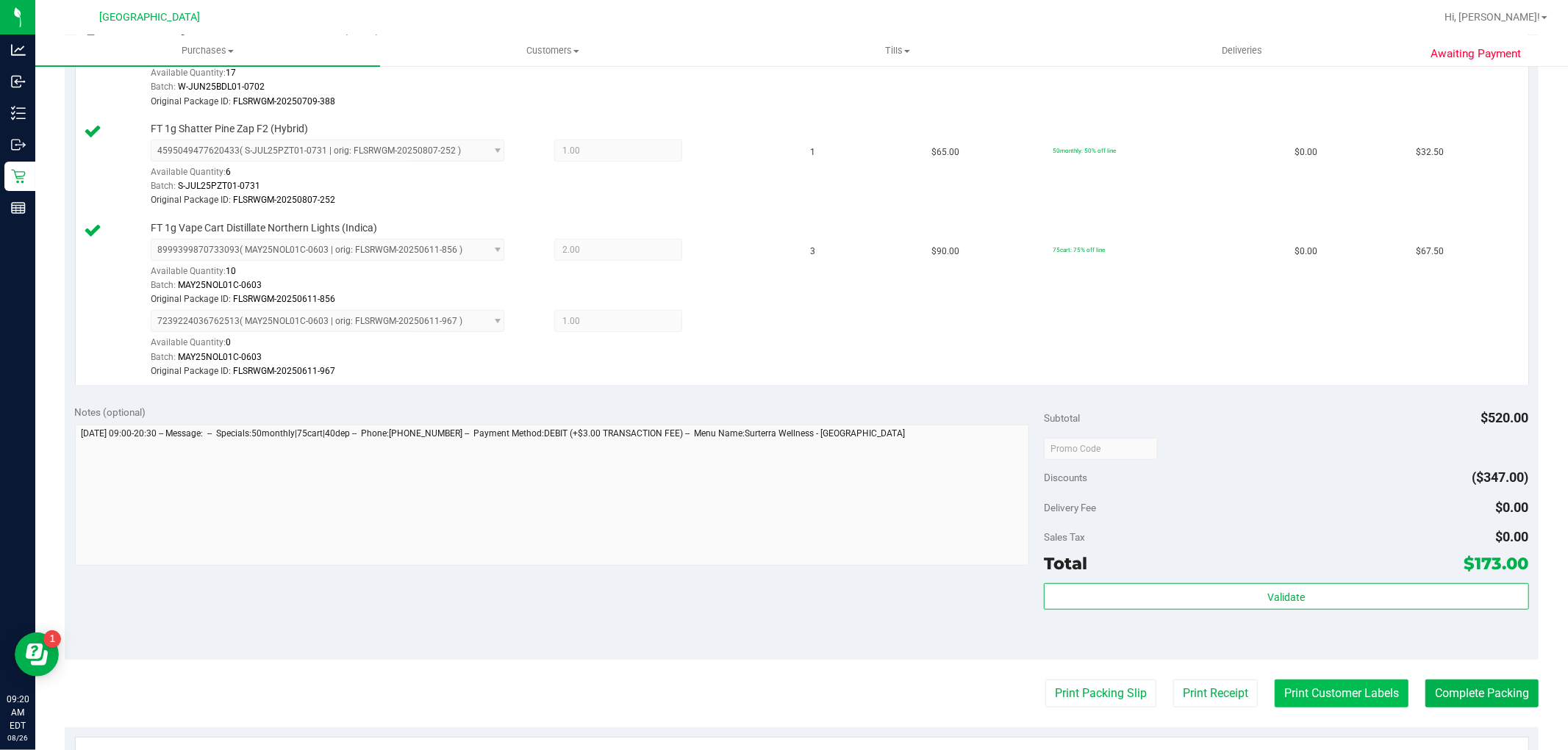
click at [1328, 692] on button "Print Customer Labels" at bounding box center [1342, 693] width 134 height 28
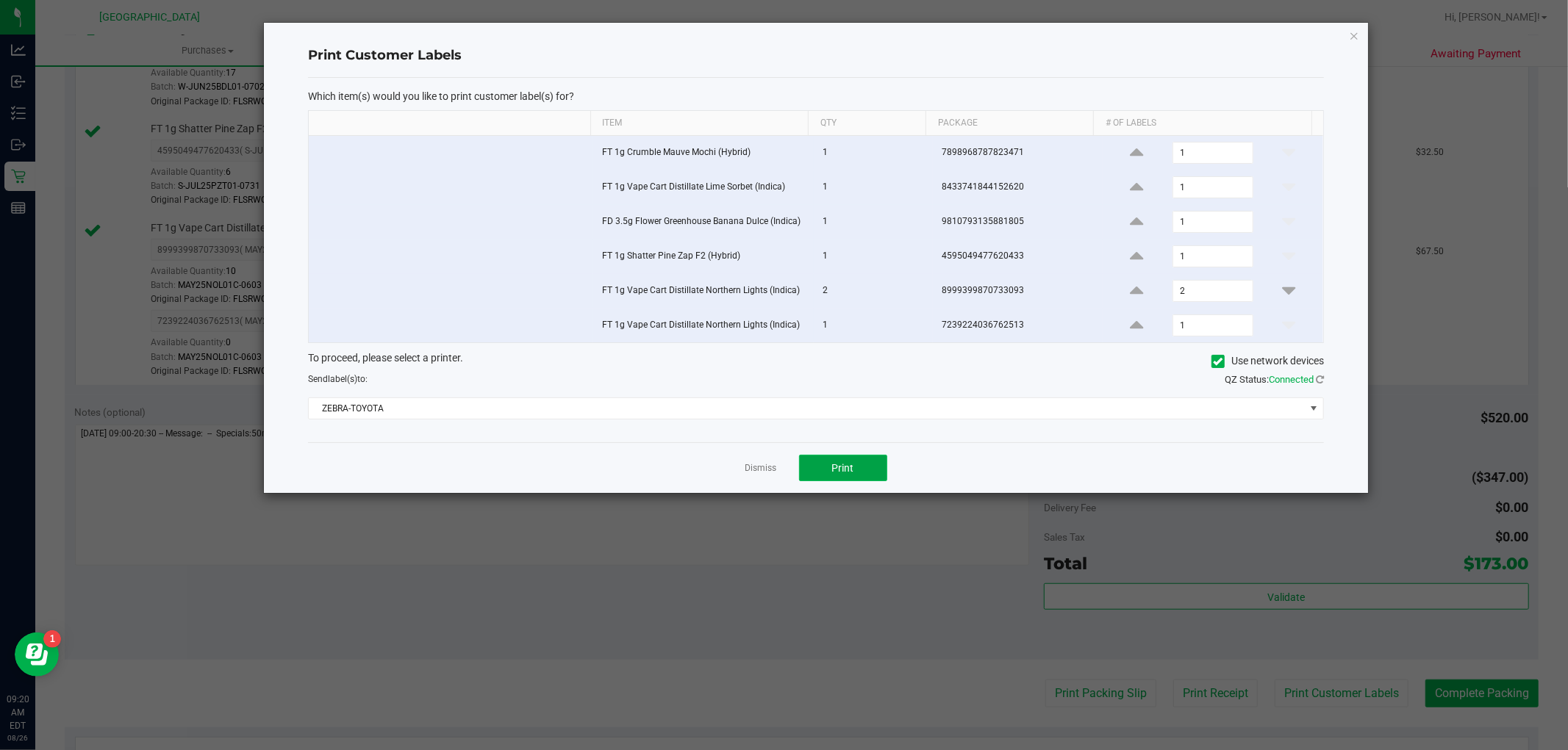
click at [864, 467] on button "Print" at bounding box center [843, 467] width 88 height 27
click at [773, 467] on link "Dismiss" at bounding box center [761, 467] width 32 height 12
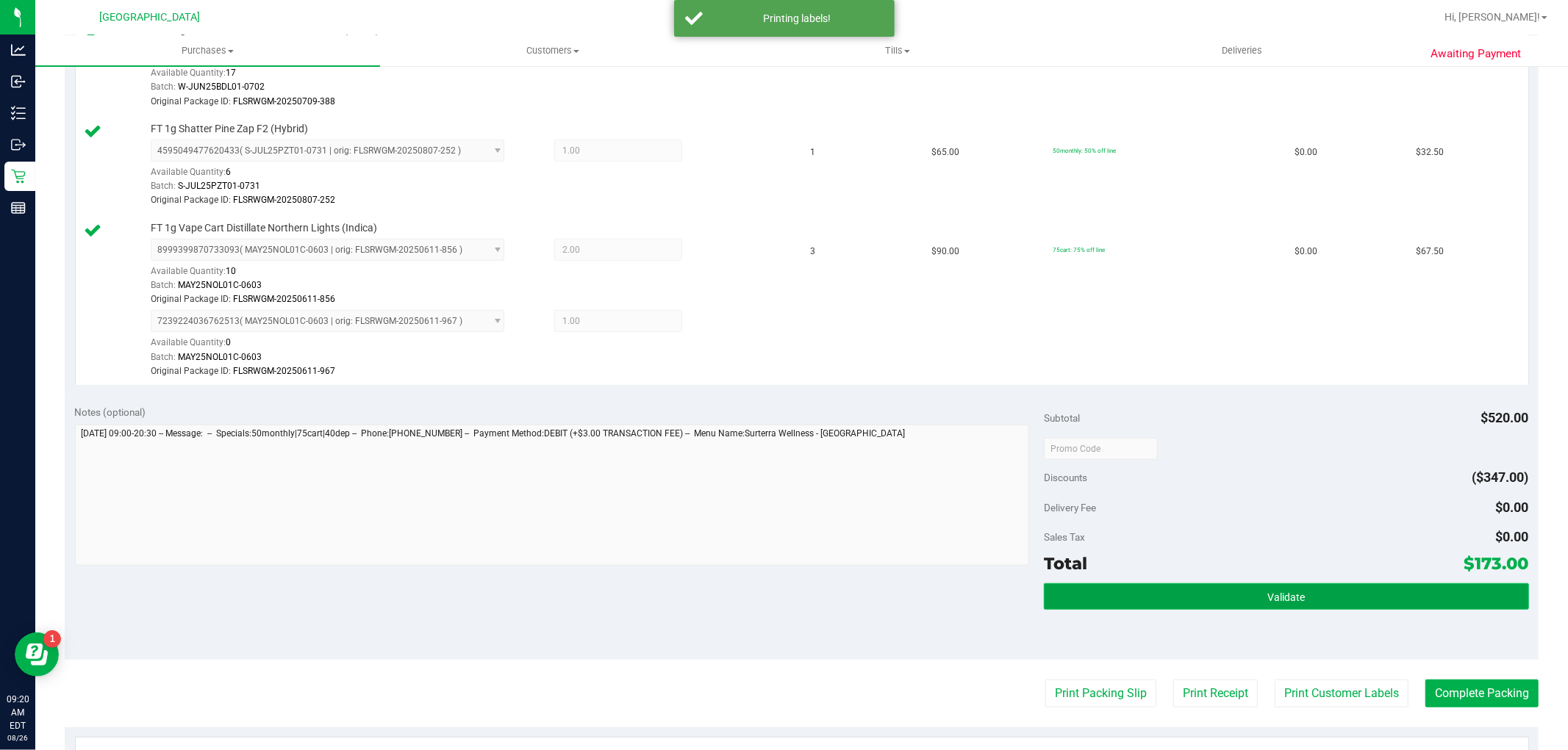
click at [1280, 586] on button "Validate" at bounding box center [1286, 596] width 485 height 27
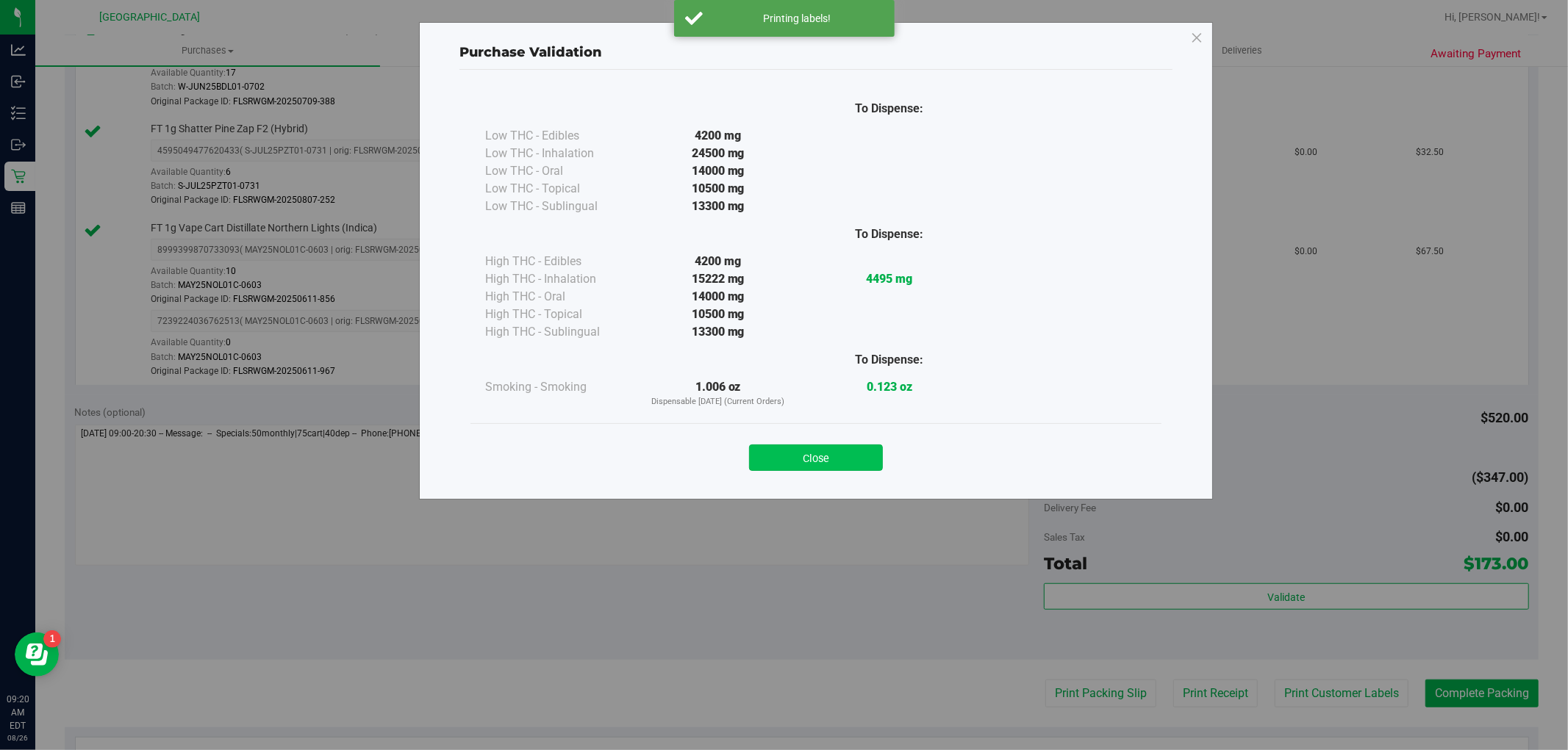
click at [842, 453] on button "Close" at bounding box center [816, 457] width 134 height 27
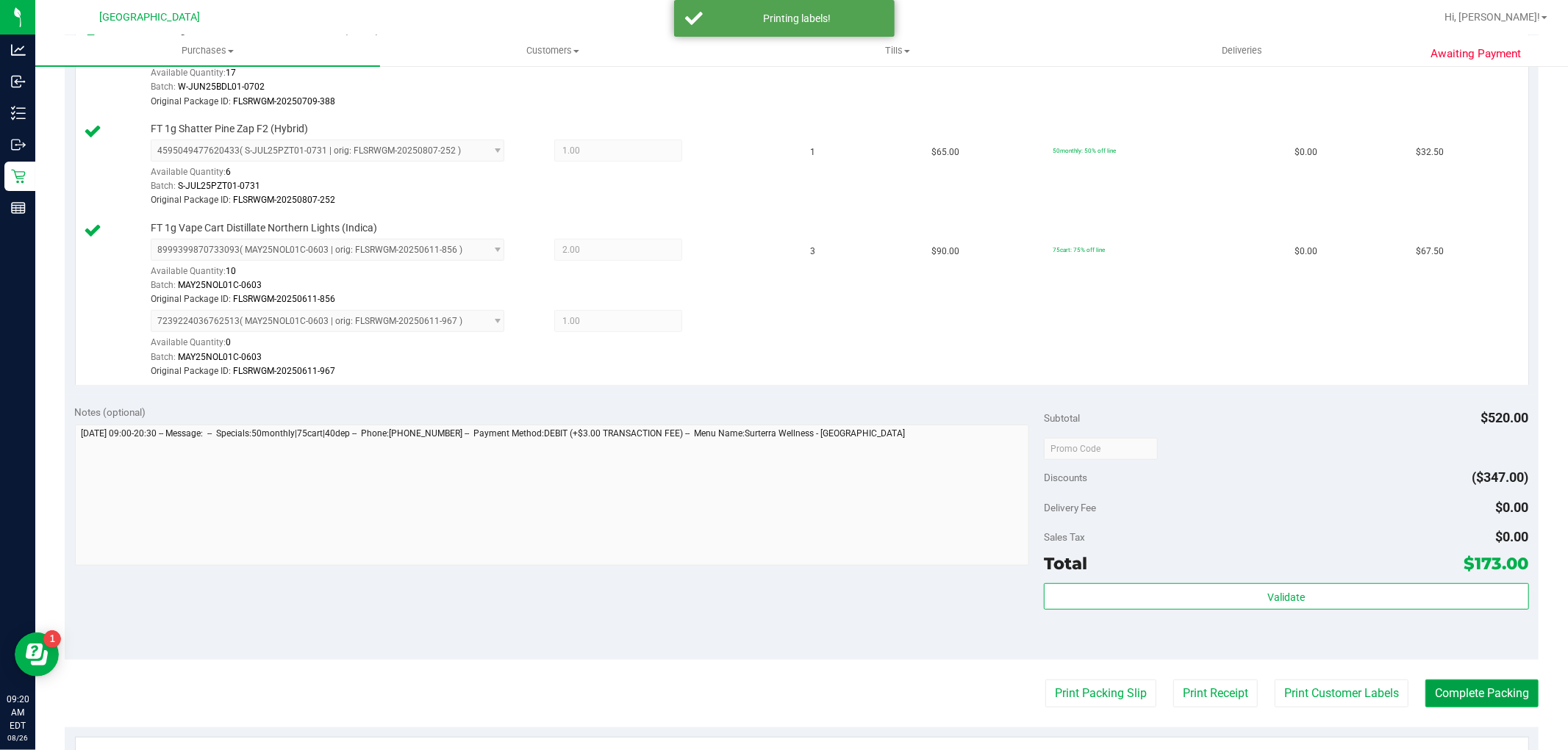
click at [1448, 700] on button "Complete Packing" at bounding box center [1482, 693] width 113 height 28
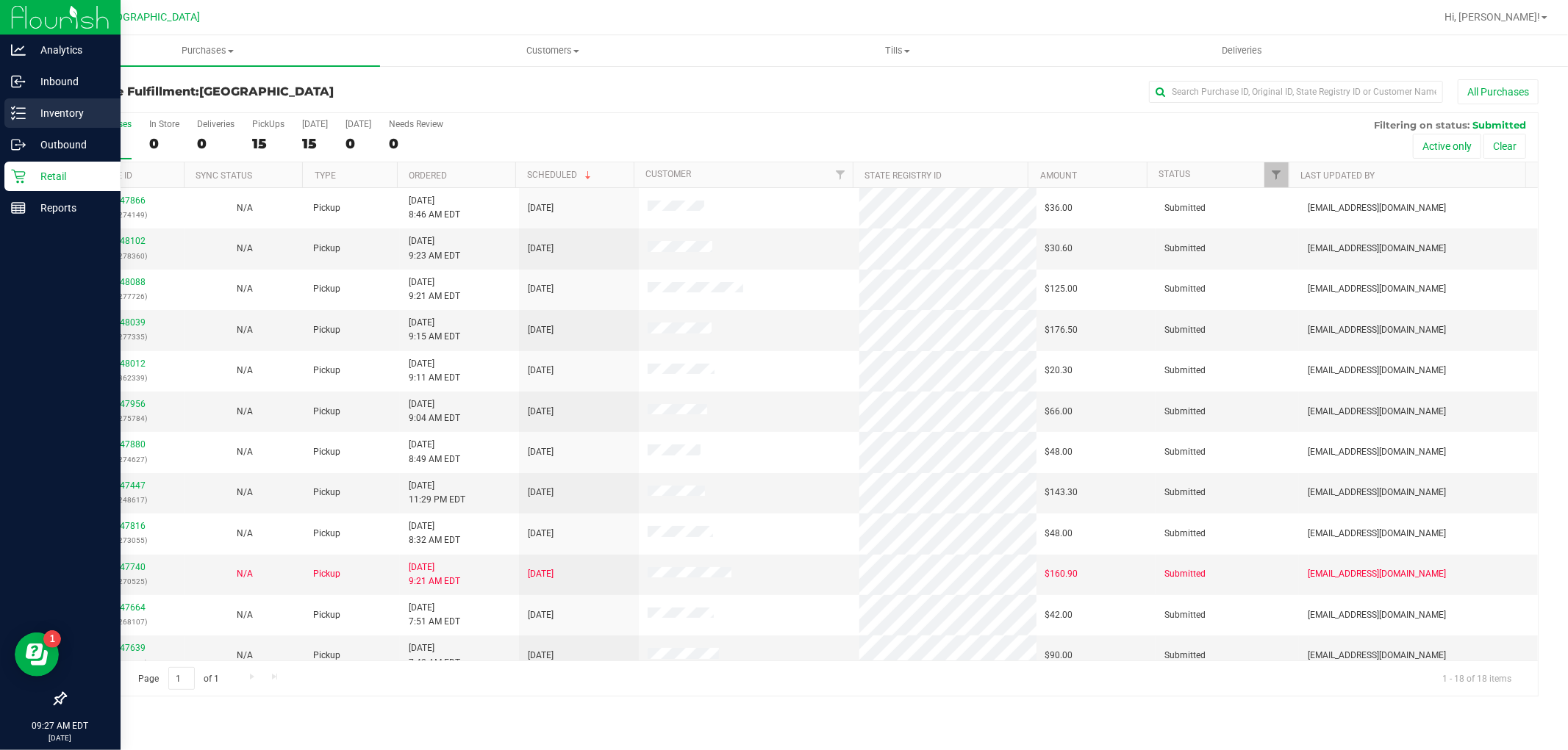
click at [54, 122] on div "Inventory" at bounding box center [62, 113] width 116 height 29
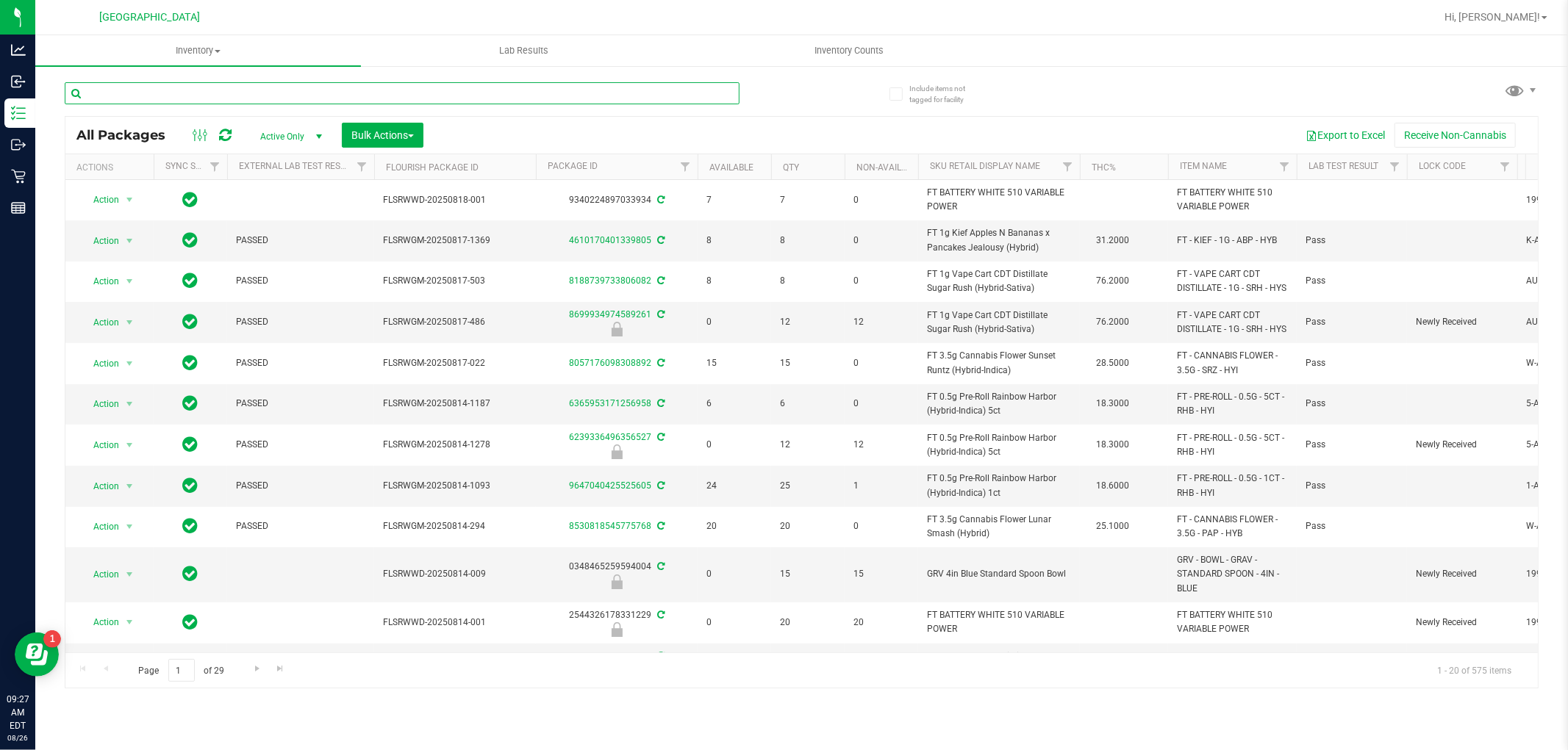
click at [337, 86] on input "text" at bounding box center [401, 93] width 675 height 22
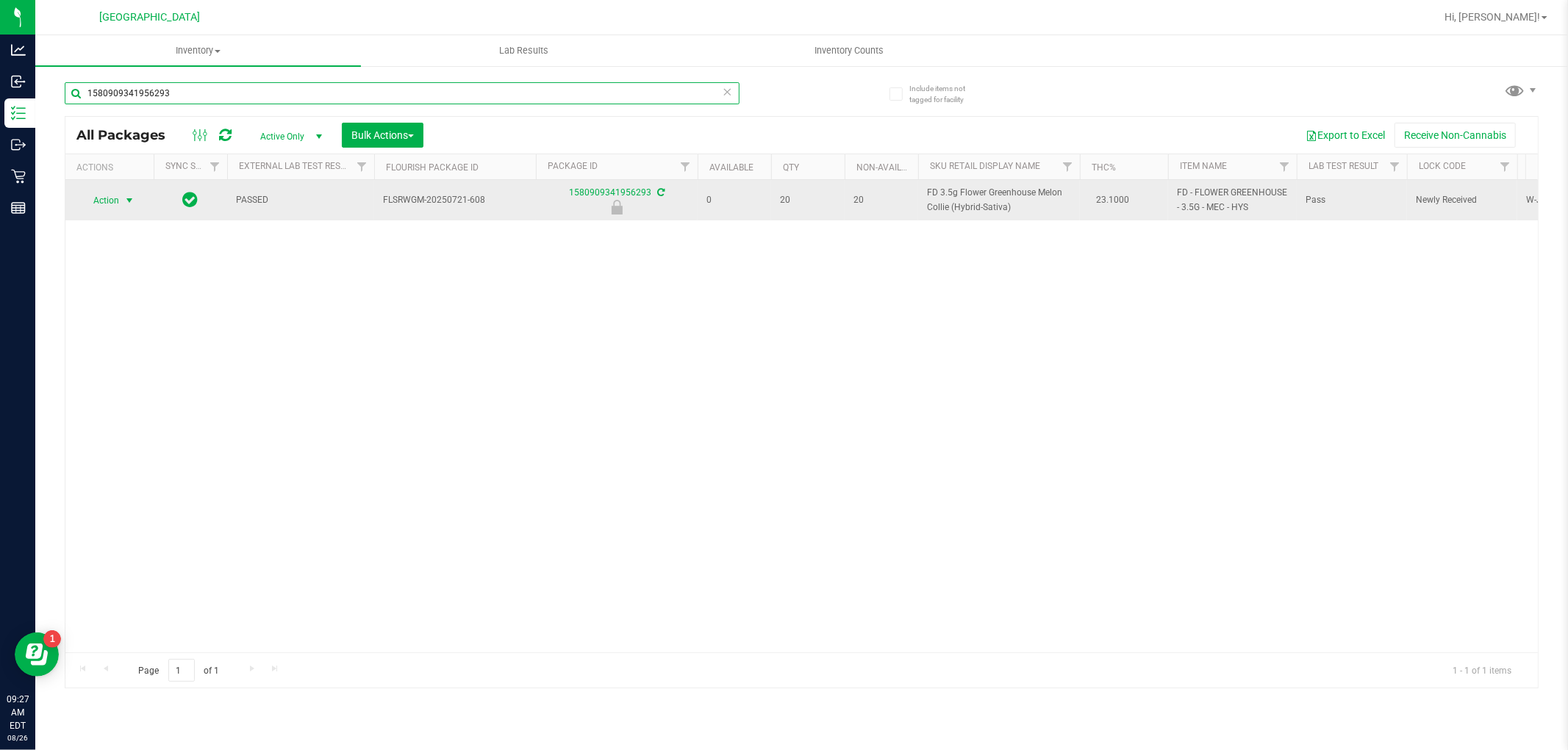
type input "1580909341956293"
click at [131, 199] on span "select" at bounding box center [129, 200] width 12 height 12
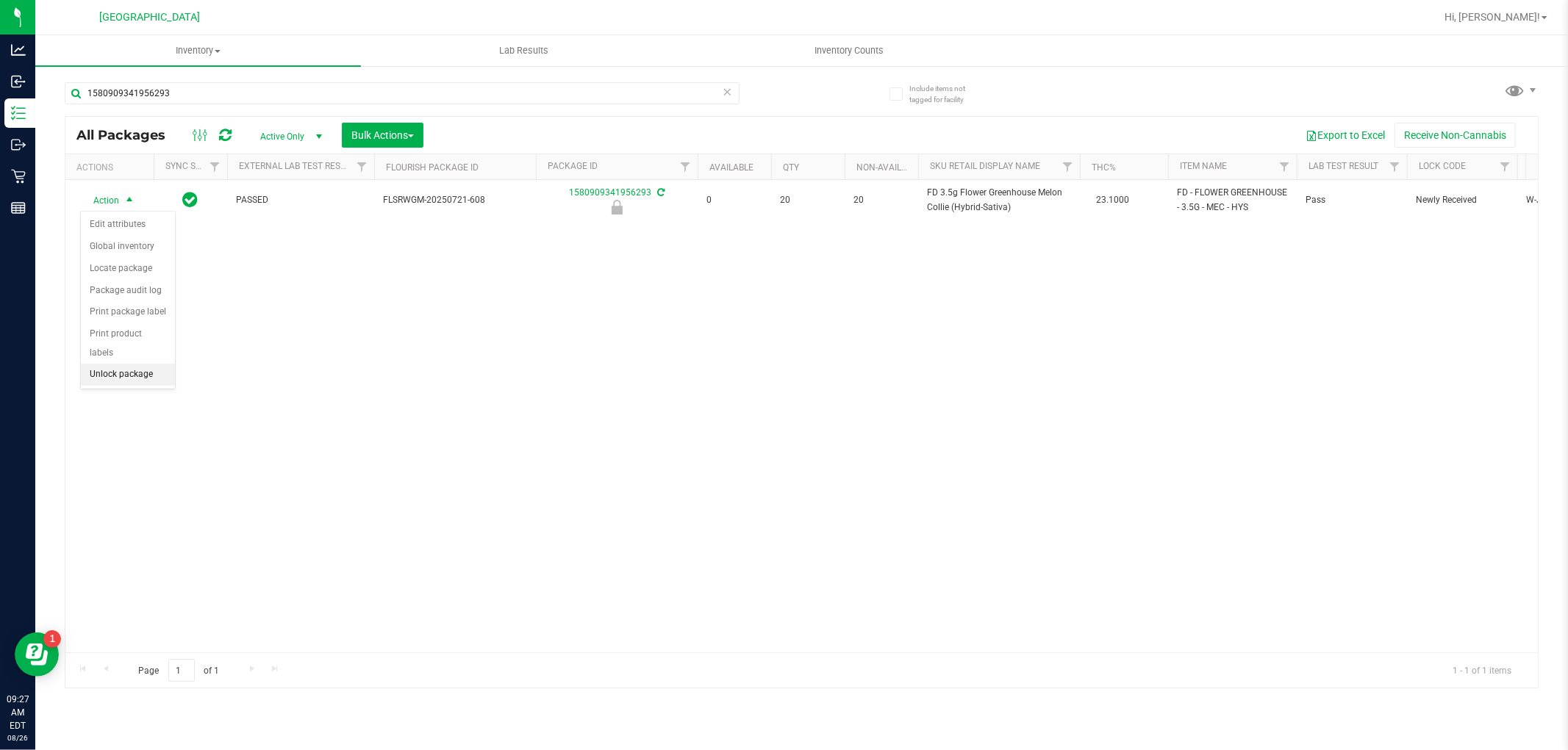
click at [123, 377] on li "Unlock package" at bounding box center [128, 374] width 94 height 22
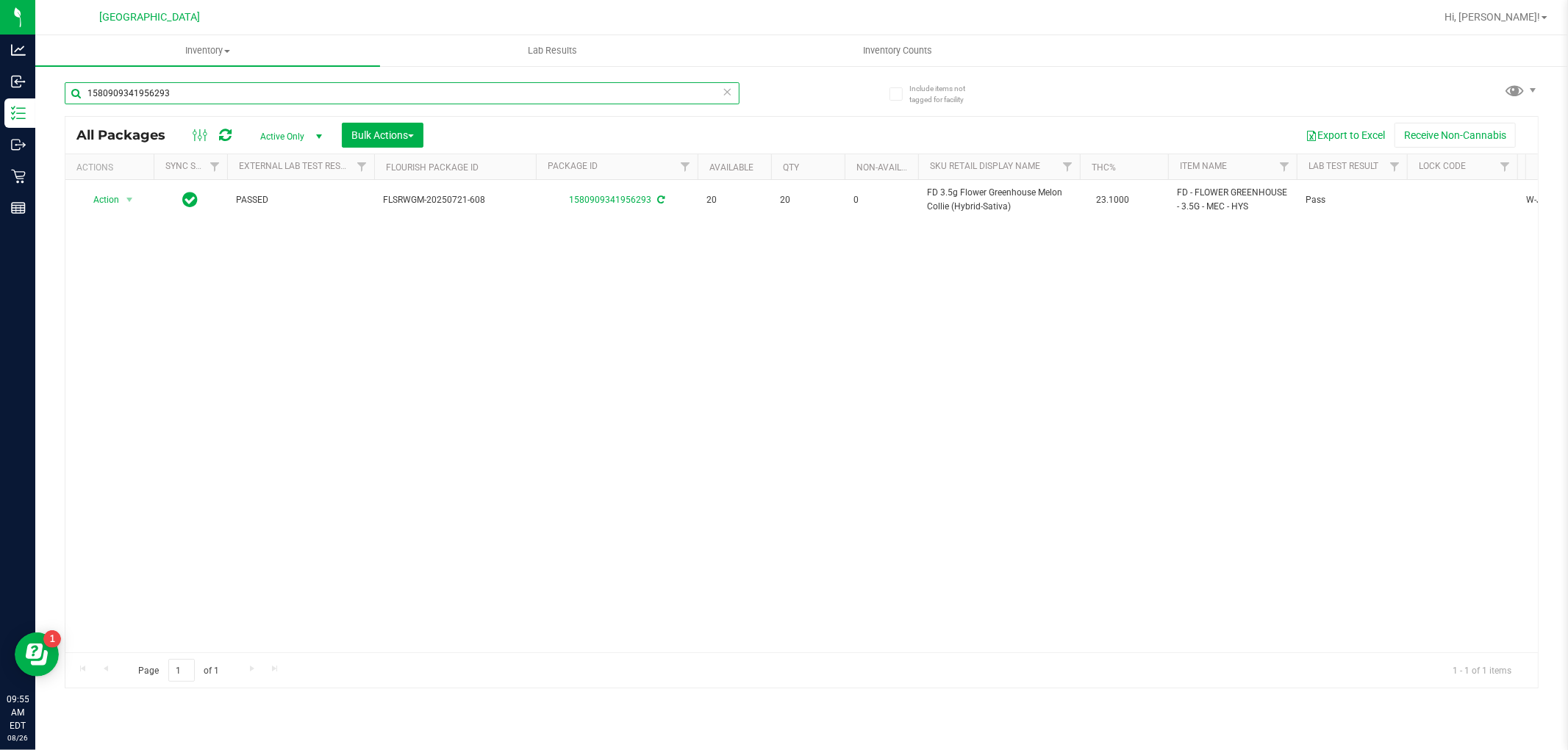
click at [298, 96] on input "1580909341956293" at bounding box center [401, 93] width 675 height 22
click at [296, 96] on input "1580909341956293" at bounding box center [401, 93] width 675 height 22
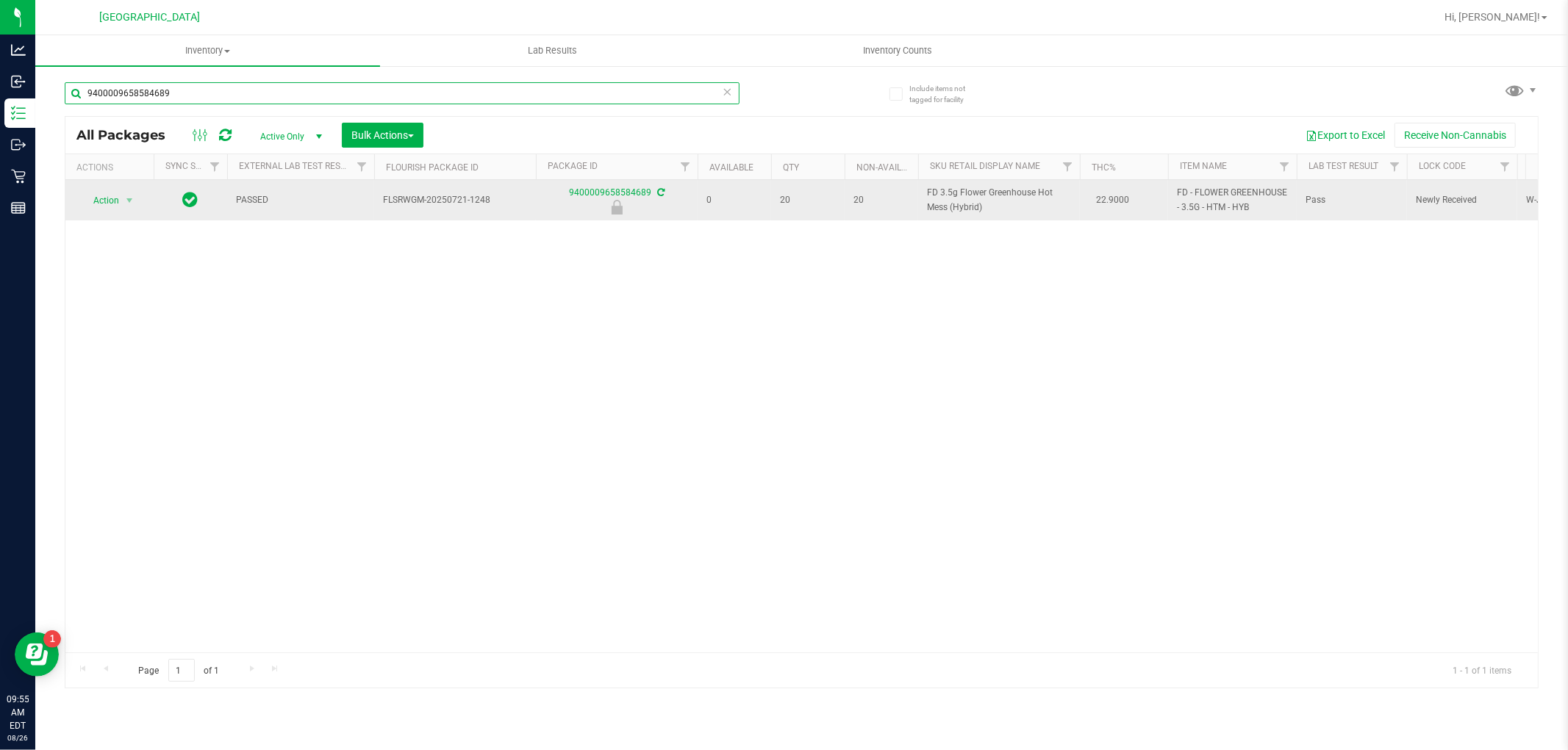
type input "9400009658584689"
click at [136, 195] on span "select" at bounding box center [129, 200] width 19 height 20
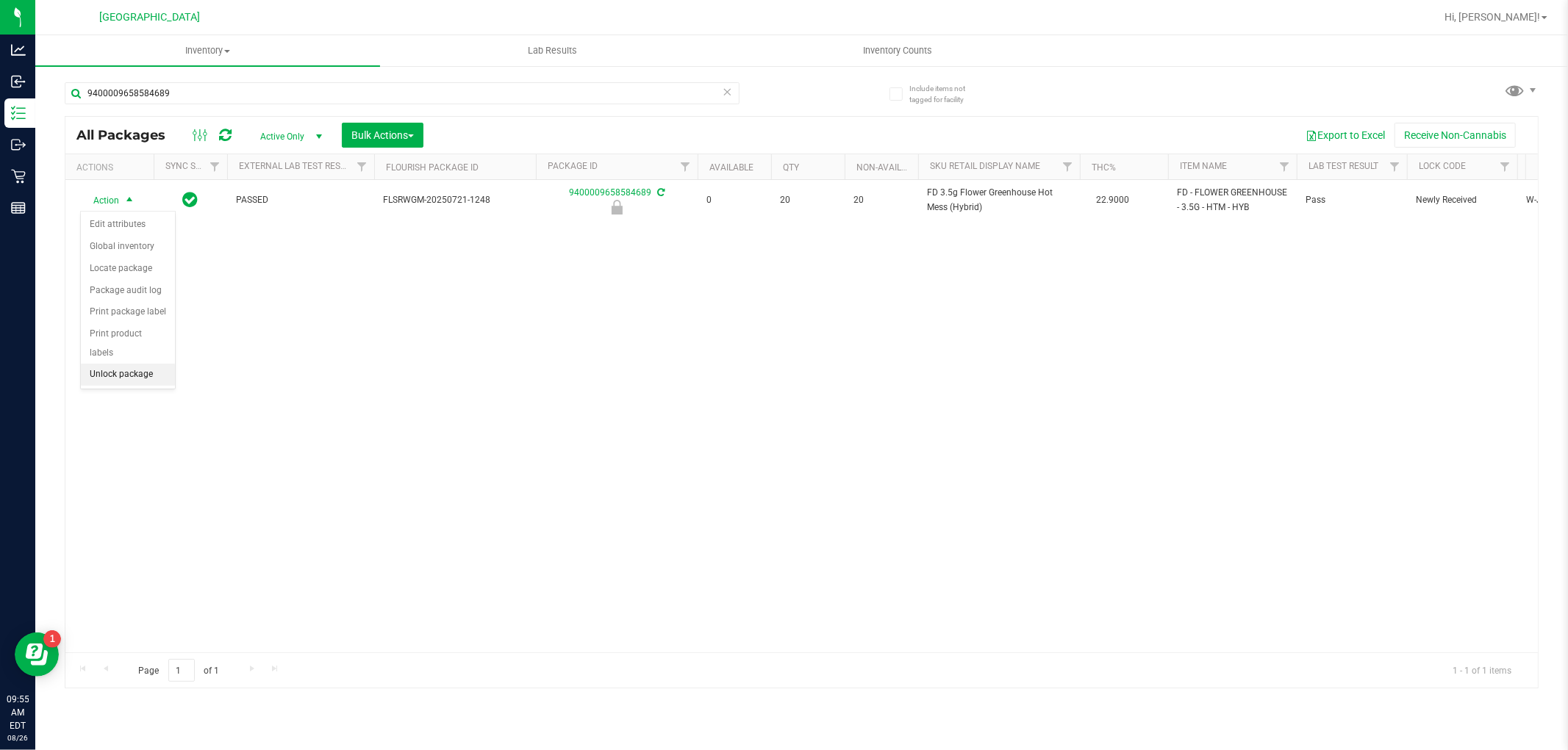
click at [141, 371] on li "Unlock package" at bounding box center [128, 374] width 94 height 22
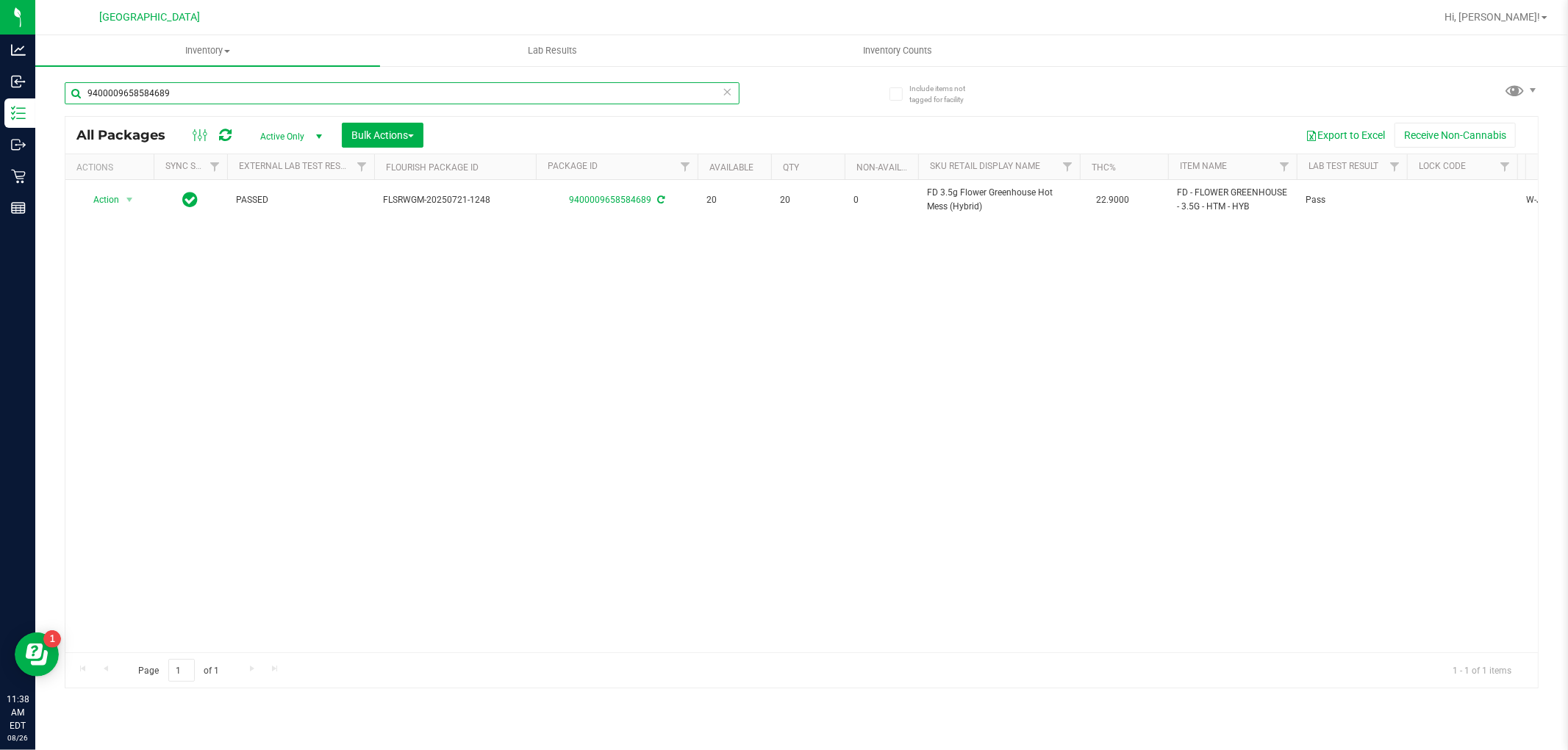
click at [237, 86] on input "9400009658584689" at bounding box center [401, 93] width 675 height 22
click at [233, 86] on input "9400009658584689" at bounding box center [401, 93] width 675 height 22
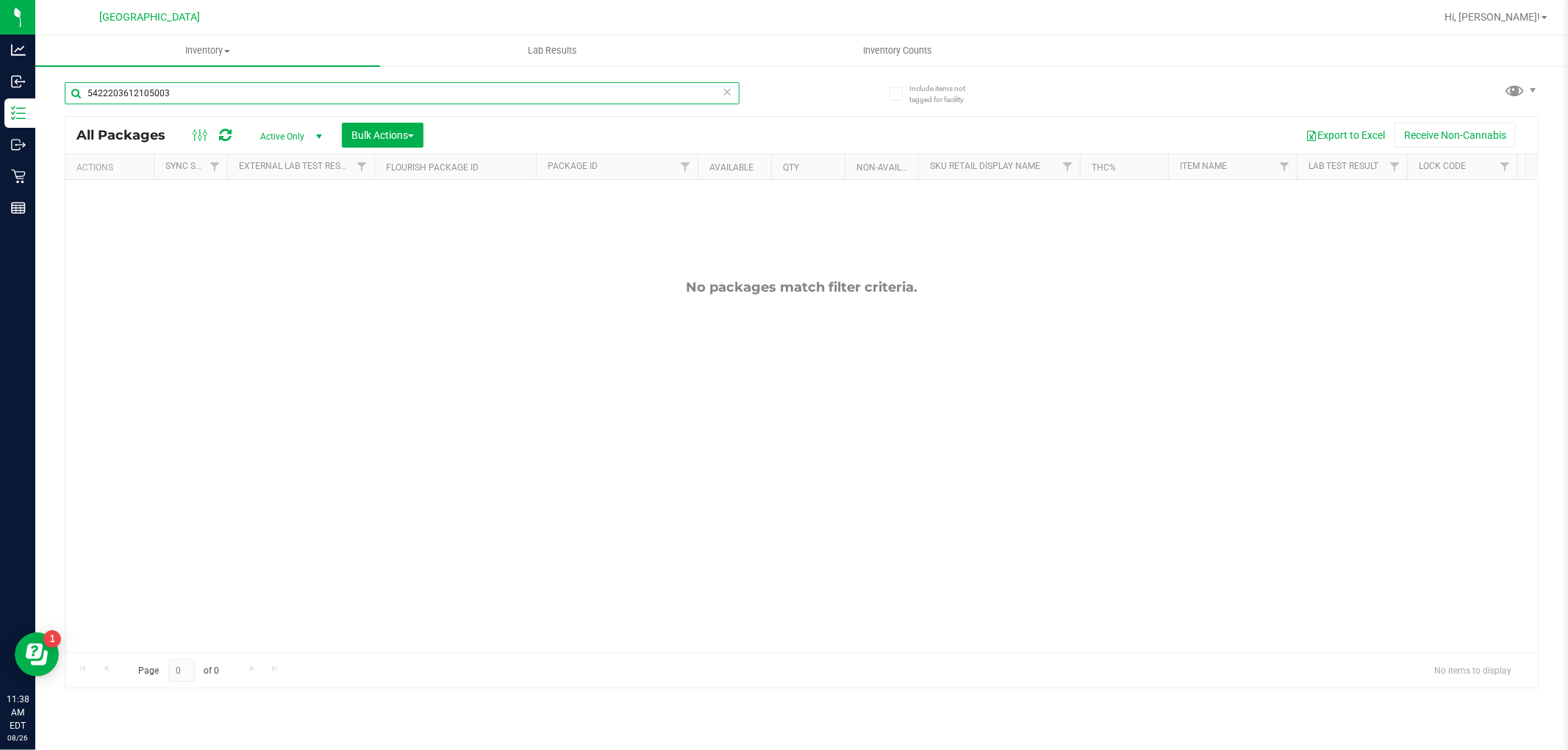
click at [305, 92] on input "5422203612105003" at bounding box center [401, 93] width 675 height 22
click at [305, 91] on input "5422203612105003" at bounding box center [401, 93] width 675 height 22
click at [305, 90] on input "5422203612105003" at bounding box center [401, 93] width 675 height 22
type input "9594075634821339"
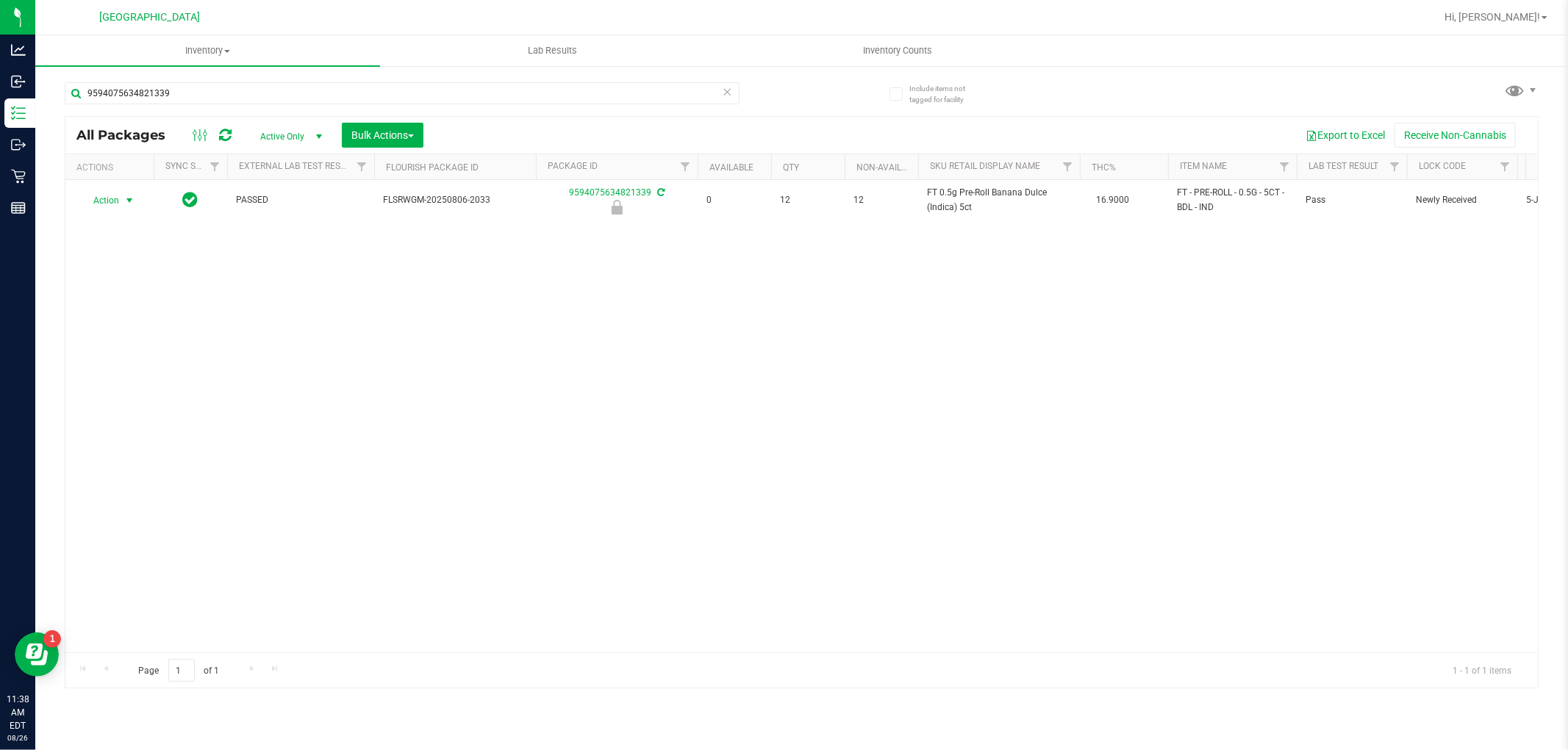
click at [113, 197] on span "Action" at bounding box center [99, 200] width 40 height 20
click at [115, 377] on li "Unlock package" at bounding box center [128, 374] width 94 height 22
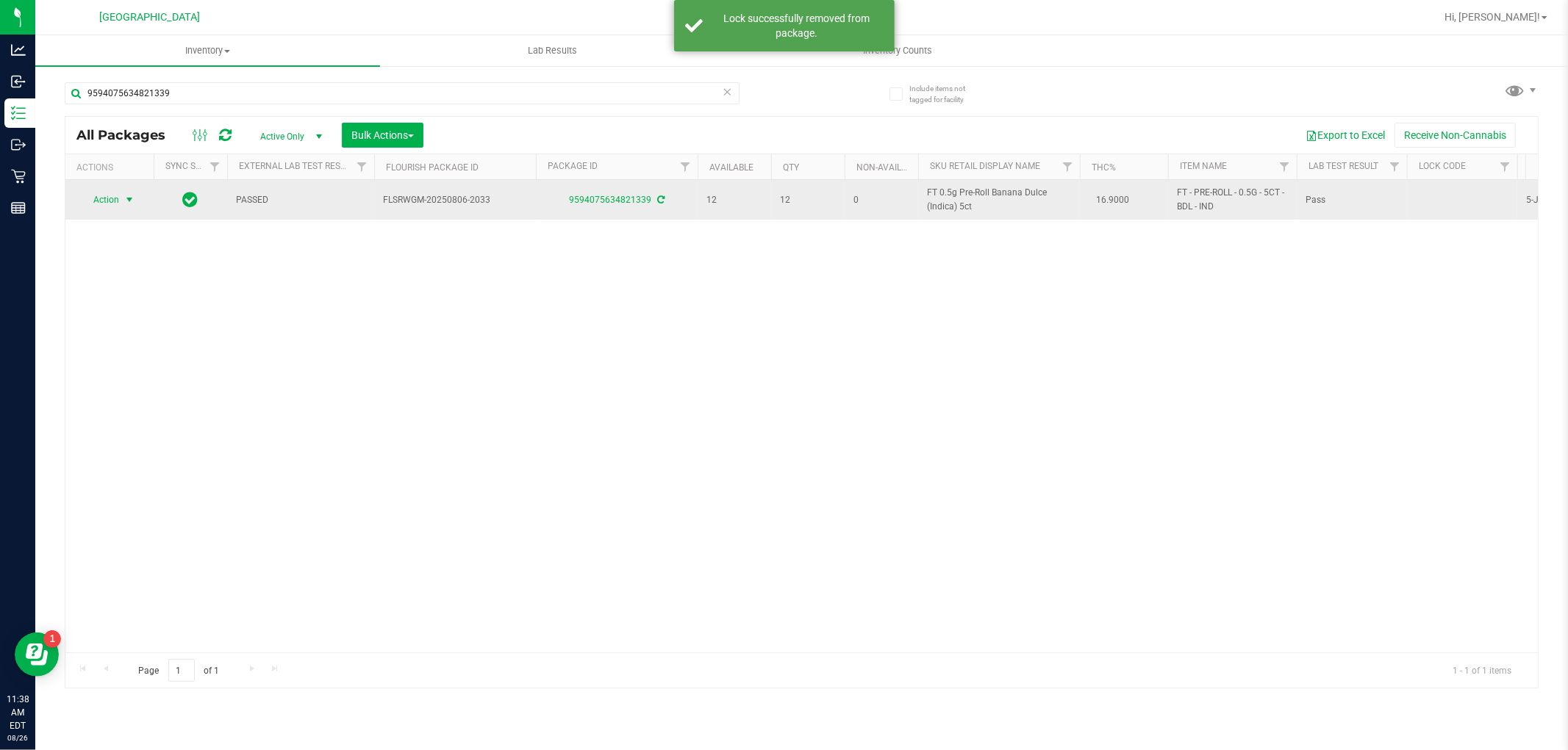
click at [105, 199] on span "Action" at bounding box center [99, 199] width 40 height 20
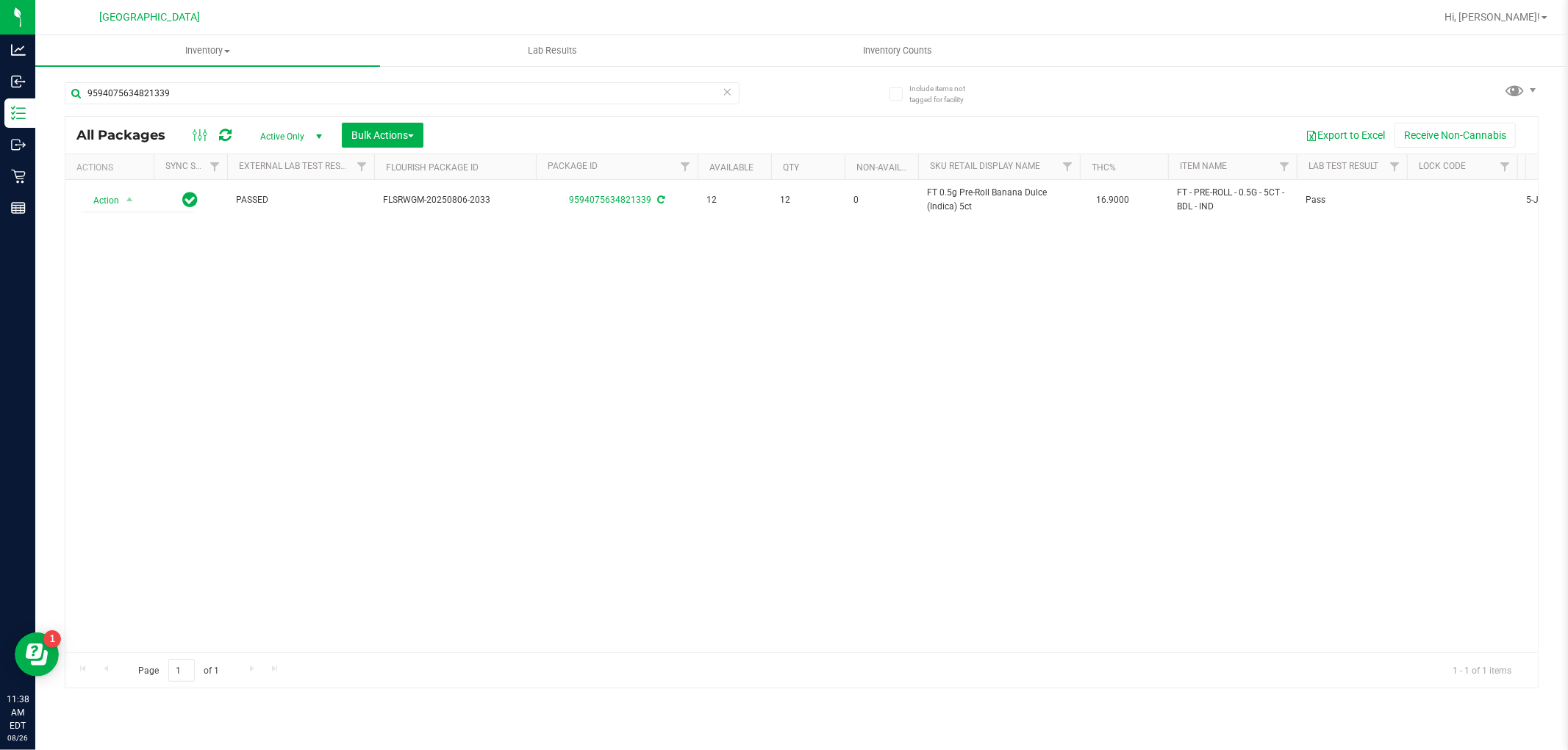
click at [343, 393] on div "Action Action Adjust qty Create package Edit attributes Global inventory Locate…" at bounding box center [801, 416] width 1472 height 472
click at [313, 113] on div "9594075634821339" at bounding box center [401, 99] width 675 height 34
click at [318, 99] on input "9594075634821339" at bounding box center [401, 93] width 675 height 22
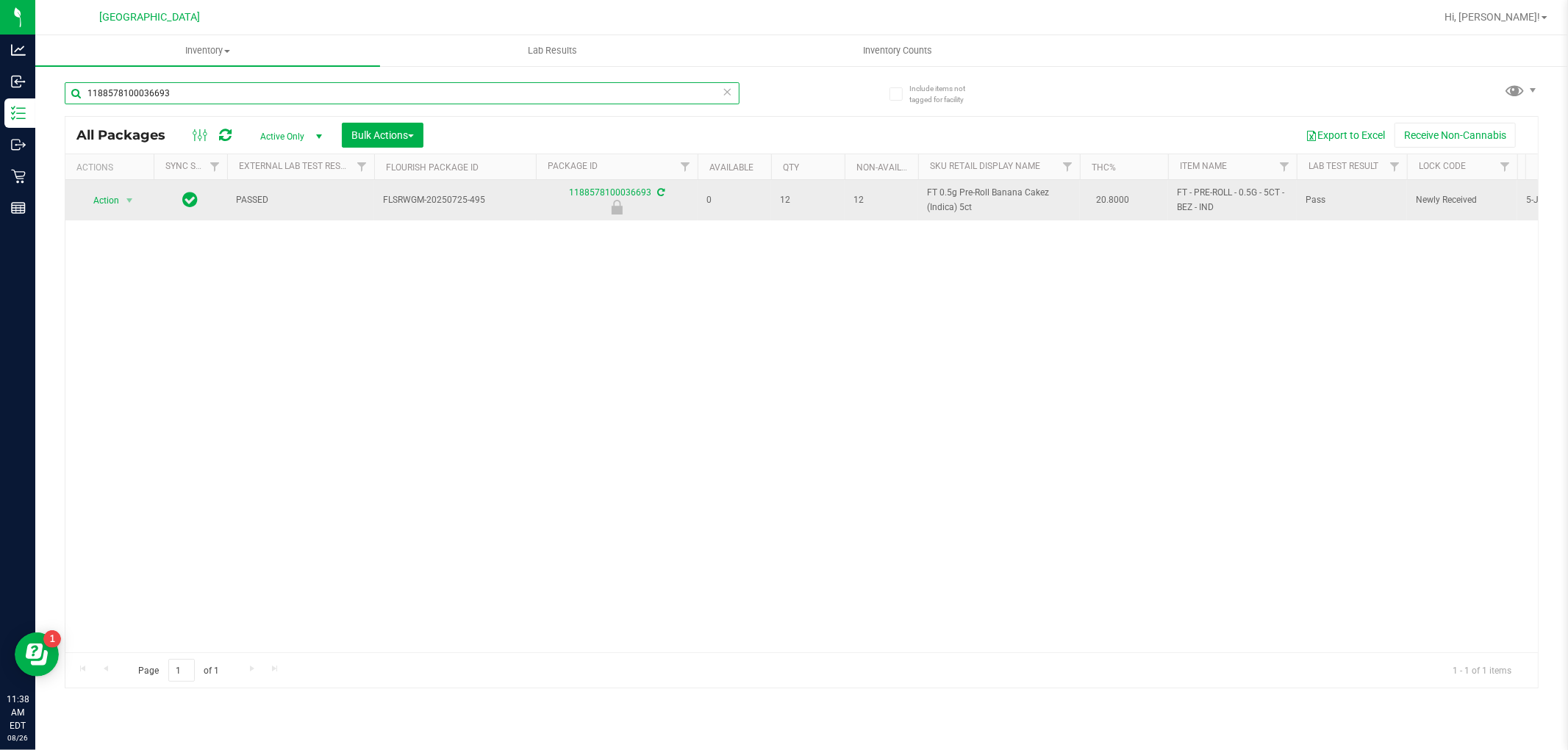
type input "1188578100036693"
click at [124, 192] on span "select" at bounding box center [129, 200] width 19 height 20
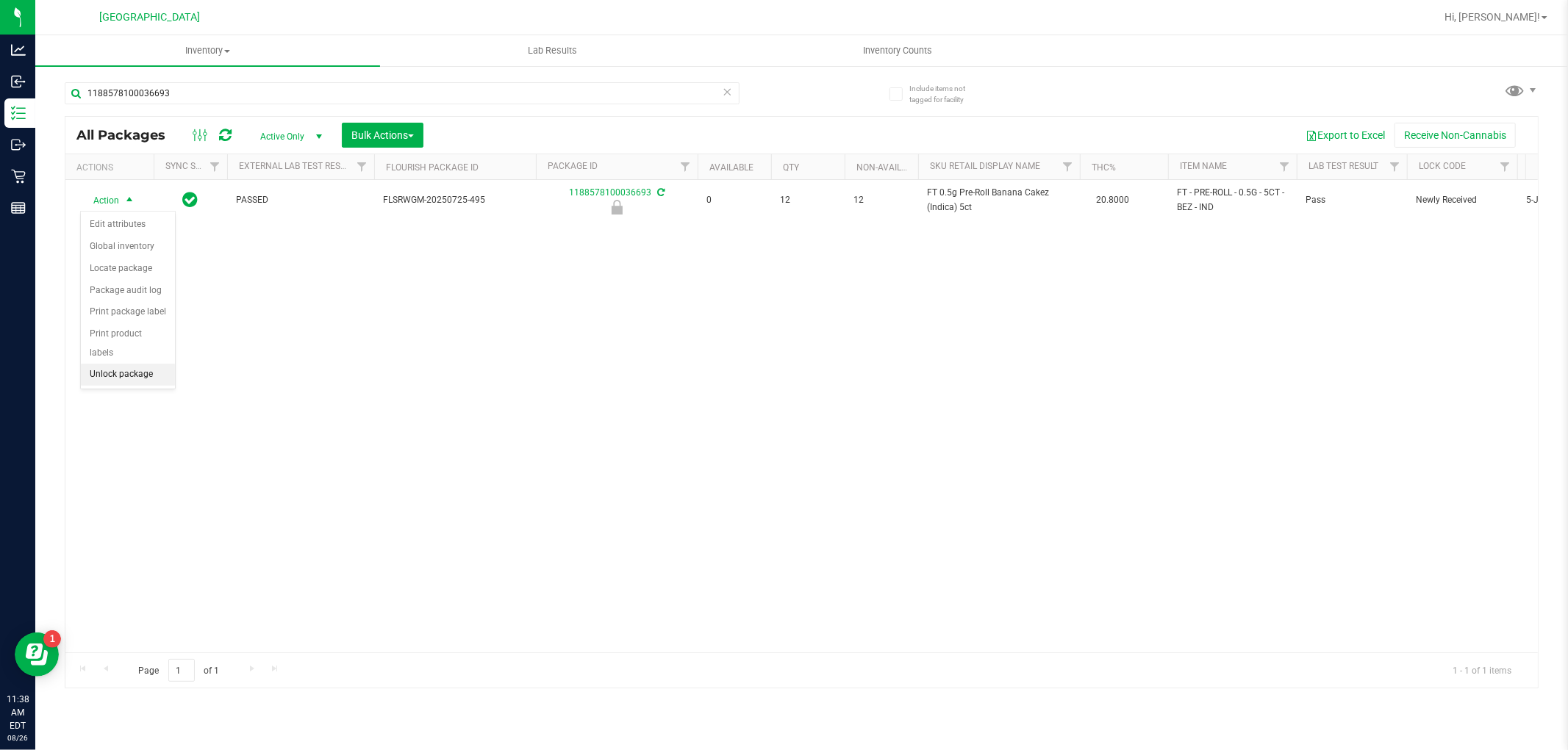
click at [103, 379] on li "Unlock package" at bounding box center [128, 374] width 94 height 22
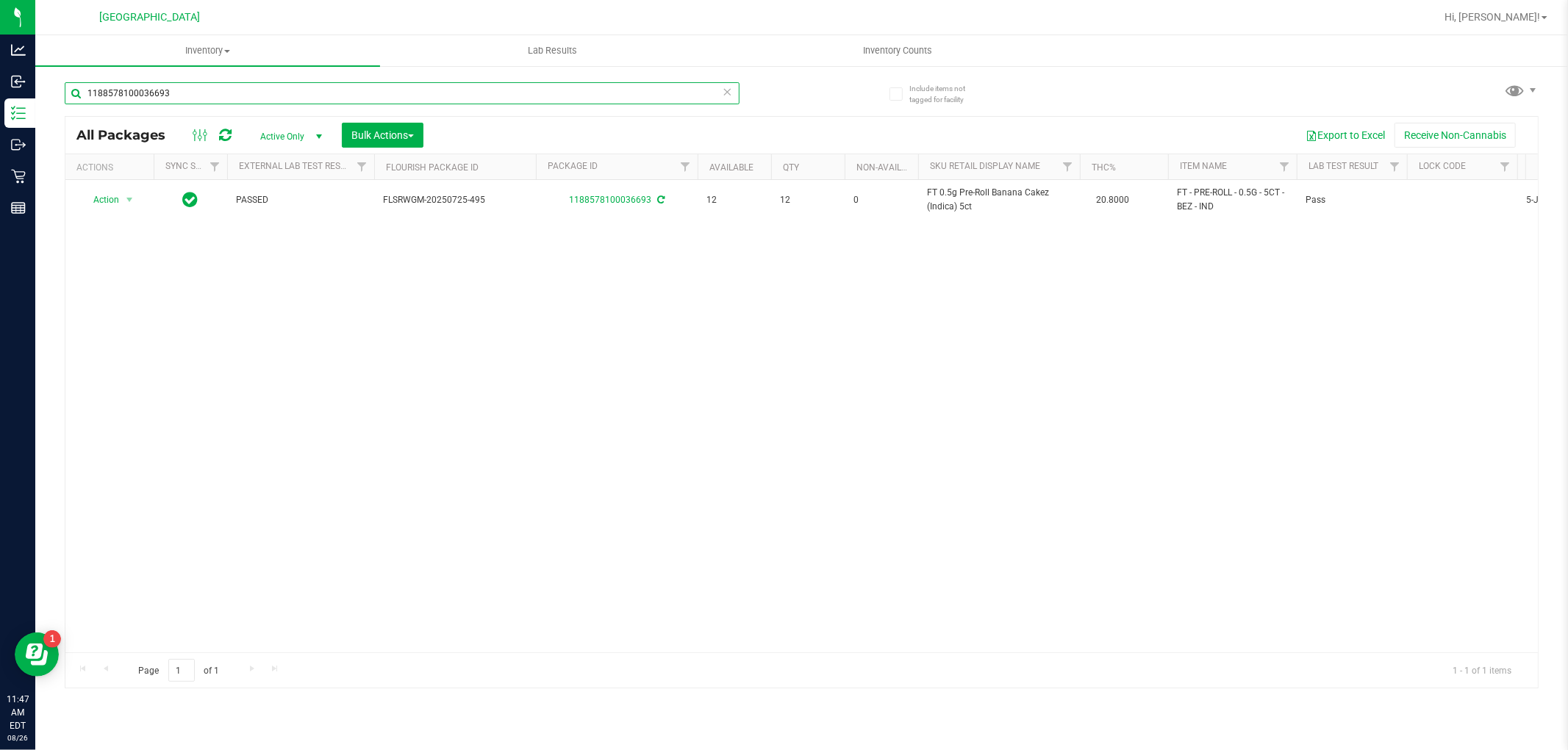
click at [253, 91] on input "1188578100036693" at bounding box center [401, 93] width 675 height 22
click at [553, 98] on input "7023095070467319" at bounding box center [401, 93] width 675 height 22
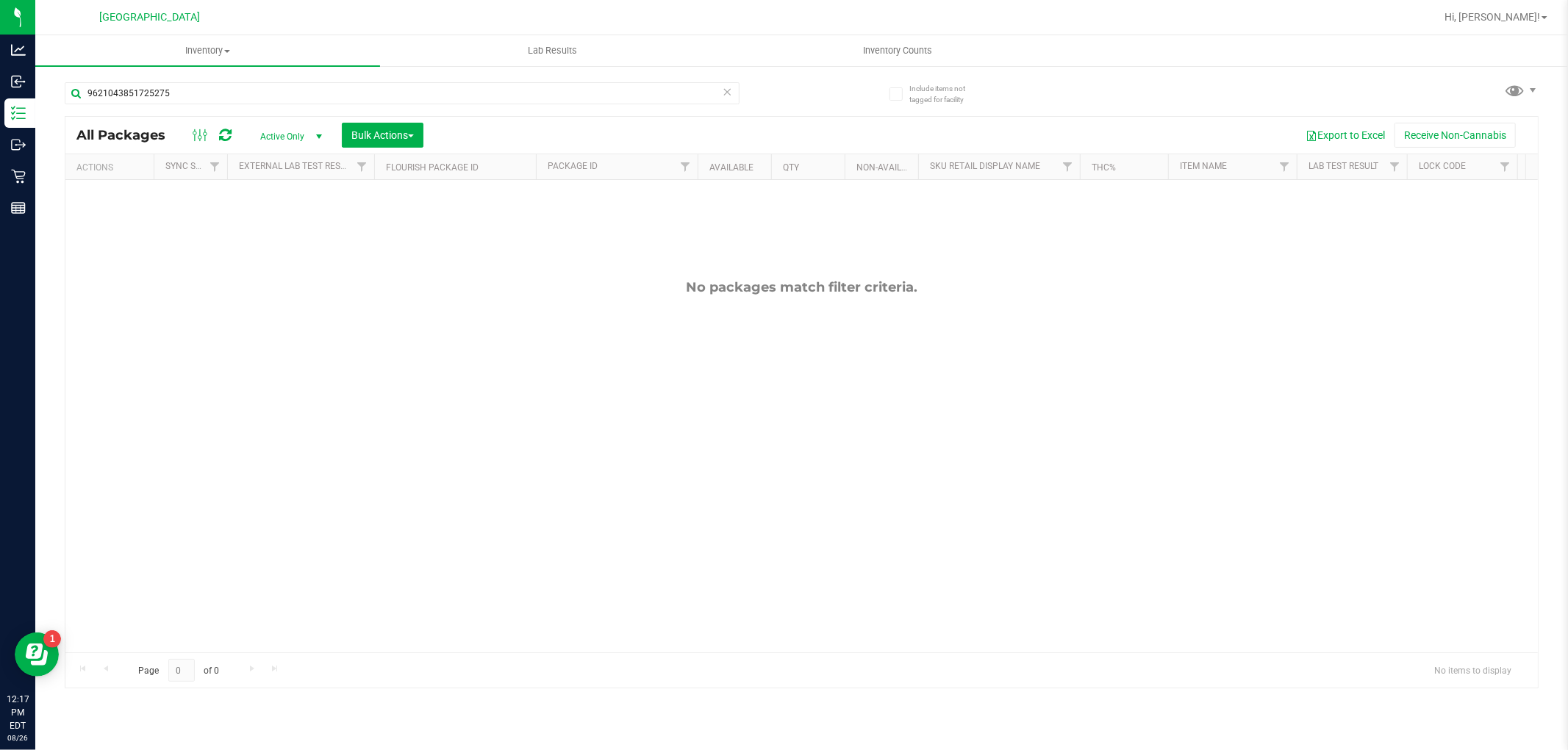
click at [166, 78] on div "9621043851725275" at bounding box center [433, 93] width 737 height 47
click at [166, 88] on input "9621043851725275" at bounding box center [401, 93] width 675 height 22
paste input "FT 0.5g Pre-Roll Citrus Twist (Sativa) 5ct"
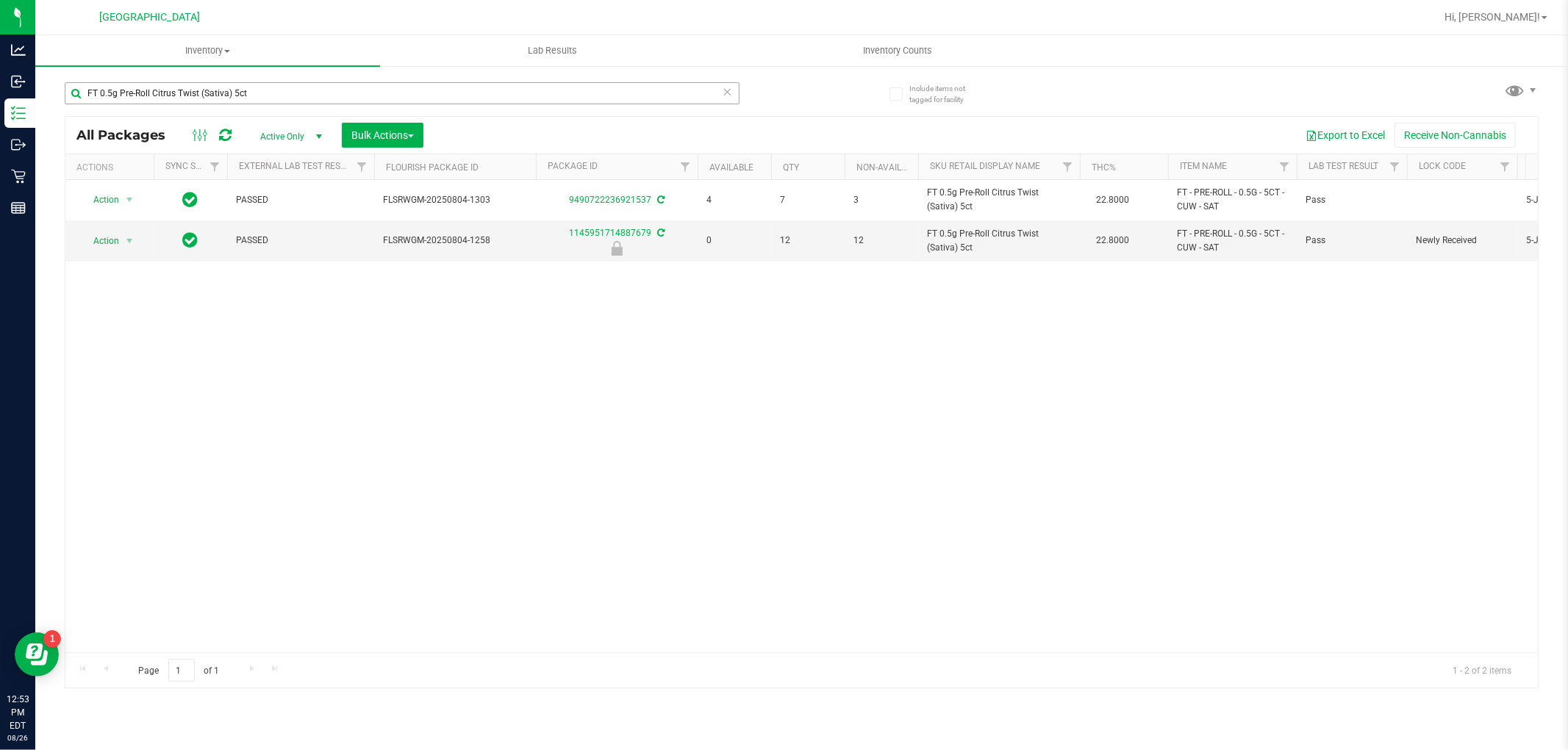
drag, startPoint x: 393, startPoint y: 79, endPoint x: 385, endPoint y: 86, distance: 10.6
click at [387, 84] on div "FT 0.5g Pre-Roll Citrus Twist (Sativa) 5ct" at bounding box center [433, 93] width 737 height 47
click at [385, 86] on input "FT 0.5g Pre-Roll Citrus Twist (Sativa) 5ct" at bounding box center [401, 93] width 675 height 22
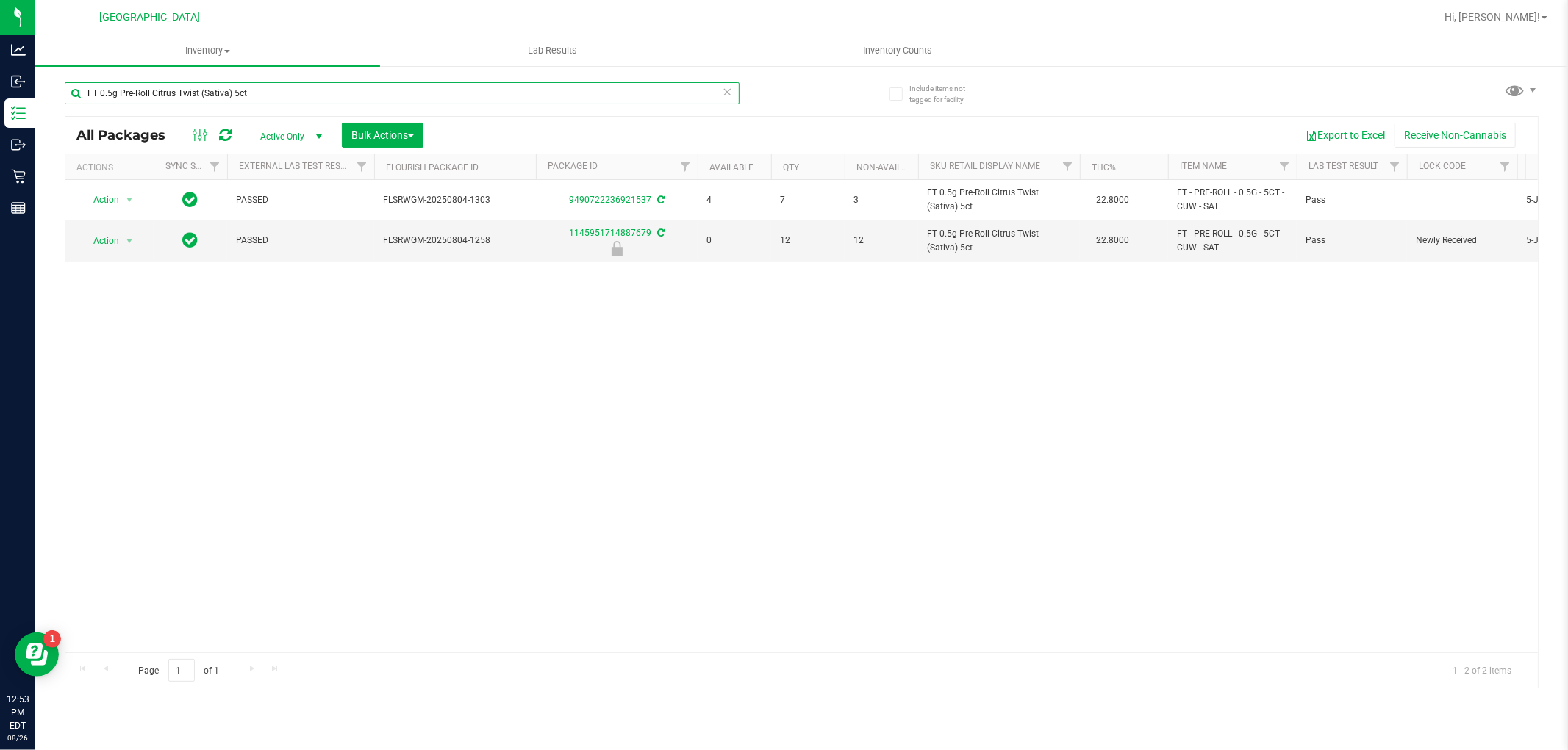
click at [385, 86] on input "FT 0.5g Pre-Roll Citrus Twist (Sativa) 5ct" at bounding box center [401, 93] width 675 height 22
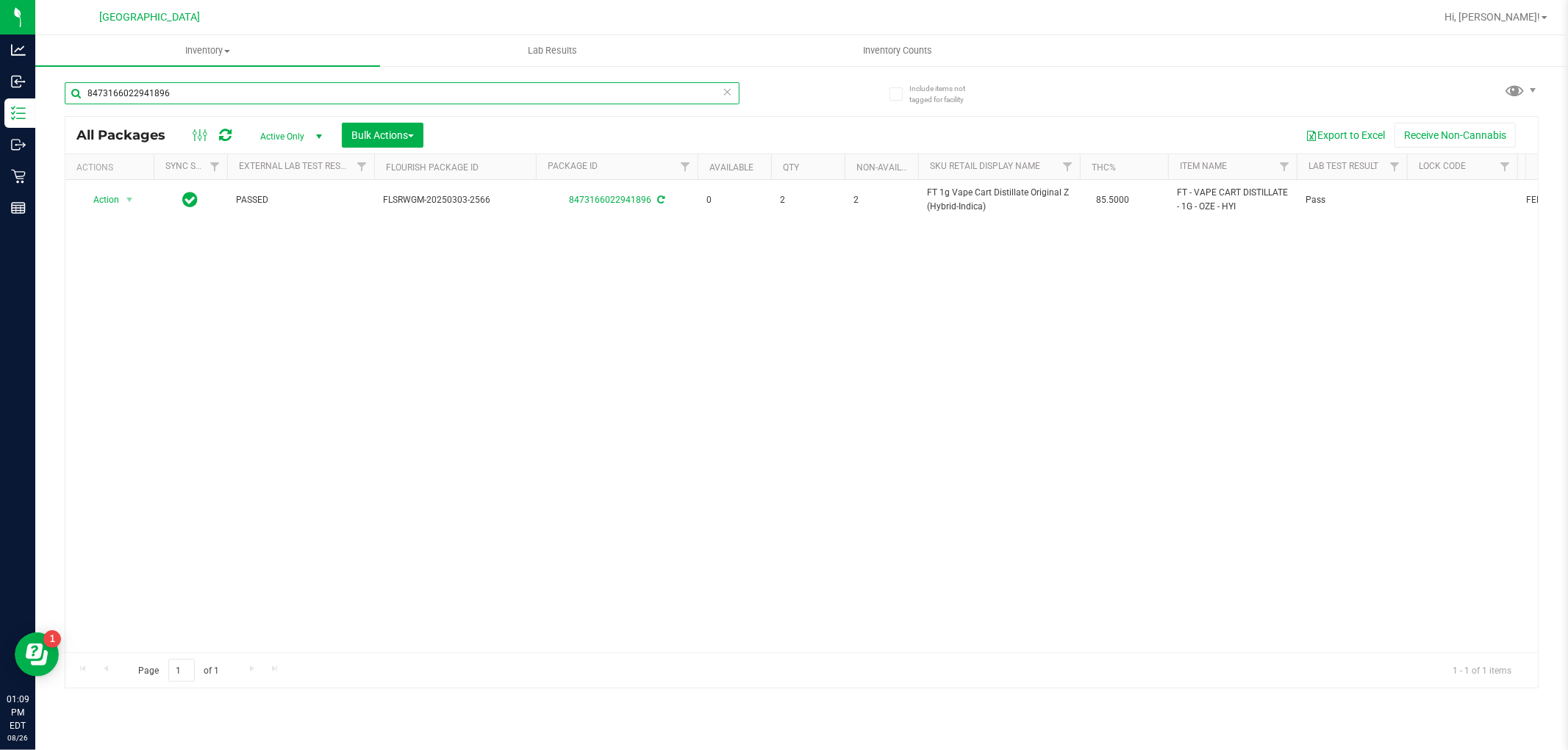
click at [339, 88] on input "8473166022941896" at bounding box center [401, 93] width 675 height 22
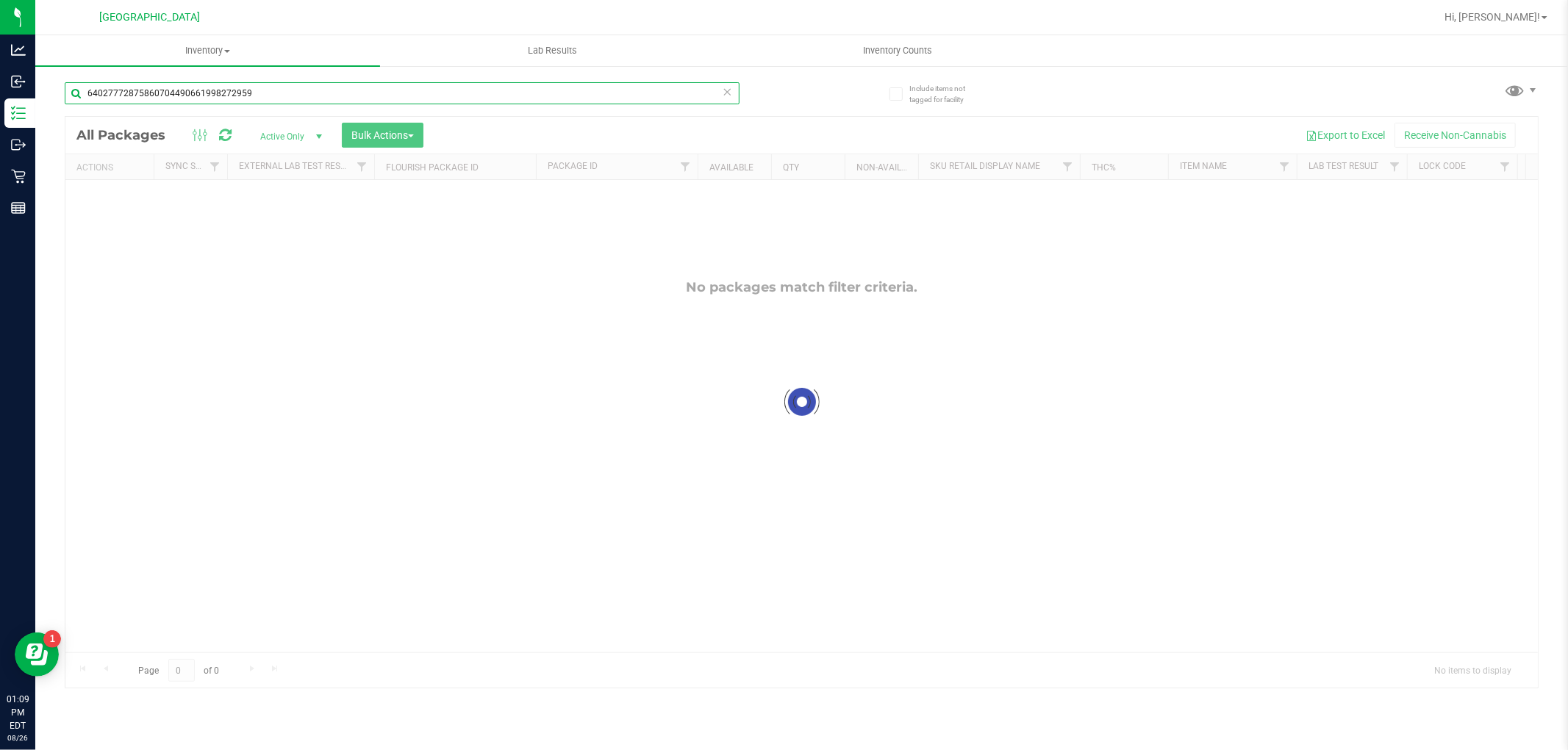
click at [395, 91] on input "64027772875860704490661998272959" at bounding box center [401, 93] width 675 height 22
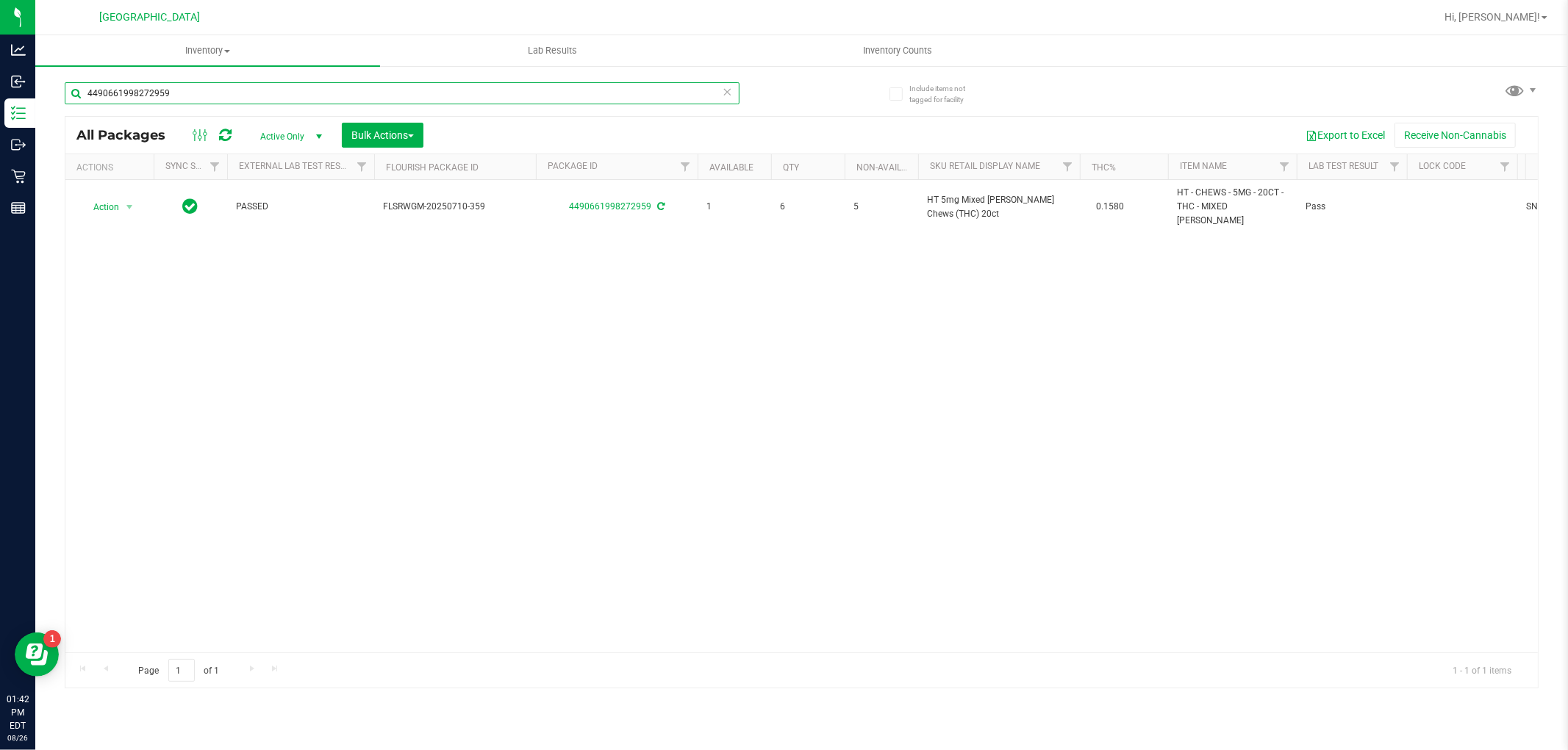
click at [313, 82] on input "4490661998272959" at bounding box center [401, 93] width 675 height 22
type input "8402557241775213"
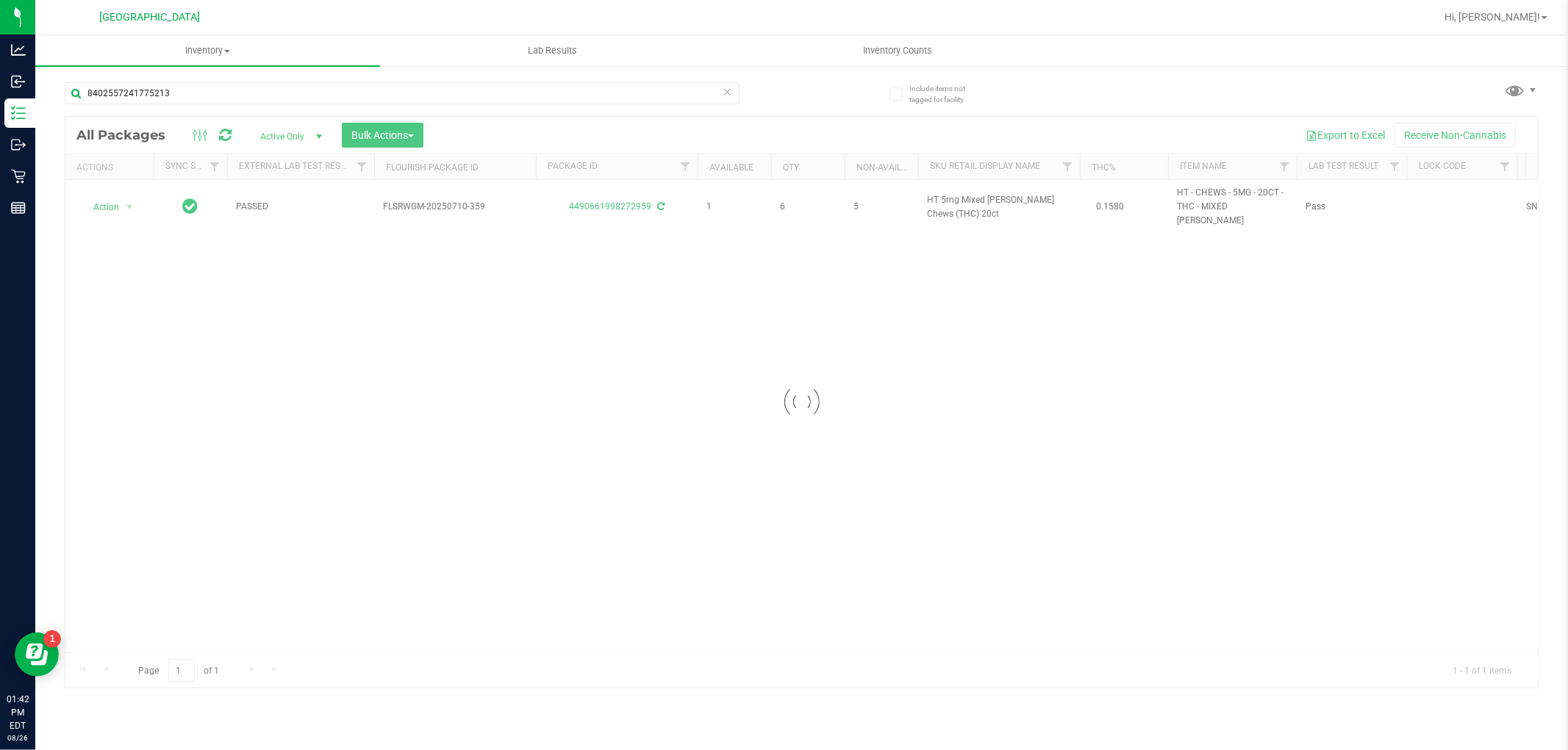
drag, startPoint x: 313, startPoint y: 76, endPoint x: 210, endPoint y: 288, distance: 235.7
click at [210, 288] on div at bounding box center [801, 402] width 1472 height 571
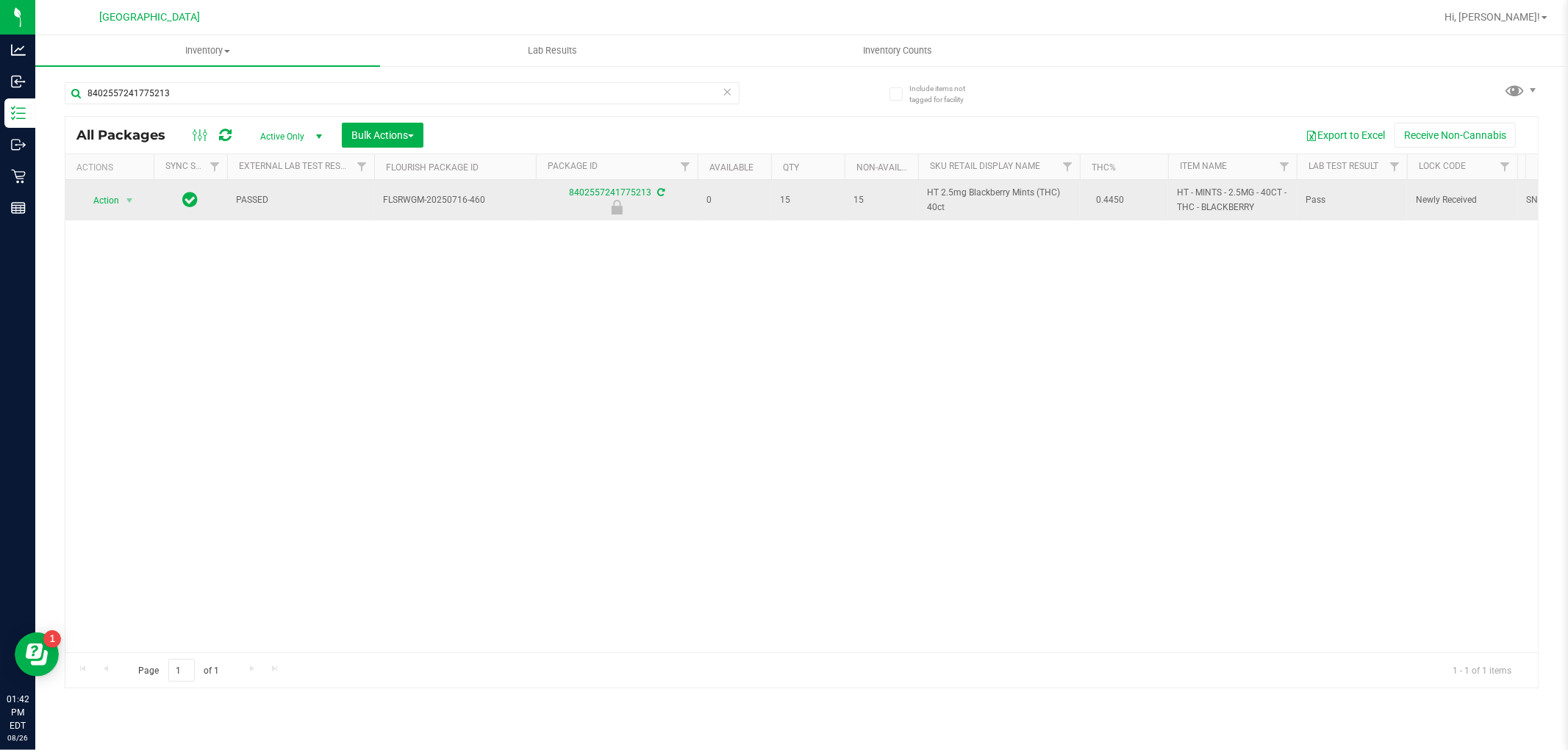
click at [120, 212] on td "Action Action Edit attributes Global inventory Locate package Package audit log…" at bounding box center [109, 200] width 88 height 40
click at [120, 207] on span "select" at bounding box center [129, 200] width 19 height 20
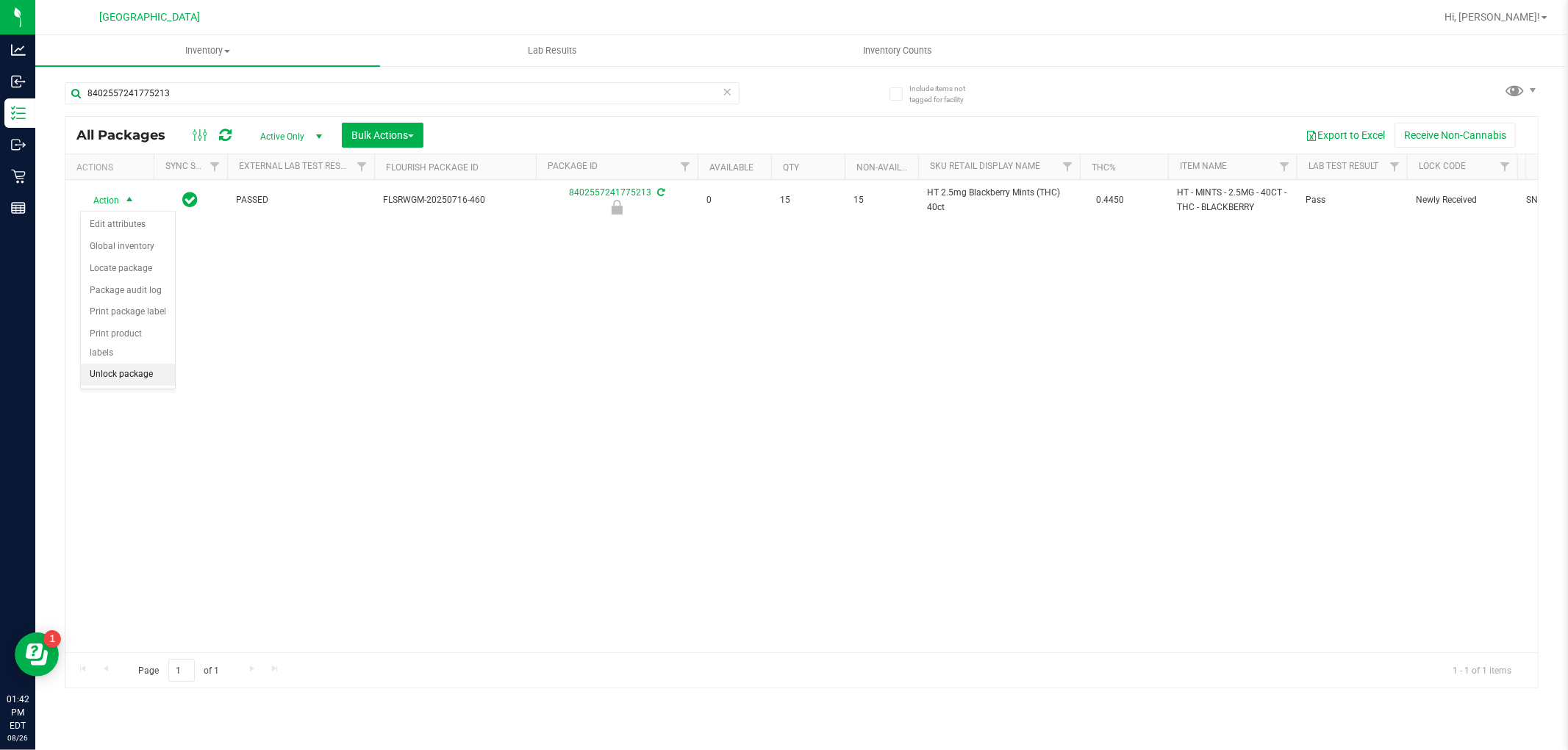
click at [137, 387] on div "Action Edit attributes Global inventory Locate package Package audit log Print …" at bounding box center [128, 300] width 95 height 178
click at [137, 382] on li "Unlock package" at bounding box center [128, 374] width 94 height 22
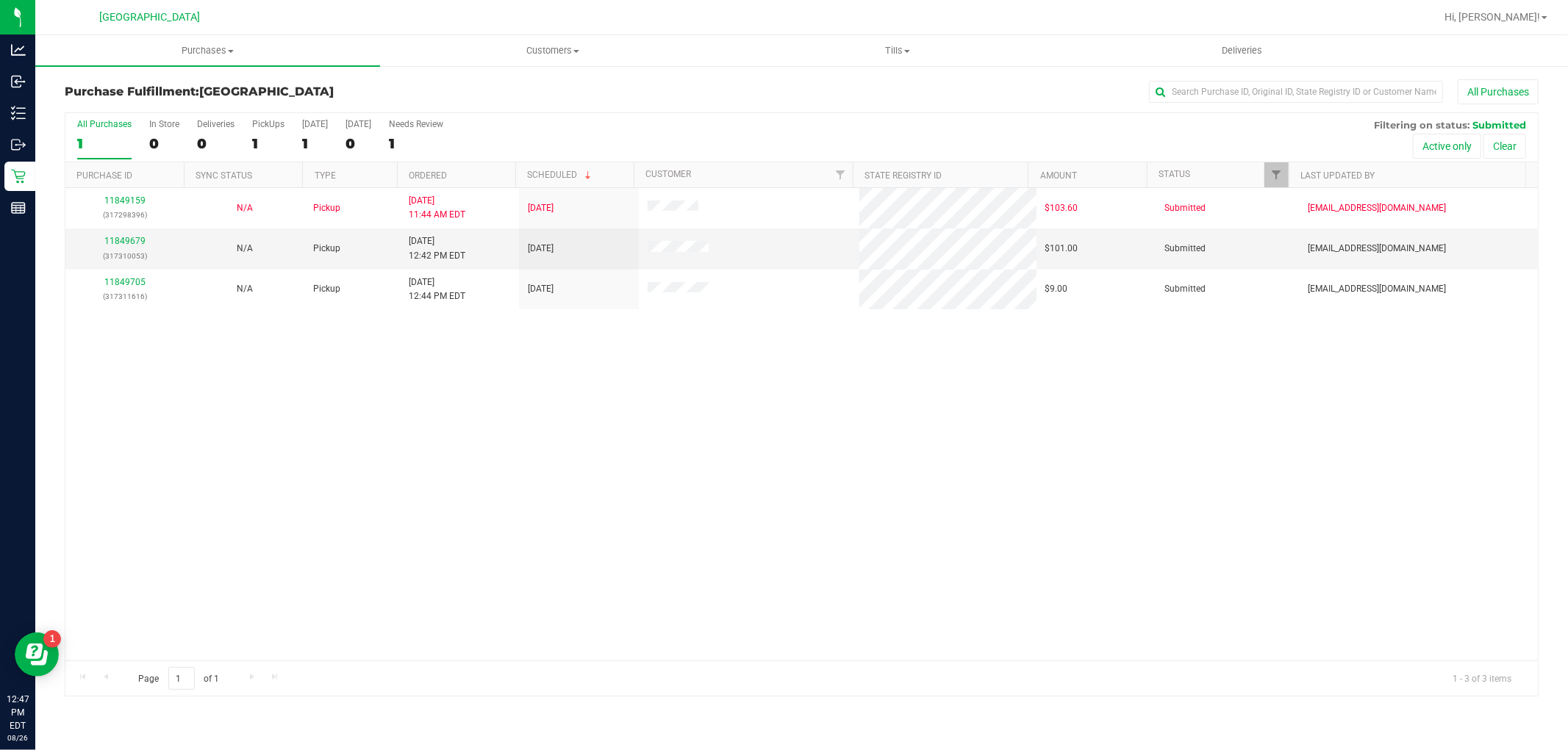
drag, startPoint x: 423, startPoint y: 438, endPoint x: 265, endPoint y: 409, distance: 160.6
click at [344, 425] on div "11849159 (317298396) N/A Pickup [DATE] 11:44 AM EDT 8/26/2025 $103.60 Submitted…" at bounding box center [801, 424] width 1472 height 472
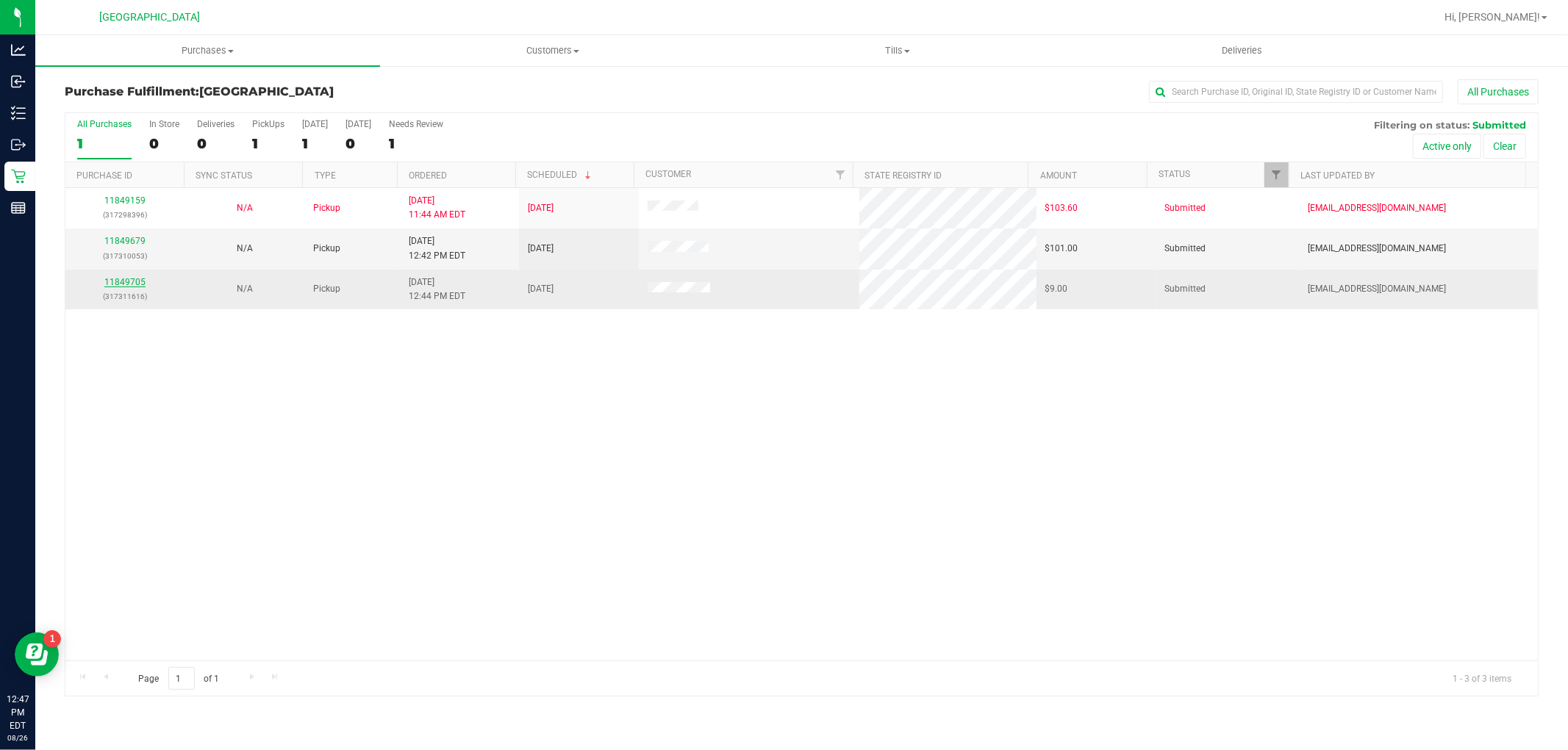
click at [130, 283] on link "11849705" at bounding box center [124, 282] width 41 height 10
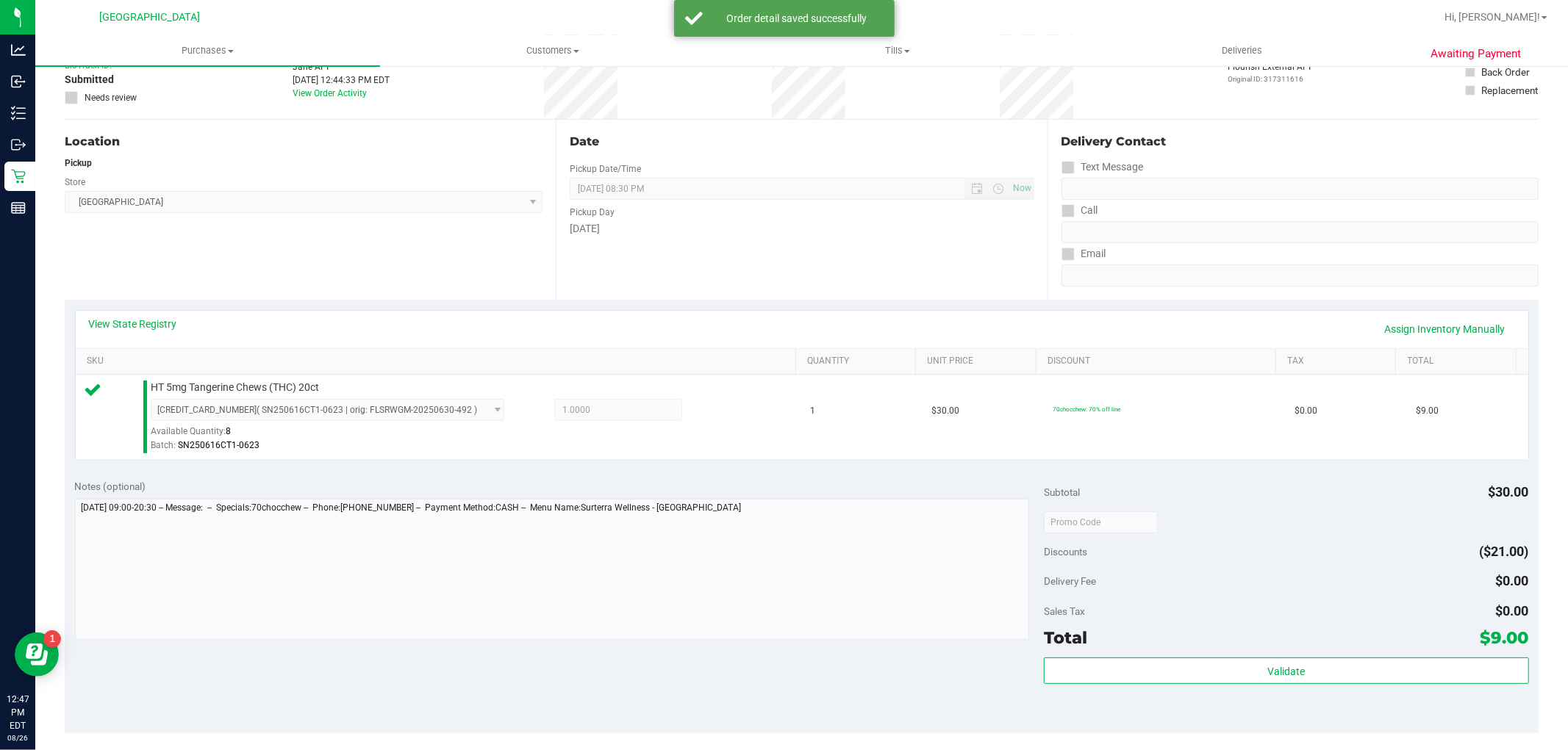
scroll to position [408, 0]
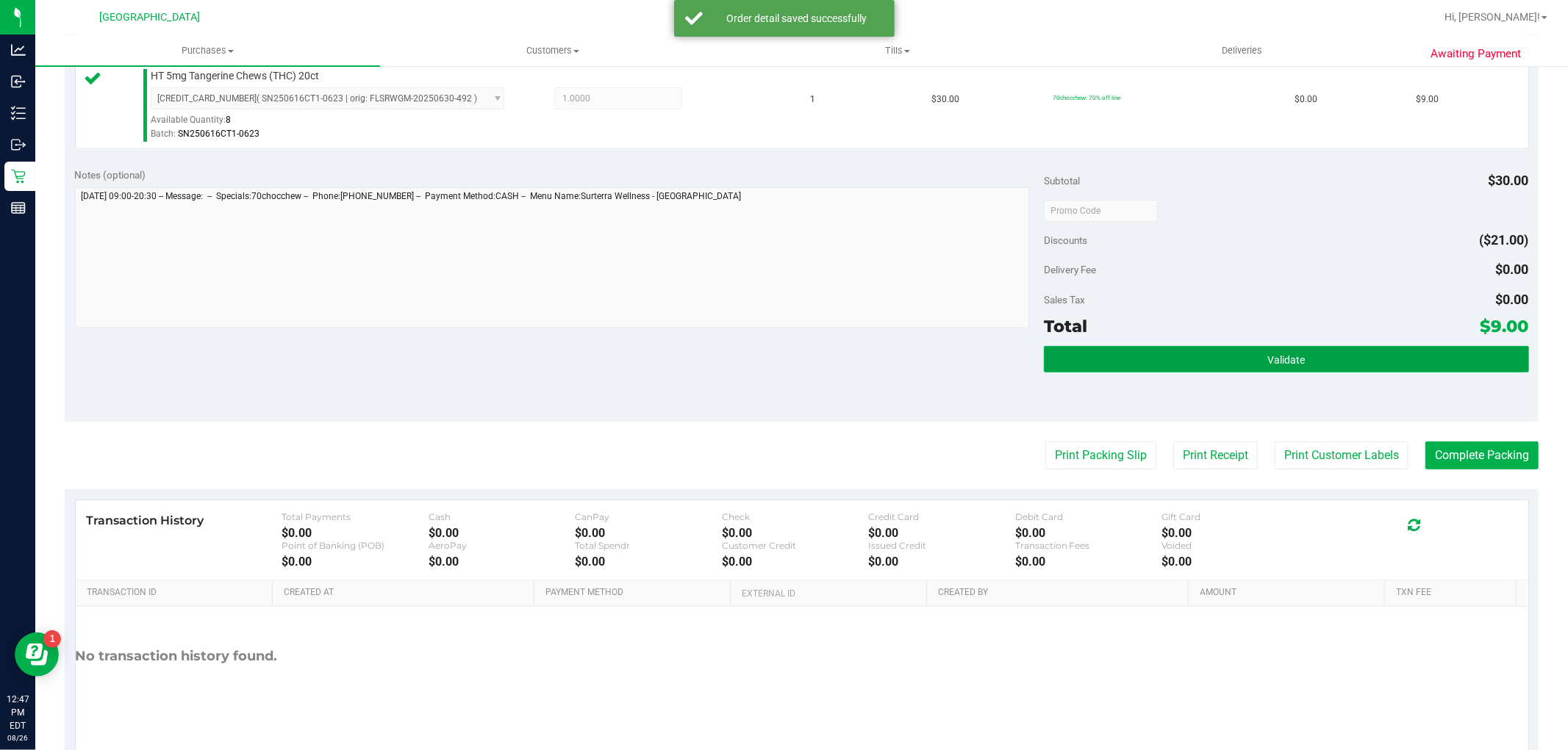
click at [1283, 366] on button "Validate" at bounding box center [1286, 358] width 485 height 27
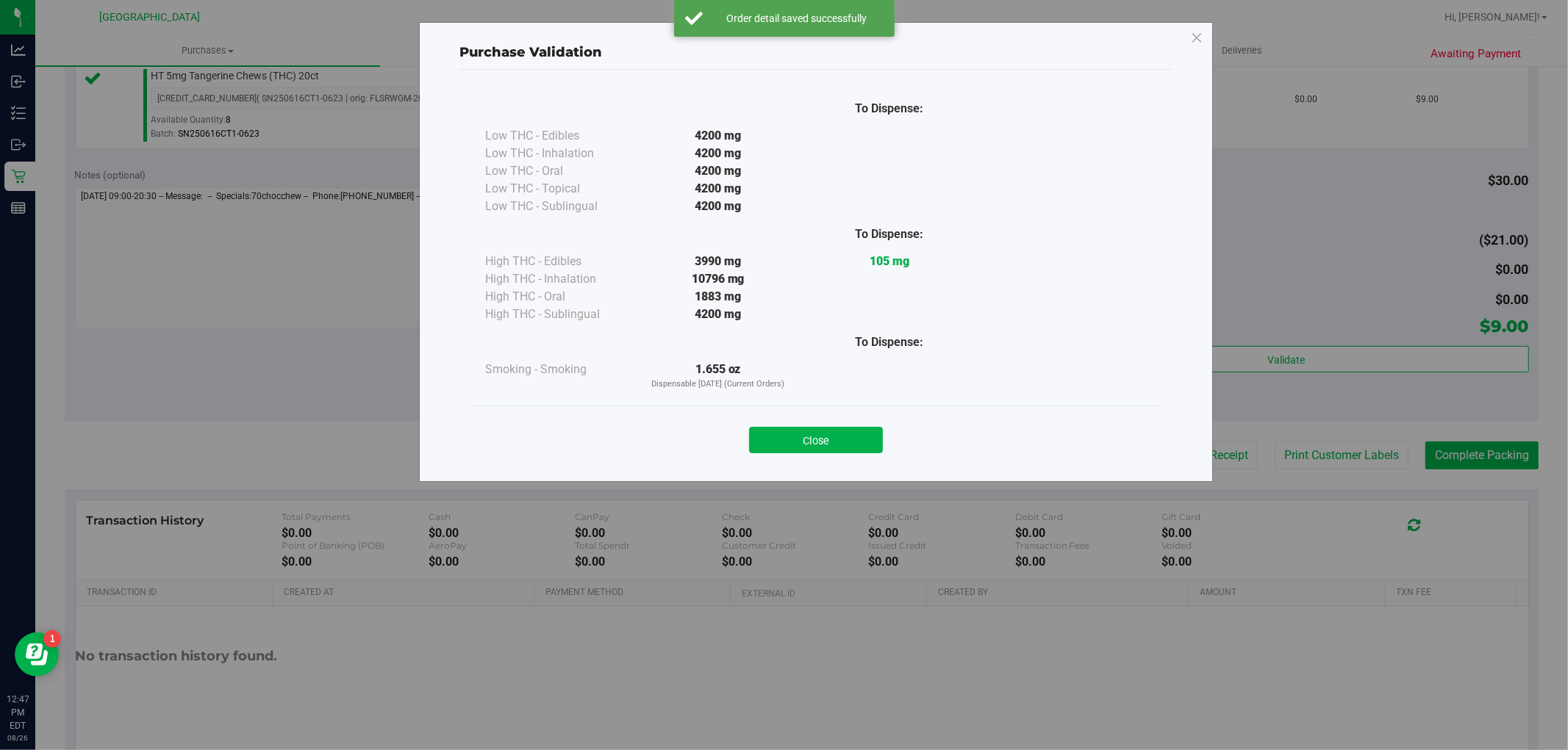
drag, startPoint x: 823, startPoint y: 488, endPoint x: 822, endPoint y: 475, distance: 13.0
click at [822, 484] on div "Purchase Validation To Dispense: Low THC - Edibles 4200 mg" at bounding box center [789, 375] width 1579 height 750
click at [828, 443] on button "Close" at bounding box center [816, 440] width 134 height 27
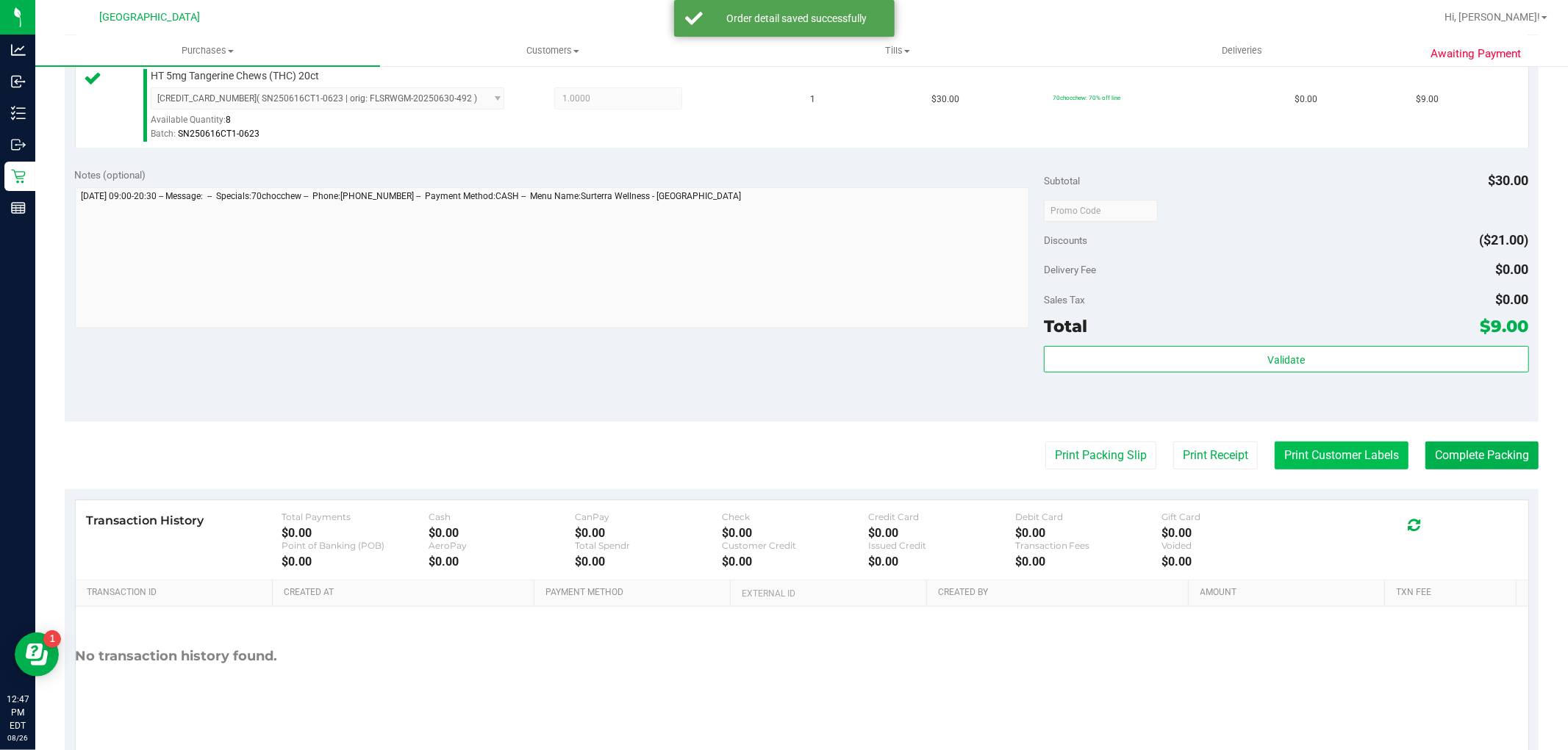
click at [1341, 454] on button "Print Customer Labels" at bounding box center [1342, 455] width 134 height 28
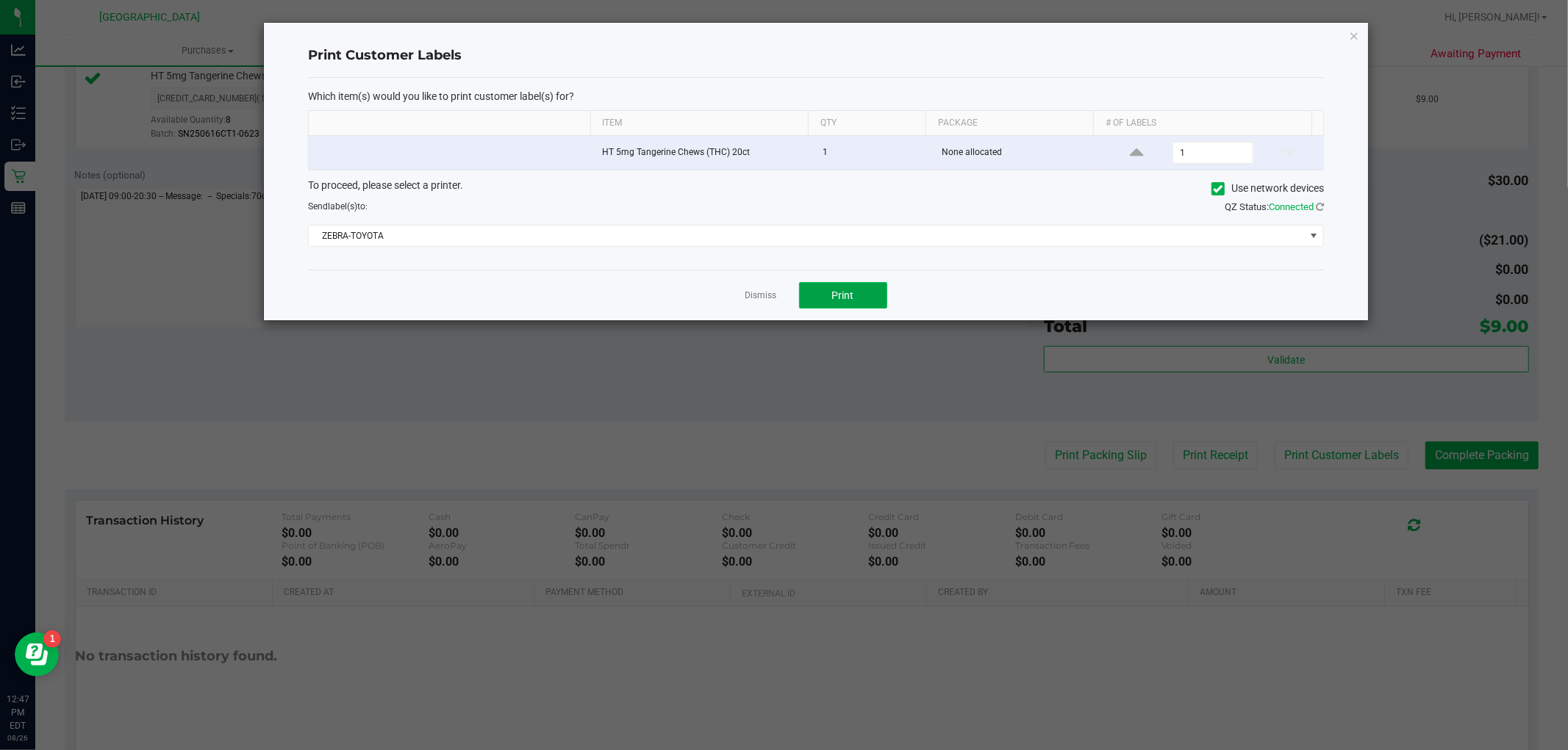
click at [847, 297] on span "Print" at bounding box center [843, 295] width 22 height 12
click at [1348, 30] on div "Print Customer Labels Which item(s) would you like to print customer label(s) f…" at bounding box center [816, 171] width 1103 height 297
click at [1352, 34] on icon "button" at bounding box center [1353, 36] width 11 height 18
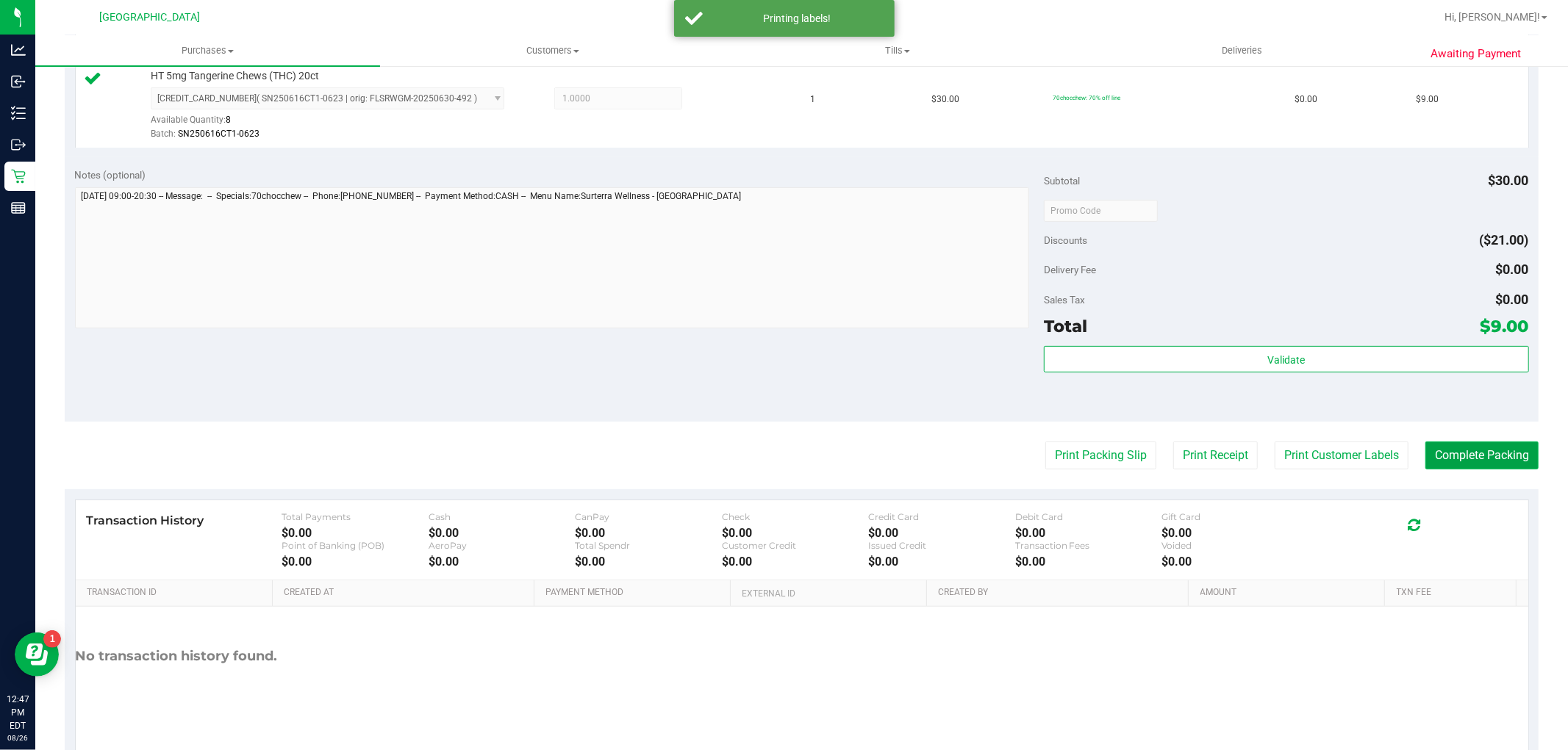
click at [1450, 442] on button "Complete Packing" at bounding box center [1482, 455] width 113 height 28
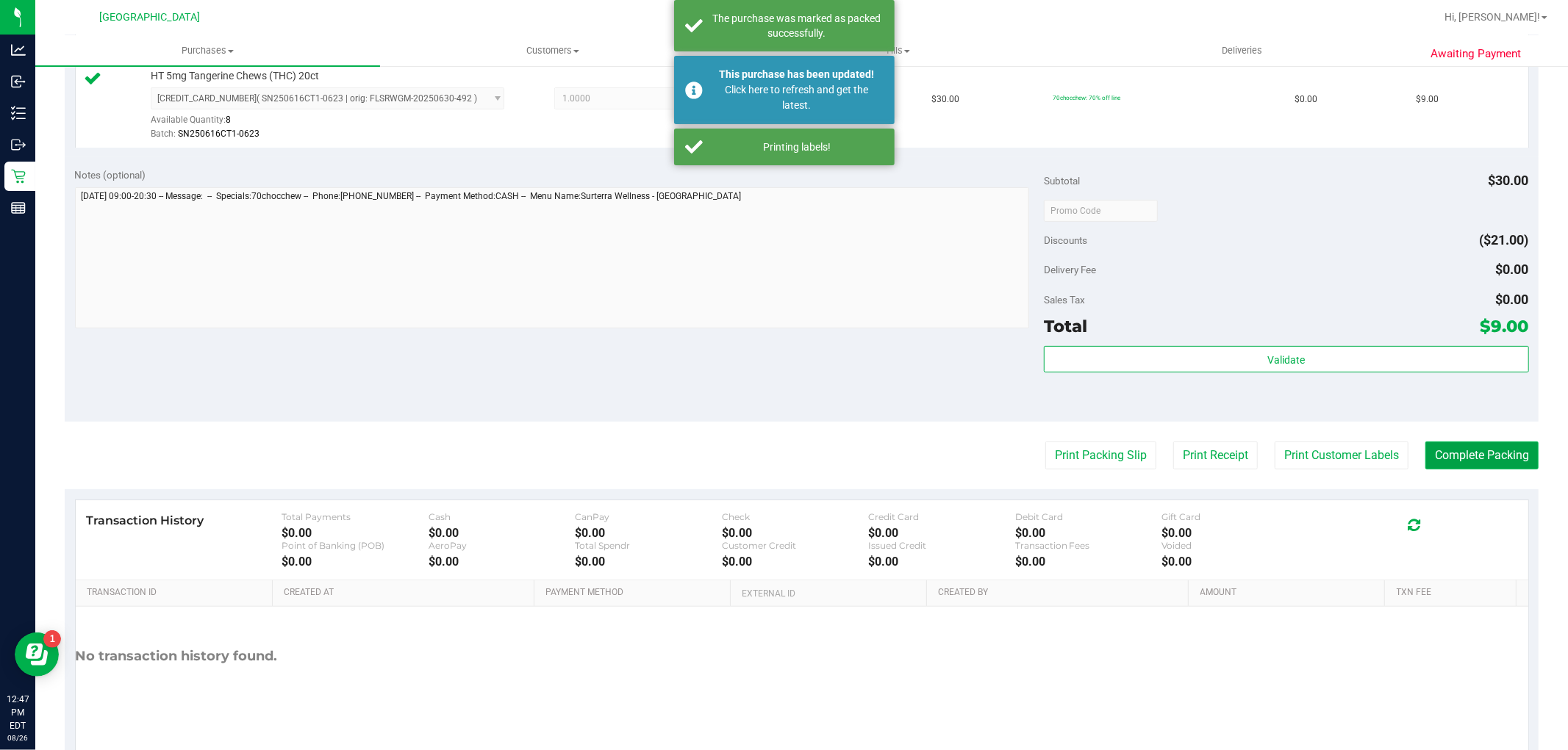
click at [1500, 458] on button "Complete Packing" at bounding box center [1482, 455] width 113 height 28
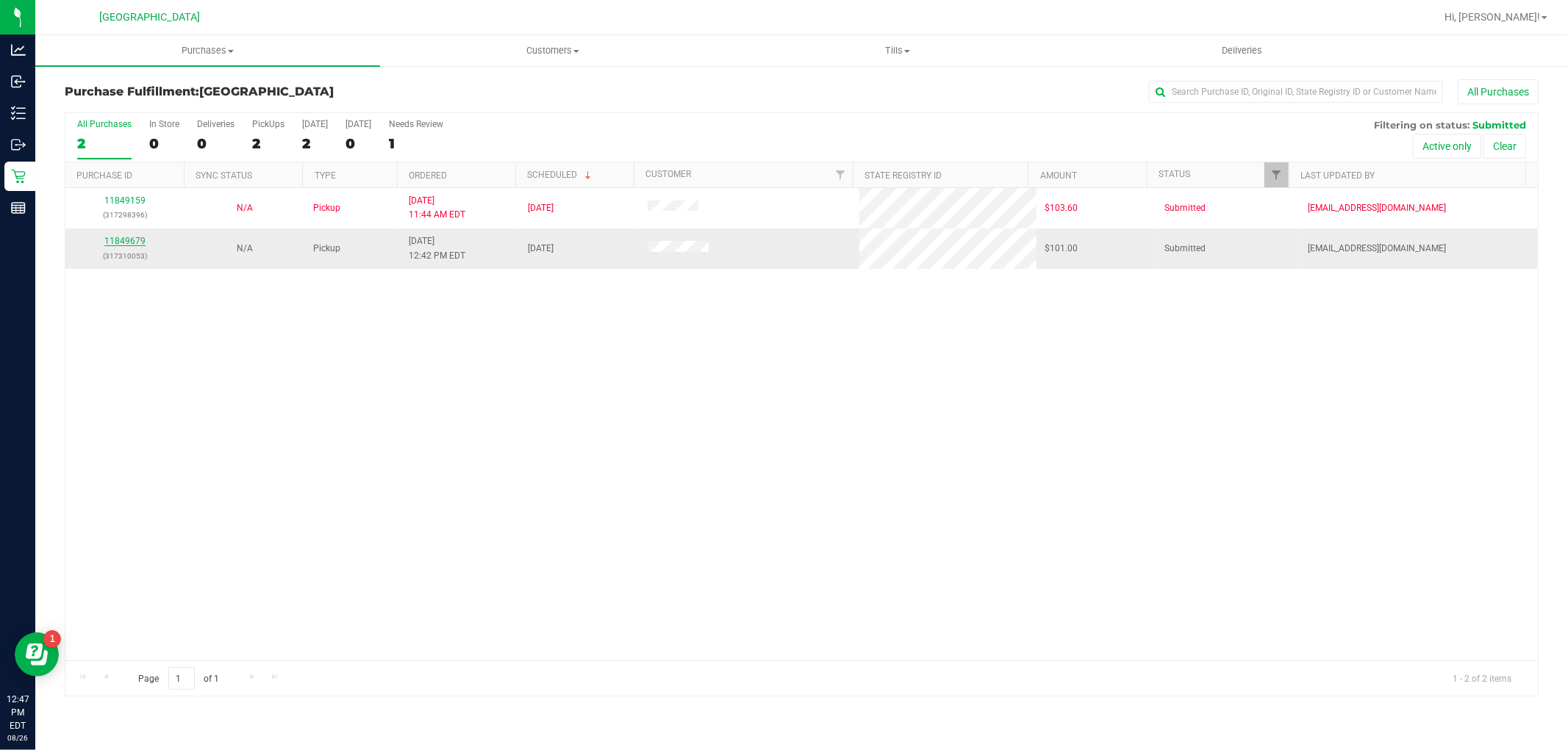
click at [110, 245] on link "11849679" at bounding box center [124, 241] width 41 height 10
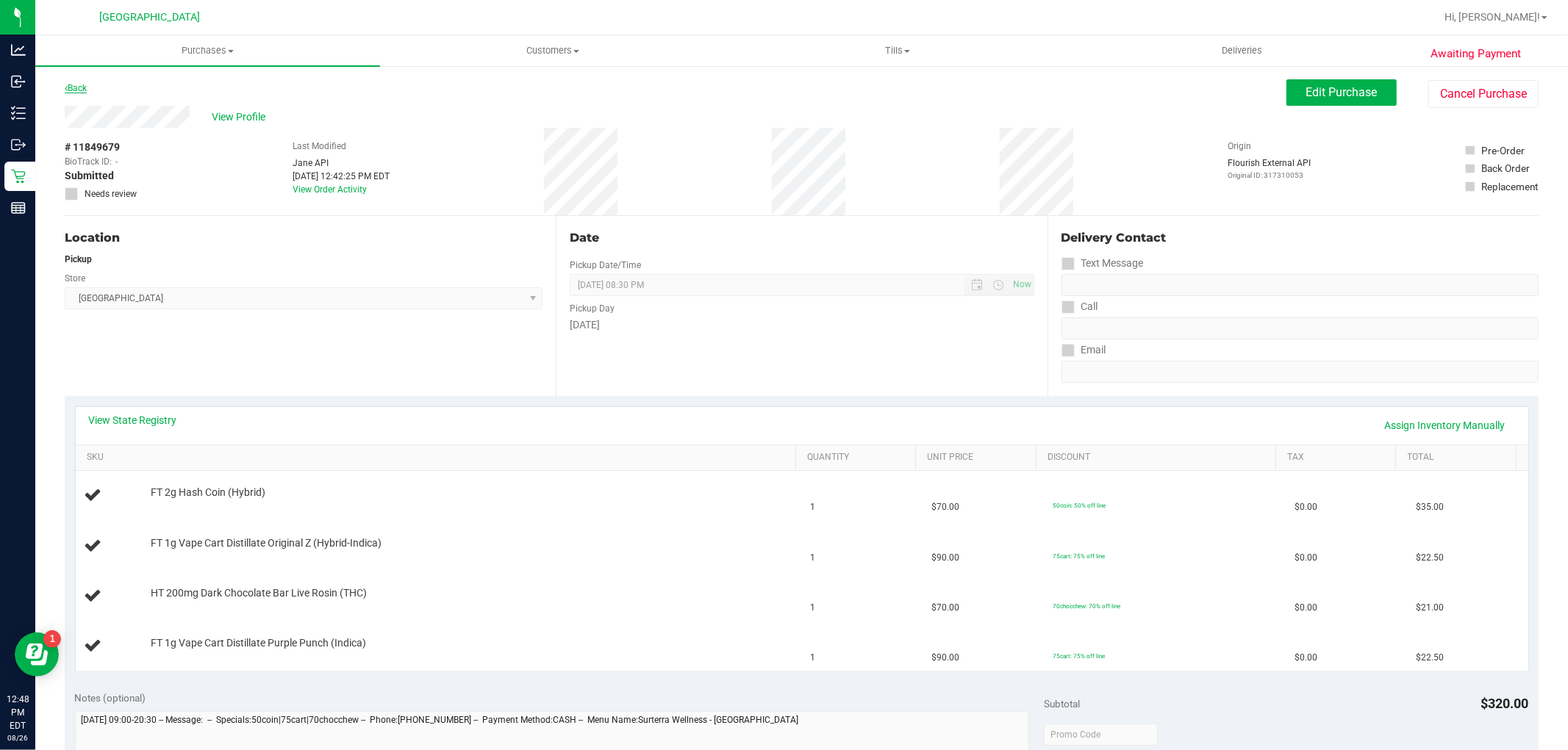
click at [86, 86] on link "Back" at bounding box center [75, 88] width 22 height 10
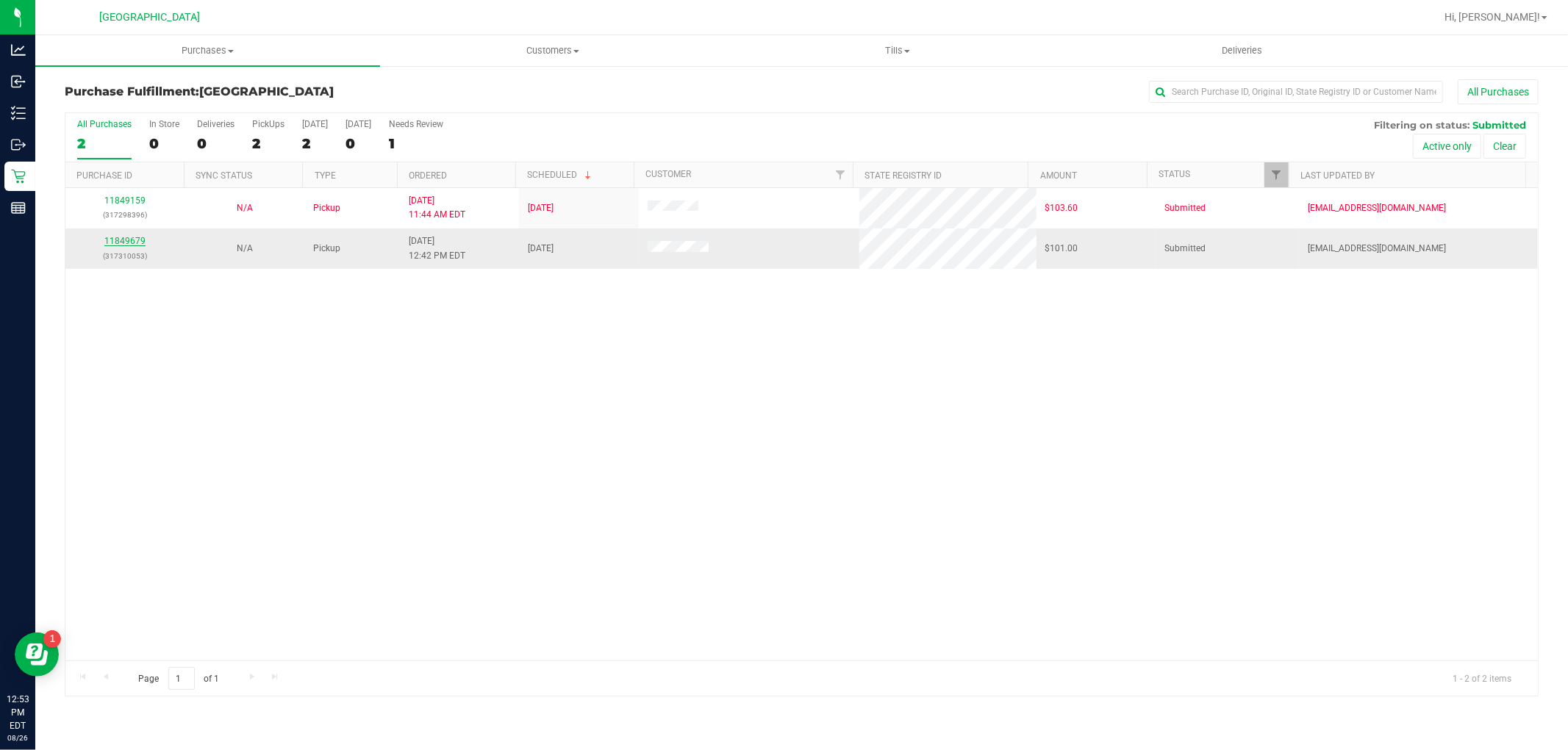
click at [141, 245] on link "11849679" at bounding box center [124, 241] width 41 height 10
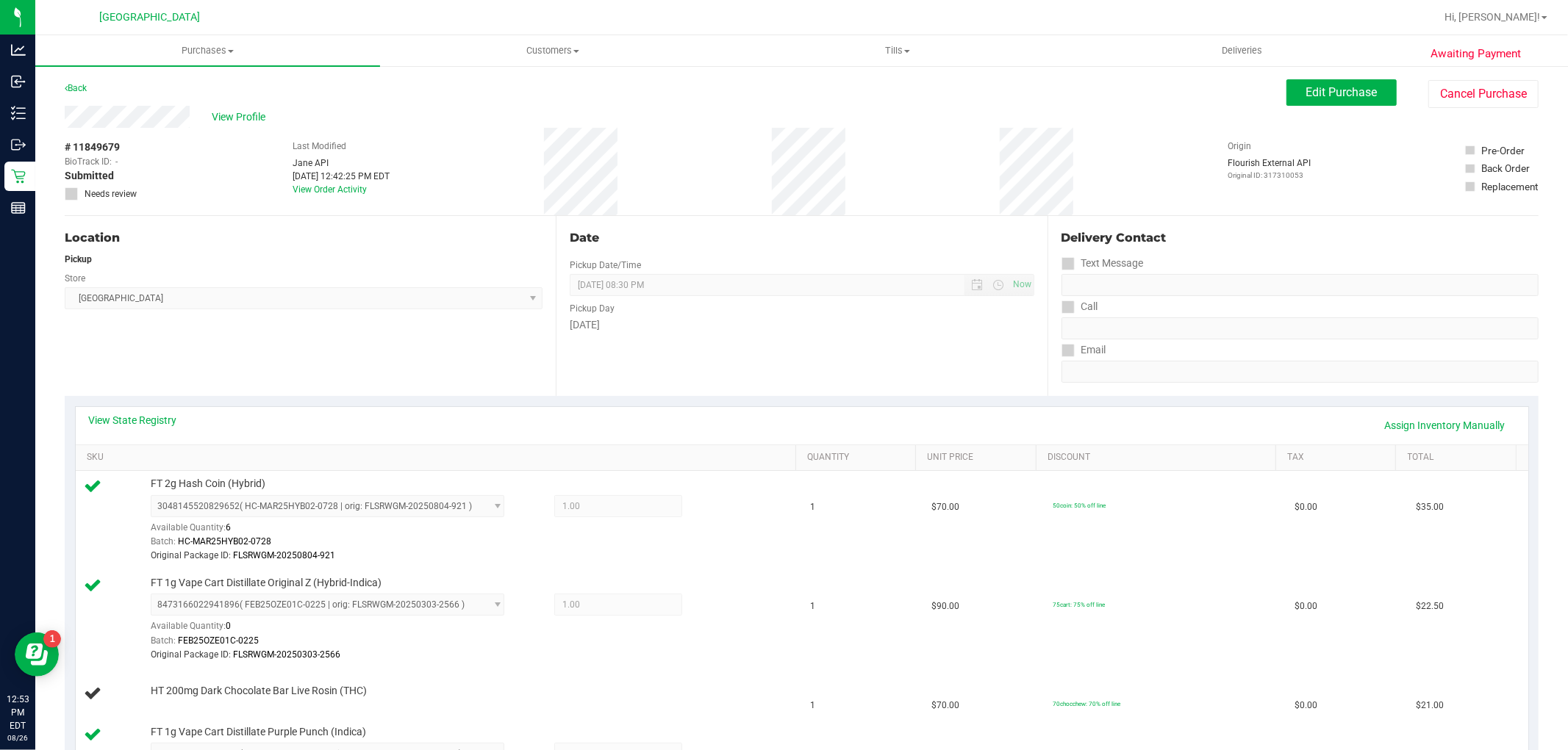
click at [77, 79] on div "Back" at bounding box center [75, 88] width 22 height 18
drag, startPoint x: 78, startPoint y: 104, endPoint x: 77, endPoint y: 91, distance: 13.0
click at [77, 100] on div "Back Edit Purchase Cancel Purchase" at bounding box center [801, 92] width 1473 height 27
click at [78, 88] on link "Back" at bounding box center [75, 88] width 22 height 10
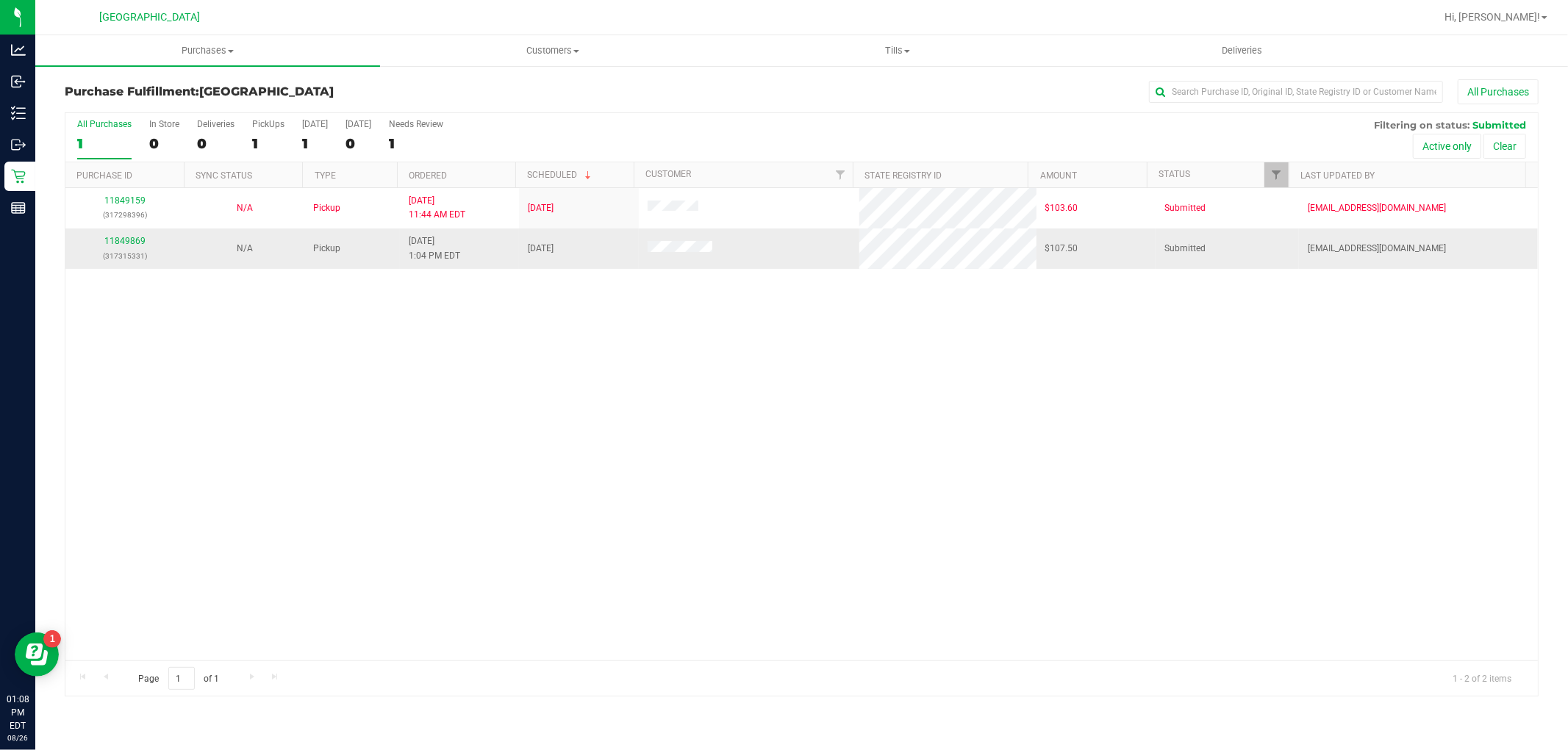
click at [116, 228] on td "11849869 (317315331)" at bounding box center [124, 248] width 119 height 40
click at [123, 240] on link "11849869" at bounding box center [124, 241] width 41 height 10
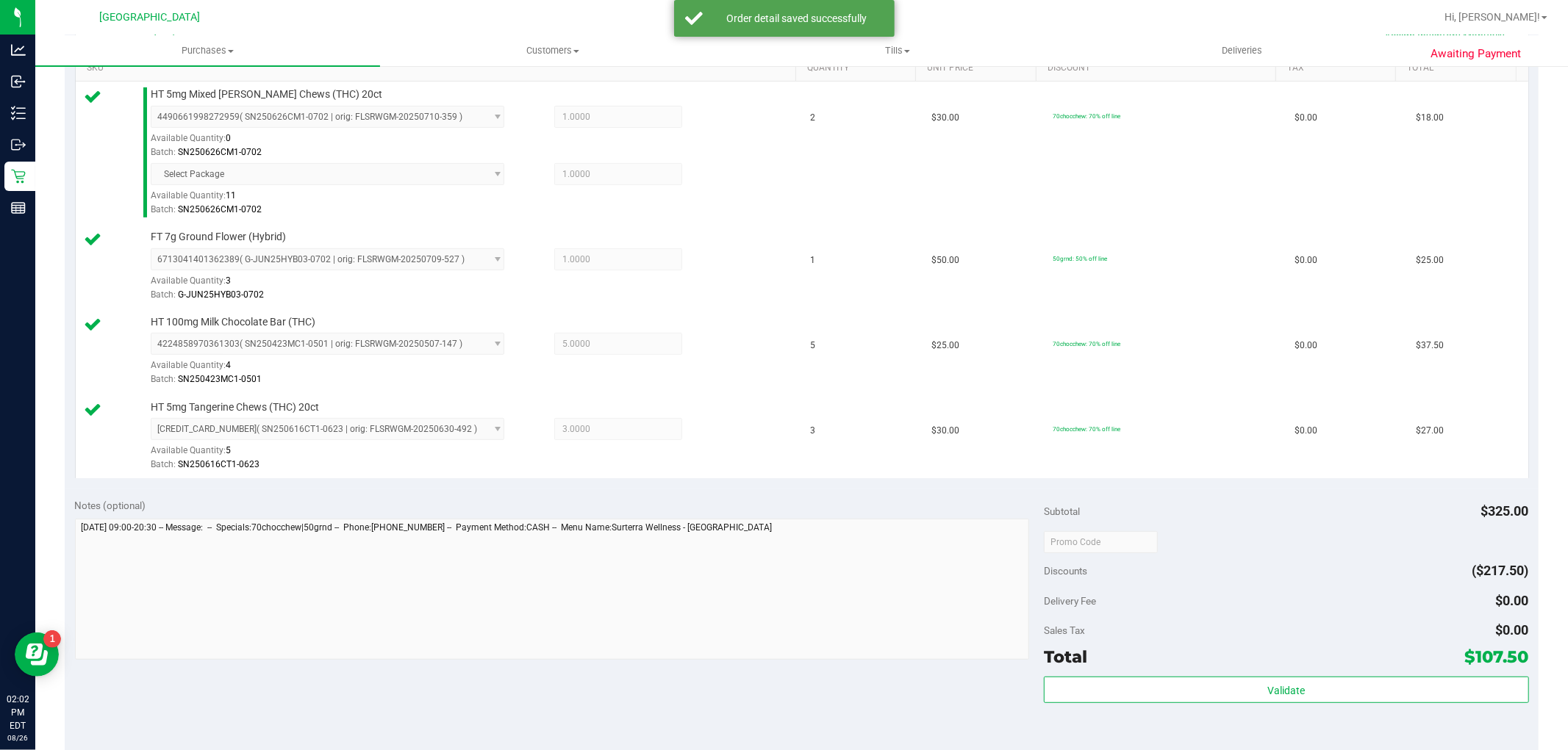
scroll to position [571, 0]
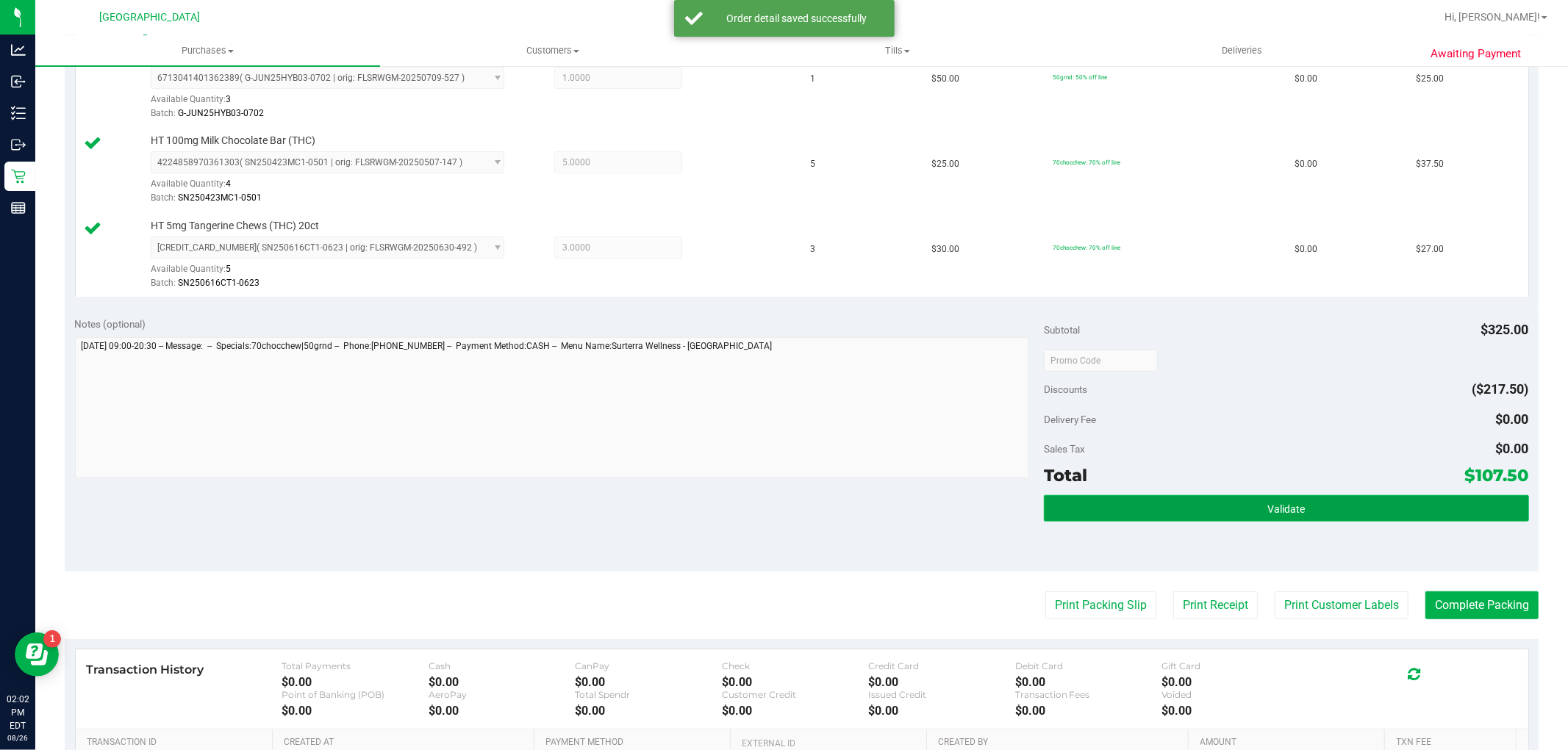
click at [1225, 500] on button "Validate" at bounding box center [1286, 508] width 485 height 27
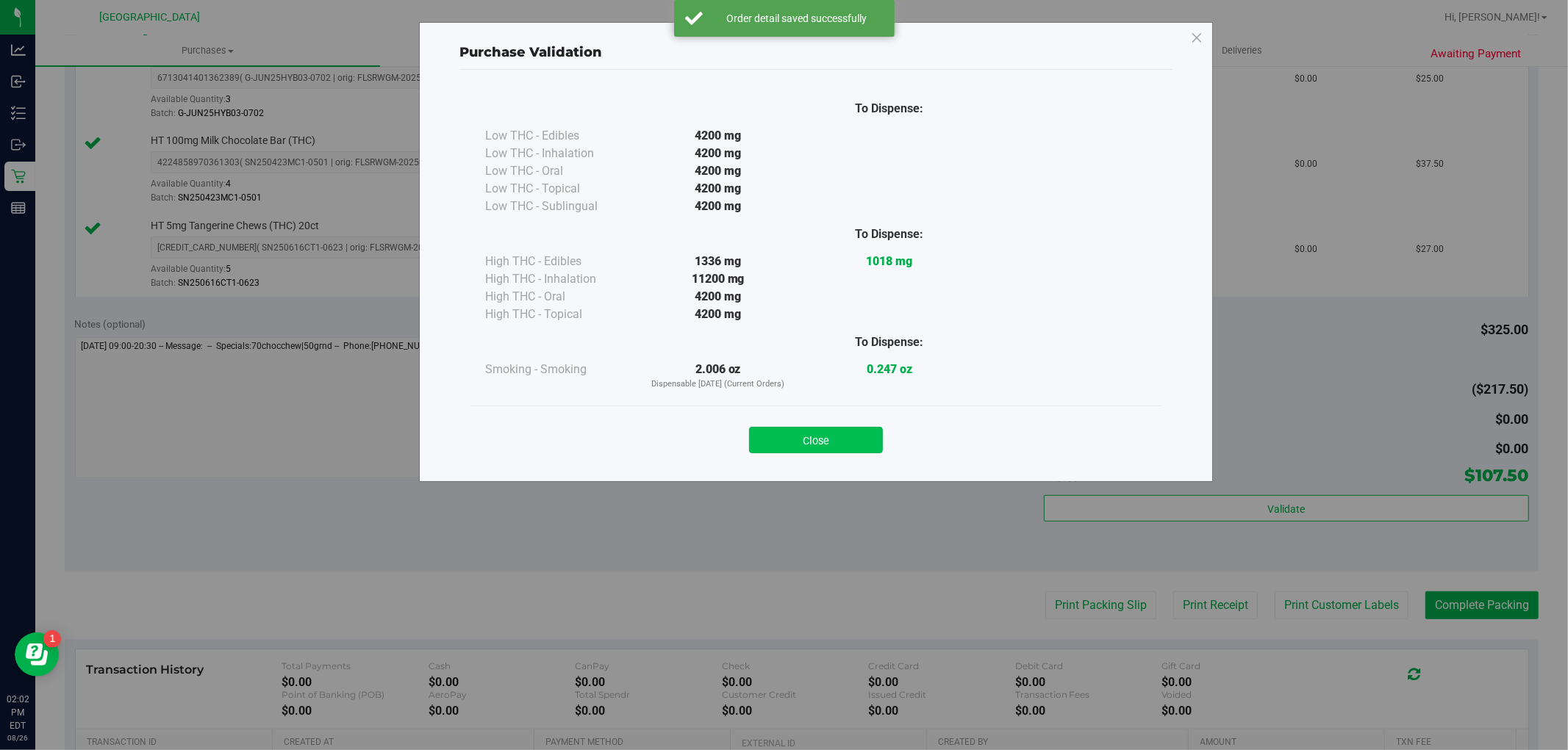
click at [828, 450] on button "Close" at bounding box center [816, 440] width 134 height 27
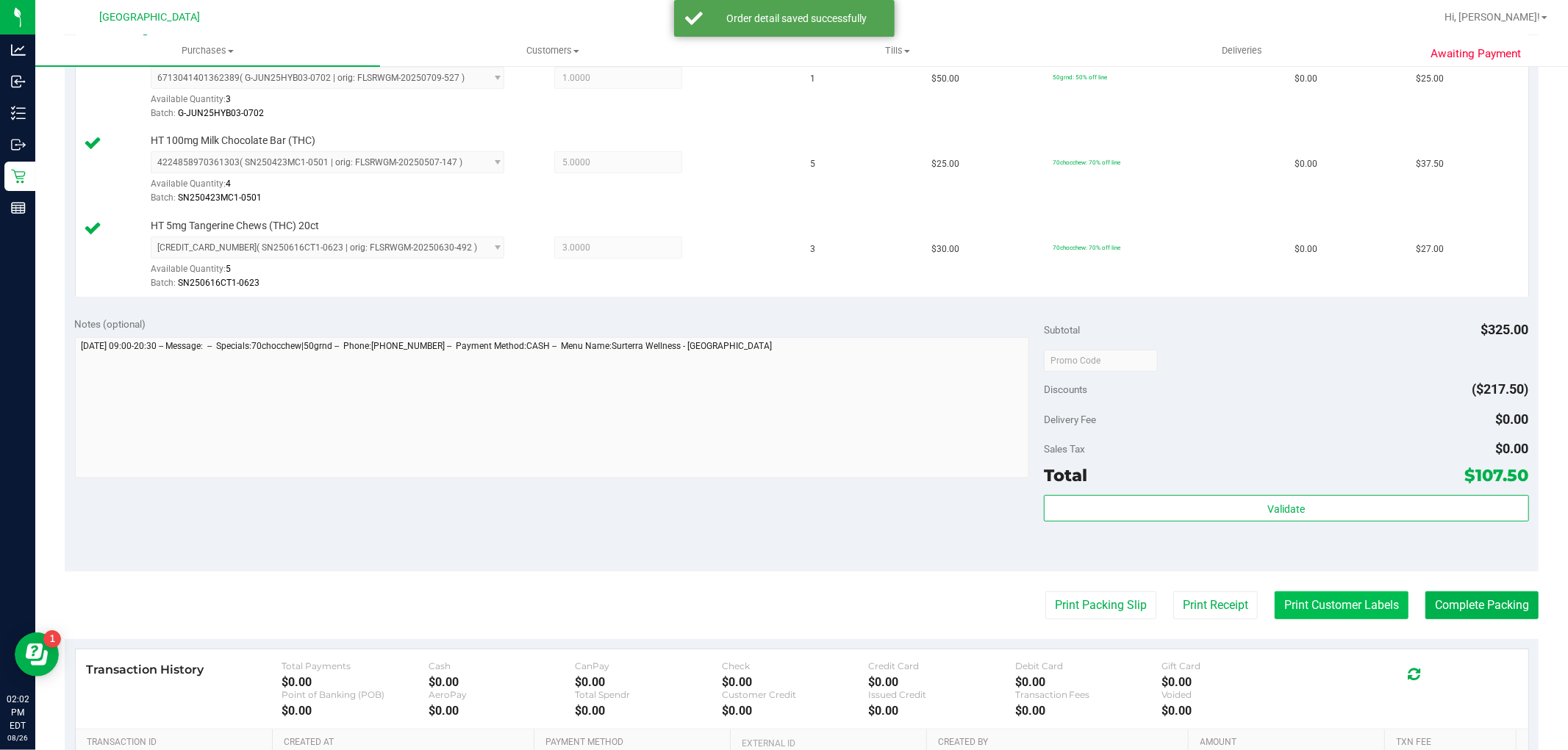
click at [1309, 611] on button "Print Customer Labels" at bounding box center [1342, 605] width 134 height 28
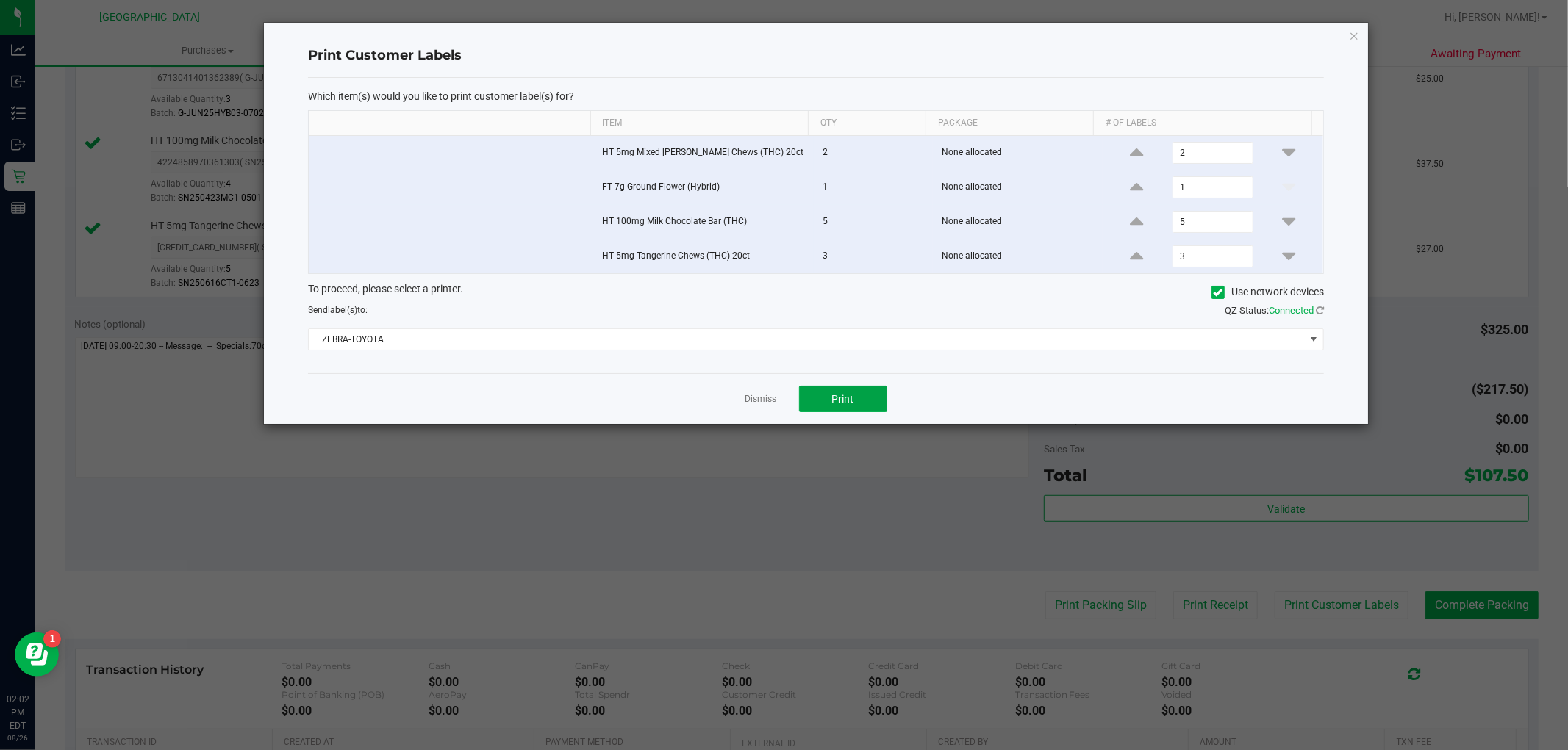
click at [822, 415] on div "Dismiss Print" at bounding box center [815, 398] width 1015 height 51
click at [825, 412] on button "Print" at bounding box center [843, 399] width 88 height 27
click at [768, 400] on link "Dismiss" at bounding box center [761, 399] width 32 height 12
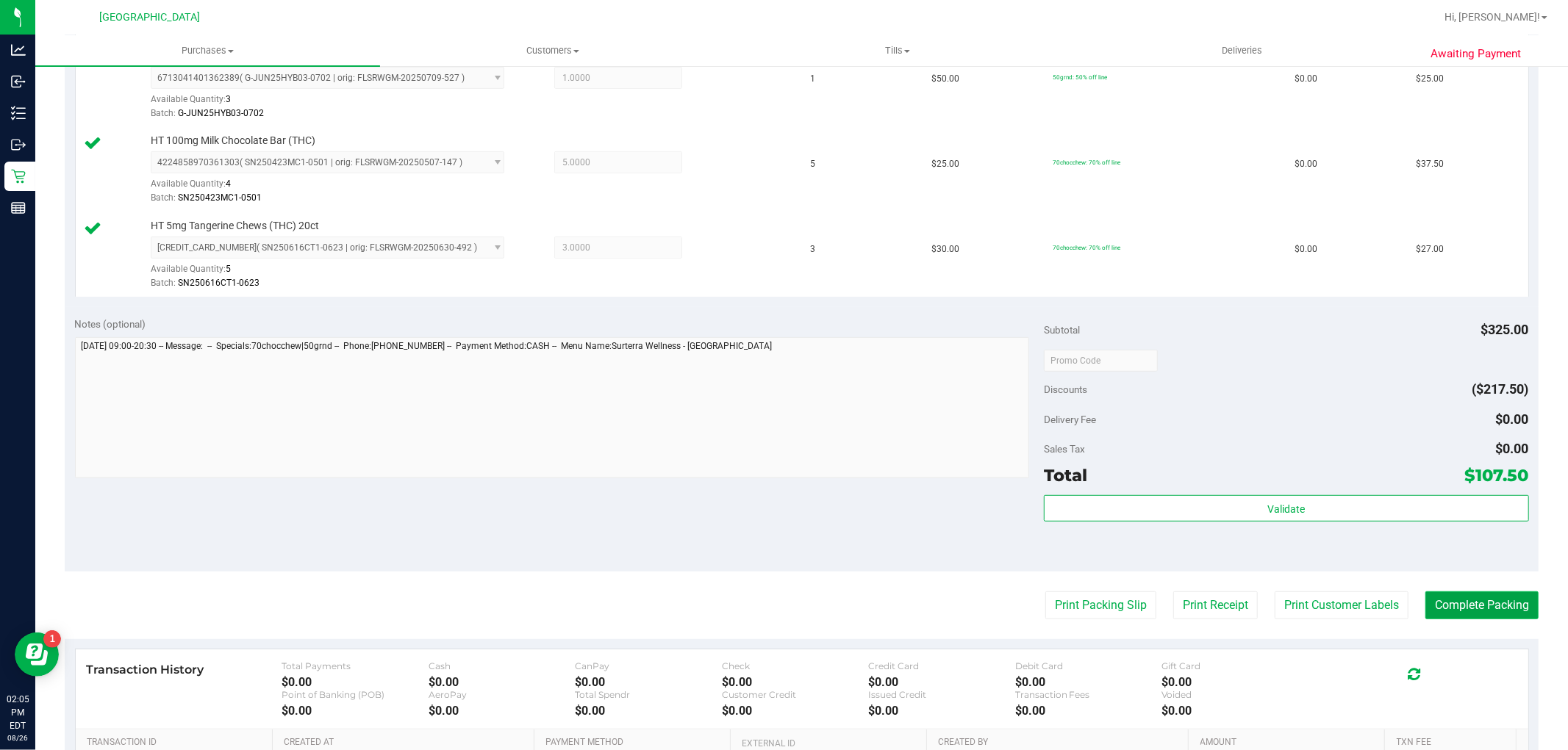
click at [1431, 602] on button "Complete Packing" at bounding box center [1482, 605] width 113 height 28
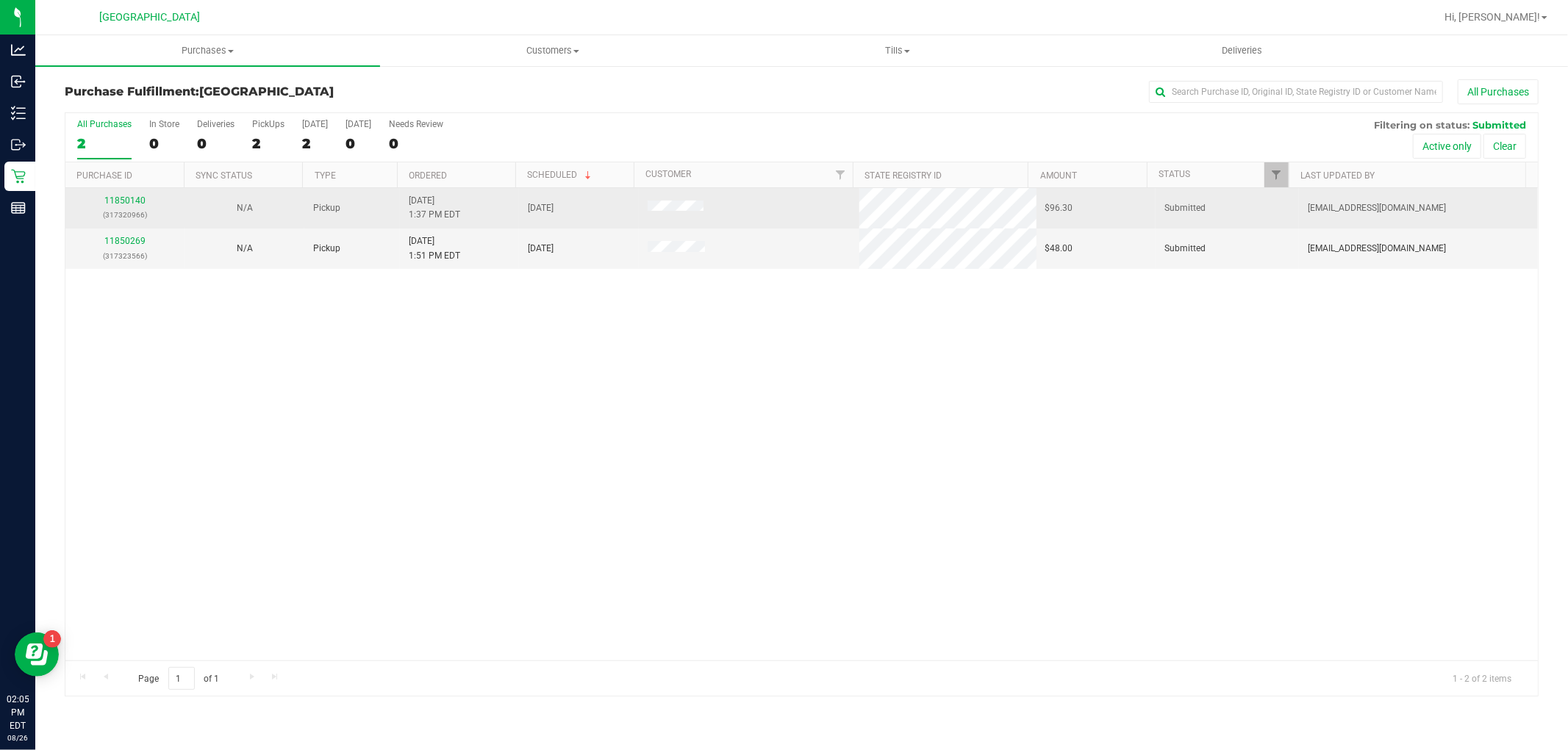
click at [120, 191] on td "11850140 (317320966)" at bounding box center [124, 208] width 119 height 40
click at [122, 199] on link "11850140" at bounding box center [124, 200] width 41 height 10
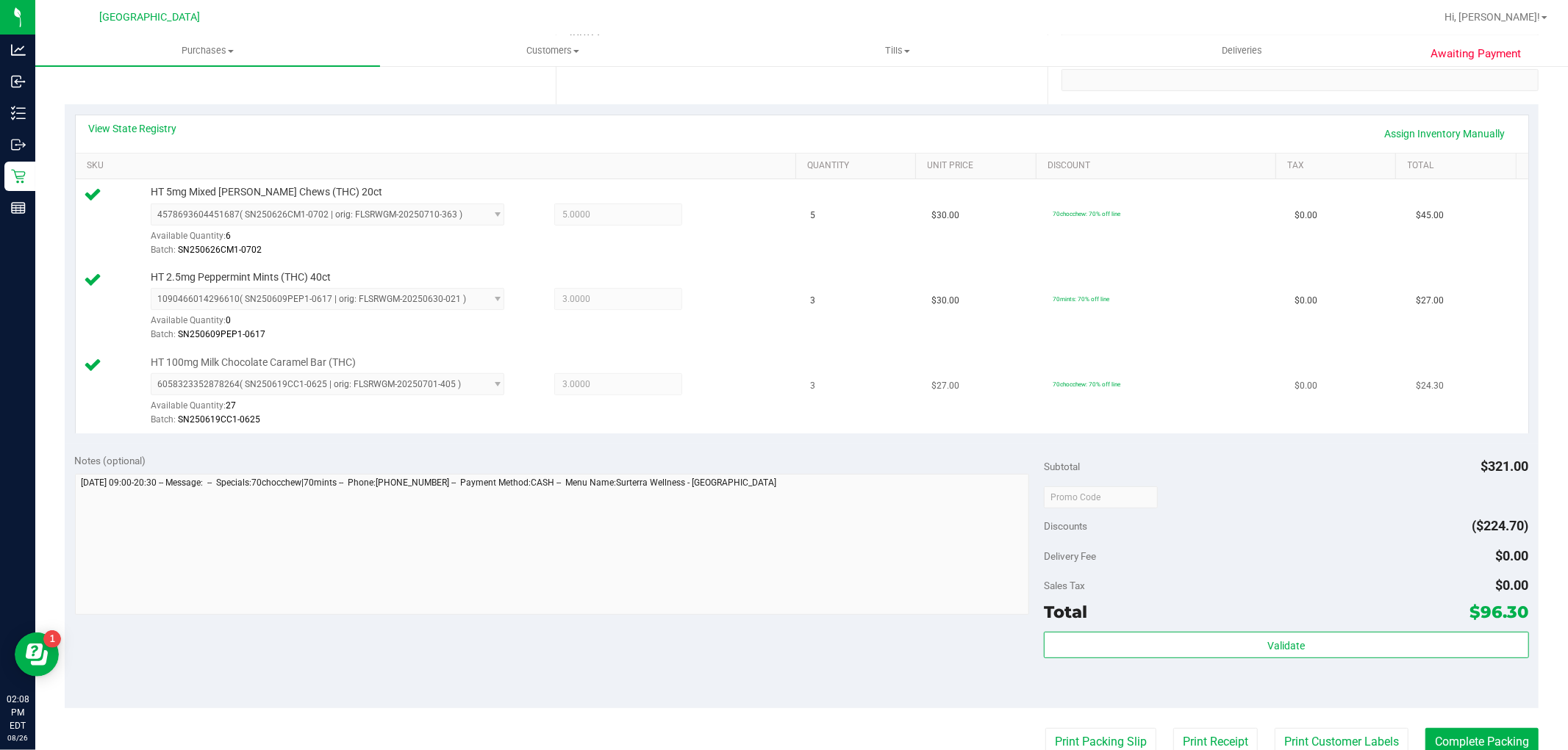
scroll to position [326, 0]
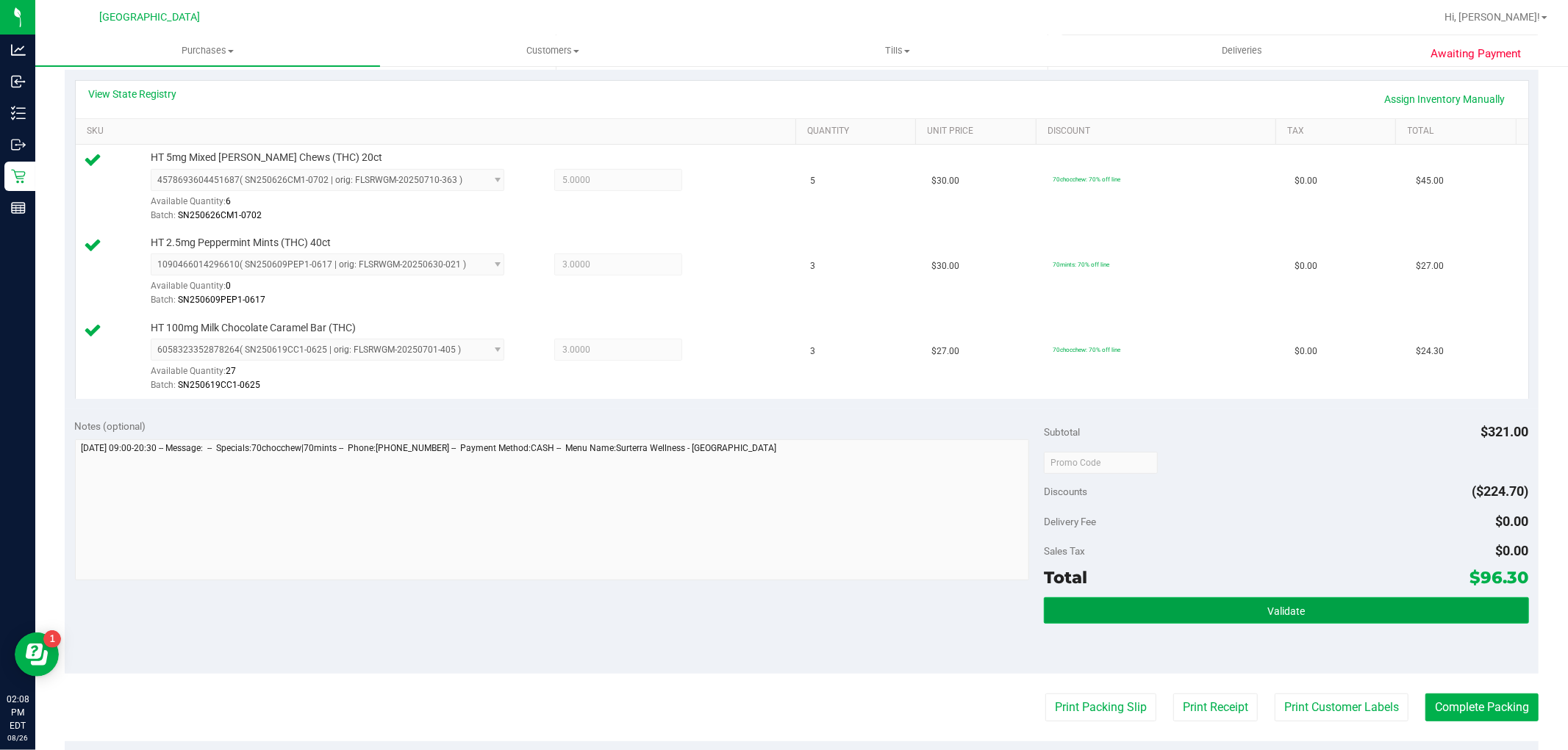
click at [1096, 598] on button "Validate" at bounding box center [1286, 610] width 485 height 27
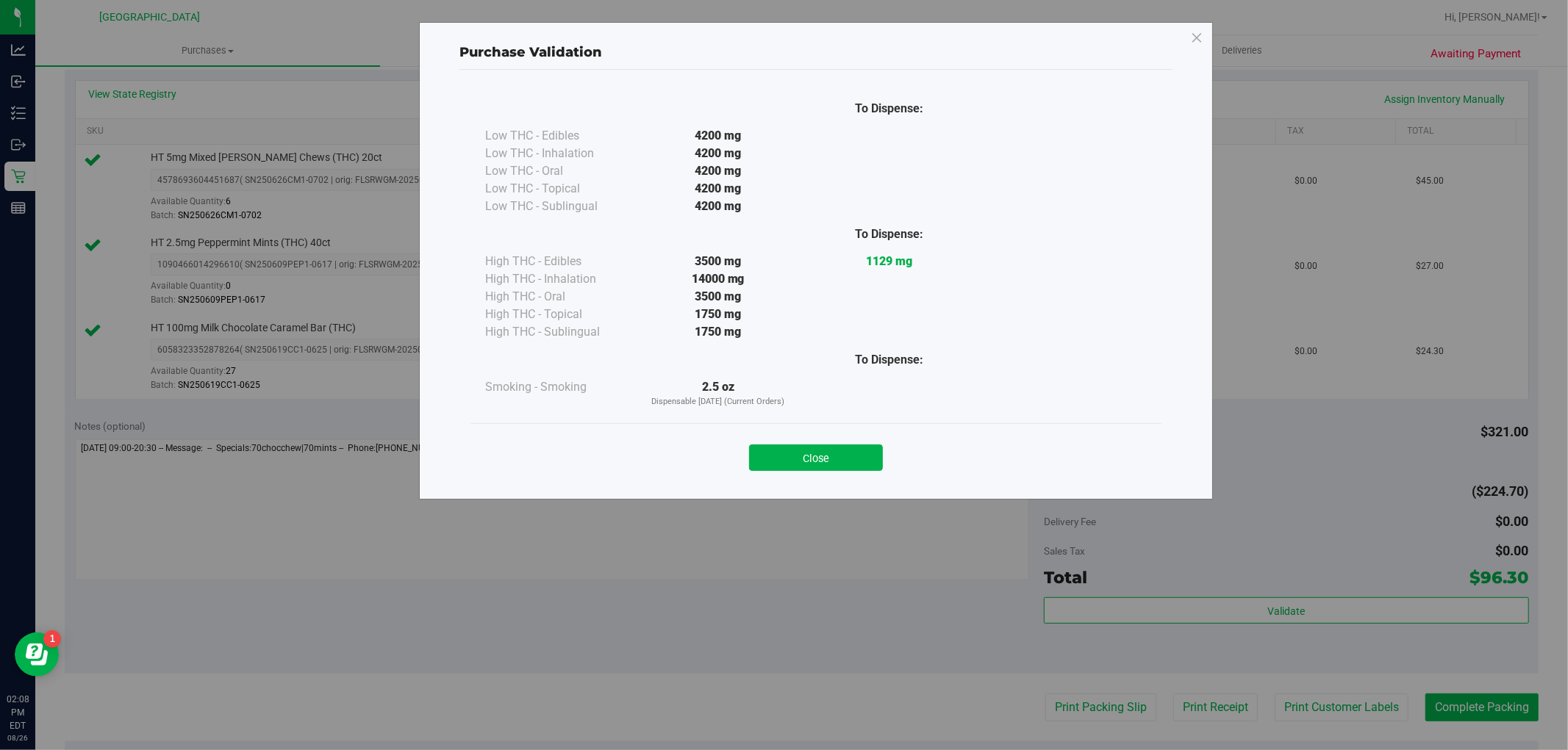
click at [743, 428] on div "Close" at bounding box center [815, 453] width 691 height 60
click at [787, 454] on button "Close" at bounding box center [816, 457] width 134 height 27
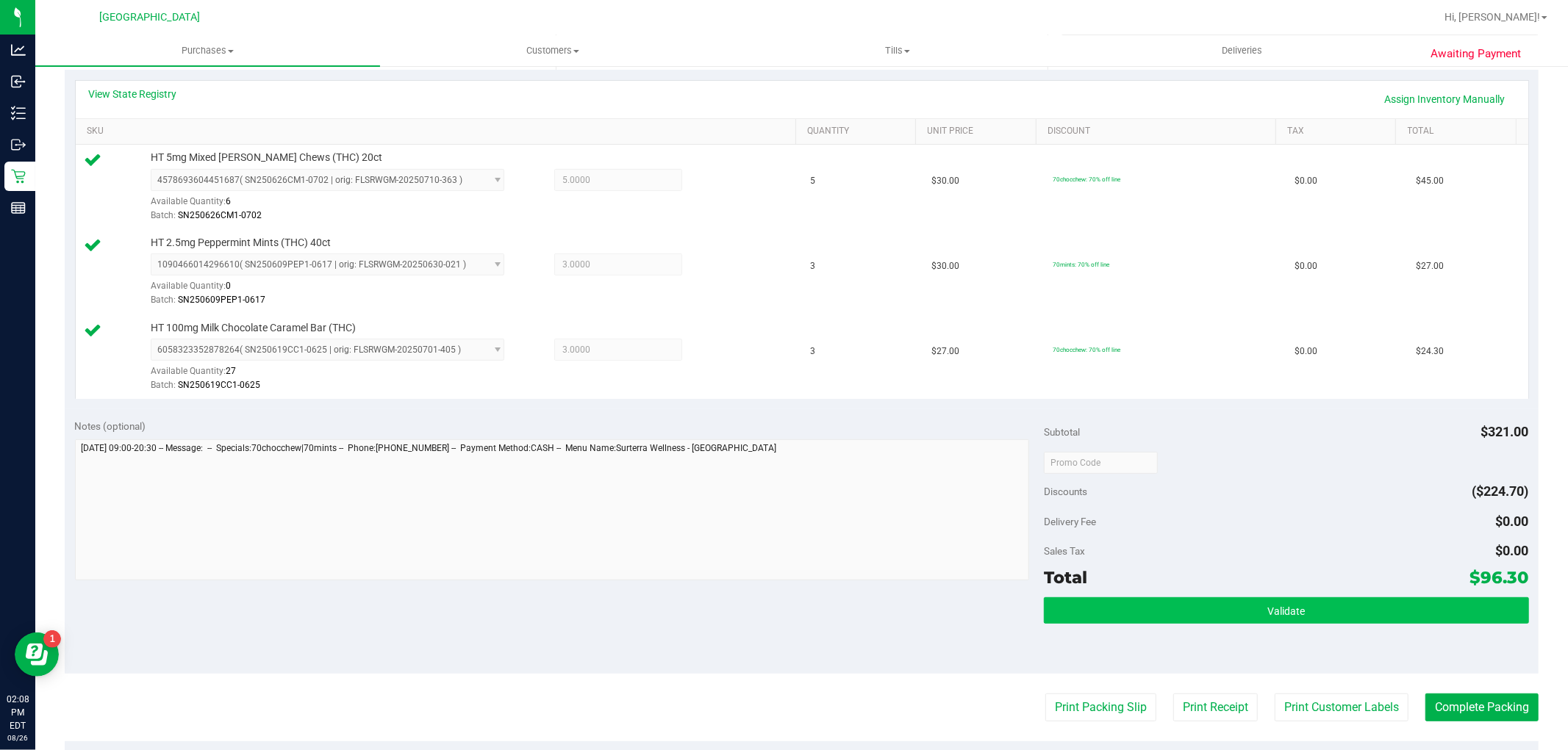
drag, startPoint x: 1225, startPoint y: 538, endPoint x: 1196, endPoint y: 622, distance: 88.9
click at [1213, 605] on div "Subtotal $321.00 Discounts ($224.70) Delivery Fee $0.00 Sales Tax $0.00 Total $…" at bounding box center [1286, 541] width 485 height 245
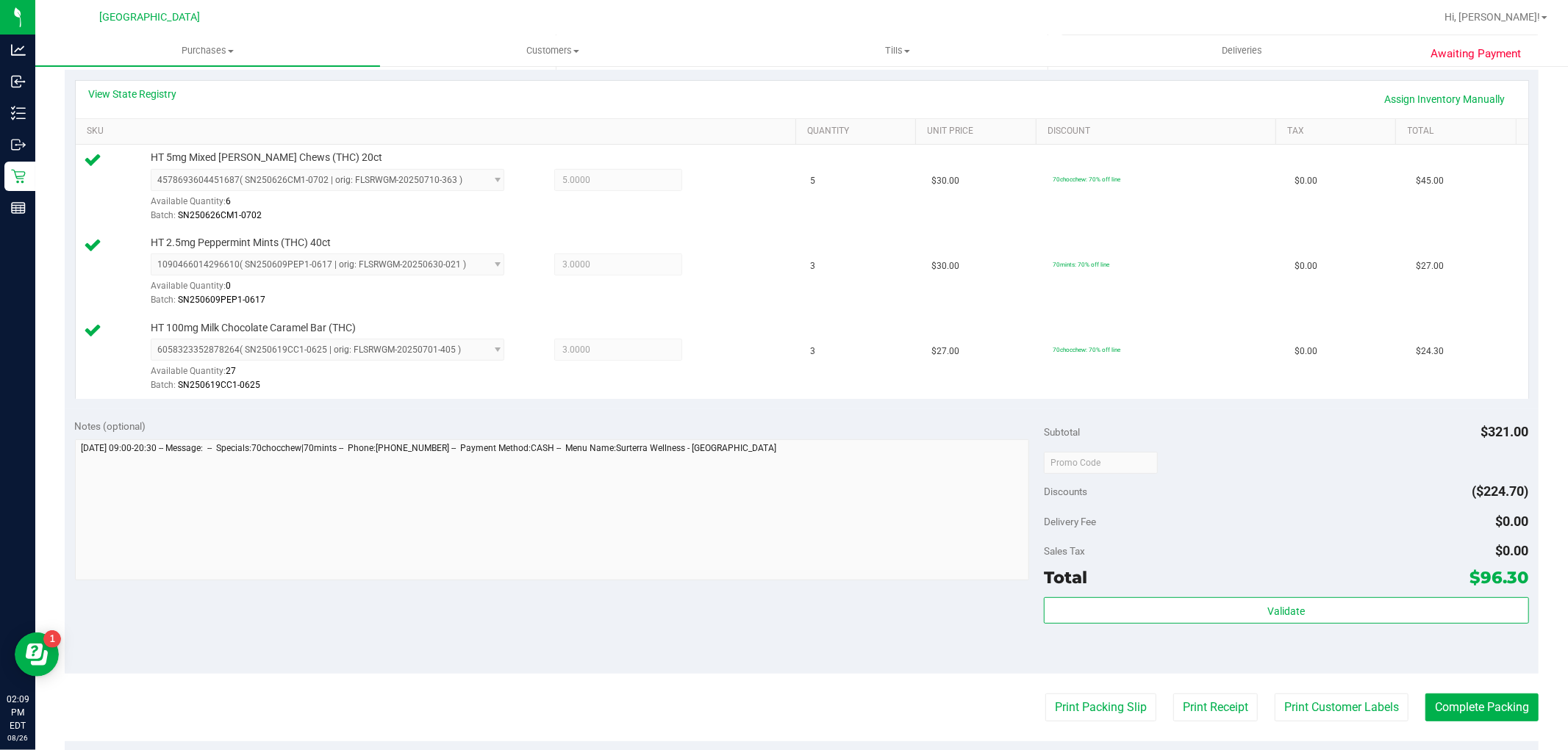
drag, startPoint x: 1339, startPoint y: 685, endPoint x: 1339, endPoint y: 699, distance: 14.0
click at [1339, 688] on purchase-details "Back Edit Purchase Cancel Purchase View Profile # 11850140 BioTrack ID: - Submi…" at bounding box center [801, 384] width 1473 height 1263
click at [1339, 699] on button "Print Customer Labels" at bounding box center [1342, 707] width 134 height 28
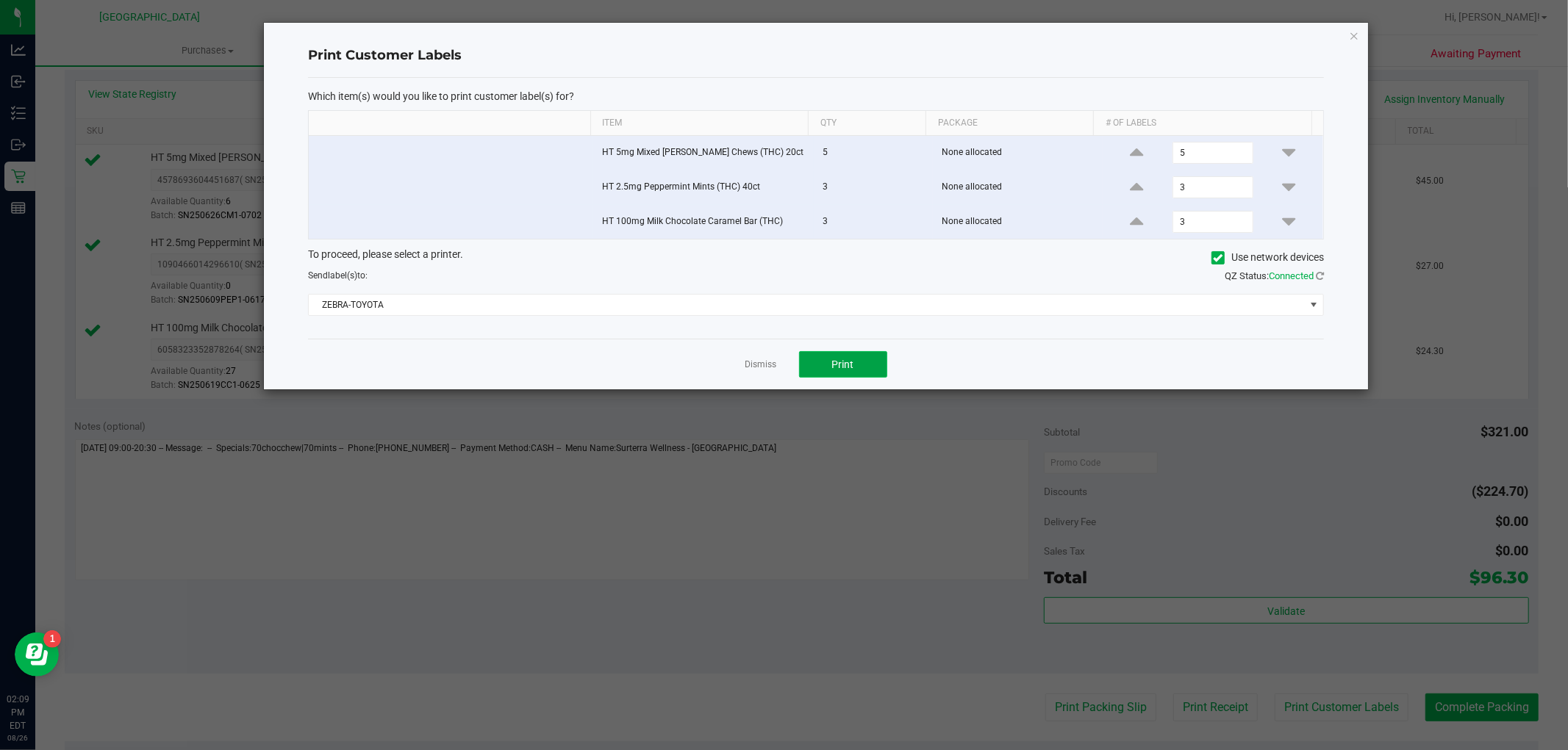
click at [883, 371] on button "Print" at bounding box center [843, 364] width 88 height 27
click at [746, 360] on link "Dismiss" at bounding box center [761, 364] width 32 height 12
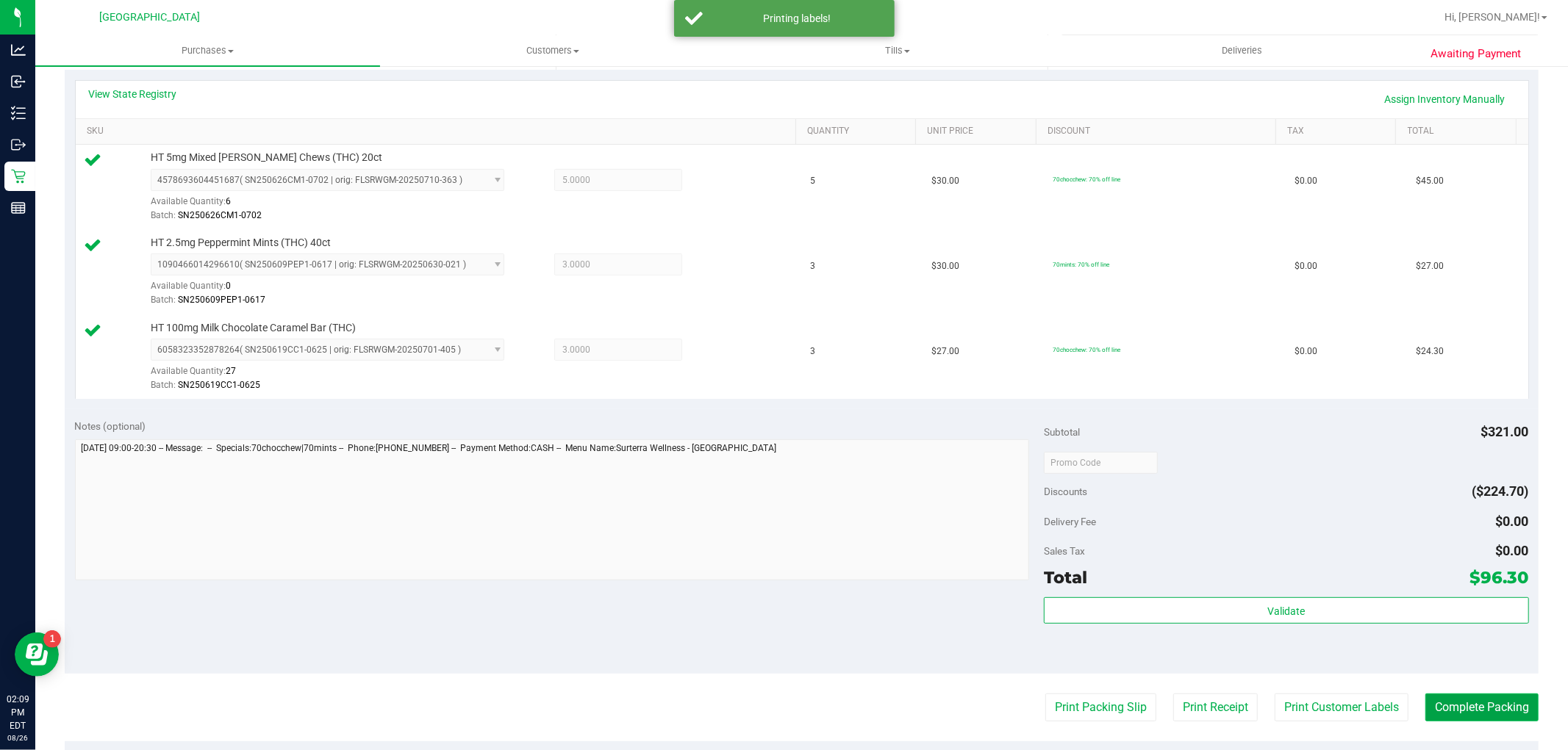
click at [1438, 714] on button "Complete Packing" at bounding box center [1482, 707] width 113 height 28
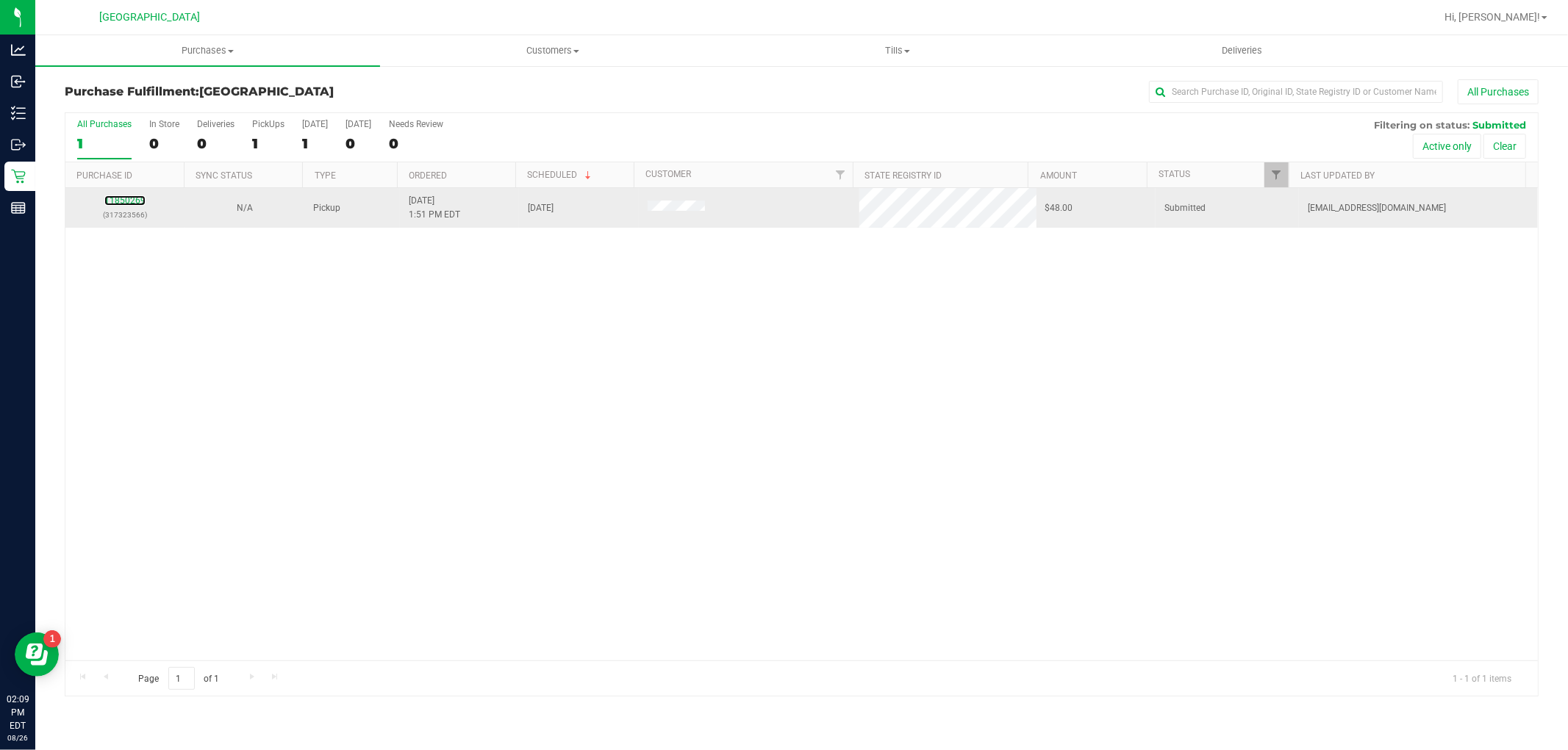
drag, startPoint x: 119, startPoint y: 195, endPoint x: 106, endPoint y: 189, distance: 14.3
click at [118, 195] on div "11850269 (317323566)" at bounding box center [125, 207] width 102 height 28
click at [109, 199] on link "11850269" at bounding box center [124, 200] width 41 height 10
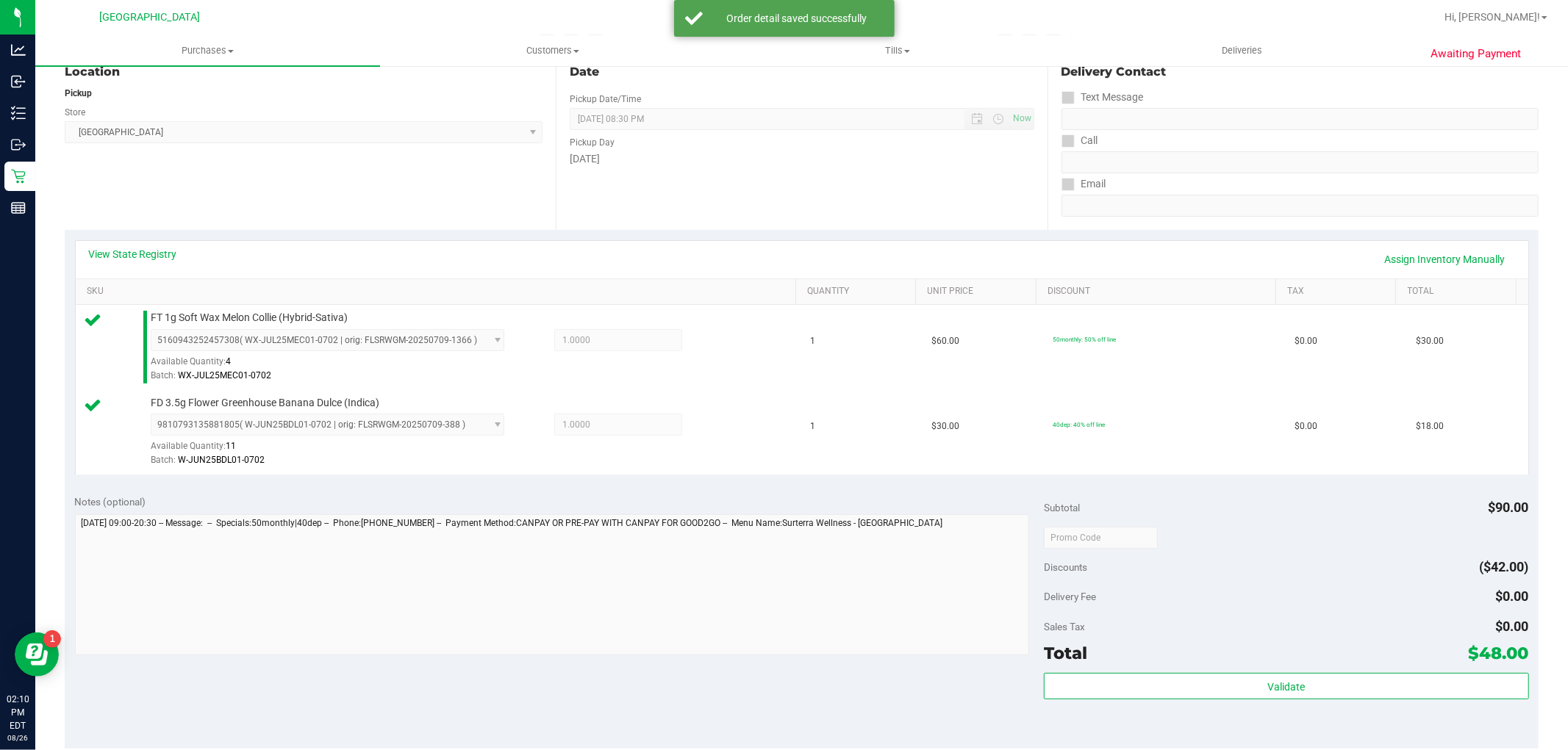
scroll to position [245, 0]
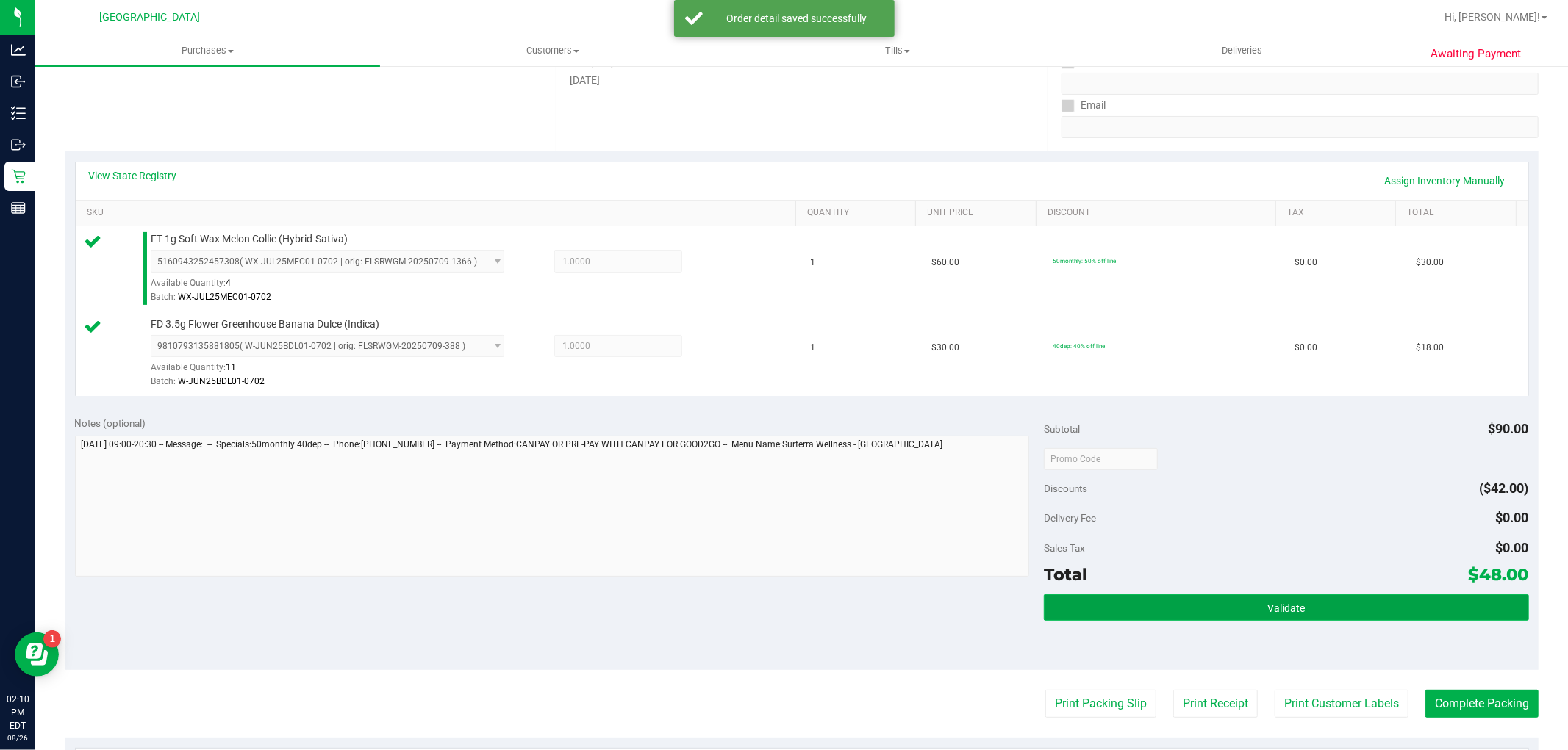
click at [1357, 608] on button "Validate" at bounding box center [1286, 607] width 485 height 27
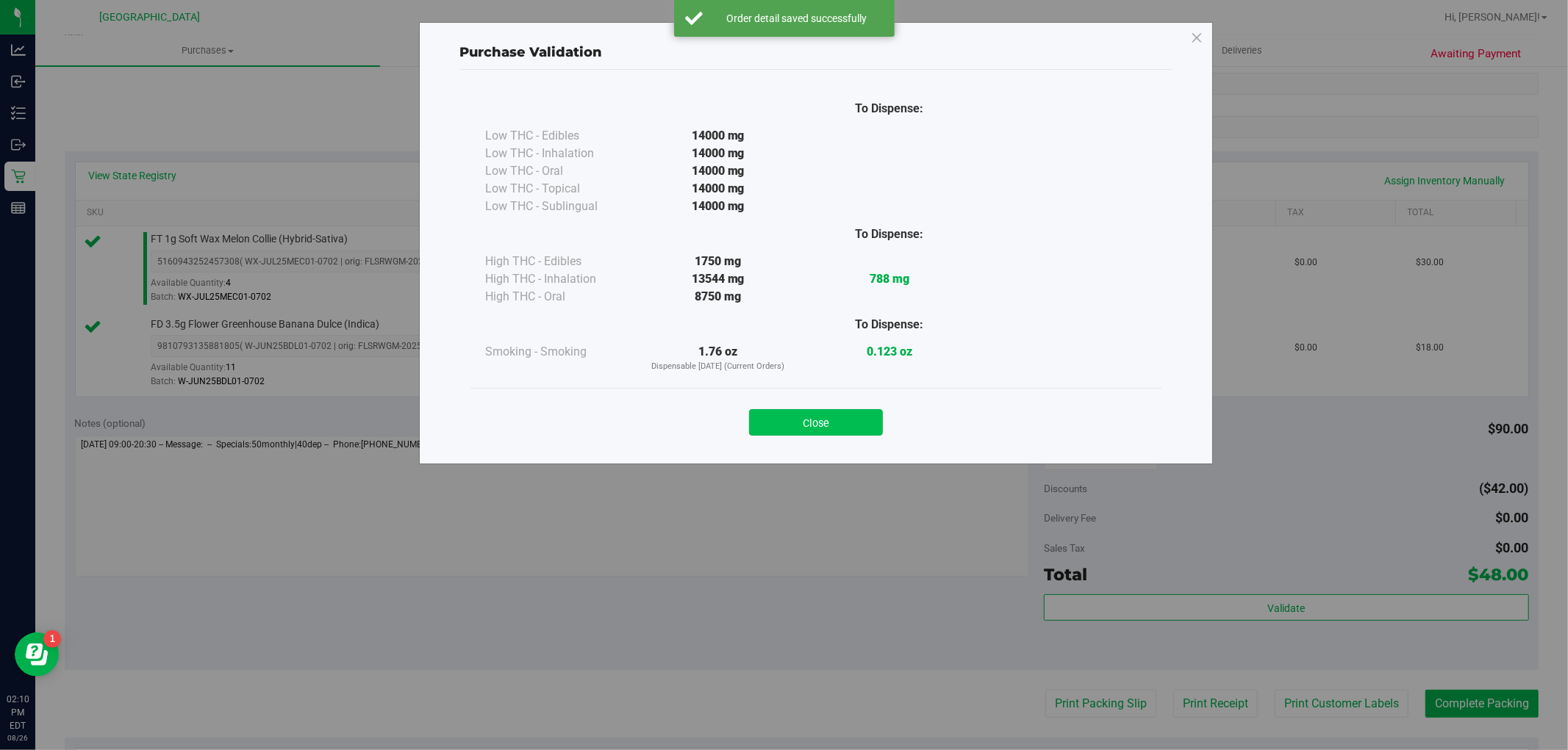
click at [804, 425] on button "Close" at bounding box center [816, 422] width 134 height 27
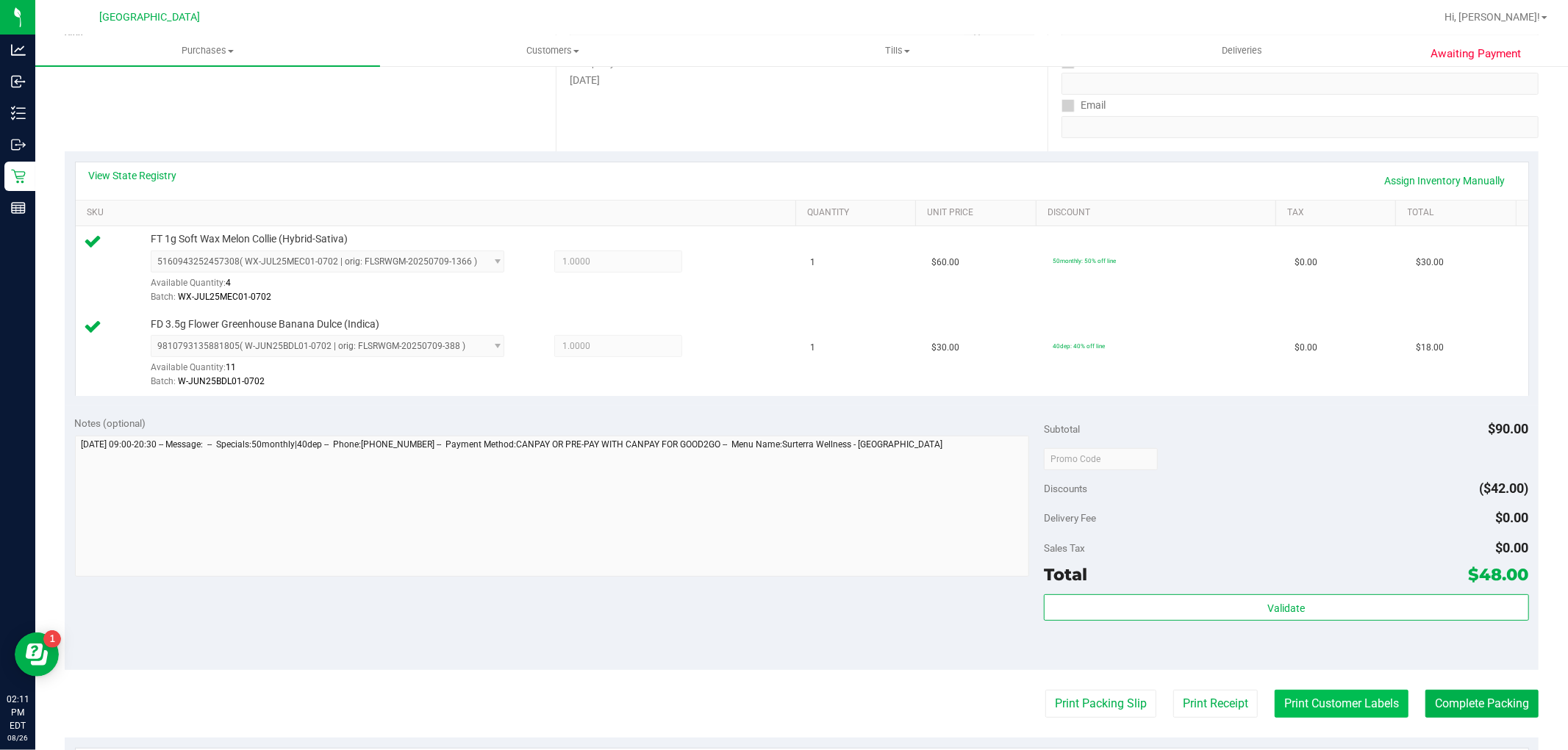
click at [1331, 705] on button "Print Customer Labels" at bounding box center [1342, 703] width 134 height 28
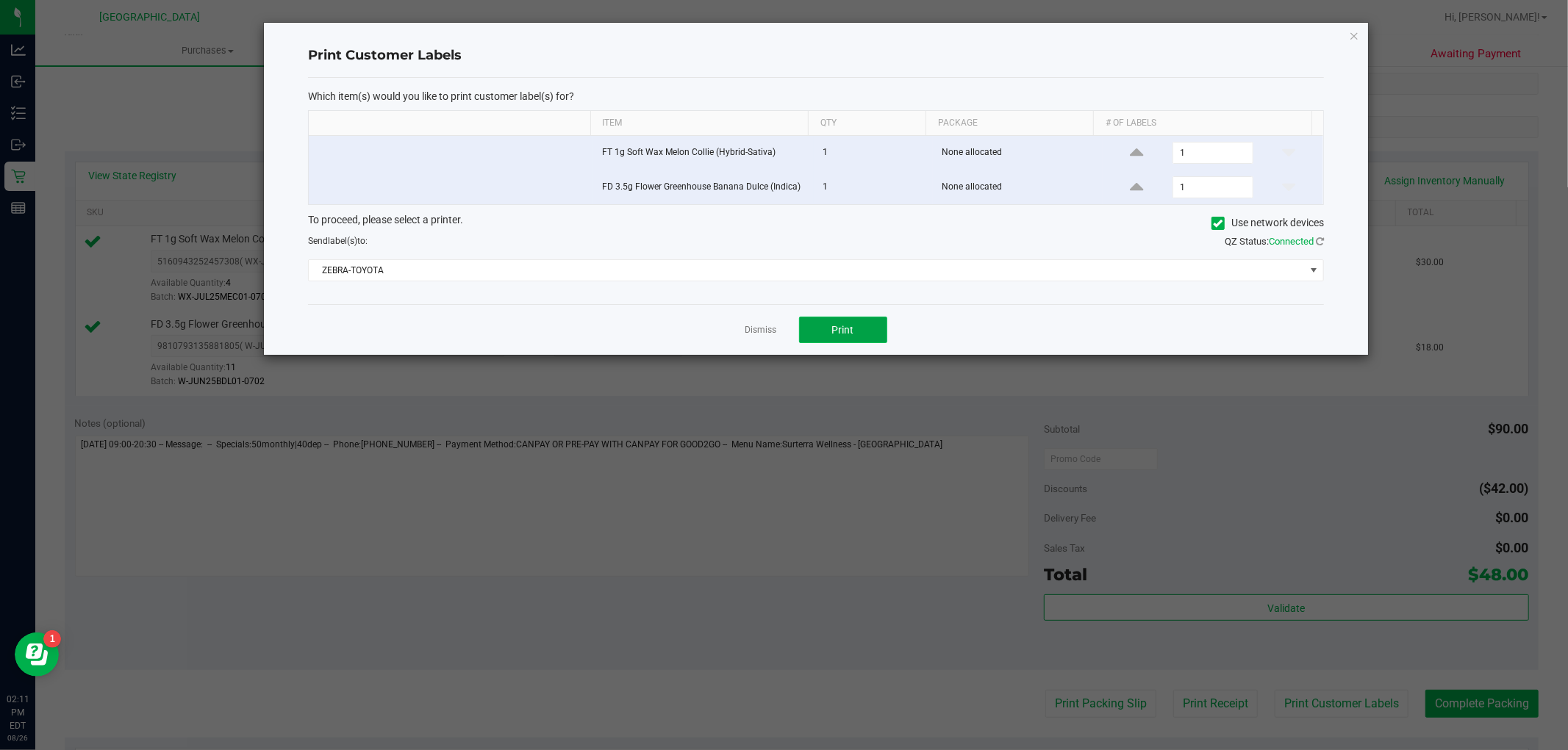
click at [819, 326] on button "Print" at bounding box center [843, 329] width 88 height 27
drag, startPoint x: 737, startPoint y: 333, endPoint x: 743, endPoint y: 337, distance: 7.2
click at [738, 336] on div "Dismiss Print" at bounding box center [815, 329] width 1015 height 51
click at [743, 337] on div "Dismiss Print" at bounding box center [815, 329] width 1015 height 51
click at [750, 333] on link "Dismiss" at bounding box center [761, 329] width 32 height 12
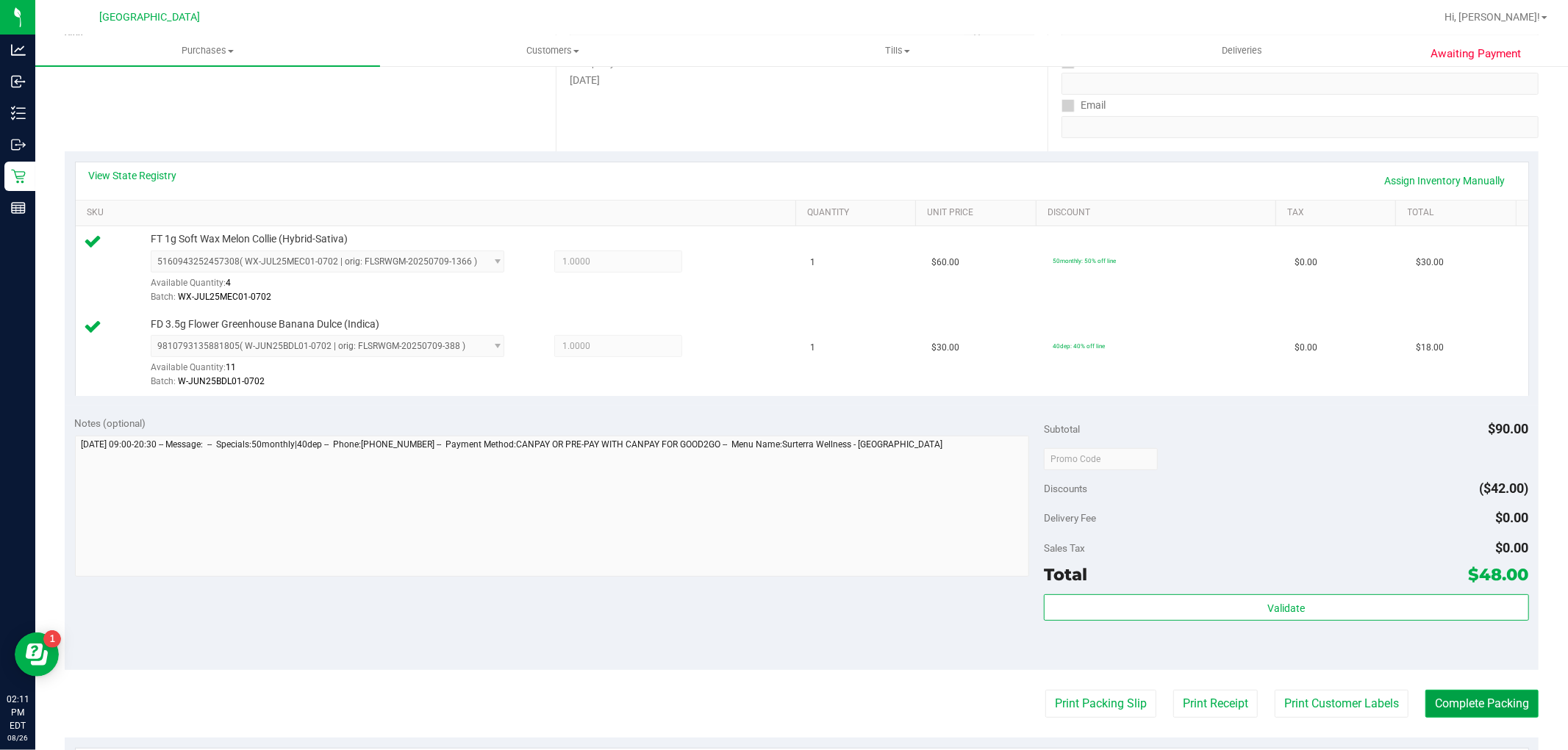
click at [1478, 710] on button "Complete Packing" at bounding box center [1482, 703] width 113 height 28
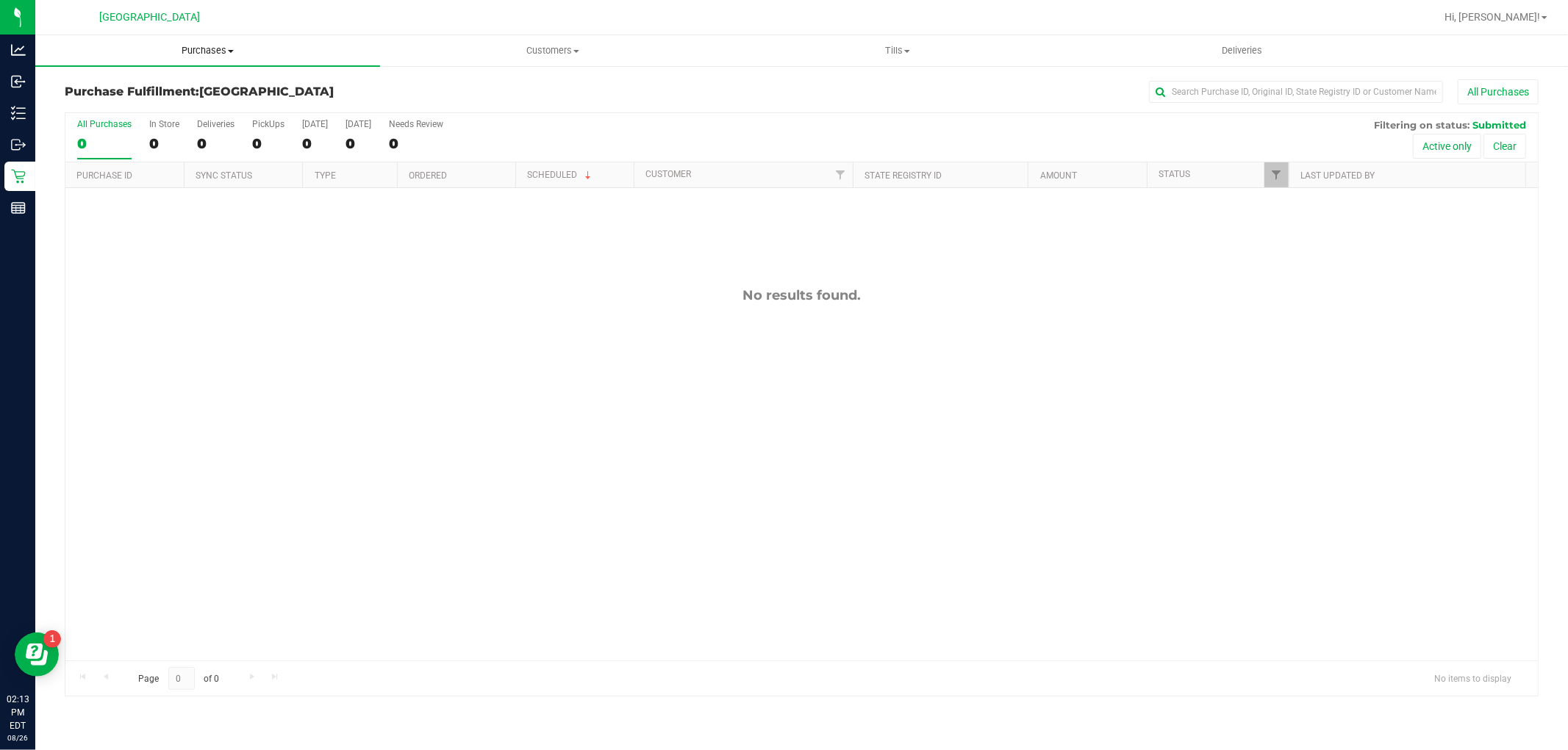
click at [217, 37] on uib-tab-heading "Purchases Summary of purchases Fulfillment All purchases" at bounding box center [208, 51] width 345 height 31
click at [218, 46] on span "Purchases" at bounding box center [208, 51] width 345 height 13
click at [219, 46] on span "Purchases" at bounding box center [208, 51] width 345 height 13
click at [221, 52] on span "Purchases" at bounding box center [208, 51] width 345 height 13
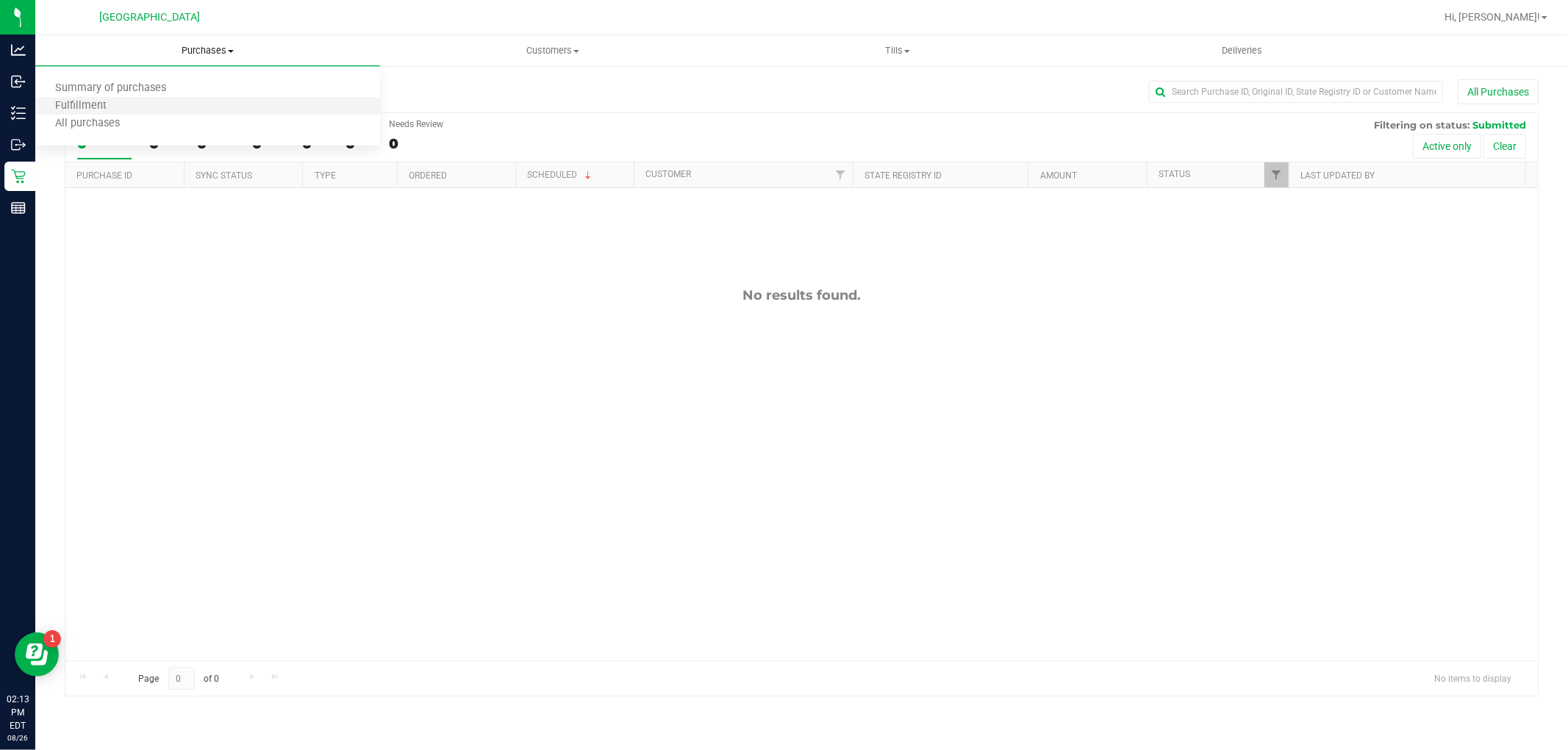
click at [175, 102] on li "Fulfillment" at bounding box center [208, 107] width 345 height 18
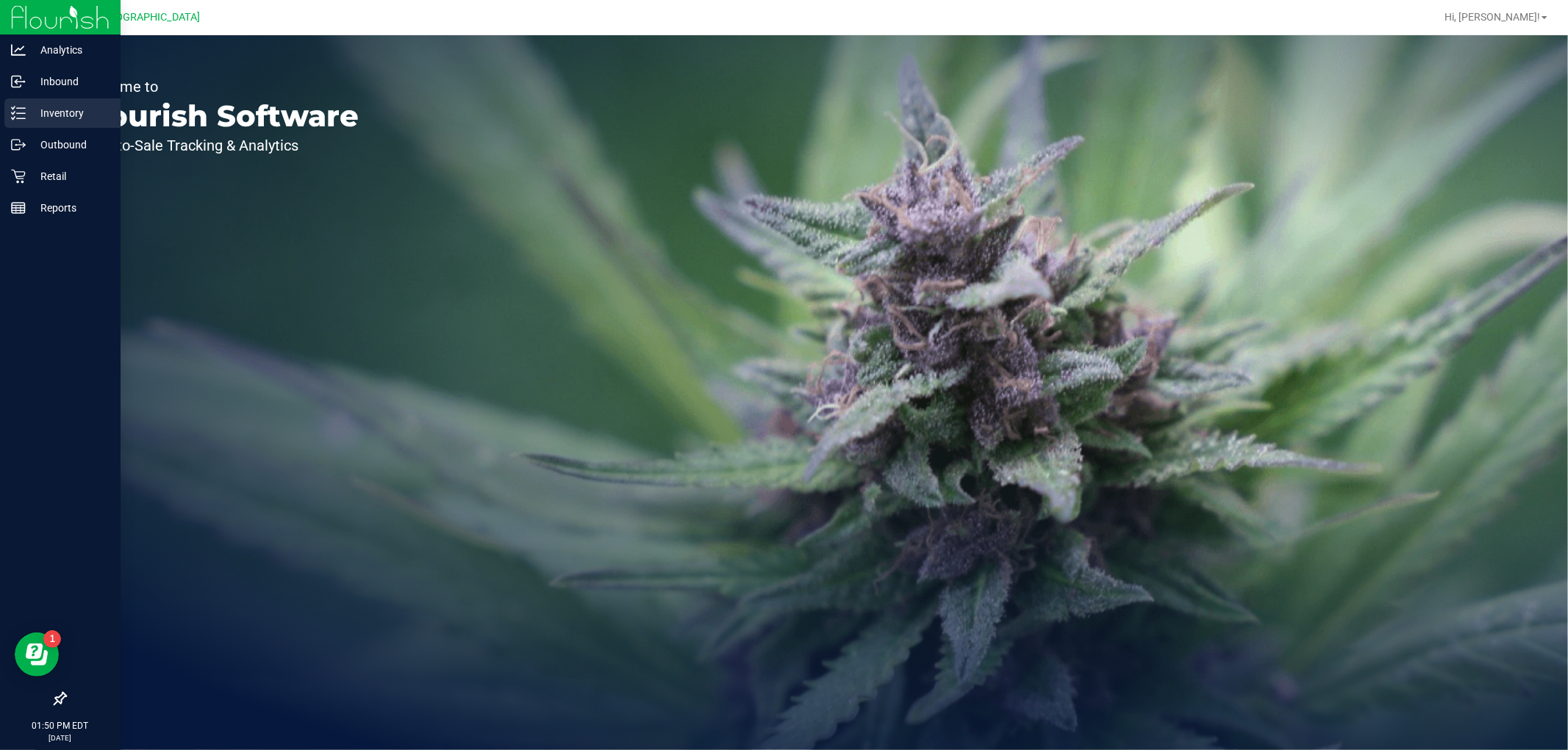
click at [61, 109] on p "Inventory" at bounding box center [69, 113] width 88 height 18
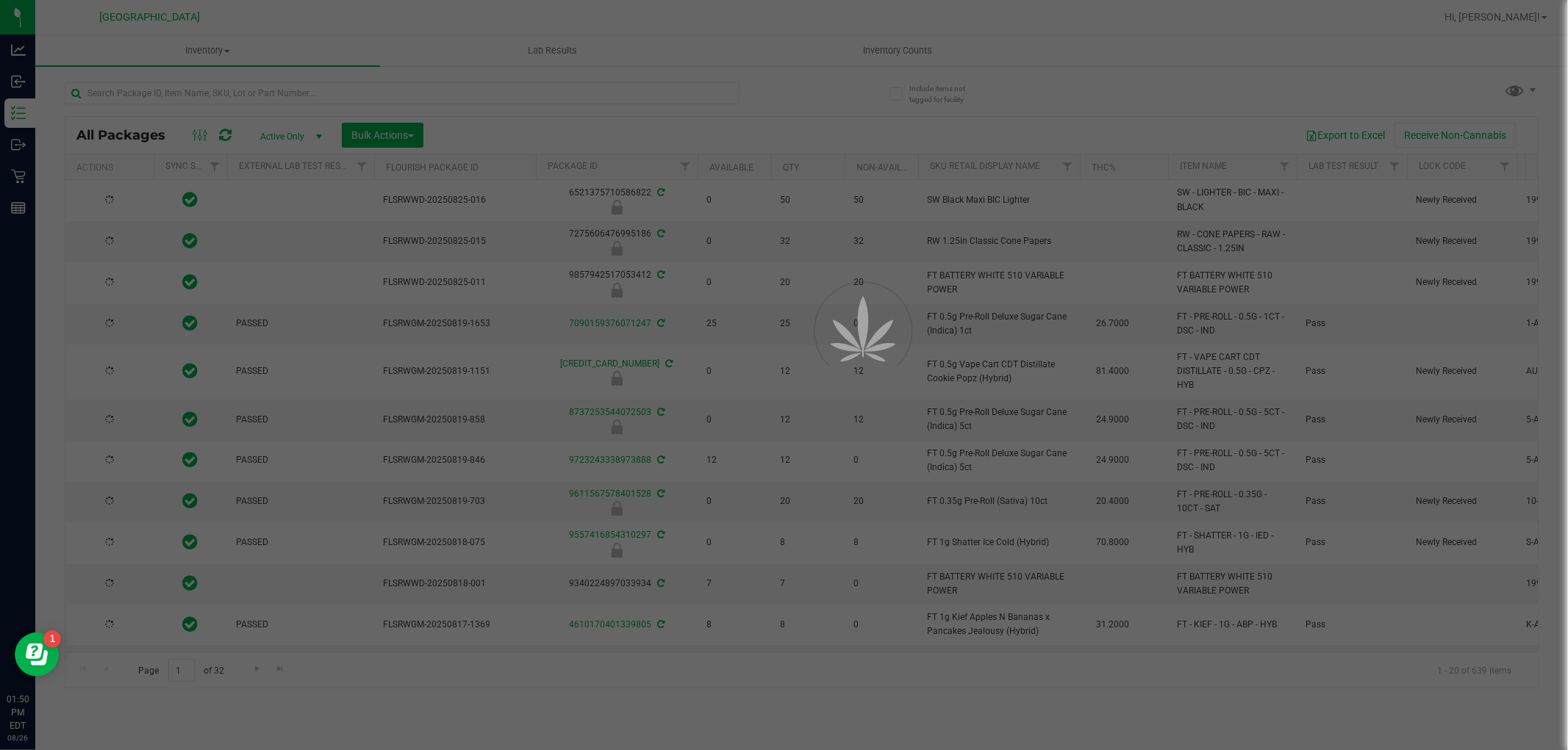
click at [270, 94] on div at bounding box center [784, 375] width 1568 height 750
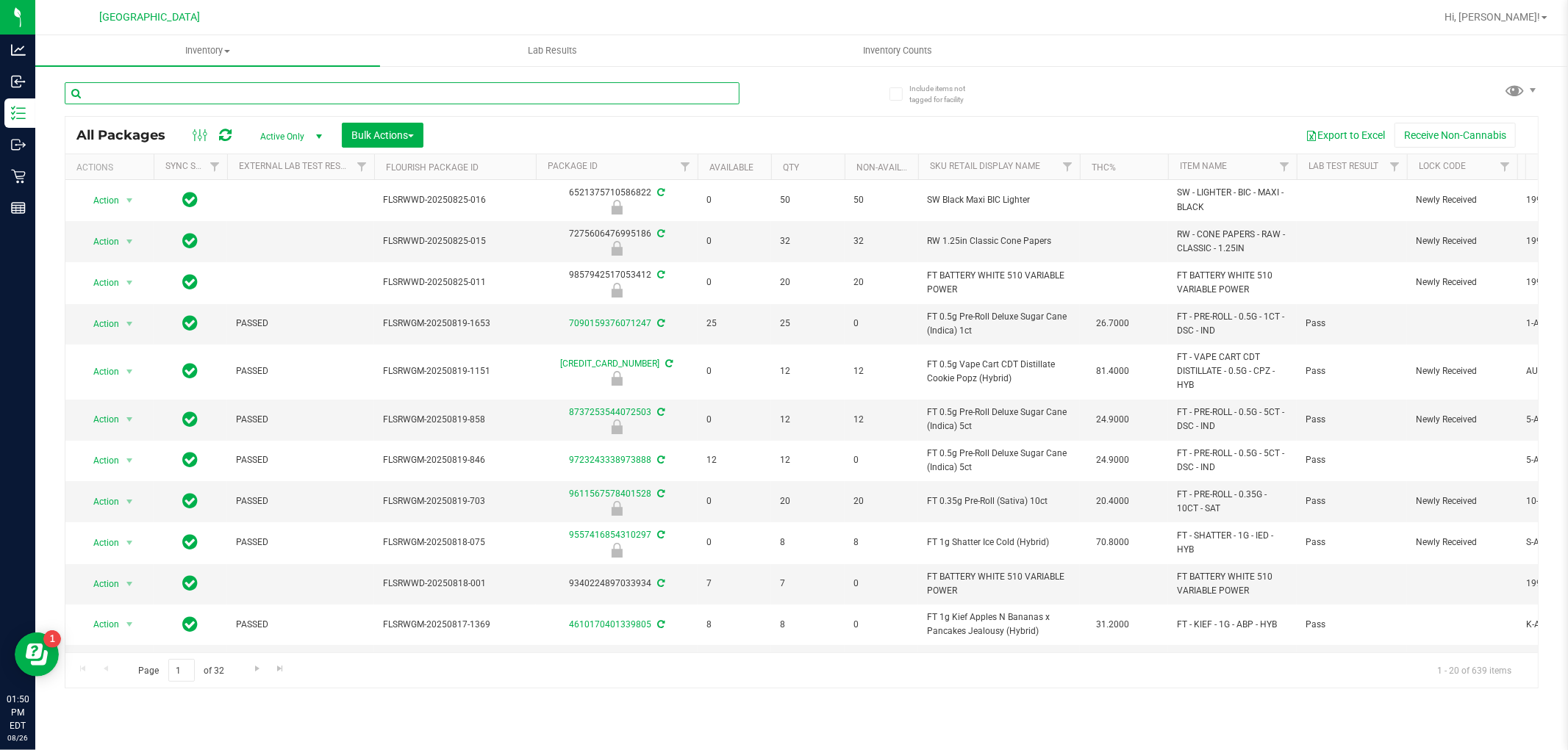
click at [270, 94] on input "text" at bounding box center [401, 93] width 675 height 22
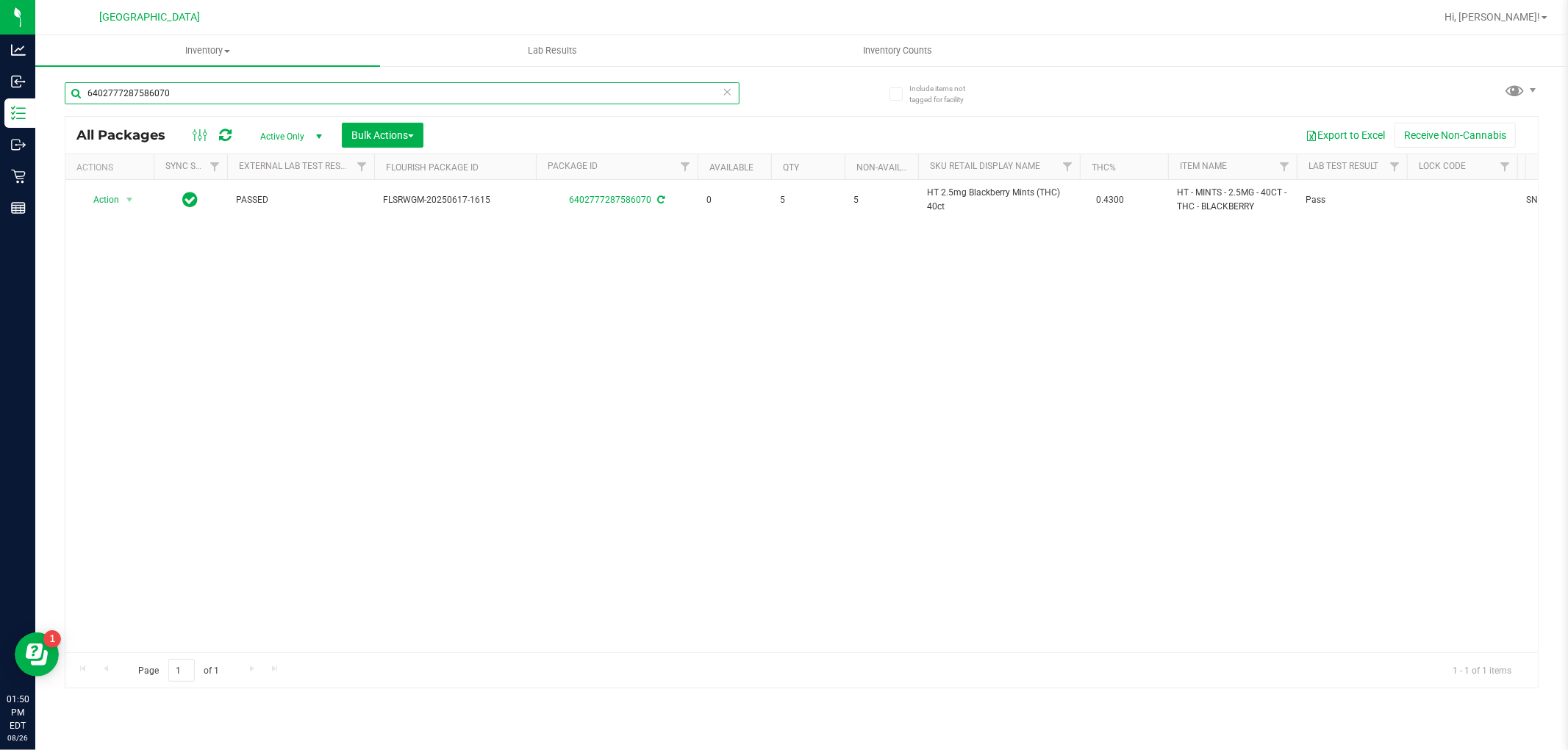
click at [273, 94] on input "6402777287586070" at bounding box center [401, 93] width 675 height 22
click at [241, 94] on input "4490661998272959" at bounding box center [401, 93] width 675 height 22
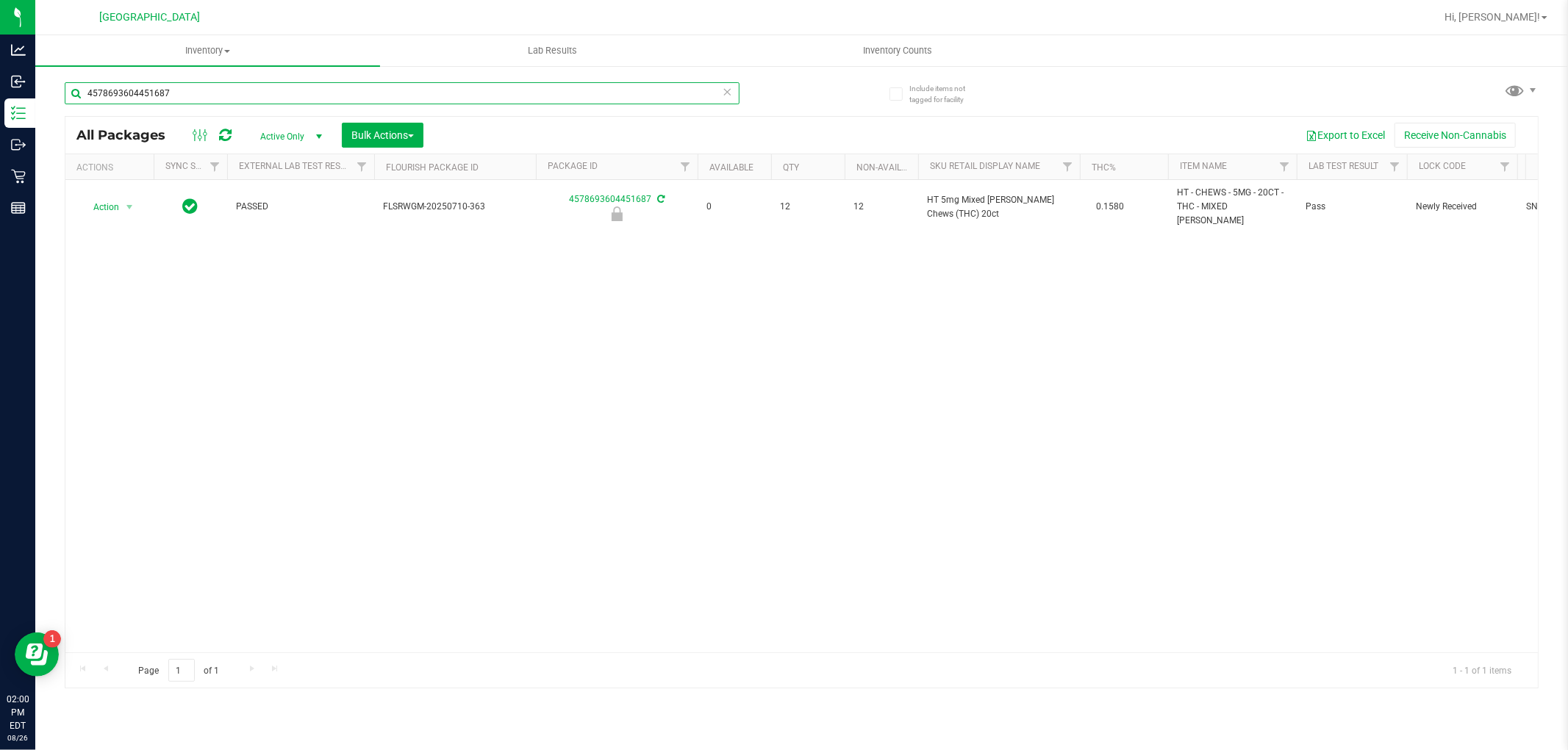
click at [190, 89] on input "4578693604451687" at bounding box center [401, 93] width 675 height 22
click at [190, 90] on input "4578693604451687" at bounding box center [401, 93] width 675 height 22
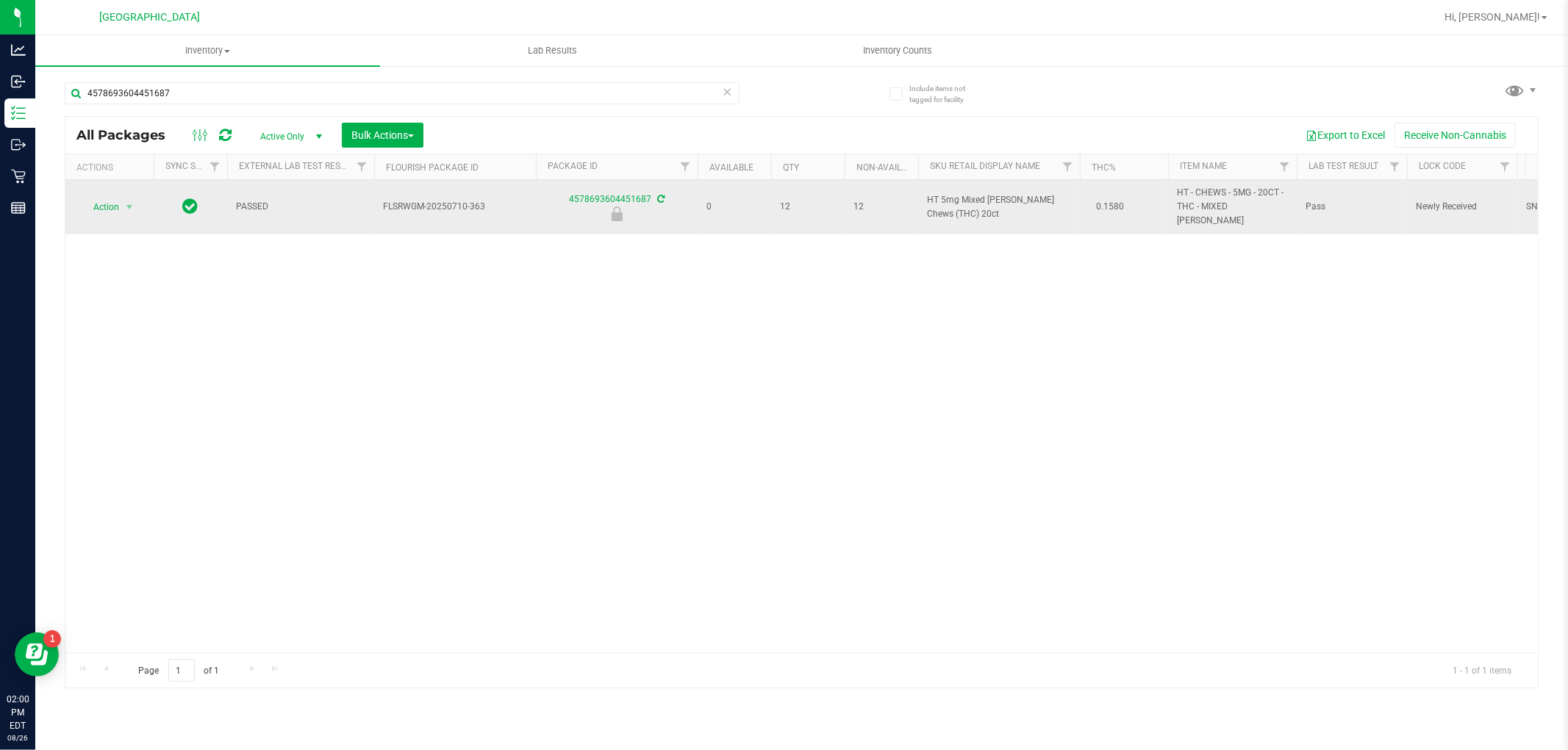
click at [973, 197] on span "HT 5mg Mixed [PERSON_NAME] Chews (THC) 20ct" at bounding box center [998, 207] width 144 height 28
copy td "HT 5mg Mixed [PERSON_NAME] Chews (THC) 20ct"
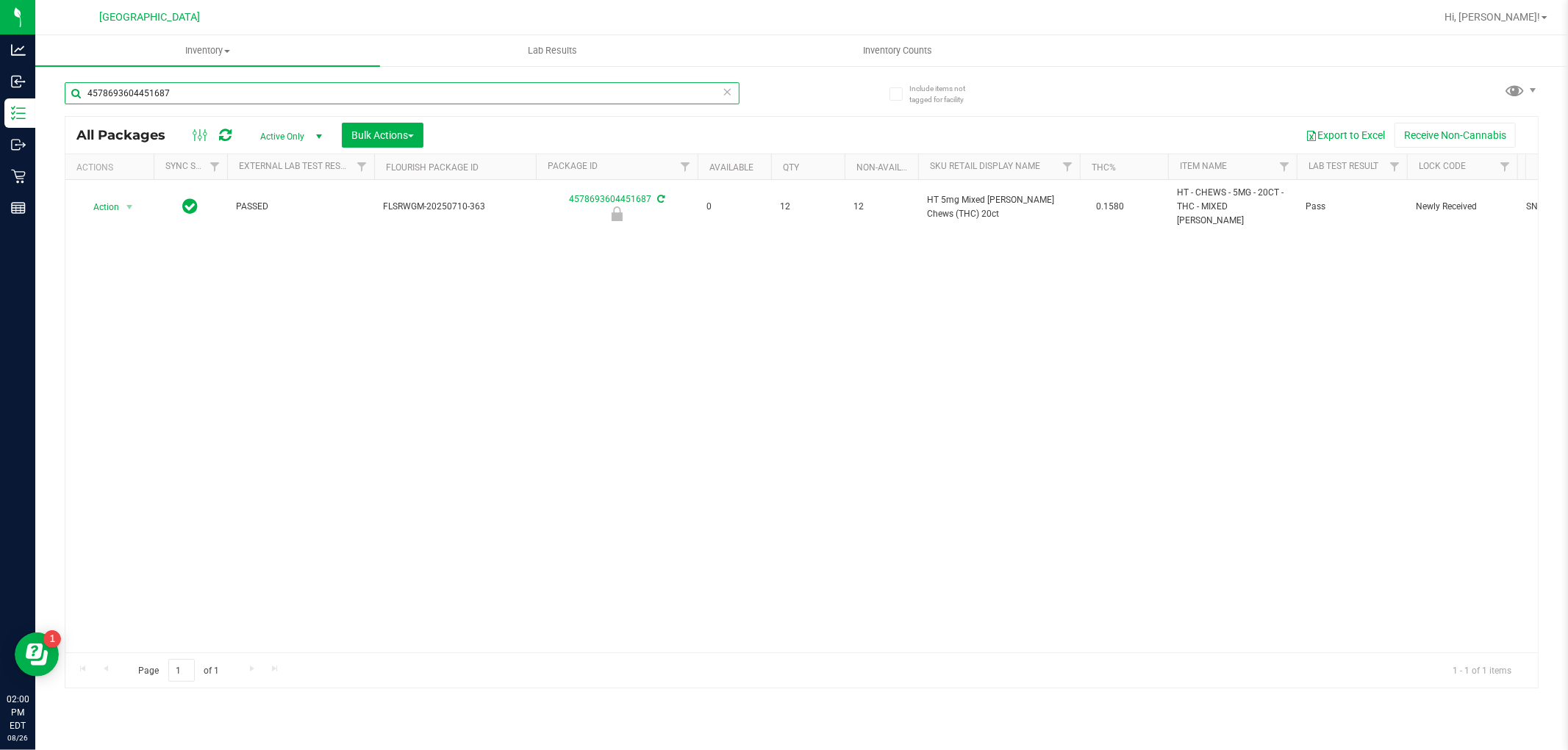
click at [511, 86] on input "4578693604451687" at bounding box center [401, 93] width 675 height 22
paste input "HT 5mg Mixed [PERSON_NAME] Chews (THC) 20ct"
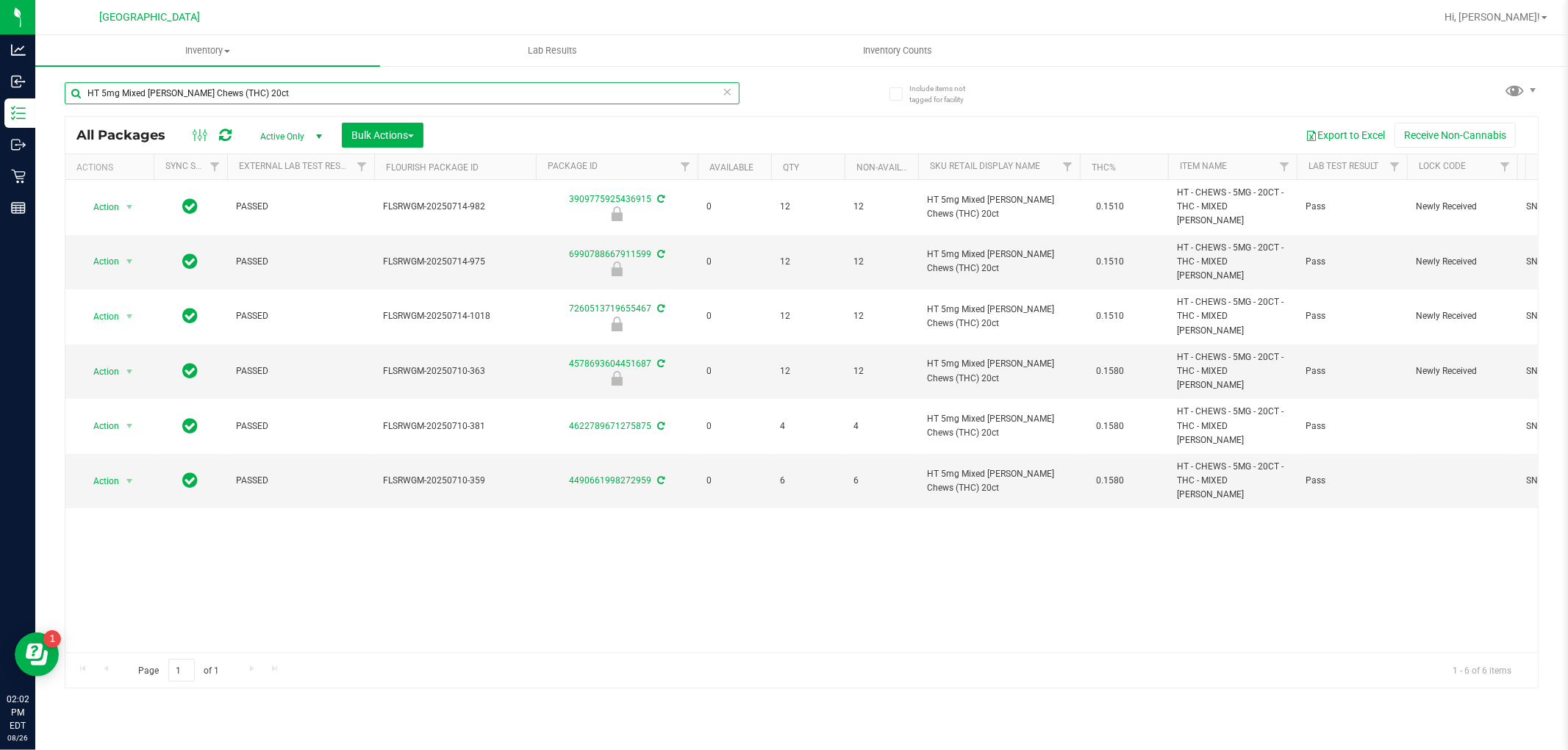
click at [386, 92] on input "HT 5mg Mixed [PERSON_NAME] Chews (THC) 20ct" at bounding box center [401, 93] width 675 height 22
click at [386, 91] on input "HT 5mg Mixed [PERSON_NAME] Chews (THC) 20ct" at bounding box center [401, 93] width 675 height 22
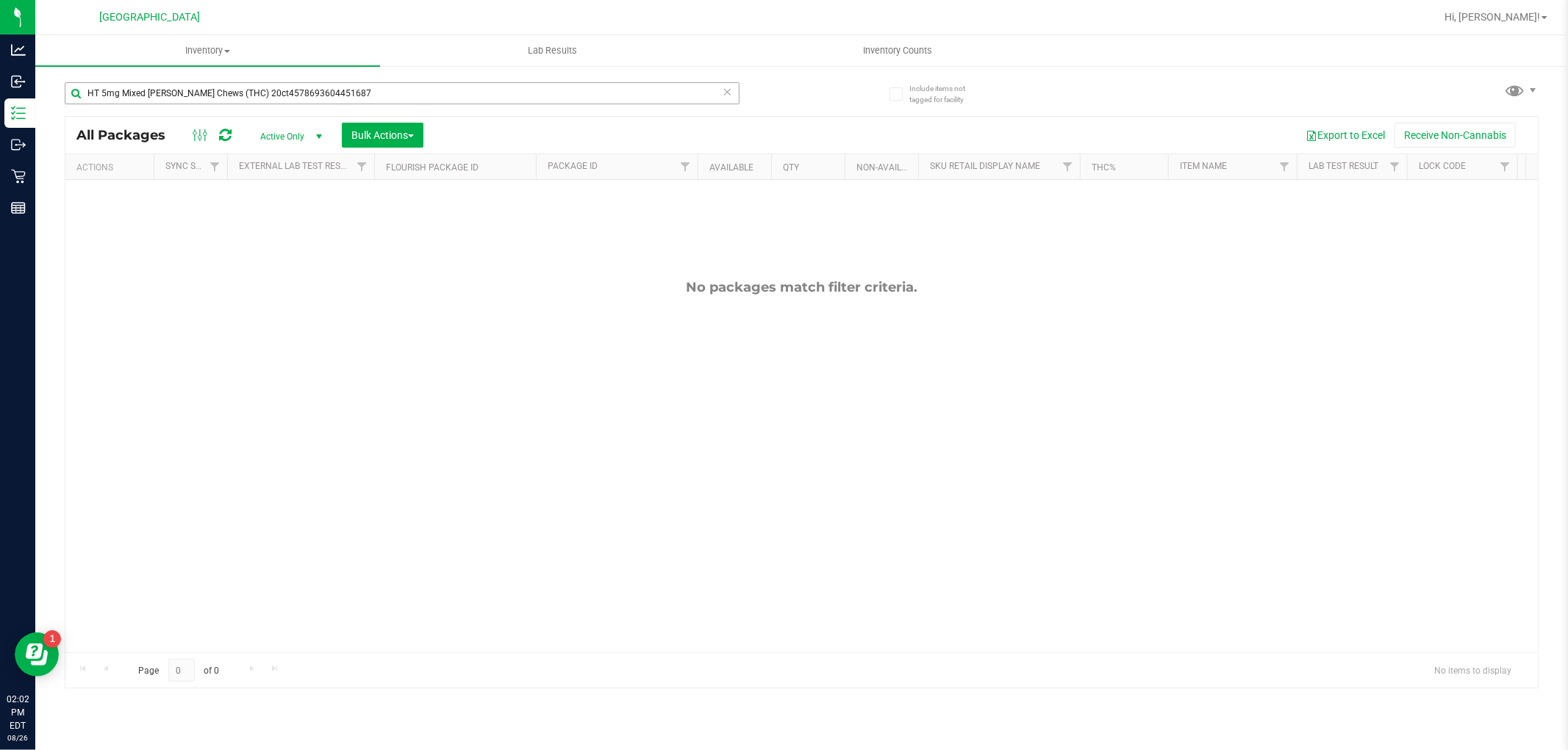
drag, startPoint x: 382, startPoint y: 76, endPoint x: 375, endPoint y: 83, distance: 9.9
click at [378, 79] on div "HT 5mg Mixed [PERSON_NAME] Chews (THC) 20ct4578693604451687" at bounding box center [433, 93] width 737 height 47
click at [372, 86] on input "HT 5mg Mixed [PERSON_NAME] Chews (THC) 20ct4578693604451687" at bounding box center [401, 93] width 675 height 22
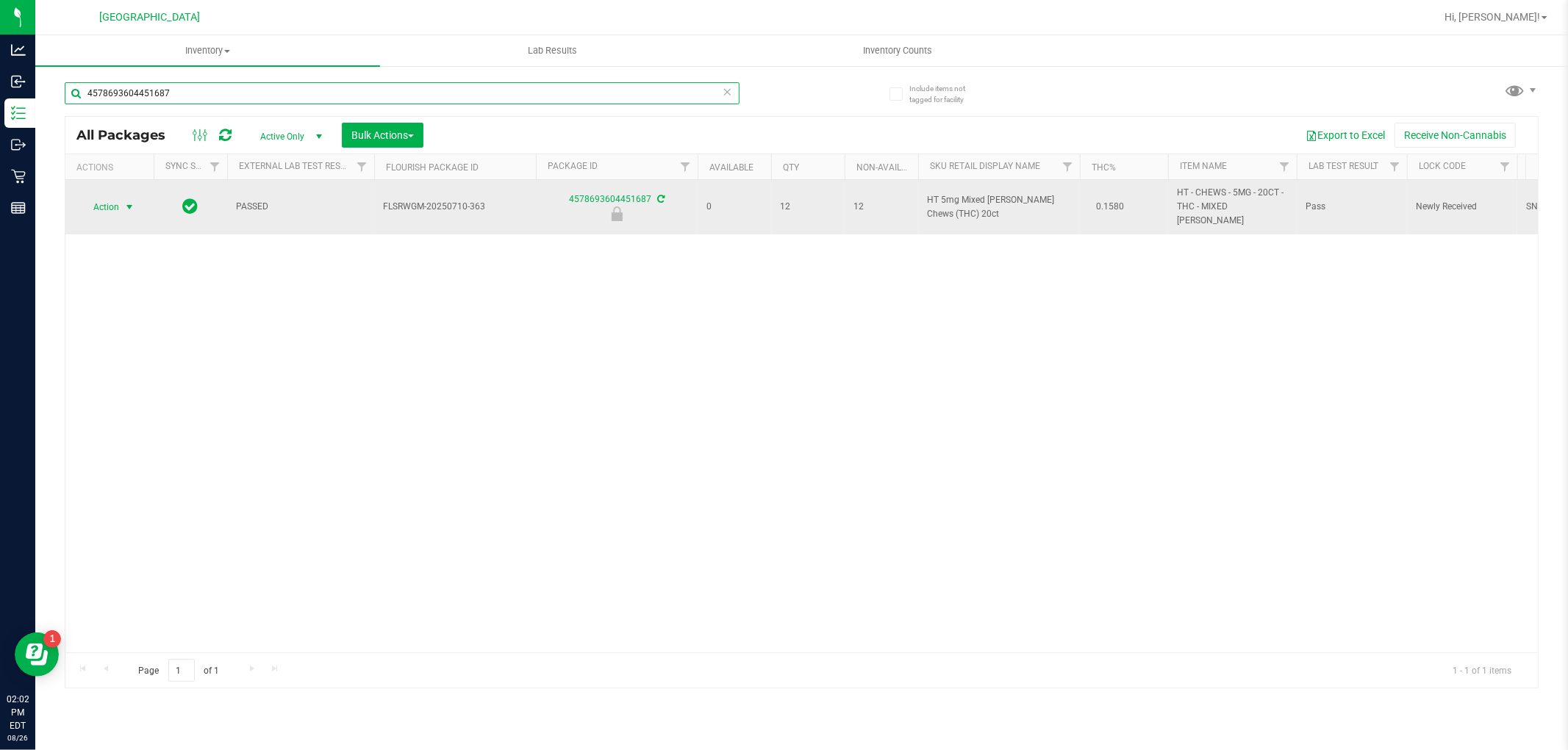
type input "4578693604451687"
click at [128, 201] on span "select" at bounding box center [129, 207] width 12 height 12
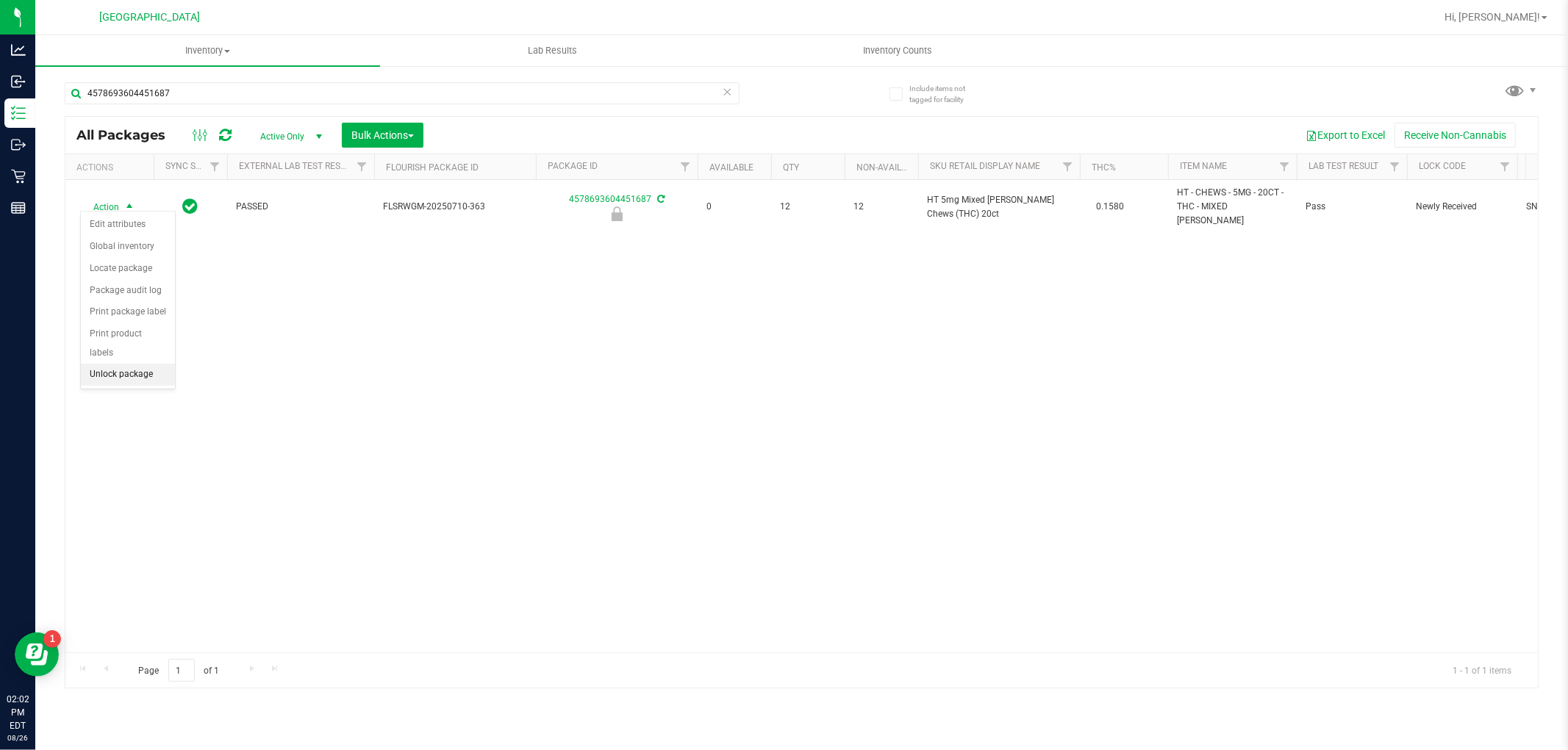
click at [100, 380] on li "Unlock package" at bounding box center [128, 374] width 94 height 22
